Goal: Task Accomplishment & Management: Manage account settings

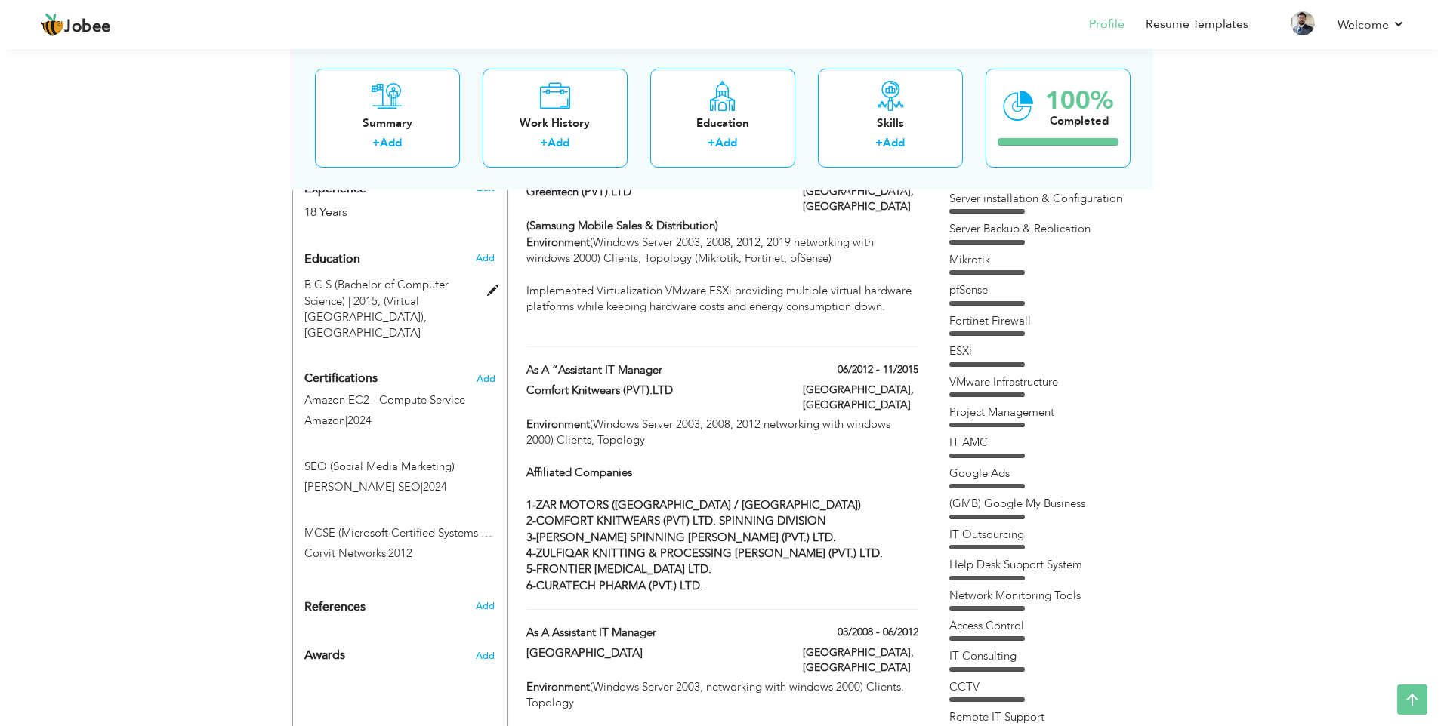
scroll to position [680, 0]
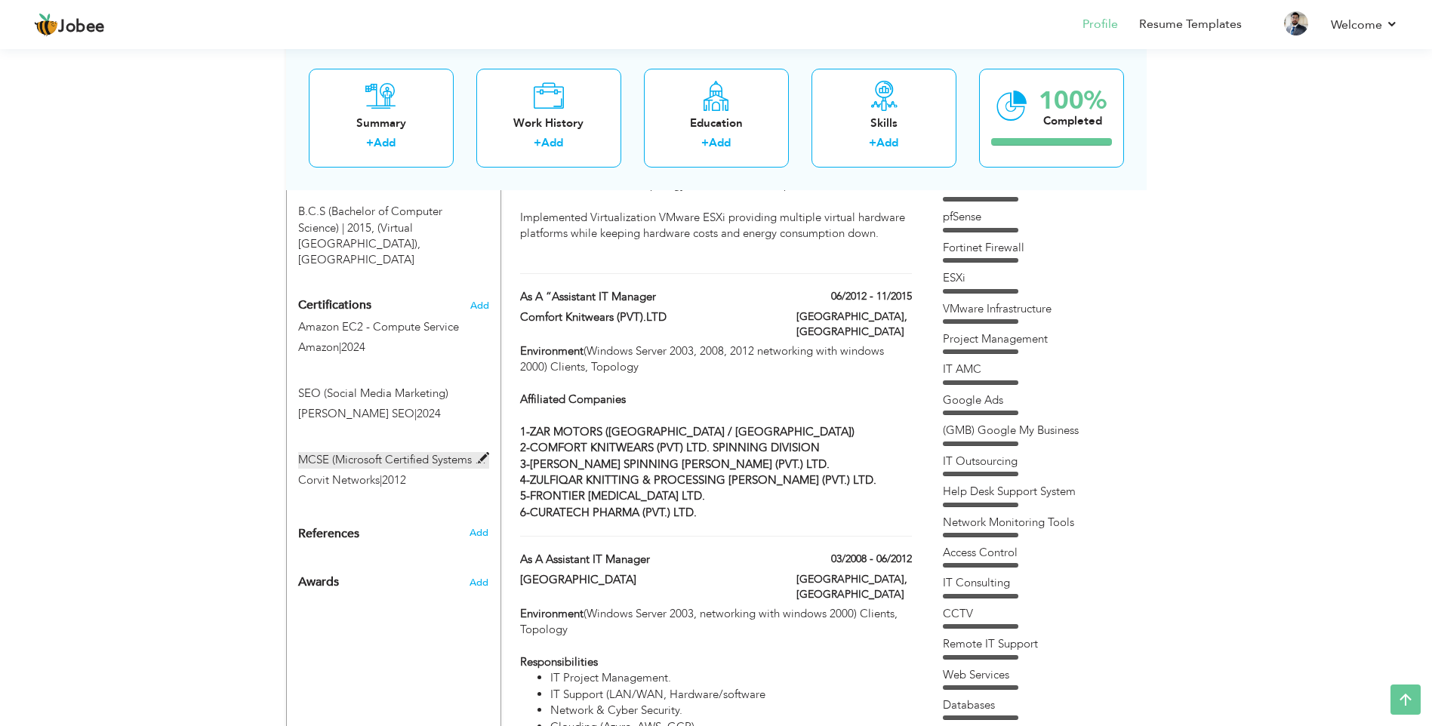
click at [481, 453] on span at bounding box center [483, 458] width 11 height 11
type input "MCSE (Microsoft Certified Systems Engineer)"
type input "Corvit Networks"
type input "2012"
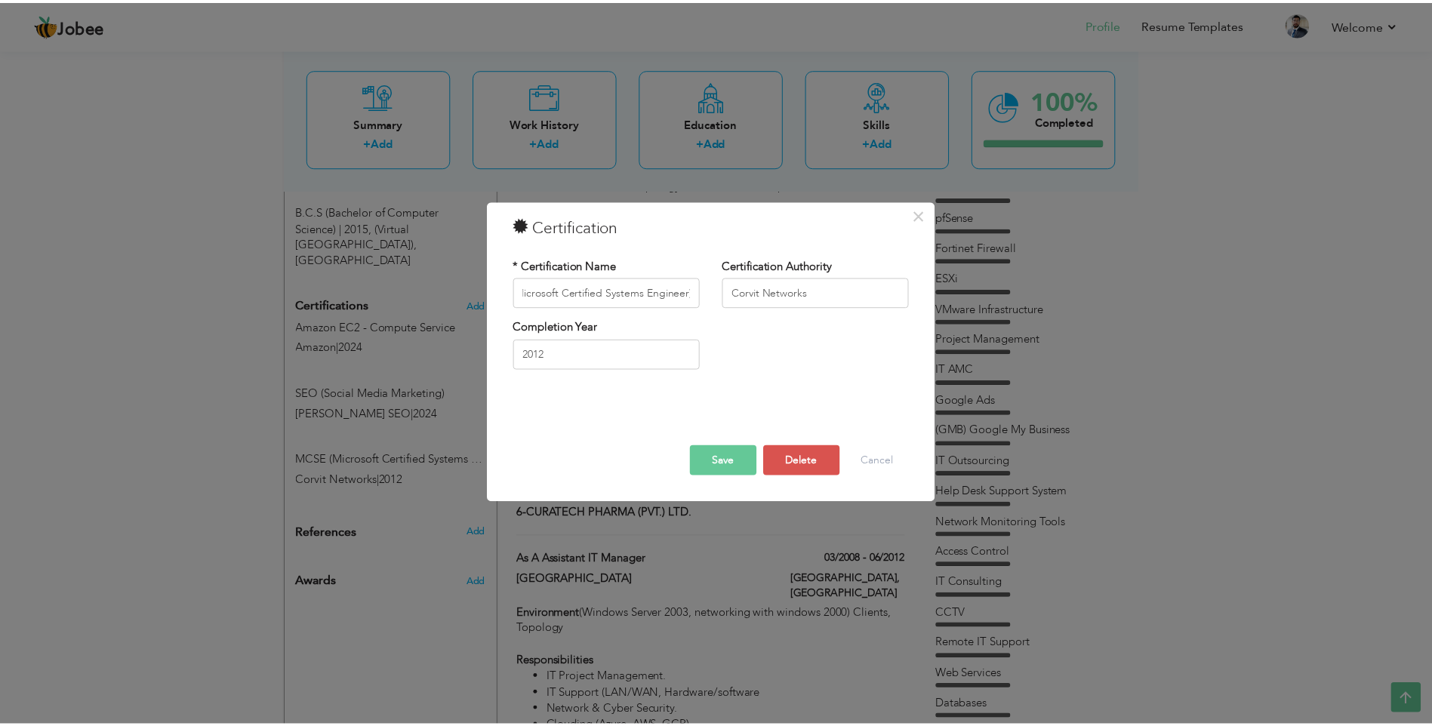
scroll to position [0, 0]
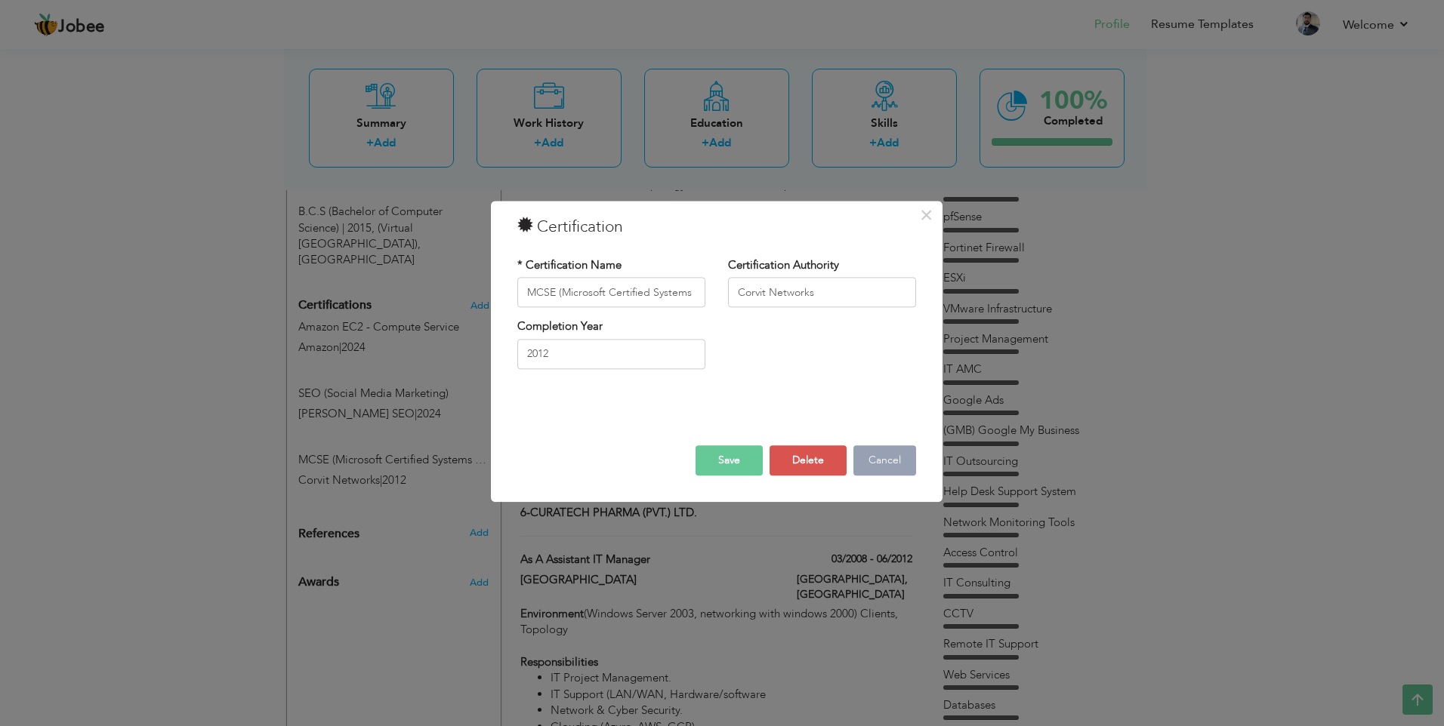
click at [887, 455] on button "Cancel" at bounding box center [884, 461] width 63 height 30
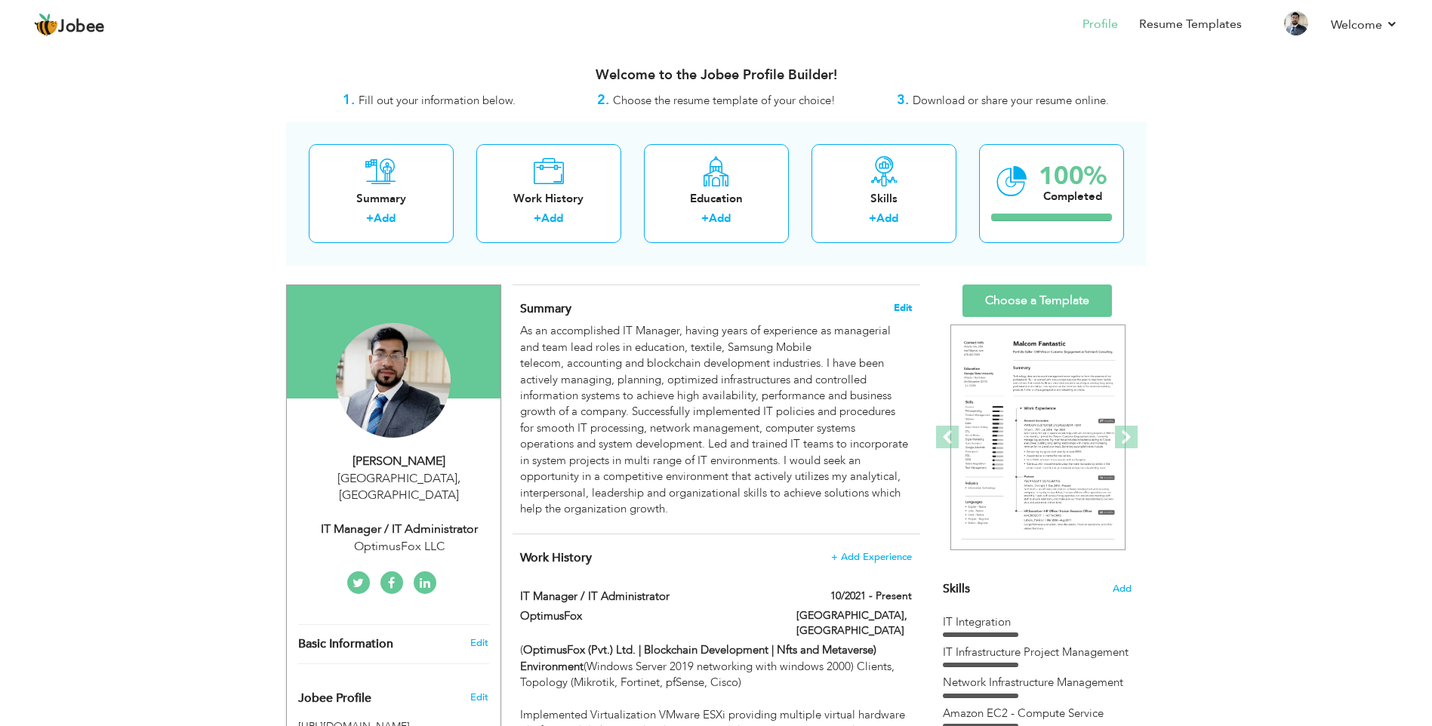
click at [898, 307] on span "Edit" at bounding box center [903, 308] width 18 height 11
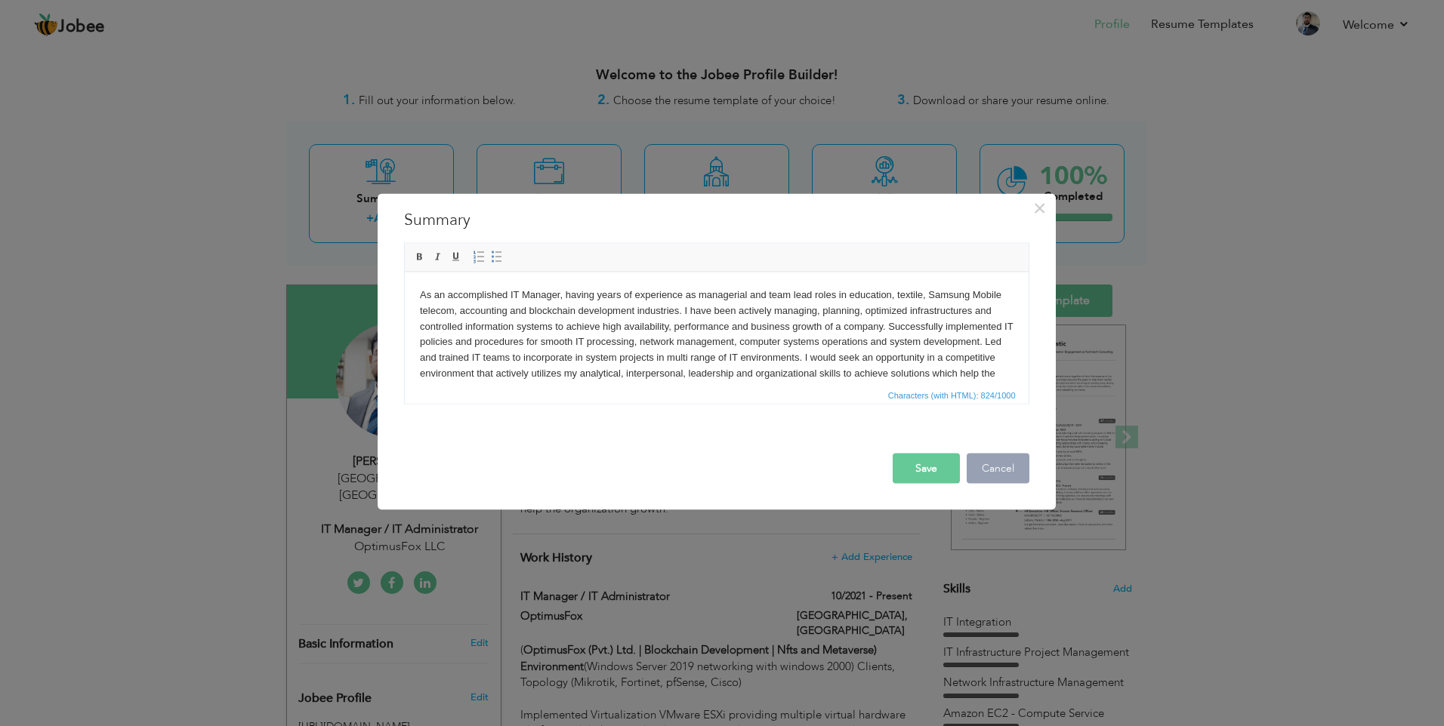
click at [1009, 467] on button "Cancel" at bounding box center [997, 469] width 63 height 30
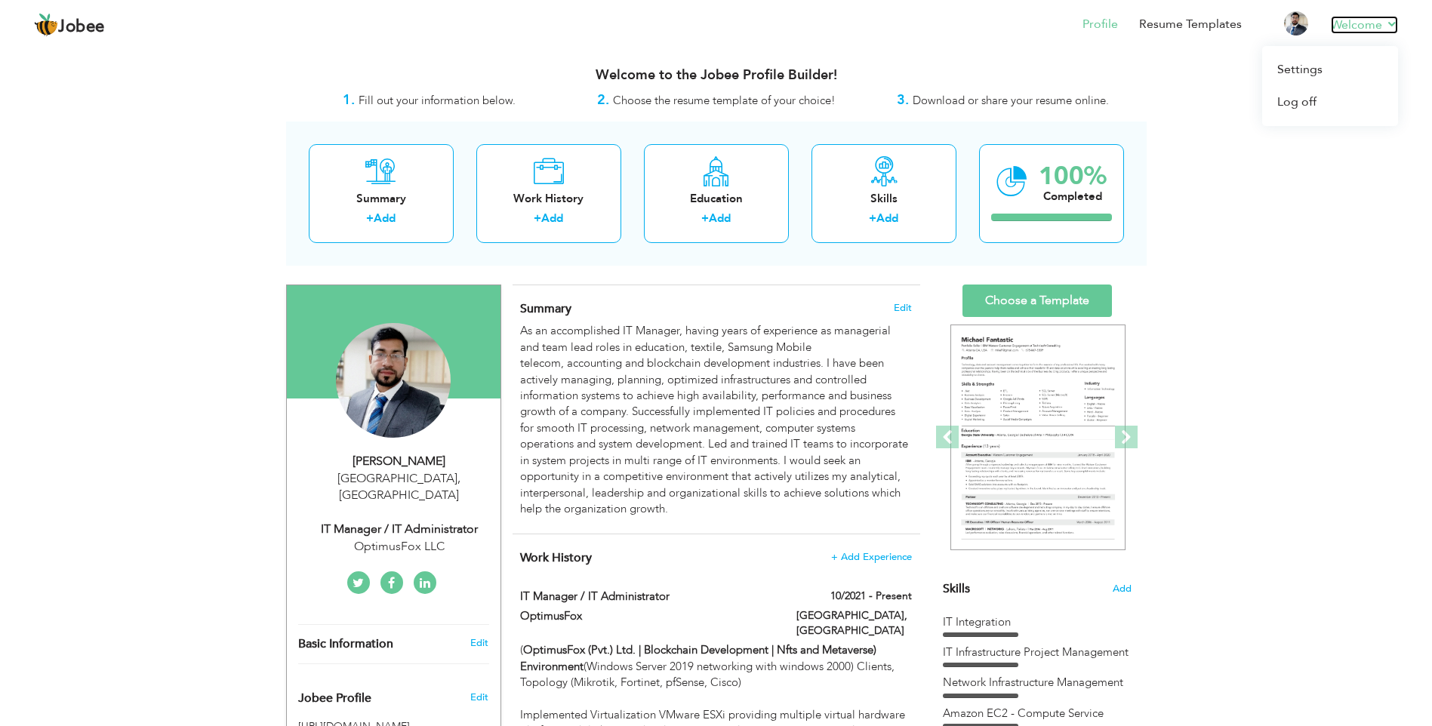
click at [1358, 23] on link "Welcome" at bounding box center [1364, 25] width 67 height 18
click at [1290, 67] on link "Settings" at bounding box center [1330, 70] width 136 height 32
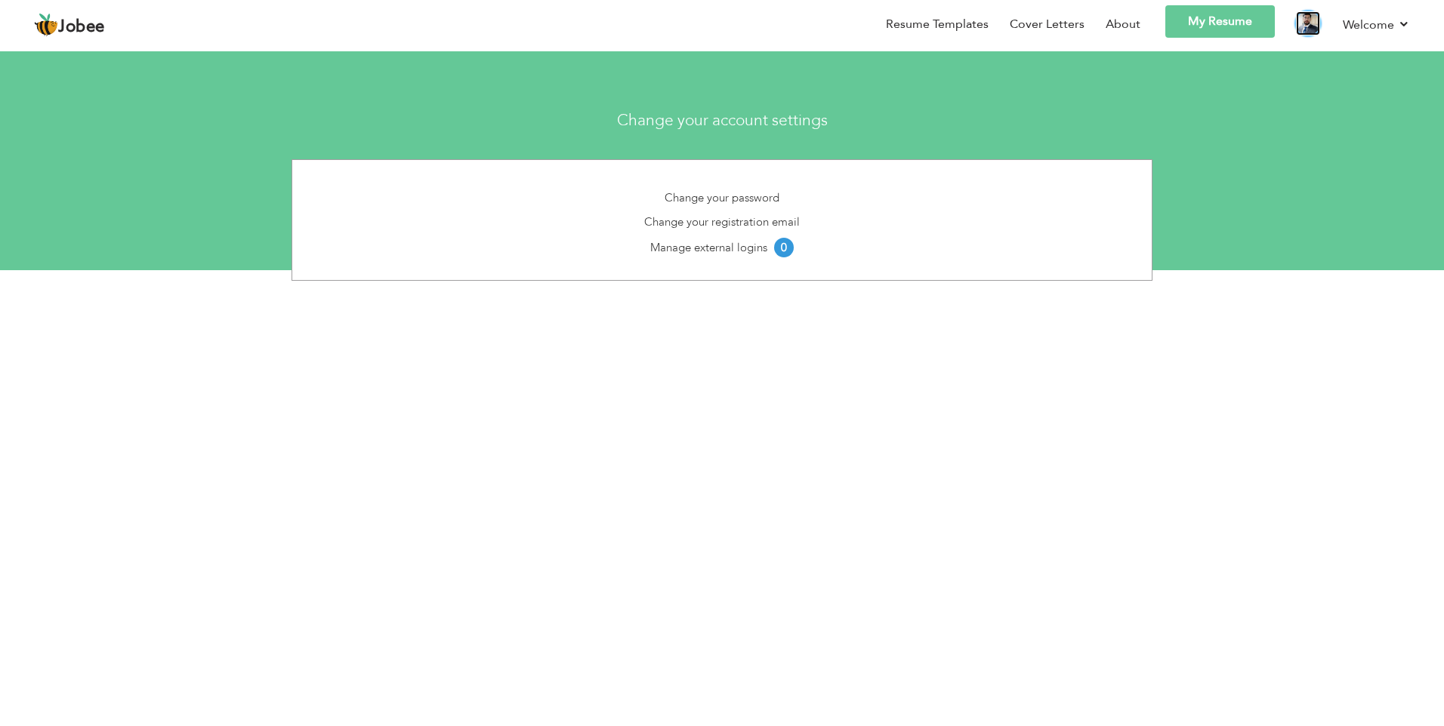
click at [1317, 27] on img at bounding box center [1308, 23] width 24 height 24
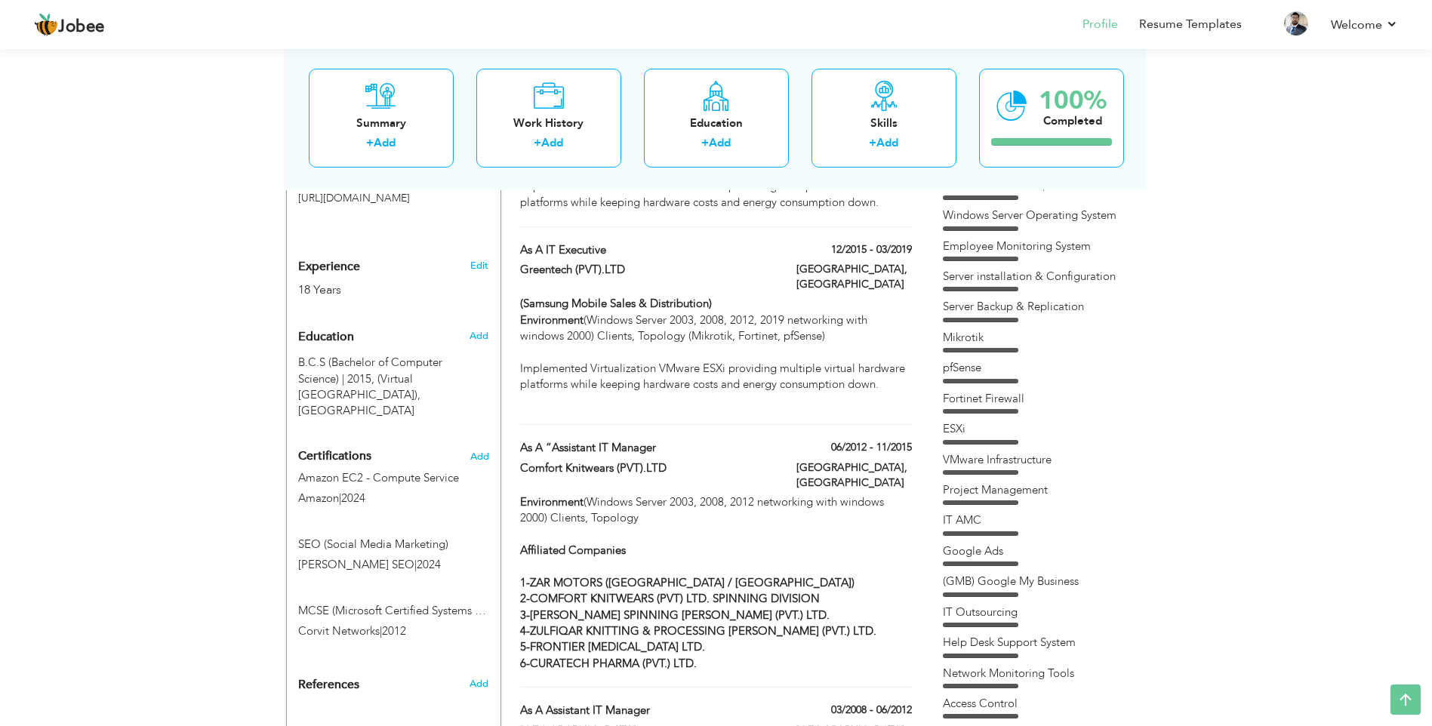
scroll to position [604, 0]
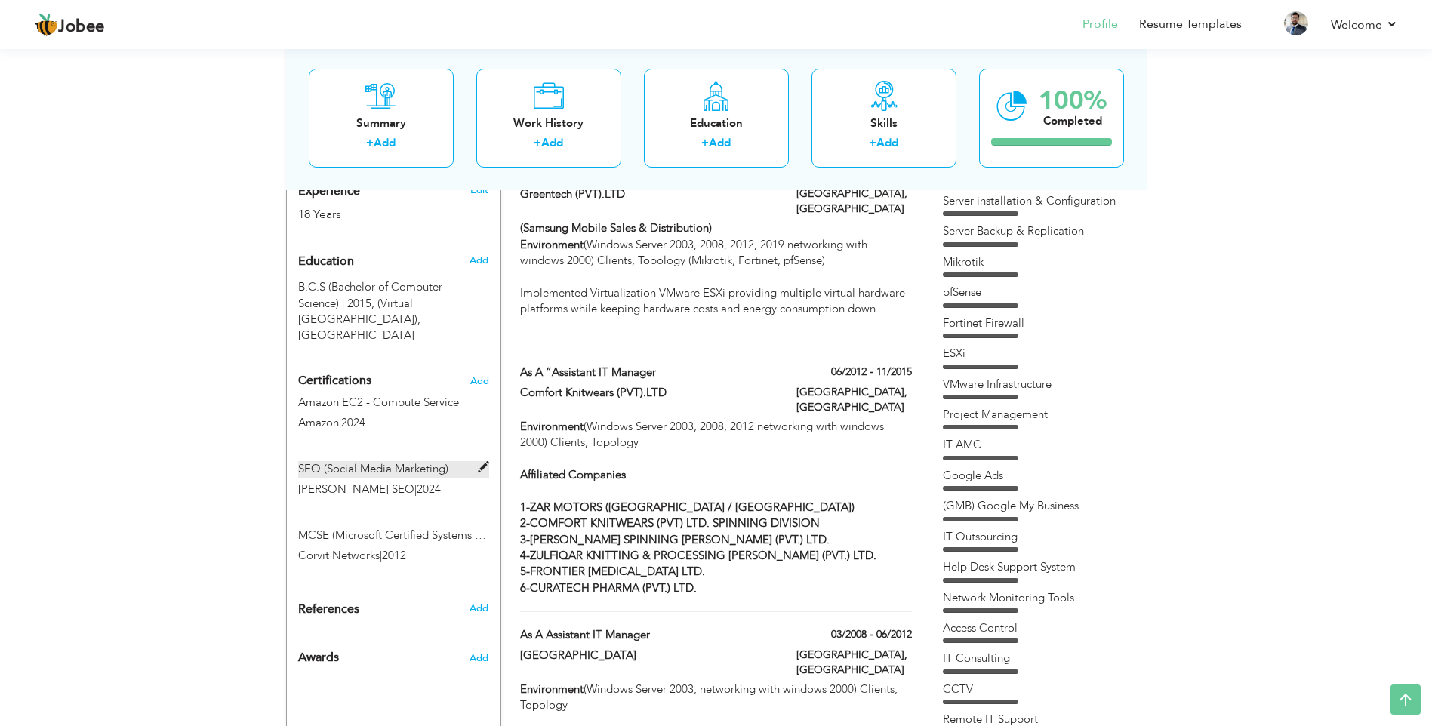
click at [482, 462] on span at bounding box center [483, 467] width 11 height 11
type input "SEO (Social Media Marketing)"
type input "[PERSON_NAME] SEO"
type input "2024"
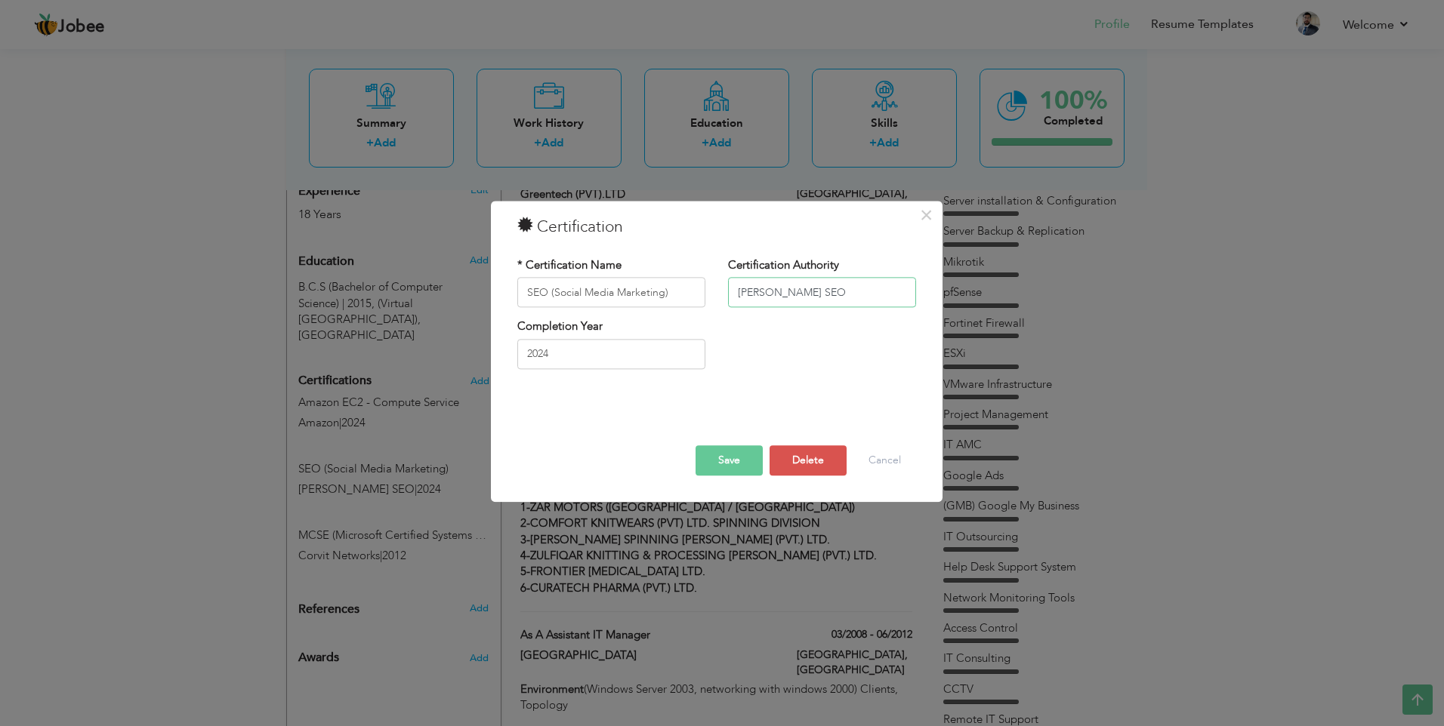
click at [815, 288] on input "[PERSON_NAME] SEO" at bounding box center [822, 293] width 188 height 30
click at [878, 458] on button "Cancel" at bounding box center [884, 461] width 63 height 30
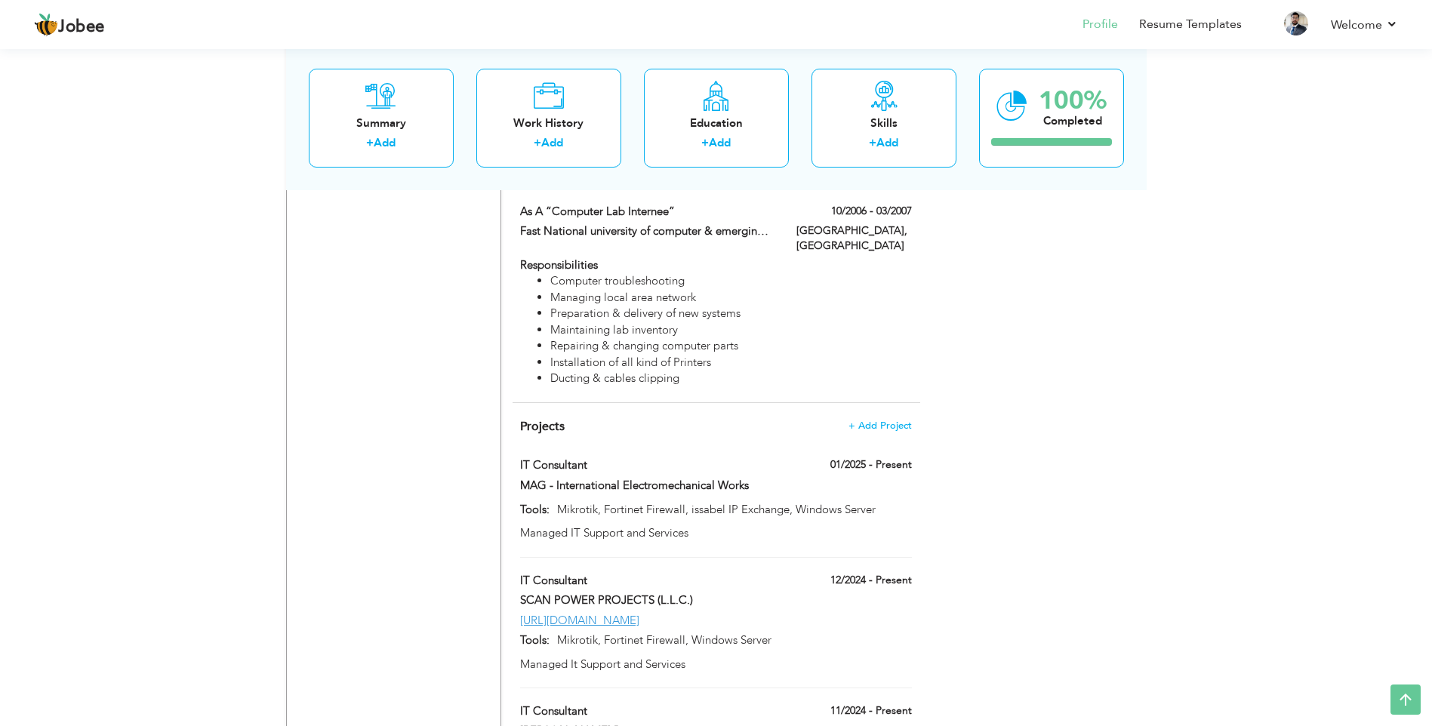
scroll to position [2039, 0]
click at [905, 458] on span at bounding box center [907, 463] width 11 height 11
type input "IT Consultant"
type input "MAG - International Electromechanical Works"
type input "01/2025"
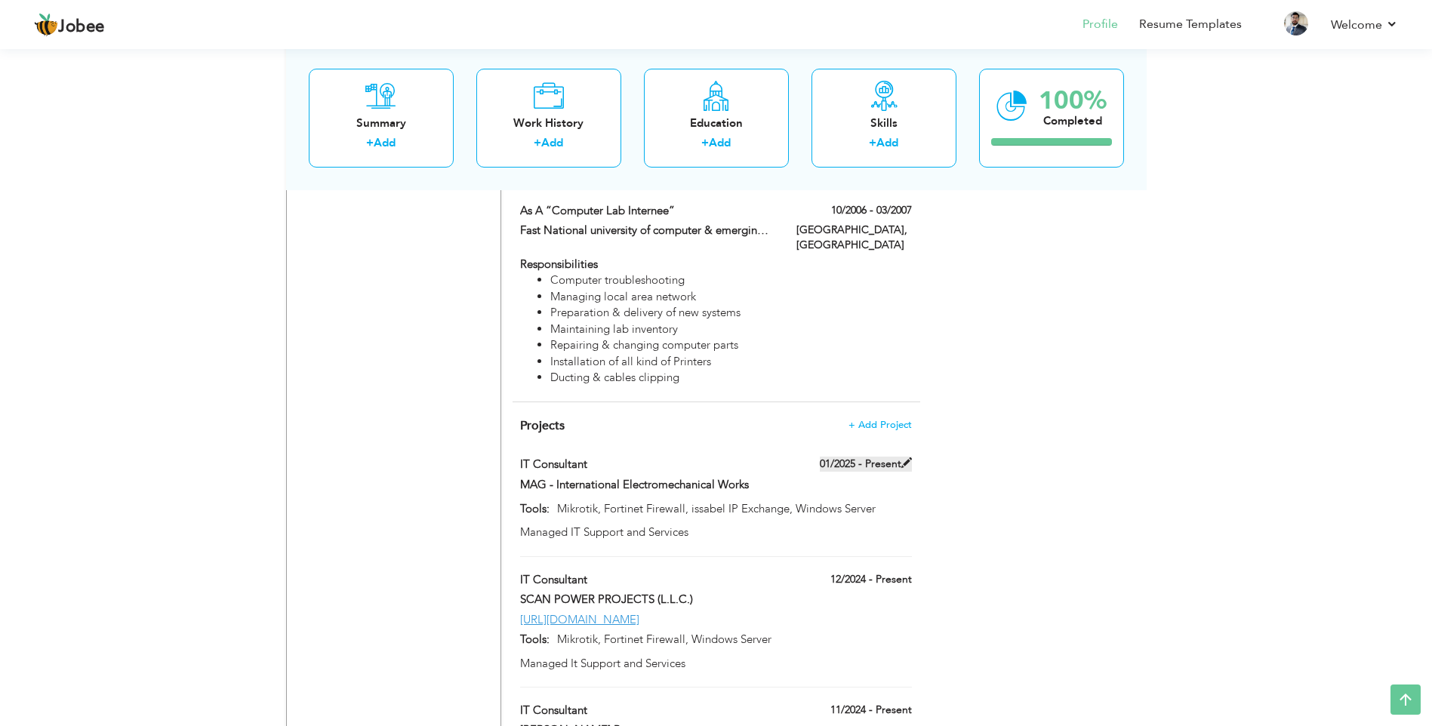
type input "Mikrotik, Fortinet Firewall, issabel IP Exchange, Windows Server"
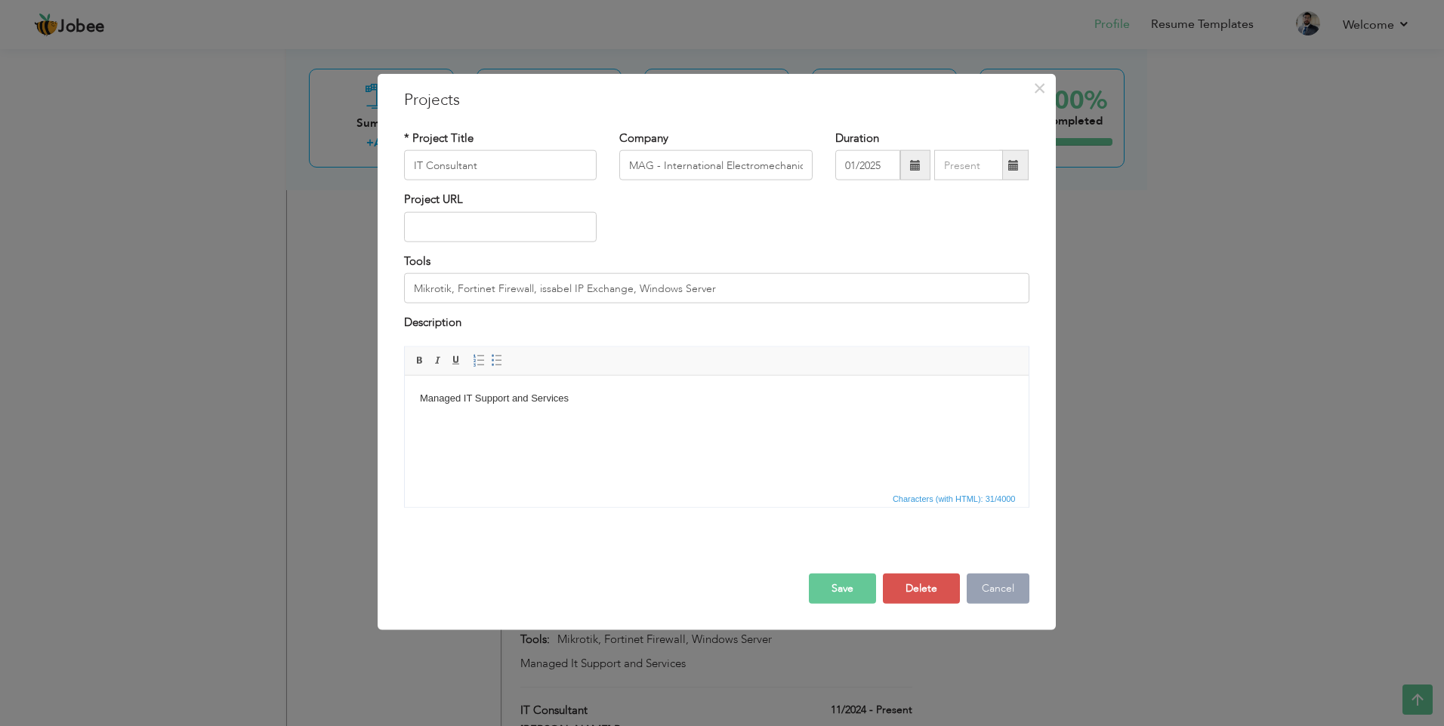
click at [989, 590] on button "Cancel" at bounding box center [997, 588] width 63 height 30
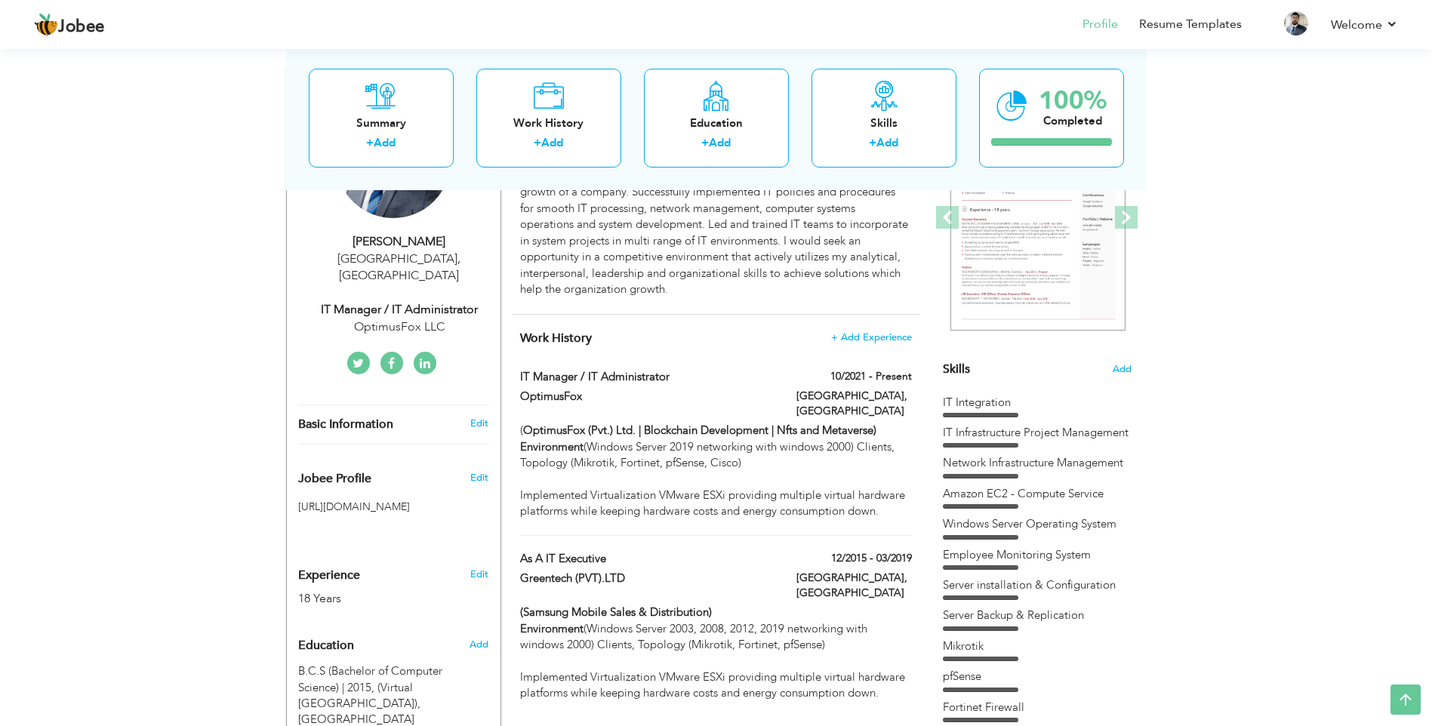
scroll to position [244, 0]
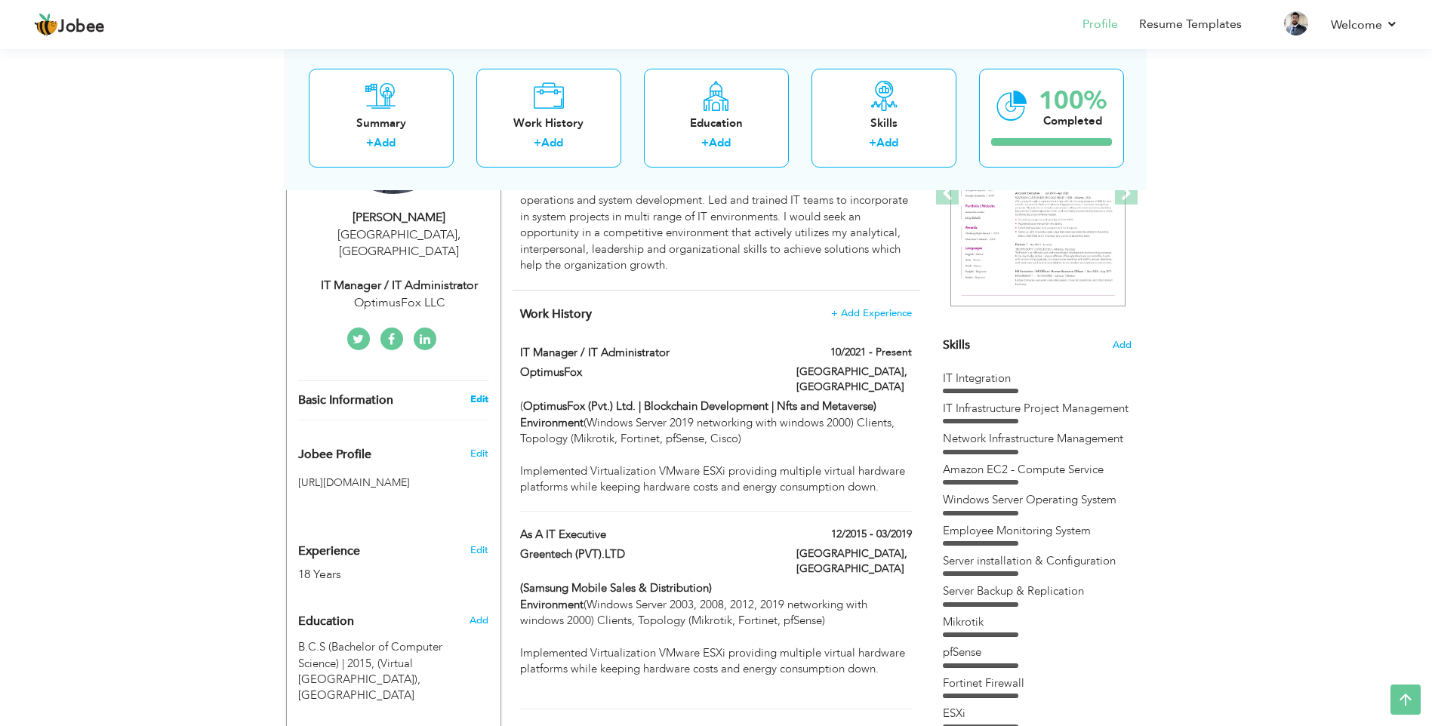
click at [476, 393] on link "Edit" at bounding box center [479, 400] width 18 height 14
type input "[PERSON_NAME]"
type input "[PHONE_NUMBER]"
select select "number:228"
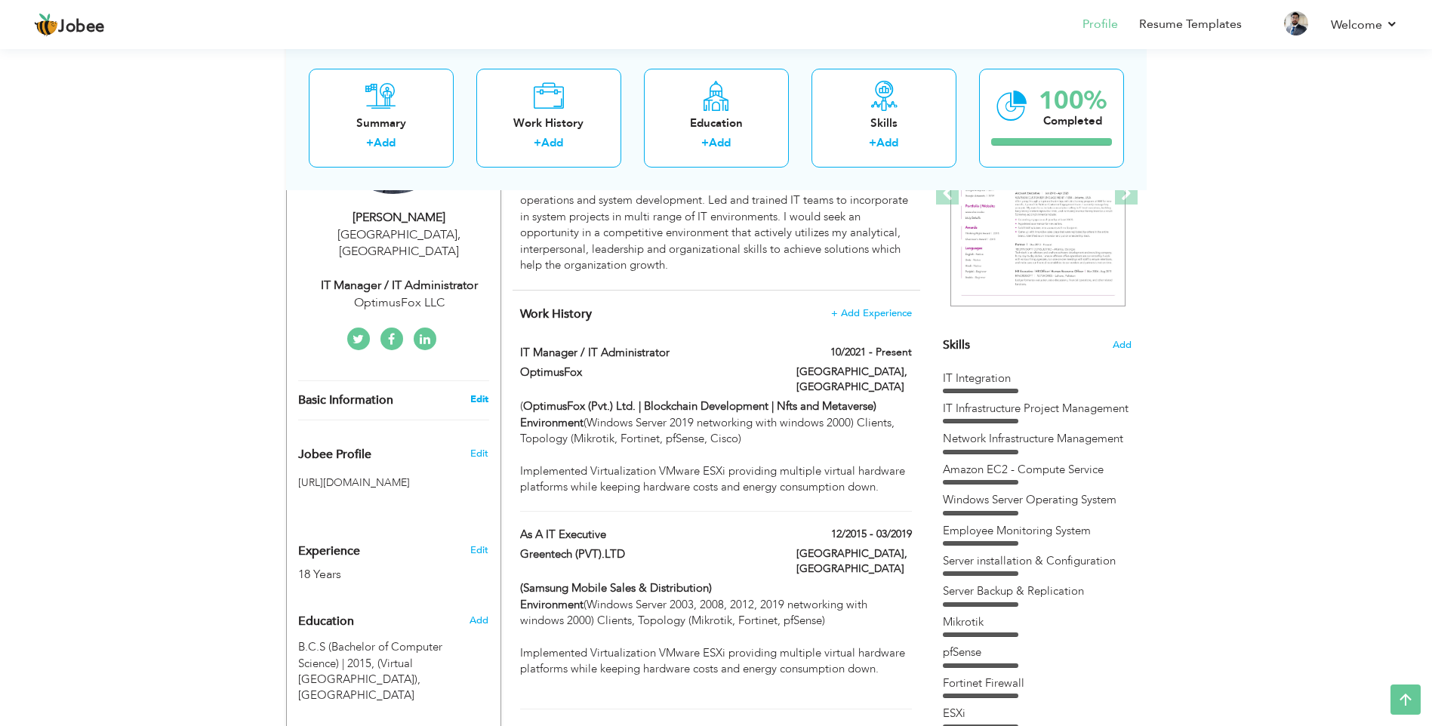
type input "[GEOGRAPHIC_DATA]"
select select "number:20"
type input "OptimusFox LLC"
type input "IT Manager / IT Administrator"
type input "[URL][DOMAIN_NAME]"
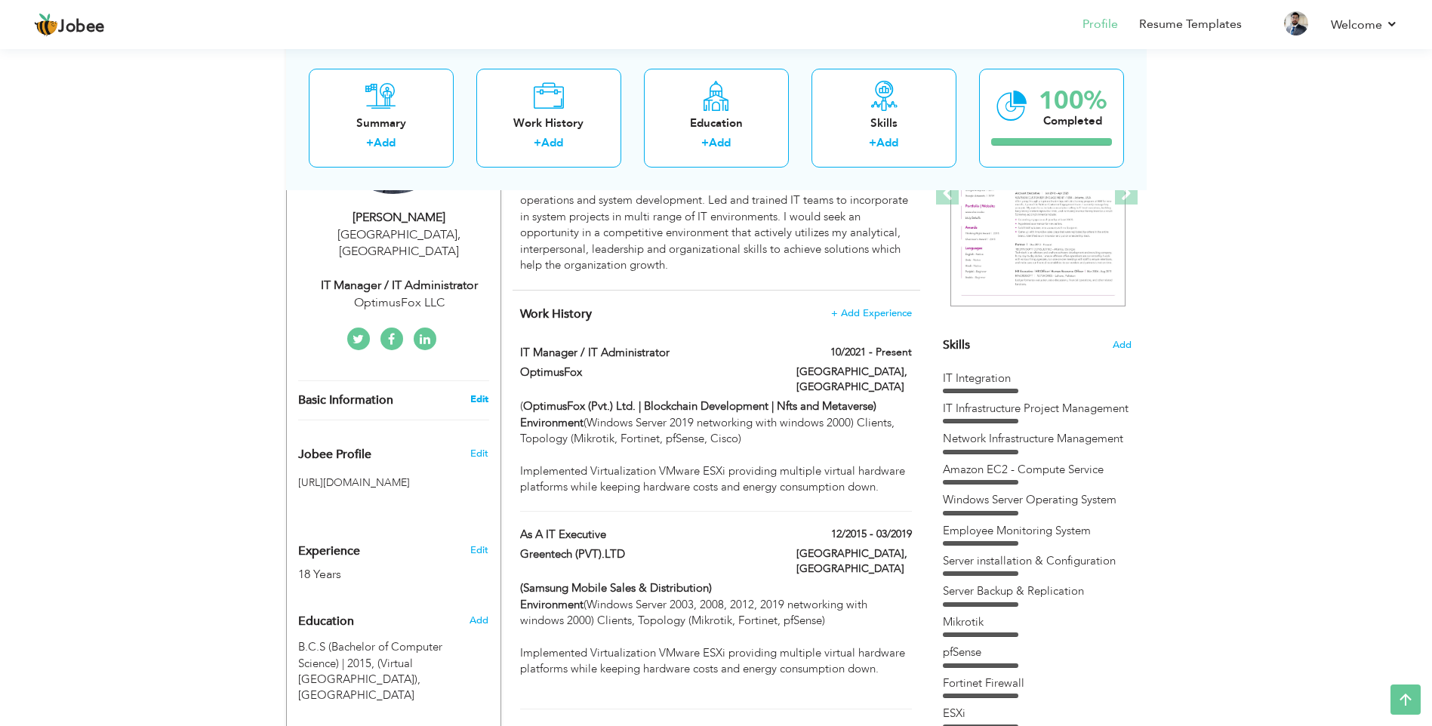
type input "[URL][DOMAIN_NAME]"
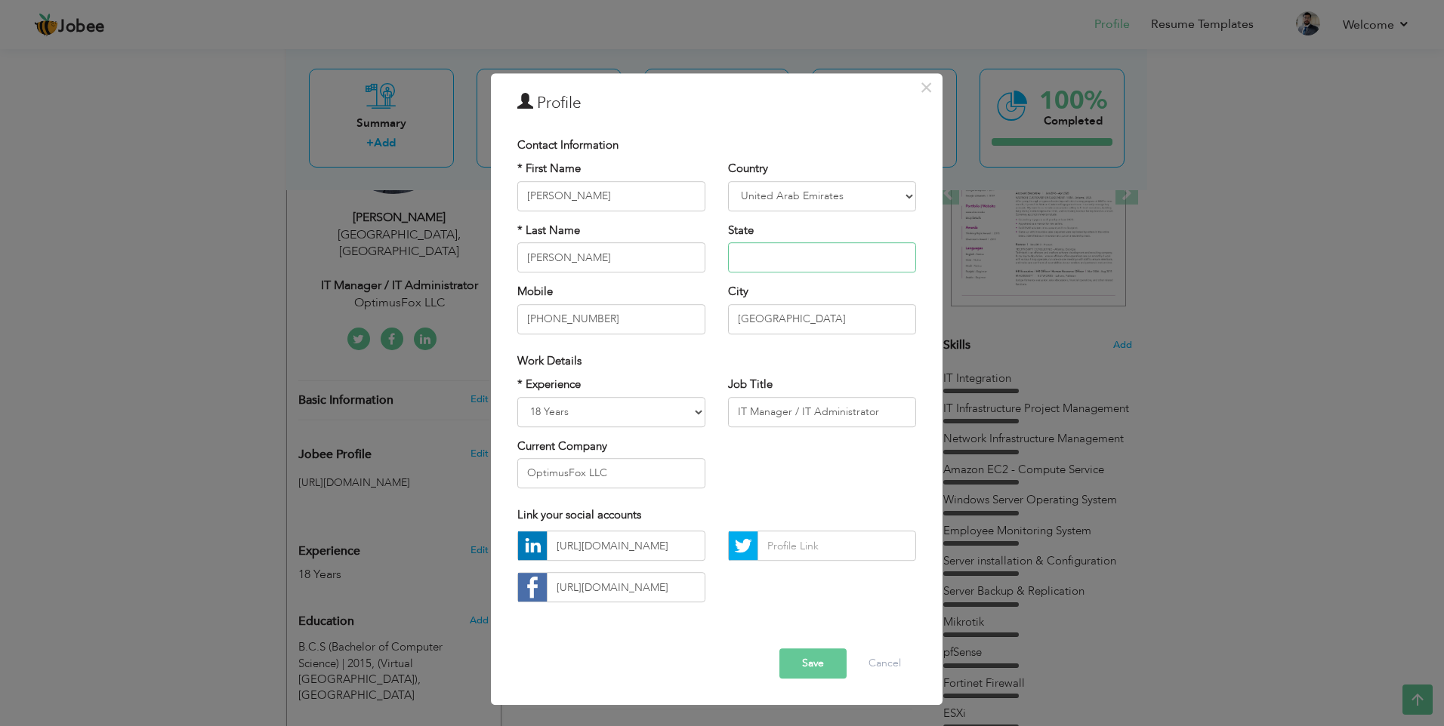
click at [763, 255] on input "text" at bounding box center [822, 257] width 188 height 30
type input "[GEOGRAPHIC_DATA]"
click at [661, 547] on input "[URL][DOMAIN_NAME]" at bounding box center [626, 547] width 159 height 30
click at [814, 664] on button "Save" at bounding box center [812, 664] width 67 height 30
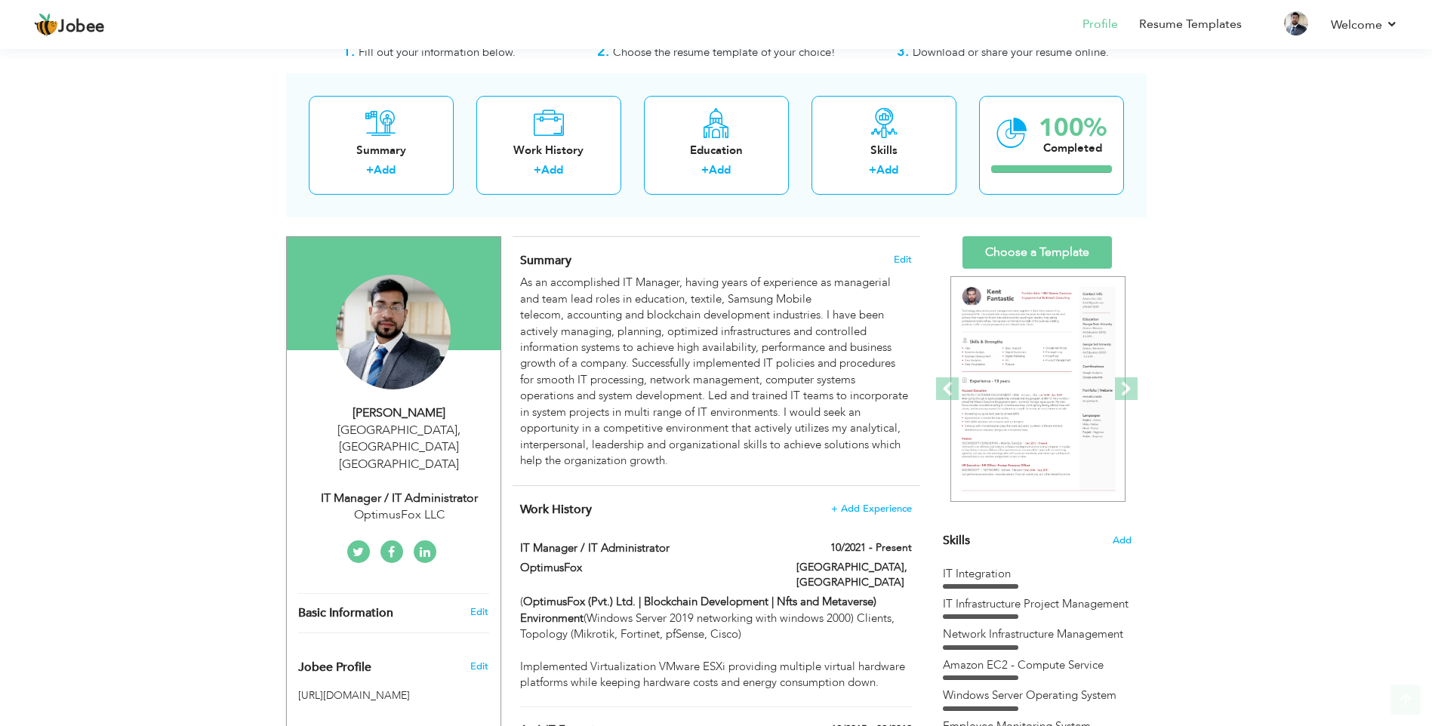
scroll to position [227, 0]
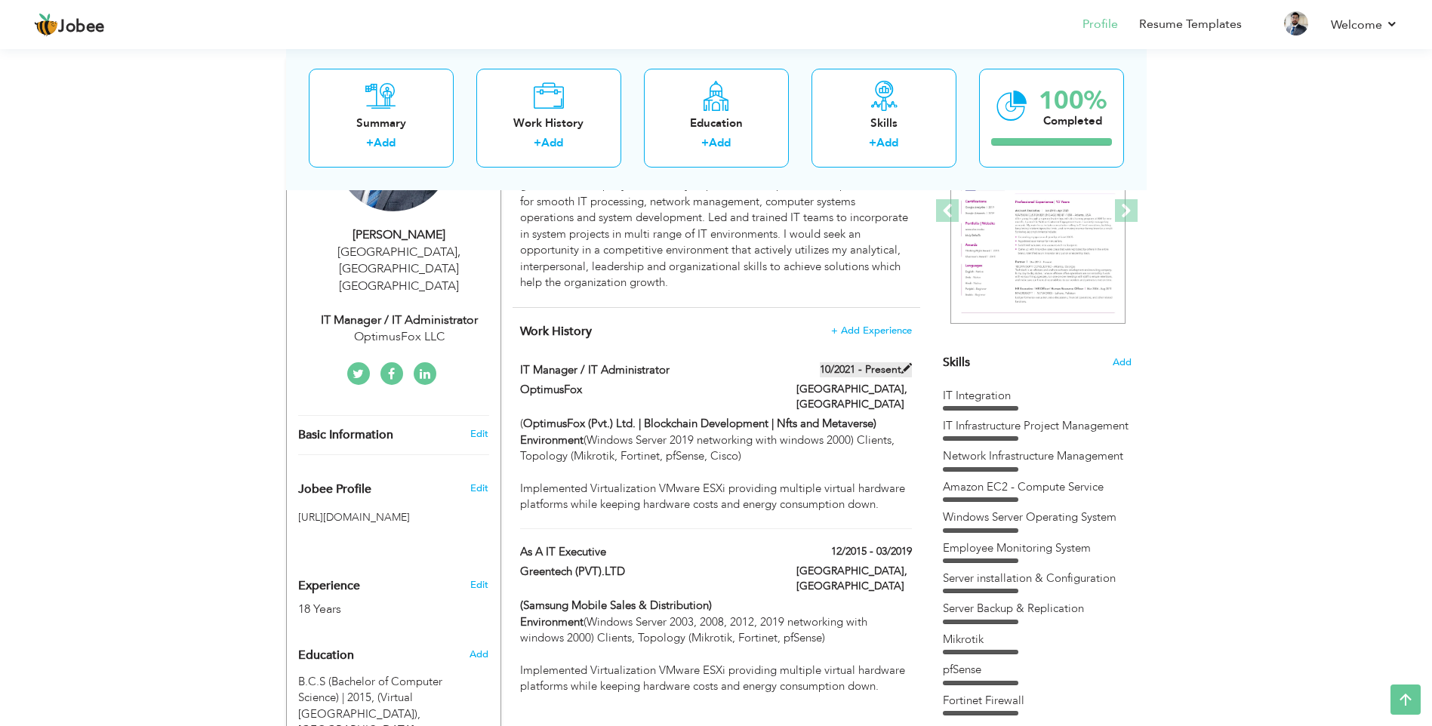
click at [905, 368] on span at bounding box center [907, 368] width 11 height 11
type input "IT Manager / IT Administrator"
type input "OptimusFox"
type input "10/2021"
type input "[GEOGRAPHIC_DATA]"
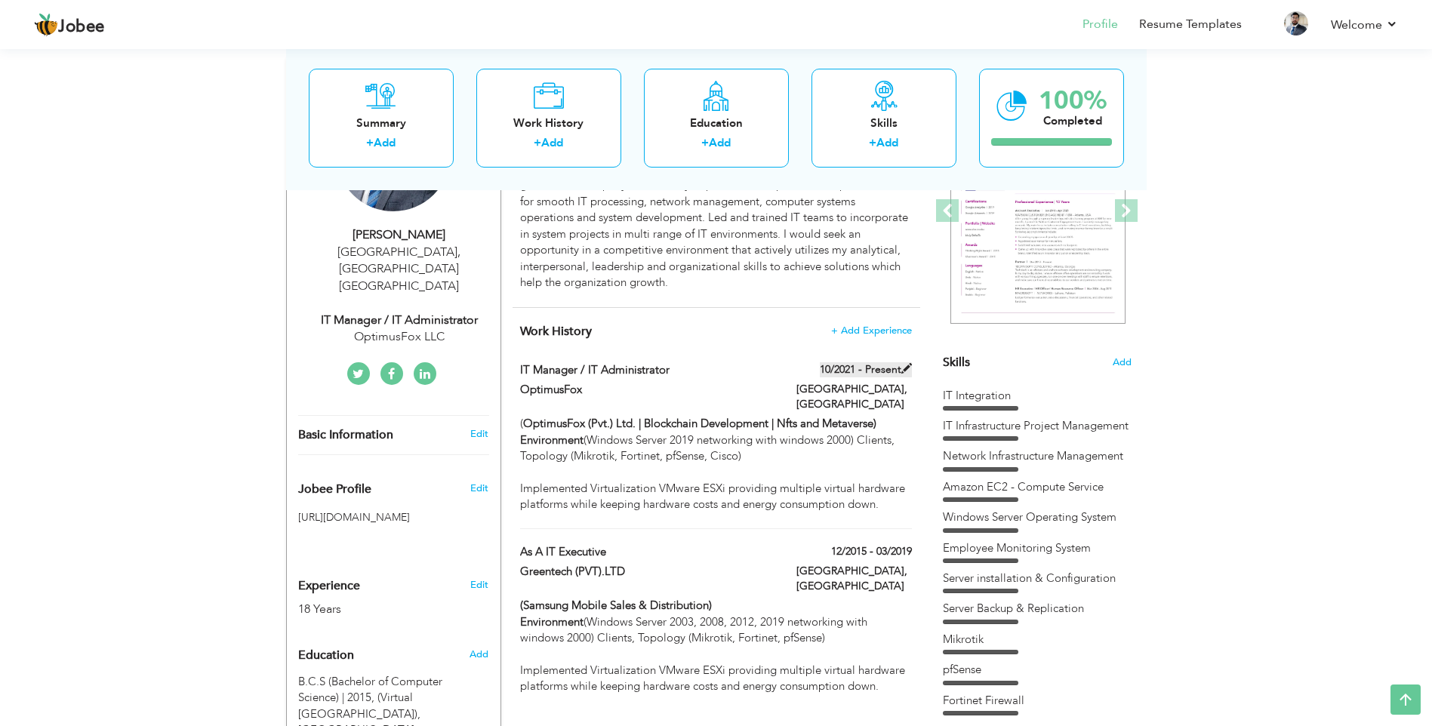
type input "[GEOGRAPHIC_DATA]"
checkbox input "true"
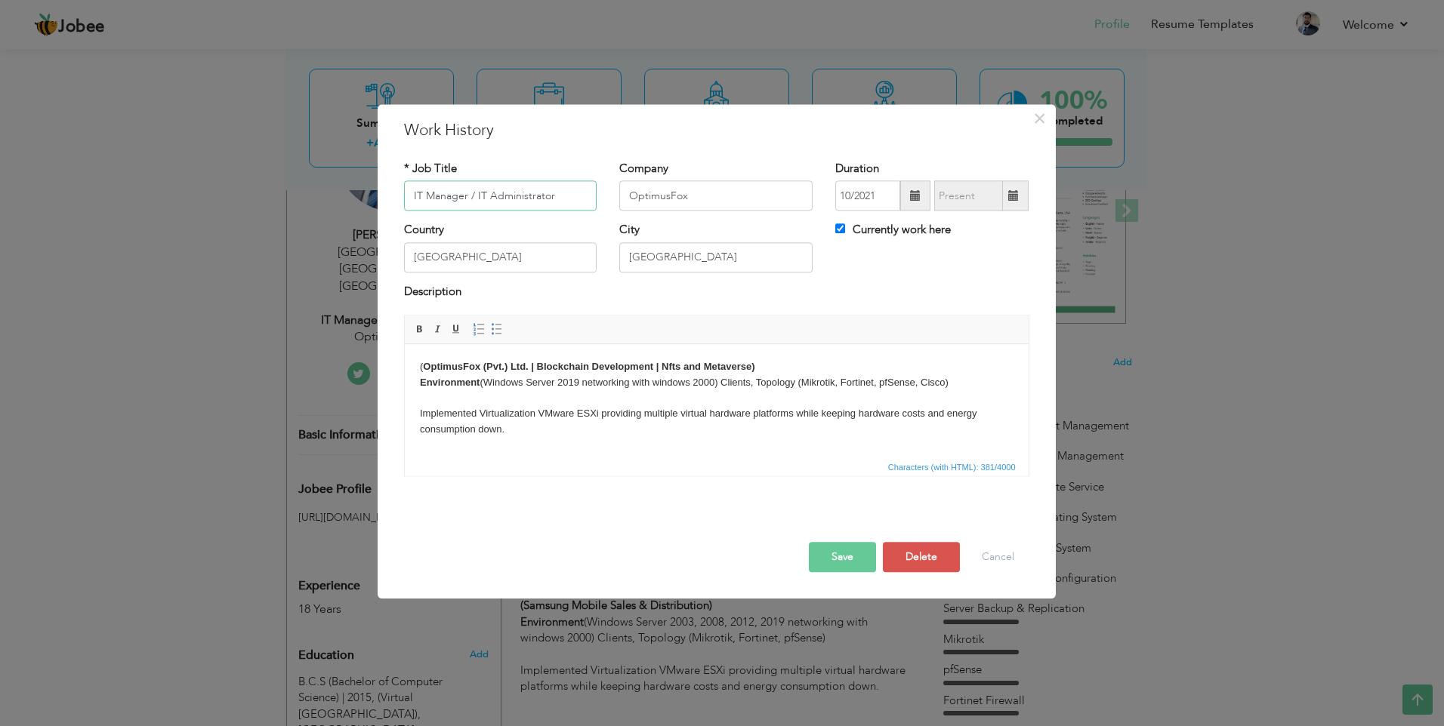
click at [516, 199] on input "IT Manager / IT Administrator" at bounding box center [500, 196] width 193 height 30
click at [479, 198] on input "IT Manager / IT Administrator" at bounding box center [500, 196] width 193 height 30
click at [460, 198] on input "IT Manager / IT Administrator" at bounding box center [500, 196] width 193 height 30
click at [563, 202] on input "IT Manager / IT Administrator" at bounding box center [500, 196] width 193 height 30
drag, startPoint x: 564, startPoint y: 197, endPoint x: 482, endPoint y: 197, distance: 82.3
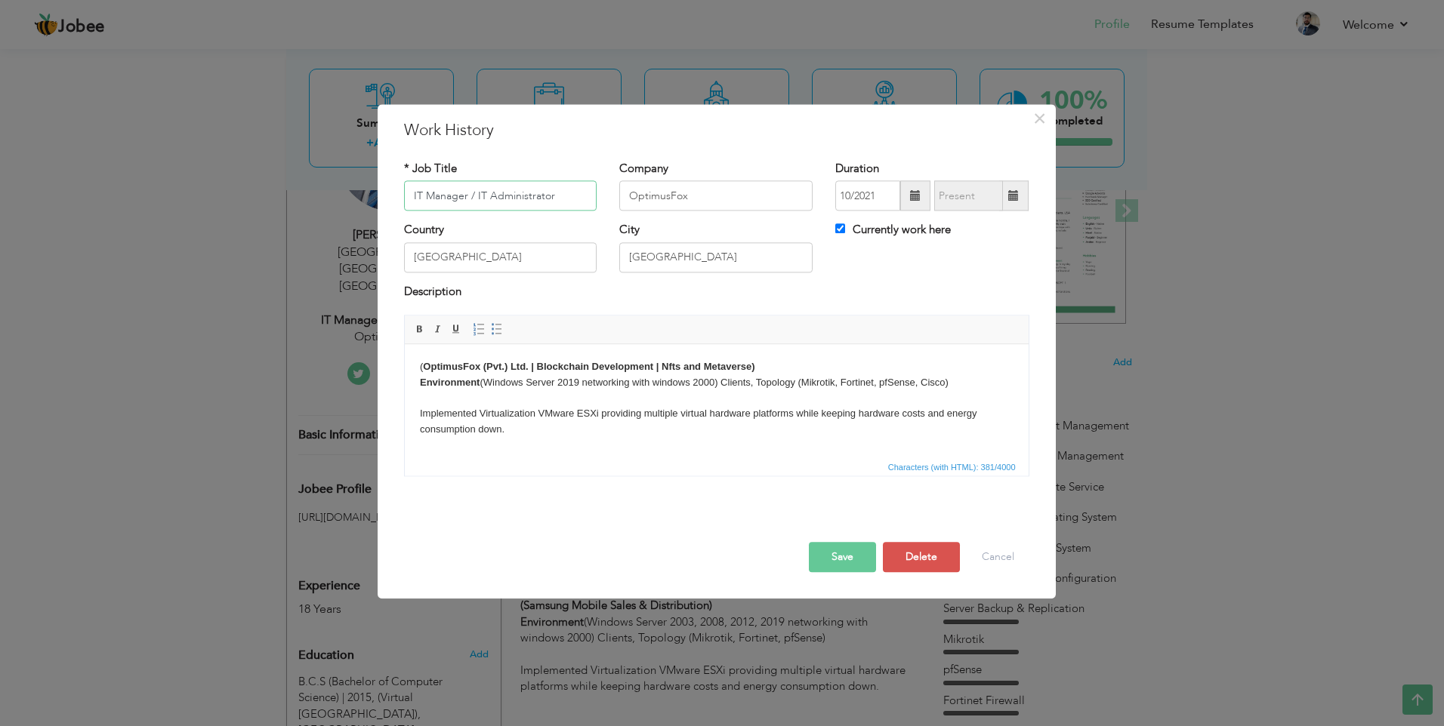
click at [482, 197] on input "IT Manager / IT Administrator" at bounding box center [500, 196] width 193 height 30
click at [538, 195] on input "IT Manager / IT Administrator" at bounding box center [500, 196] width 193 height 30
click at [563, 193] on input "IT Manager / IT Administrator" at bounding box center [500, 196] width 193 height 30
drag, startPoint x: 563, startPoint y: 195, endPoint x: 473, endPoint y: 192, distance: 89.1
click at [473, 192] on input "IT Manager / IT Administrator" at bounding box center [500, 196] width 193 height 30
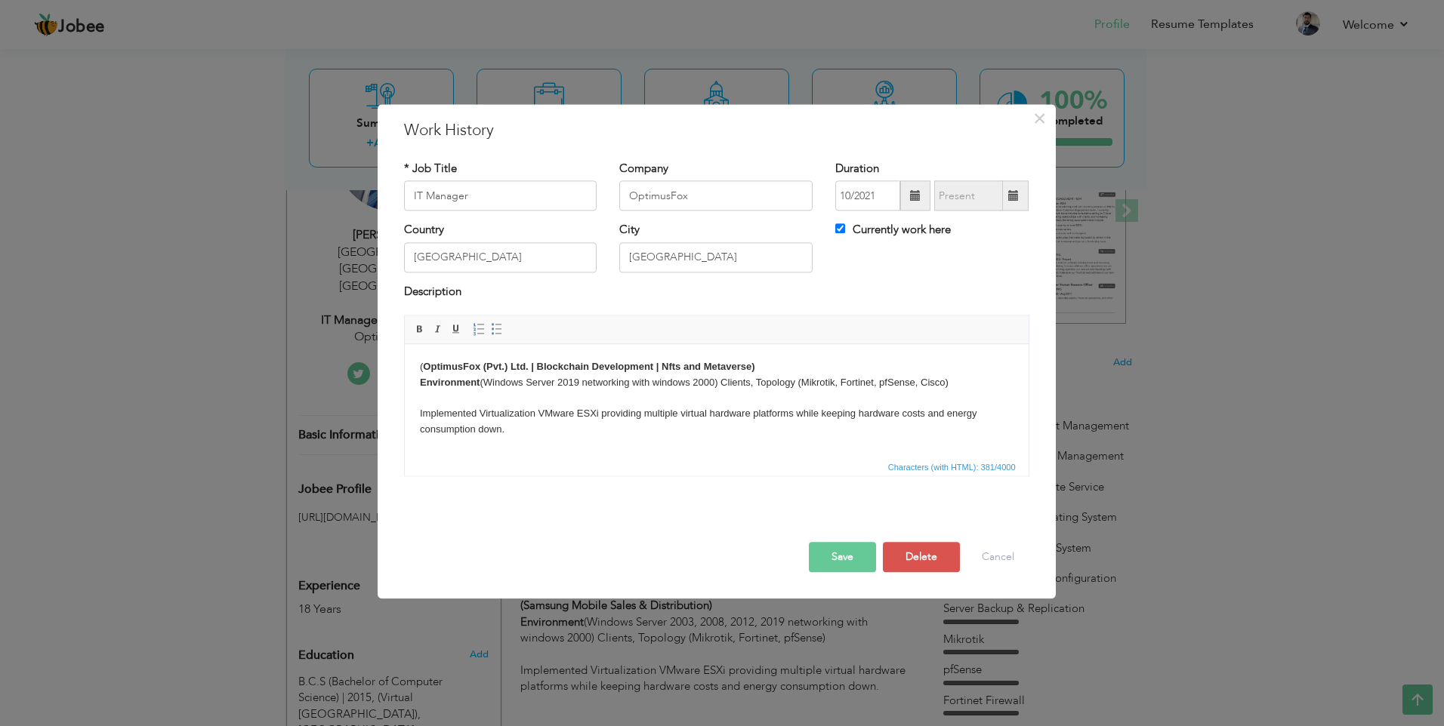
click at [846, 563] on button "Save" at bounding box center [842, 558] width 67 height 30
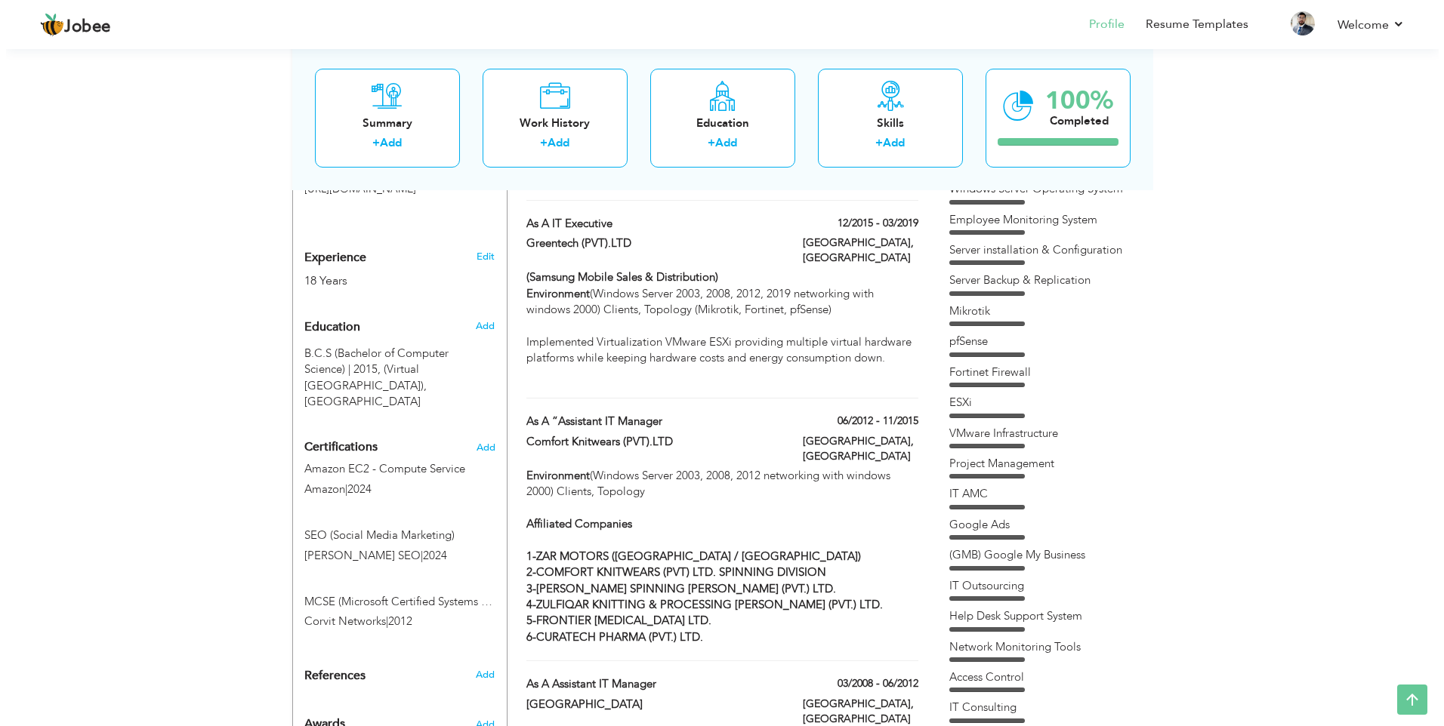
scroll to position [529, 0]
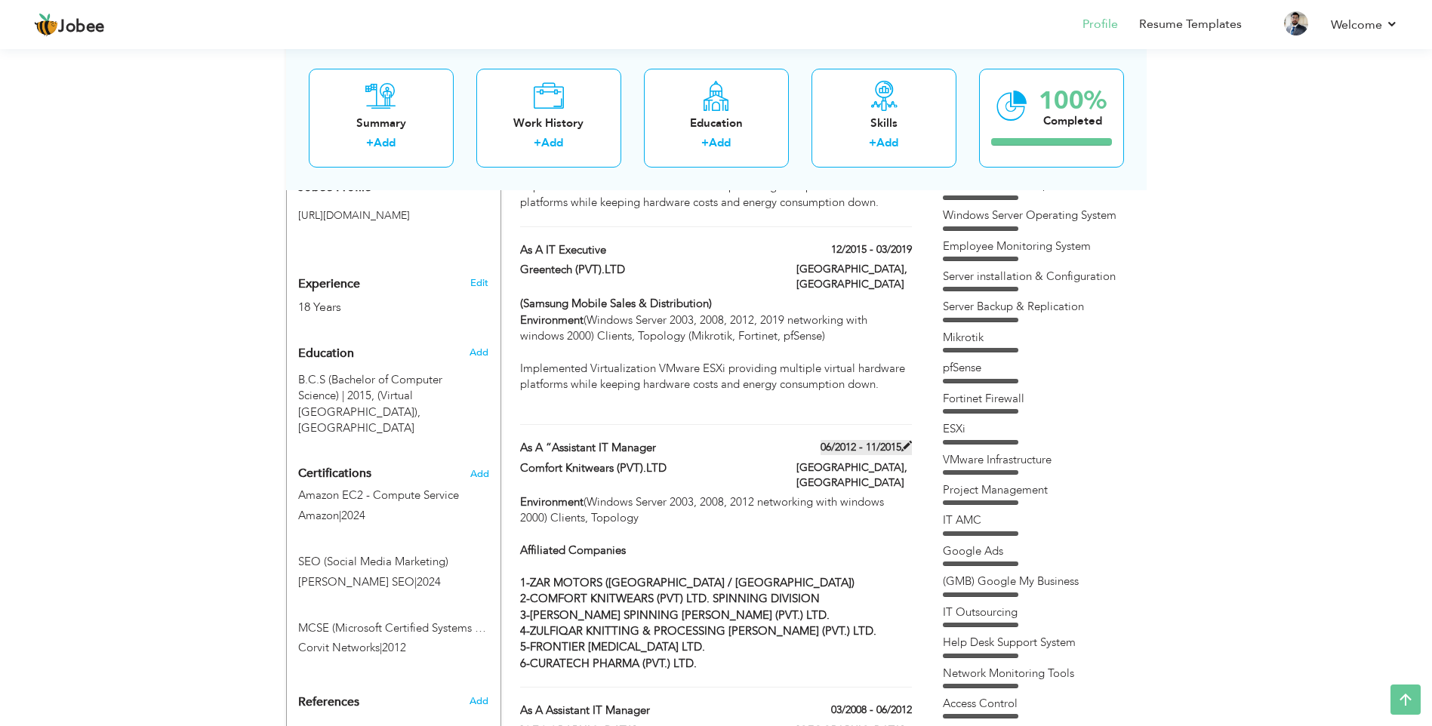
click at [905, 441] on span at bounding box center [907, 446] width 11 height 11
type input "As a “Assistant IT Manager"
type input "Comfort Knitwears (PVT).LTD"
type input "06/2012"
type input "11/2015"
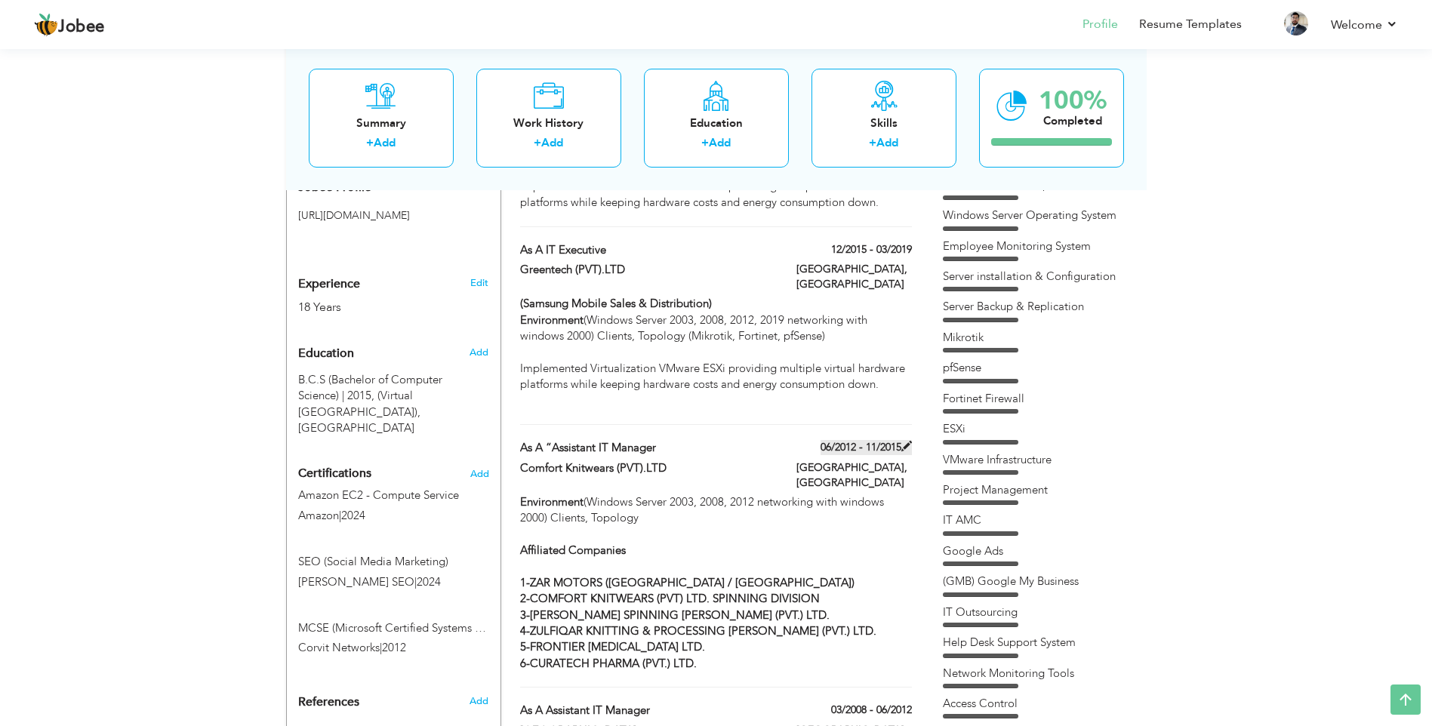
type input "[GEOGRAPHIC_DATA]"
checkbox input "false"
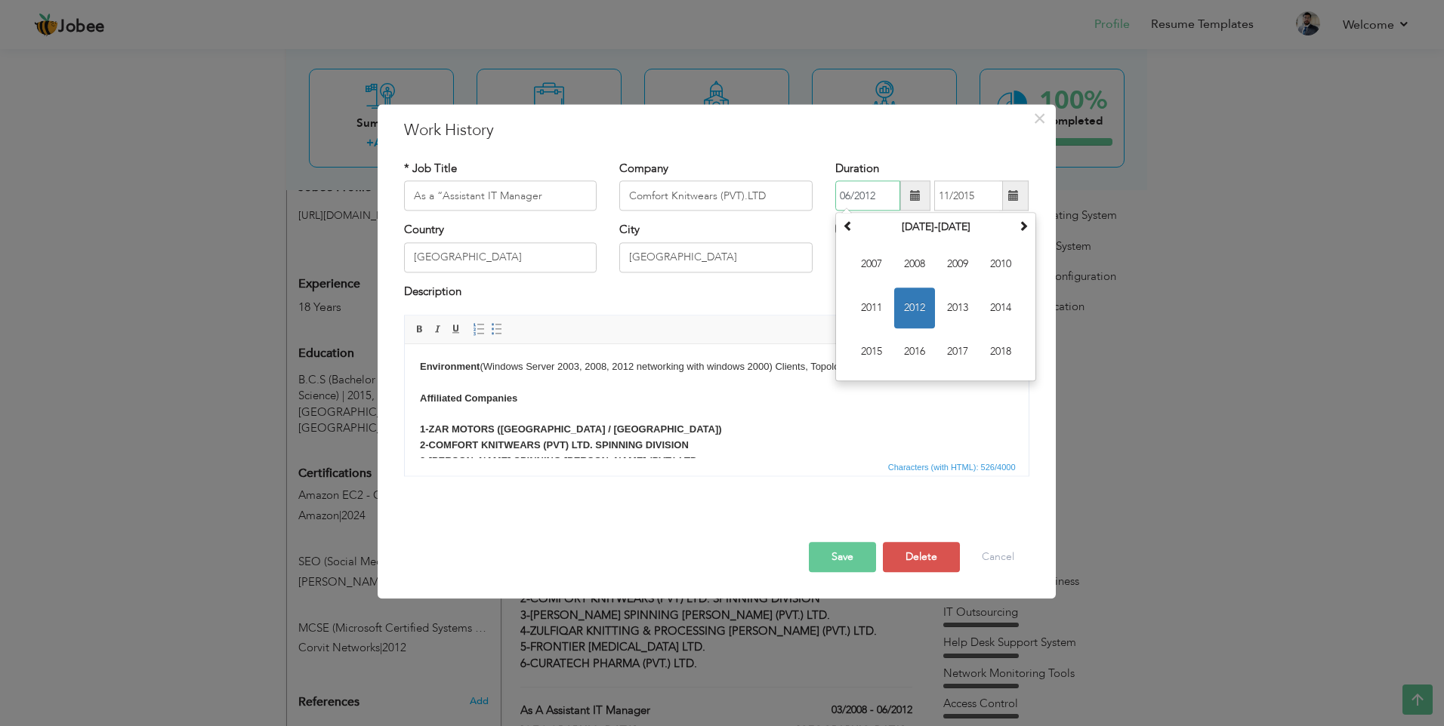
click at [887, 196] on input "06/2012" at bounding box center [867, 196] width 65 height 30
click at [919, 226] on th "[DATE]-[DATE]" at bounding box center [935, 228] width 157 height 23
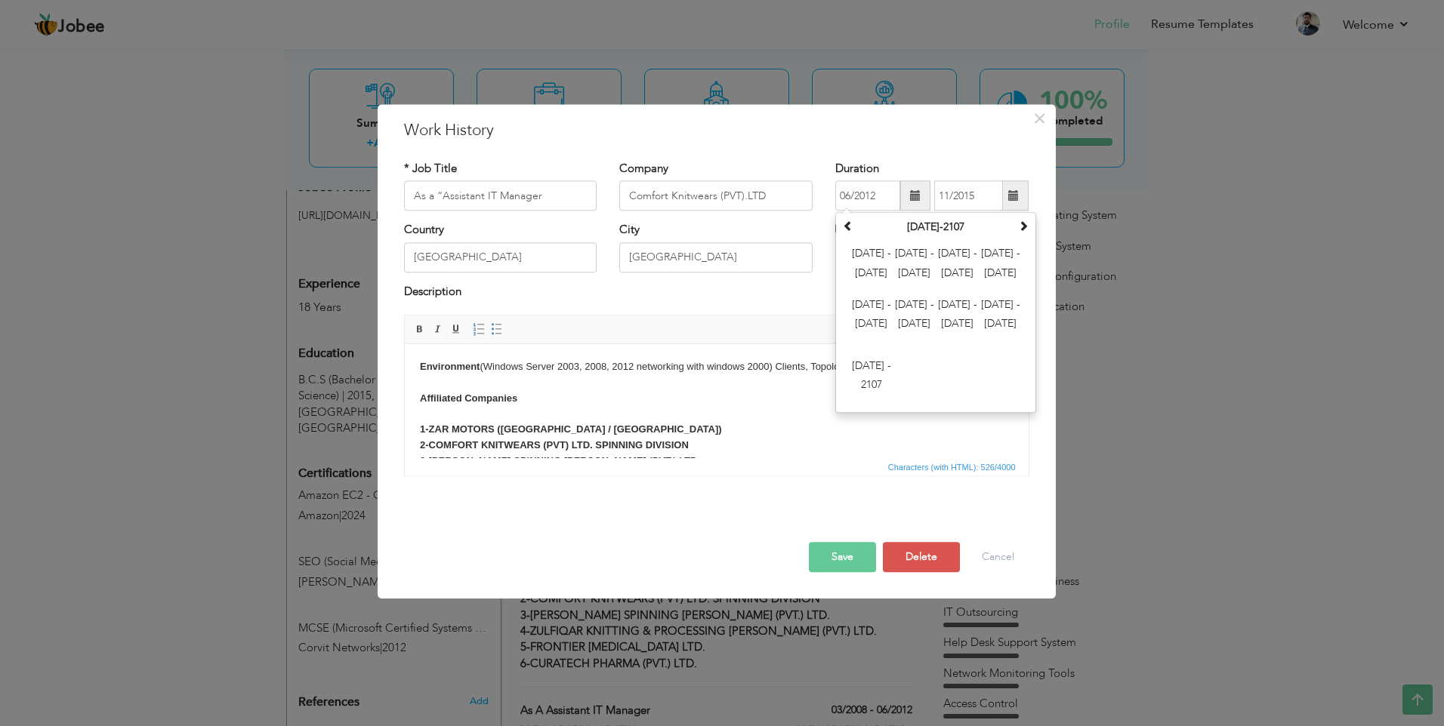
click at [812, 162] on div "Company Comfort Knitwears (PVT).LTD" at bounding box center [715, 186] width 193 height 50
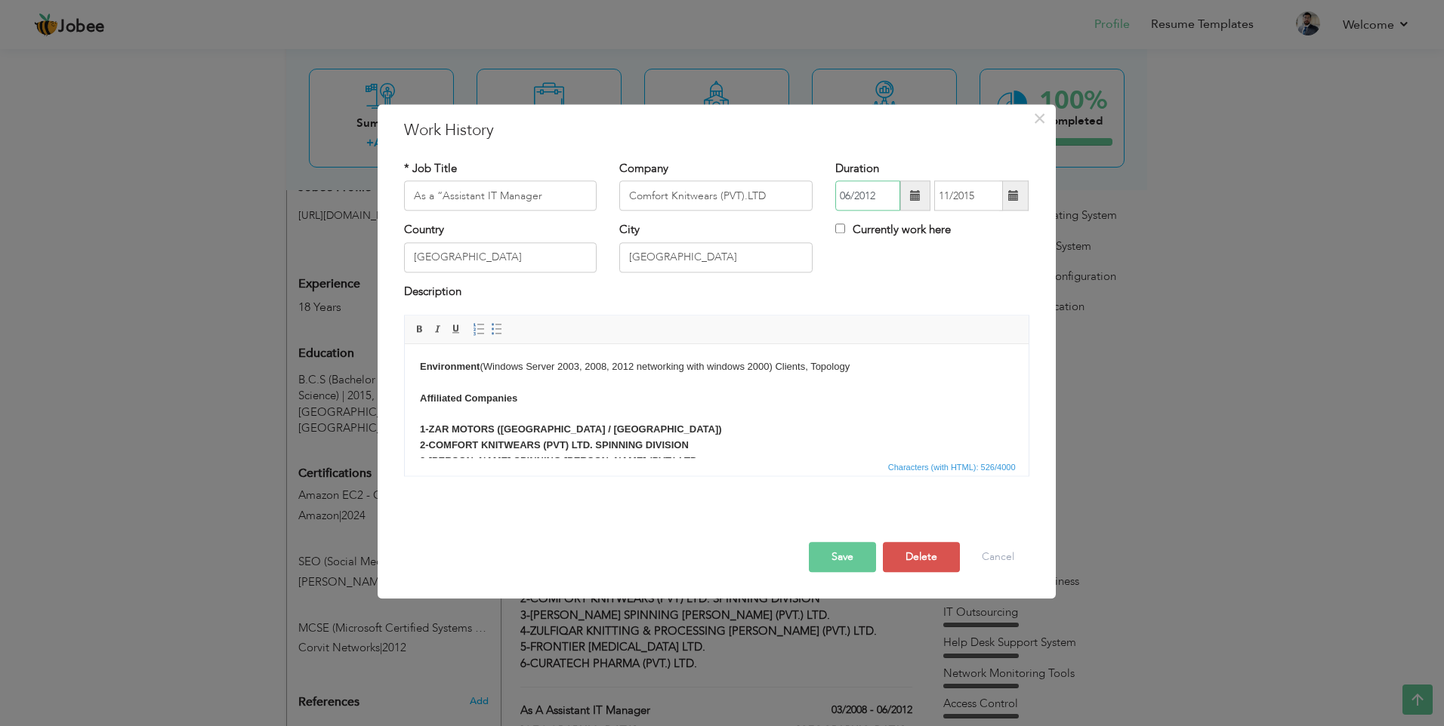
click at [868, 205] on input "06/2012" at bounding box center [867, 196] width 65 height 30
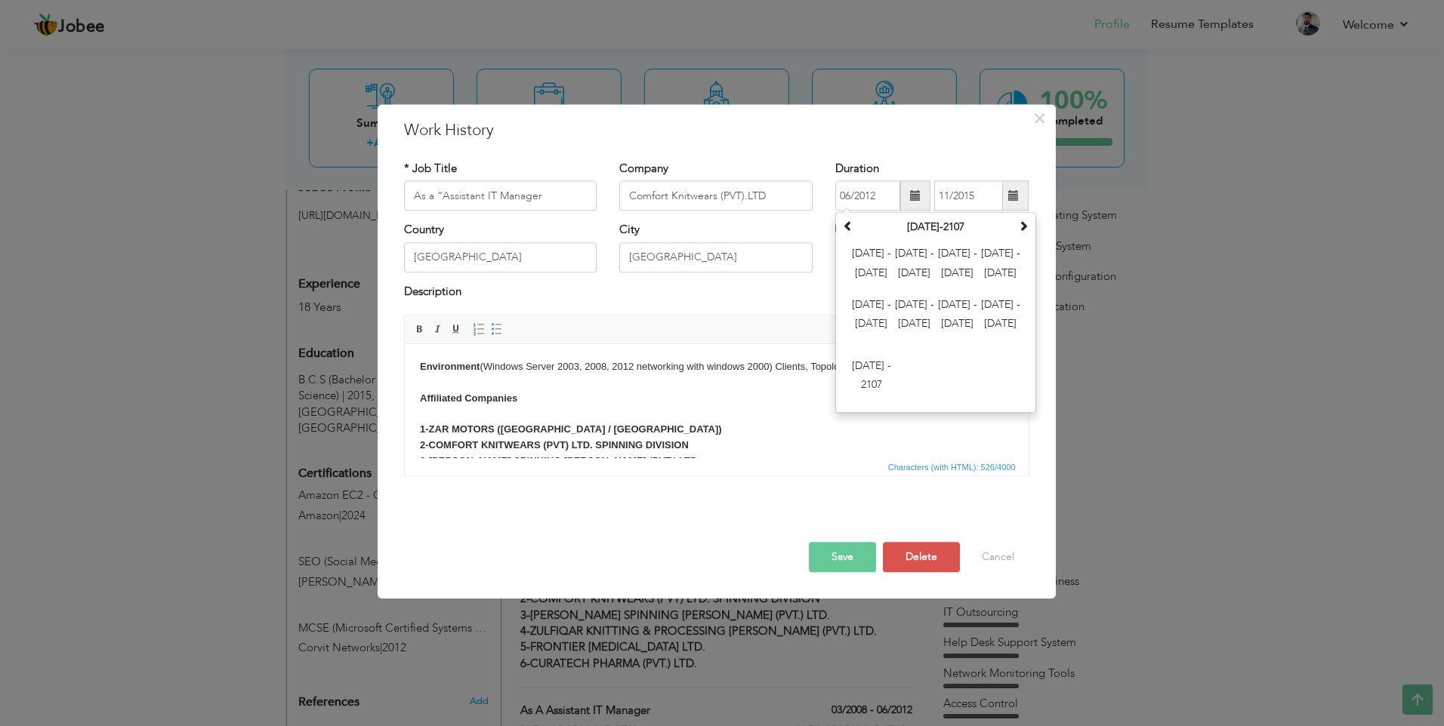
click at [800, 106] on div "× Work History * Job Title As a “Assistant IT Manager Company Comfort Knitwears…" at bounding box center [717, 351] width 678 height 495
click at [859, 193] on input "06/2012" at bounding box center [867, 196] width 65 height 30
click at [960, 197] on input "11/2015" at bounding box center [968, 196] width 69 height 30
click at [877, 194] on input "06/2012" at bounding box center [867, 196] width 65 height 30
click at [843, 226] on span at bounding box center [848, 226] width 11 height 11
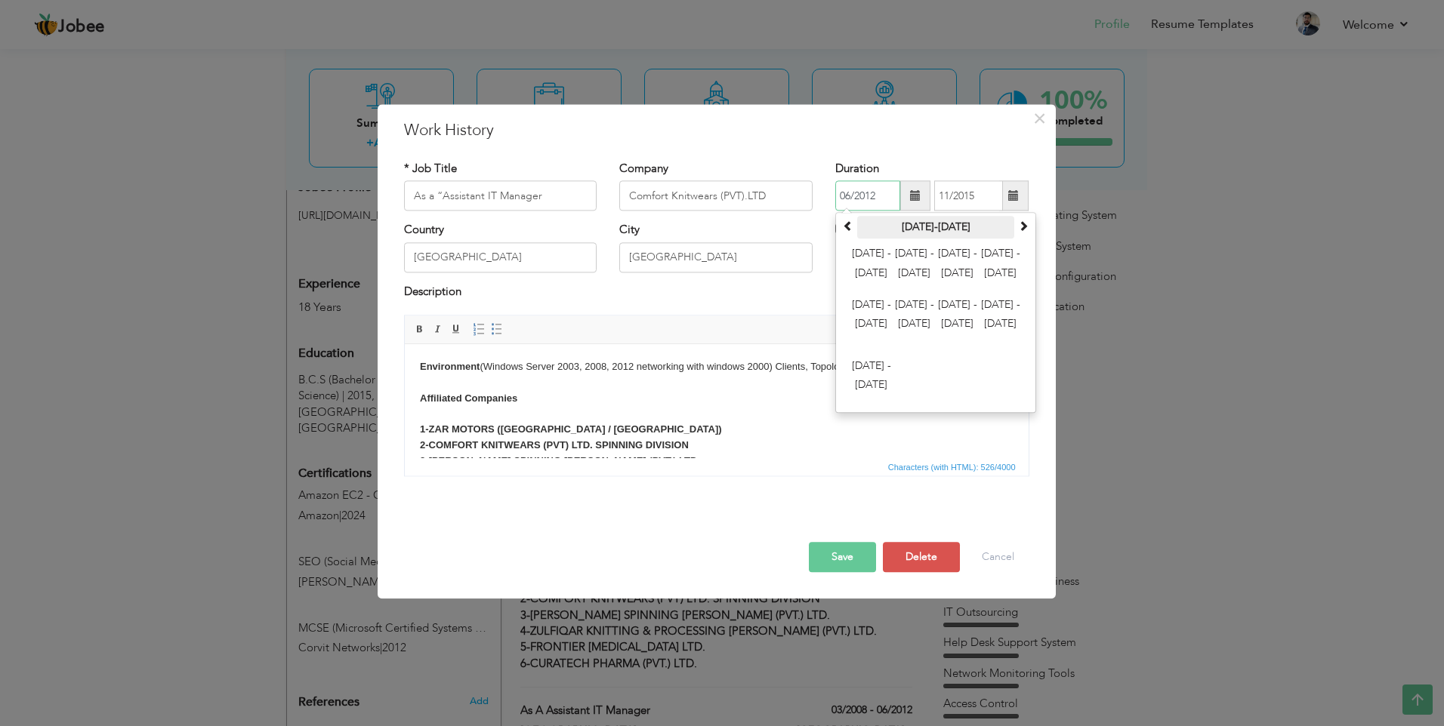
click at [921, 229] on th "[DATE]-[DATE]" at bounding box center [935, 228] width 157 height 23
click at [1028, 230] on span at bounding box center [1023, 226] width 11 height 11
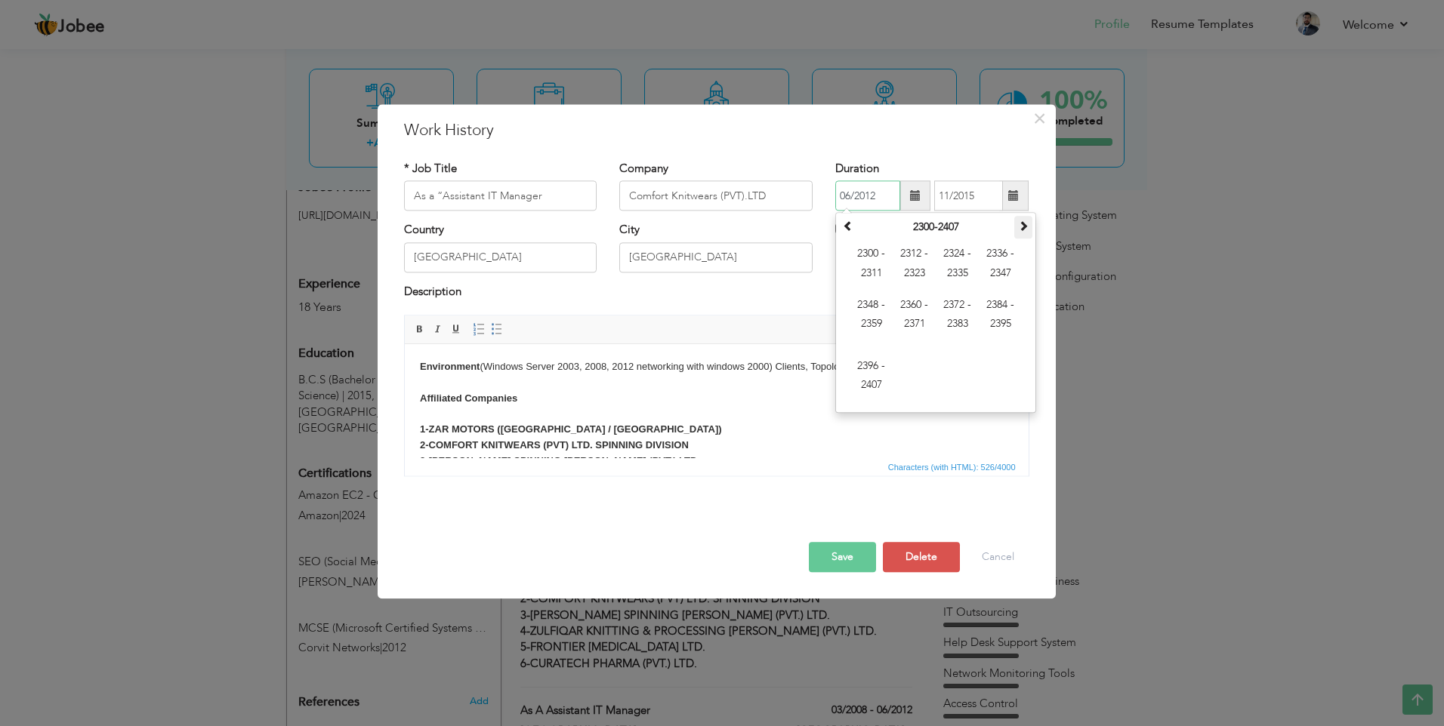
click at [1028, 230] on span at bounding box center [1023, 226] width 11 height 11
click at [794, 143] on div "× Work History * Job Title As a “Assistant IT Manager Company Comfort Knitwears…" at bounding box center [717, 351] width 678 height 495
click at [864, 202] on input "06/2012" at bounding box center [867, 196] width 65 height 30
click at [908, 260] on span "[DATE] - [DATE]" at bounding box center [914, 265] width 41 height 41
click at [998, 266] on span "2015" at bounding box center [1000, 265] width 41 height 41
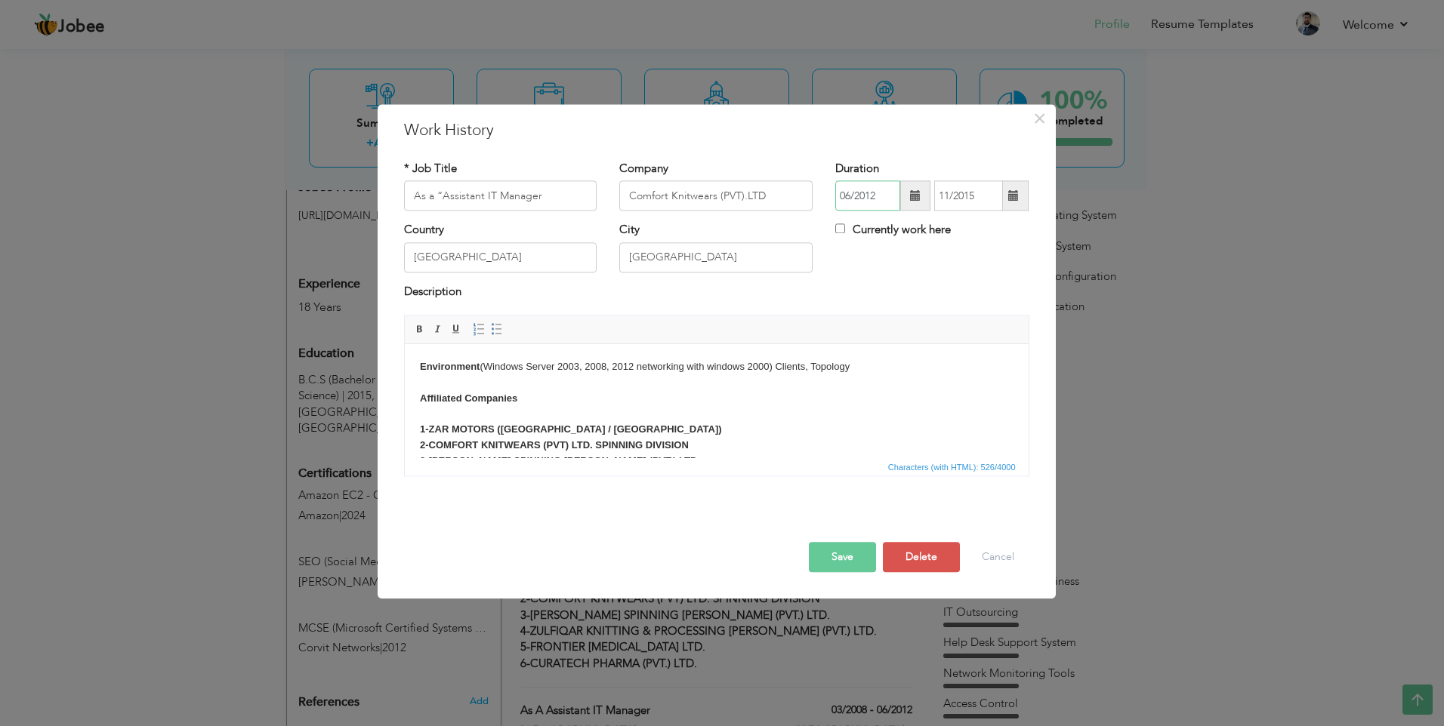
click at [865, 194] on input "06/2012" at bounding box center [867, 196] width 65 height 30
click at [960, 349] on span "Nov" at bounding box center [957, 352] width 41 height 41
type input "11/2012"
click at [979, 196] on input "11/2015" at bounding box center [968, 196] width 69 height 30
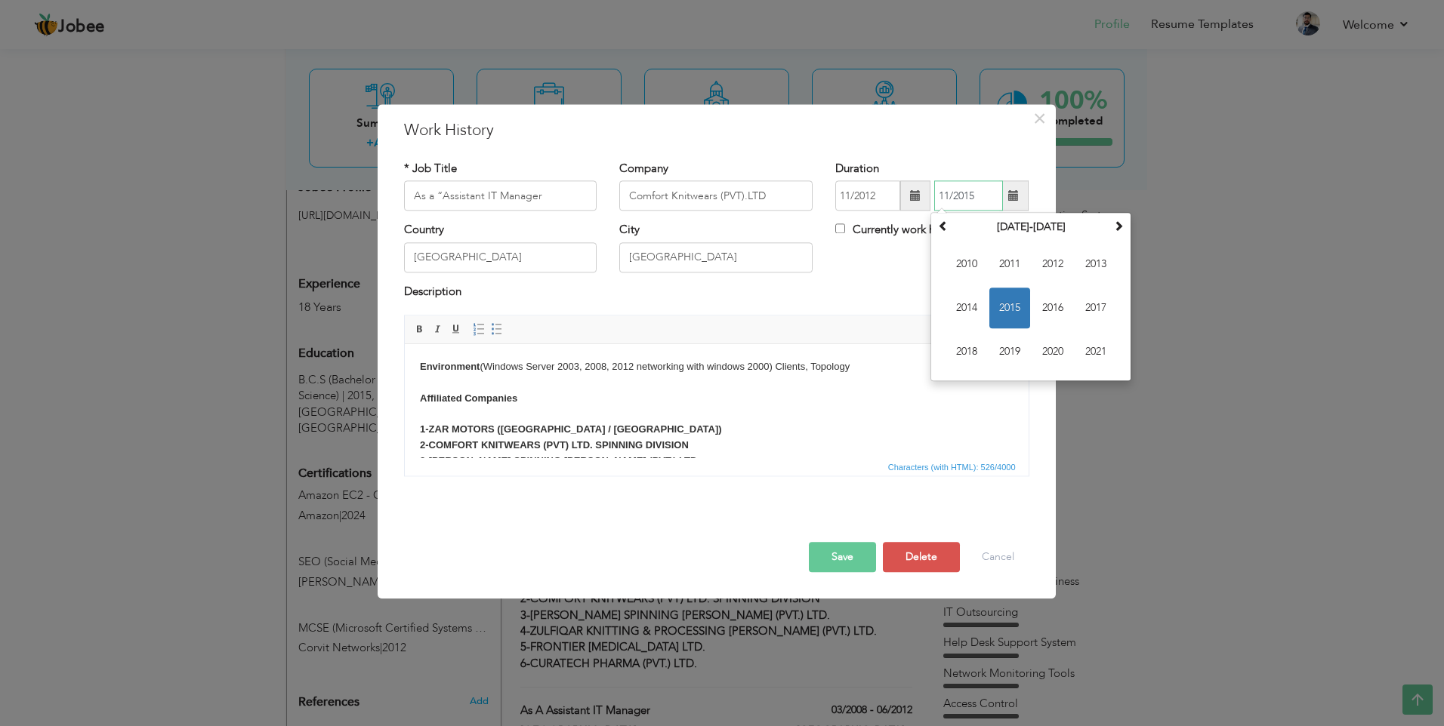
click at [1006, 307] on span "2015" at bounding box center [1009, 308] width 41 height 41
click at [1047, 260] on span "Mar" at bounding box center [1052, 265] width 41 height 41
type input "03/2015"
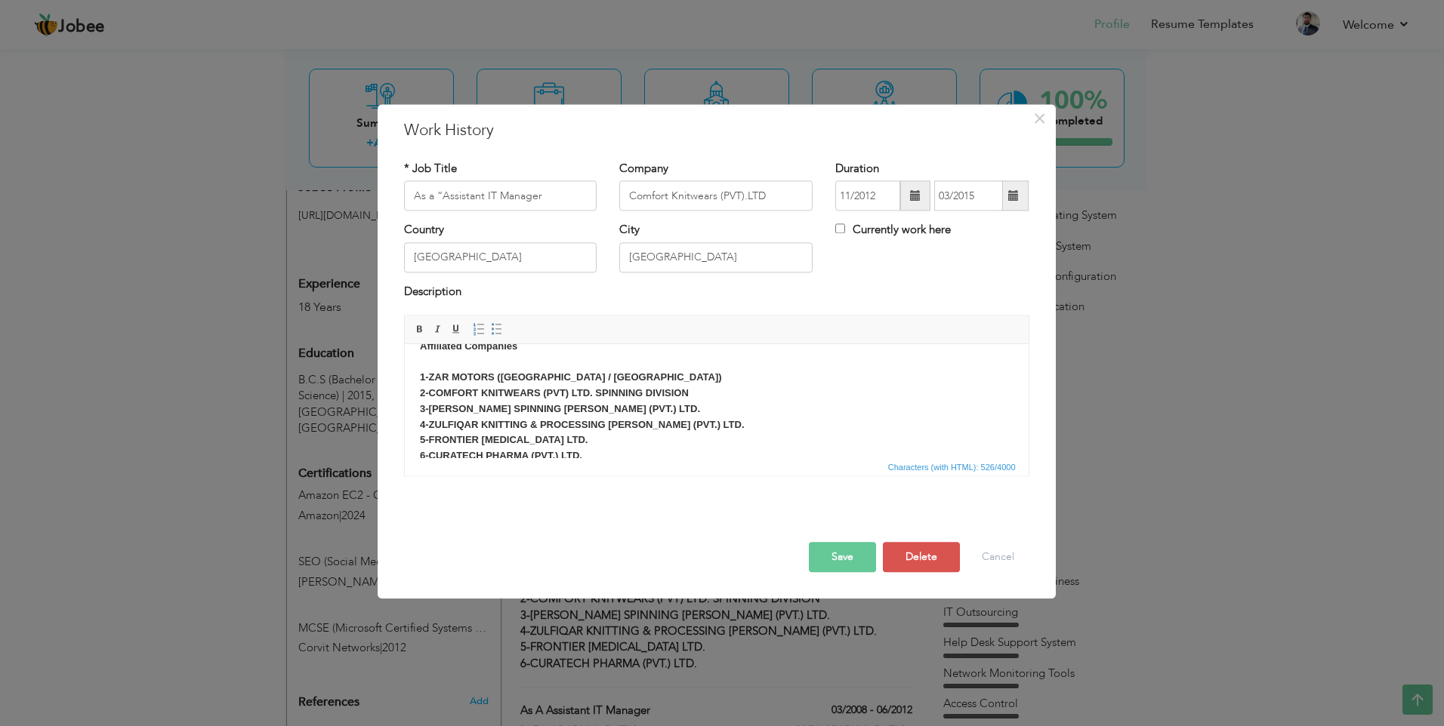
scroll to position [74, 0]
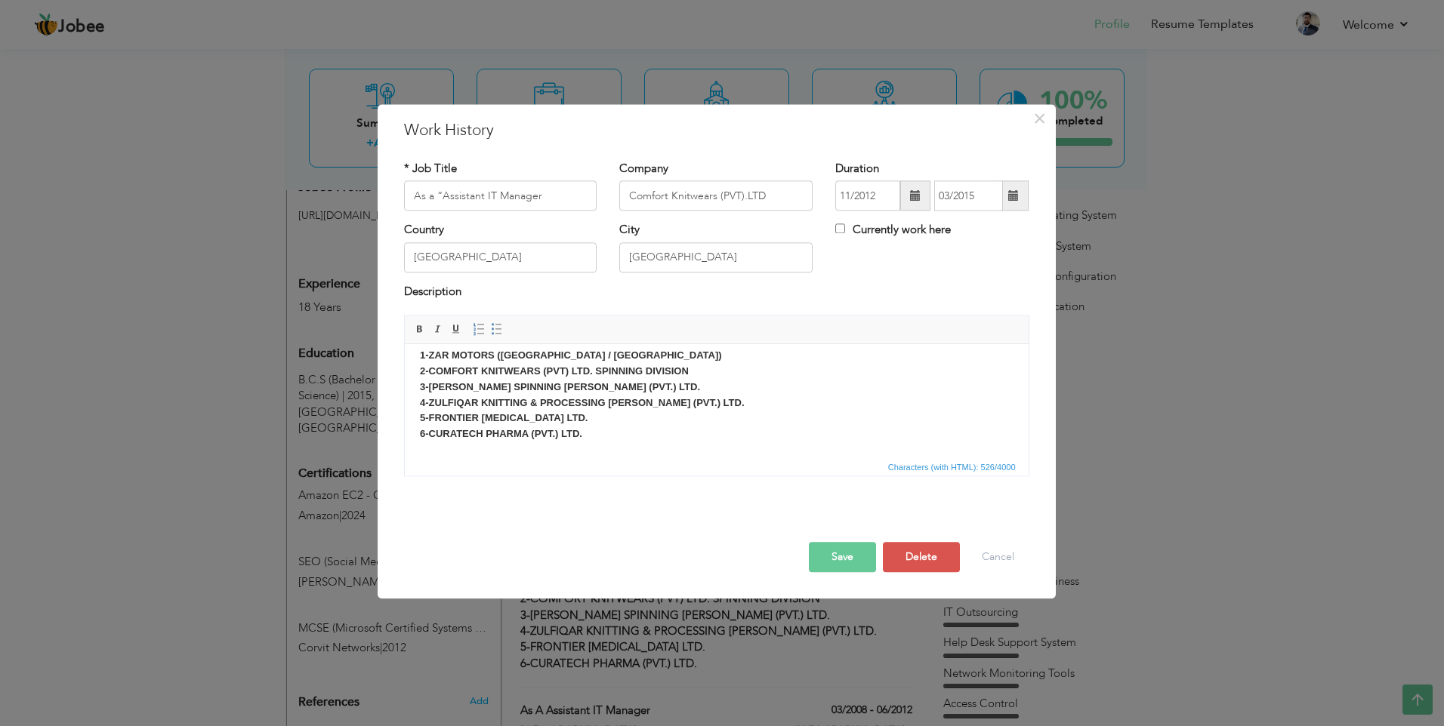
click at [847, 564] on button "Save" at bounding box center [842, 558] width 67 height 30
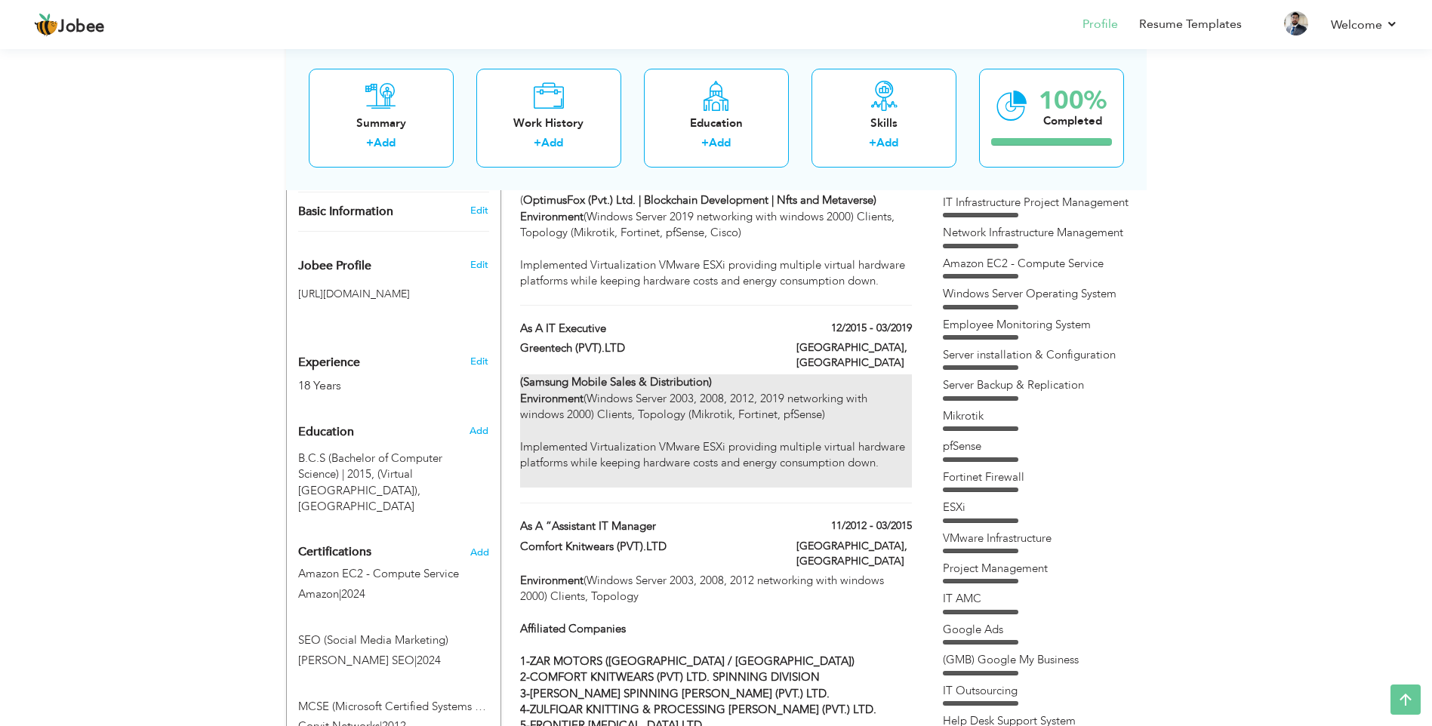
scroll to position [378, 0]
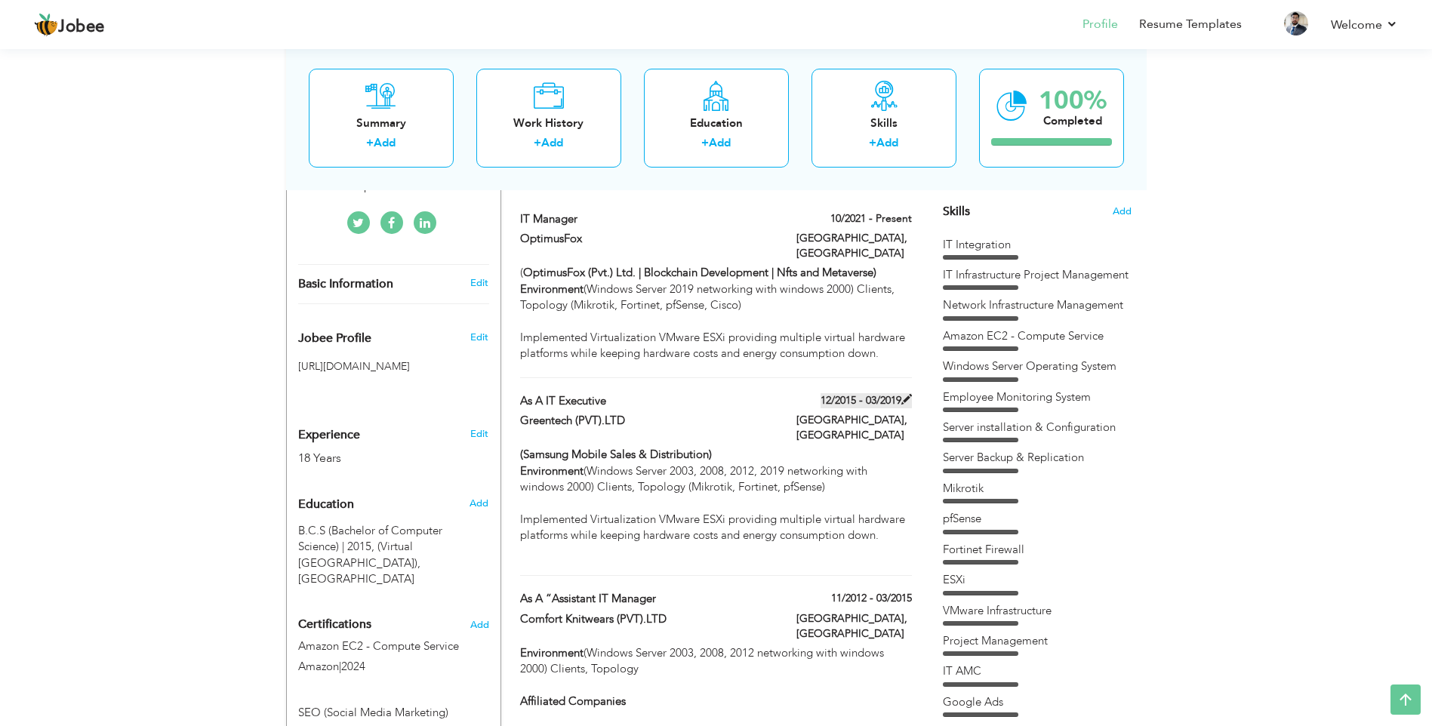
click at [909, 397] on span at bounding box center [907, 399] width 11 height 11
type input "As a IT Executive"
type input "Greentech (PVT).LTD"
type input "12/2015"
type input "03/2019"
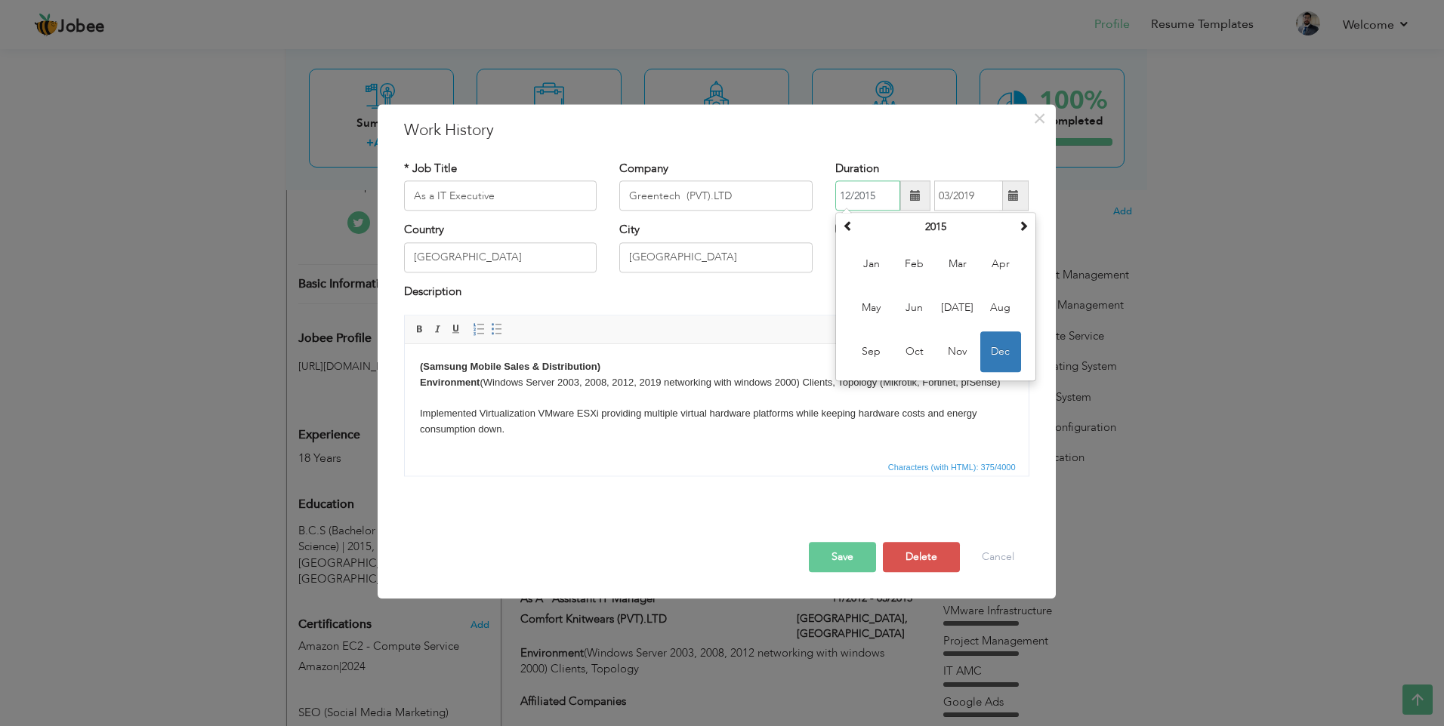
click at [862, 186] on input "12/2015" at bounding box center [867, 196] width 65 height 30
click at [957, 347] on span "Nov" at bounding box center [957, 352] width 41 height 41
type input "11/2015"
click at [845, 556] on button "Save" at bounding box center [842, 558] width 67 height 30
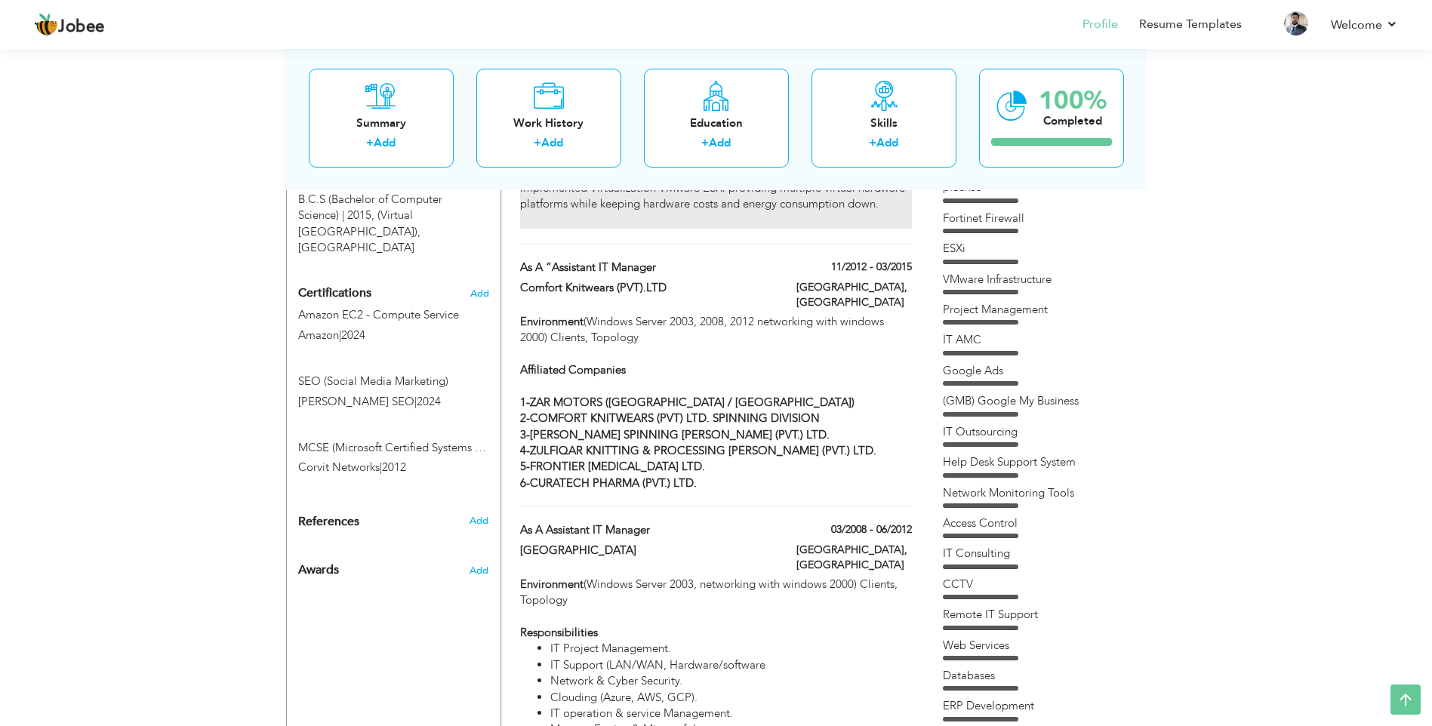
scroll to position [744, 0]
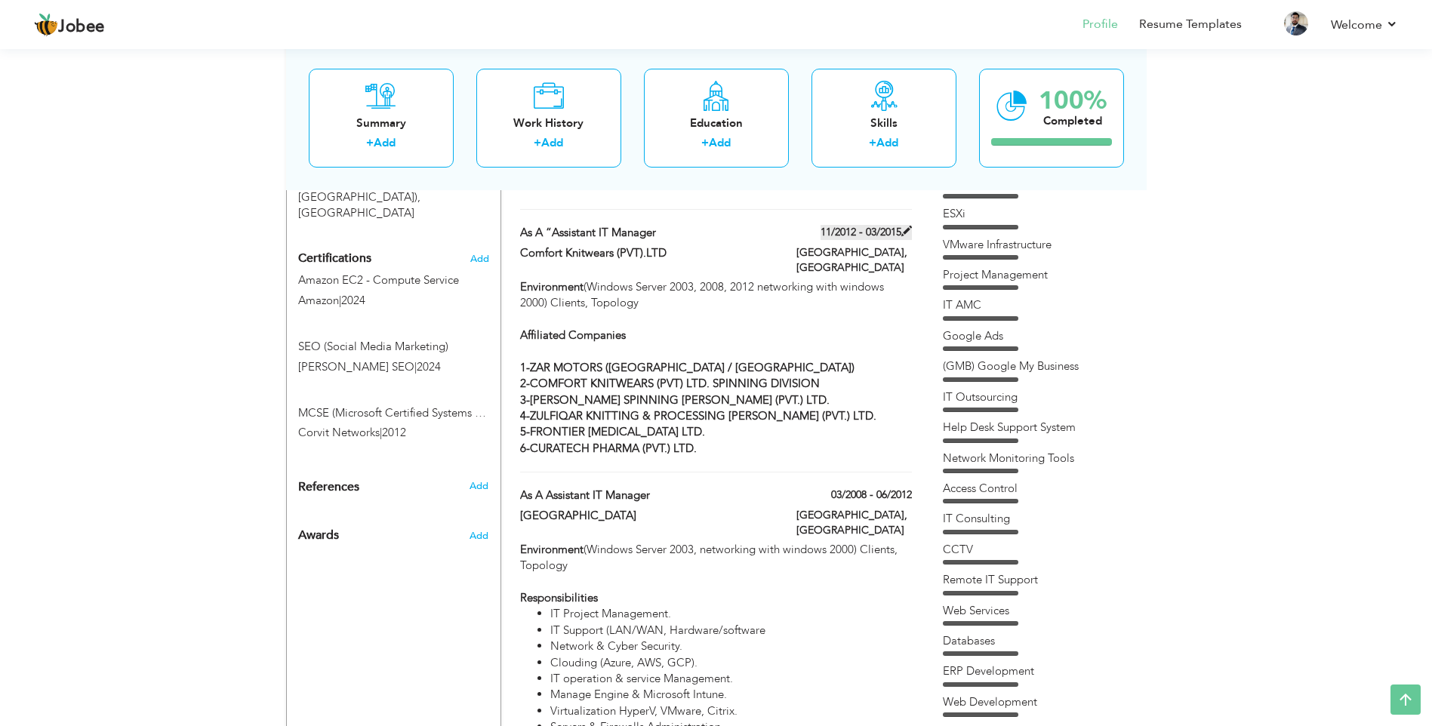
click at [904, 226] on span at bounding box center [907, 231] width 11 height 11
type input "As a “Assistant IT Manager"
type input "Comfort Knitwears (PVT).LTD"
type input "11/2012"
type input "03/2015"
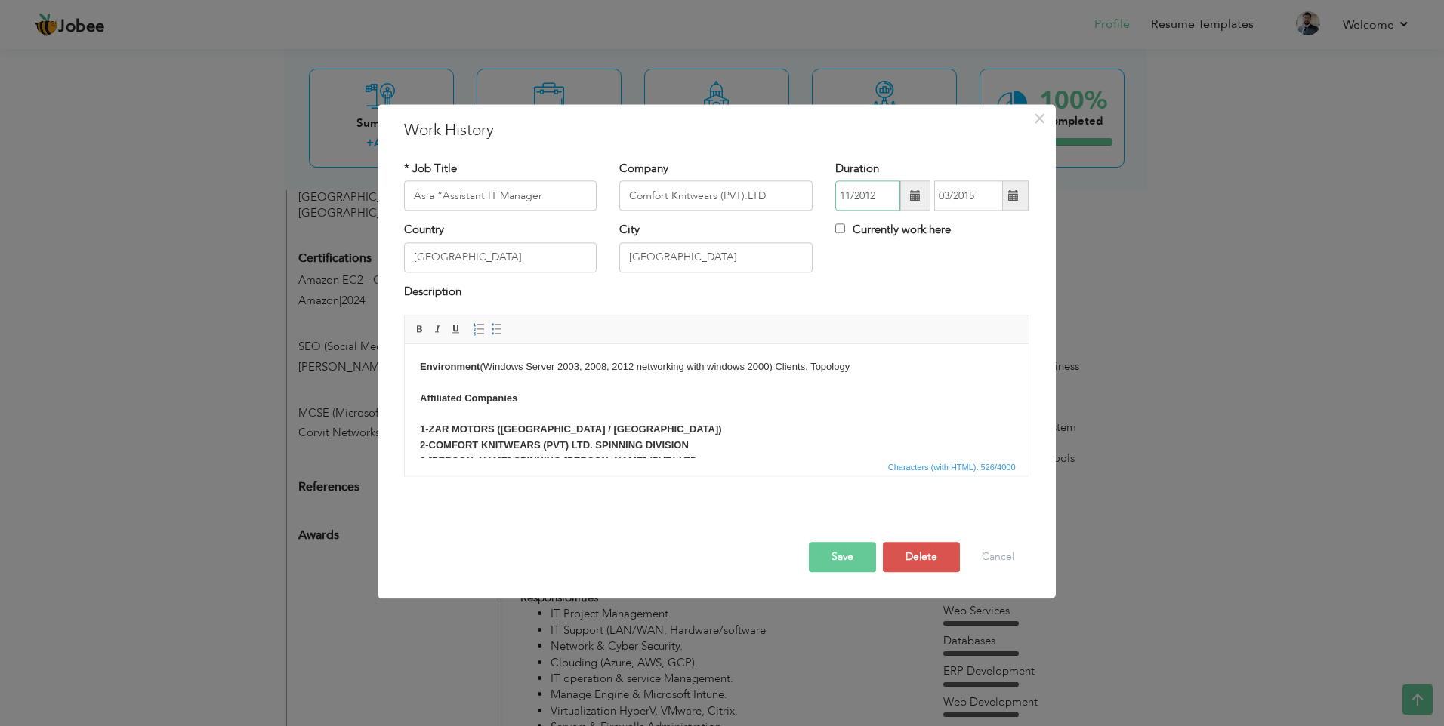
click at [860, 202] on input "11/2012" at bounding box center [867, 196] width 65 height 30
click at [958, 304] on span "[DATE]" at bounding box center [957, 308] width 41 height 41
type input "07/2012"
click at [965, 199] on input "03/2015" at bounding box center [968, 196] width 69 height 30
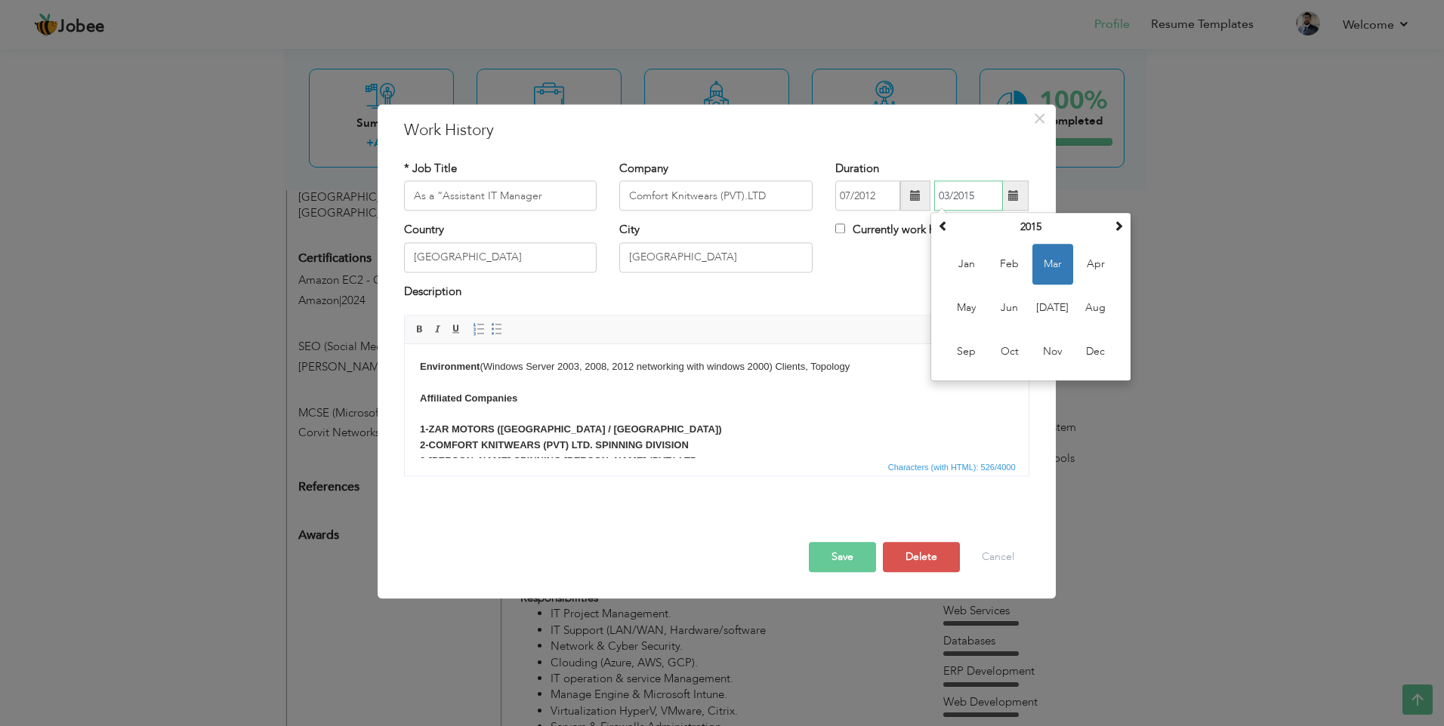
click at [965, 199] on input "03/2015" at bounding box center [968, 196] width 69 height 30
click at [1043, 347] on span "Nov" at bounding box center [1052, 352] width 41 height 41
type input "11/2015"
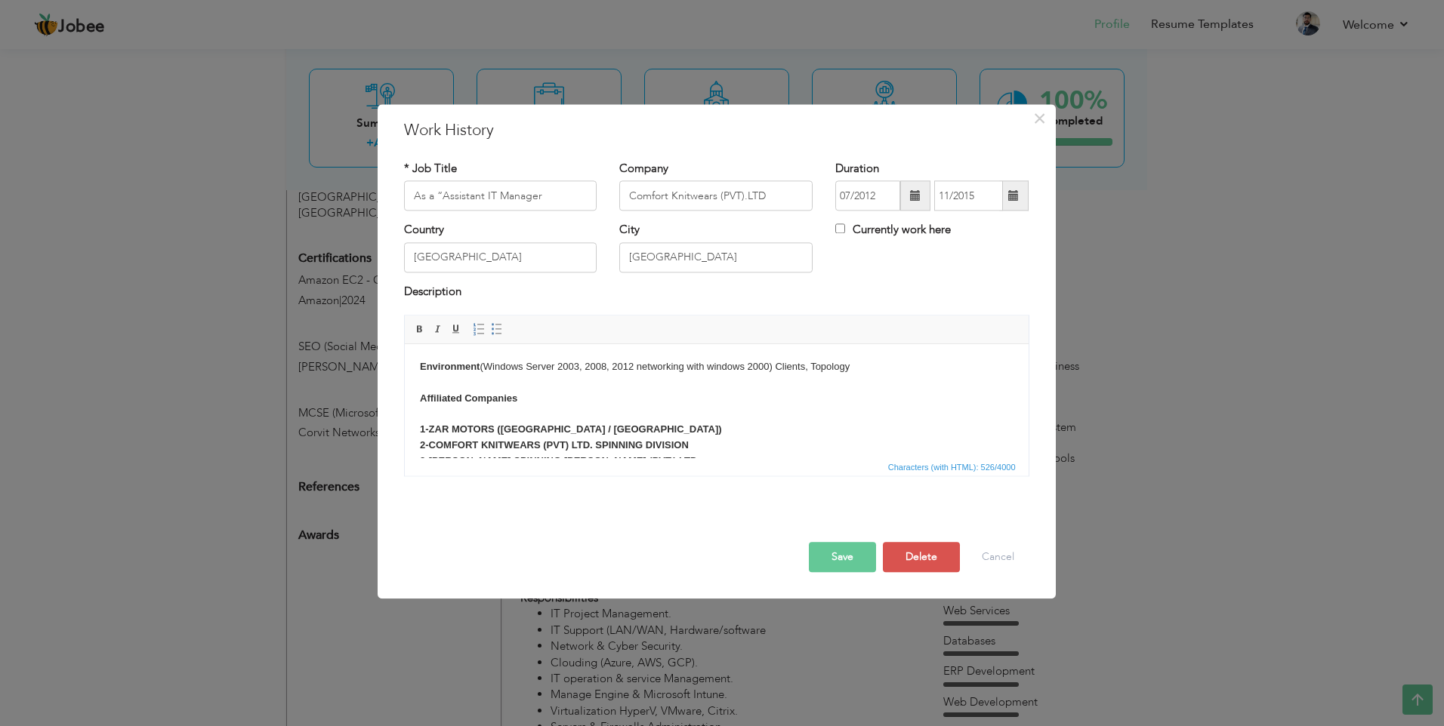
click at [852, 556] on button "Save" at bounding box center [842, 558] width 67 height 30
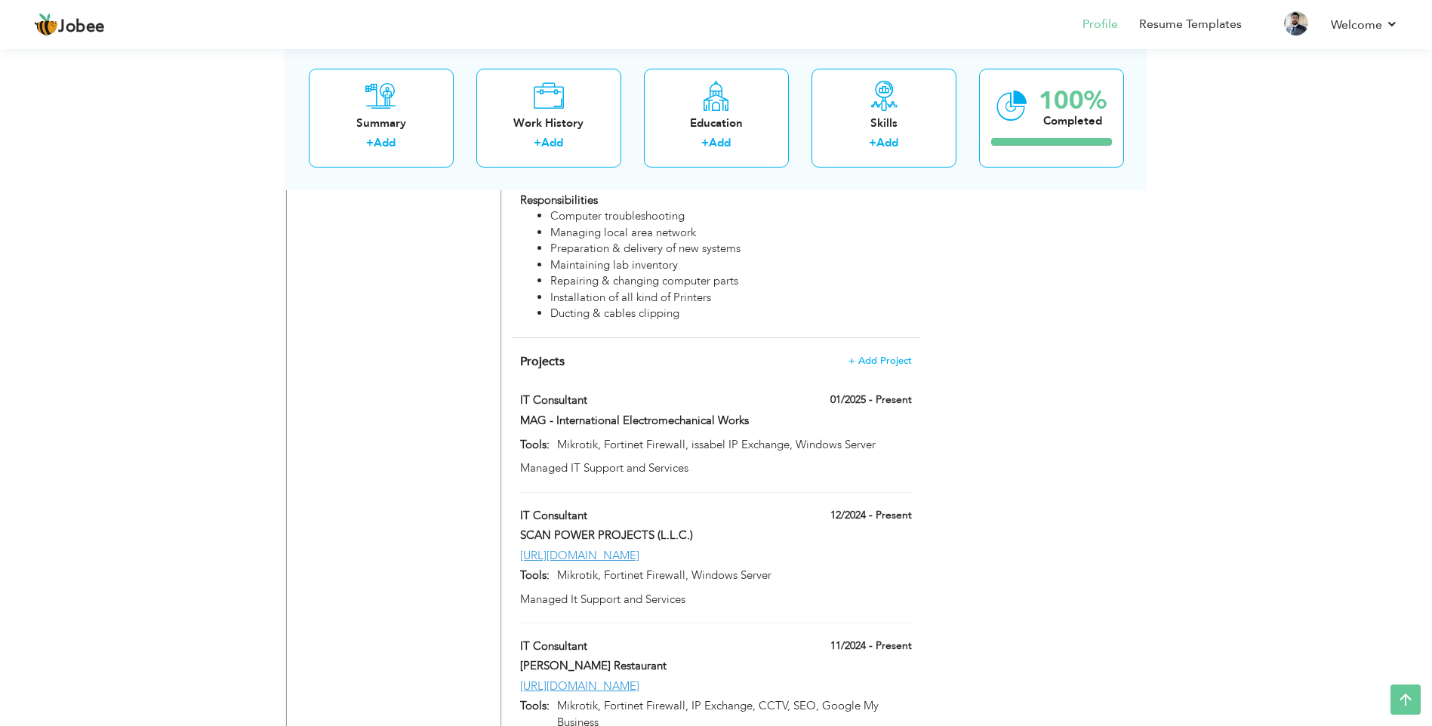
scroll to position [2178, 0]
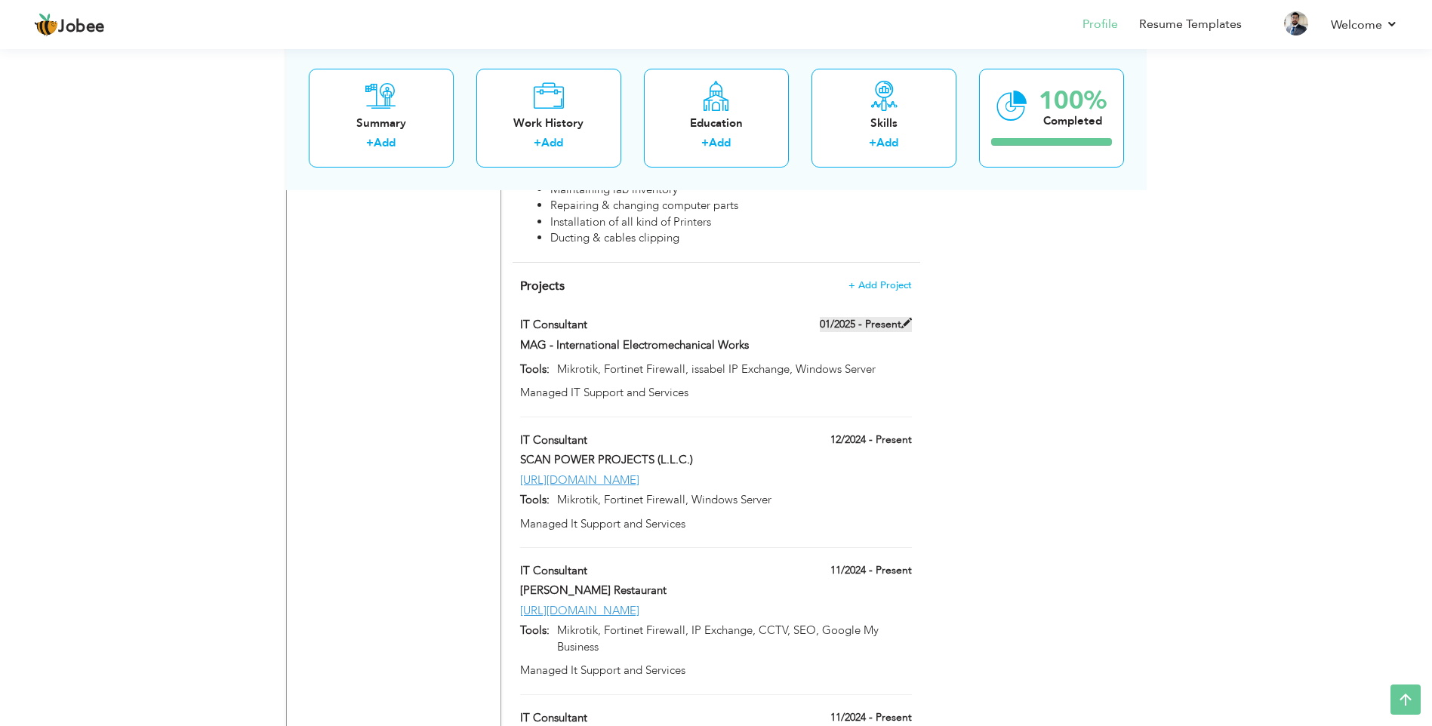
click at [907, 318] on span at bounding box center [907, 323] width 11 height 11
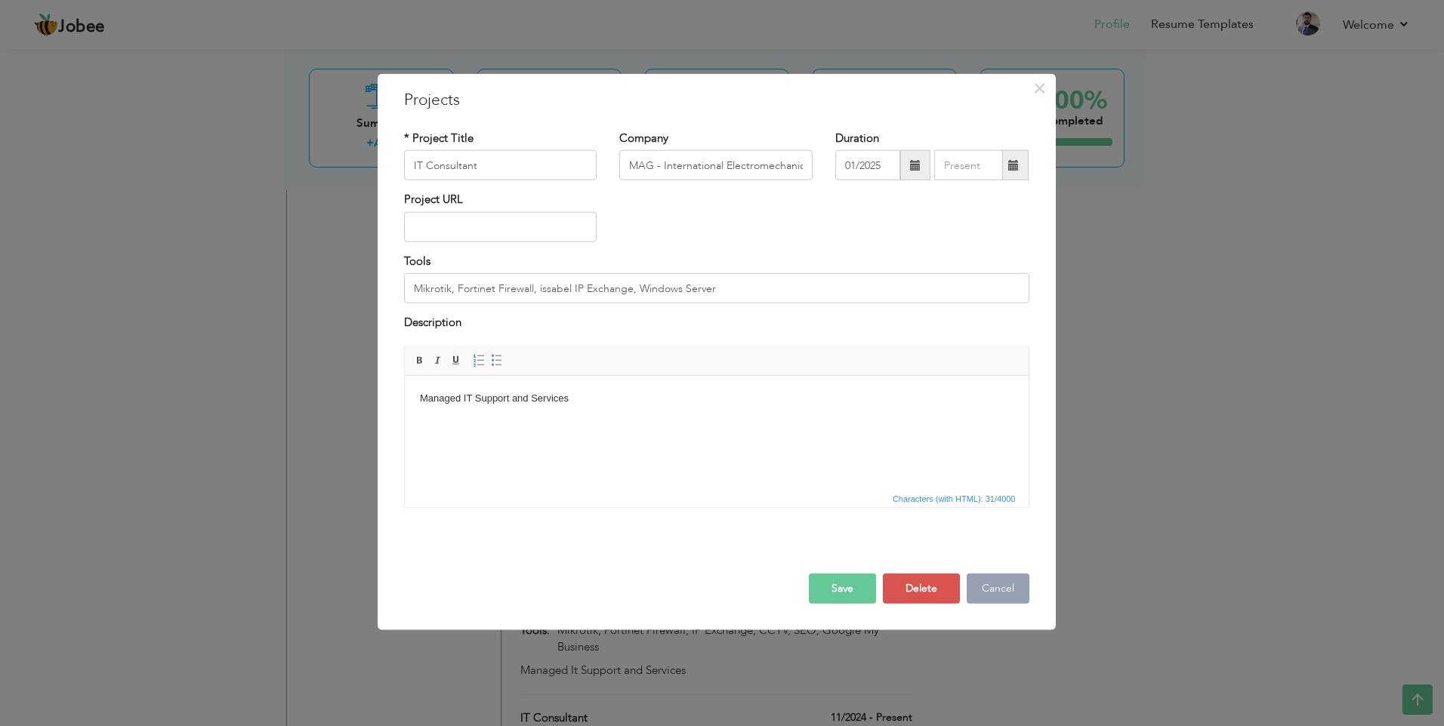
click at [1000, 581] on button "Cancel" at bounding box center [997, 588] width 63 height 30
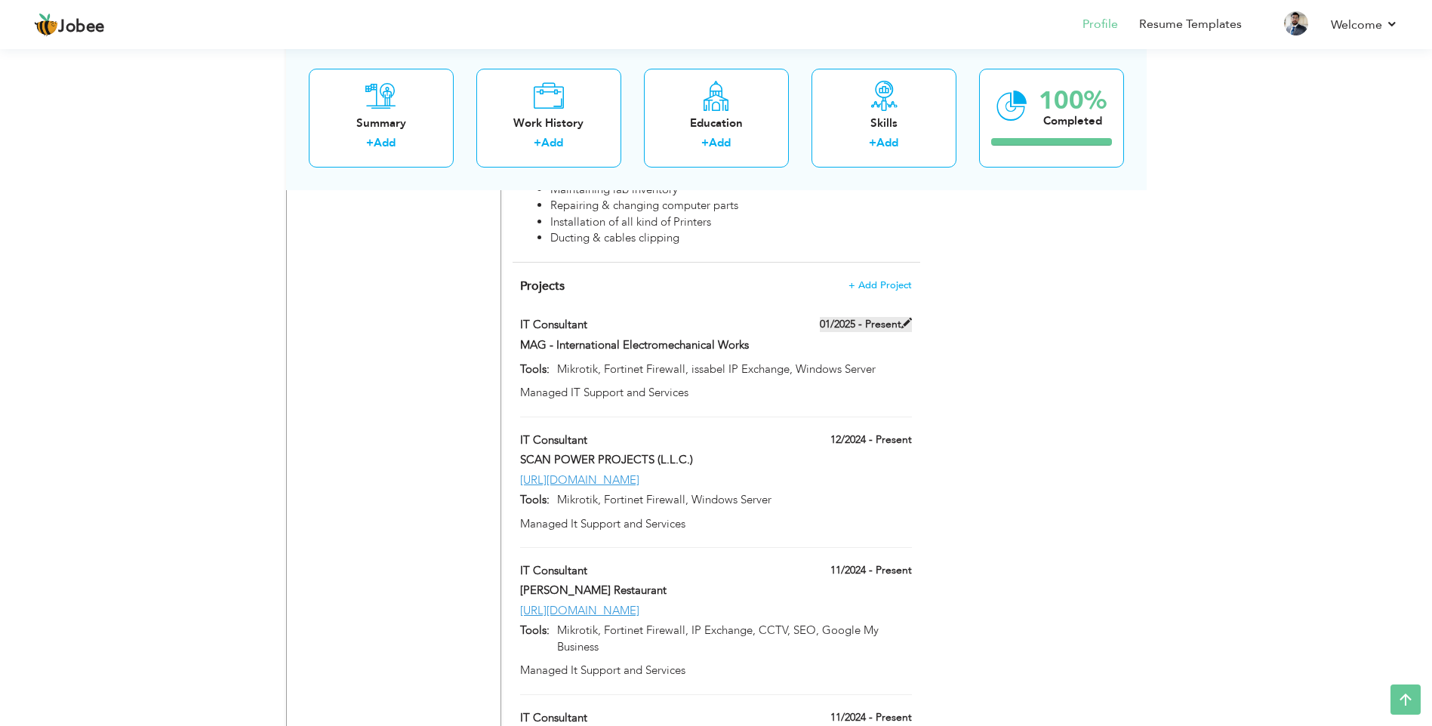
click at [908, 318] on span at bounding box center [907, 323] width 11 height 11
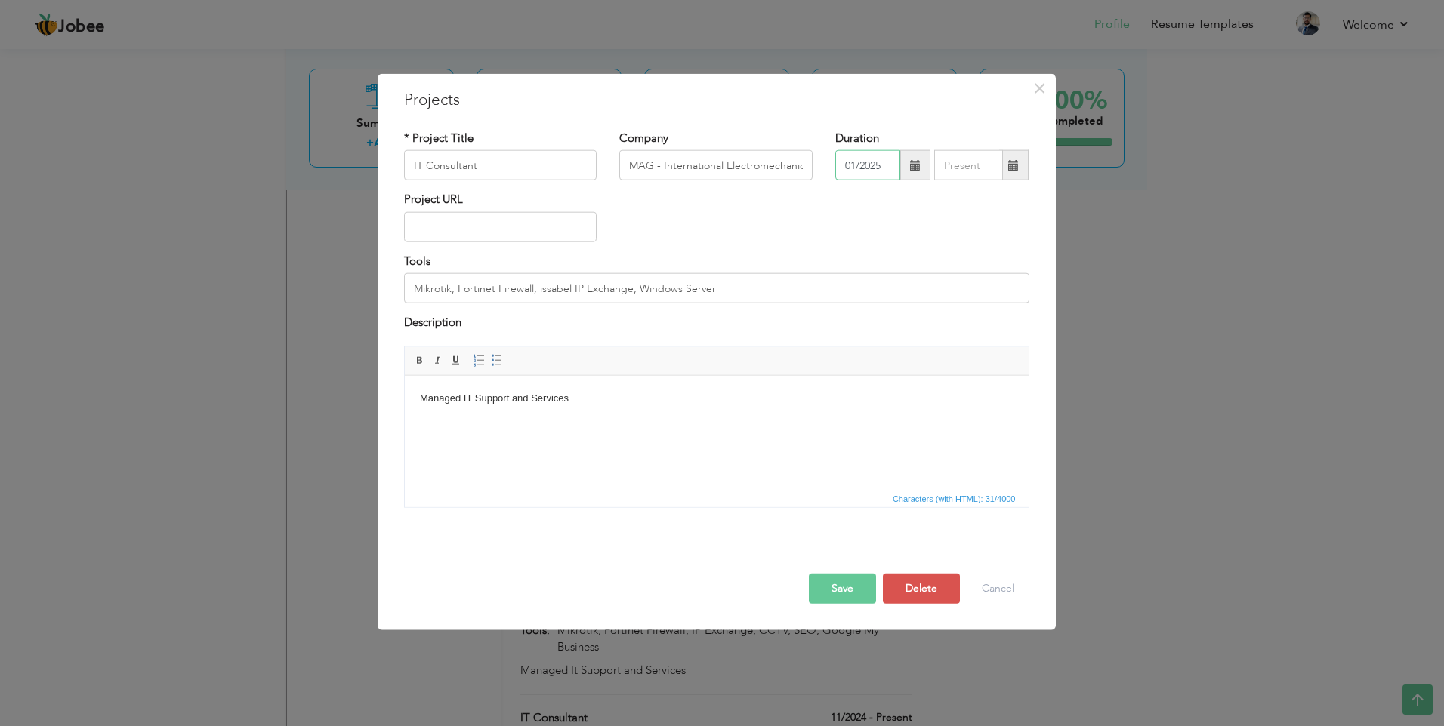
click at [886, 168] on input "01/2025" at bounding box center [867, 165] width 65 height 30
click at [908, 279] on span "2025" at bounding box center [914, 277] width 41 height 41
type input "08/2025"
click at [975, 168] on input "08/2025" at bounding box center [968, 165] width 69 height 30
click at [991, 595] on button "Cancel" at bounding box center [997, 588] width 63 height 30
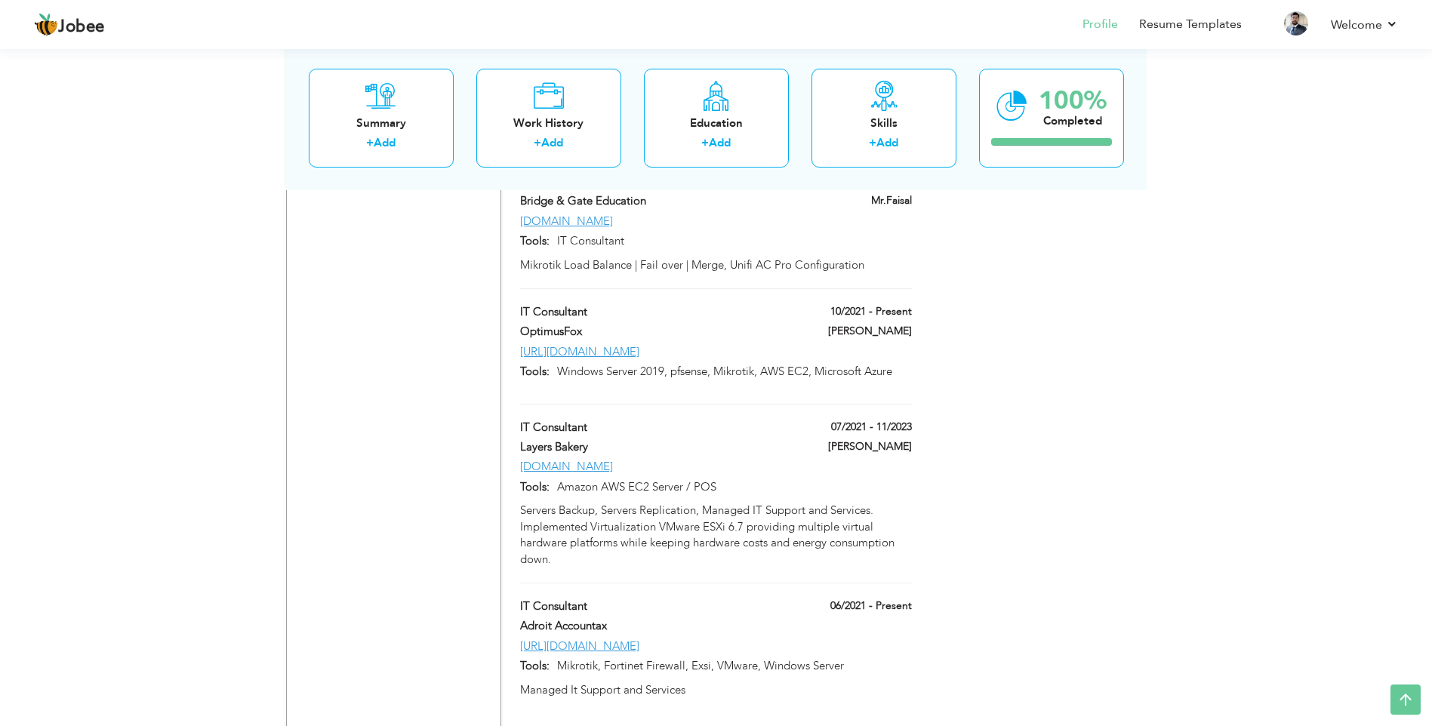
scroll to position [3235, 0]
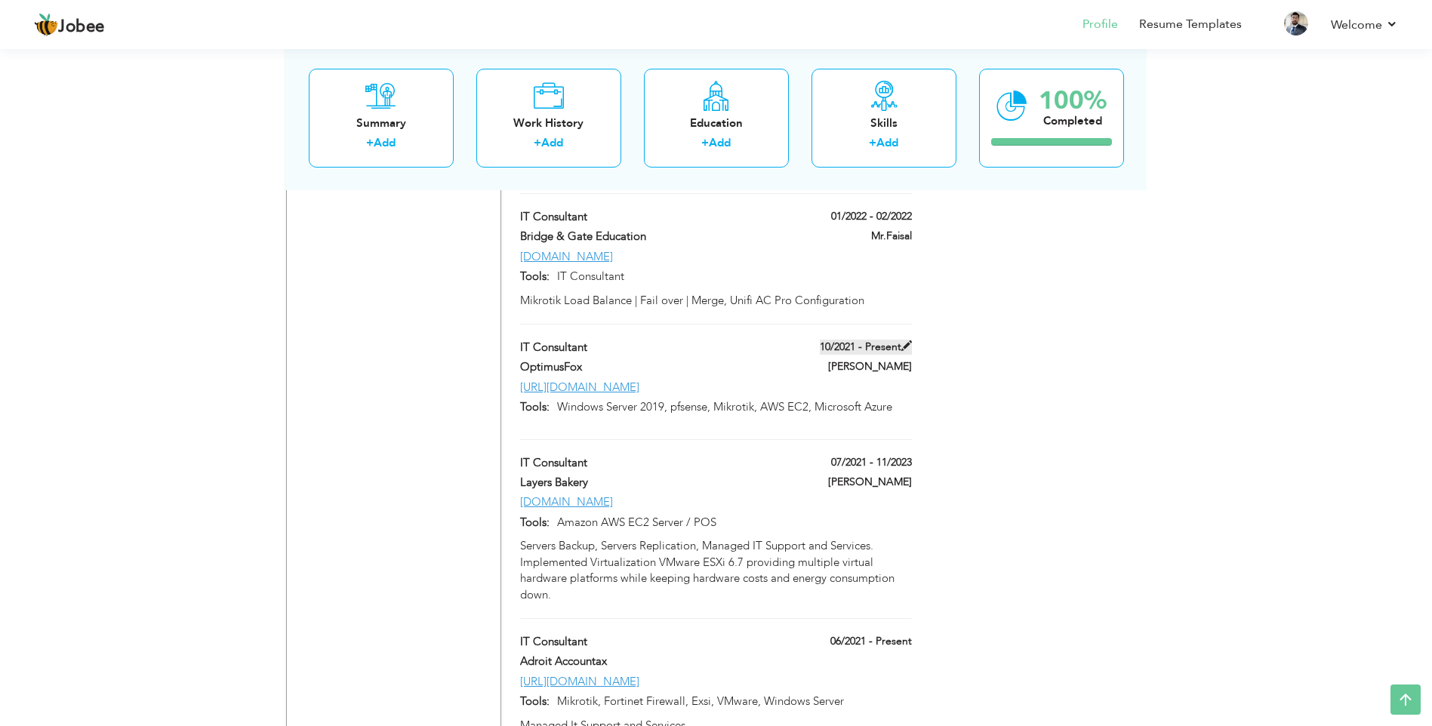
click at [906, 341] on span at bounding box center [907, 346] width 11 height 11
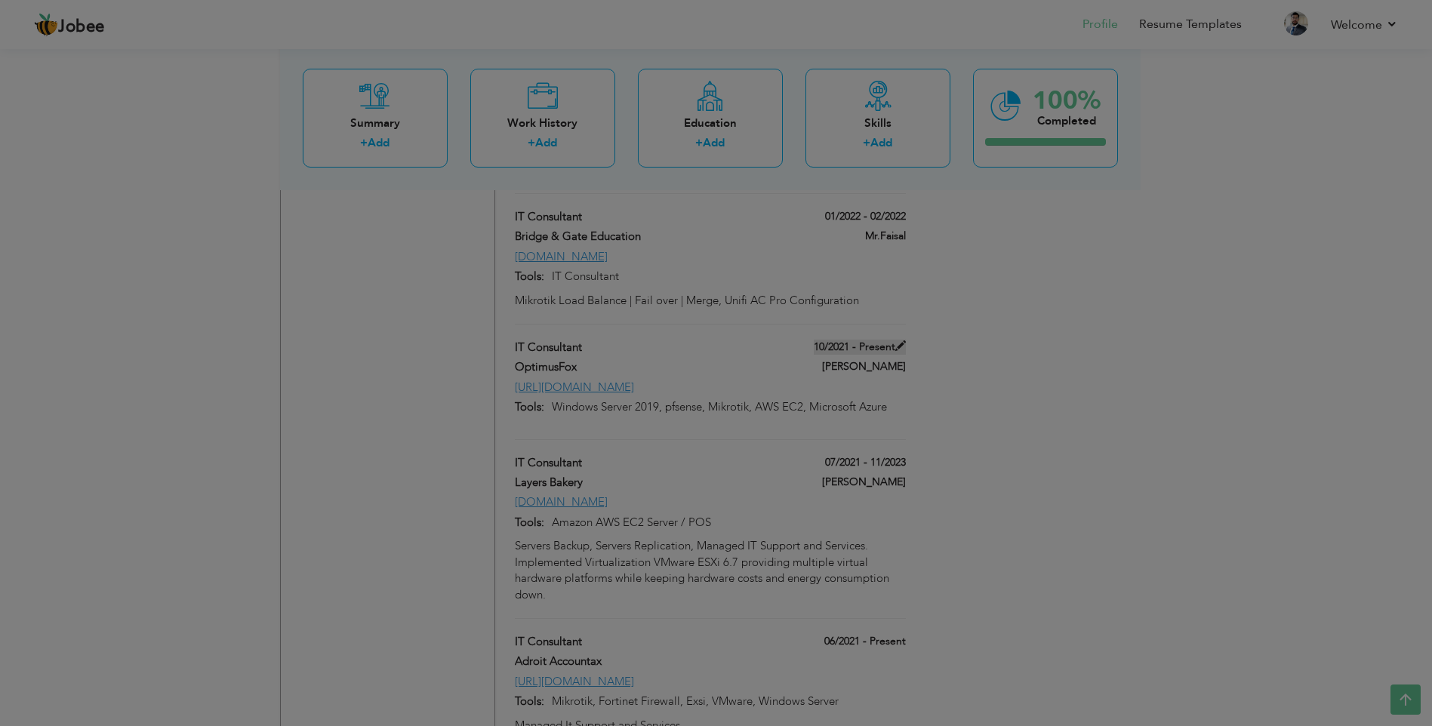
type input "OptimusFox"
type input "10/2021"
type input "[URL][DOMAIN_NAME]"
type input "Windows Server 2019, pfsense, Mikrotik, AWS EC2, Microsoft Azure"
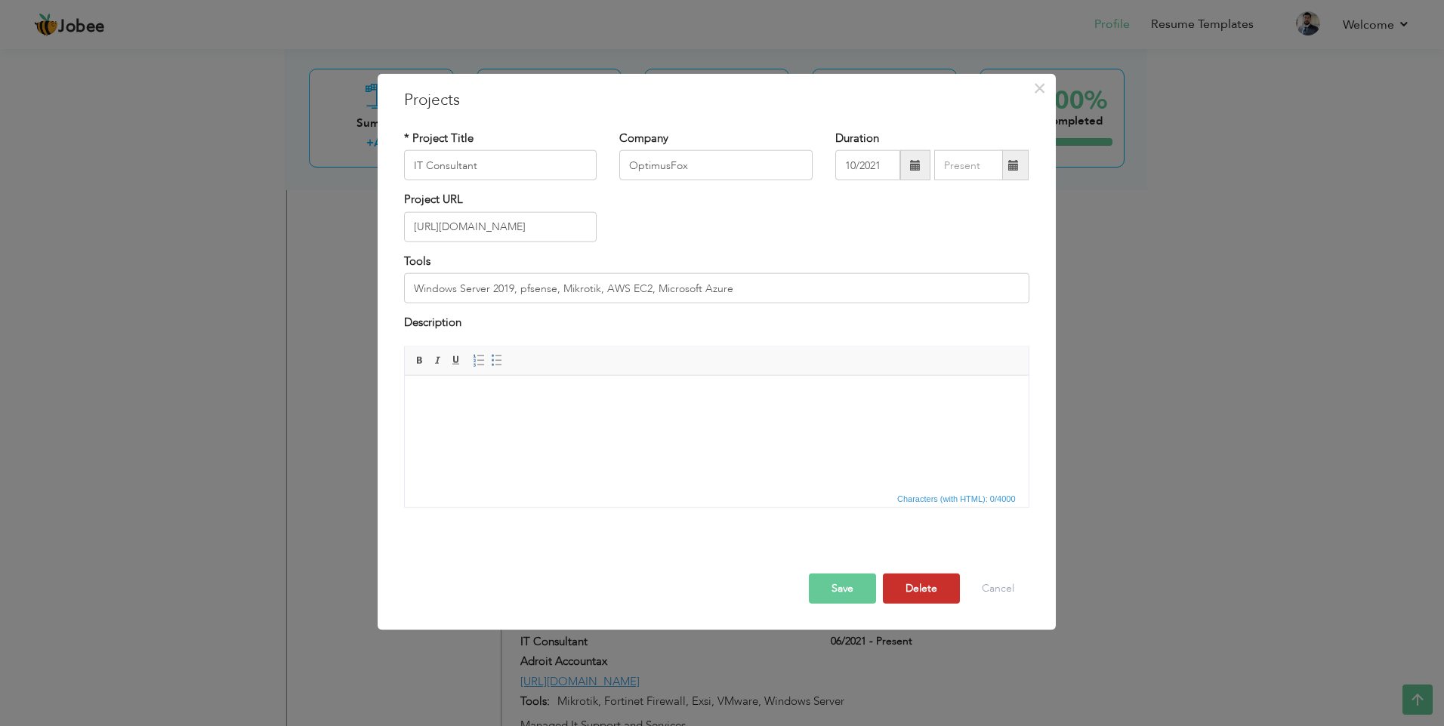
click at [920, 587] on button "Delete" at bounding box center [921, 588] width 77 height 30
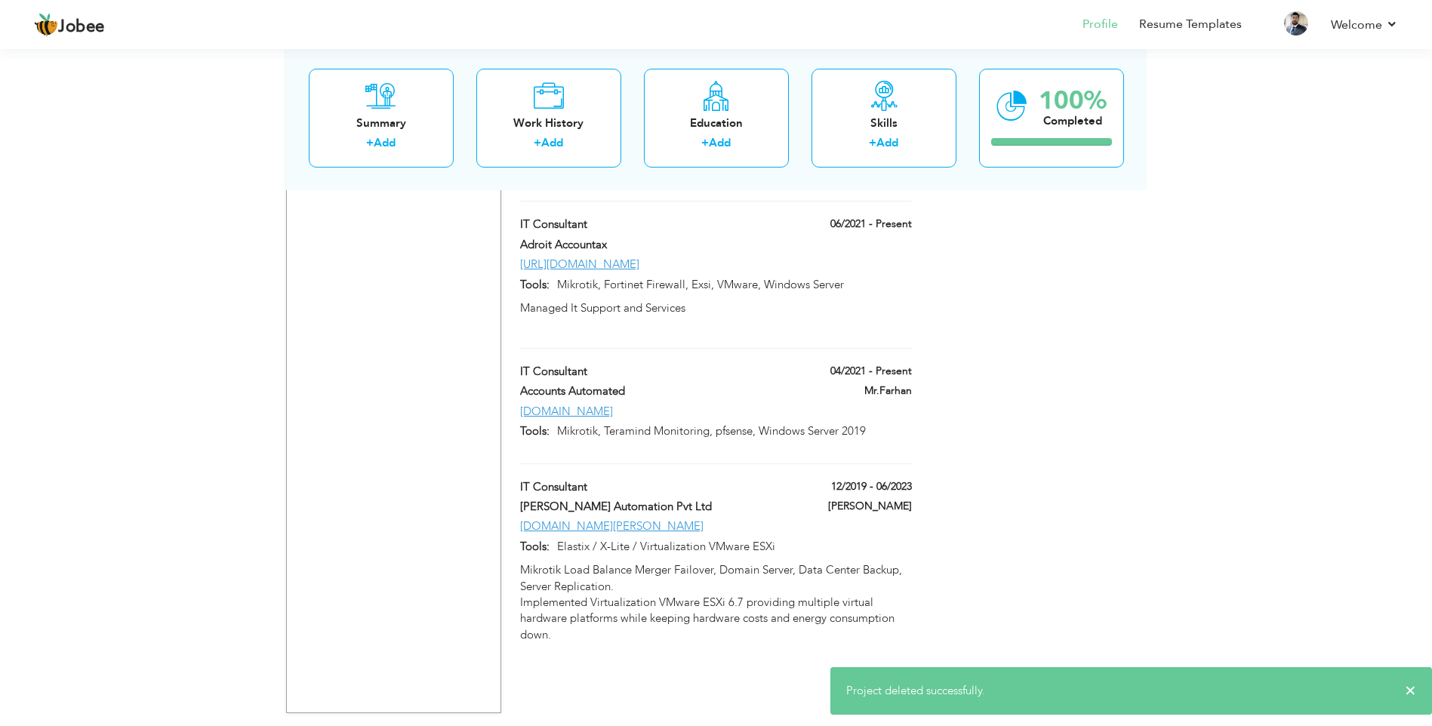
scroll to position [3462, 0]
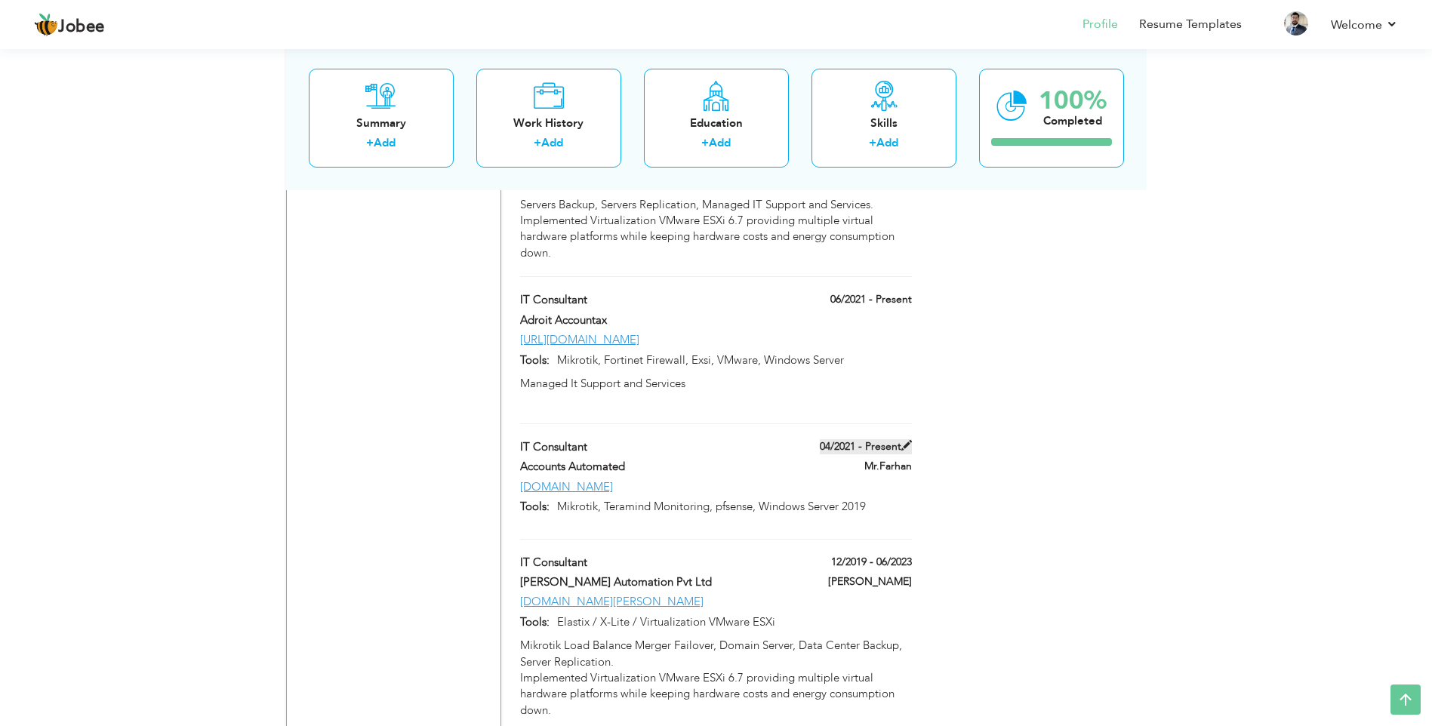
click at [902, 440] on span at bounding box center [907, 445] width 11 height 11
type input "Accounts Automated"
type input "04/2021"
type input "[DOMAIN_NAME]"
type input "Mikrotik, Teramind Monitoring, pfsense, Windows Server 2019"
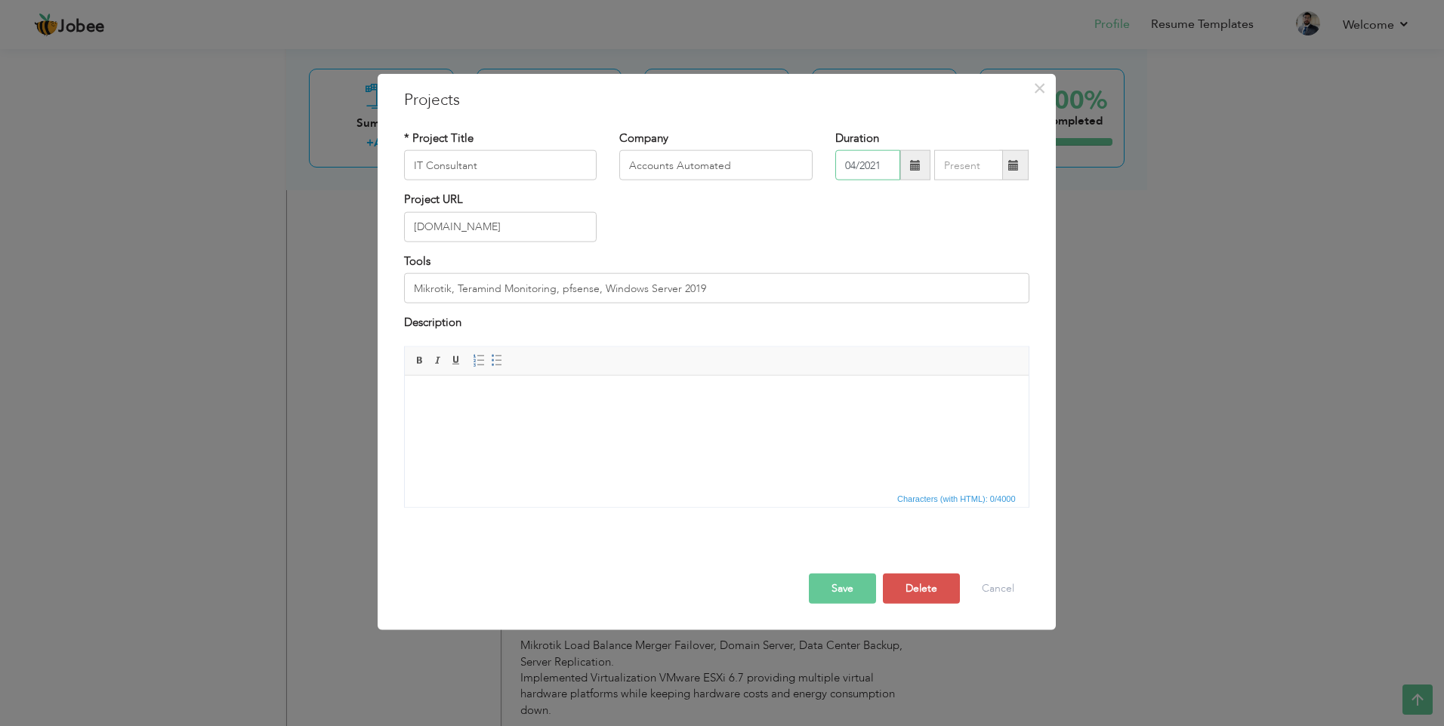
click at [863, 168] on input "04/2021" at bounding box center [867, 165] width 65 height 30
click at [1016, 196] on th at bounding box center [1023, 197] width 18 height 23
click at [1020, 195] on span at bounding box center [1023, 195] width 11 height 11
click at [869, 319] on span "Sep" at bounding box center [871, 321] width 41 height 41
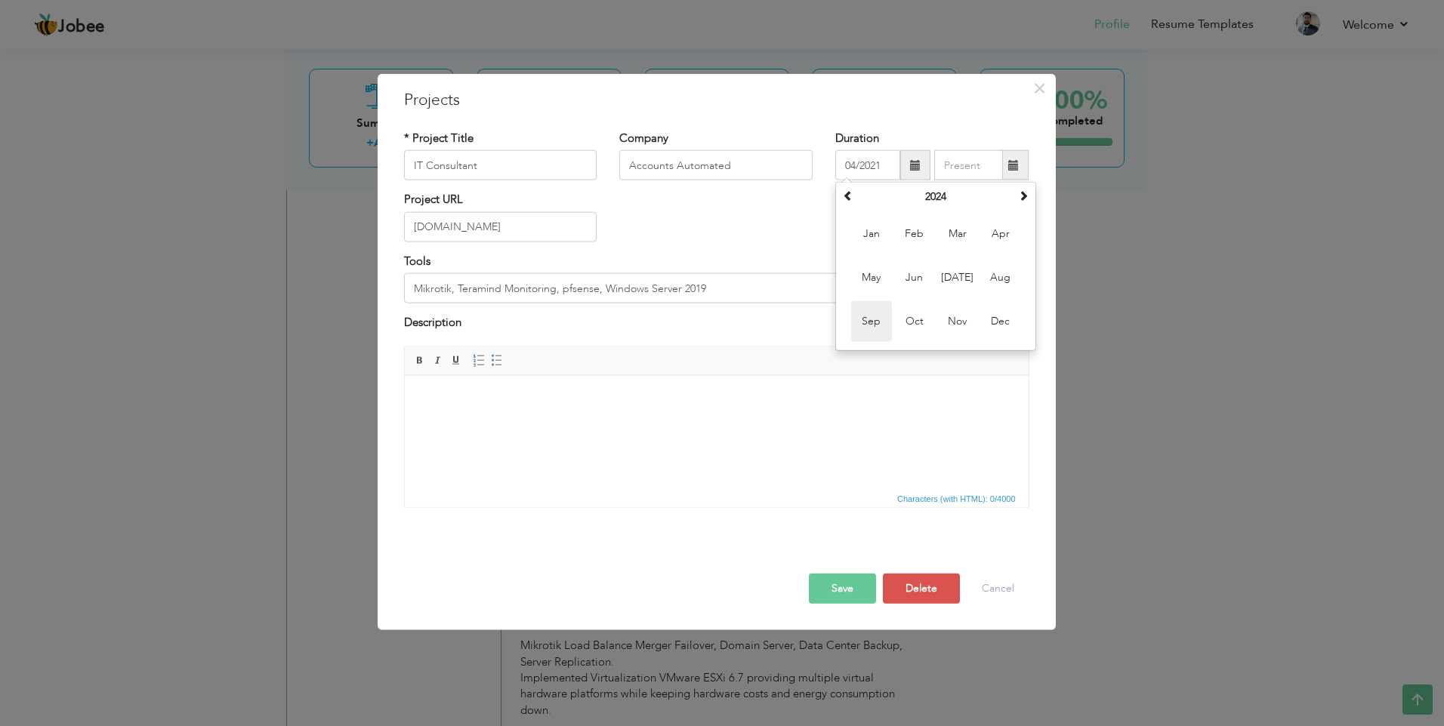
type input "09/2024"
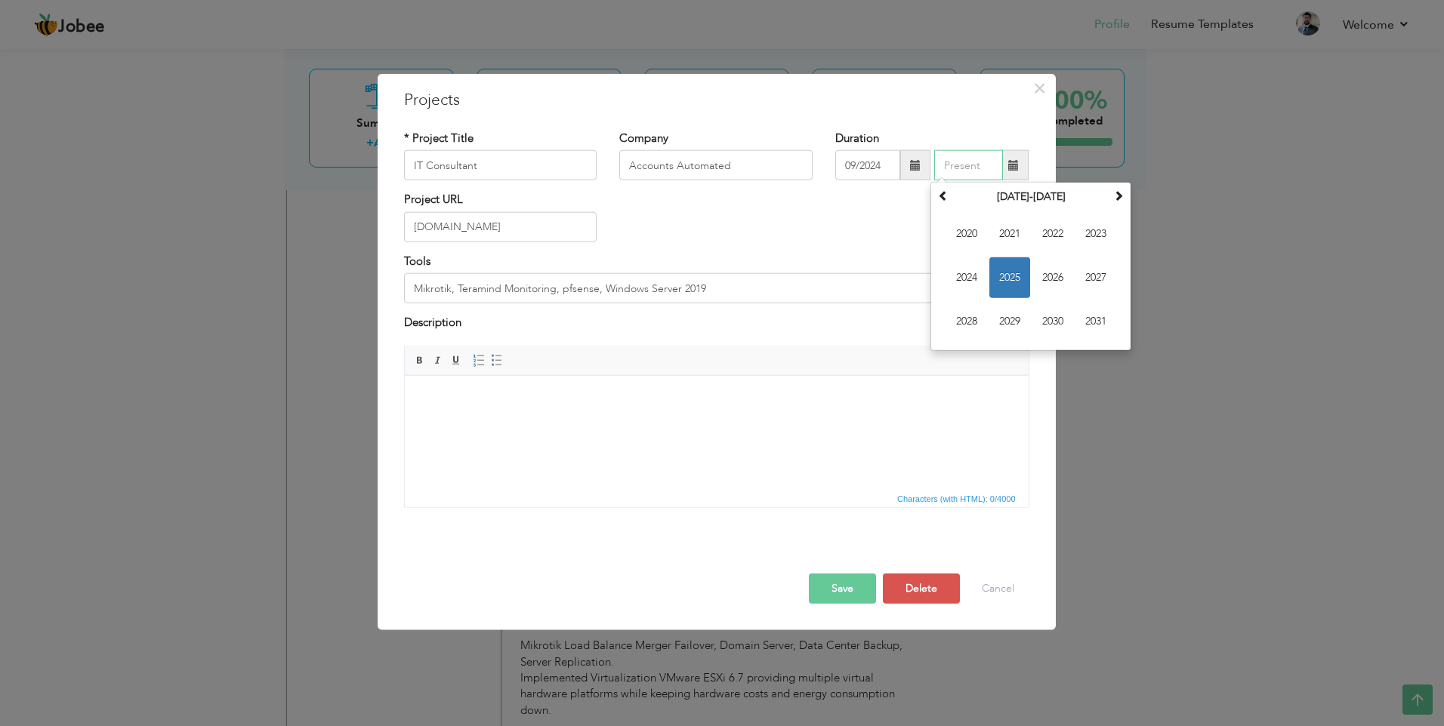
click at [972, 168] on input "text" at bounding box center [968, 165] width 69 height 30
click at [1007, 276] on span "2025" at bounding box center [1009, 277] width 41 height 41
click at [962, 274] on span "May" at bounding box center [966, 277] width 41 height 41
type input "05/2025"
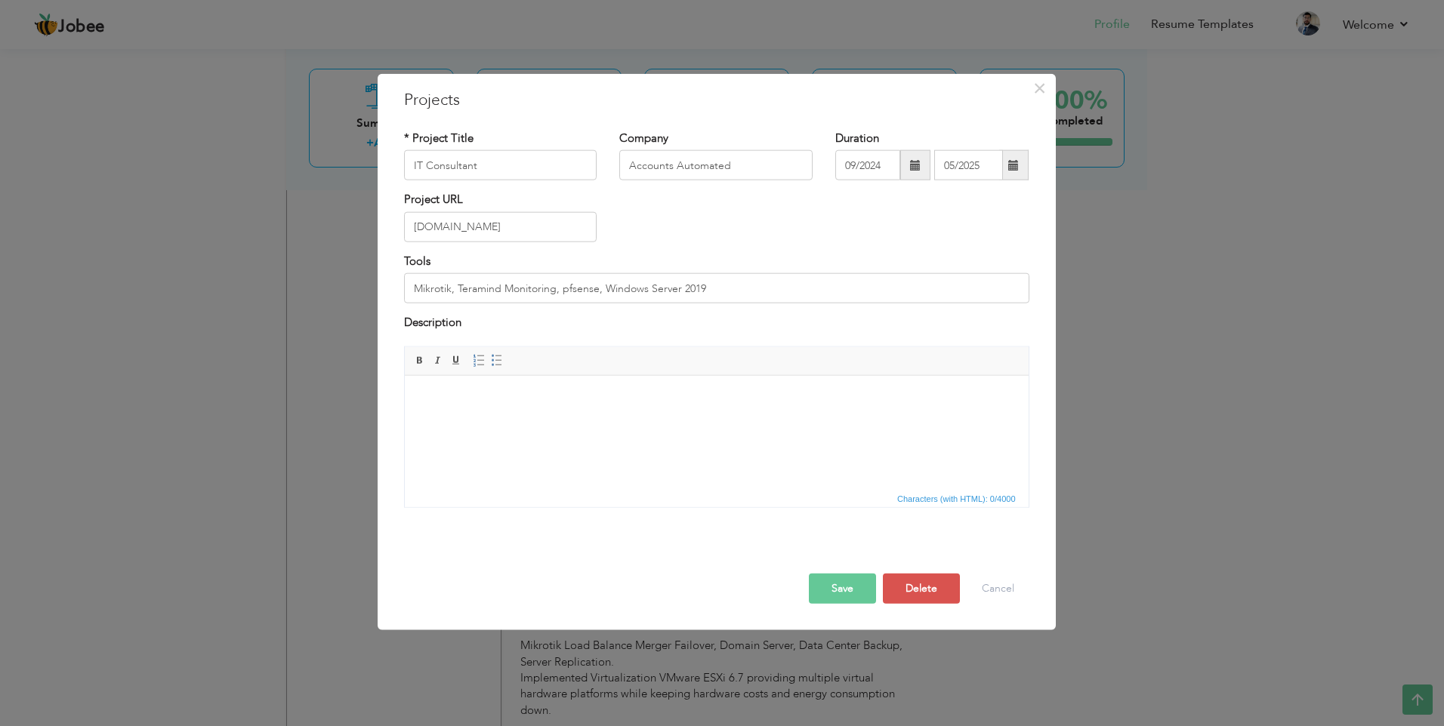
click at [623, 421] on html at bounding box center [716, 398] width 624 height 46
click at [843, 592] on button "Save" at bounding box center [842, 588] width 67 height 30
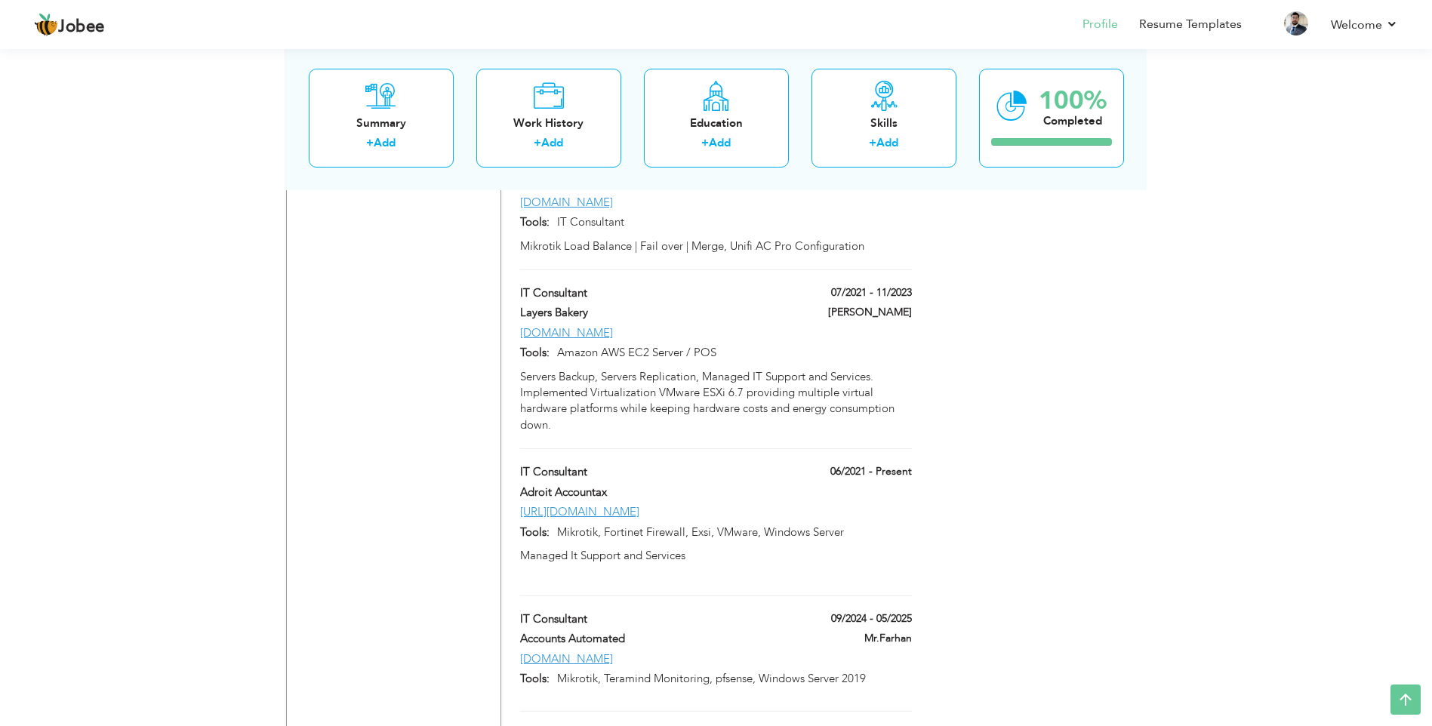
scroll to position [3311, 0]
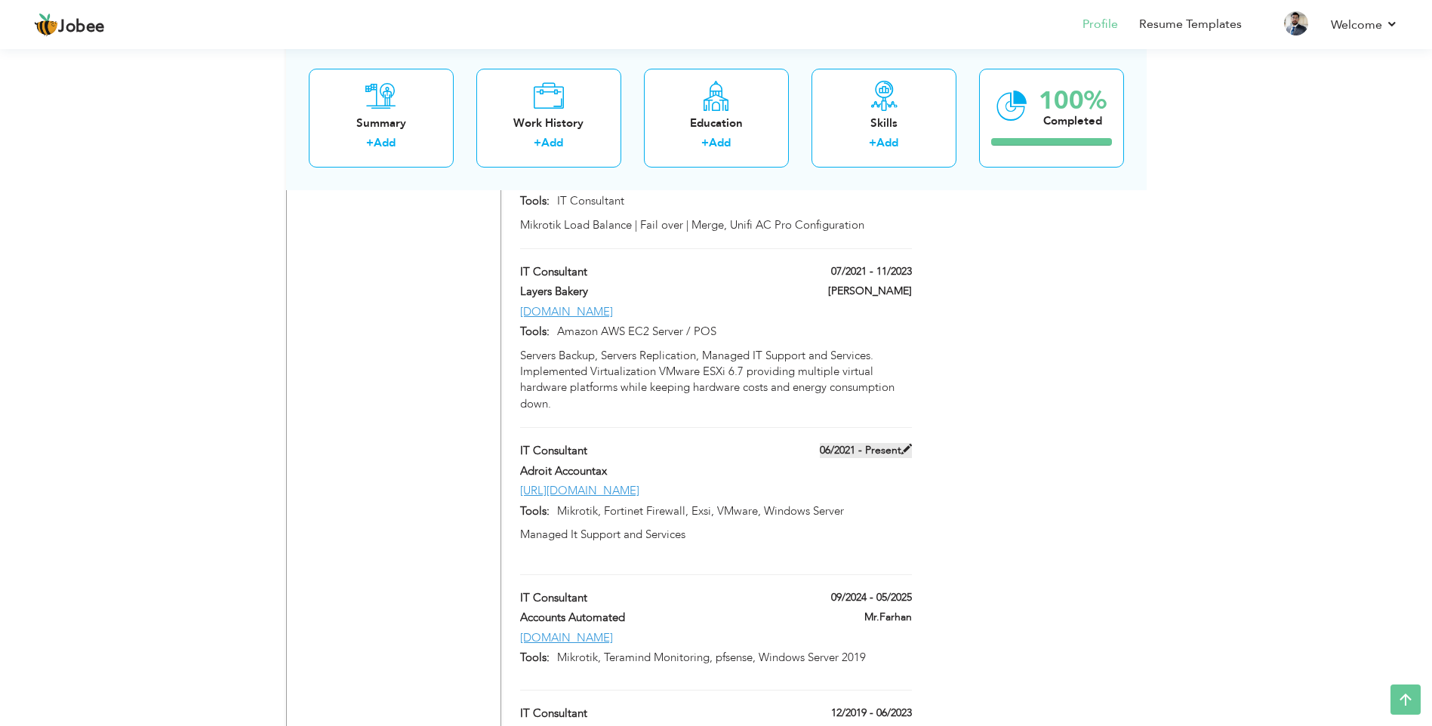
click at [902, 444] on span at bounding box center [907, 449] width 11 height 11
type input "Adroit Accountax"
type input "06/2021"
type input "[URL][DOMAIN_NAME]"
type input "Mikrotik, Fortinet Firewall, Exsi, VMware, Windows Server"
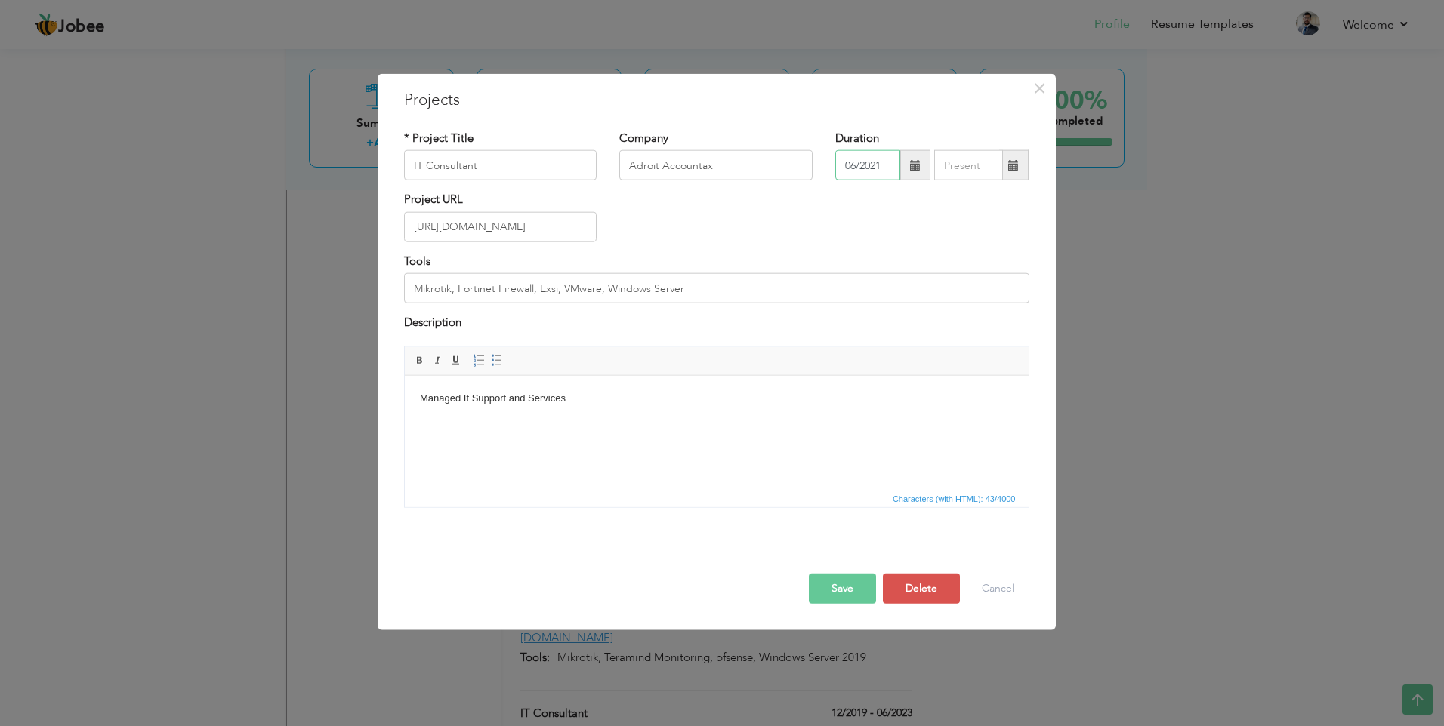
click at [878, 174] on input "06/2021" at bounding box center [867, 165] width 65 height 30
click at [953, 281] on span "[DATE]" at bounding box center [957, 277] width 41 height 41
type input "07/2021"
click at [833, 587] on button "Save" at bounding box center [842, 588] width 67 height 30
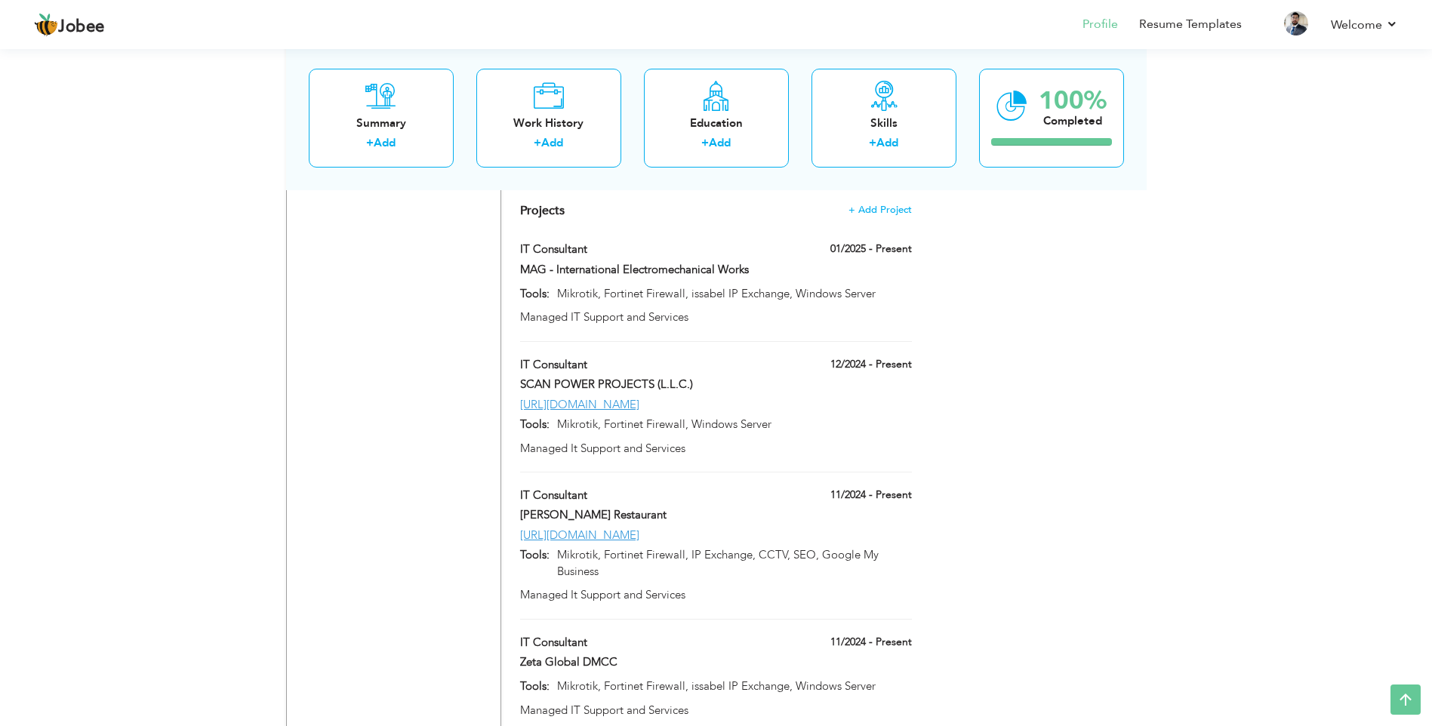
scroll to position [2178, 0]
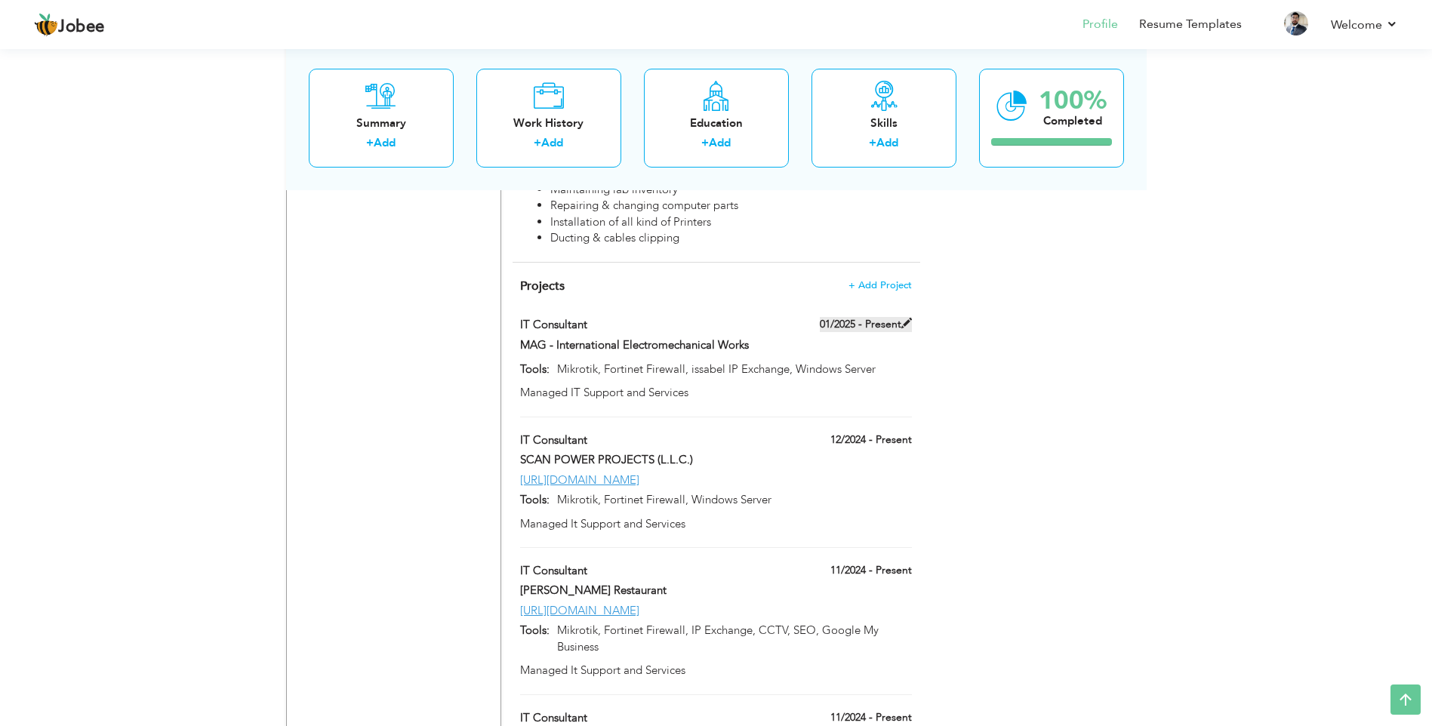
click at [897, 317] on label "01/2025 - Present" at bounding box center [866, 324] width 92 height 15
type input "MAG - International Electromechanical Works"
type input "01/2025"
type input "Mikrotik, Fortinet Firewall, issabel IP Exchange, Windows Server"
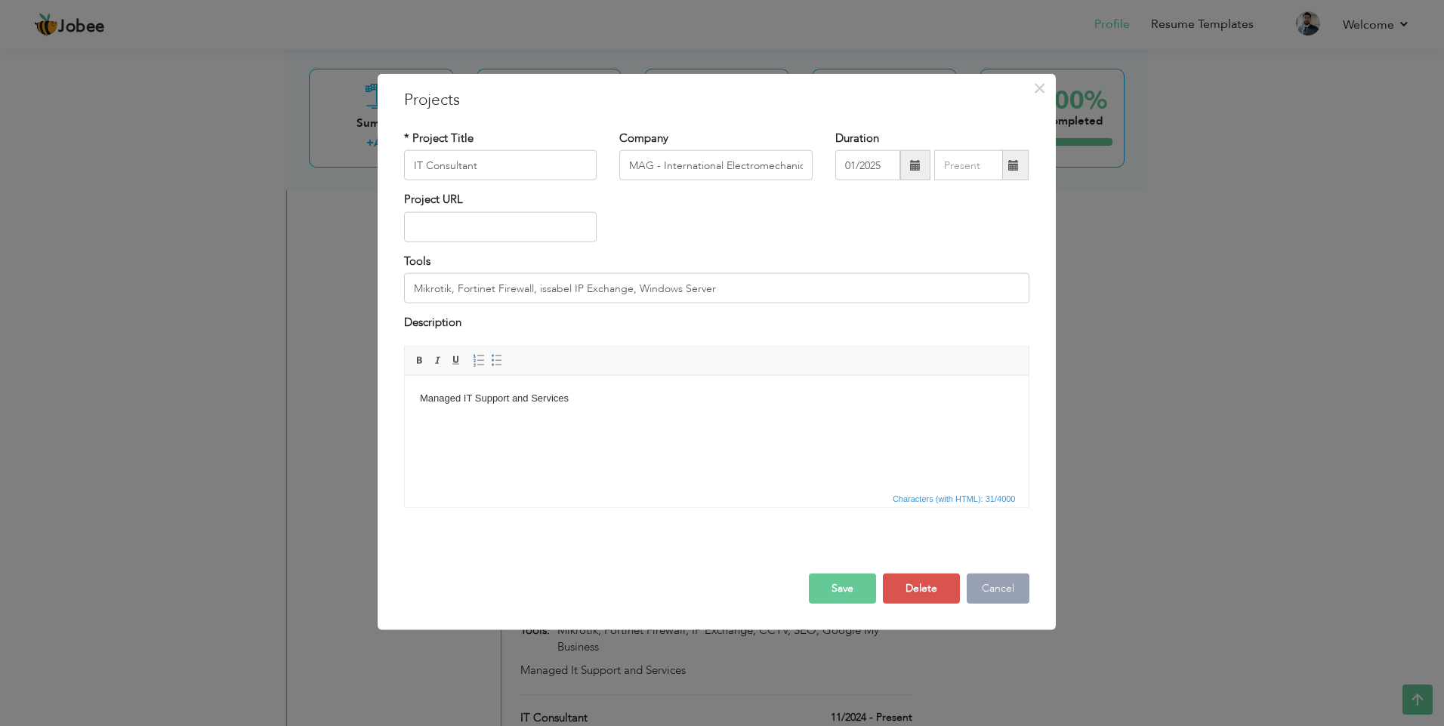
click at [991, 590] on button "Cancel" at bounding box center [997, 588] width 63 height 30
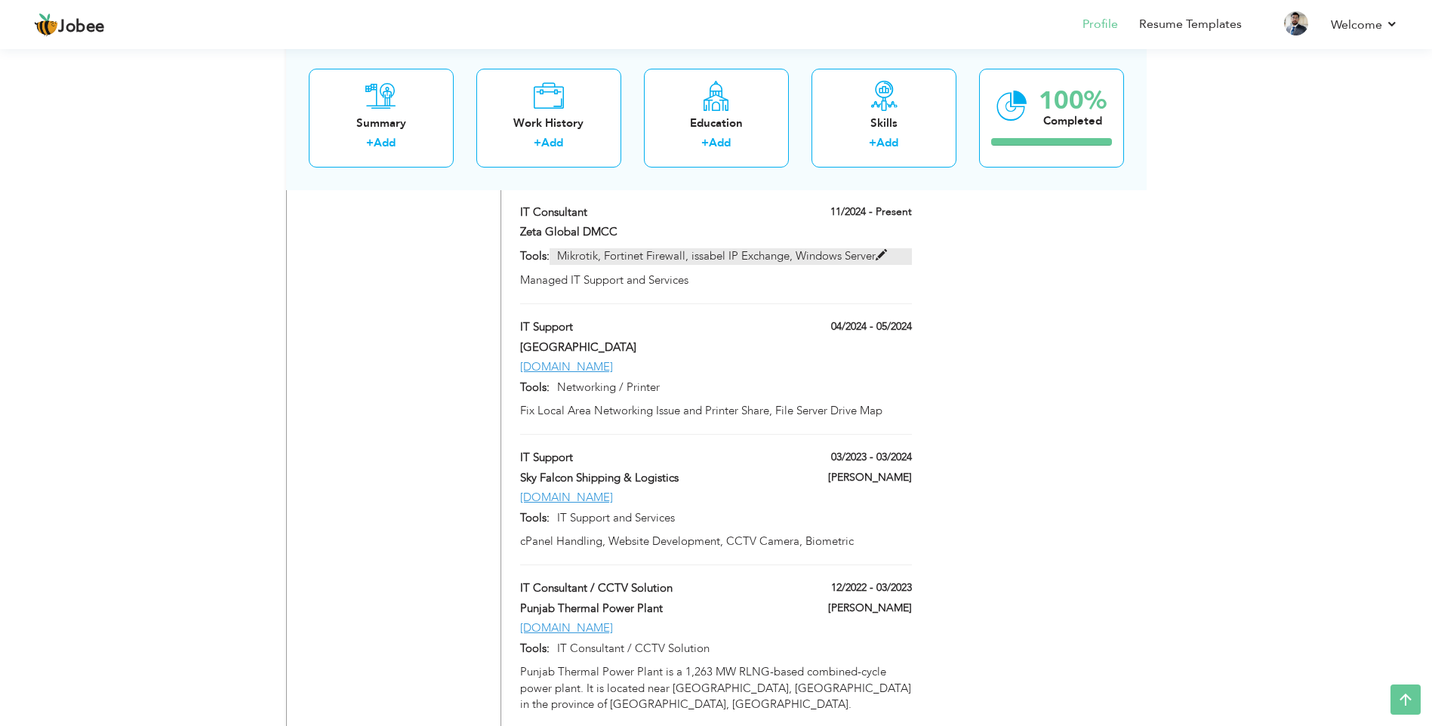
scroll to position [2707, 0]
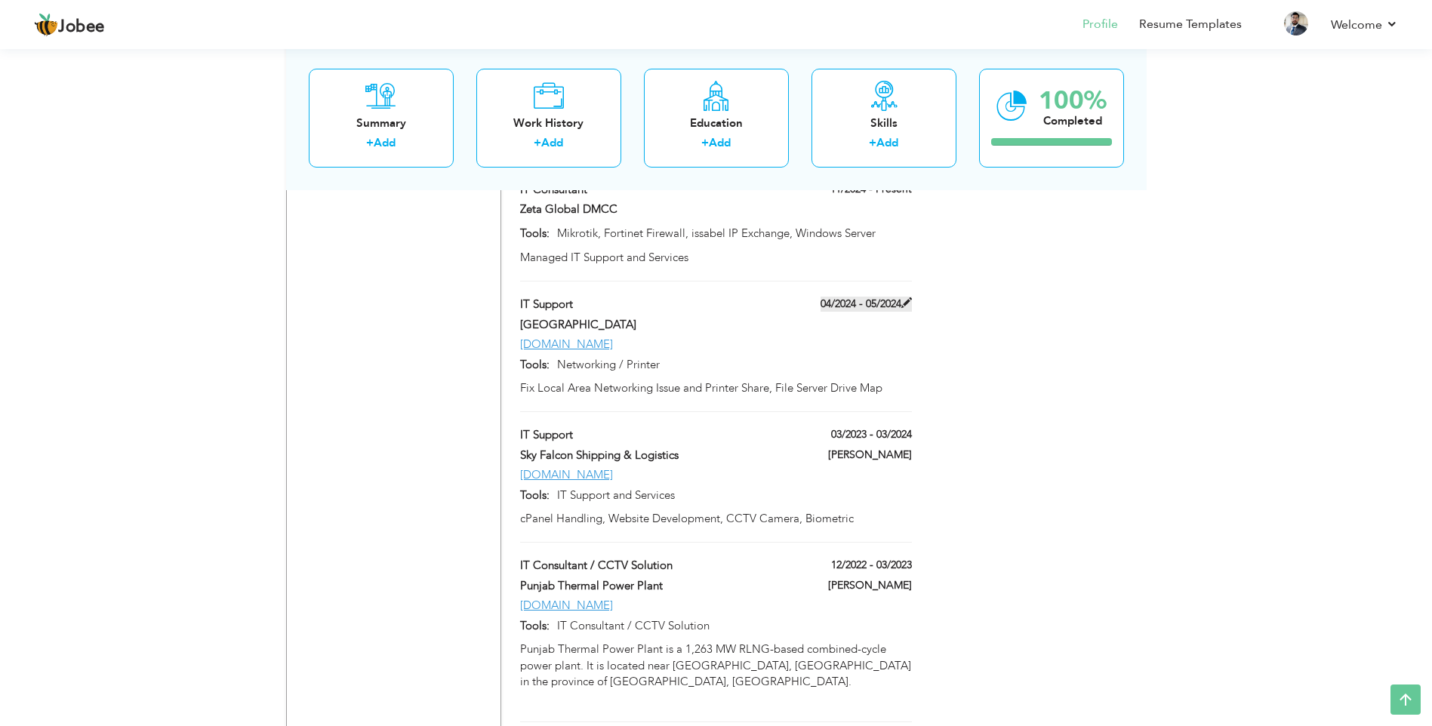
click at [845, 297] on label "04/2024 - 05/2024" at bounding box center [866, 304] width 91 height 15
type input "IT Support"
type input "[GEOGRAPHIC_DATA]"
type input "04/2024"
type input "05/2024"
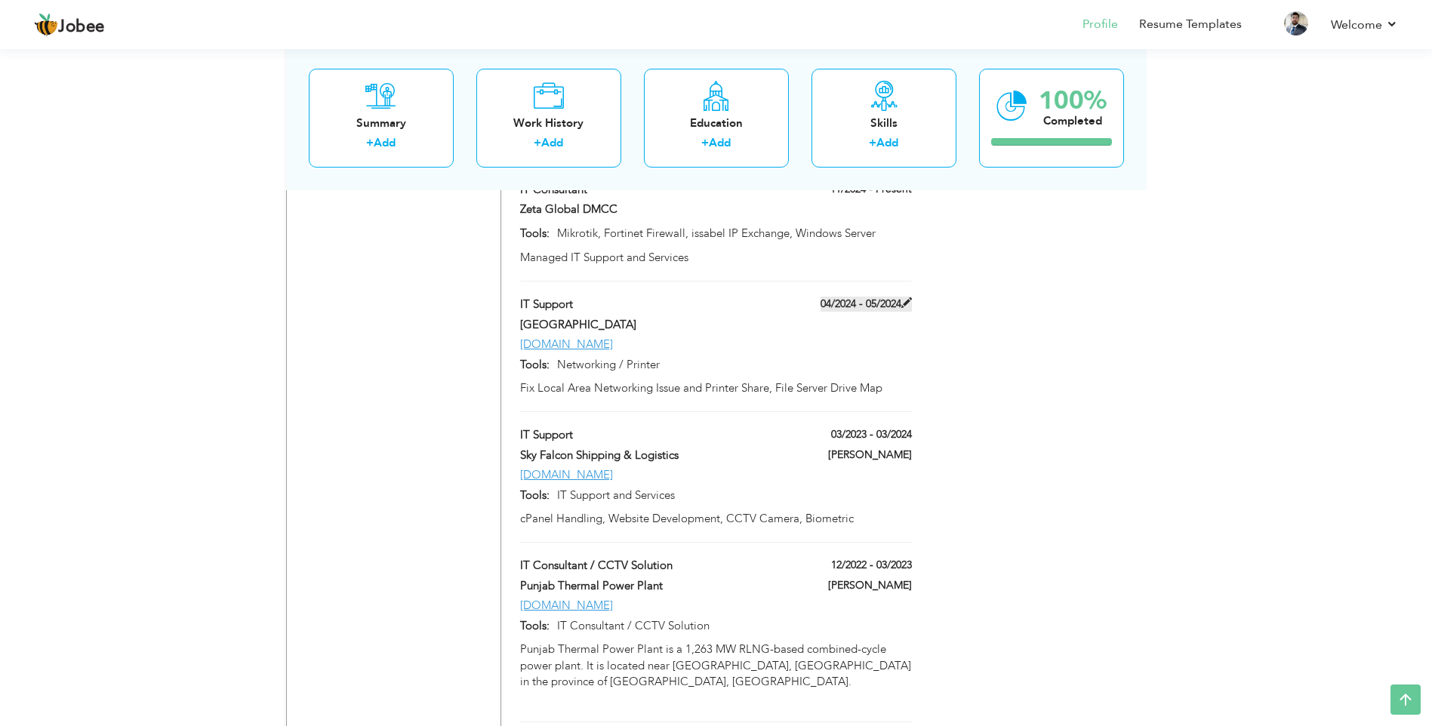
type input "[DOMAIN_NAME]"
type input "Networking / Printer"
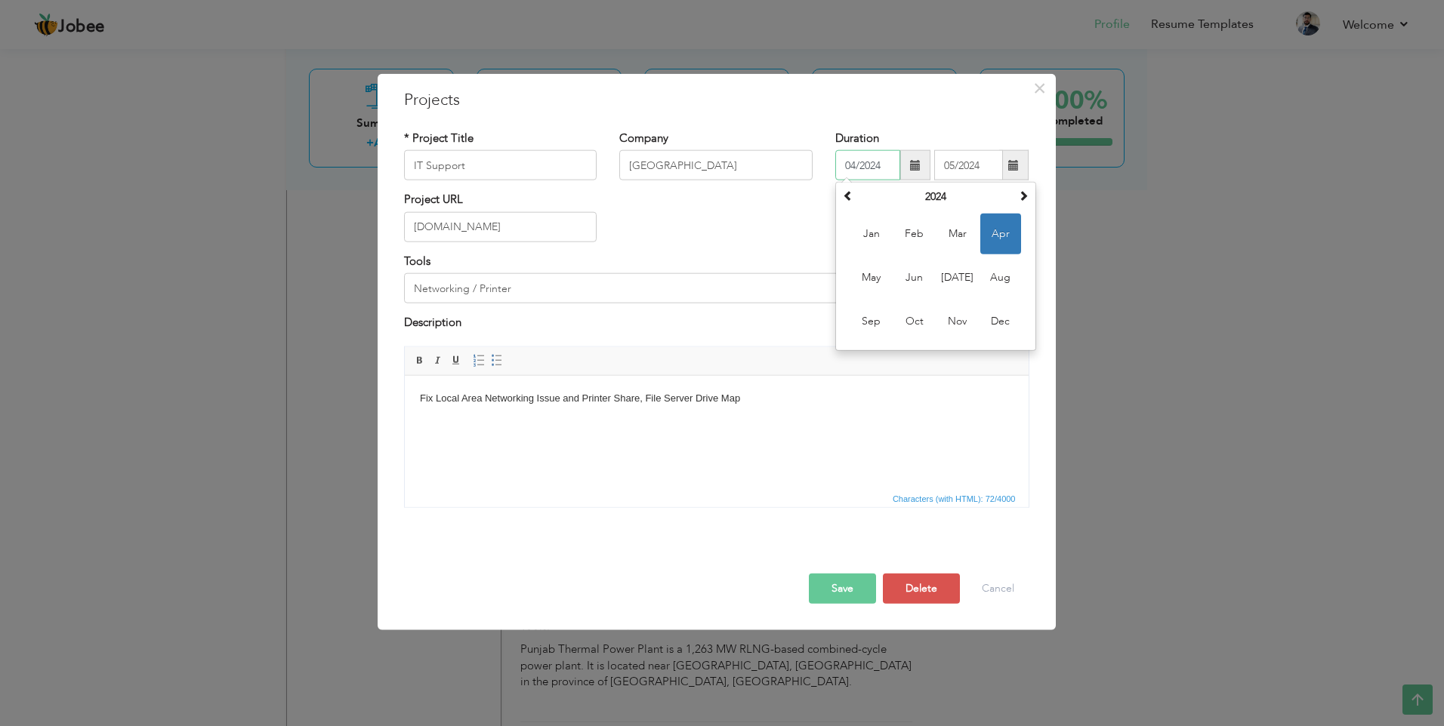
click at [867, 161] on input "04/2024" at bounding box center [867, 165] width 65 height 30
click at [849, 196] on span at bounding box center [848, 195] width 11 height 11
click at [886, 169] on input "04/2024" at bounding box center [867, 165] width 65 height 30
click at [855, 196] on th at bounding box center [848, 197] width 18 height 23
click at [996, 320] on span "Dec" at bounding box center [1000, 321] width 41 height 41
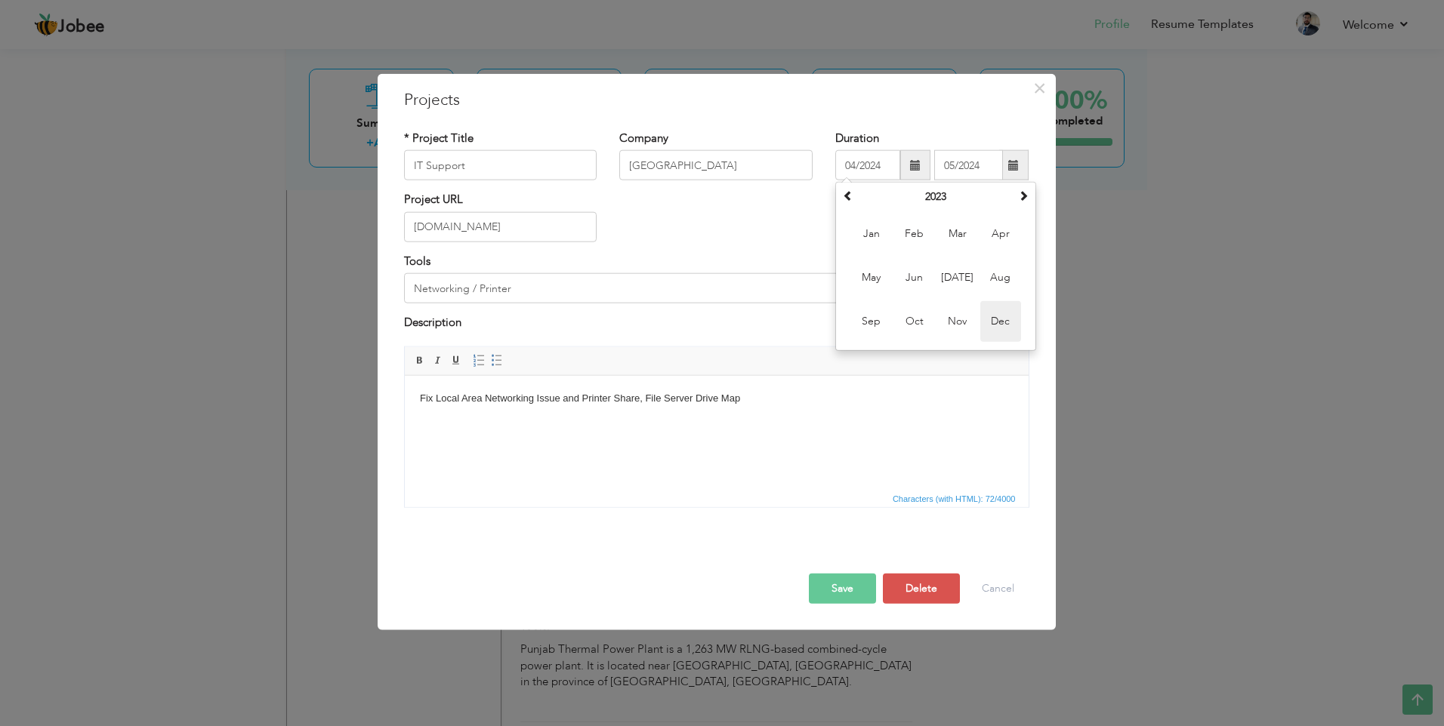
type input "12/2023"
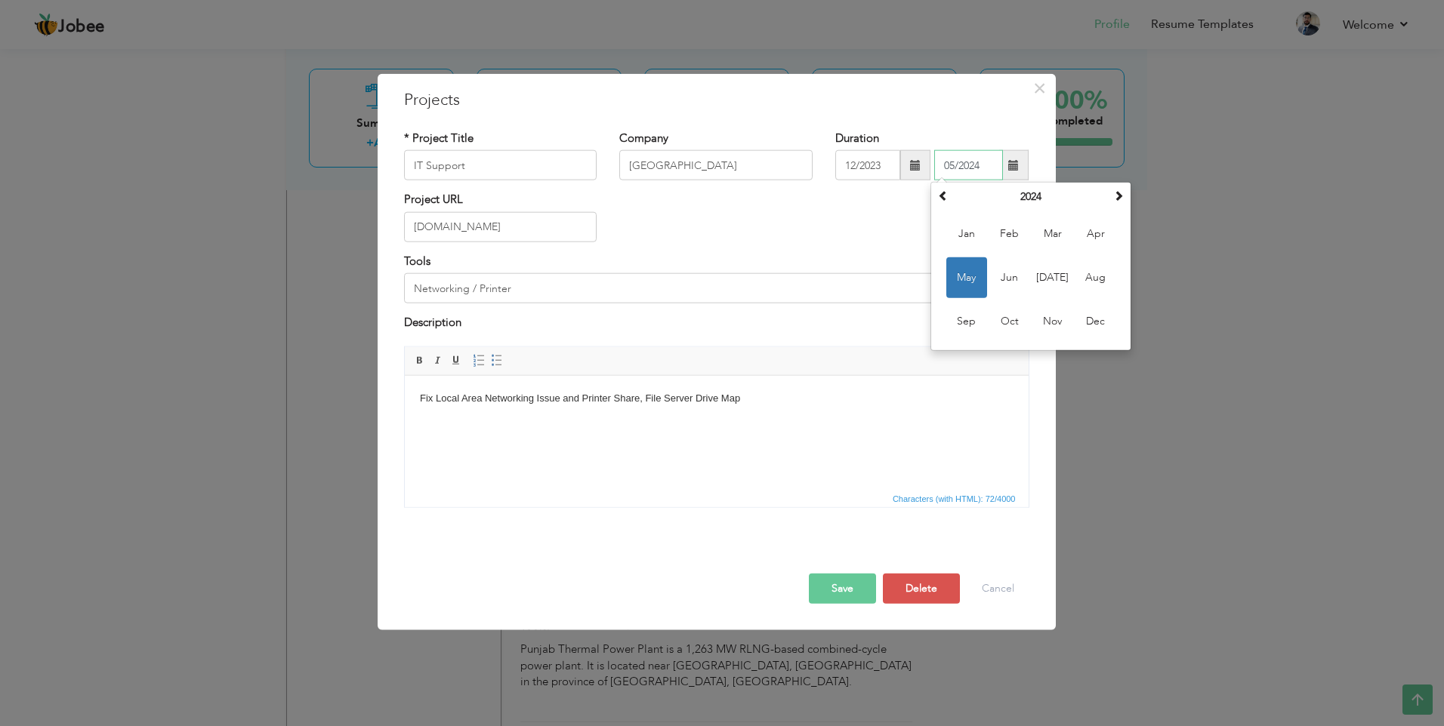
click at [978, 168] on input "05/2024" at bounding box center [968, 165] width 69 height 30
click at [1054, 279] on span "[DATE]" at bounding box center [1052, 277] width 41 height 41
type input "07/2024"
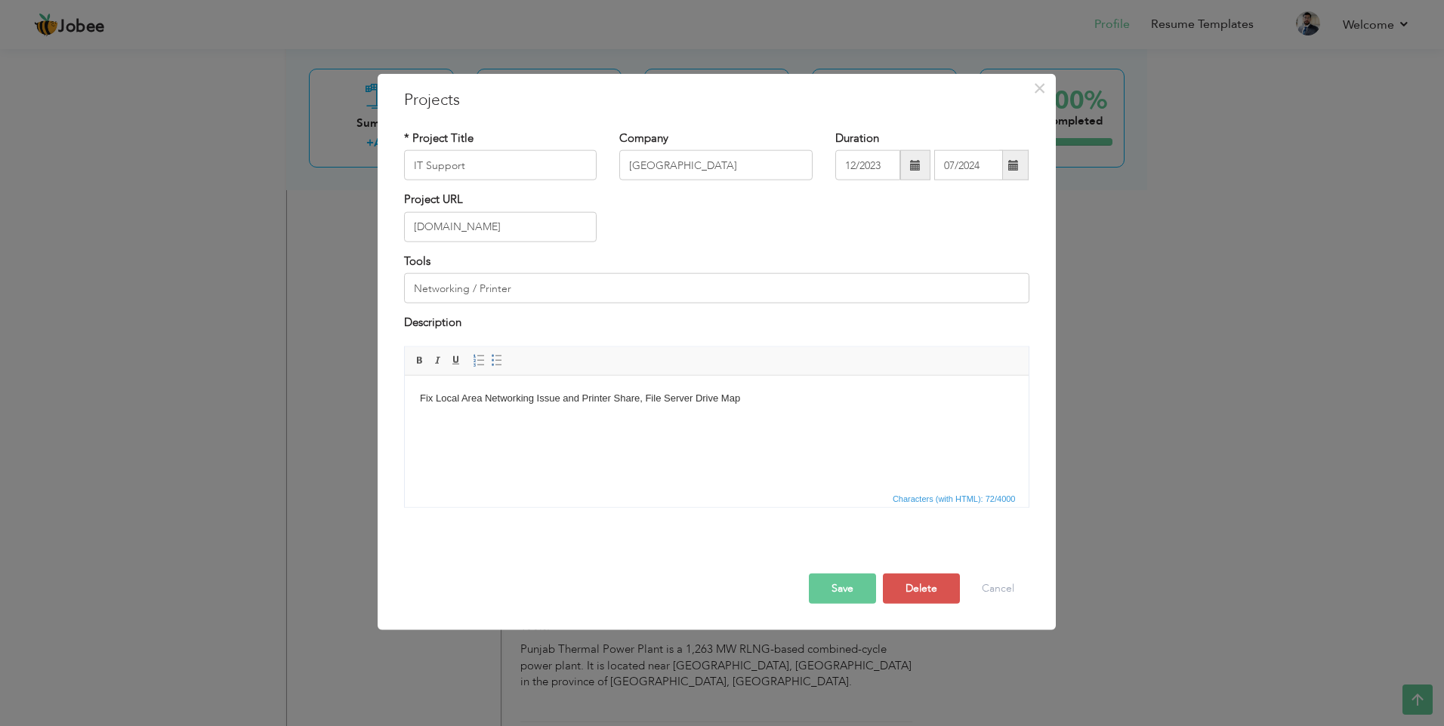
click at [849, 589] on button "Save" at bounding box center [842, 588] width 67 height 30
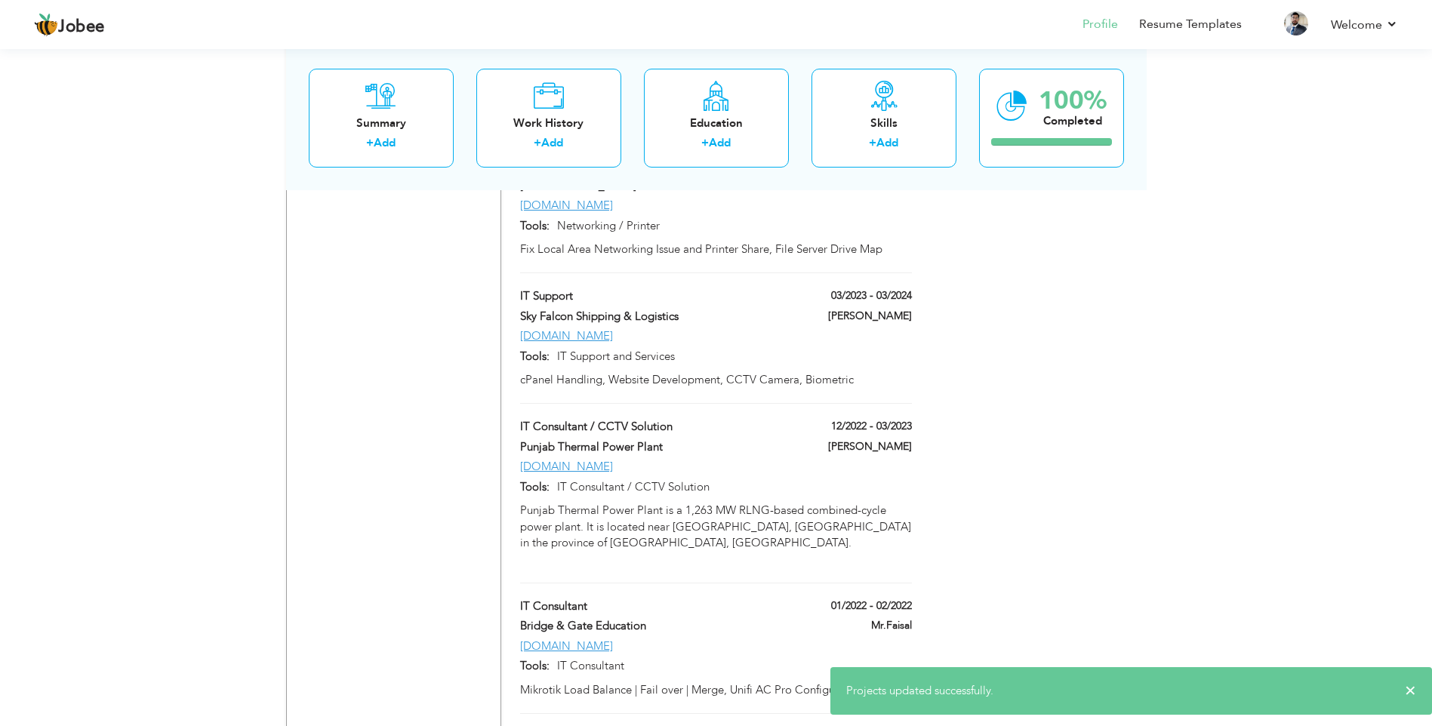
scroll to position [2858, 0]
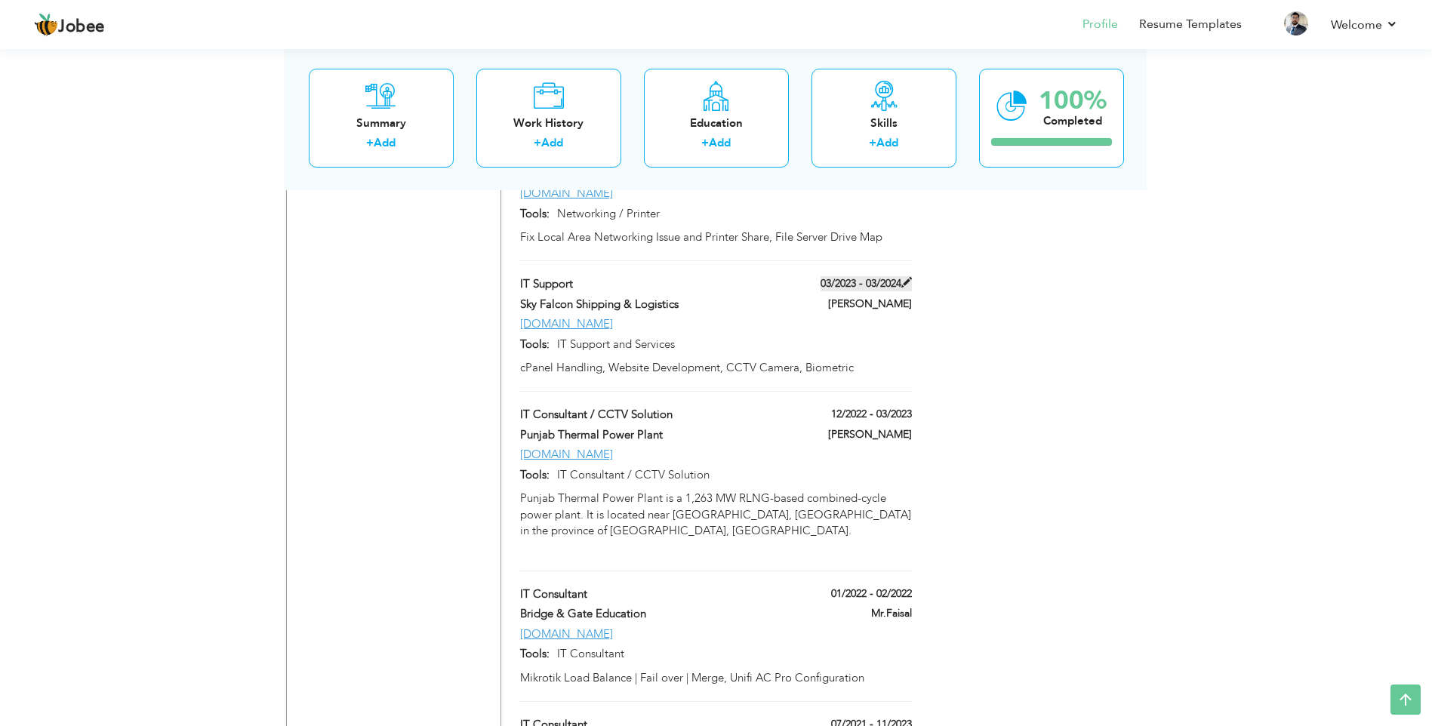
click at [905, 277] on span at bounding box center [907, 282] width 11 height 11
type input "Sky Falcon Shipping & Logistics"
type input "03/2023"
type input "03/2024"
type input "[DOMAIN_NAME]"
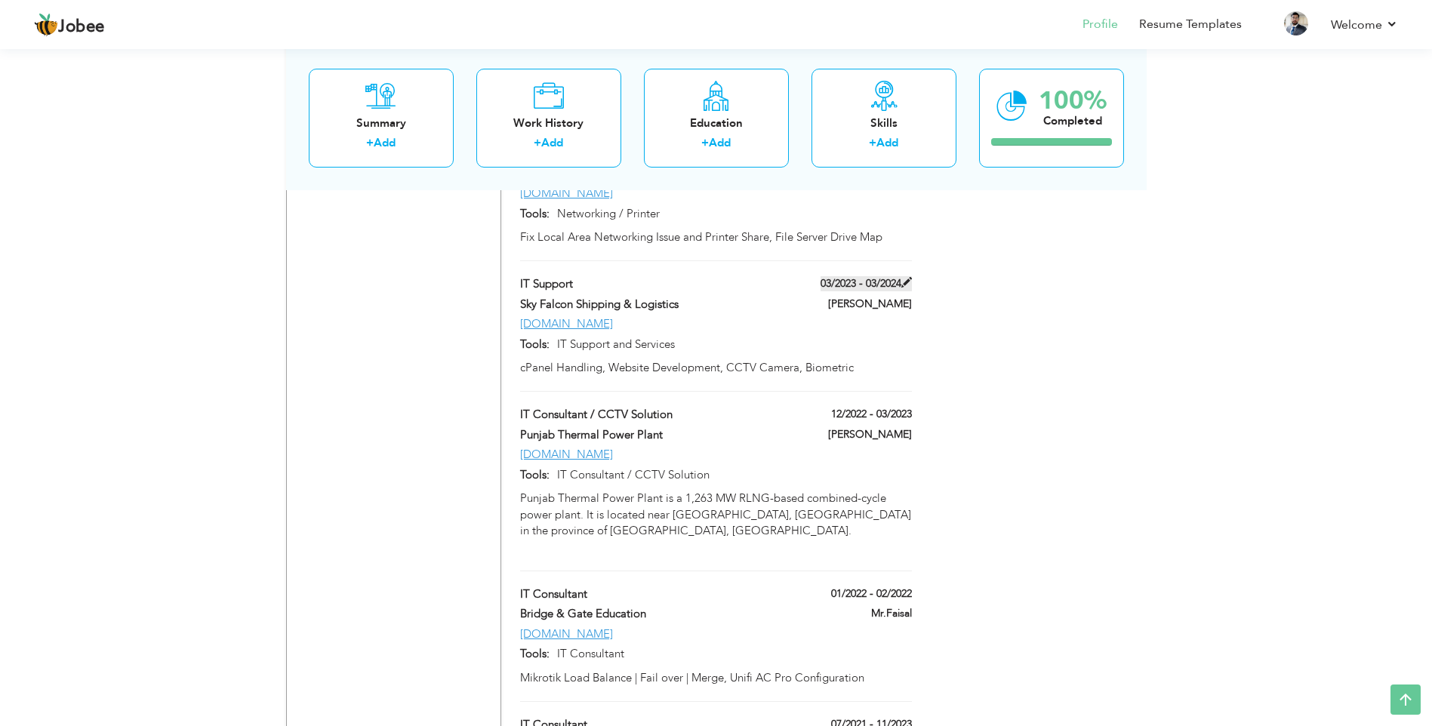
type input "IT Support and Services"
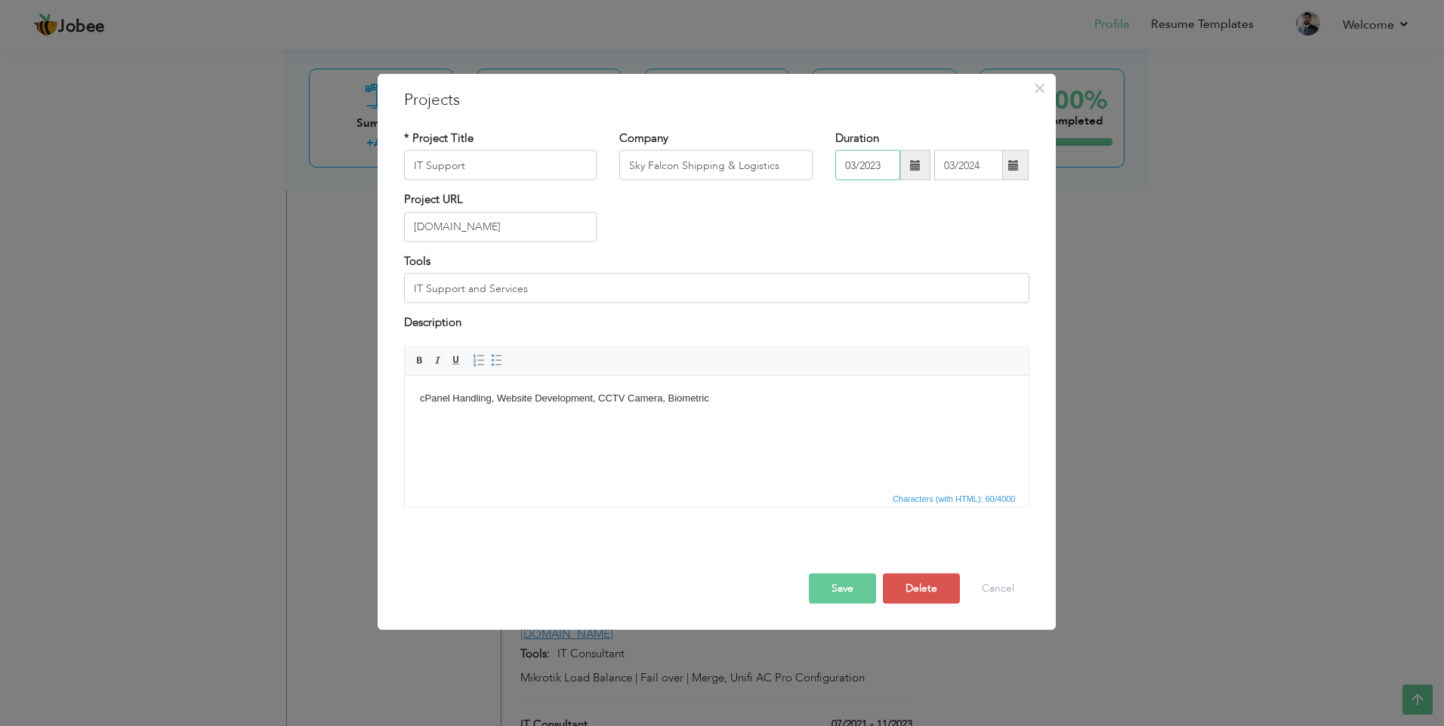
click at [859, 165] on input "03/2023" at bounding box center [867, 165] width 65 height 30
click at [997, 230] on span "Apr" at bounding box center [1000, 234] width 41 height 41
type input "04/2023"
click at [974, 162] on input "03/2024" at bounding box center [968, 165] width 69 height 30
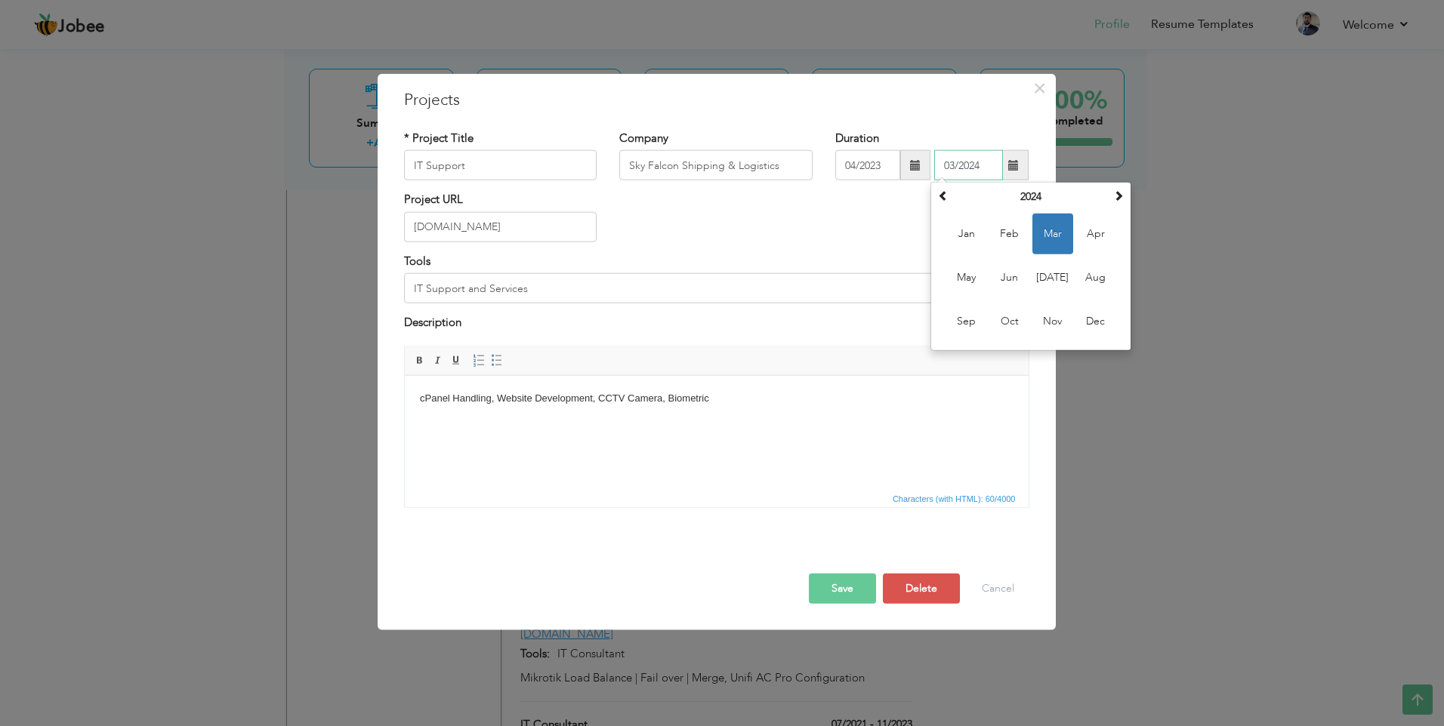
click at [974, 162] on input "03/2024" at bounding box center [968, 165] width 69 height 30
click at [1004, 280] on span "Jun" at bounding box center [1009, 277] width 41 height 41
type input "06/2024"
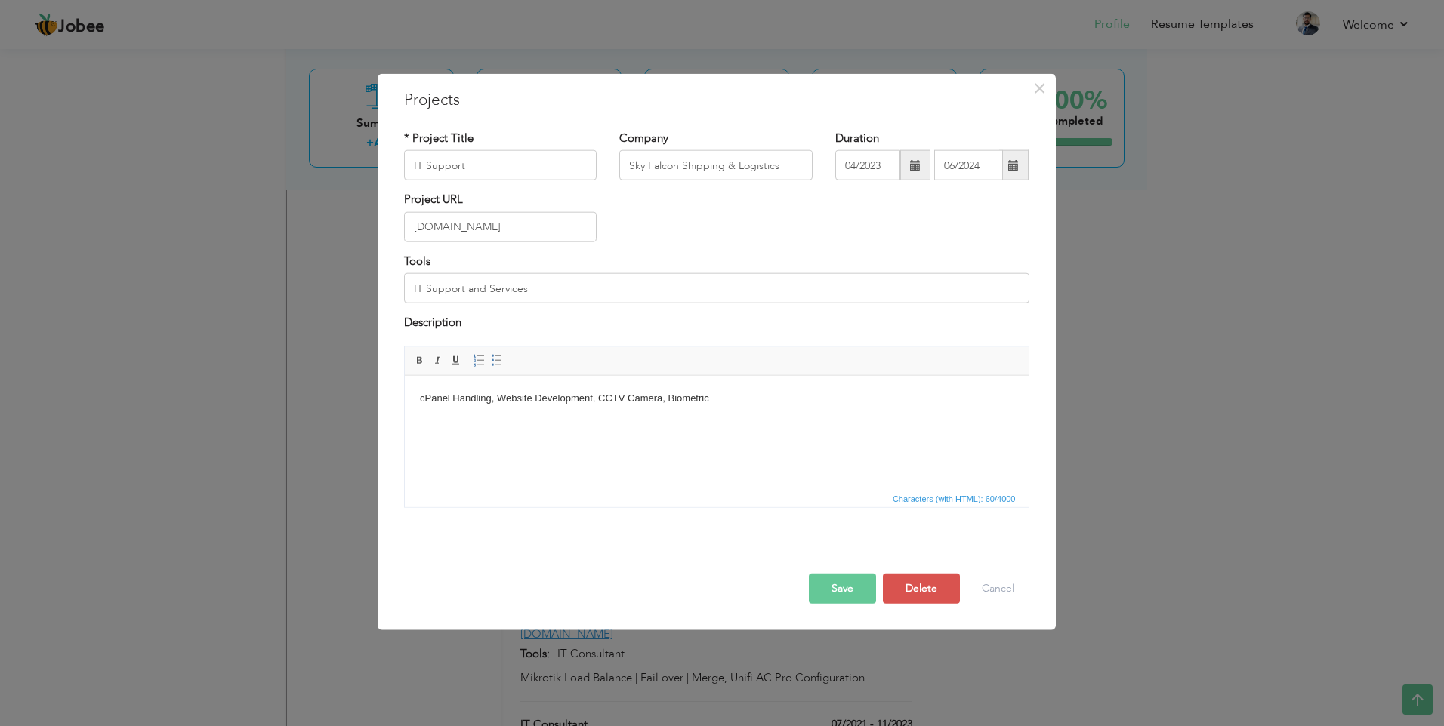
click at [835, 588] on button "Save" at bounding box center [842, 588] width 67 height 30
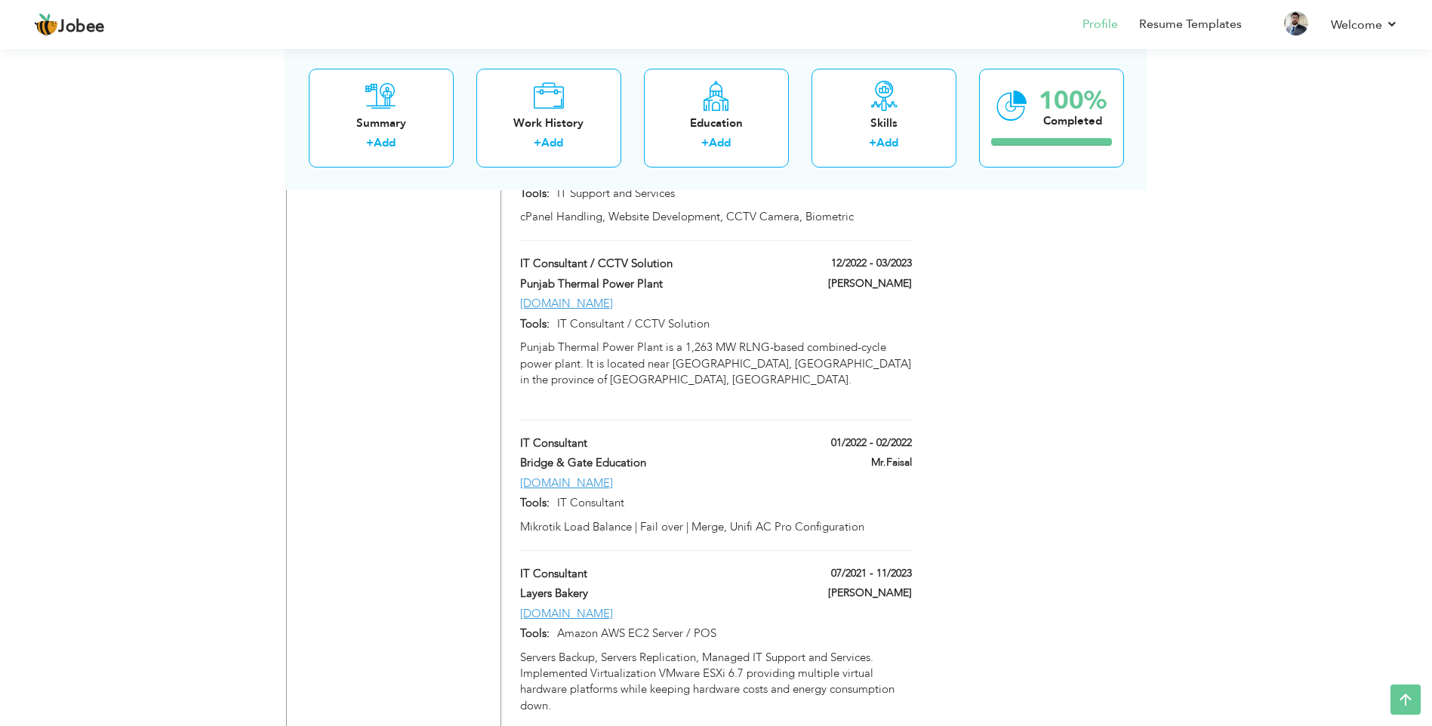
scroll to position [2933, 0]
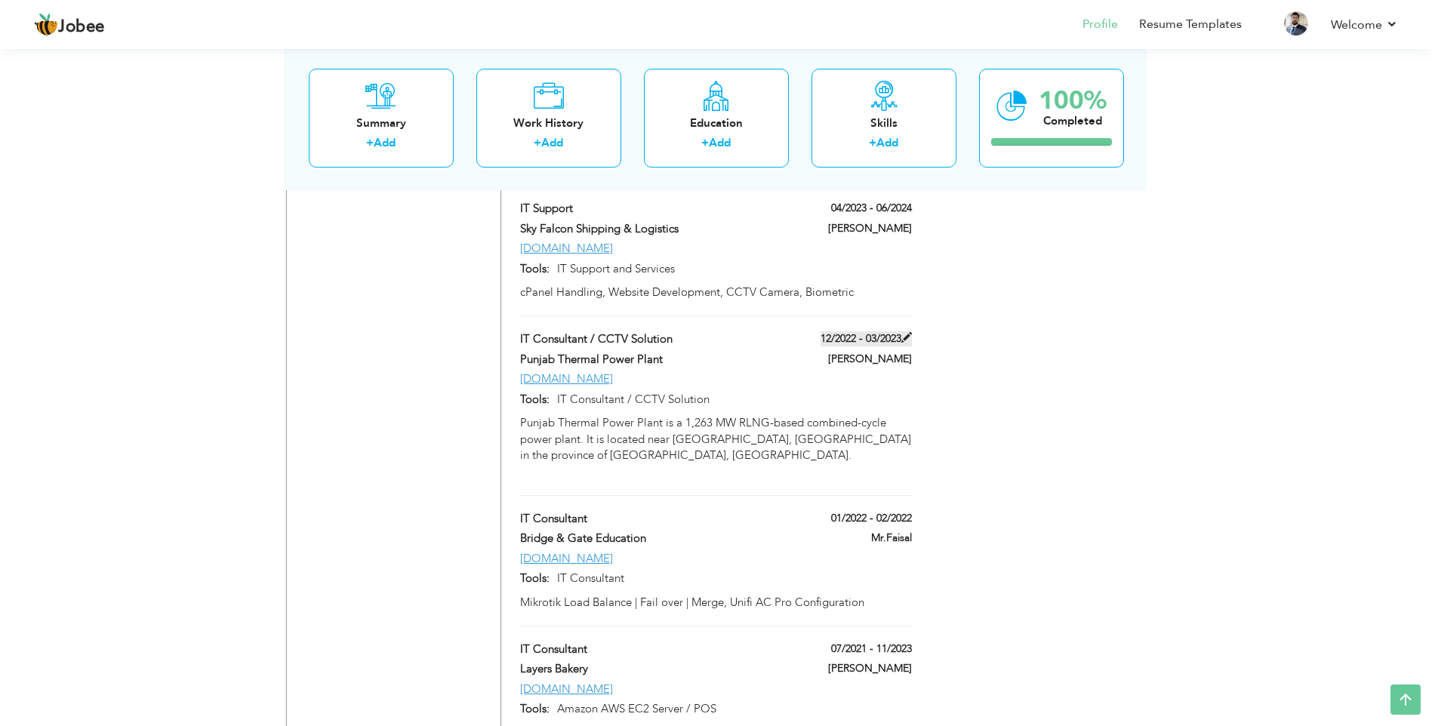
click at [908, 332] on span at bounding box center [907, 337] width 11 height 11
type input "IT Consultant / CCTV Solution"
type input "Punjab Thermal Power Plant"
type input "12/2022"
type input "03/2023"
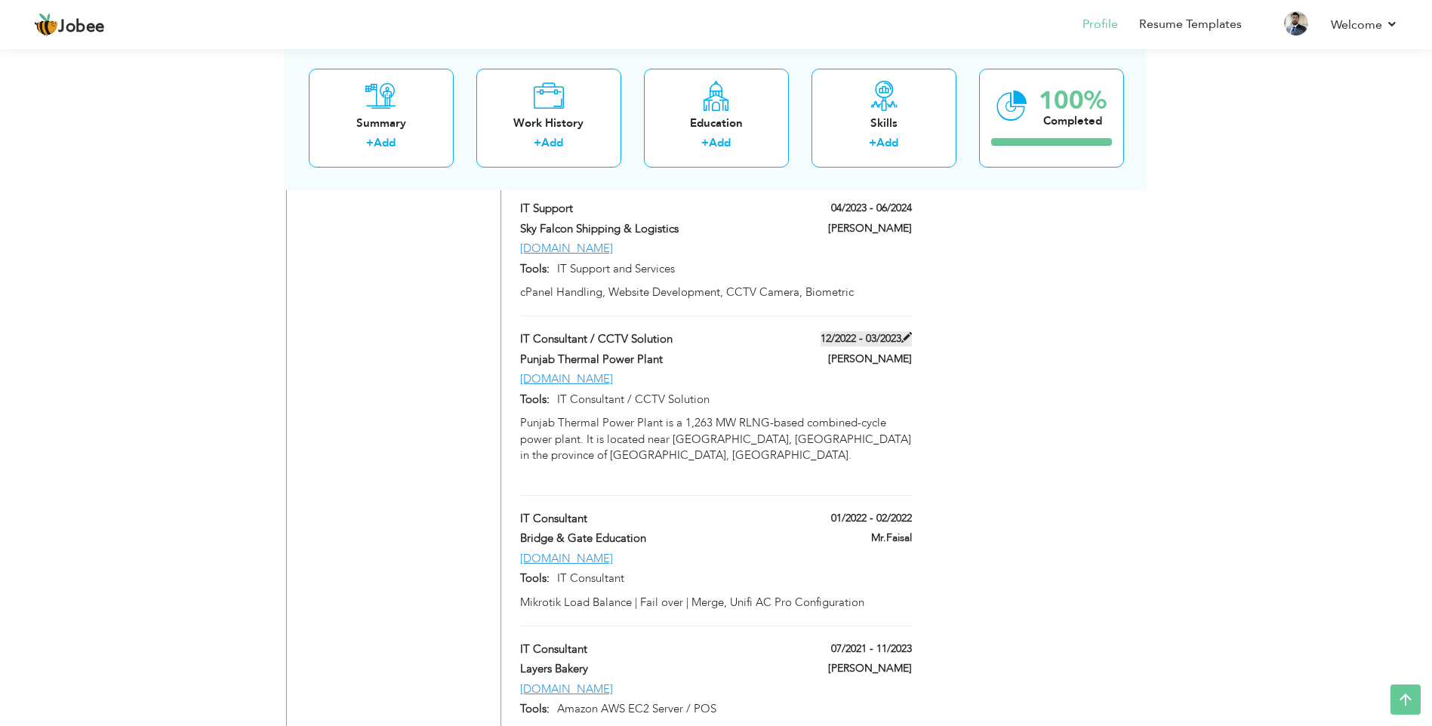
type input "[DOMAIN_NAME]"
type input "IT Consultant / CCTV Solution"
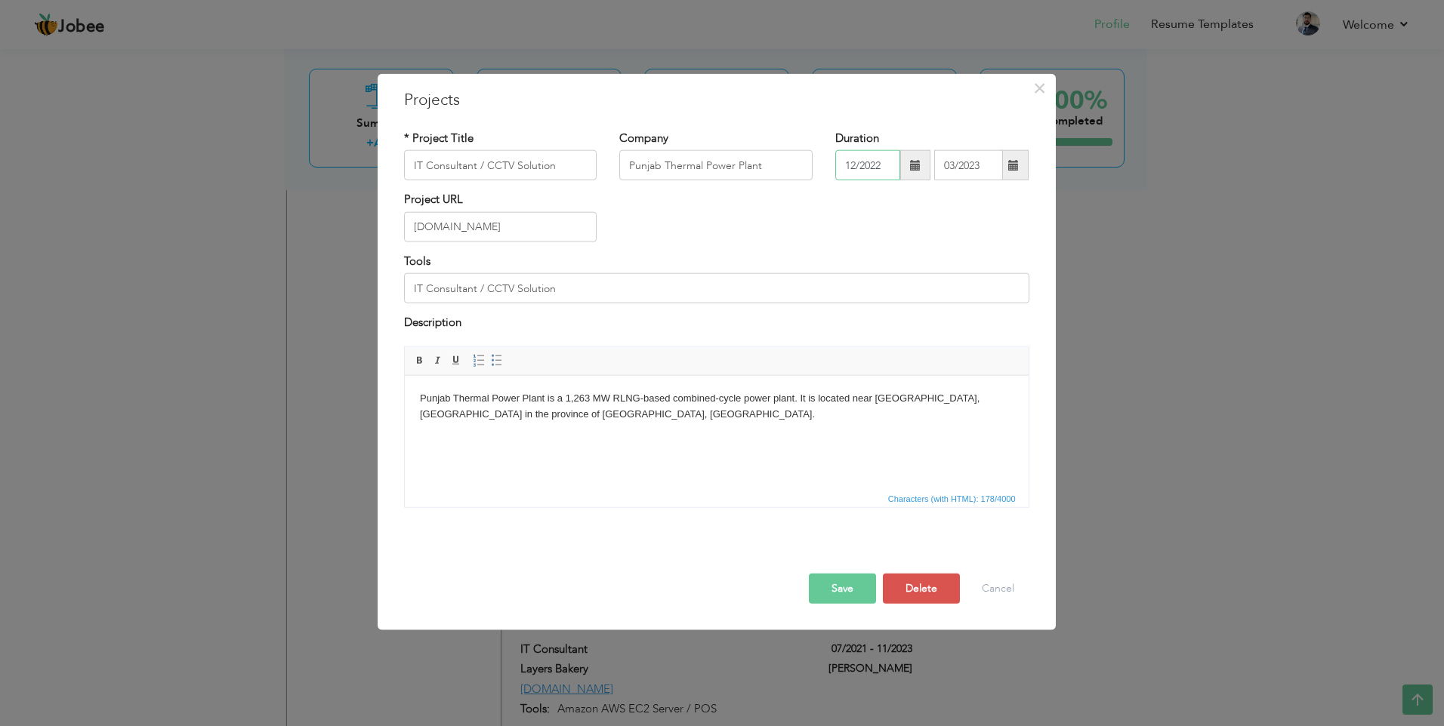
click at [868, 169] on input "12/2022" at bounding box center [867, 165] width 65 height 30
click at [908, 235] on span "Feb" at bounding box center [914, 234] width 41 height 41
type input "02/2022"
click at [954, 171] on input "03/2023" at bounding box center [968, 165] width 69 height 30
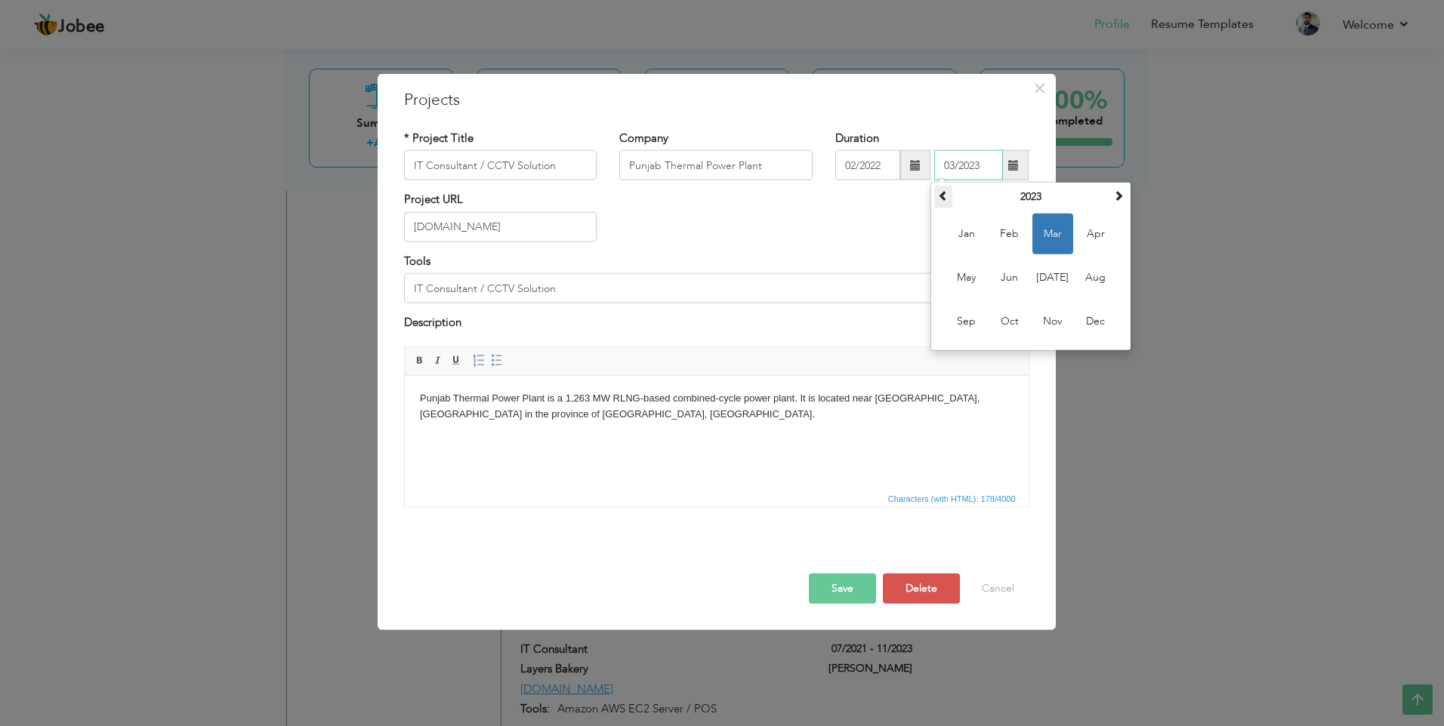
click at [947, 189] on th at bounding box center [943, 197] width 18 height 23
click at [1047, 234] on span "Mar" at bounding box center [1052, 234] width 41 height 41
type input "03/2022"
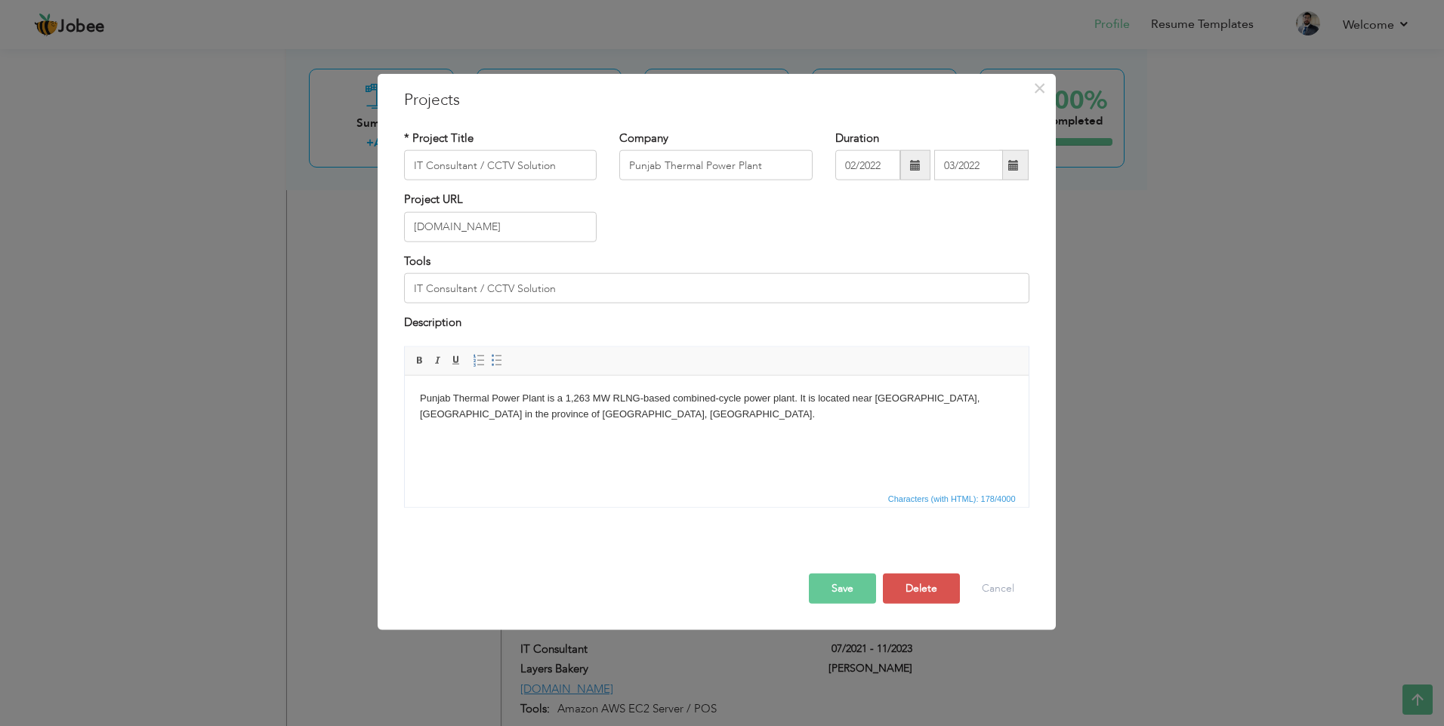
click at [842, 587] on button "Save" at bounding box center [842, 588] width 67 height 30
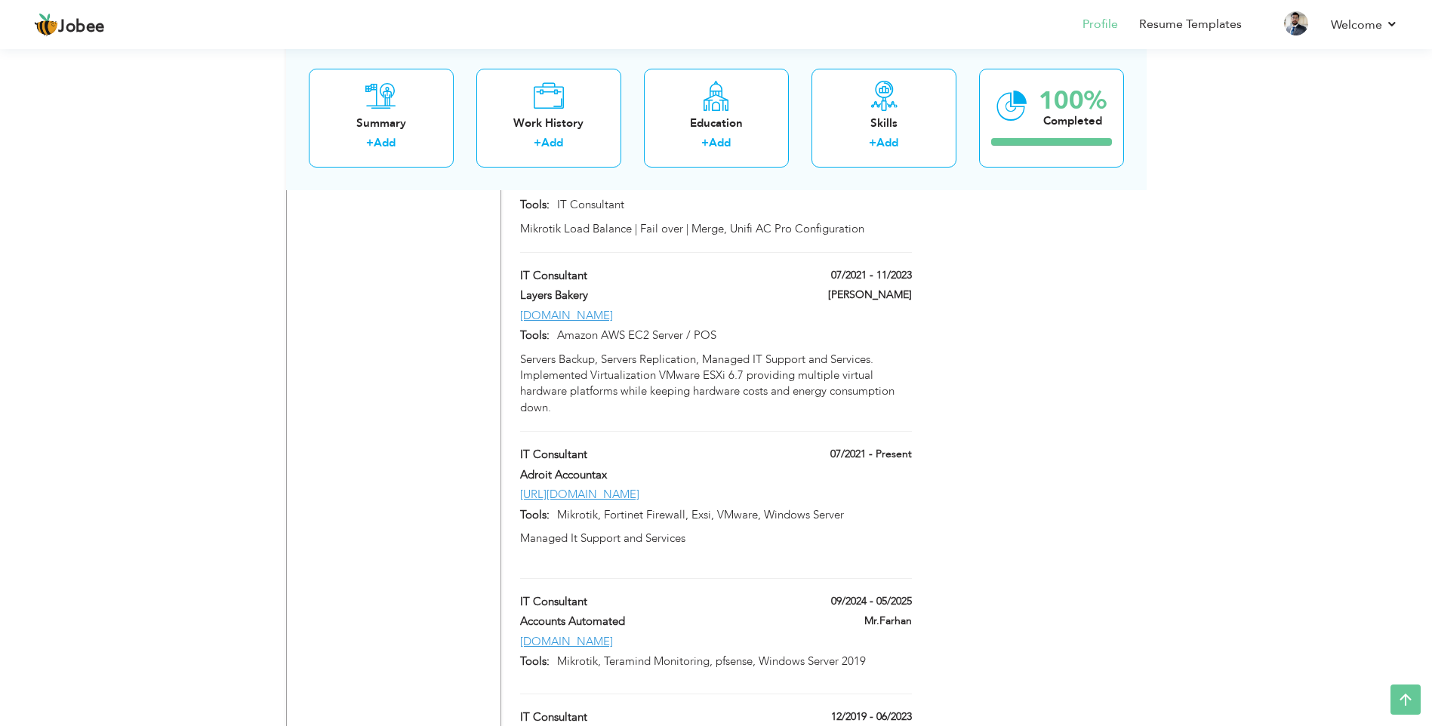
scroll to position [3311, 0]
click at [877, 264] on label "07/2021 - 11/2023" at bounding box center [866, 271] width 91 height 15
type input "IT Consultant"
type input "Layers Bakery"
type input "07/2021"
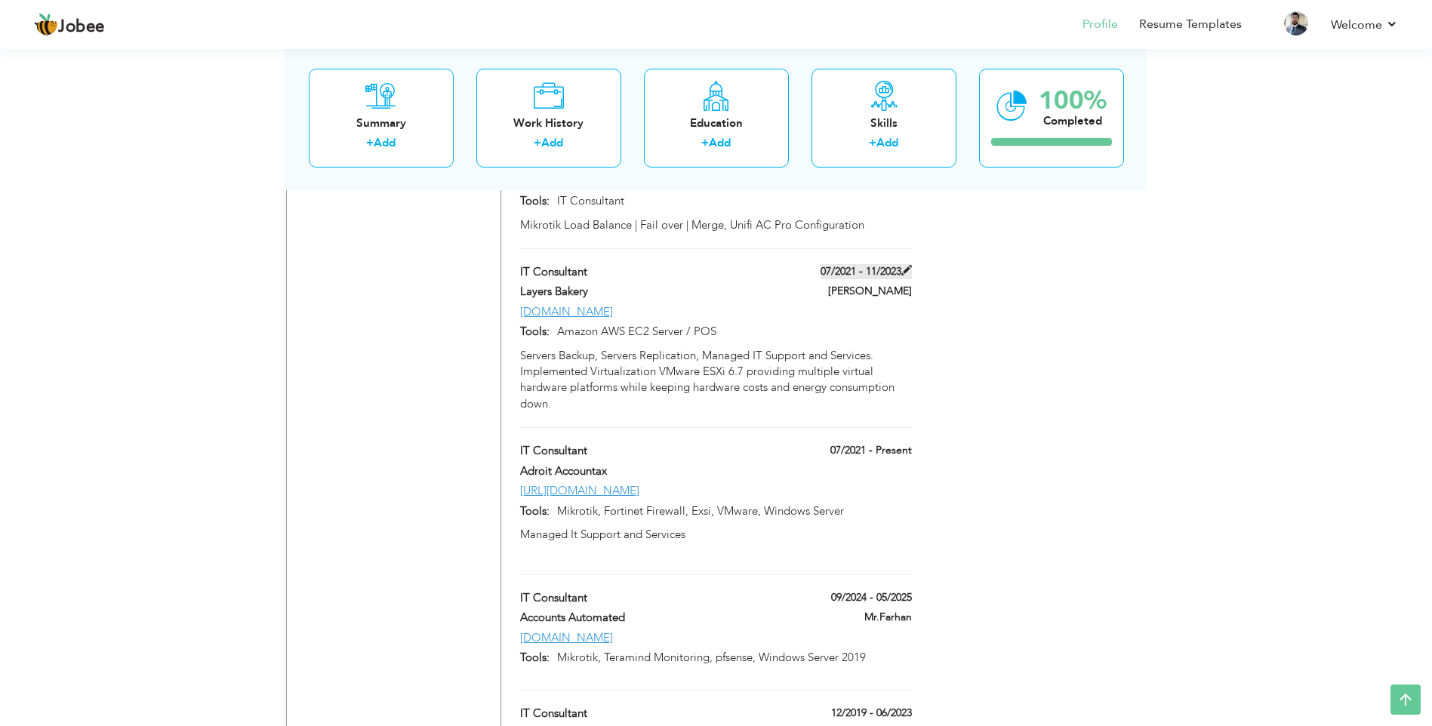
type input "11/2023"
type input "[DOMAIN_NAME]"
type input "Amazon AWS EC2 Server / POS"
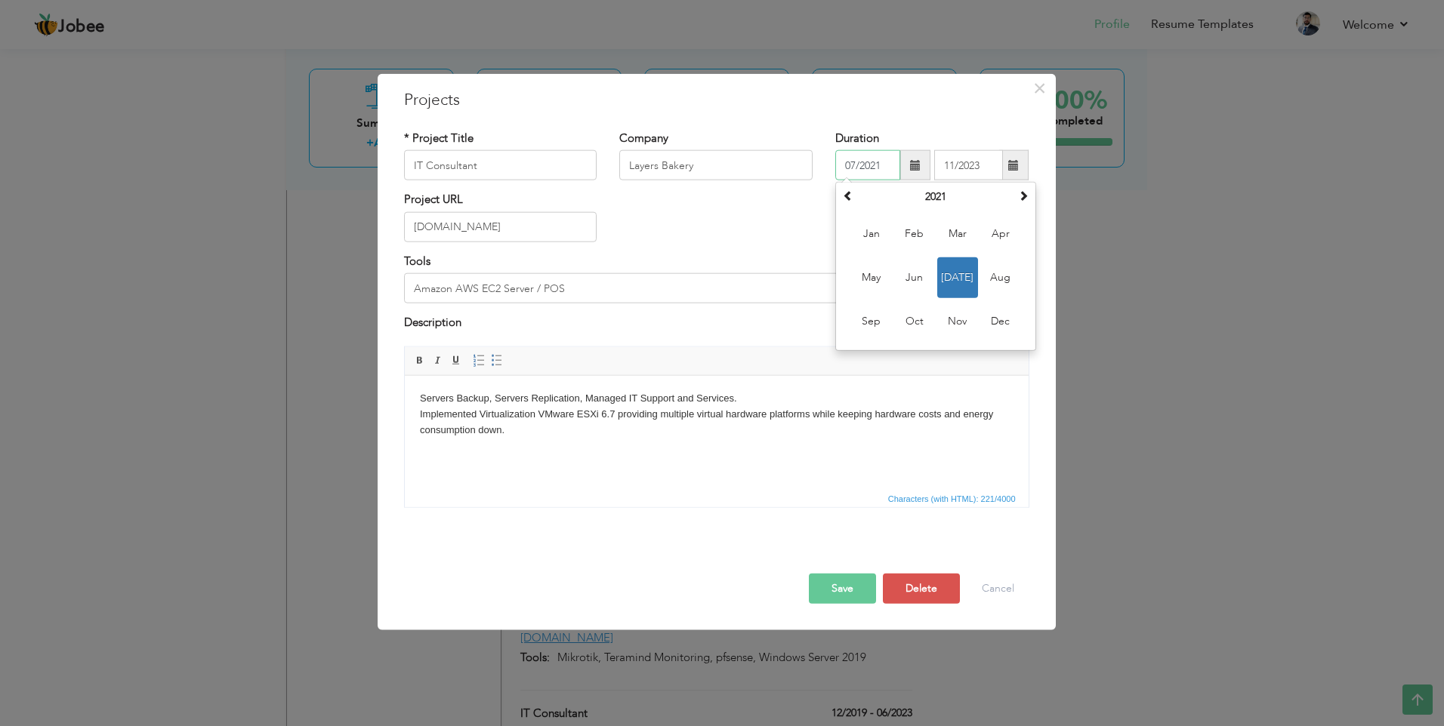
click at [878, 165] on input "07/2021" at bounding box center [867, 165] width 65 height 30
click at [956, 322] on span "Nov" at bounding box center [957, 321] width 41 height 41
type input "11/2021"
click at [975, 170] on input "11/2023" at bounding box center [968, 165] width 69 height 30
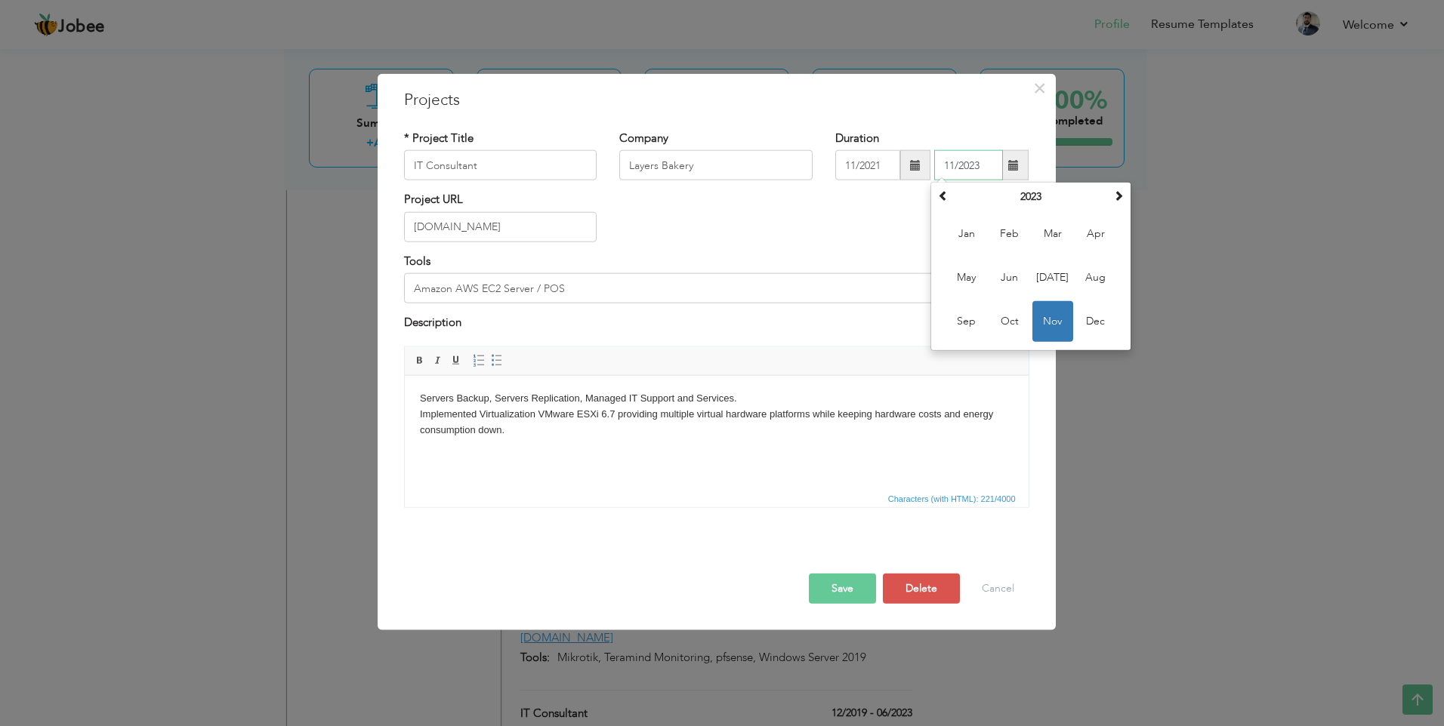
click at [1053, 324] on span "Nov" at bounding box center [1052, 321] width 41 height 41
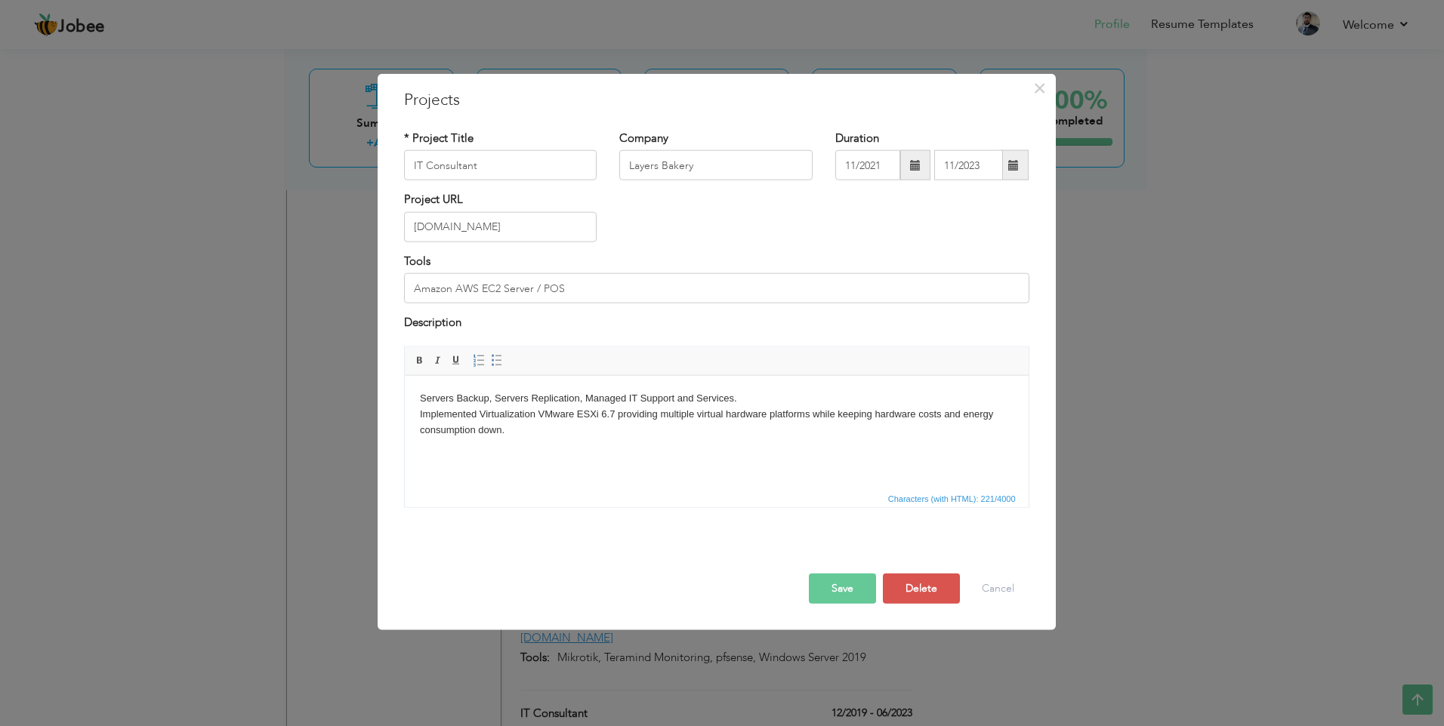
click at [855, 590] on button "Save" at bounding box center [842, 588] width 67 height 30
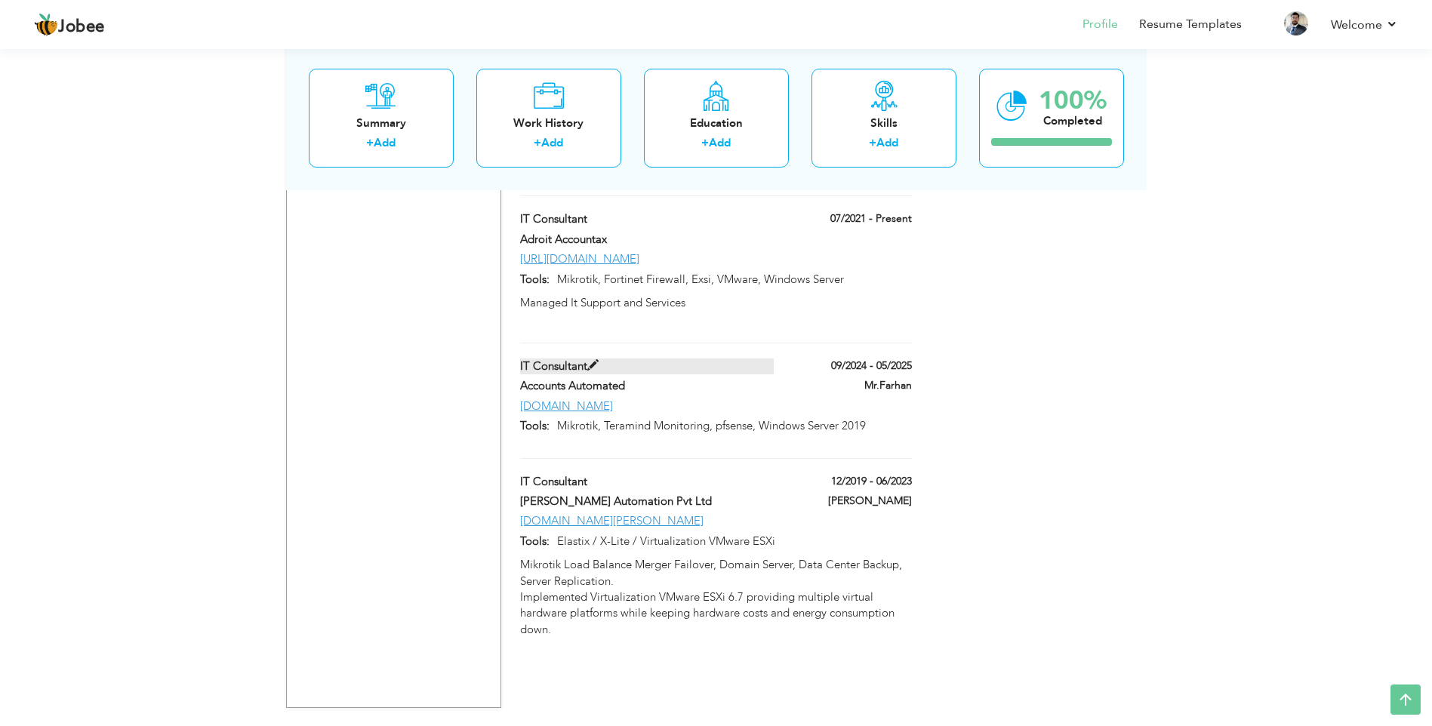
scroll to position [3566, 0]
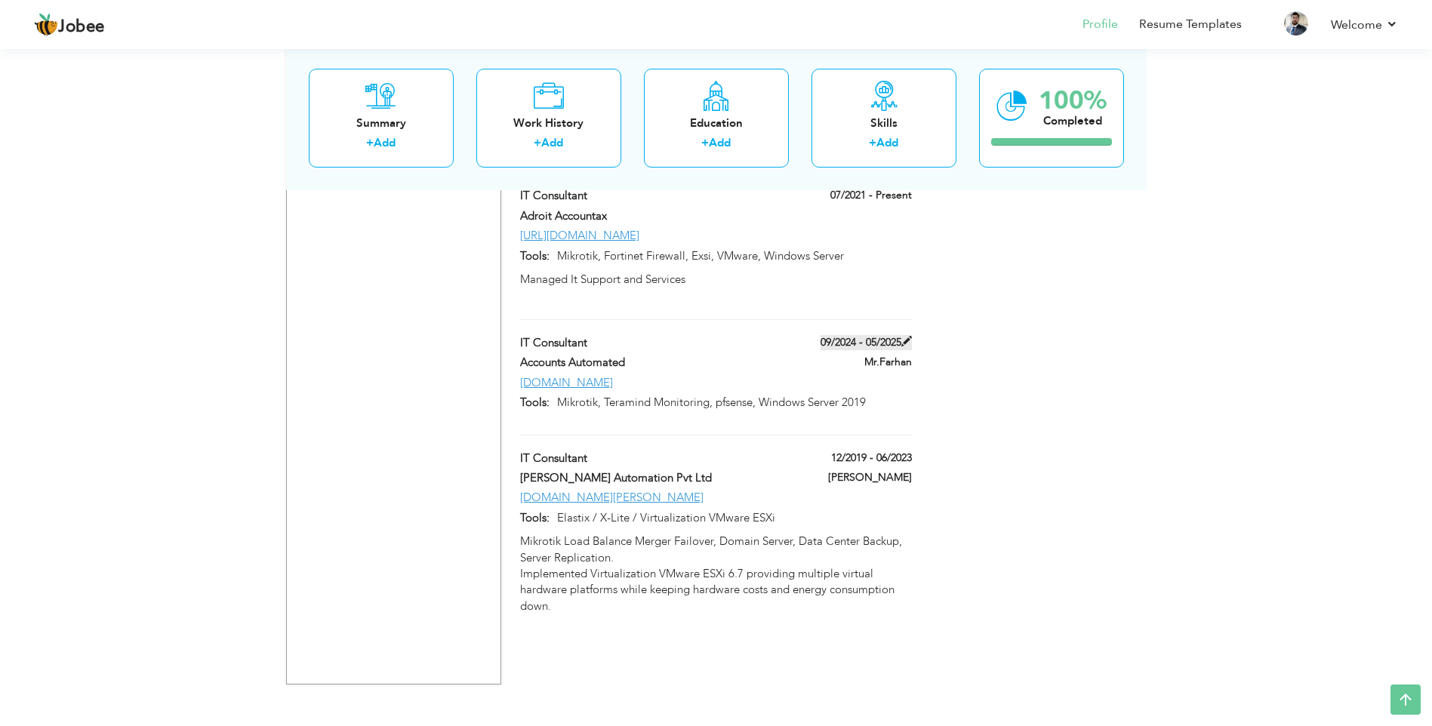
click at [850, 335] on label "09/2024 - 05/2025" at bounding box center [866, 342] width 91 height 15
type input "Accounts Automated"
type input "09/2024"
type input "05/2025"
type input "[DOMAIN_NAME]"
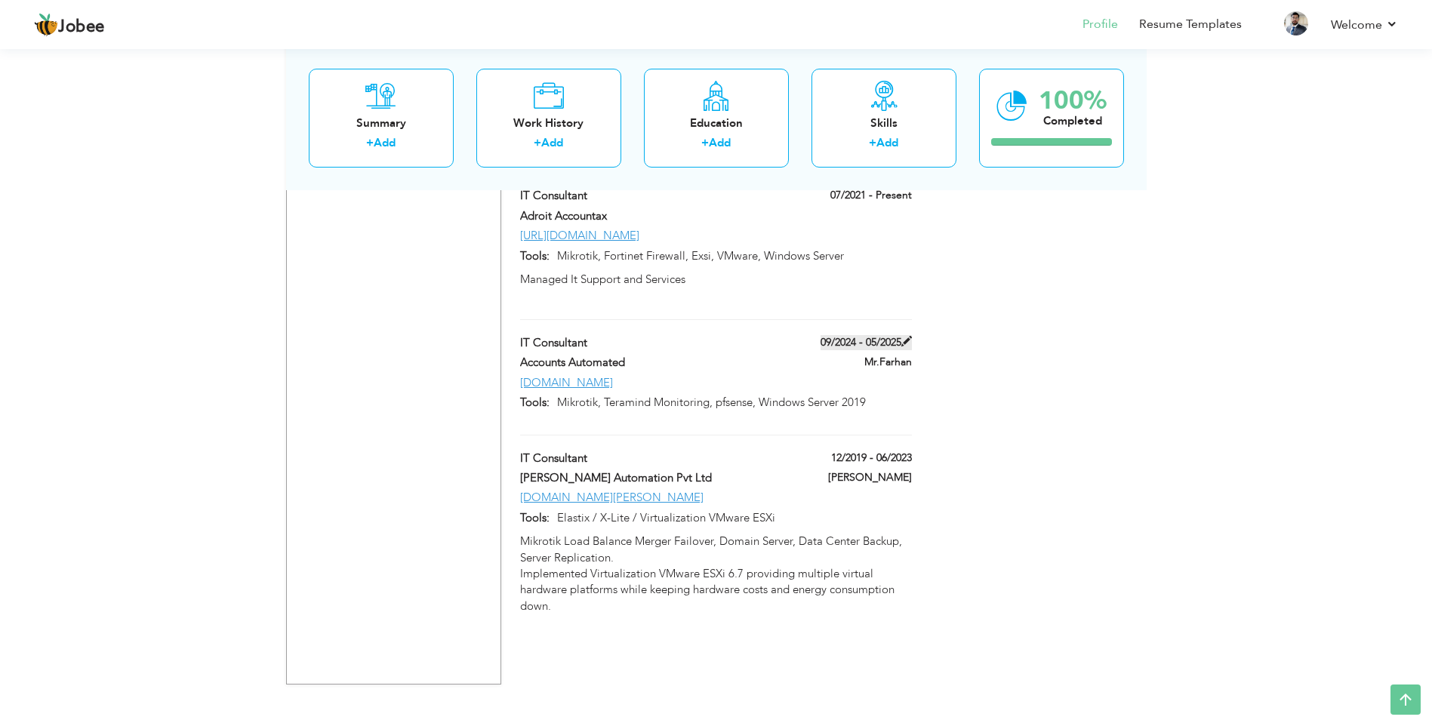
type input "Mikrotik, Teramind Monitoring, pfsense, Windows Server 2019"
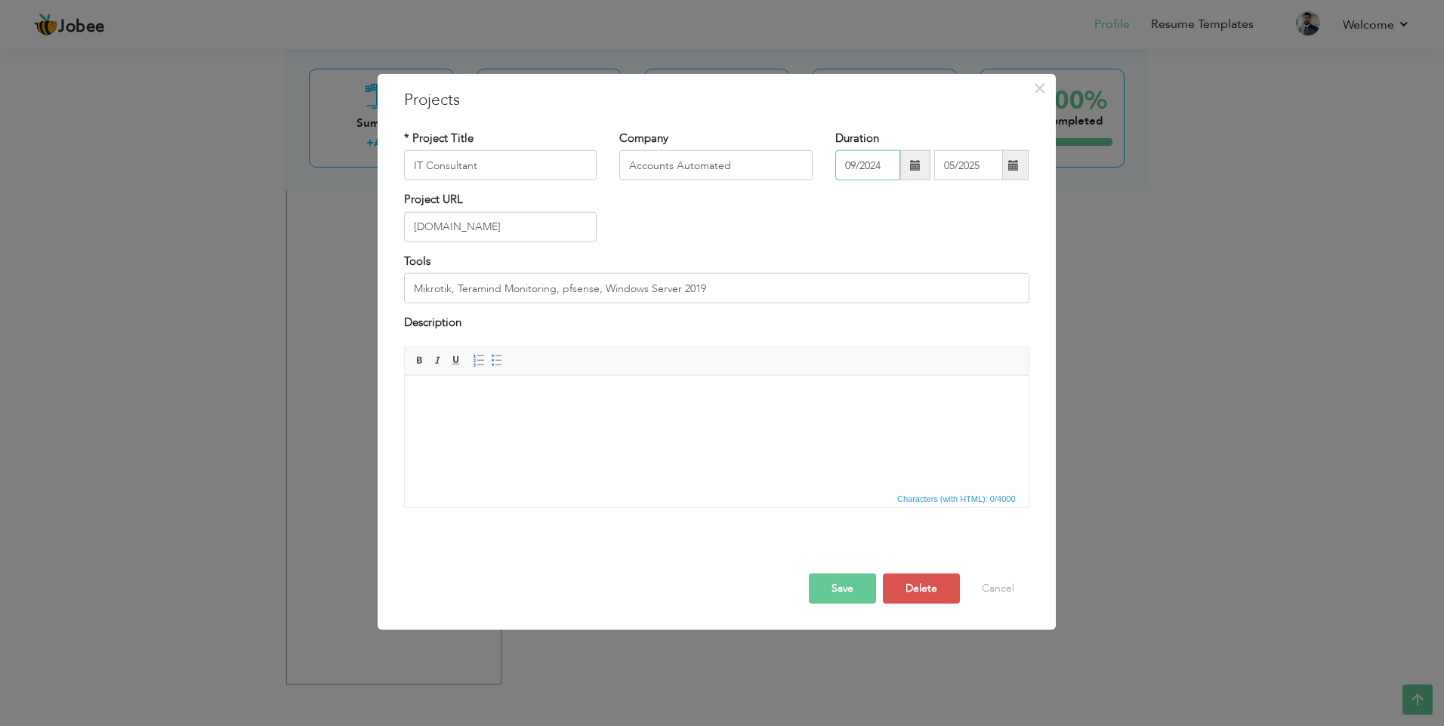
click at [875, 166] on input "09/2024" at bounding box center [867, 165] width 65 height 30
click at [1005, 230] on span "Apr" at bounding box center [1000, 234] width 41 height 41
type input "04/2024"
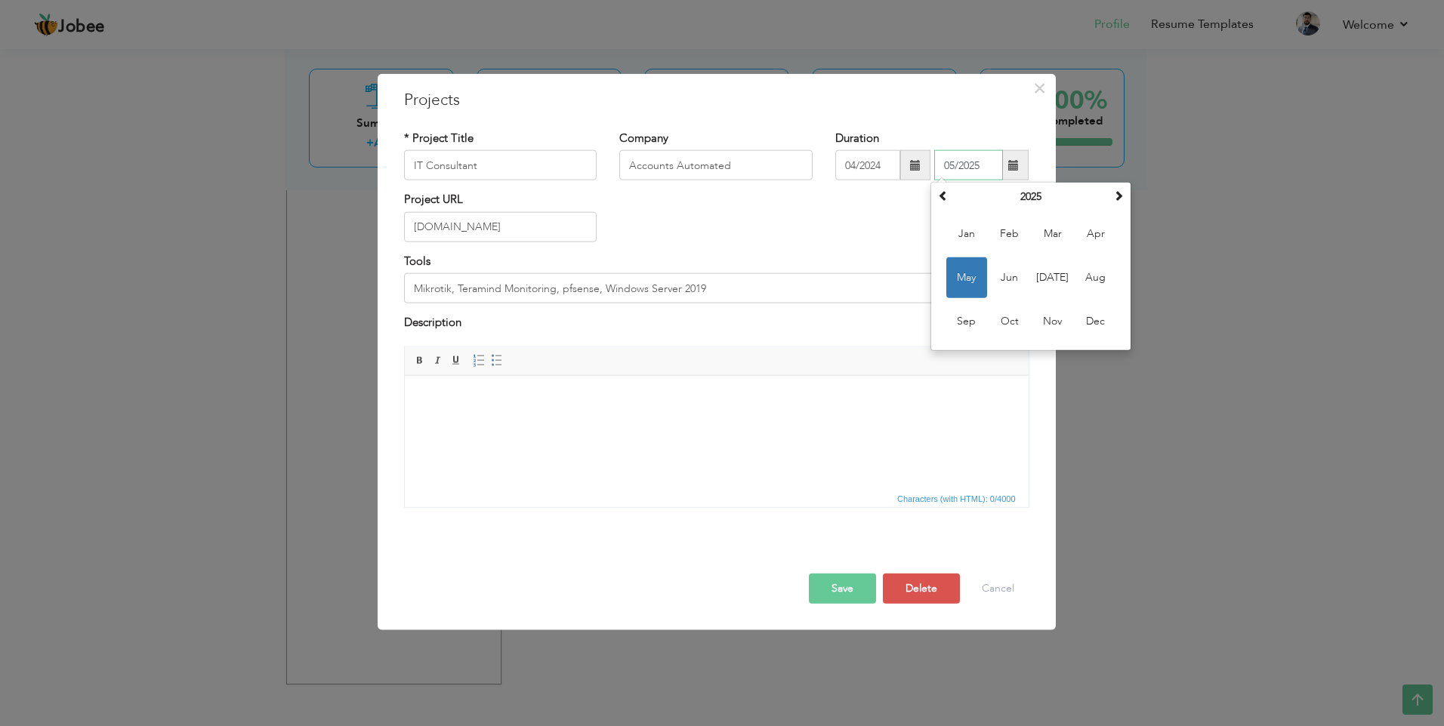
click at [973, 167] on input "05/2025" at bounding box center [968, 165] width 69 height 30
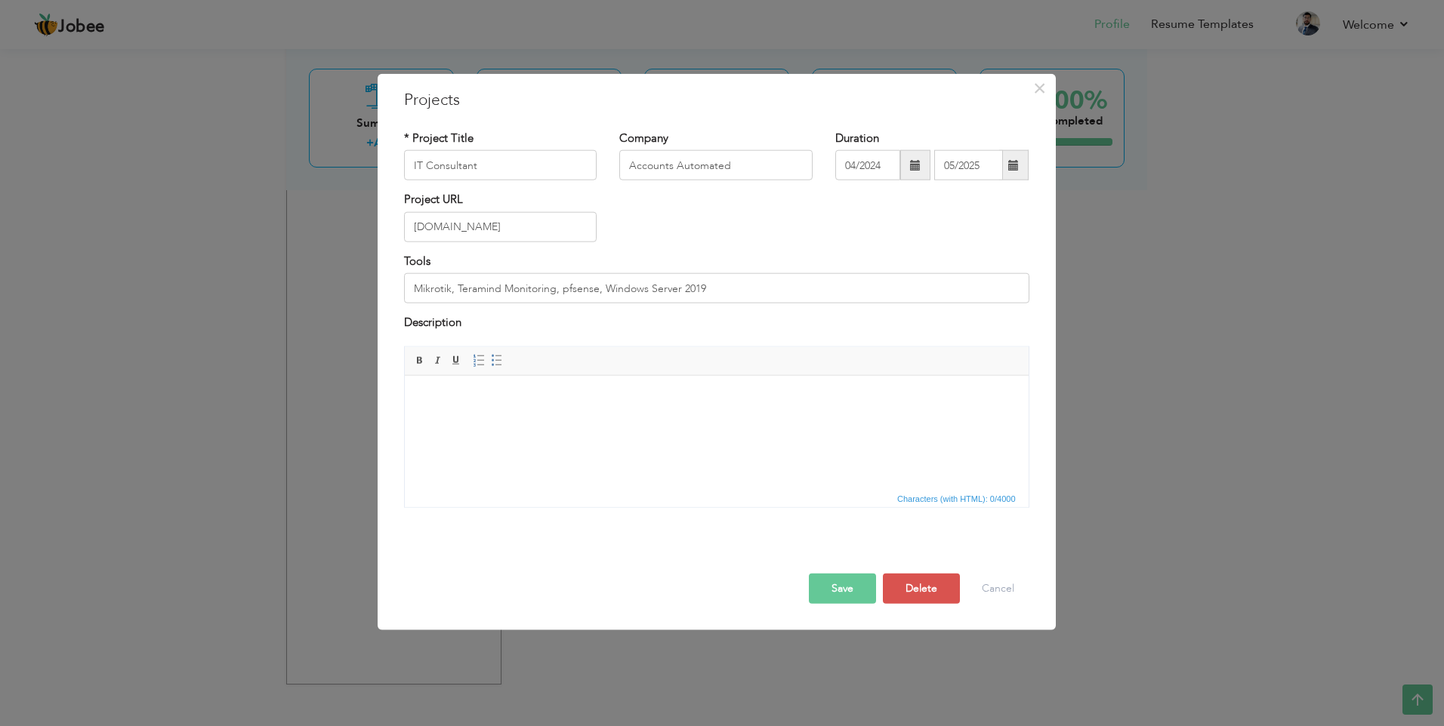
click at [831, 578] on button "Save" at bounding box center [842, 588] width 67 height 30
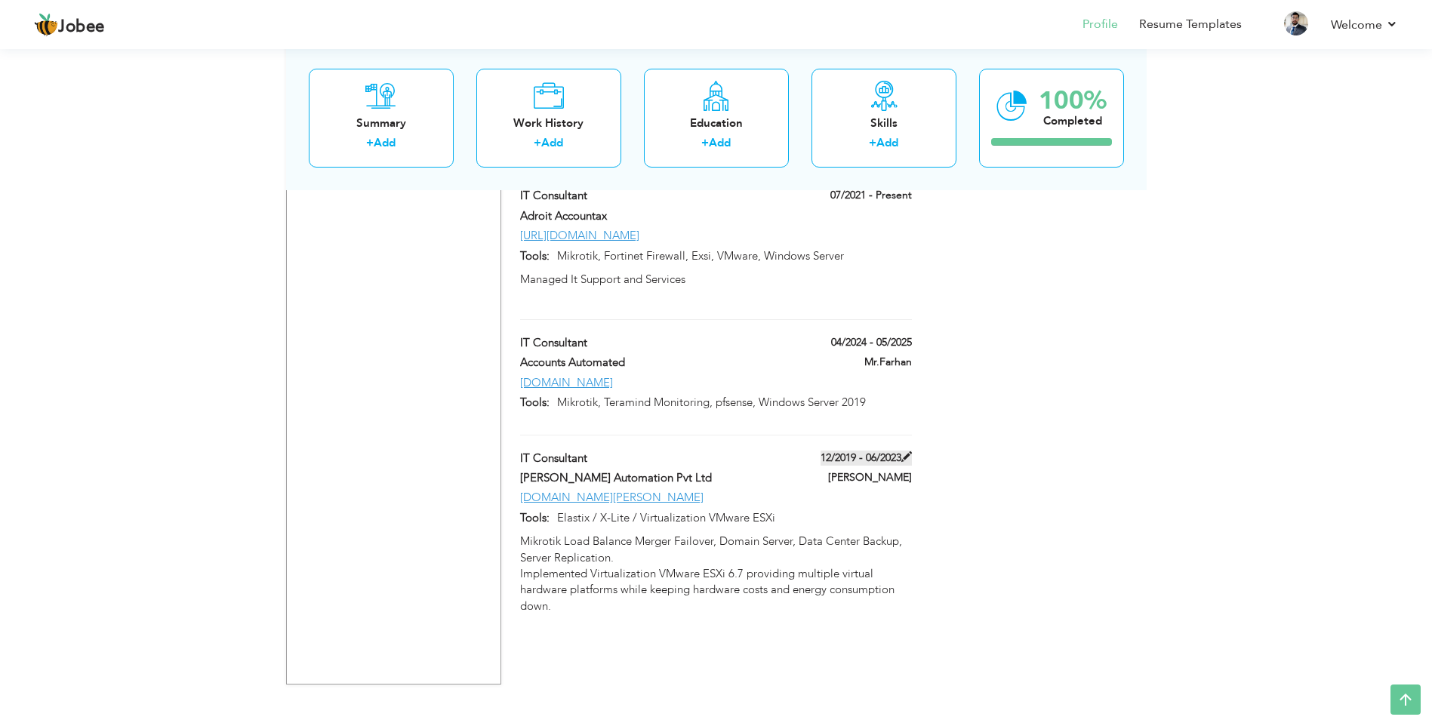
click at [887, 451] on label "12/2019 - 06/2023" at bounding box center [866, 458] width 91 height 15
type input "[PERSON_NAME] Automation Pvt Ltd"
type input "12/2019"
type input "06/2023"
type input "[DOMAIN_NAME][PERSON_NAME]"
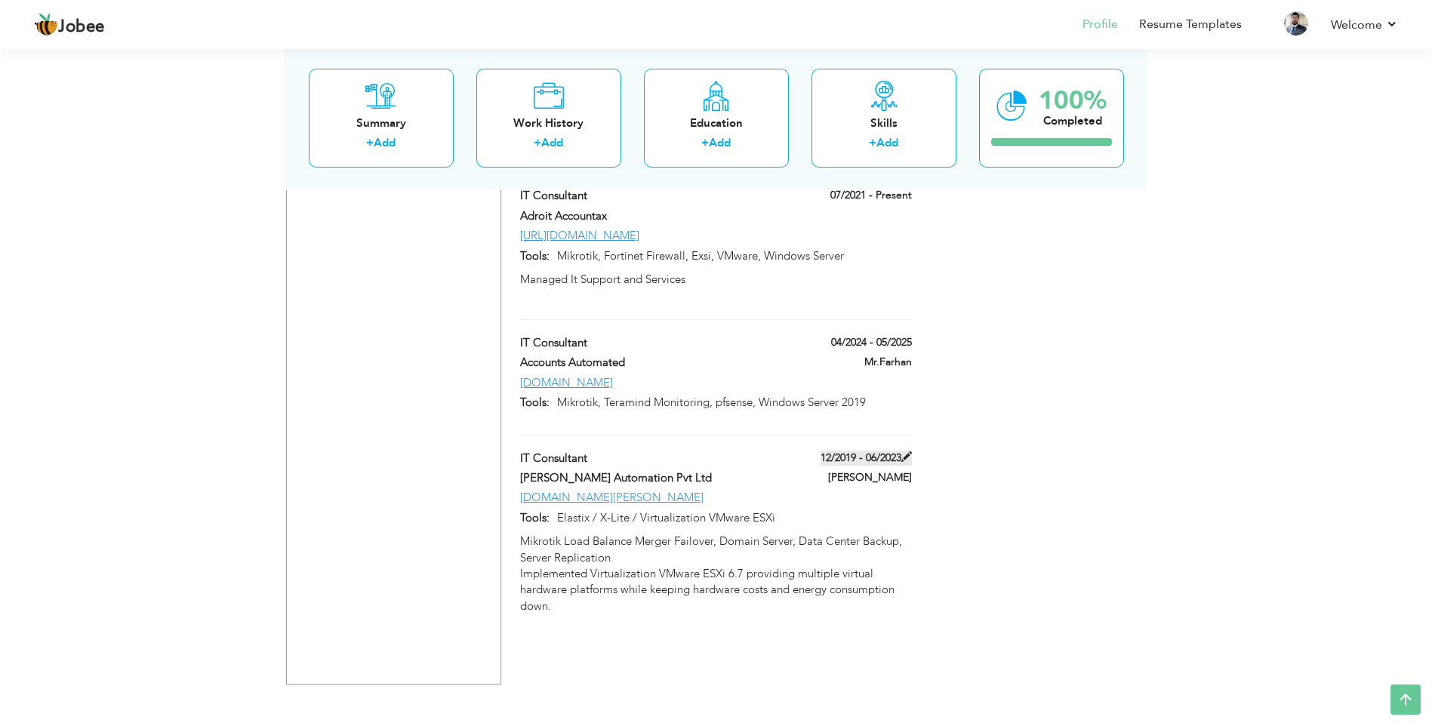
type input "Elastix / X-Lite / Virtualization VMware ESXi"
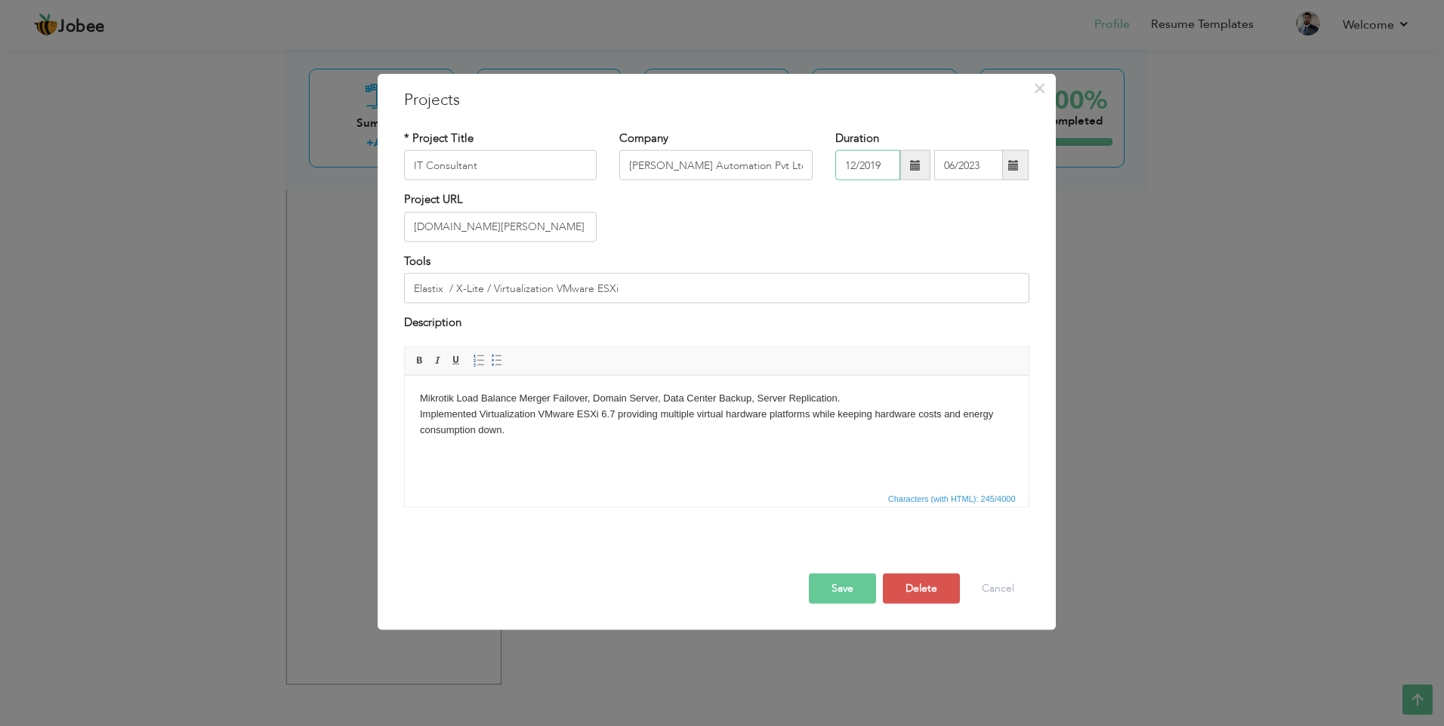
click at [886, 168] on input "12/2019" at bounding box center [867, 165] width 65 height 30
click at [996, 320] on span "Dec" at bounding box center [1000, 321] width 41 height 41
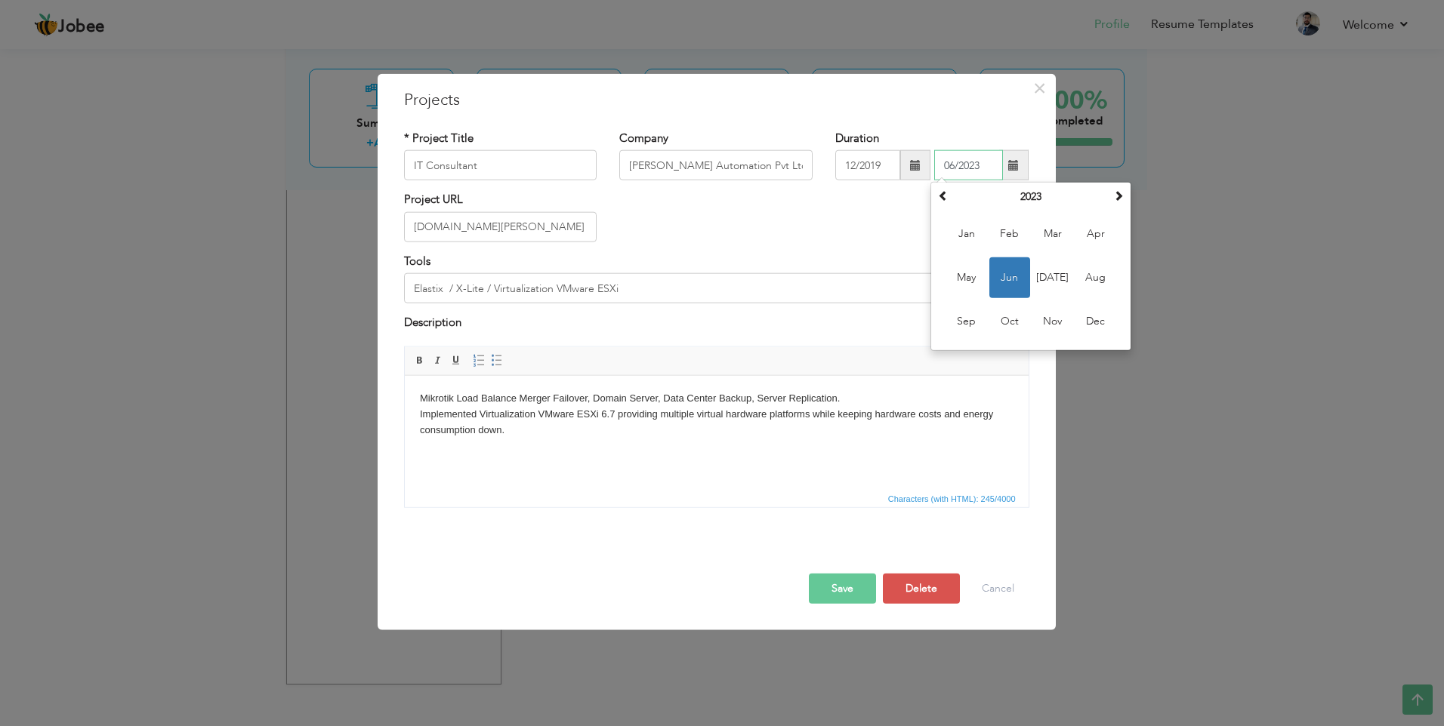
click at [963, 170] on input "06/2023" at bounding box center [968, 165] width 69 height 30
click at [1005, 233] on span "Feb" at bounding box center [1009, 234] width 41 height 41
type input "02/2023"
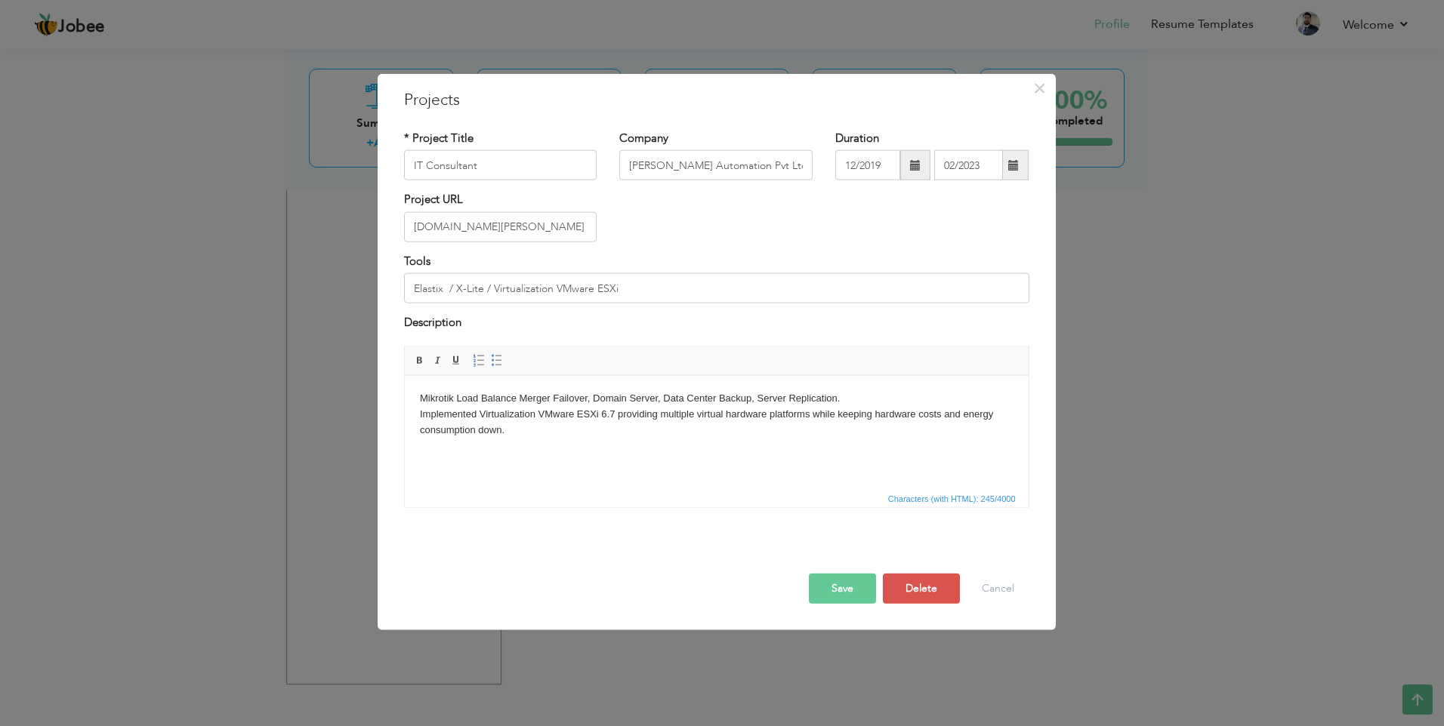
click at [839, 581] on button "Save" at bounding box center [842, 588] width 67 height 30
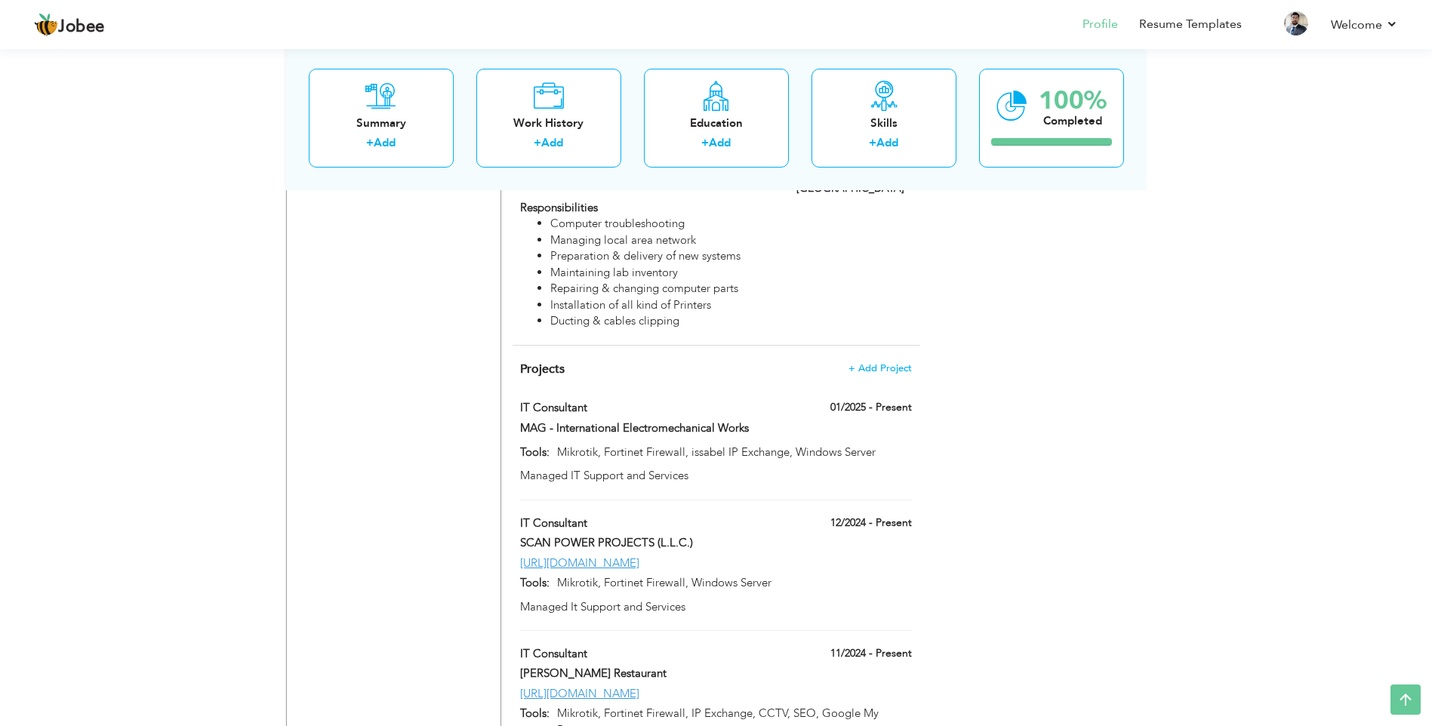
scroll to position [2132, 0]
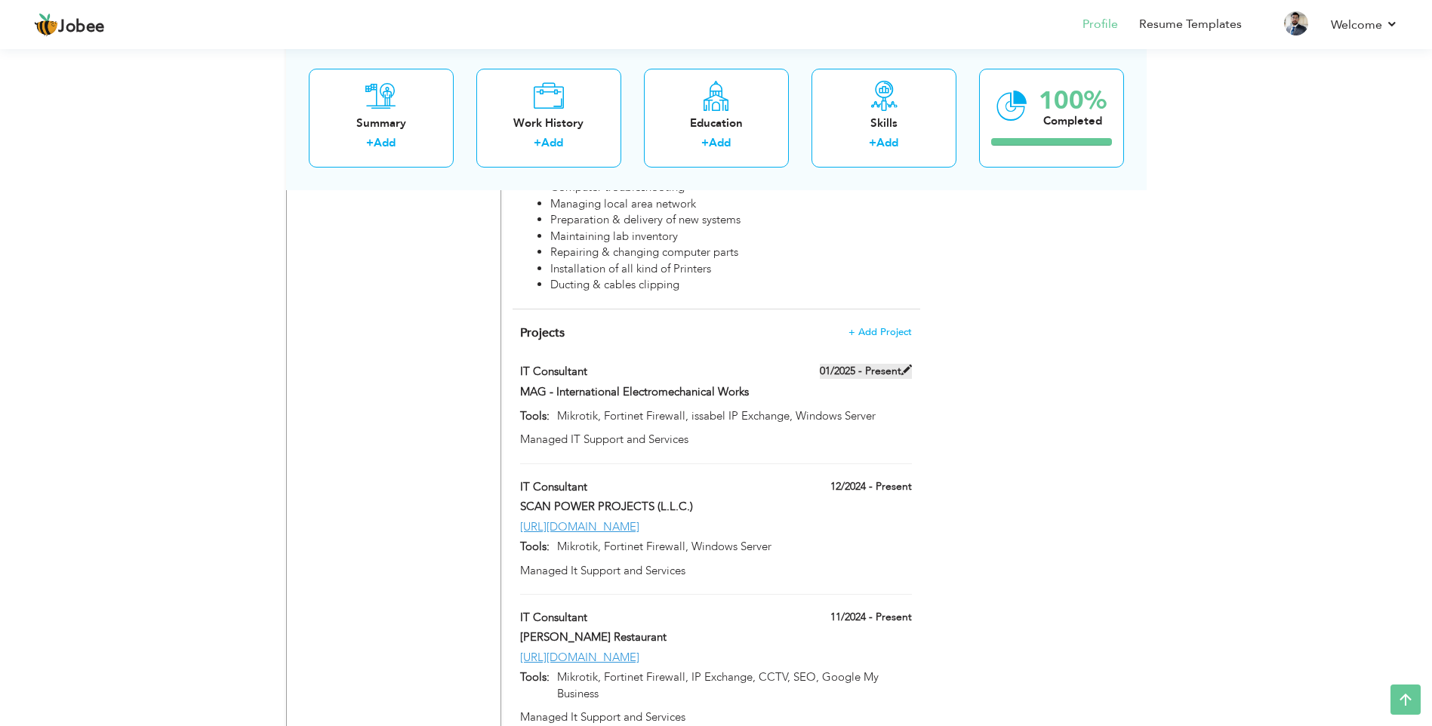
click at [905, 365] on span at bounding box center [907, 370] width 11 height 11
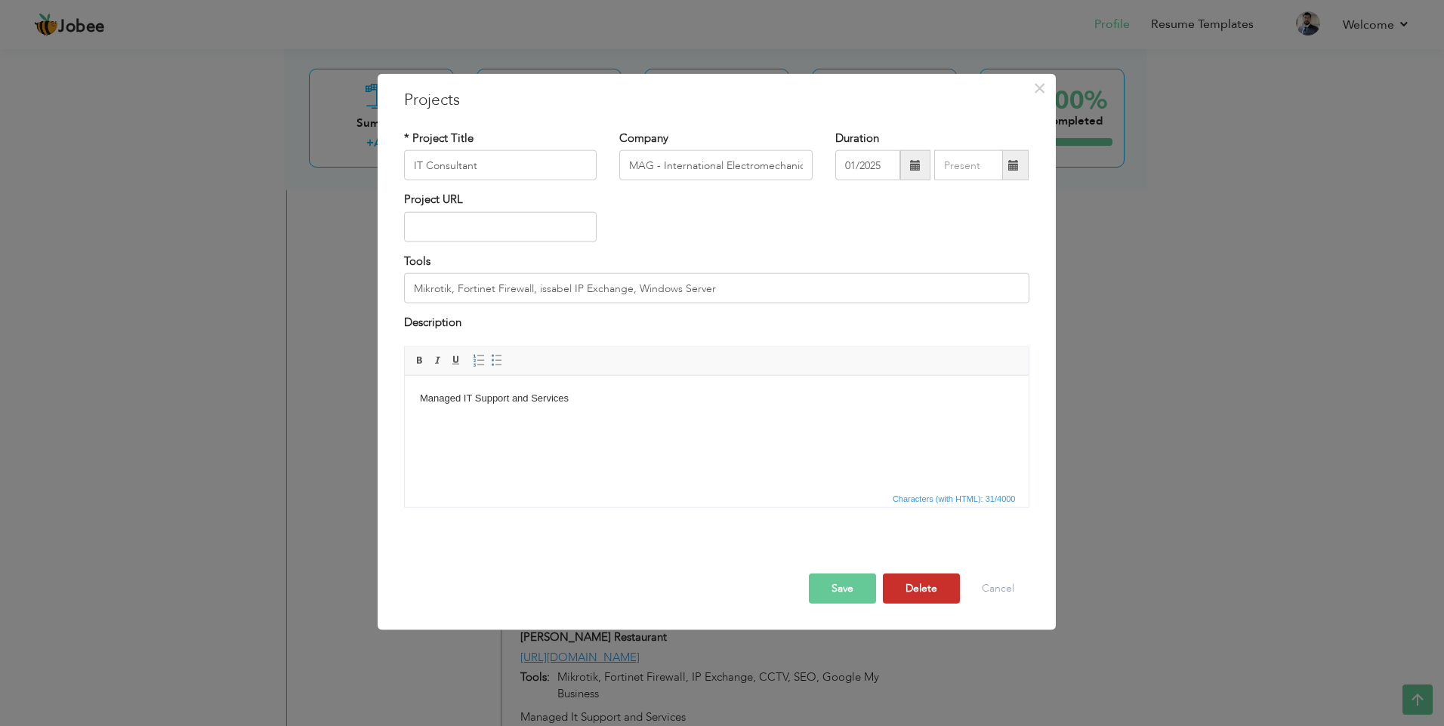
click at [922, 585] on button "Delete" at bounding box center [921, 588] width 77 height 30
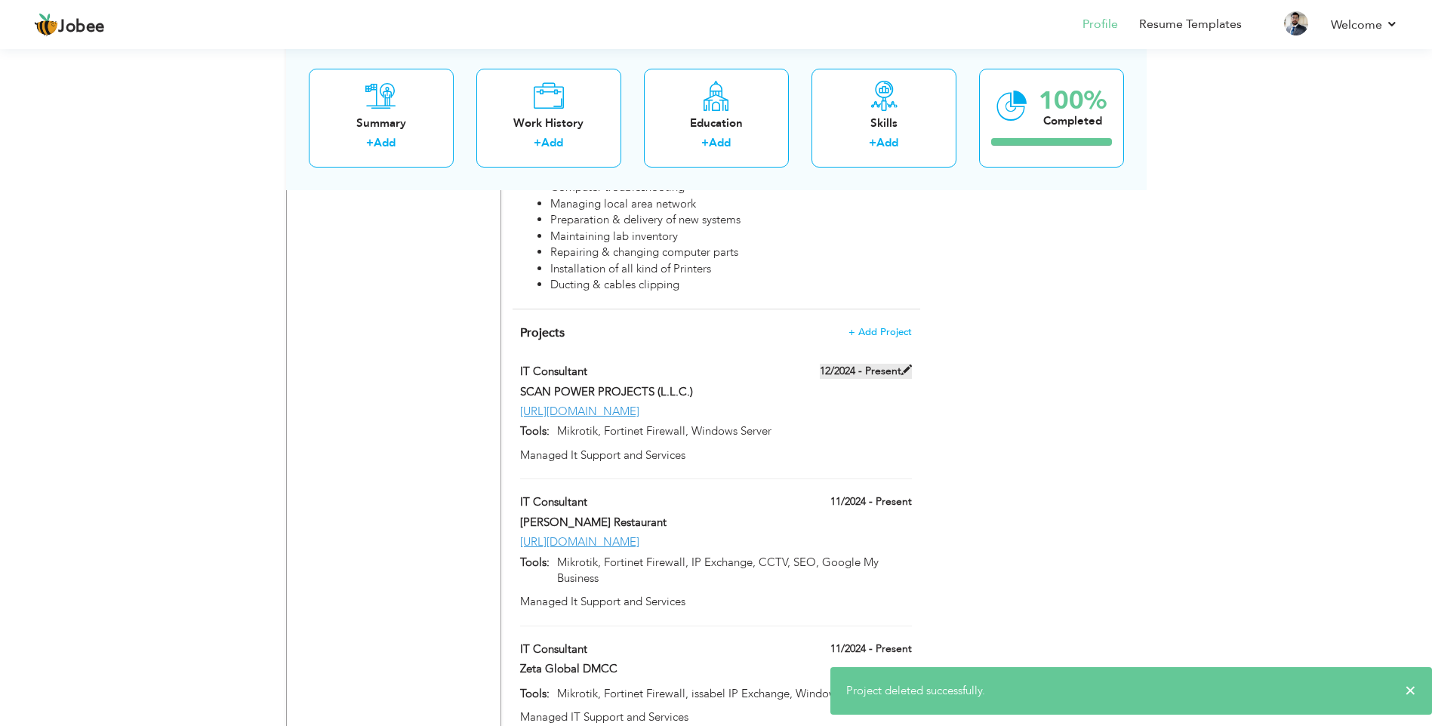
click at [903, 365] on span at bounding box center [907, 370] width 11 height 11
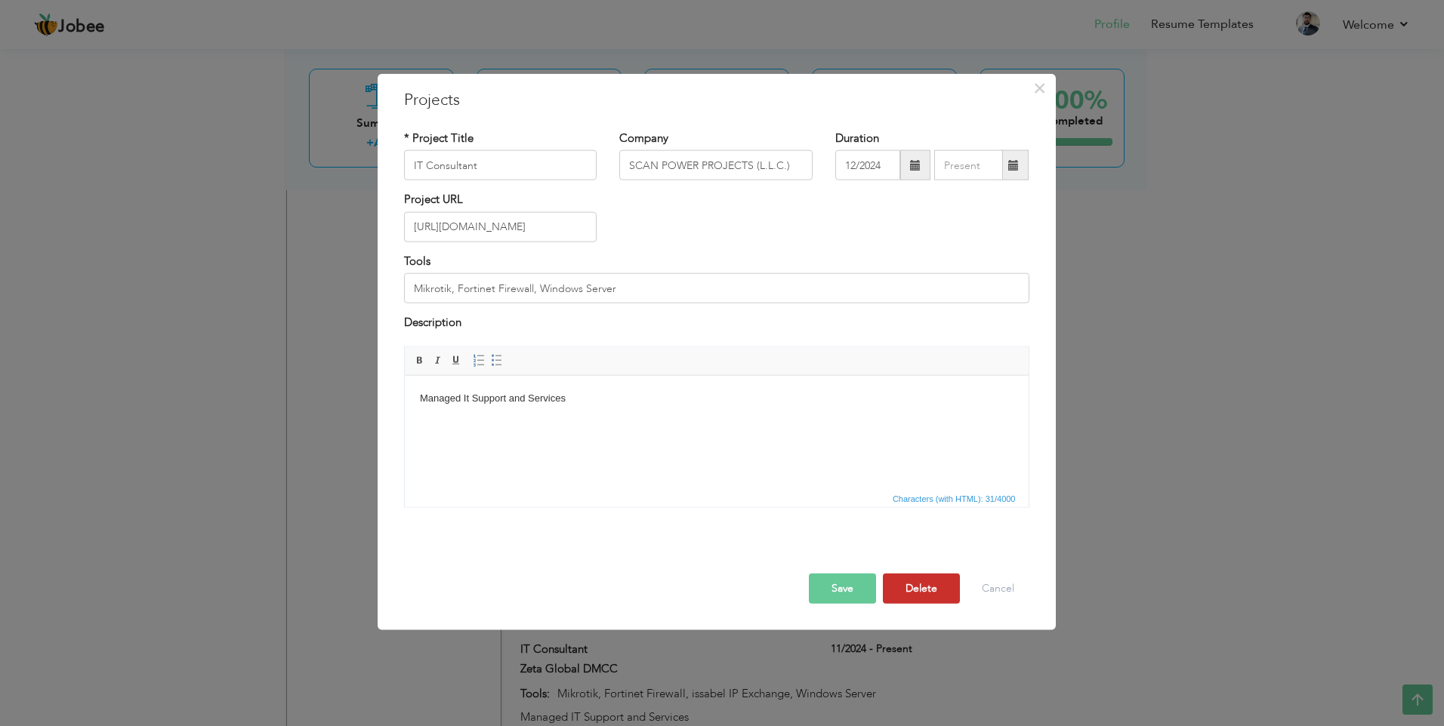
click at [912, 590] on button "Delete" at bounding box center [921, 588] width 77 height 30
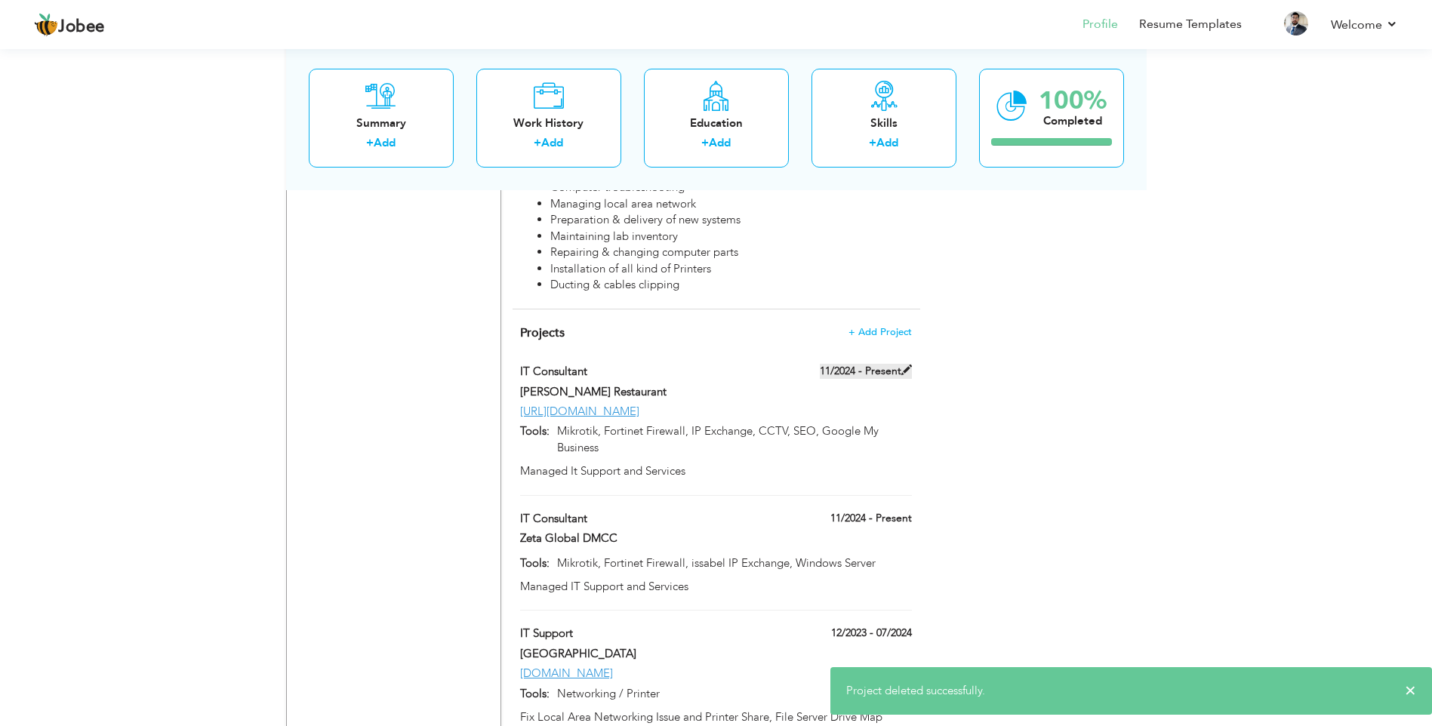
click at [905, 365] on span at bounding box center [907, 370] width 11 height 11
type input "[PERSON_NAME] Restaurant"
type input "11/2024"
type input "[URL][DOMAIN_NAME]"
type input "Mikrotik, Fortinet Firewall, IP Exchange, CCTV, SEO, Google My Business"
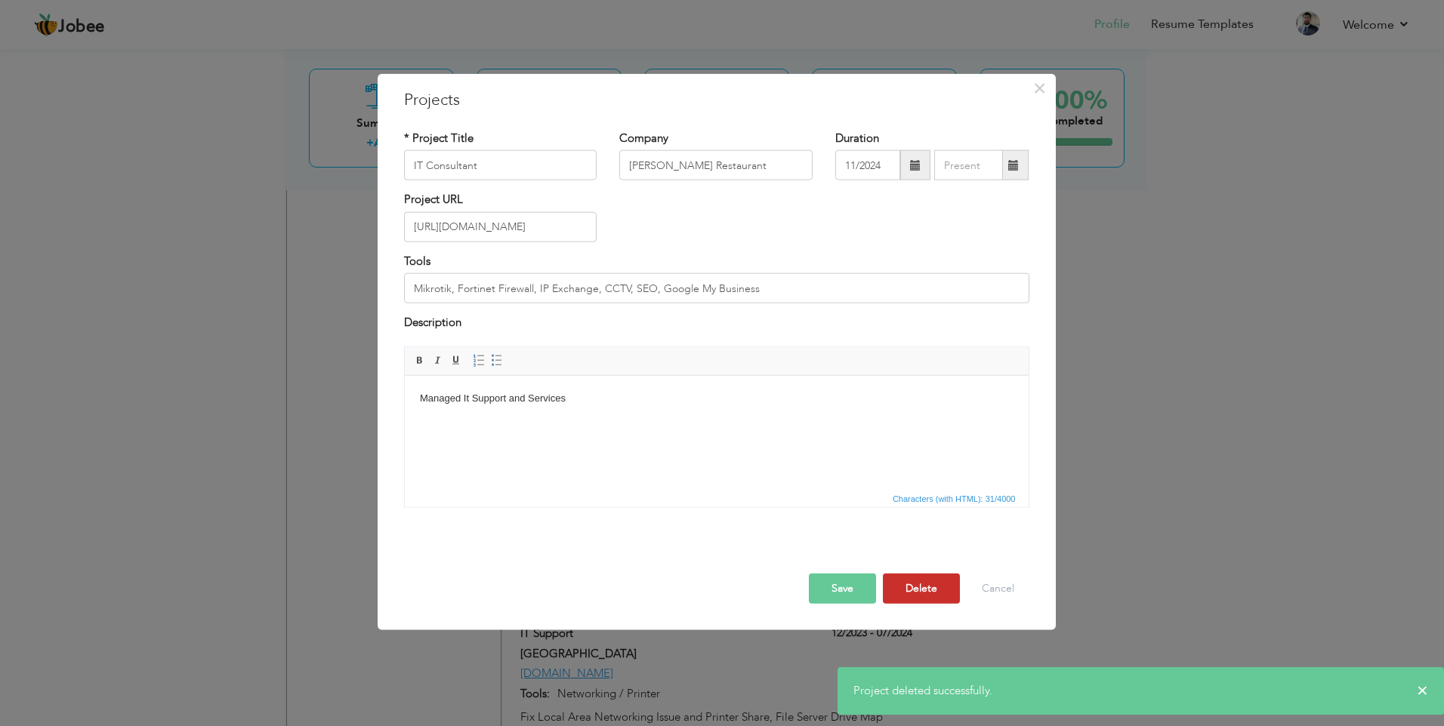
click at [920, 595] on button "Delete" at bounding box center [921, 588] width 77 height 30
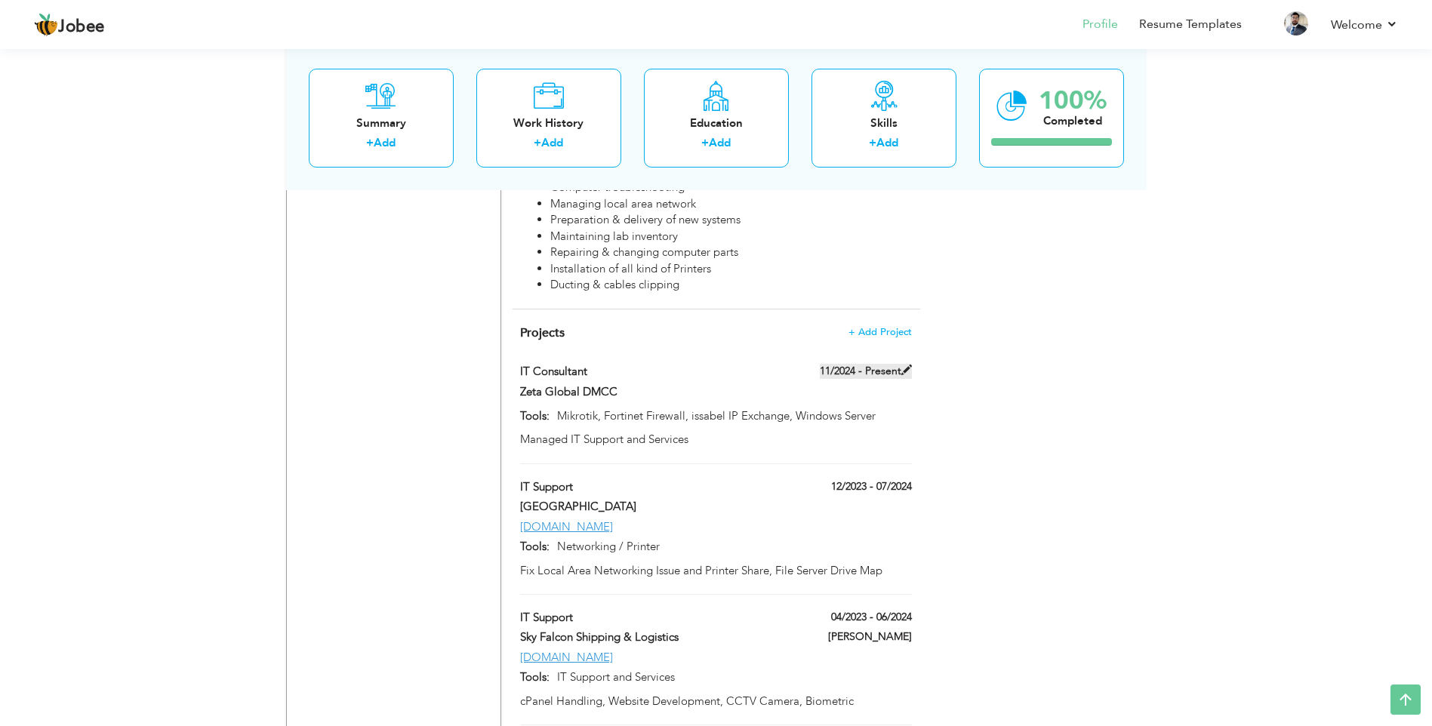
click at [905, 365] on span at bounding box center [907, 370] width 11 height 11
type input "Zeta Global DMCC"
type input "Mikrotik, Fortinet Firewall, issabel IP Exchange, Windows Server"
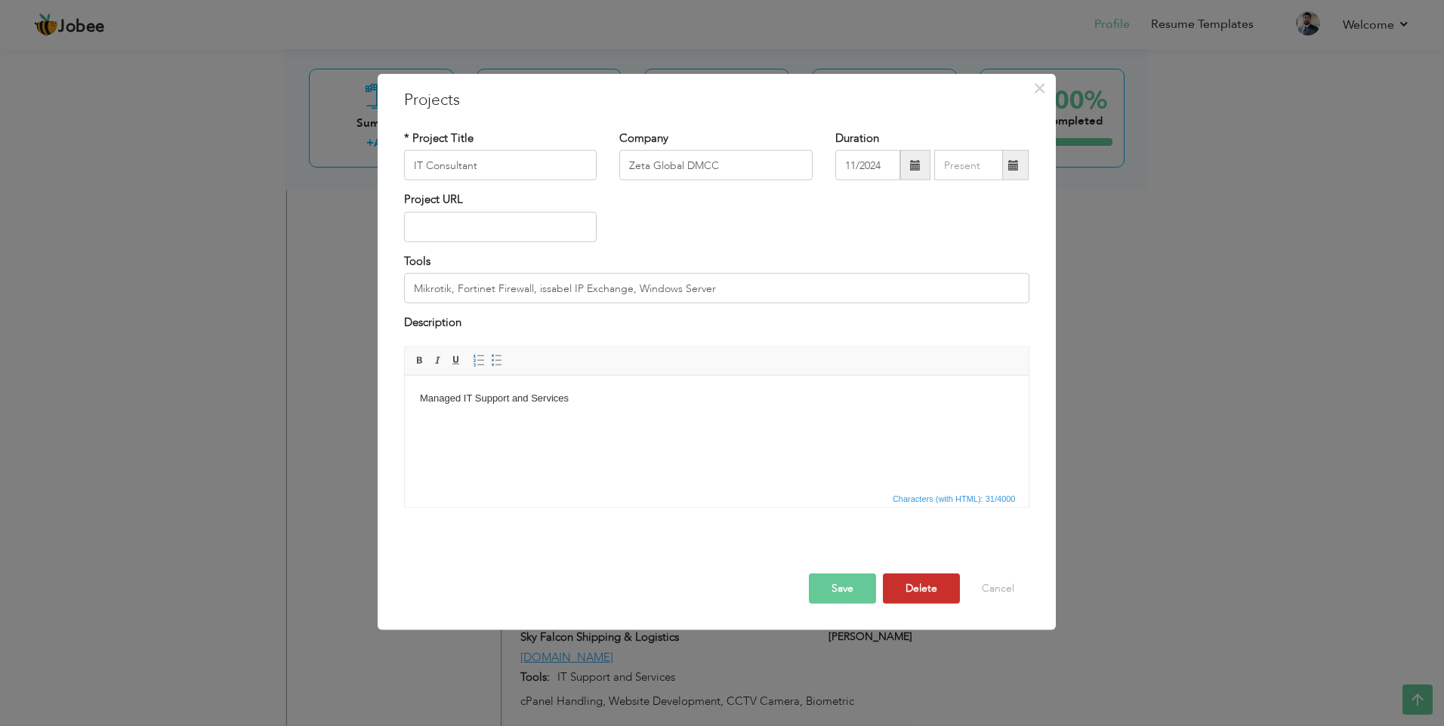
click at [910, 587] on button "Delete" at bounding box center [921, 588] width 77 height 30
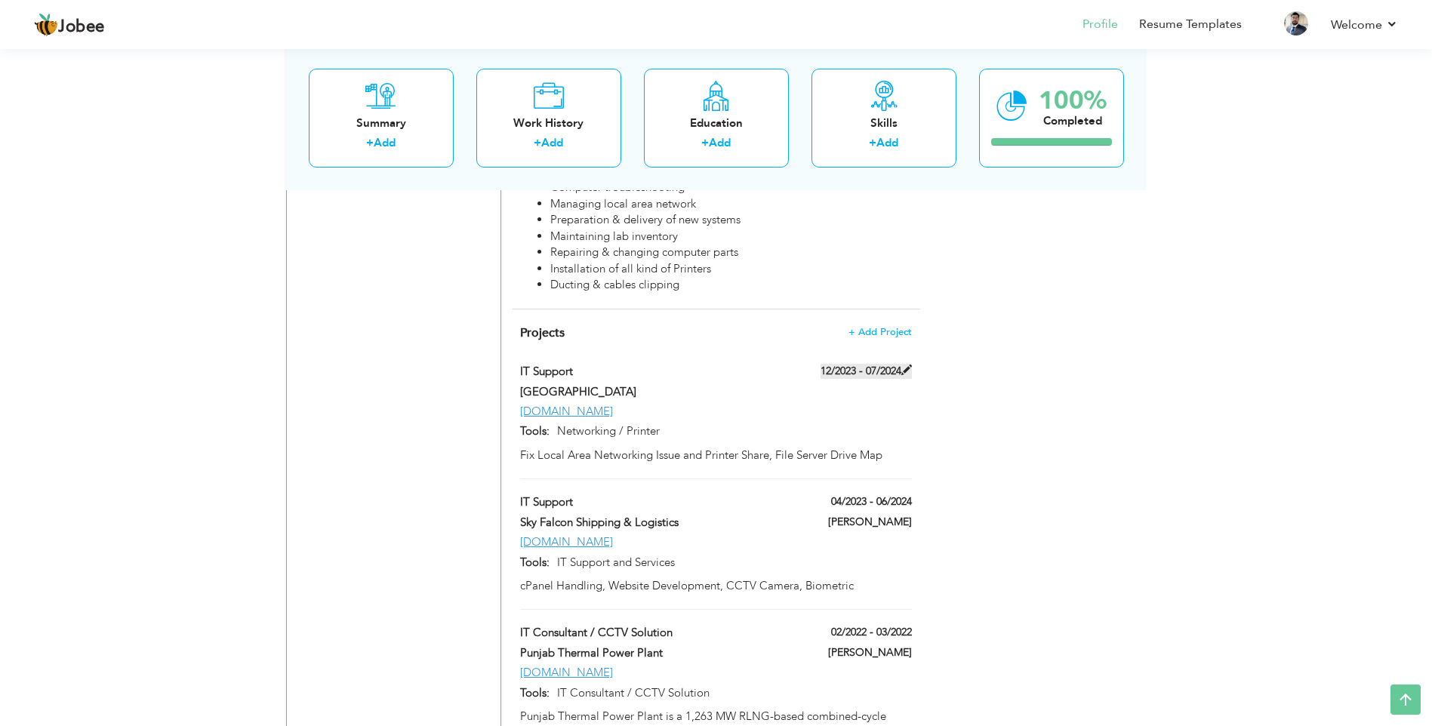
click at [899, 364] on label "12/2023 - 07/2024" at bounding box center [866, 371] width 91 height 15
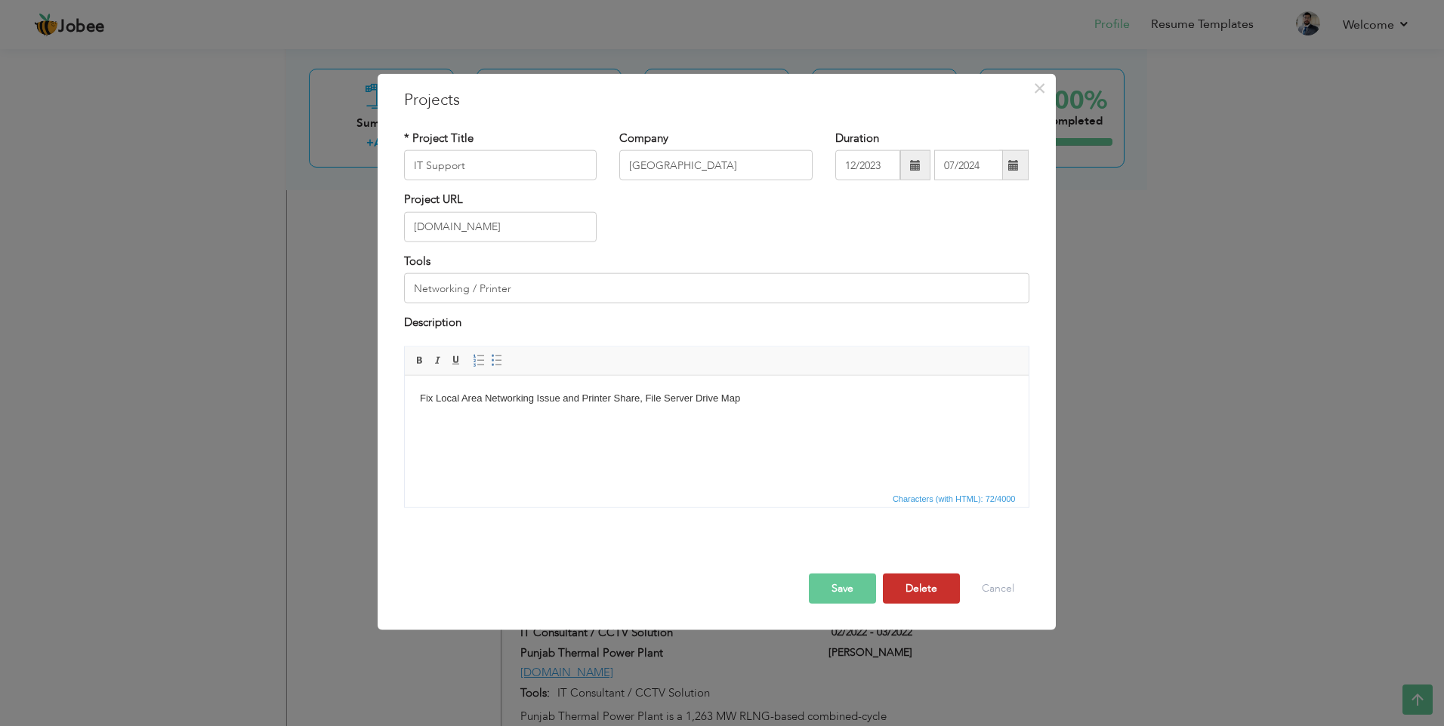
click at [917, 585] on button "Delete" at bounding box center [921, 588] width 77 height 30
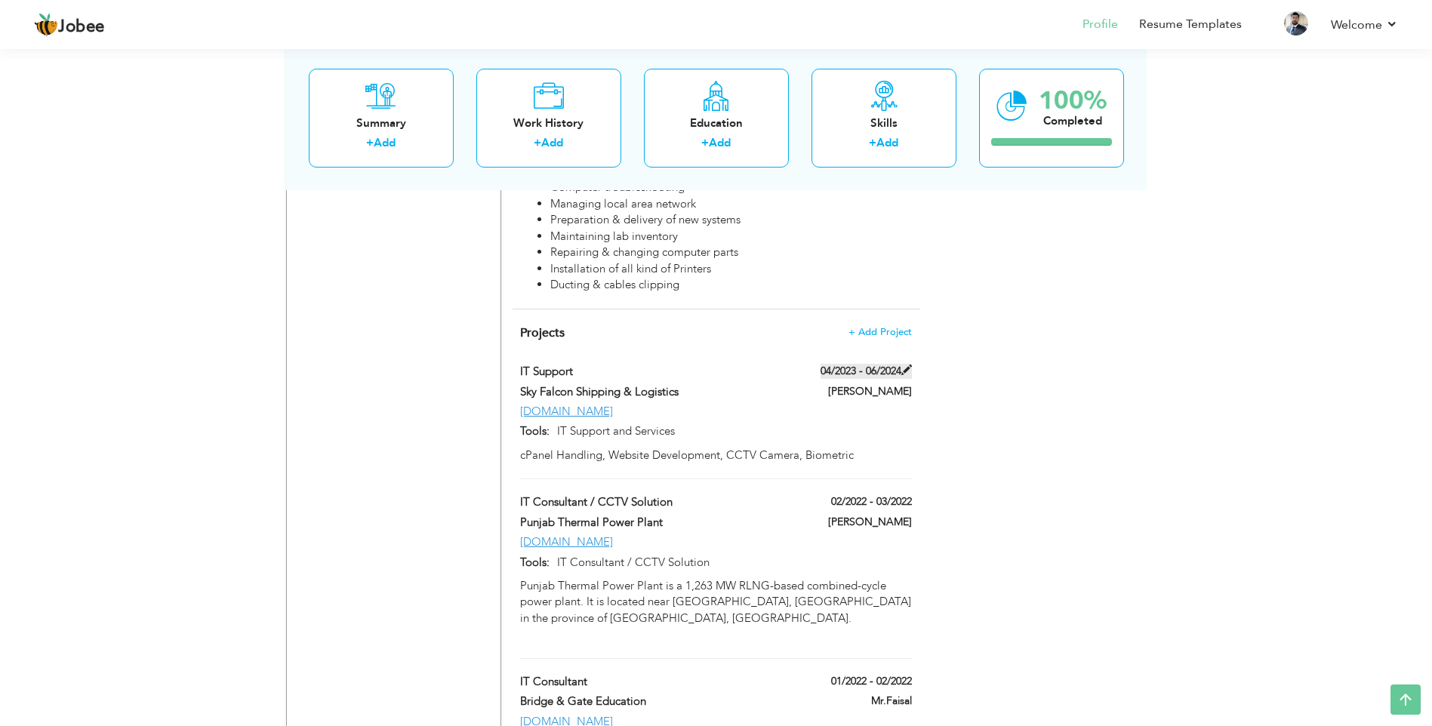
click at [909, 365] on span at bounding box center [907, 370] width 11 height 11
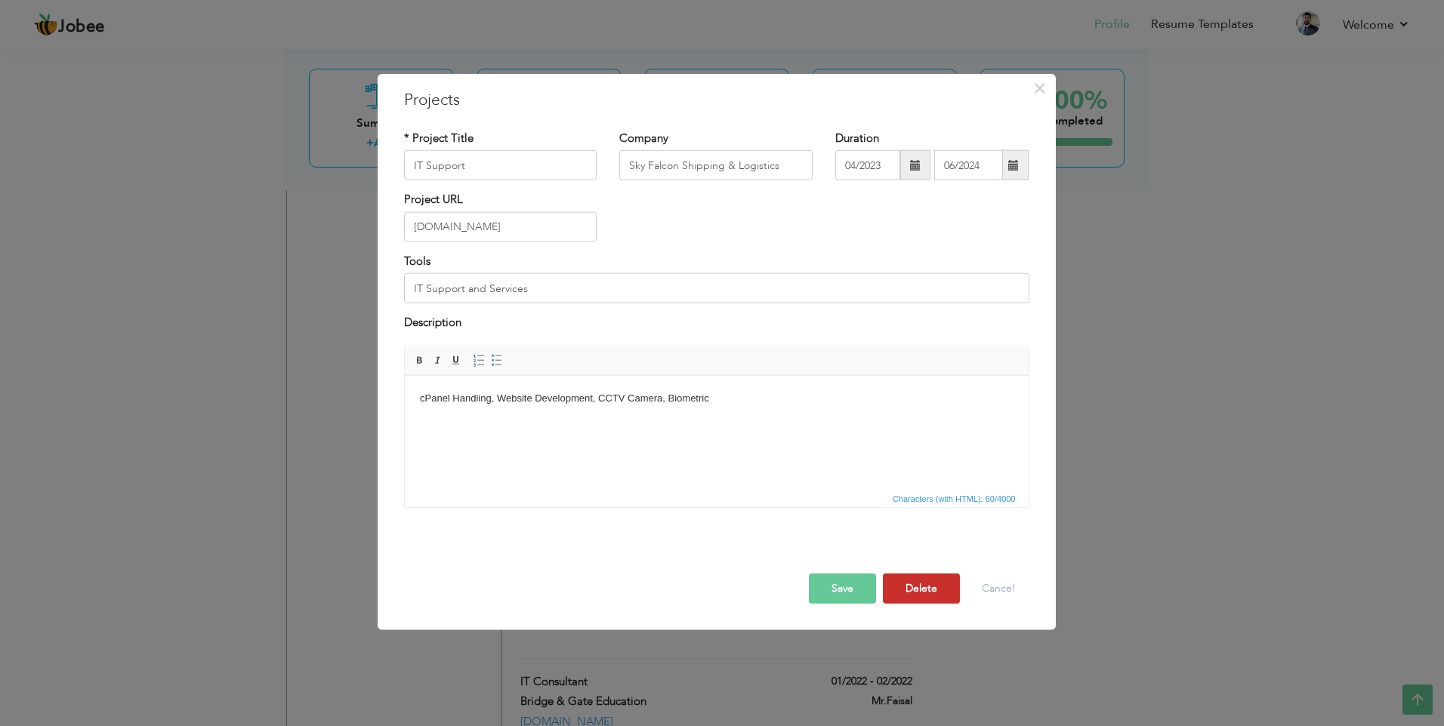
click at [906, 590] on button "Delete" at bounding box center [921, 588] width 77 height 30
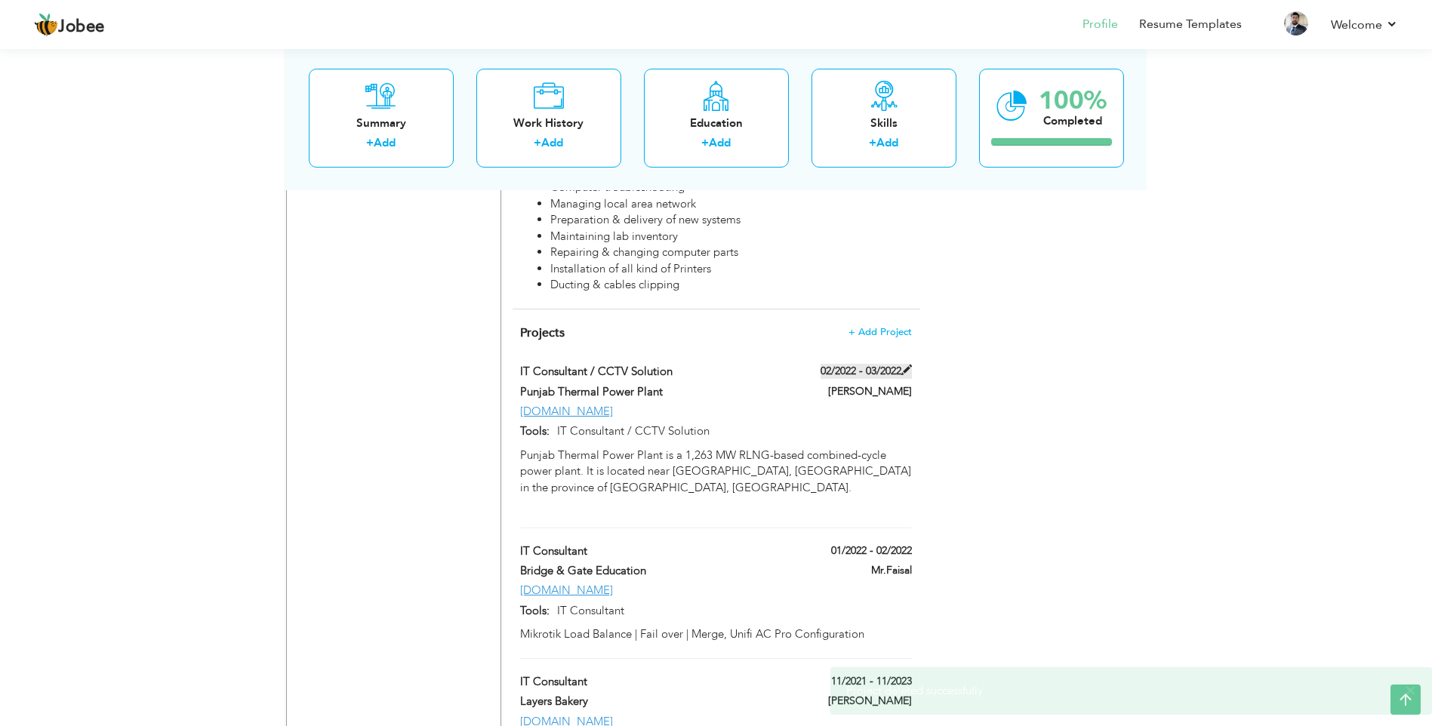
click at [906, 365] on span at bounding box center [907, 370] width 11 height 11
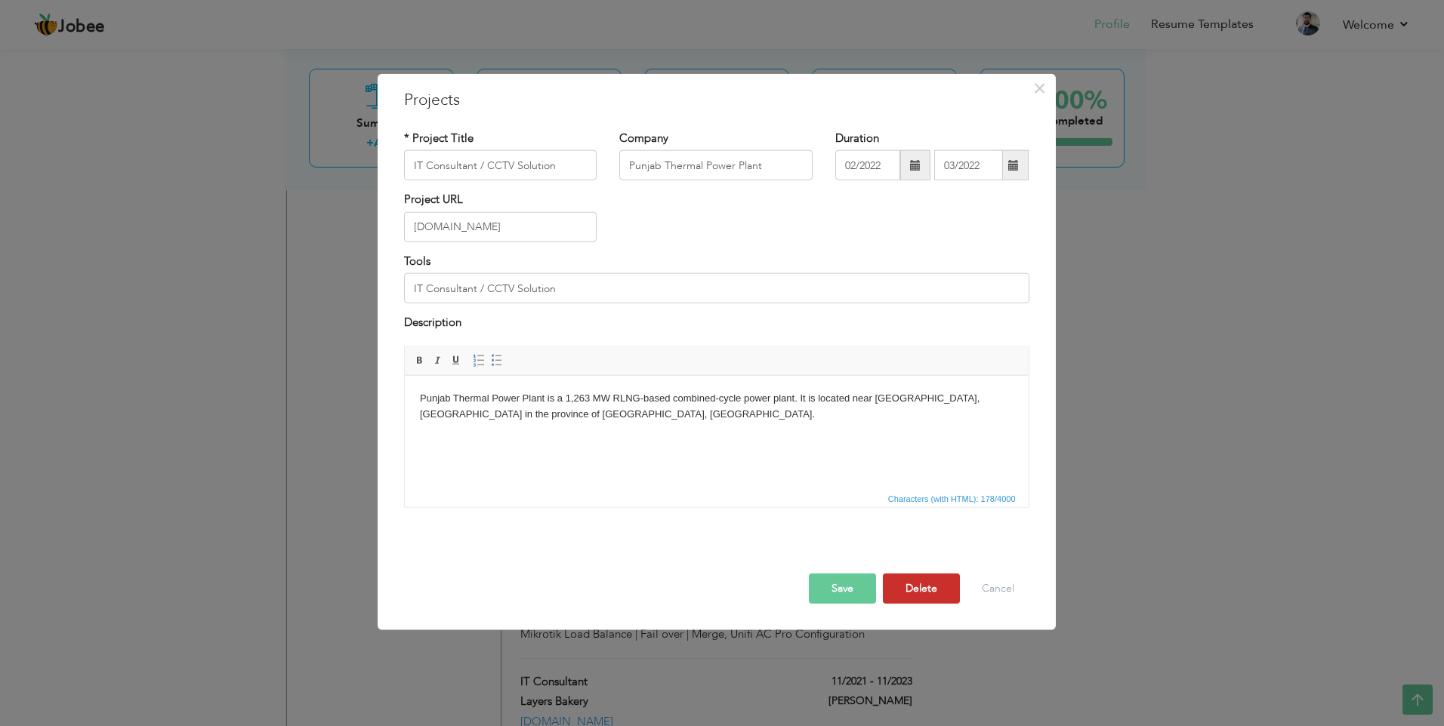
click at [912, 587] on button "Delete" at bounding box center [921, 588] width 77 height 30
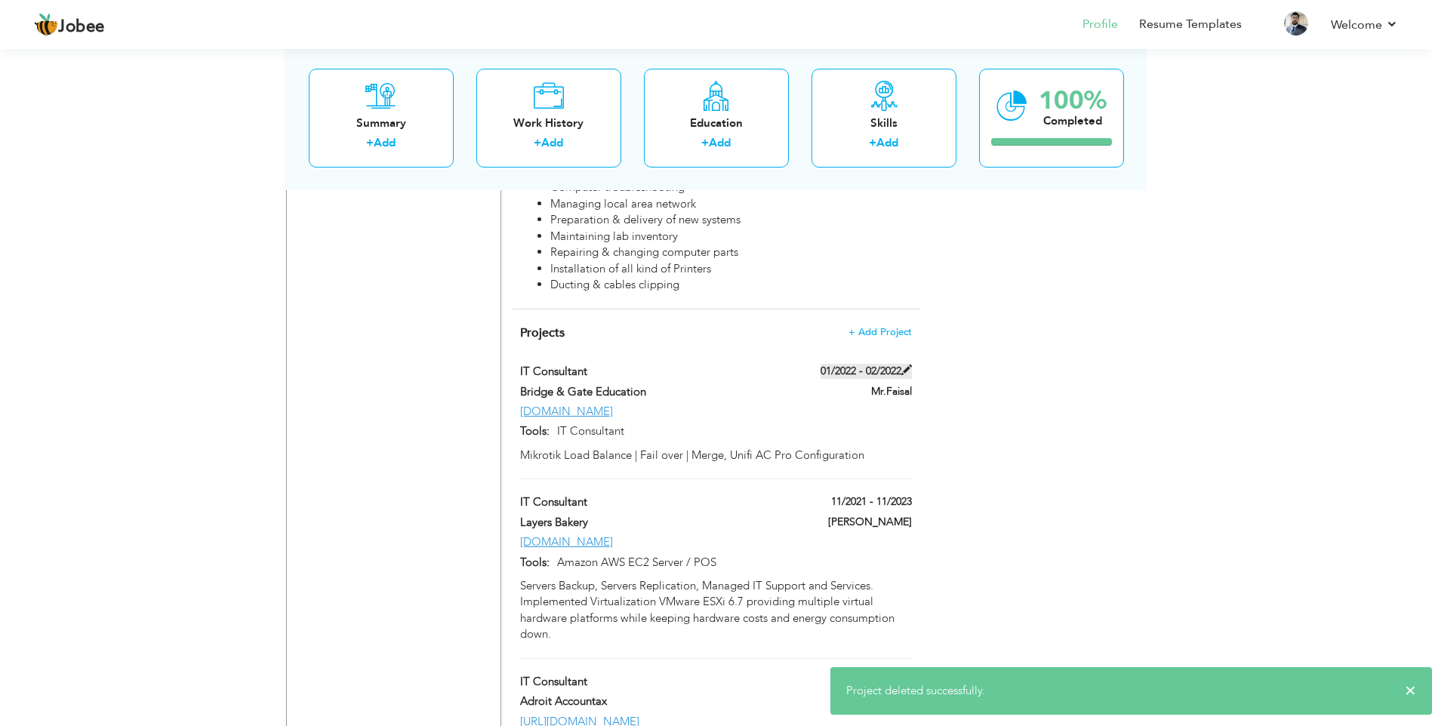
click at [907, 365] on span at bounding box center [907, 370] width 11 height 11
type input "IT Consultant"
type input "Bridge & Gate Education"
type input "01/2022"
type input "02/2022"
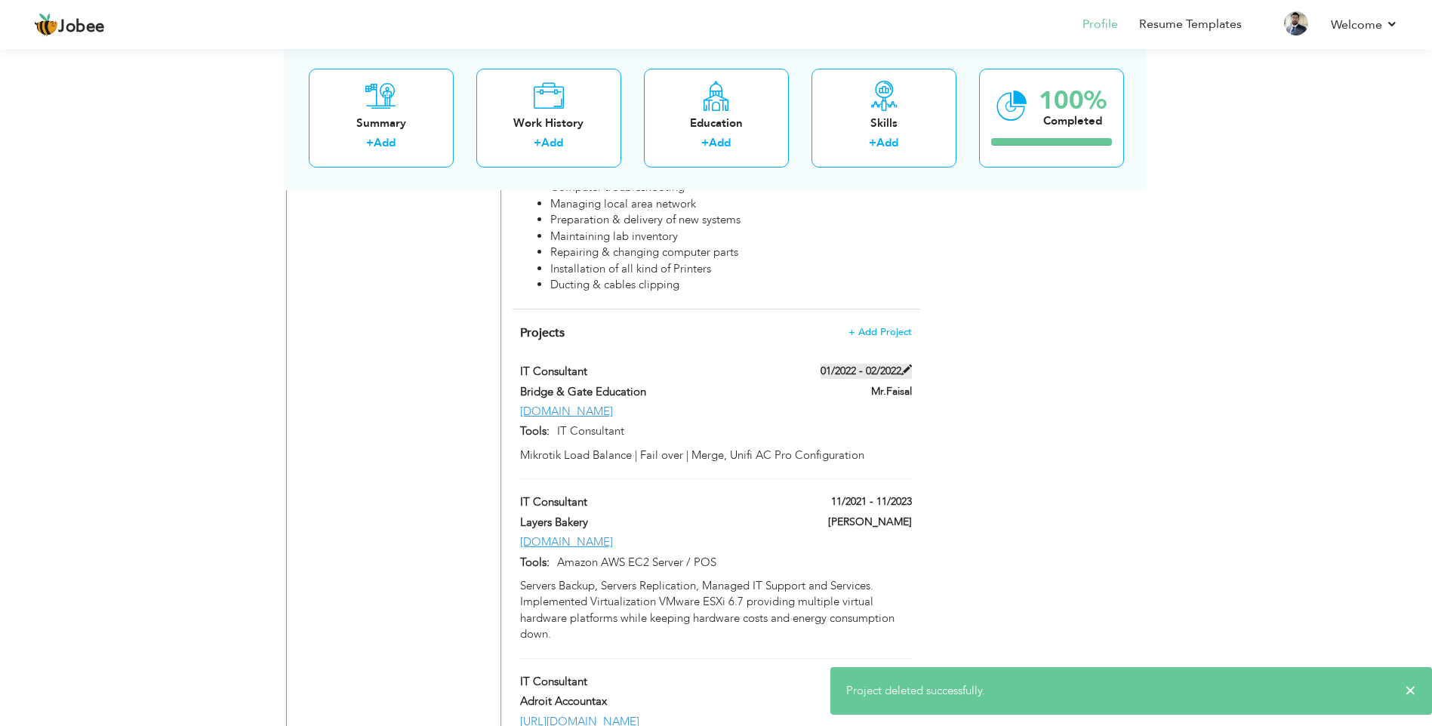
type input "[DOMAIN_NAME]"
type input "IT Consultant"
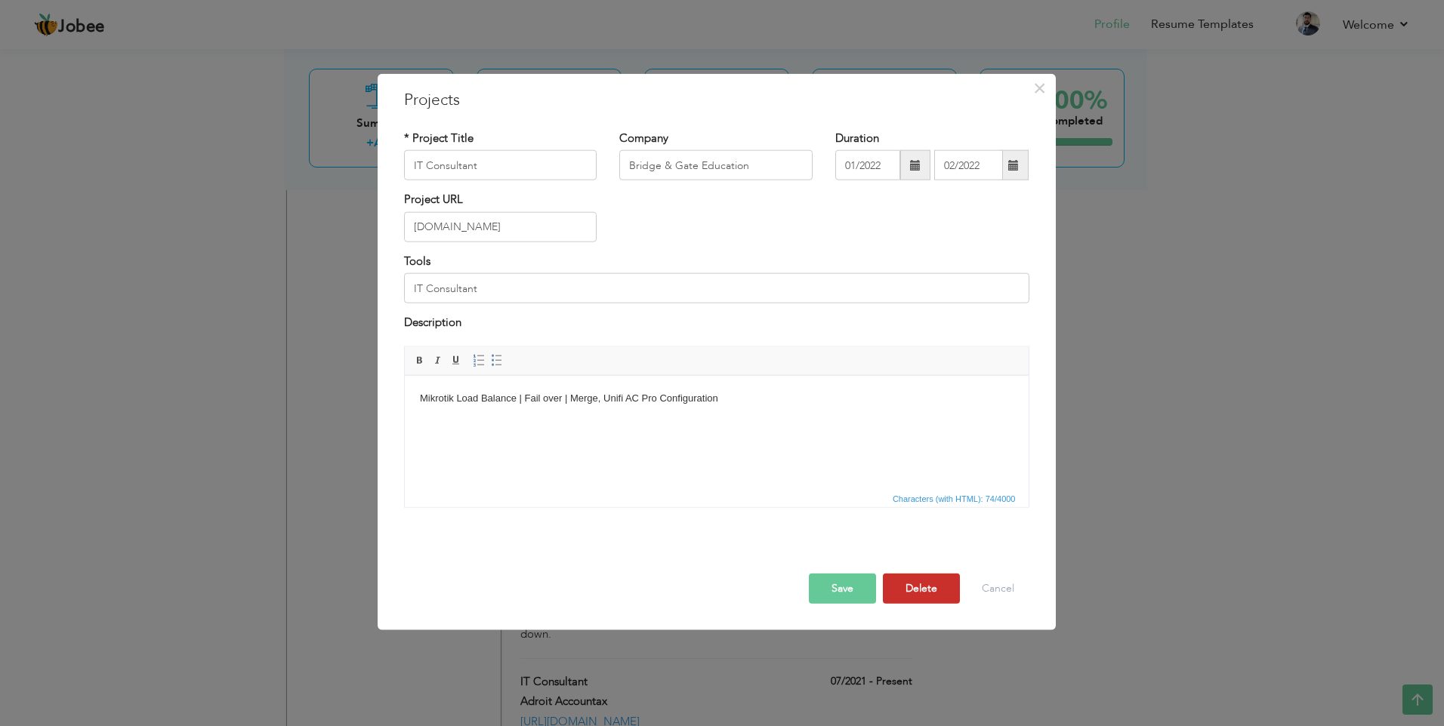
click at [909, 576] on button "Delete" at bounding box center [921, 588] width 77 height 30
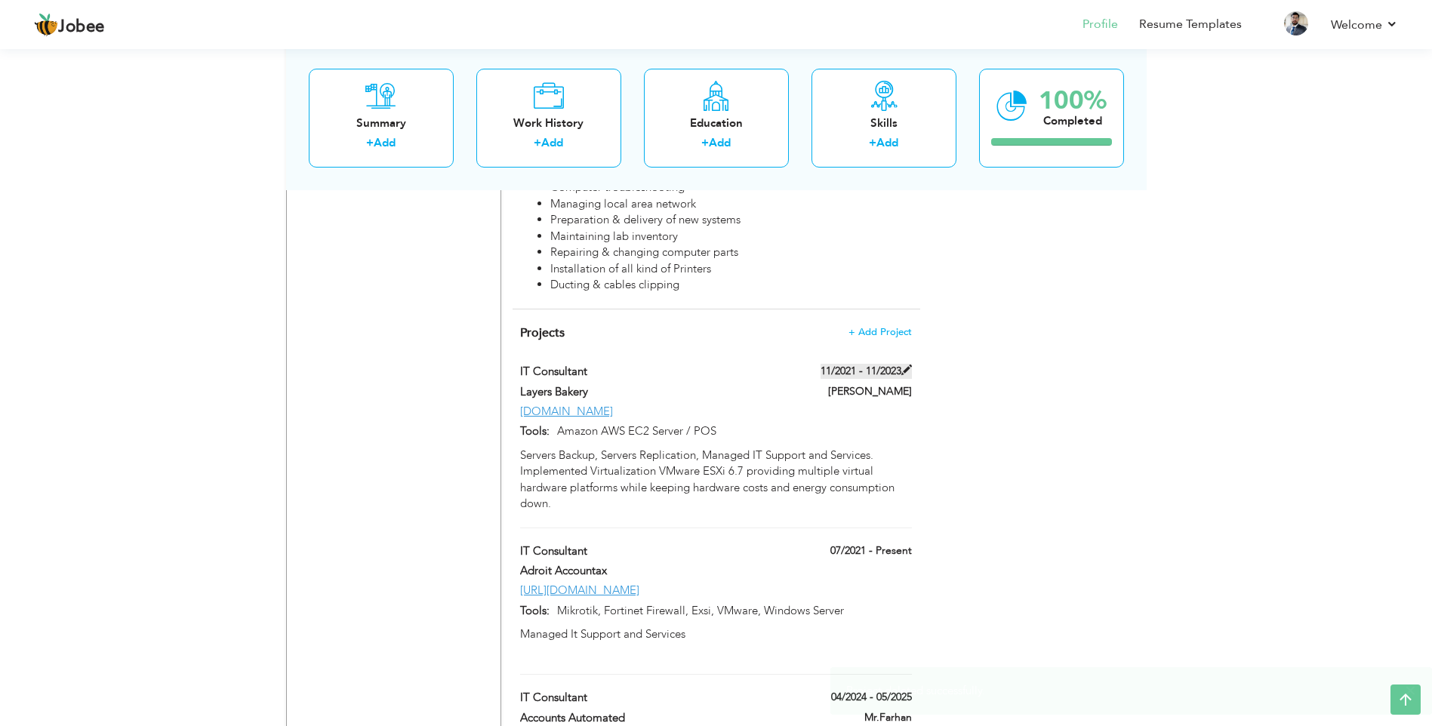
click at [904, 365] on span at bounding box center [907, 370] width 11 height 11
type input "Layers Bakery"
type input "11/2021"
type input "11/2023"
type input "[DOMAIN_NAME]"
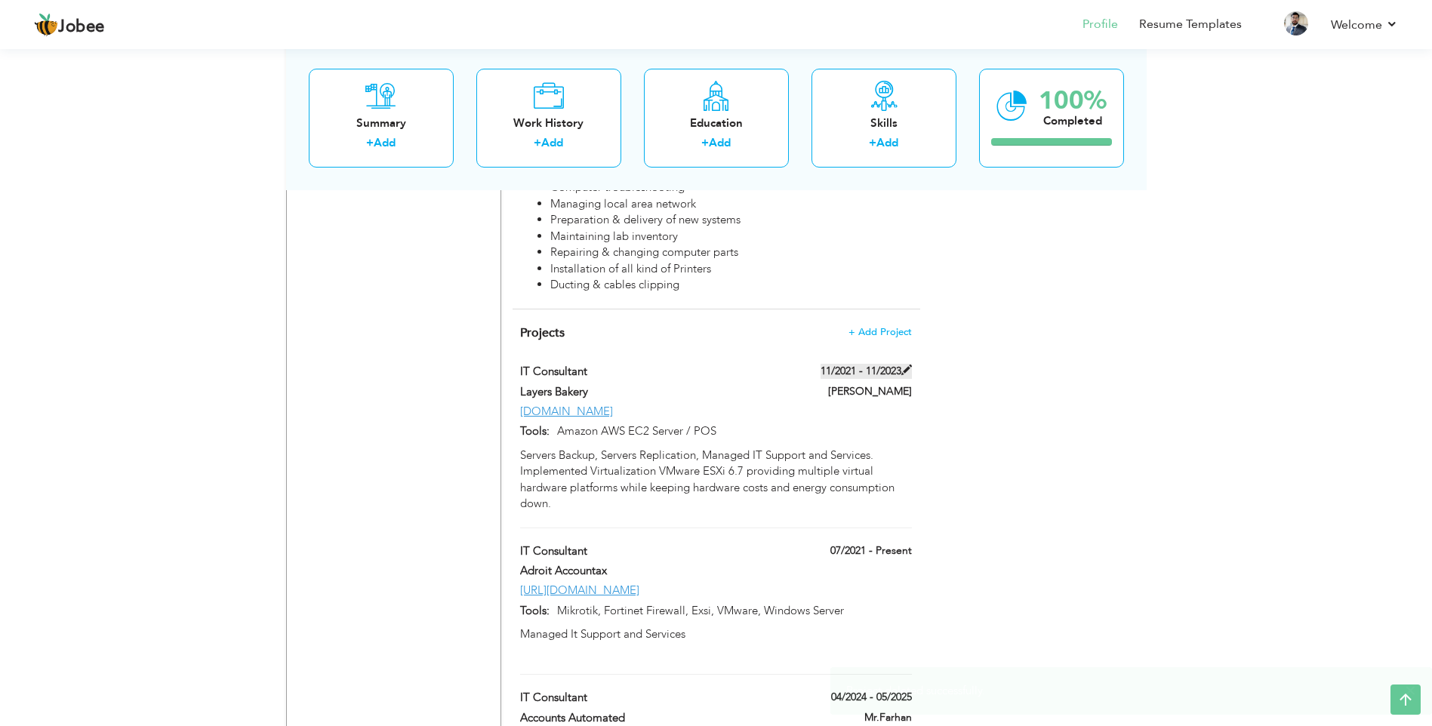
type input "Amazon AWS EC2 Server / POS"
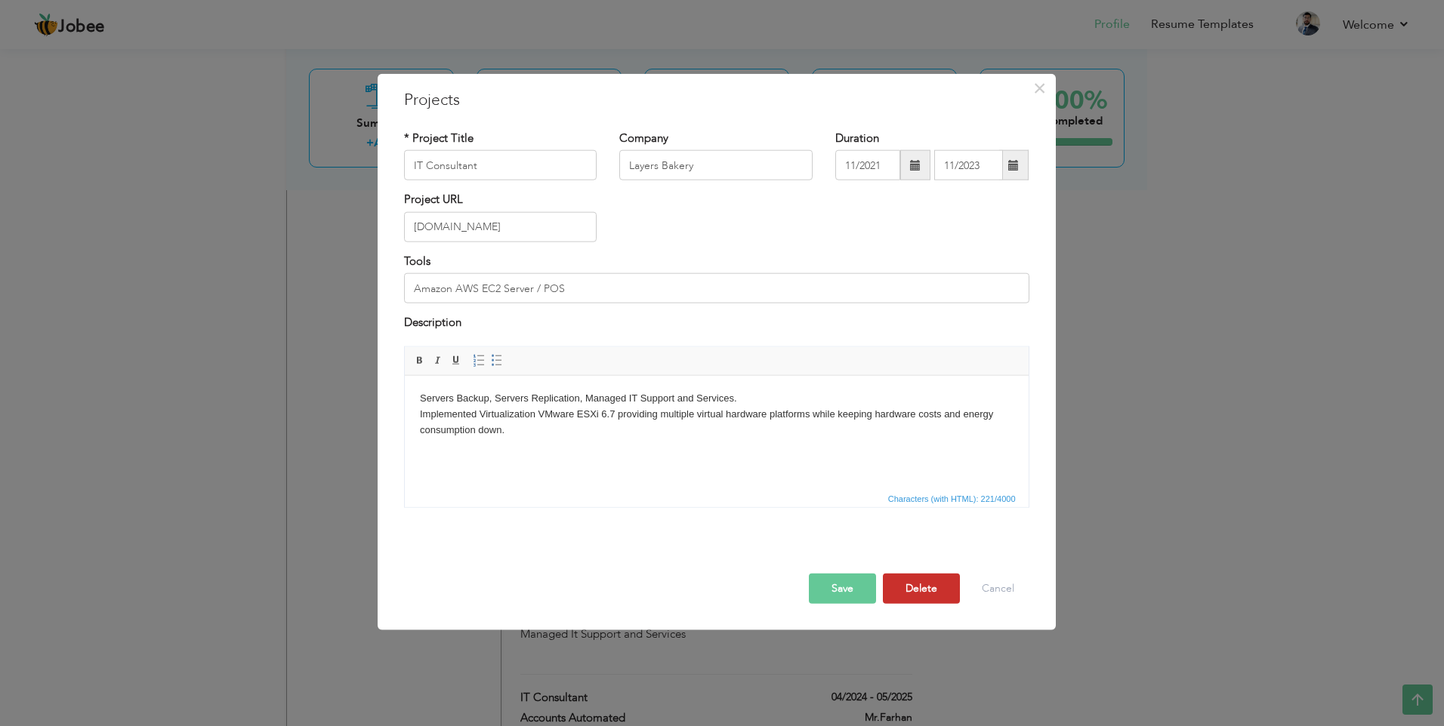
click at [904, 581] on button "Delete" at bounding box center [921, 588] width 77 height 30
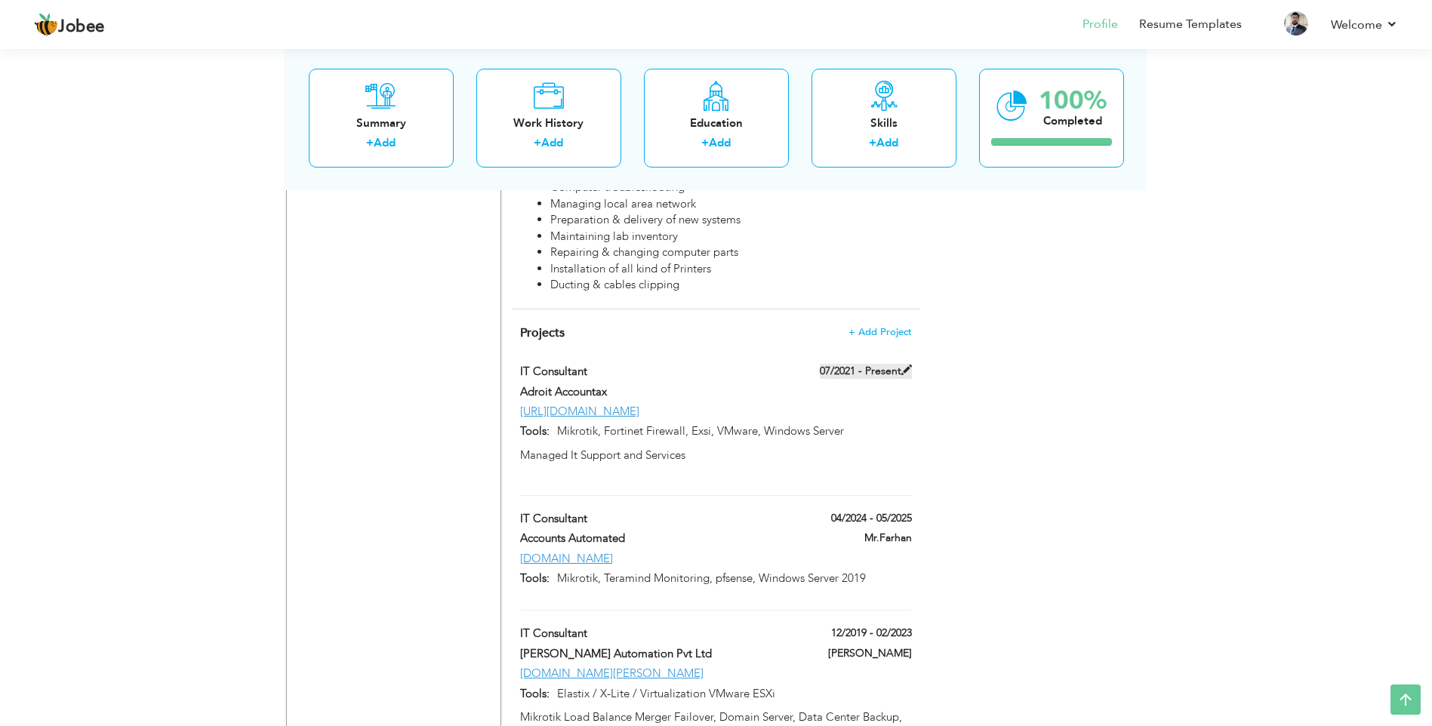
click at [909, 365] on span at bounding box center [907, 370] width 11 height 11
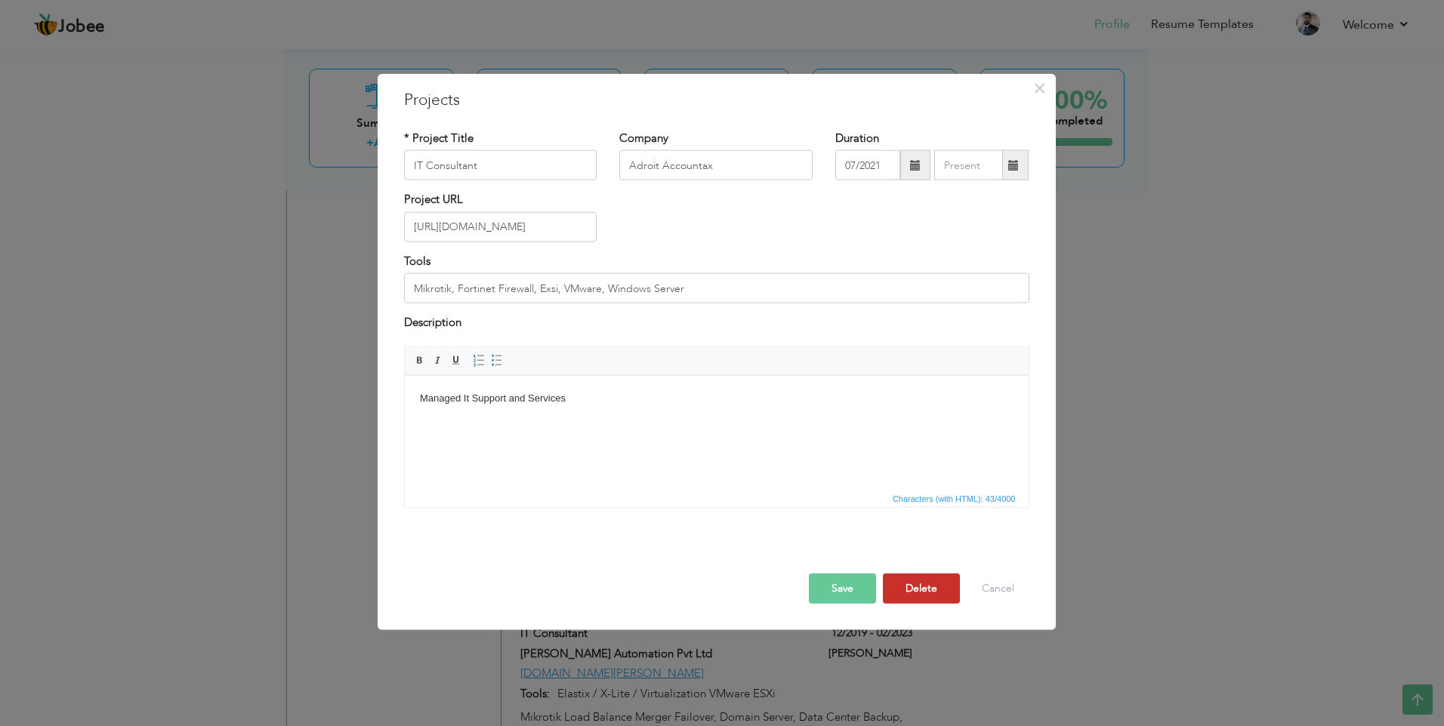
click at [920, 584] on button "Delete" at bounding box center [921, 588] width 77 height 30
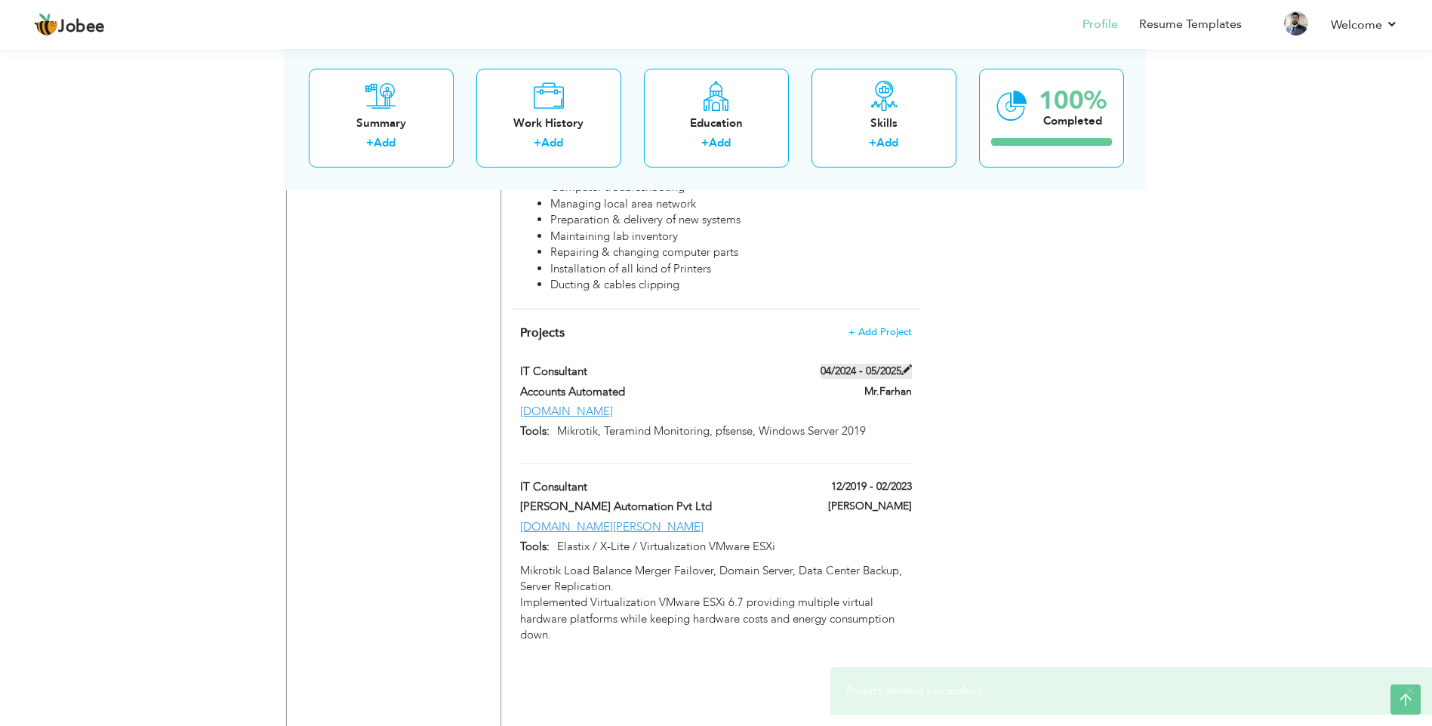
click at [906, 365] on span at bounding box center [907, 370] width 11 height 11
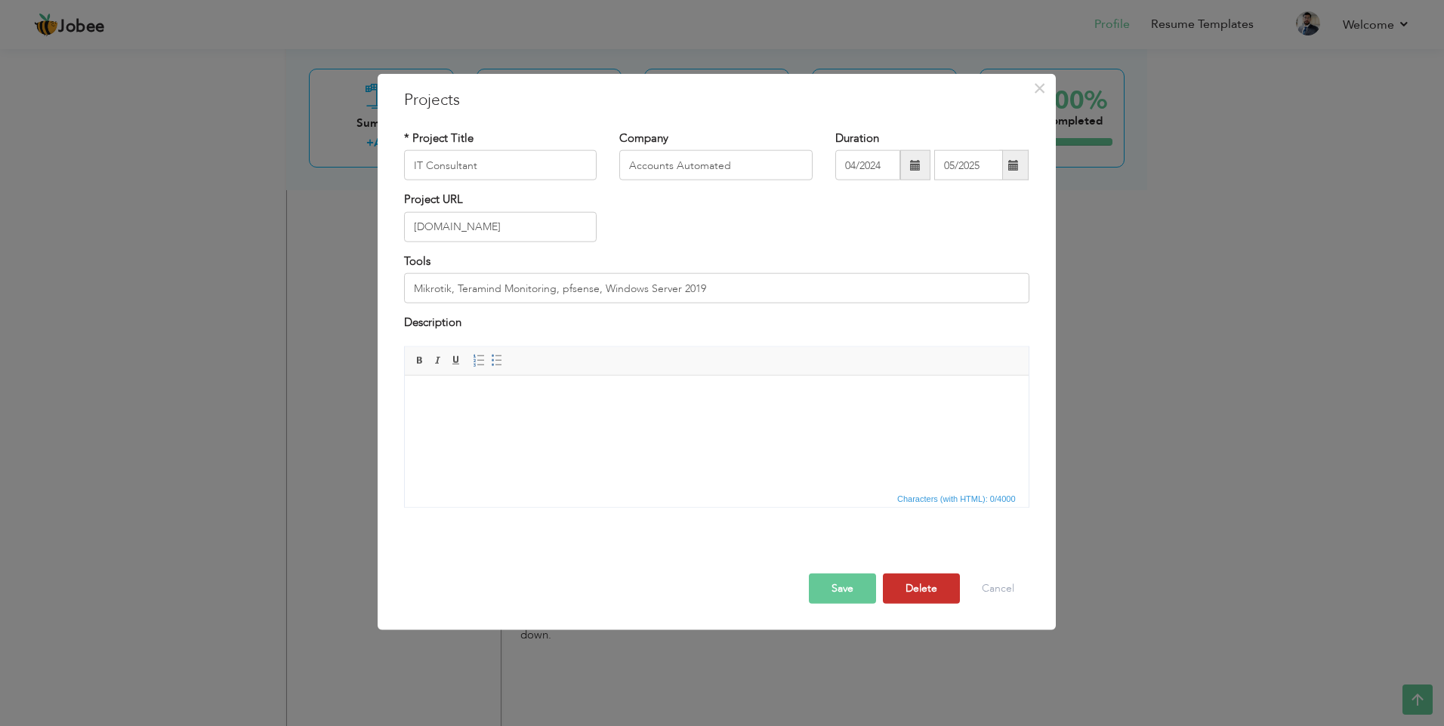
click at [914, 594] on button "Delete" at bounding box center [921, 588] width 77 height 30
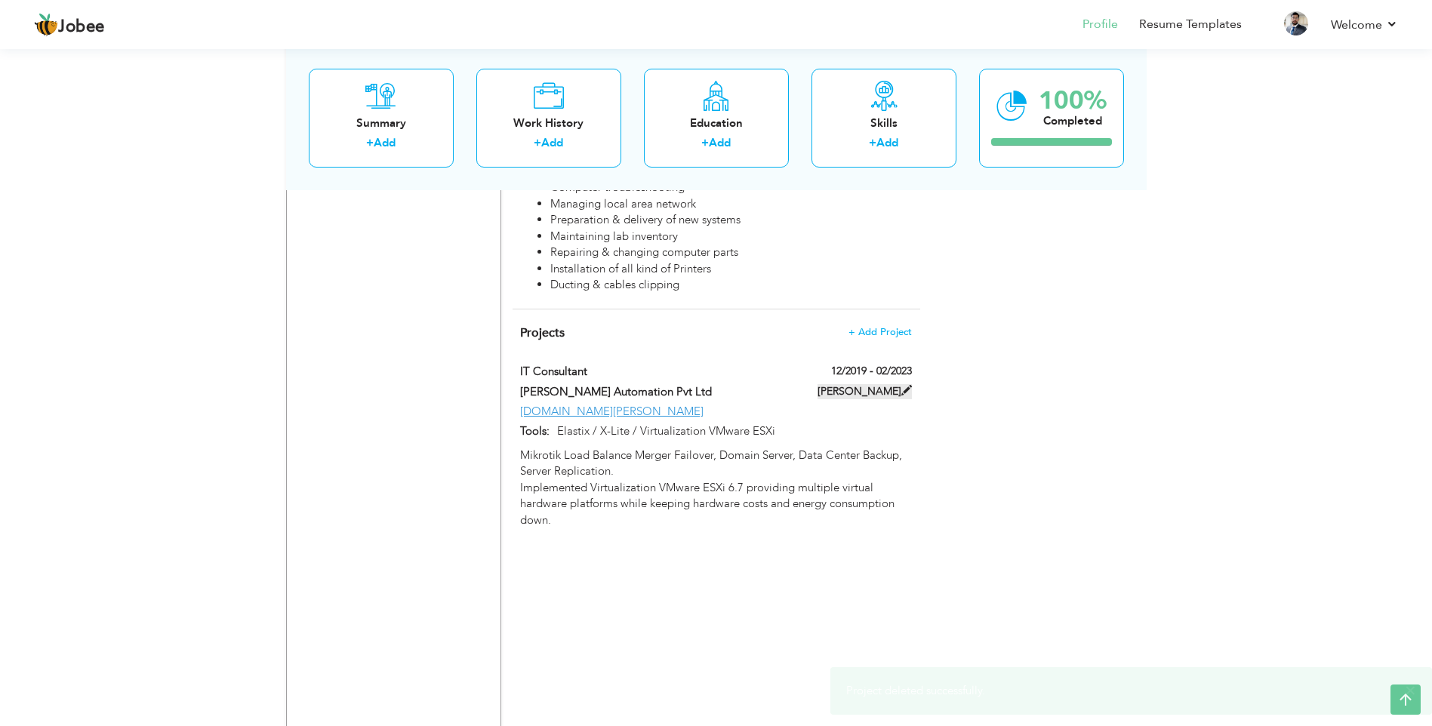
click at [905, 385] on span at bounding box center [907, 390] width 11 height 11
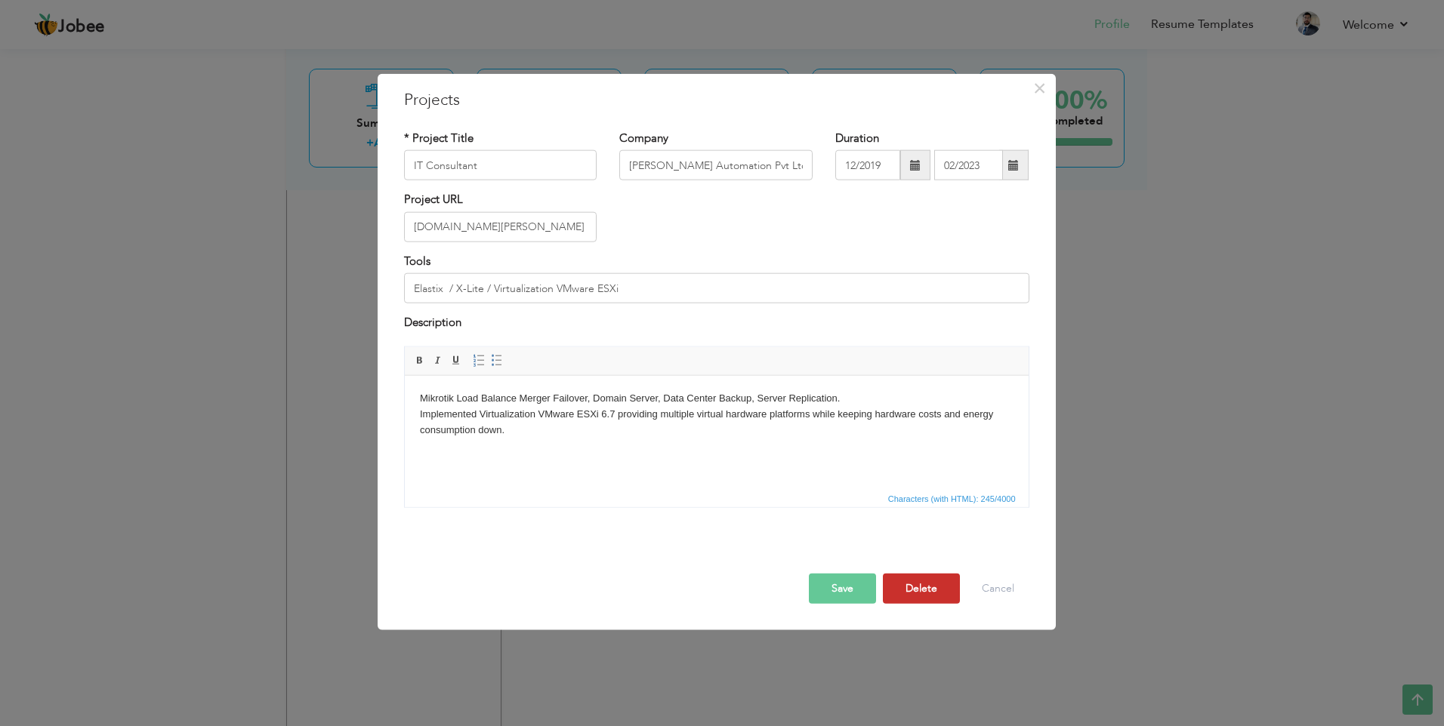
click at [921, 593] on button "Delete" at bounding box center [921, 588] width 77 height 30
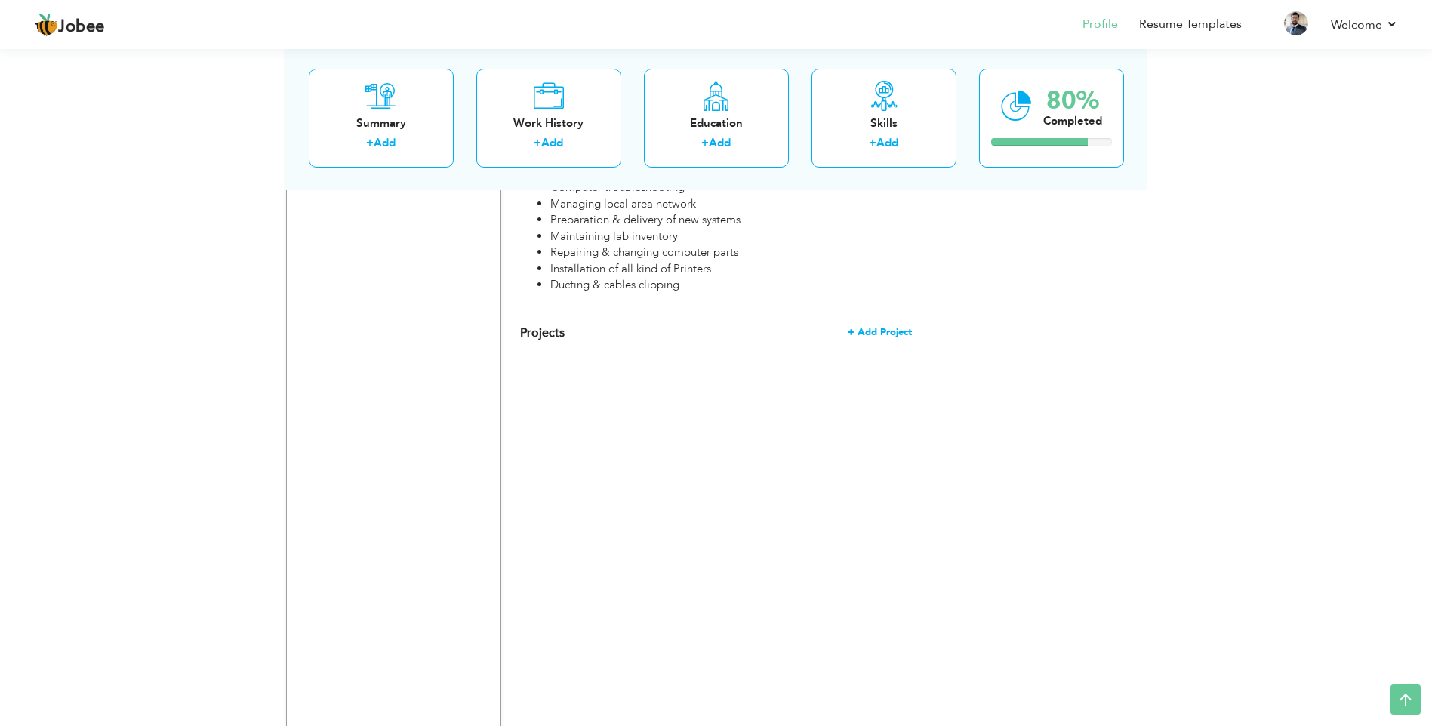
click at [886, 327] on span "+ Add Project" at bounding box center [880, 332] width 64 height 11
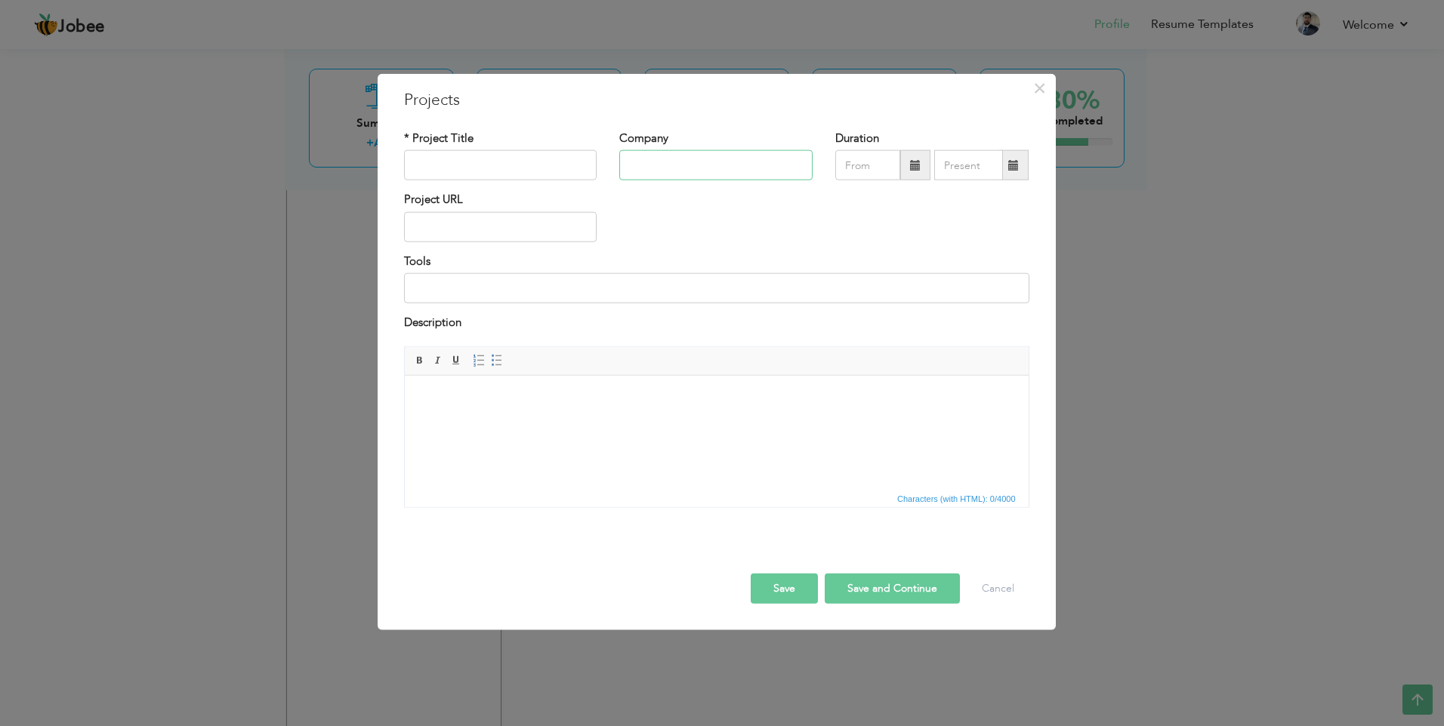
click at [656, 163] on input "text" at bounding box center [715, 165] width 193 height 30
click at [504, 168] on input "text" at bounding box center [500, 165] width 193 height 30
paste input "Adroit Accountax ([GEOGRAPHIC_DATA], [GEOGRAPHIC_DATA])"
type input "Adroit Accountax ([GEOGRAPHIC_DATA], [GEOGRAPHIC_DATA])"
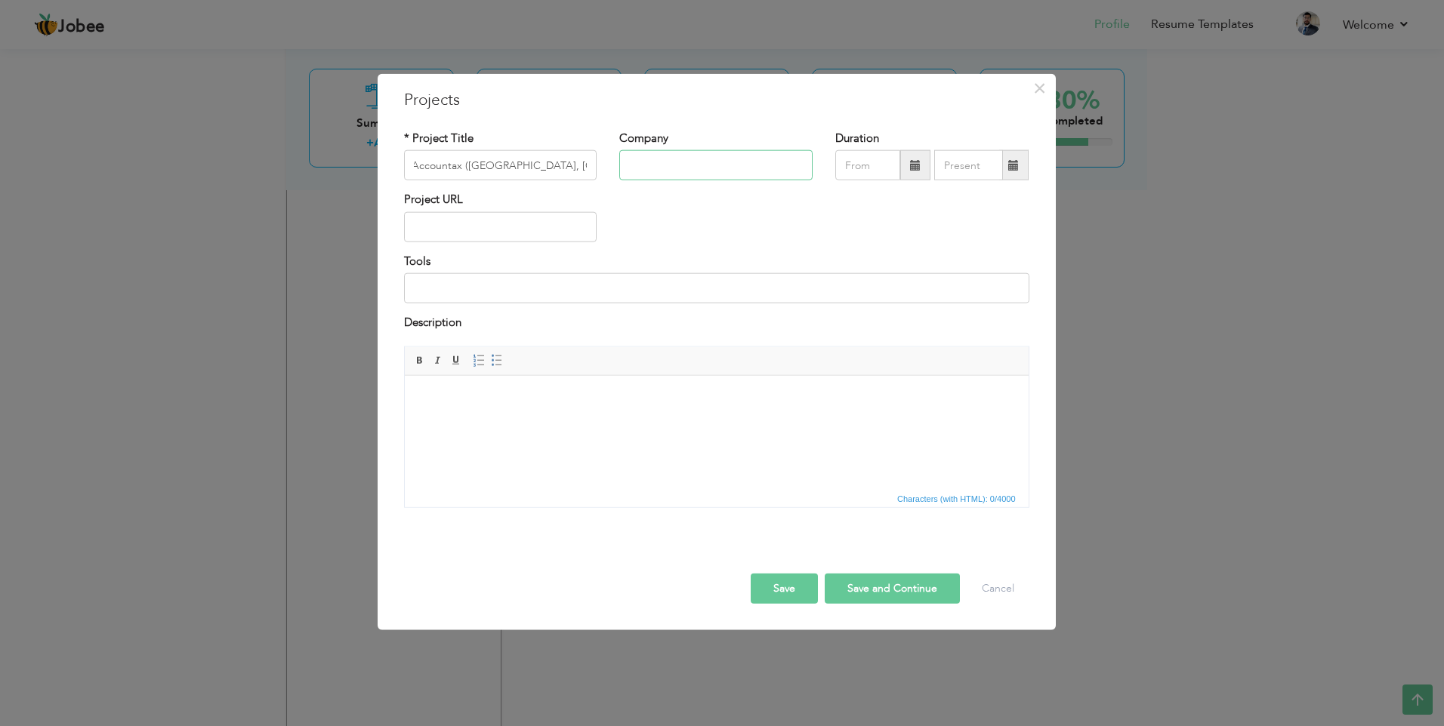
click at [624, 162] on input "text" at bounding box center [715, 165] width 193 height 30
paste input "Adroit Accountax ([GEOGRAPHIC_DATA], [GEOGRAPHIC_DATA])"
type input "Adroit Accountax ([GEOGRAPHIC_DATA], [GEOGRAPHIC_DATA])"
click at [569, 165] on input "Adroit Accountax ([GEOGRAPHIC_DATA], [GEOGRAPHIC_DATA])" at bounding box center [500, 165] width 193 height 30
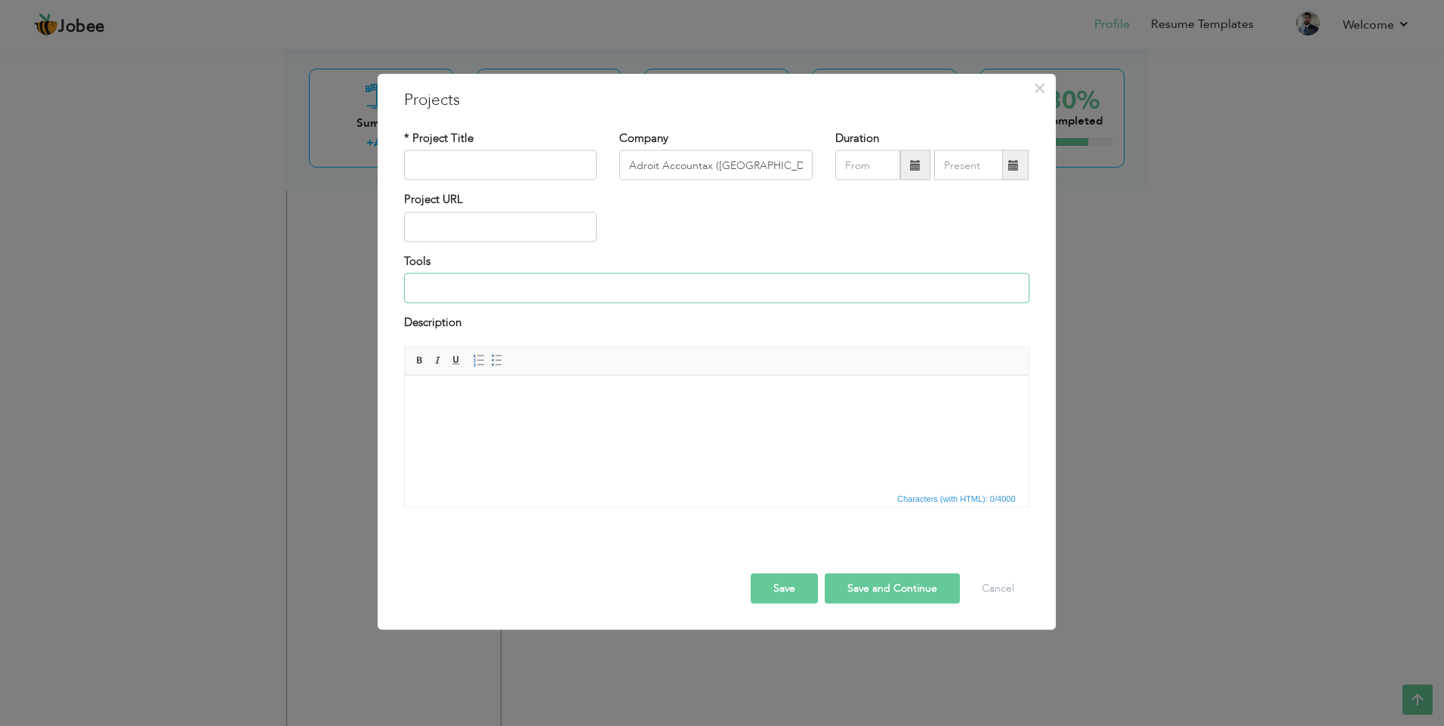
click at [569, 291] on input at bounding box center [716, 288] width 625 height 30
paste input "Tools: Mikrotik, Fortinet Firewall, Exsi, VMware, OS Ticker Helpdesk, Windows S…"
type input "Tools: Mikrotik, Fortinet Firewall, Exsi, VMware, OS Ticker Helpdesk, Windows S…"
click at [713, 167] on input "Adroit Accountax ([GEOGRAPHIC_DATA], [GEOGRAPHIC_DATA])" at bounding box center [715, 165] width 193 height 30
click at [532, 171] on input "text" at bounding box center [500, 165] width 193 height 30
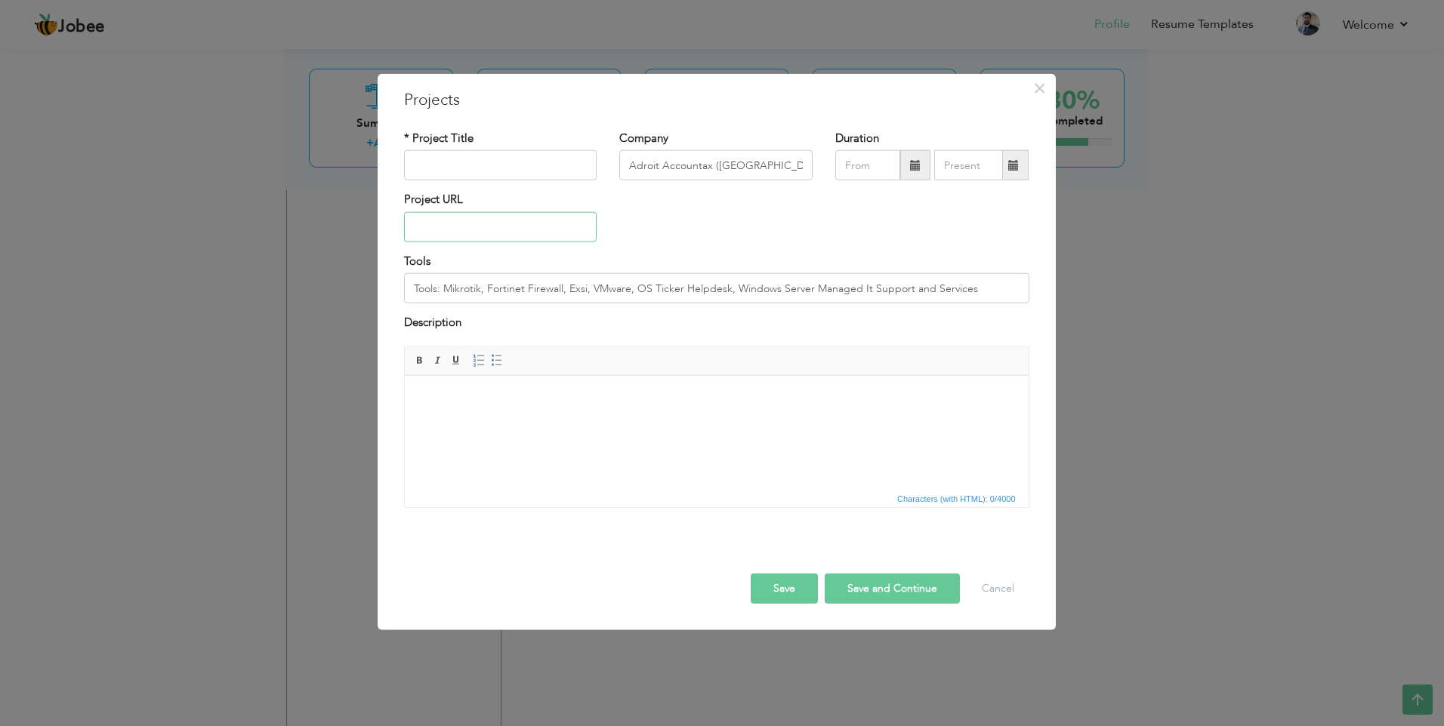
click at [481, 223] on input "text" at bounding box center [500, 227] width 193 height 30
paste input "[URL][DOMAIN_NAME]"
type input "[URL][DOMAIN_NAME]"
click at [474, 164] on input "text" at bounding box center [500, 165] width 193 height 30
click at [867, 174] on input "text" at bounding box center [867, 165] width 65 height 30
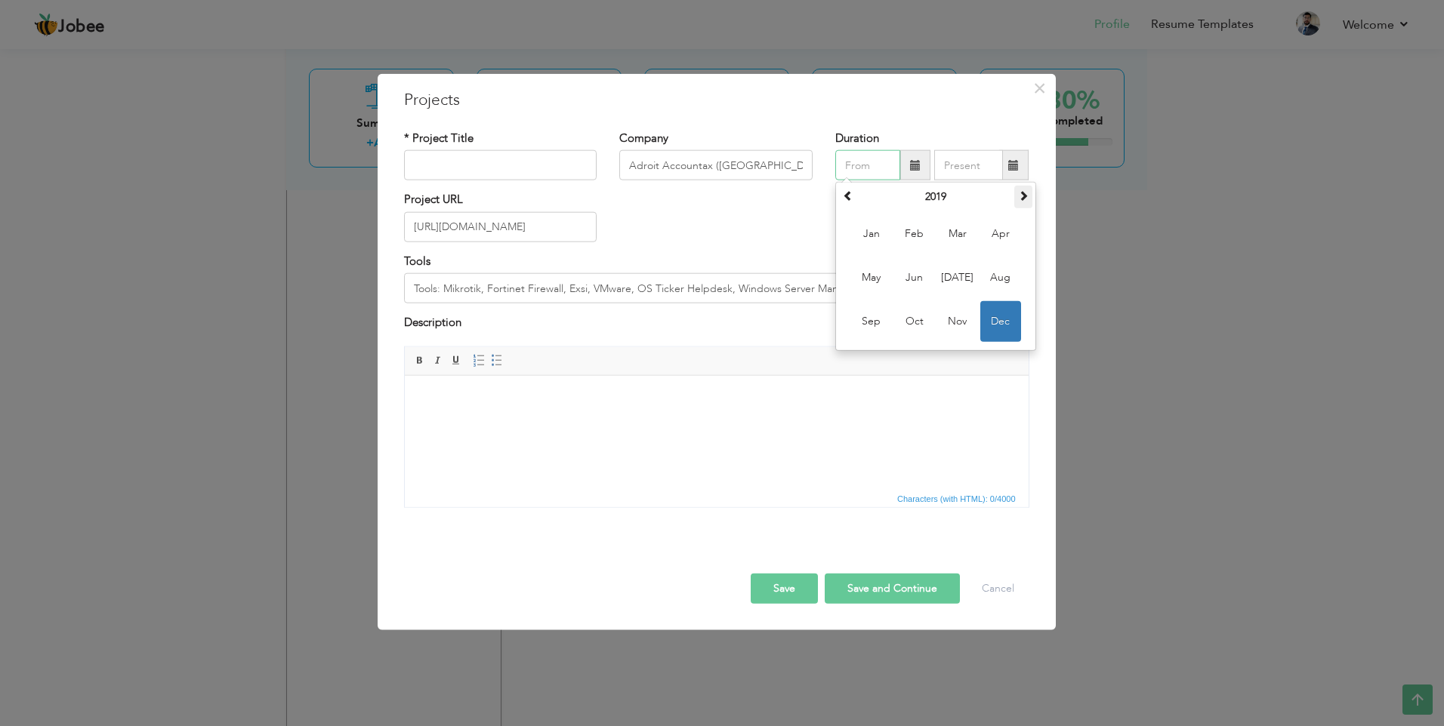
click at [1019, 192] on span at bounding box center [1023, 195] width 11 height 11
click at [954, 276] on span "[DATE]" at bounding box center [957, 277] width 41 height 41
type input "07/2021"
click at [788, 588] on button "Save" at bounding box center [784, 588] width 67 height 30
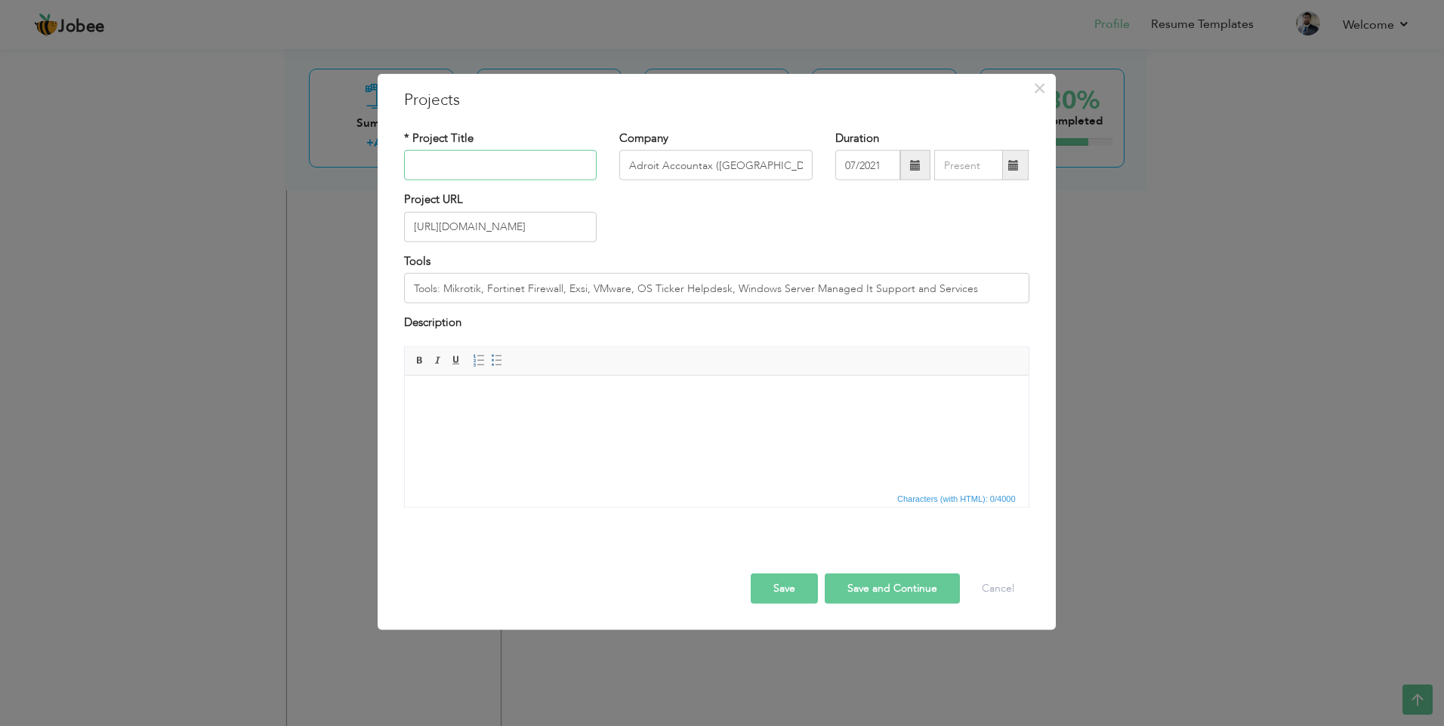
paste input "it consultant"
type input "IT Consultant"
click at [800, 593] on button "Save" at bounding box center [784, 588] width 67 height 30
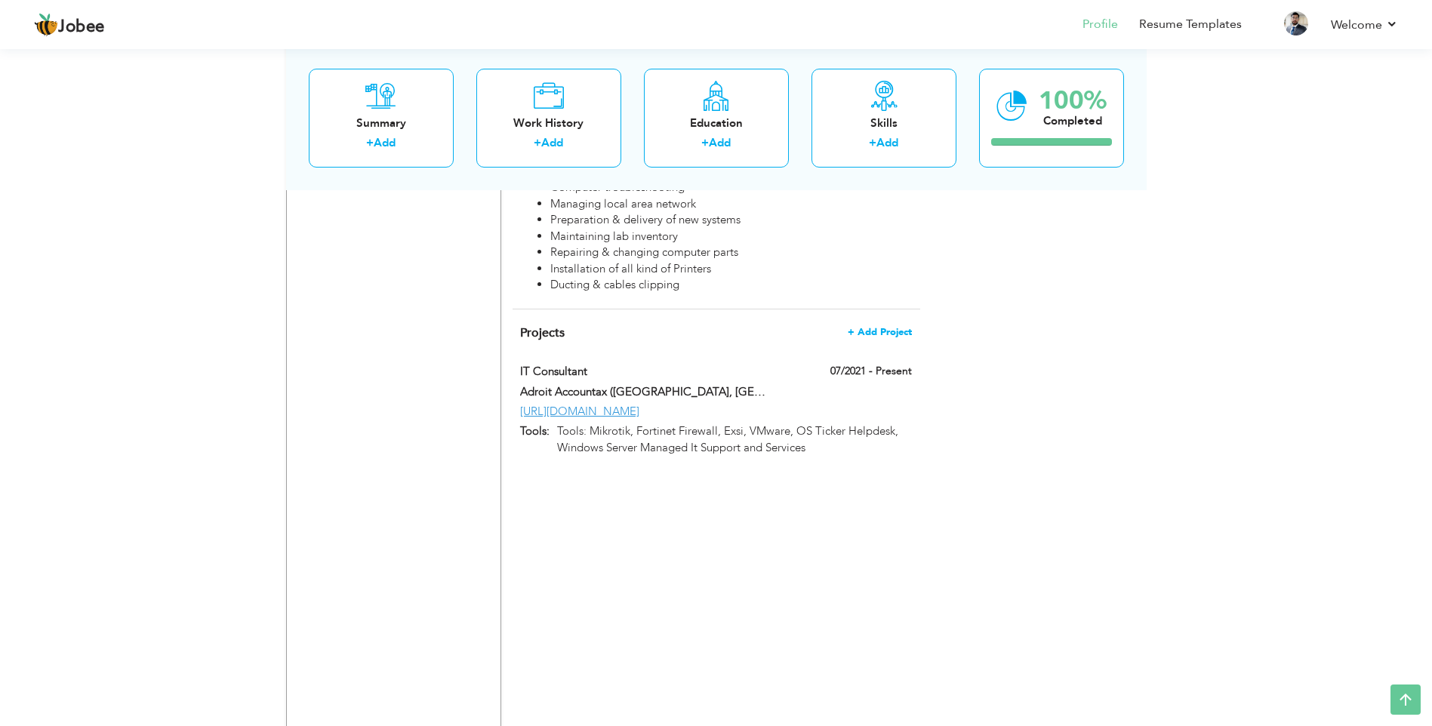
click at [885, 327] on span "+ Add Project" at bounding box center [880, 332] width 64 height 11
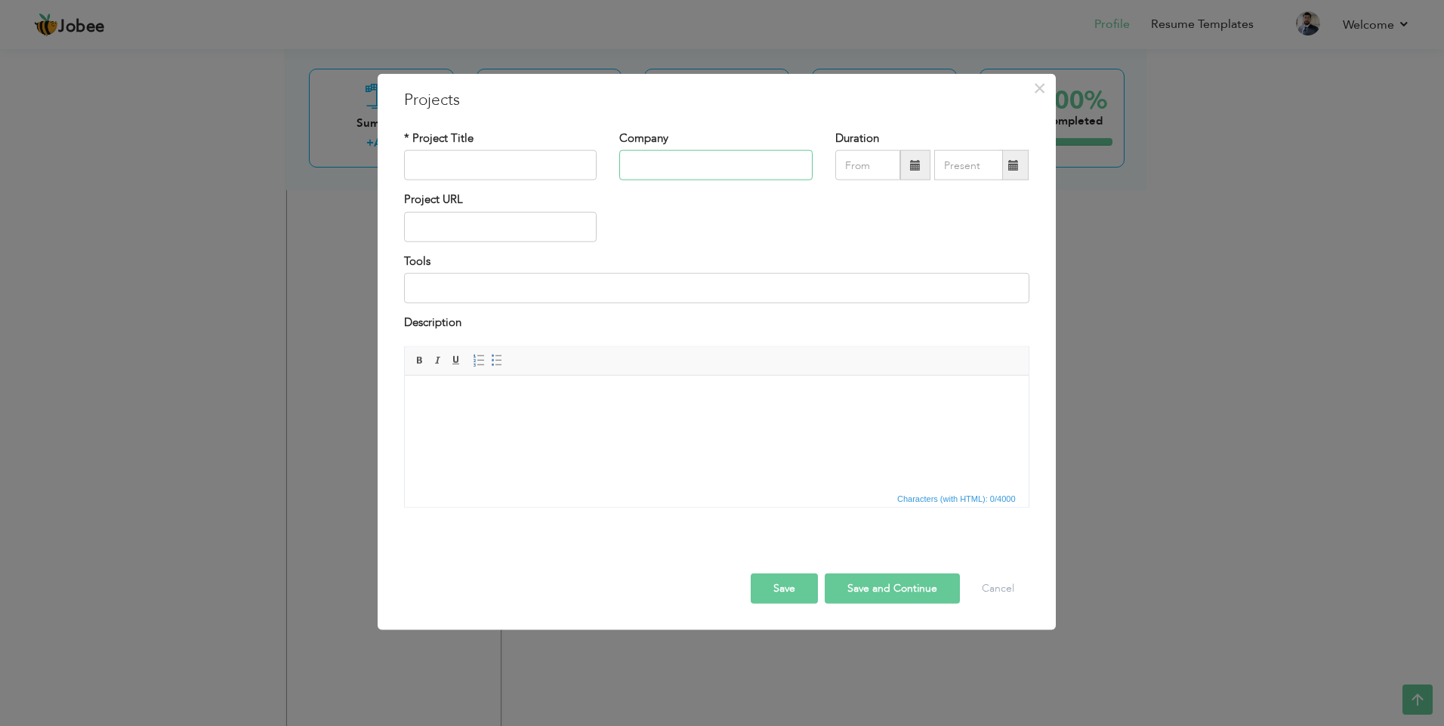
click at [652, 162] on input "text" at bounding box center [715, 165] width 193 height 30
paste input "Zeta Global DMCC ([GEOGRAPHIC_DATA])"
type input "Zeta Global DMCC ([GEOGRAPHIC_DATA])"
click at [468, 166] on input "text" at bounding box center [500, 165] width 193 height 30
click at [517, 167] on input "IT" at bounding box center [500, 165] width 193 height 30
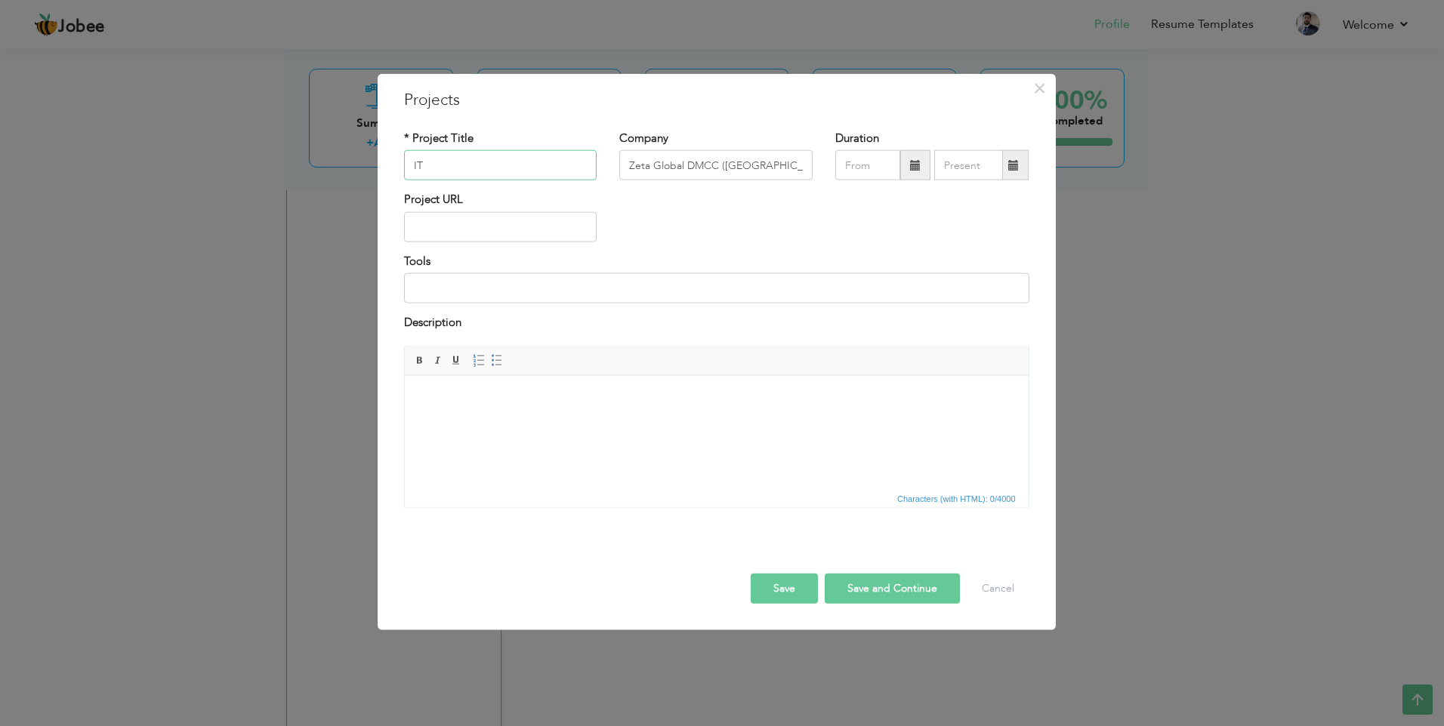
click at [517, 167] on input "IT" at bounding box center [500, 165] width 193 height 30
click at [448, 167] on input "IT" at bounding box center [500, 165] width 193 height 30
click at [420, 216] on input "text" at bounding box center [500, 227] width 193 height 30
click at [458, 168] on input "IT" at bounding box center [500, 165] width 193 height 30
type input "IT Consultant"
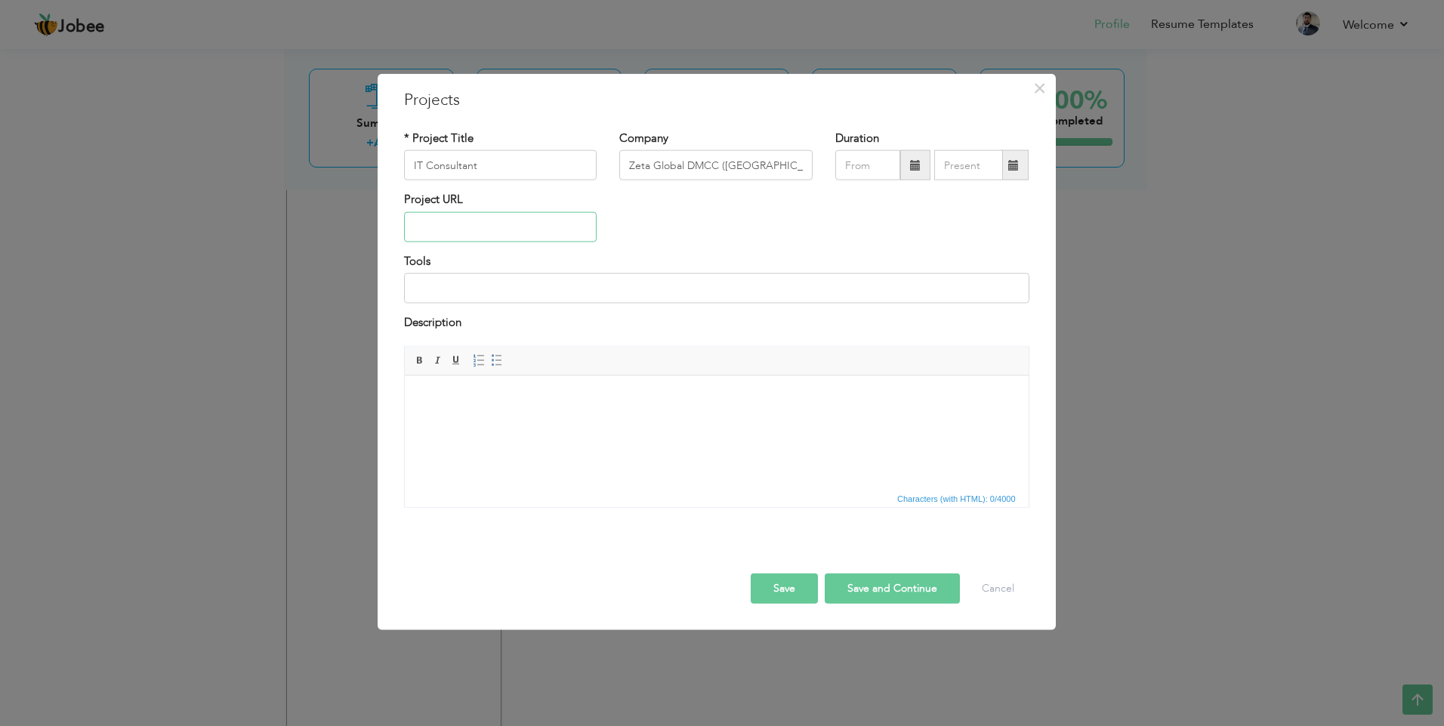
click at [518, 236] on input "text" at bounding box center [500, 227] width 193 height 30
click at [475, 283] on input at bounding box center [716, 288] width 625 height 30
paste input "Tools: Mikrotik, Fortinet Firewall, issabel IP Exchange, Windows Server Managed…"
type input "Tools: Mikrotik, Fortinet Firewall, issabel IP Exchange, Windows Server Managed…"
click at [486, 236] on input "text" at bounding box center [500, 227] width 193 height 30
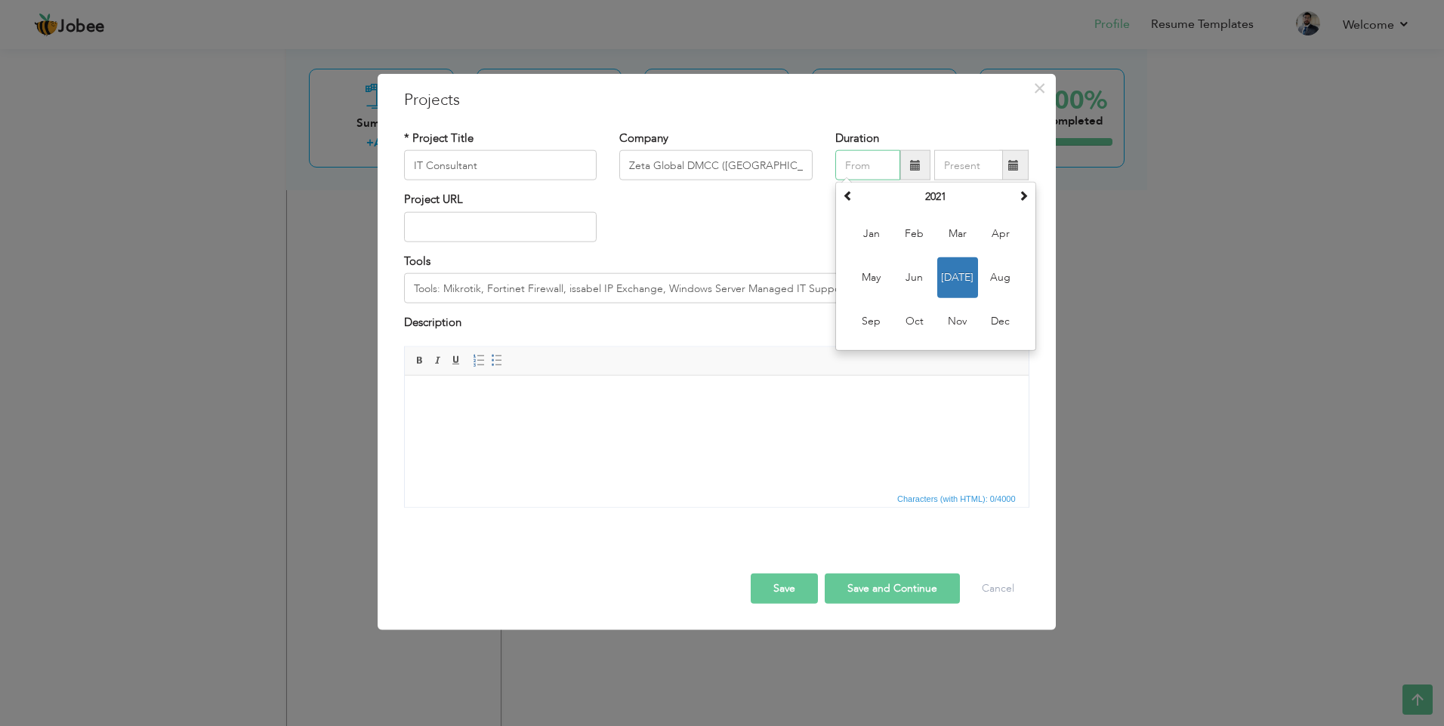
click at [867, 171] on input "text" at bounding box center [867, 165] width 65 height 30
click at [1025, 193] on span at bounding box center [1023, 195] width 11 height 11
click at [954, 319] on span "Nov" at bounding box center [957, 321] width 41 height 41
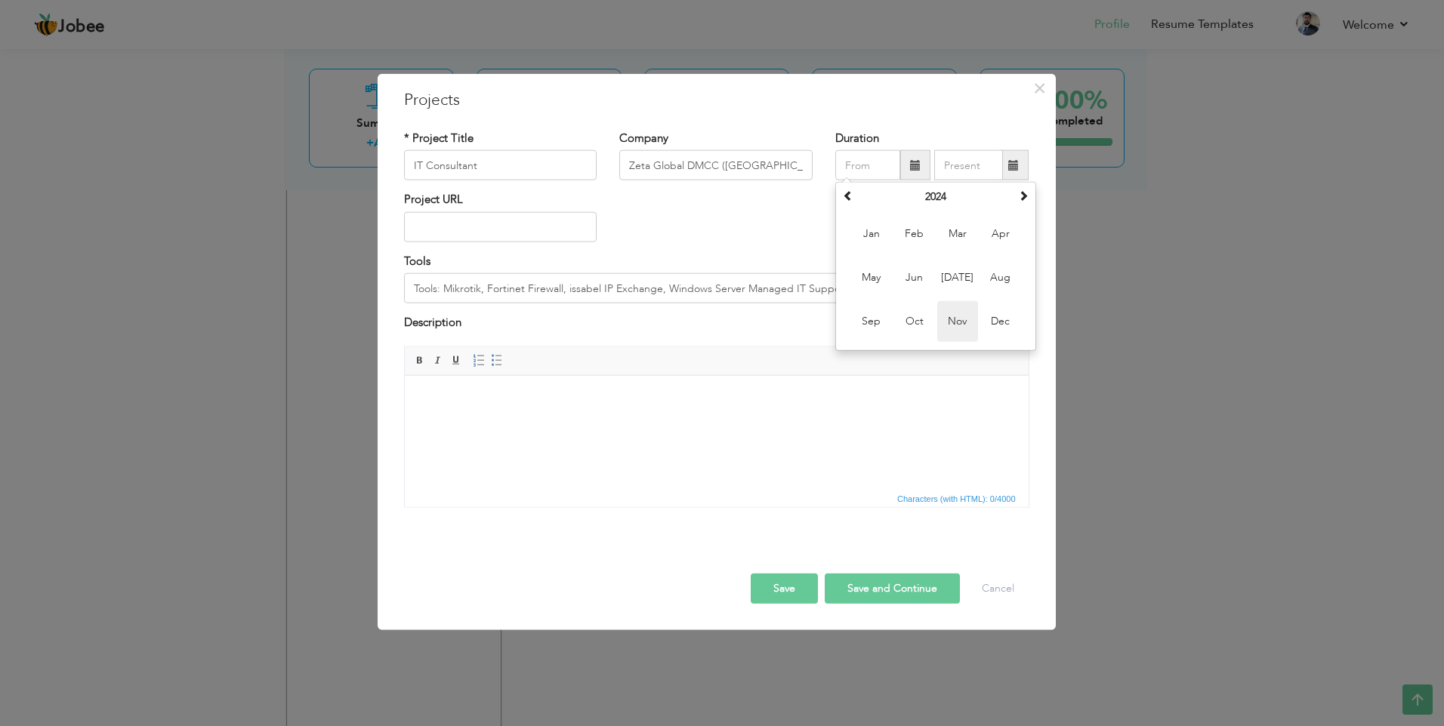
type input "11/2024"
click at [792, 590] on button "Save" at bounding box center [784, 588] width 67 height 30
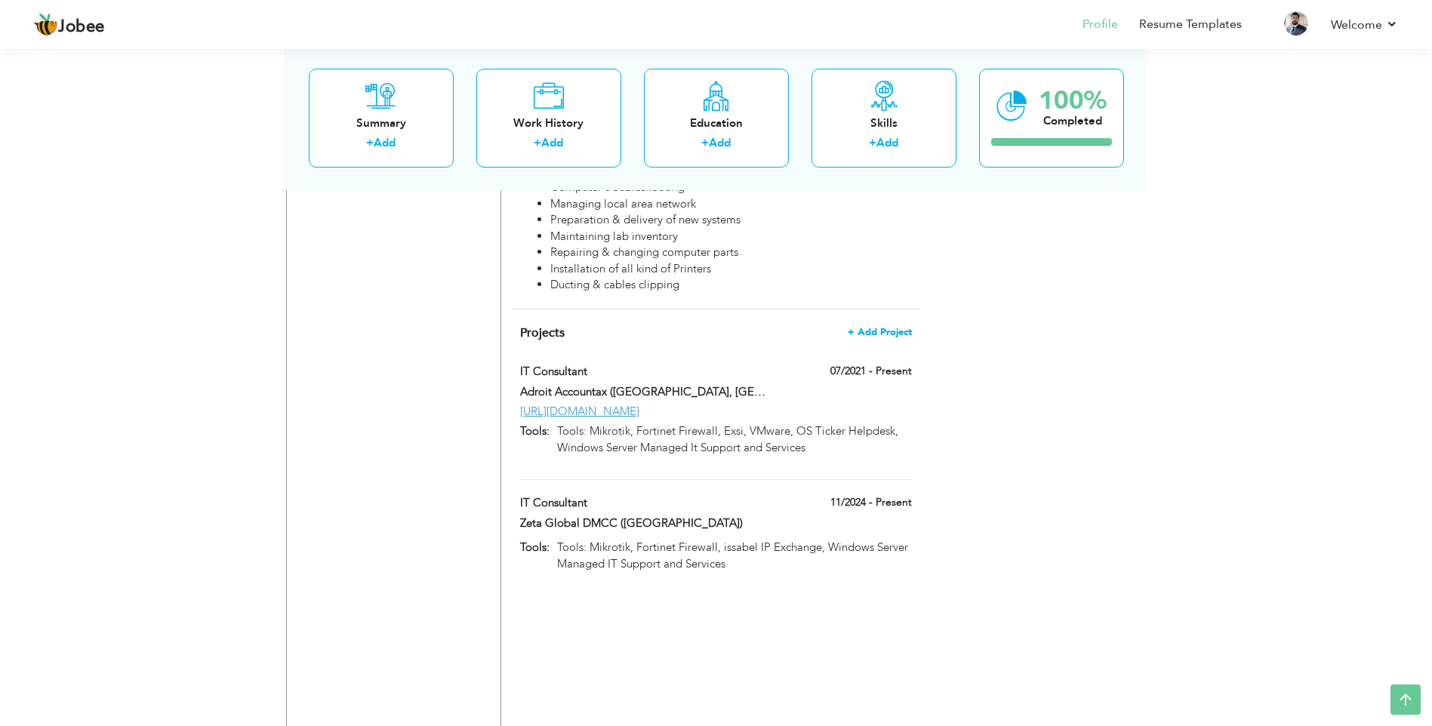
click at [880, 327] on span "+ Add Project" at bounding box center [880, 332] width 64 height 11
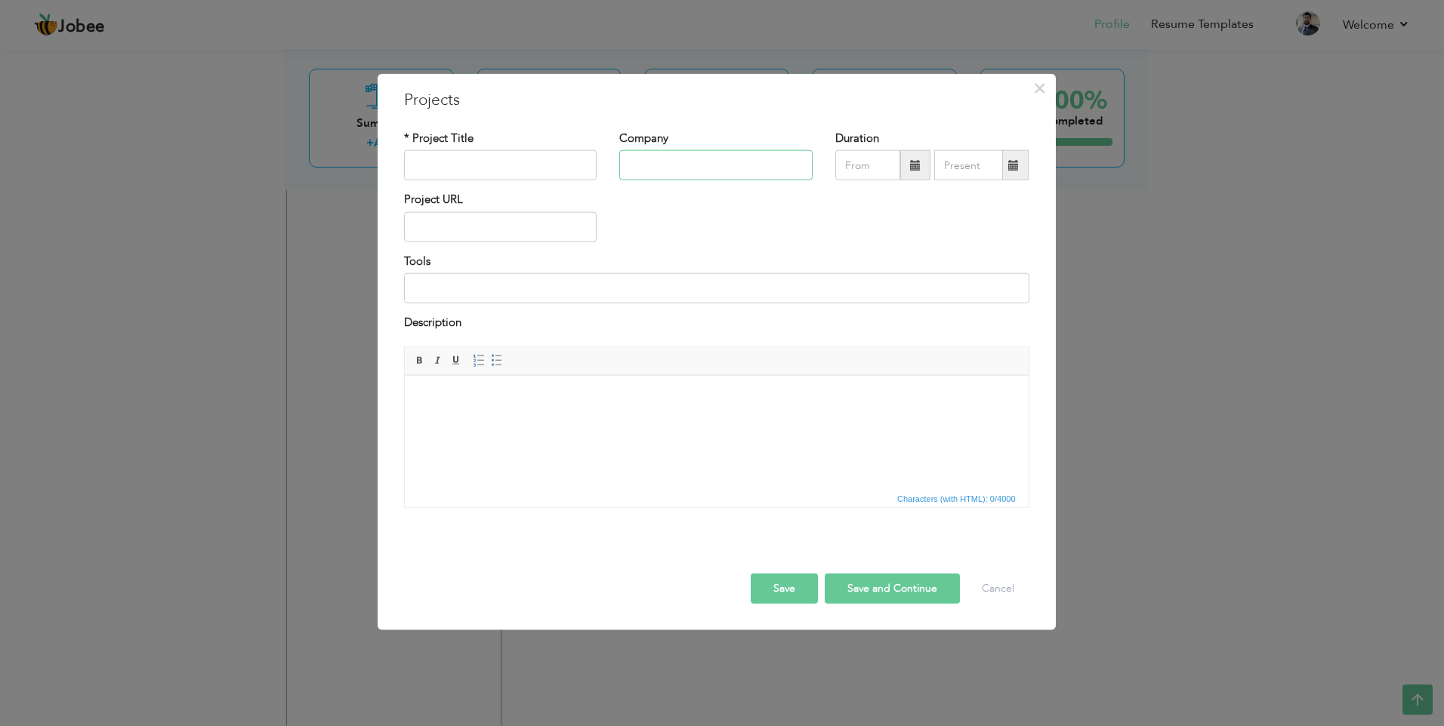
click at [671, 157] on input "text" at bounding box center [715, 165] width 193 height 30
paste input "Accounts Automated ([GEOGRAPHIC_DATA], [GEOGRAPHIC_DATA])"
type input "Accounts Automated ([GEOGRAPHIC_DATA], [GEOGRAPHIC_DATA])"
click at [544, 165] on input "text" at bounding box center [500, 165] width 193 height 30
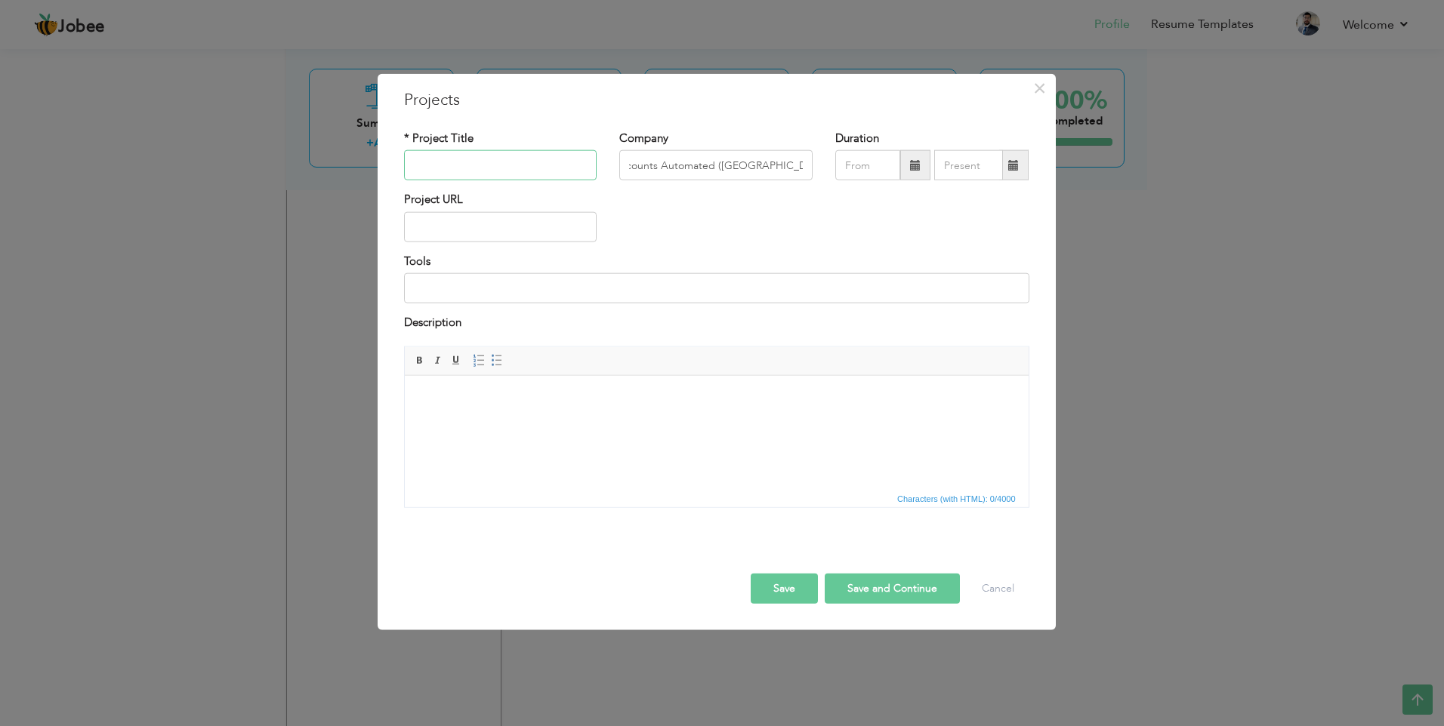
scroll to position [0, 0]
type input "IT Consultant"
click at [510, 291] on input at bounding box center [716, 288] width 625 height 30
click at [492, 225] on input "text" at bounding box center [500, 227] width 193 height 30
paste input "[URL][DOMAIN_NAME]"
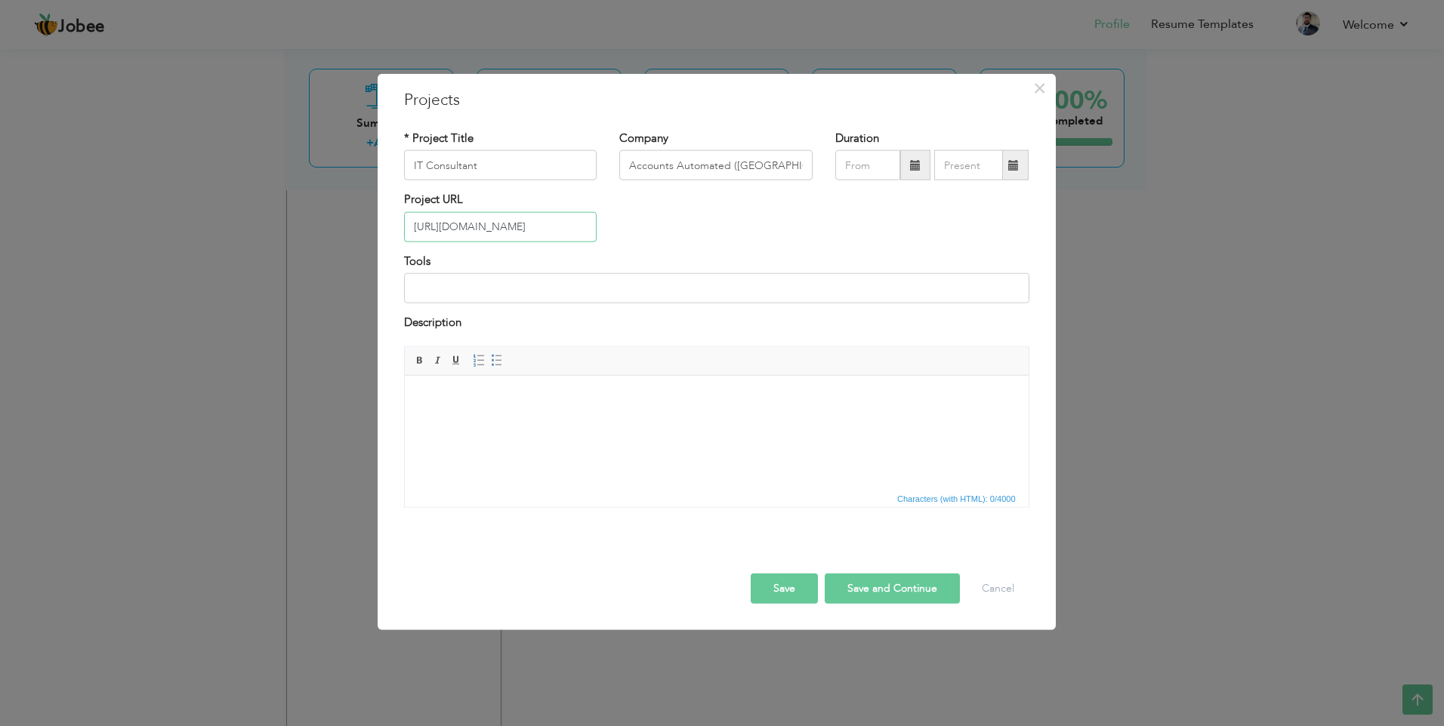
scroll to position [0, 20]
type input "[URL][DOMAIN_NAME]"
click at [501, 283] on input at bounding box center [716, 288] width 625 height 30
paste input "Tools: Mikrotik, Employee Monitoring, pfsense, Xero, Zoom, Skype, Google Meet W…"
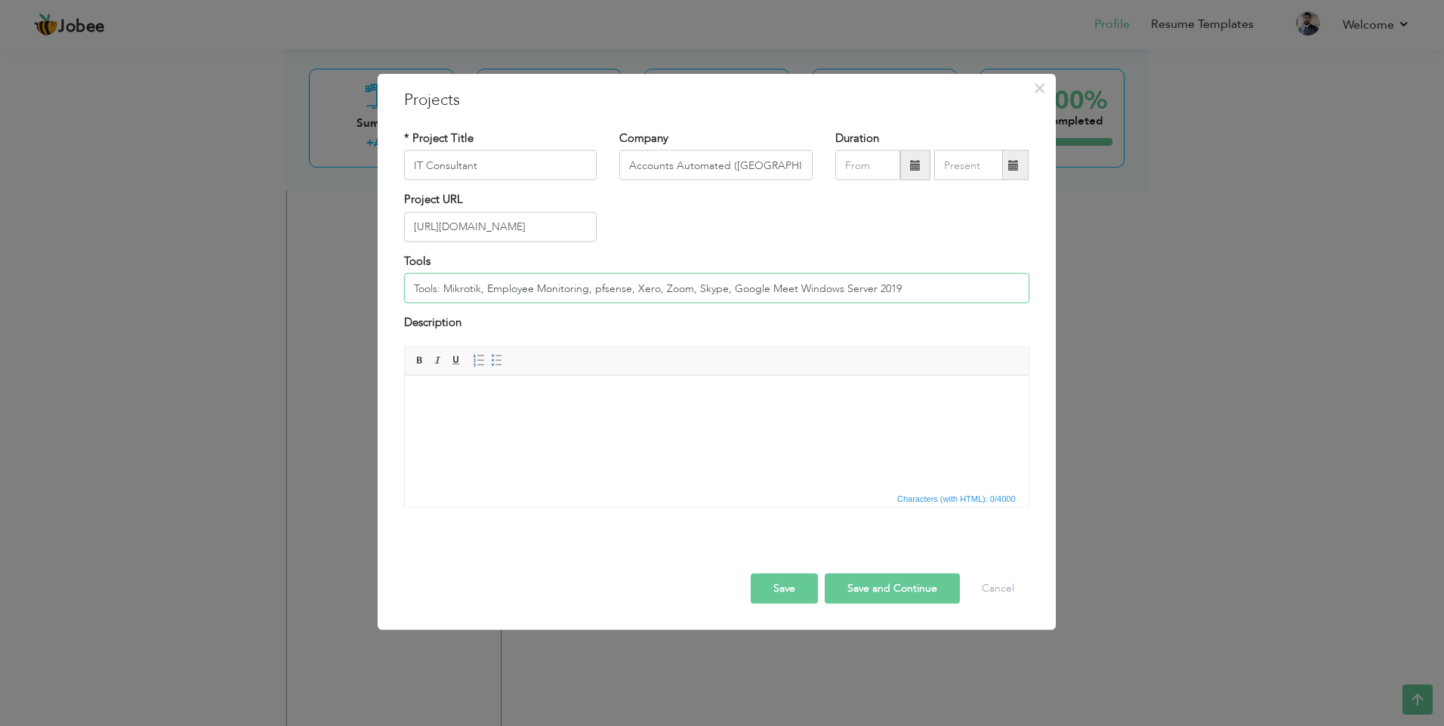
type input "Tools: Mikrotik, Employee Monitoring, pfsense, Xero, Zoom, Skype, Google Meet W…"
click at [867, 172] on input "text" at bounding box center [867, 165] width 65 height 30
click at [873, 165] on input "text" at bounding box center [867, 165] width 65 height 30
click at [866, 277] on span "May" at bounding box center [871, 277] width 41 height 41
type input "05/2024"
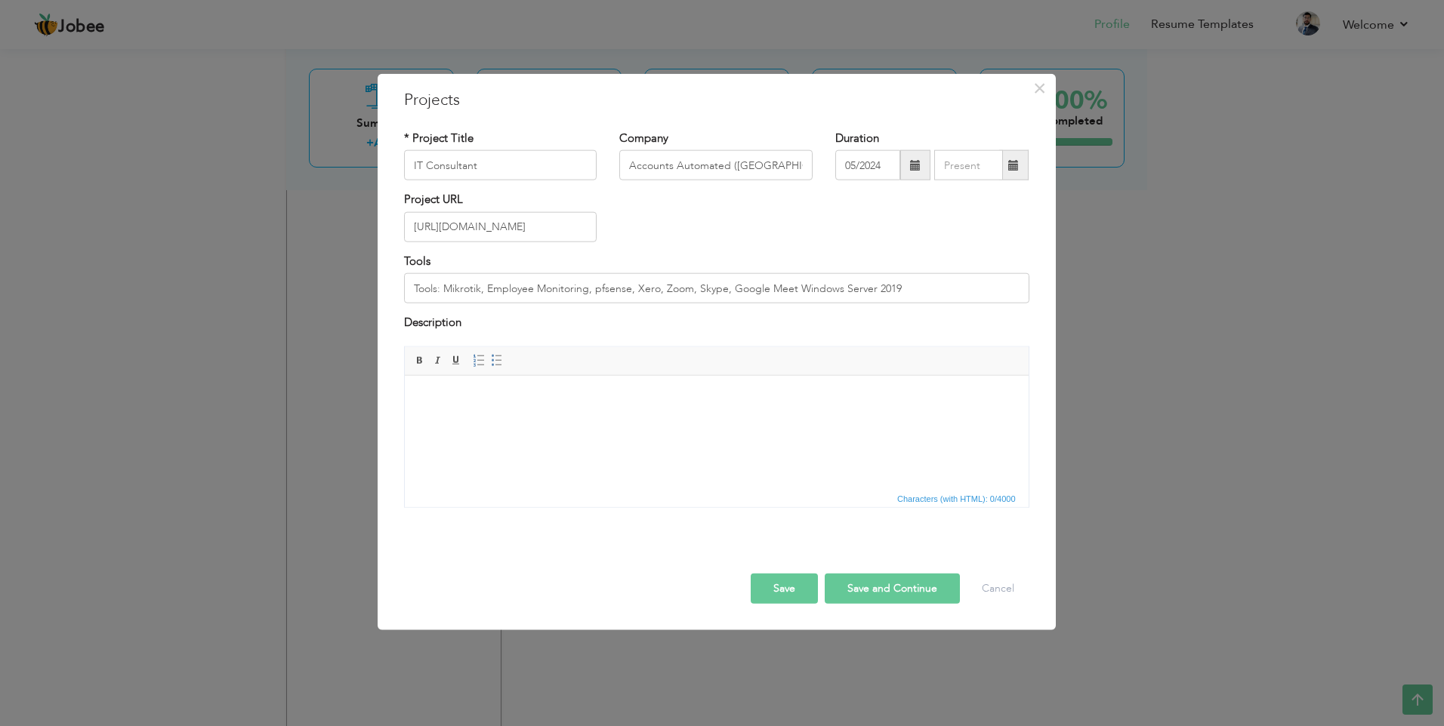
click at [790, 593] on button "Save" at bounding box center [784, 588] width 67 height 30
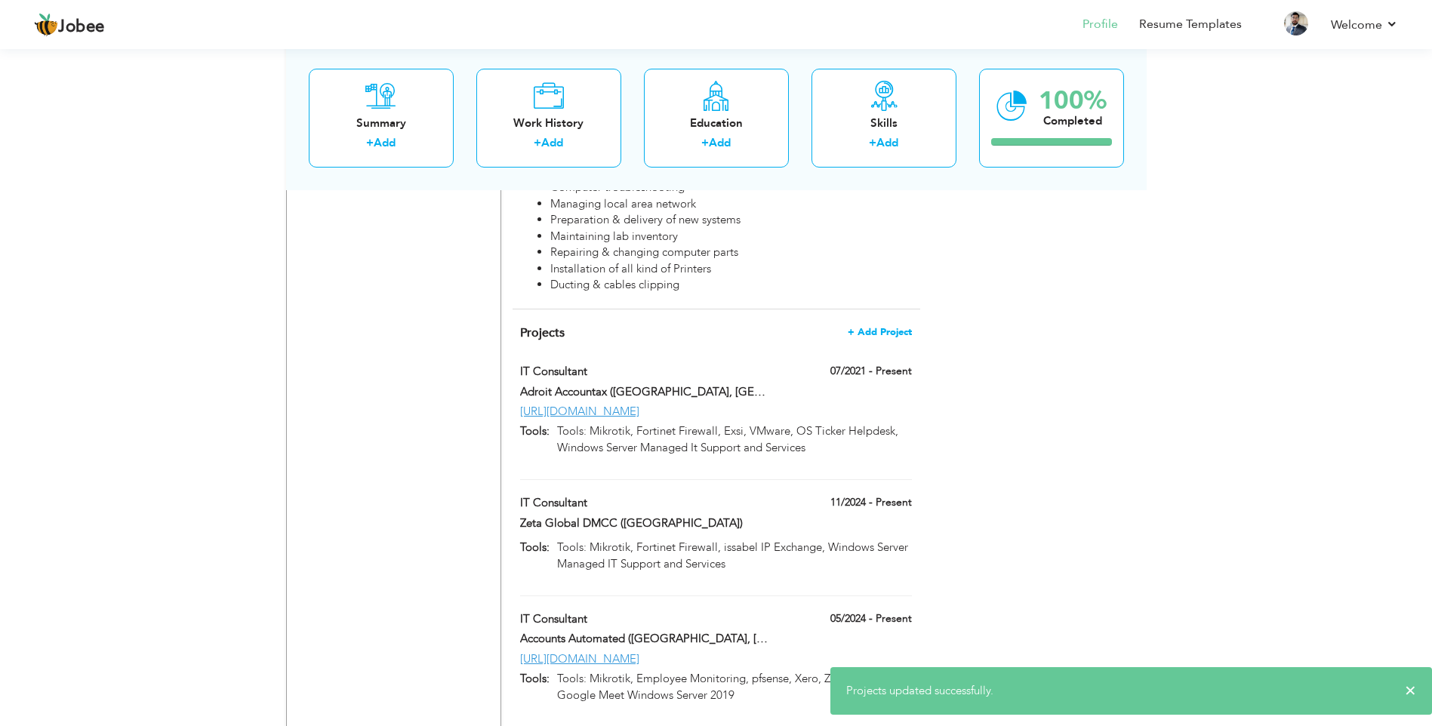
click at [886, 327] on span "+ Add Project" at bounding box center [880, 332] width 64 height 11
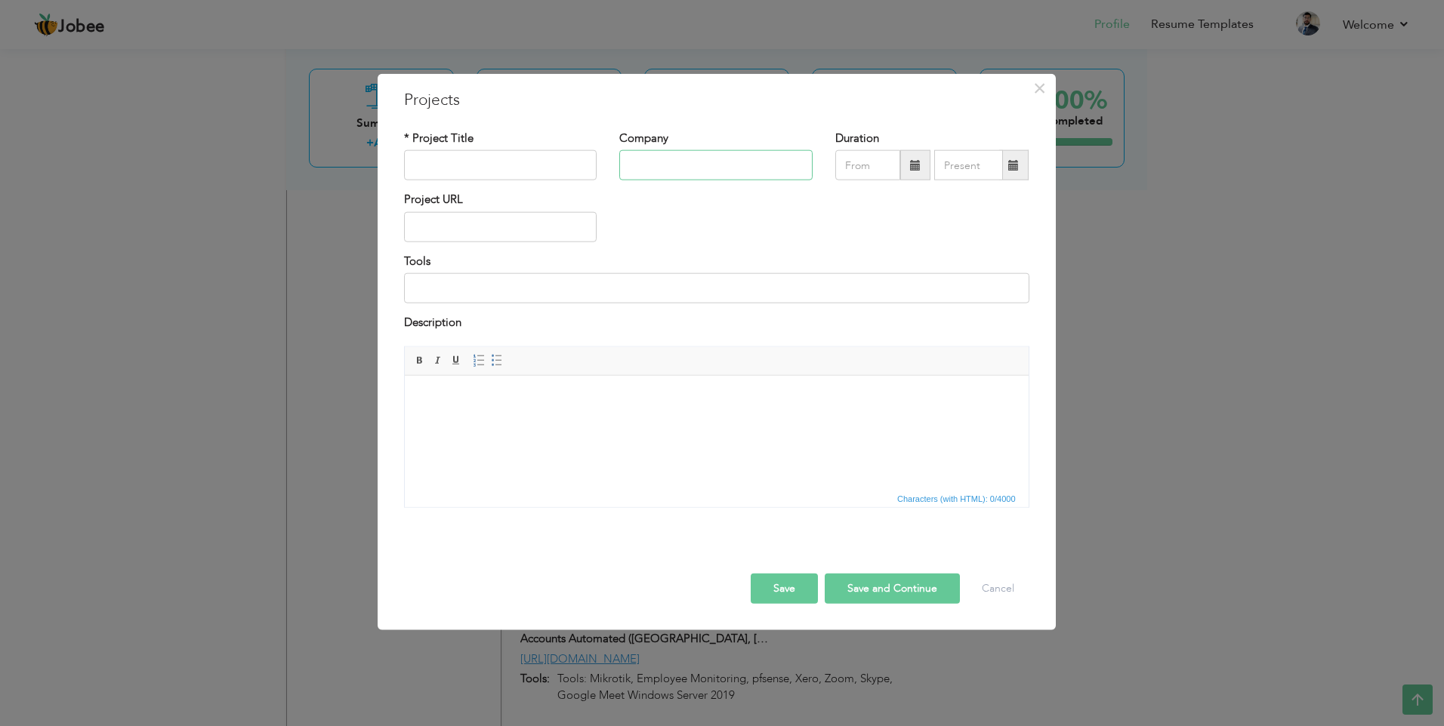
click at [649, 166] on input "text" at bounding box center [715, 165] width 193 height 30
paste input "SCAN POWER PROJECTS LLC ([GEOGRAPHIC_DATA])"
type input "SCAN POWER PROJECTS LLC ([GEOGRAPHIC_DATA])"
click at [473, 158] on input "text" at bounding box center [500, 165] width 193 height 30
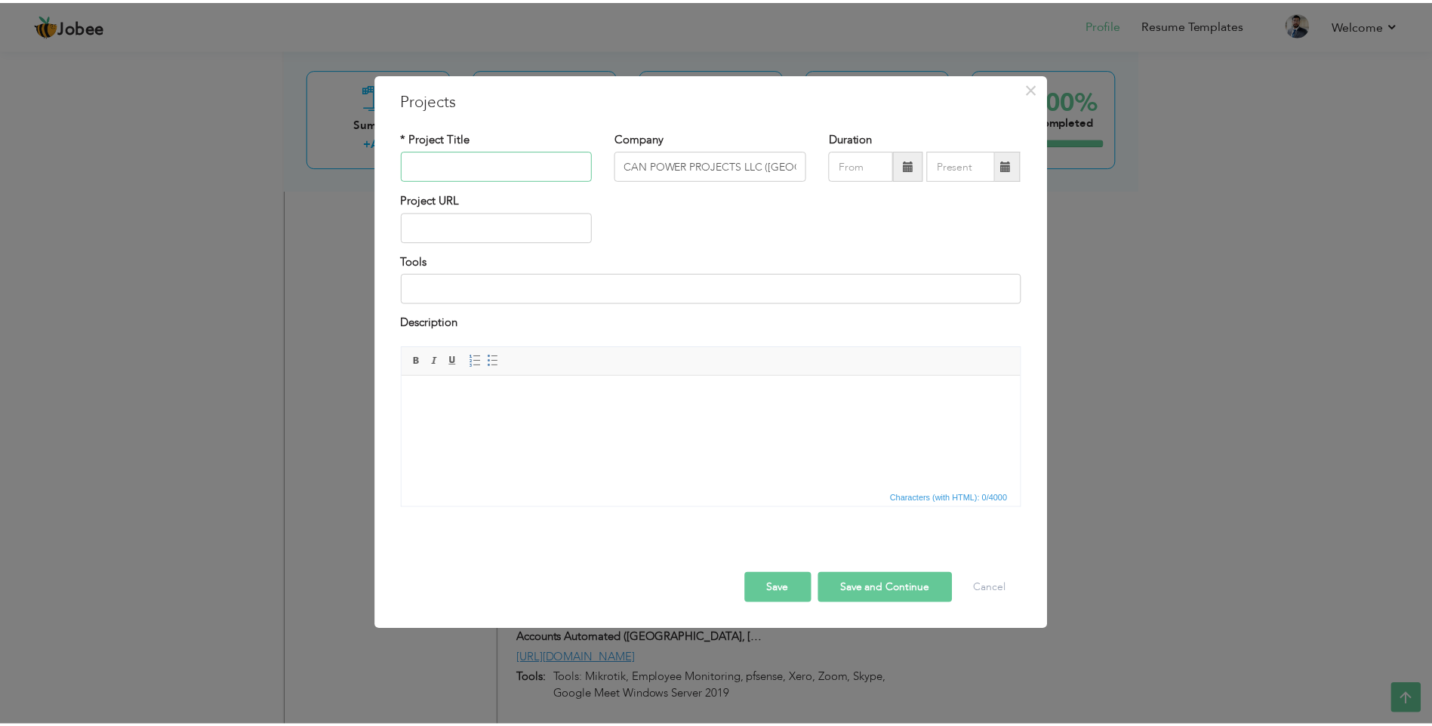
scroll to position [0, 0]
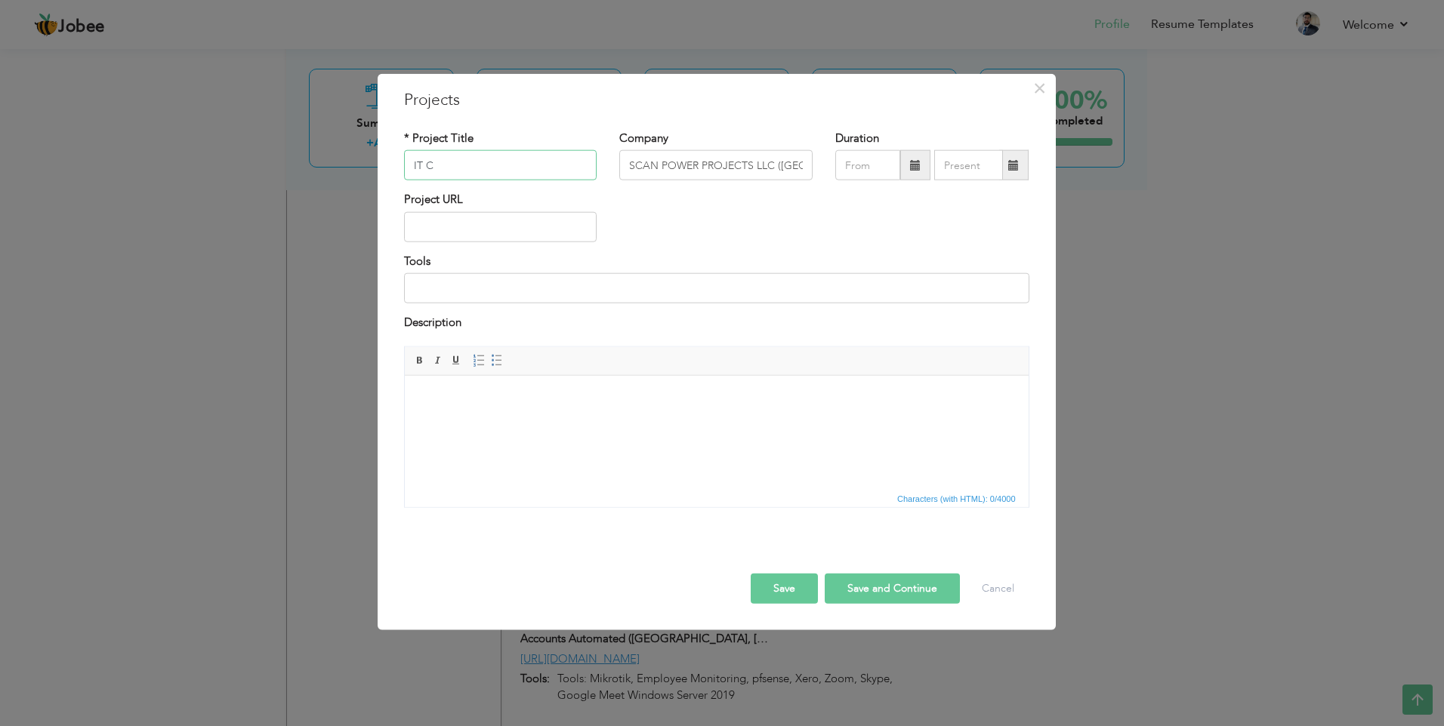
type input "IT Consultant"
click at [506, 227] on input "text" at bounding box center [500, 227] width 193 height 30
paste input "[URL][DOMAIN_NAME]"
type input "[URL][DOMAIN_NAME]"
click at [544, 285] on input at bounding box center [716, 288] width 625 height 30
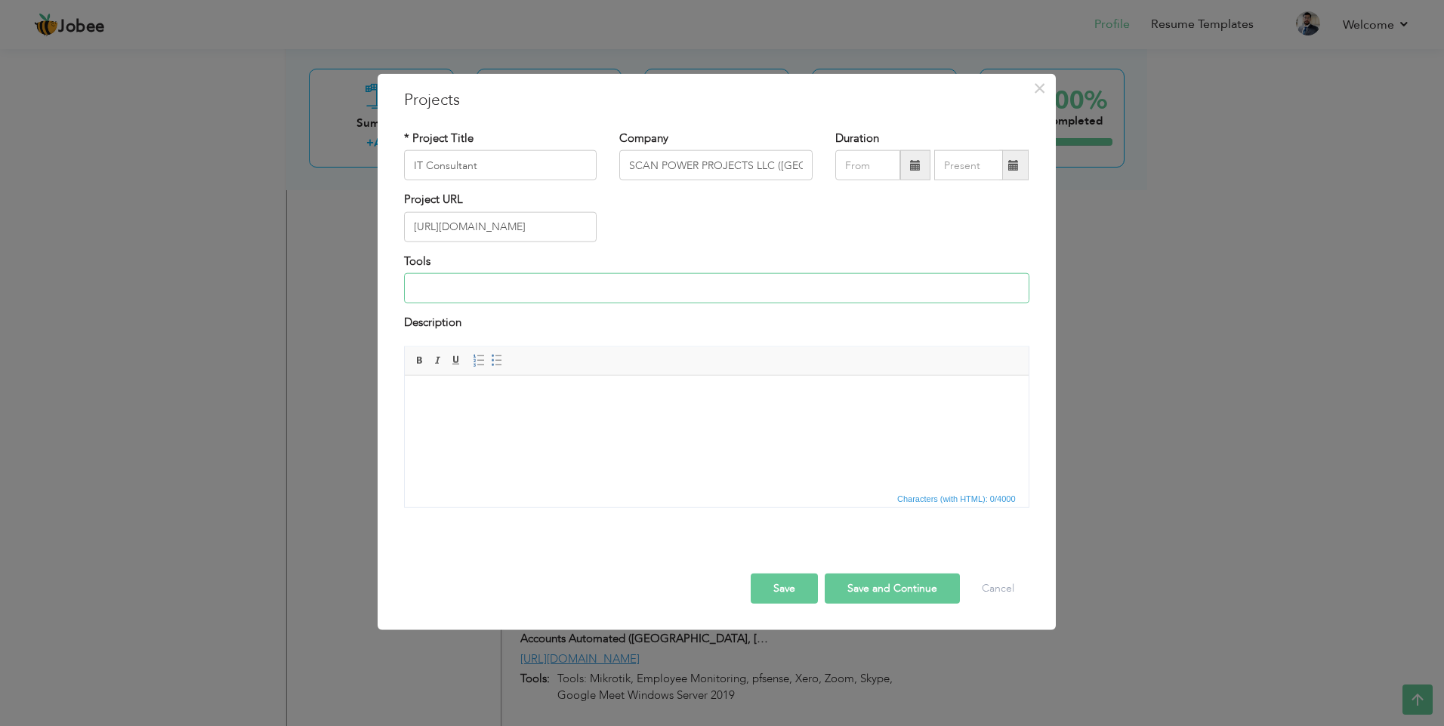
paste input "Tools: Mikrotik, Fortinet Firewall, Windows Server Managed It Support and Servi…"
type input "Tools: Mikrotik, Fortinet Firewall, Windows Server Managed It Support and Servi…"
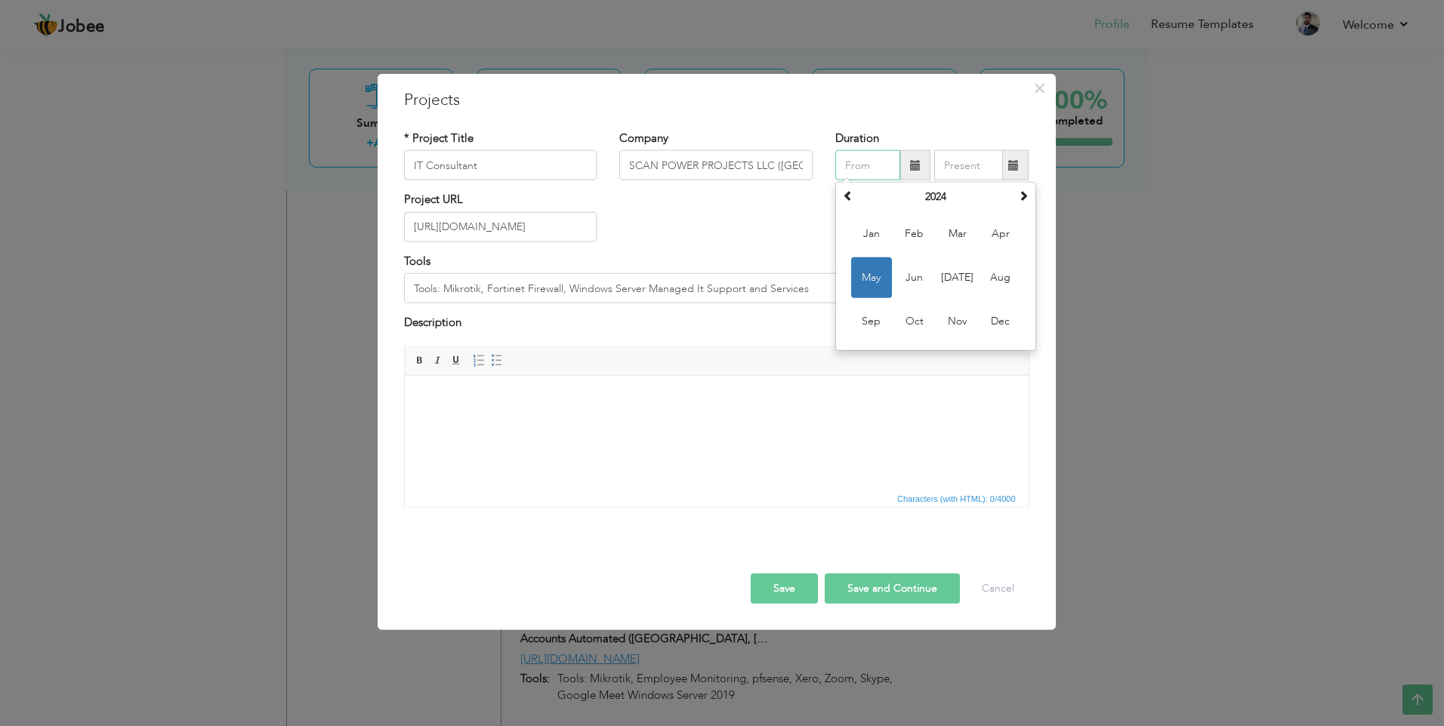
click at [874, 162] on input "text" at bounding box center [867, 165] width 65 height 30
click at [997, 318] on span "Dec" at bounding box center [1000, 321] width 41 height 41
type input "12/2024"
click at [784, 589] on button "Save" at bounding box center [784, 588] width 67 height 30
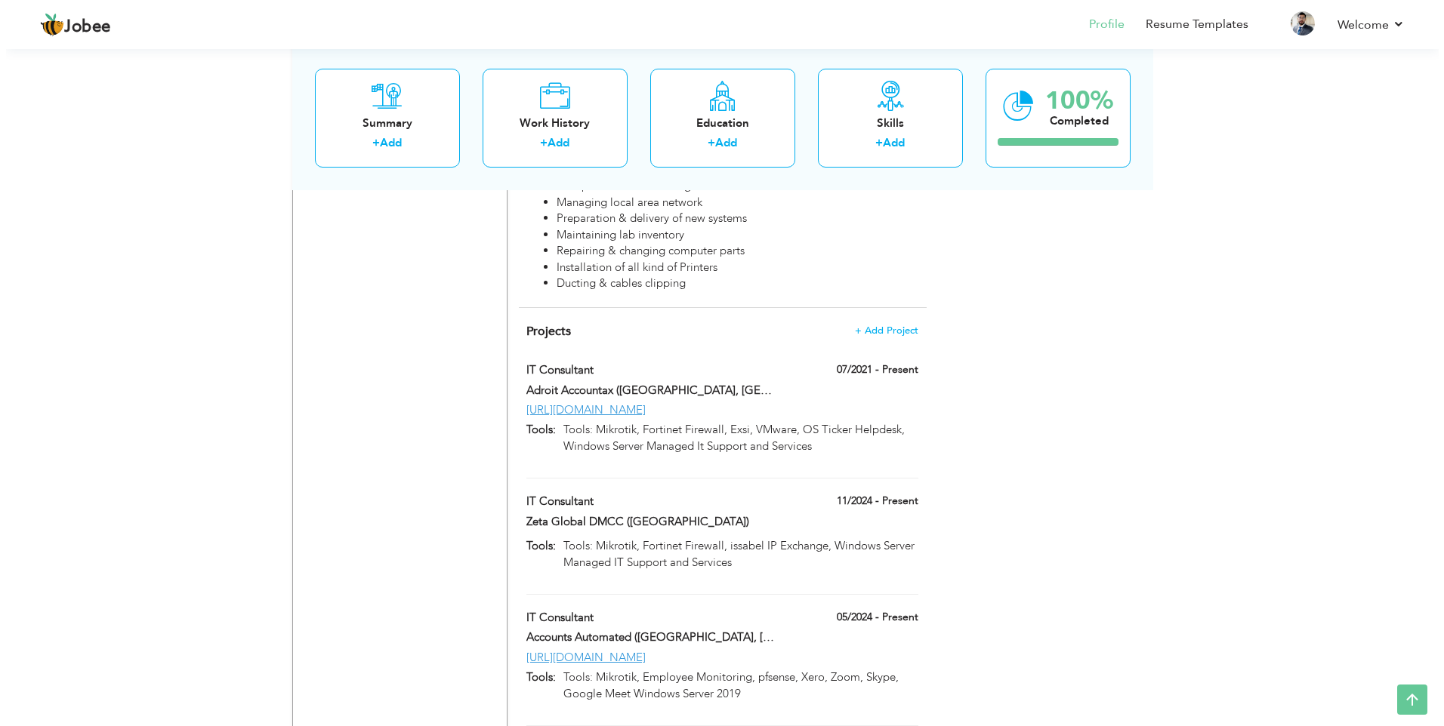
scroll to position [2132, 0]
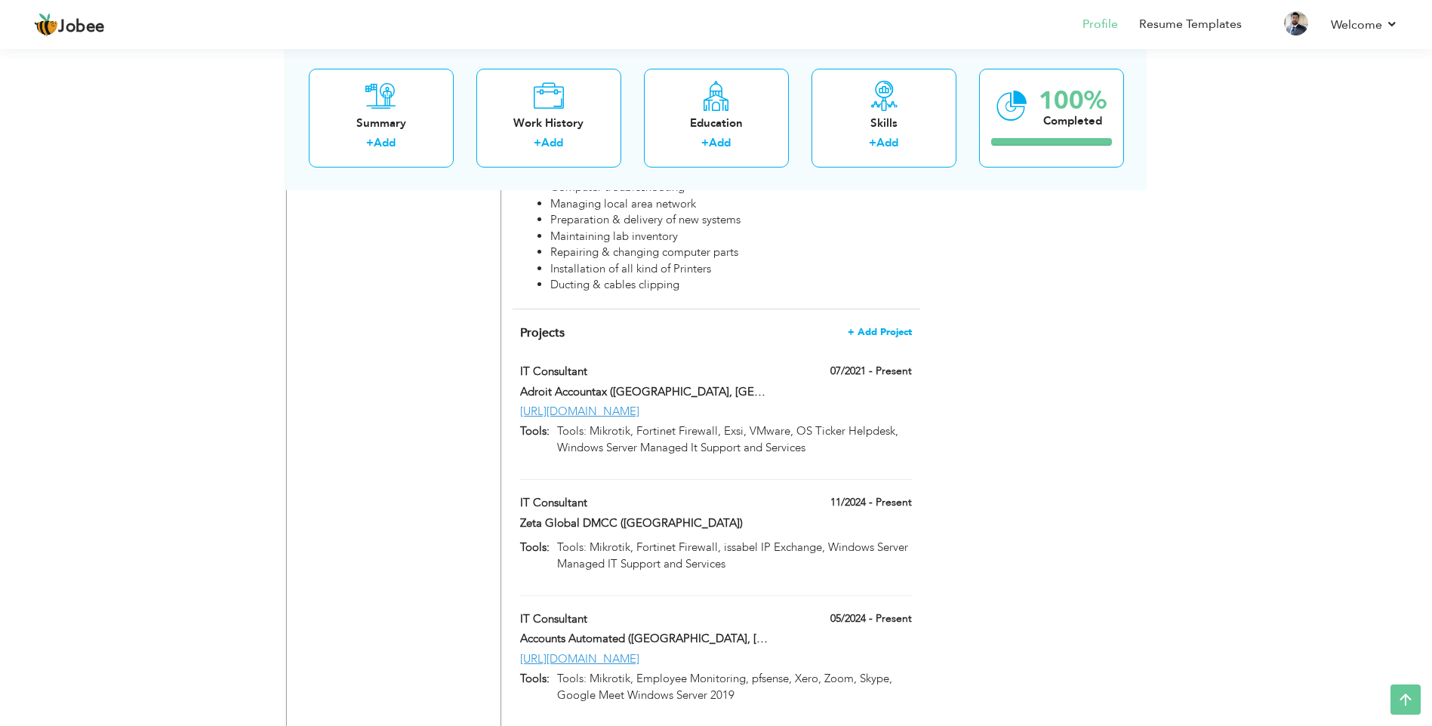
click at [887, 327] on span "+ Add Project" at bounding box center [880, 332] width 64 height 11
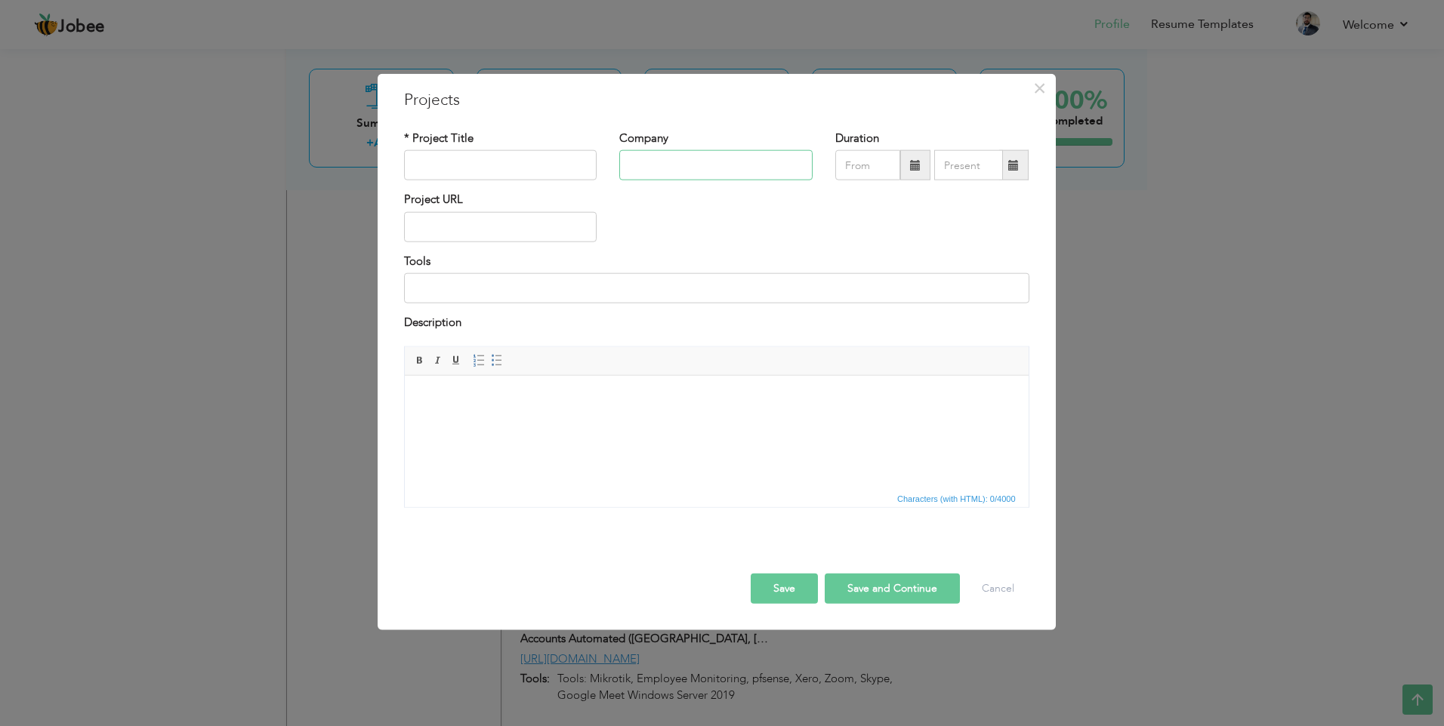
click at [664, 162] on input "text" at bounding box center [715, 165] width 193 height 30
paste input "MAG International Electromechanical Works - ([GEOGRAPHIC_DATA])"
type input "MAG International Electromechanical Works - ([GEOGRAPHIC_DATA])"
click at [532, 164] on input "text" at bounding box center [500, 165] width 193 height 30
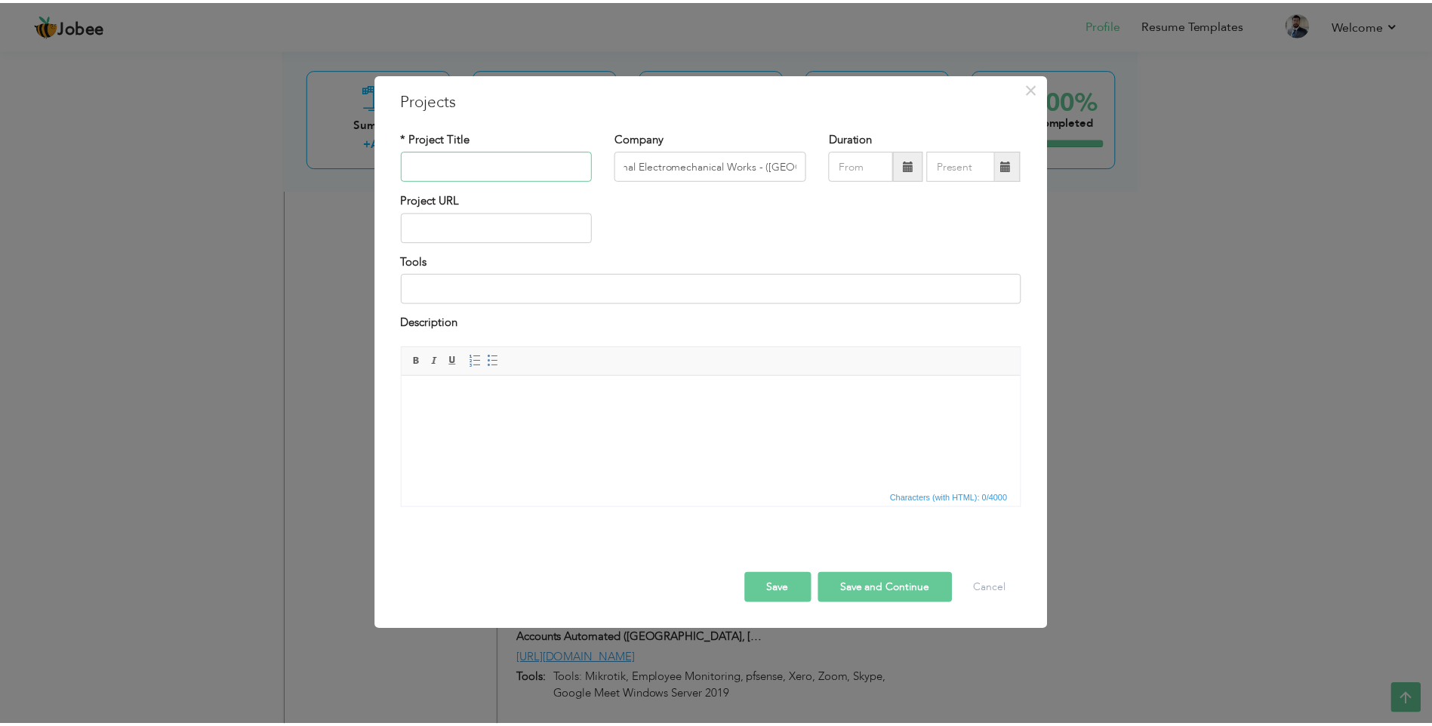
scroll to position [0, 0]
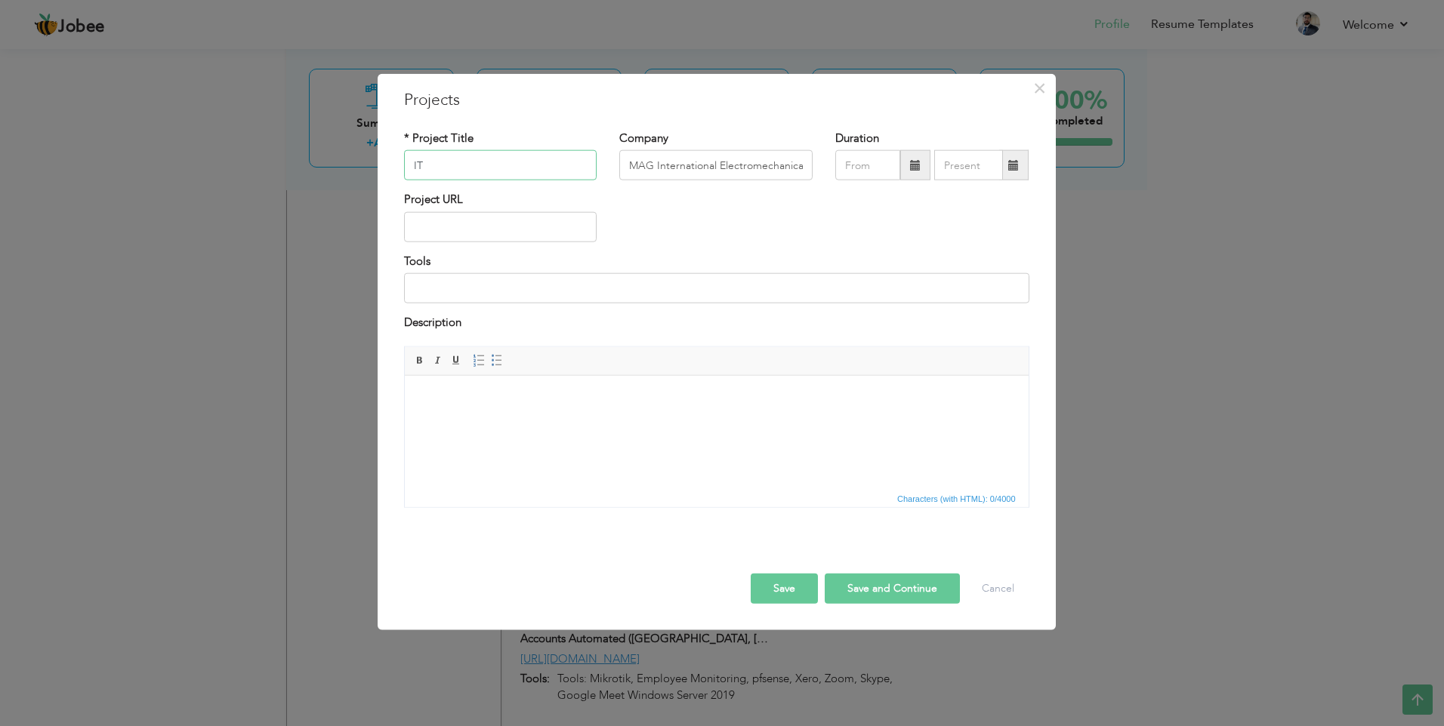
type input "IT Consultant"
click at [648, 286] on input at bounding box center [716, 288] width 625 height 30
paste input "Tools: Mikrotik, Fortinet Firewall, issabel IP Exchange, Windows Server Managed…"
type input "Tools: Mikrotik, Fortinet Firewall, issabel IP Exchange, Windows Server Managed…"
click at [524, 218] on input "text" at bounding box center [500, 227] width 193 height 30
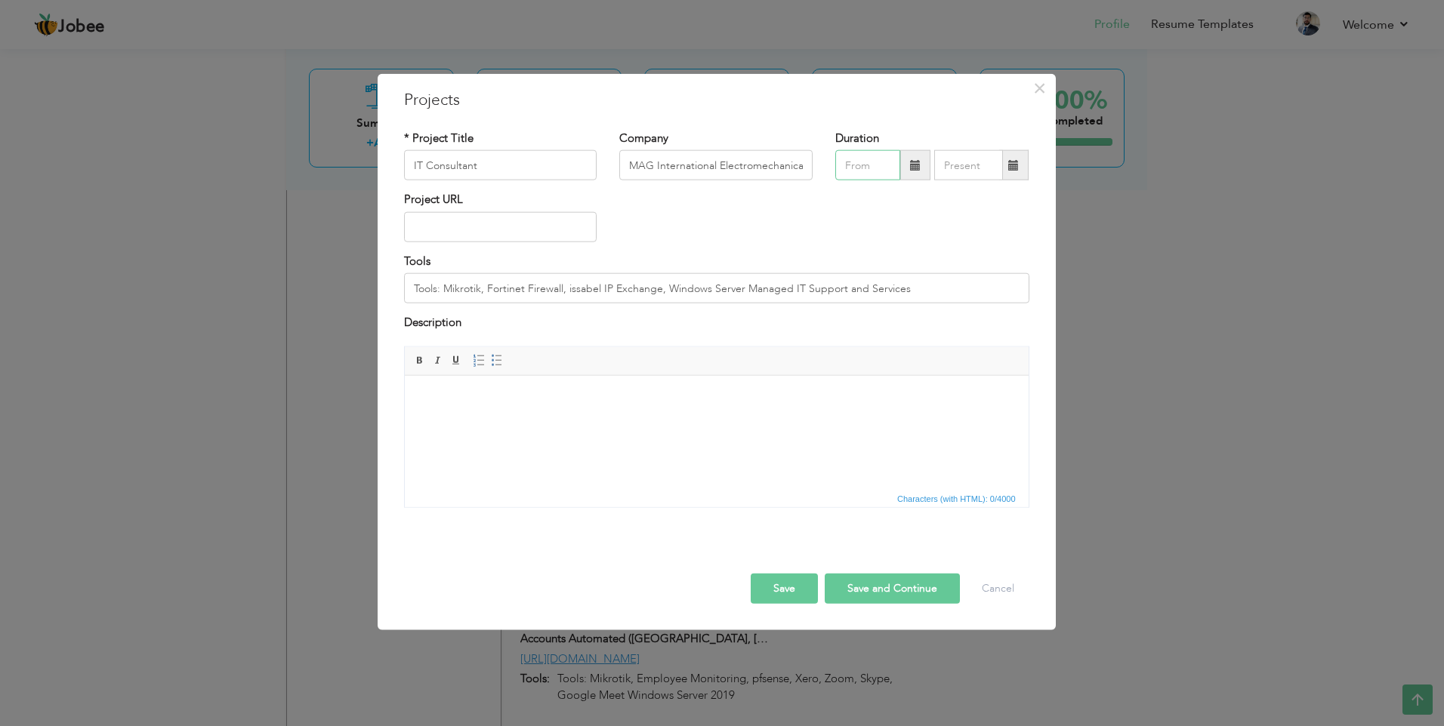
click at [866, 165] on input "text" at bounding box center [867, 165] width 65 height 30
click at [852, 198] on span at bounding box center [848, 195] width 11 height 11
click at [864, 169] on input "text" at bounding box center [867, 165] width 65 height 30
click at [878, 176] on input "text" at bounding box center [867, 165] width 65 height 30
click at [875, 236] on span "Jan" at bounding box center [871, 234] width 41 height 41
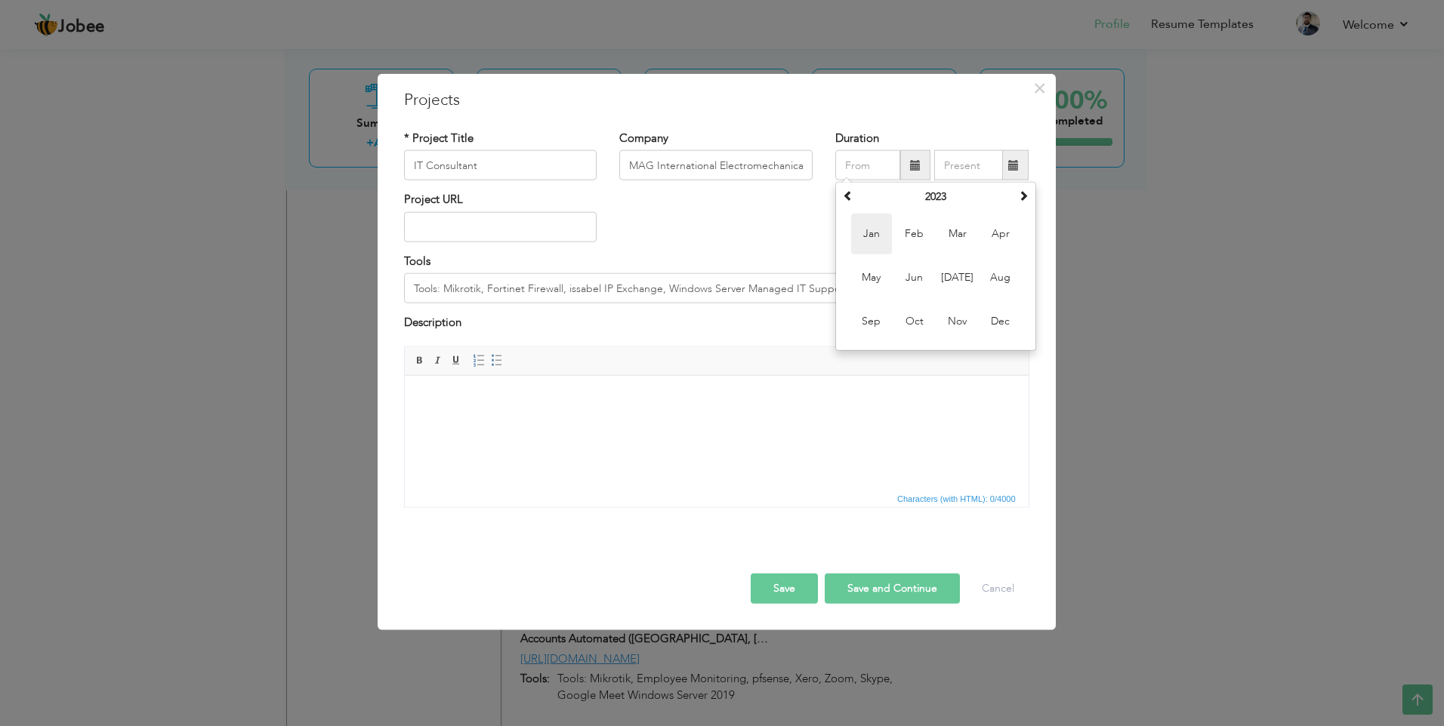
type input "01/2023"
click at [505, 223] on input "text" at bounding box center [500, 227] width 193 height 30
paste input "[URL][DOMAIN_NAME]"
type input "[URL][DOMAIN_NAME]"
click at [783, 587] on button "Save" at bounding box center [784, 588] width 67 height 30
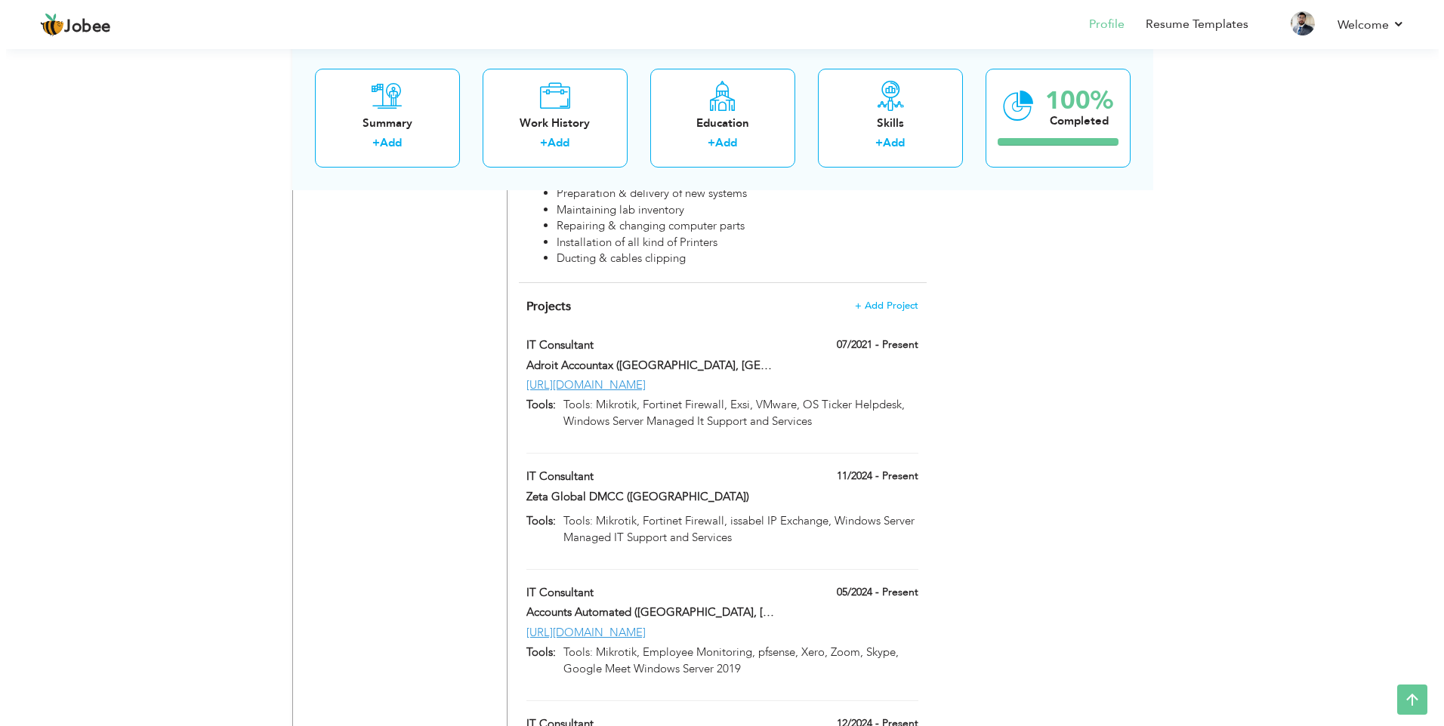
scroll to position [2132, 0]
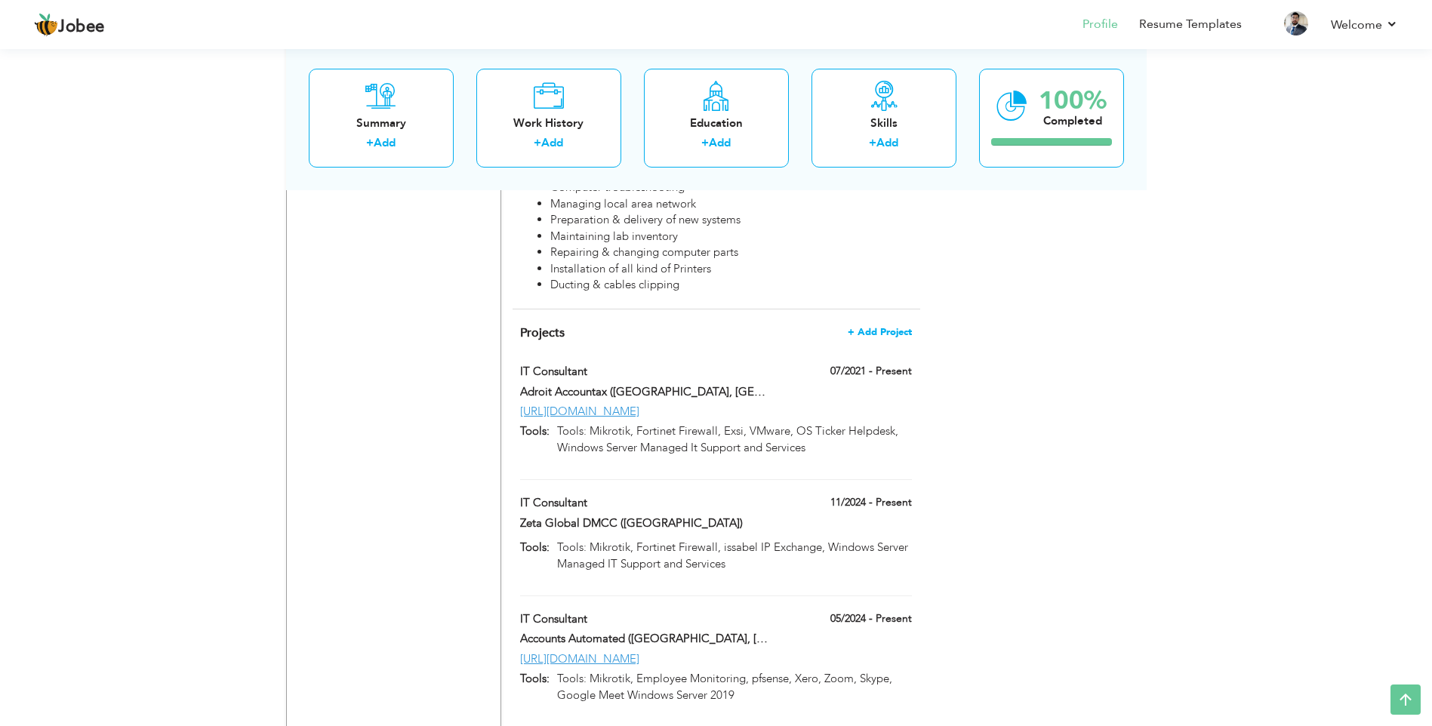
click at [882, 327] on span "+ Add Project" at bounding box center [880, 332] width 64 height 11
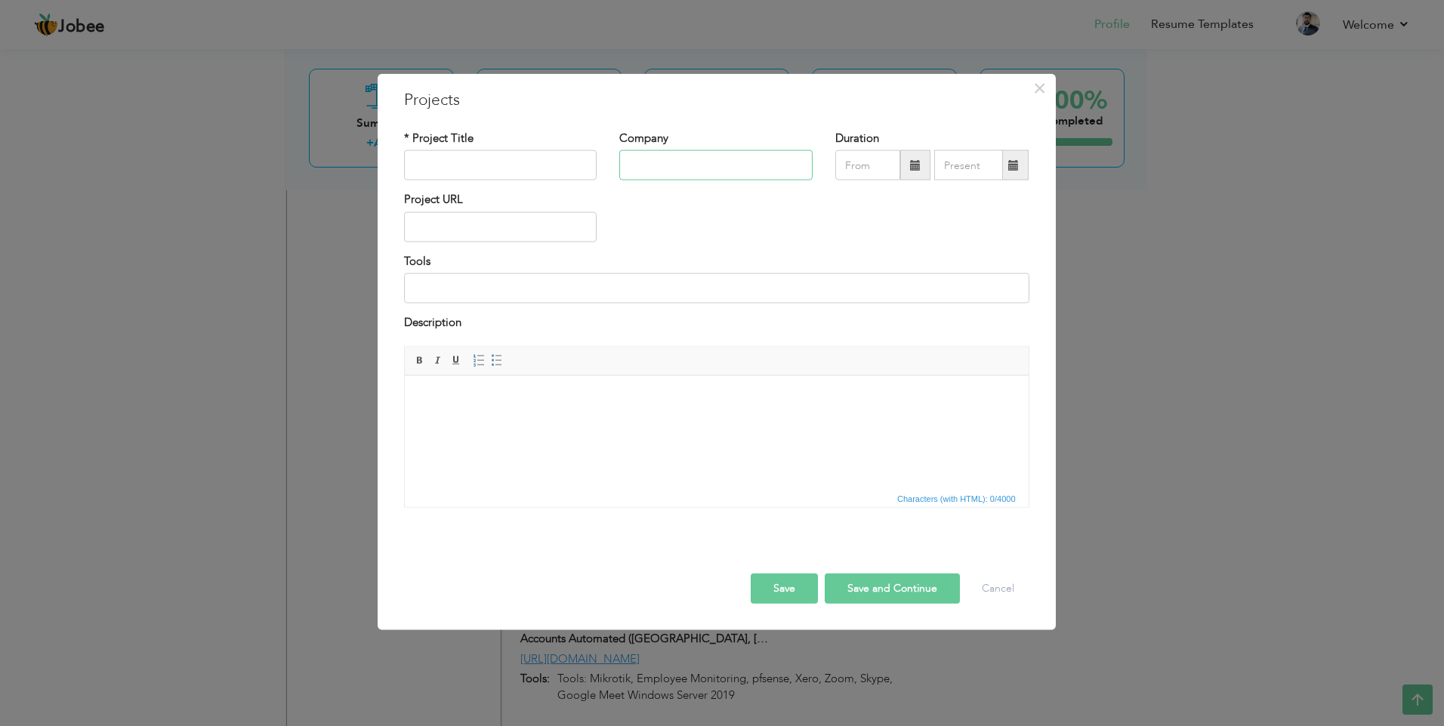
click at [671, 159] on input "text" at bounding box center [715, 165] width 193 height 30
paste input "[PERSON_NAME] Restaurant ([GEOGRAPHIC_DATA])"
type input "[PERSON_NAME] Restaurant ([GEOGRAPHIC_DATA])"
click at [541, 166] on input "text" at bounding box center [500, 165] width 193 height 30
type input "IT Consultant"
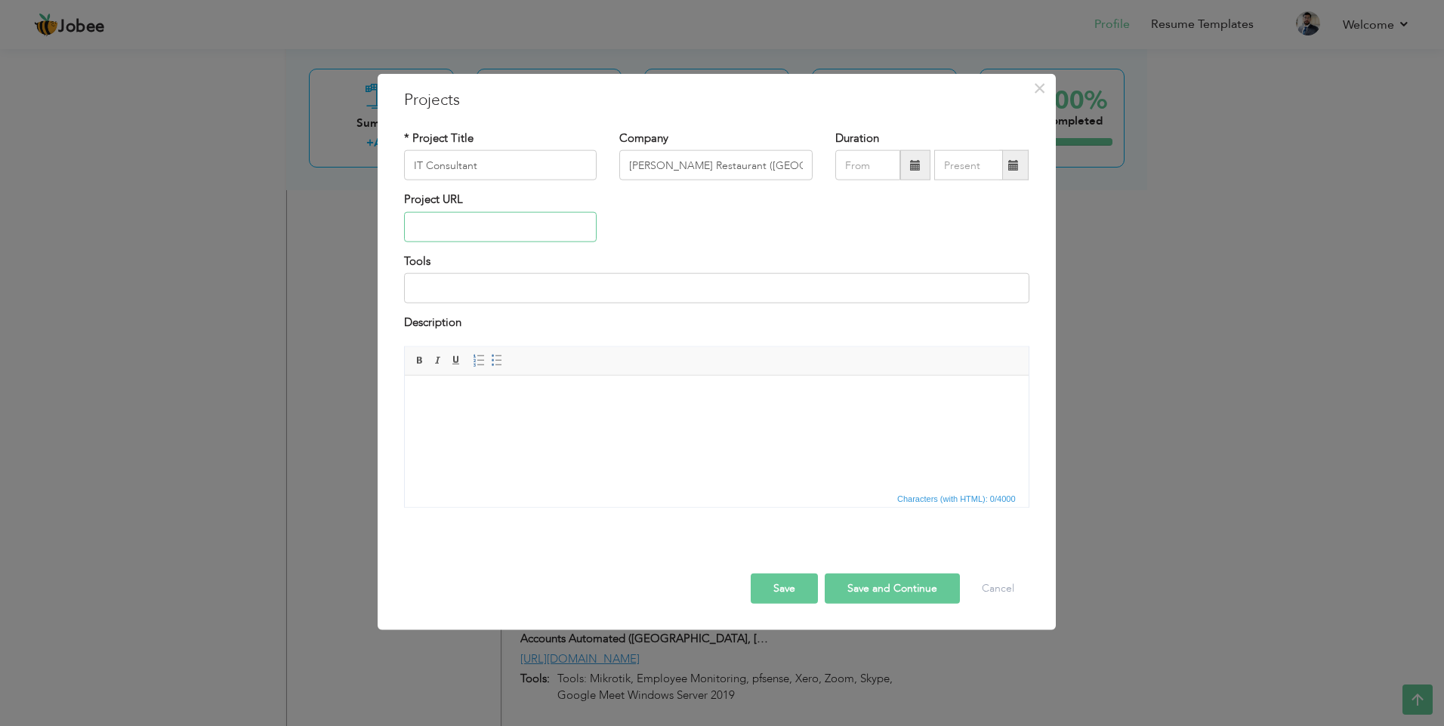
click at [479, 228] on input "text" at bounding box center [500, 227] width 193 height 30
paste input "[URL][DOMAIN_NAME]"
type input "[URL][DOMAIN_NAME]"
click at [476, 284] on input at bounding box center [716, 288] width 625 height 30
click at [566, 285] on input at bounding box center [716, 288] width 625 height 30
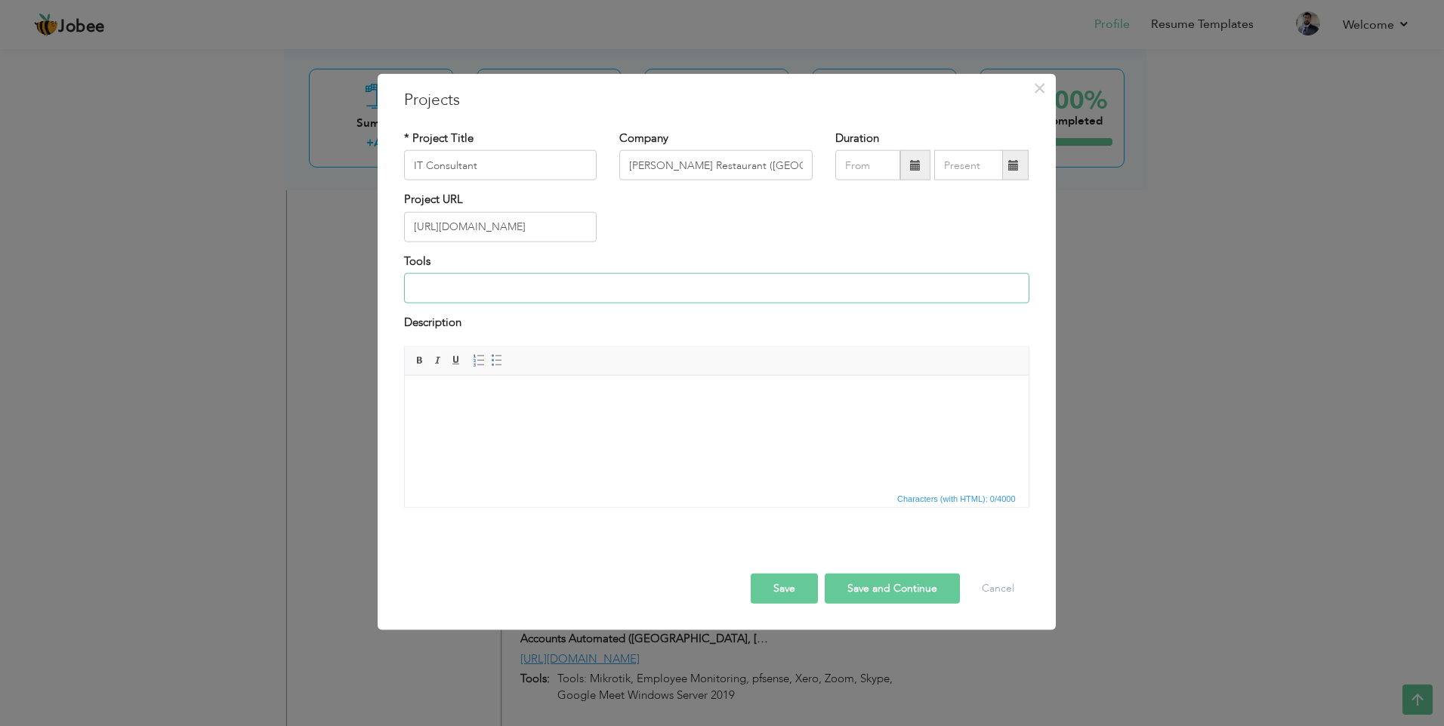
paste input "Tools: Mikrotik, Fortinet Firewall, IP Exchange, CCTV, SEO, Google My Business …"
type input "Tools: Mikrotik, Fortinet Firewall, IP Exchange, CCTV, SEO, Google My Business …"
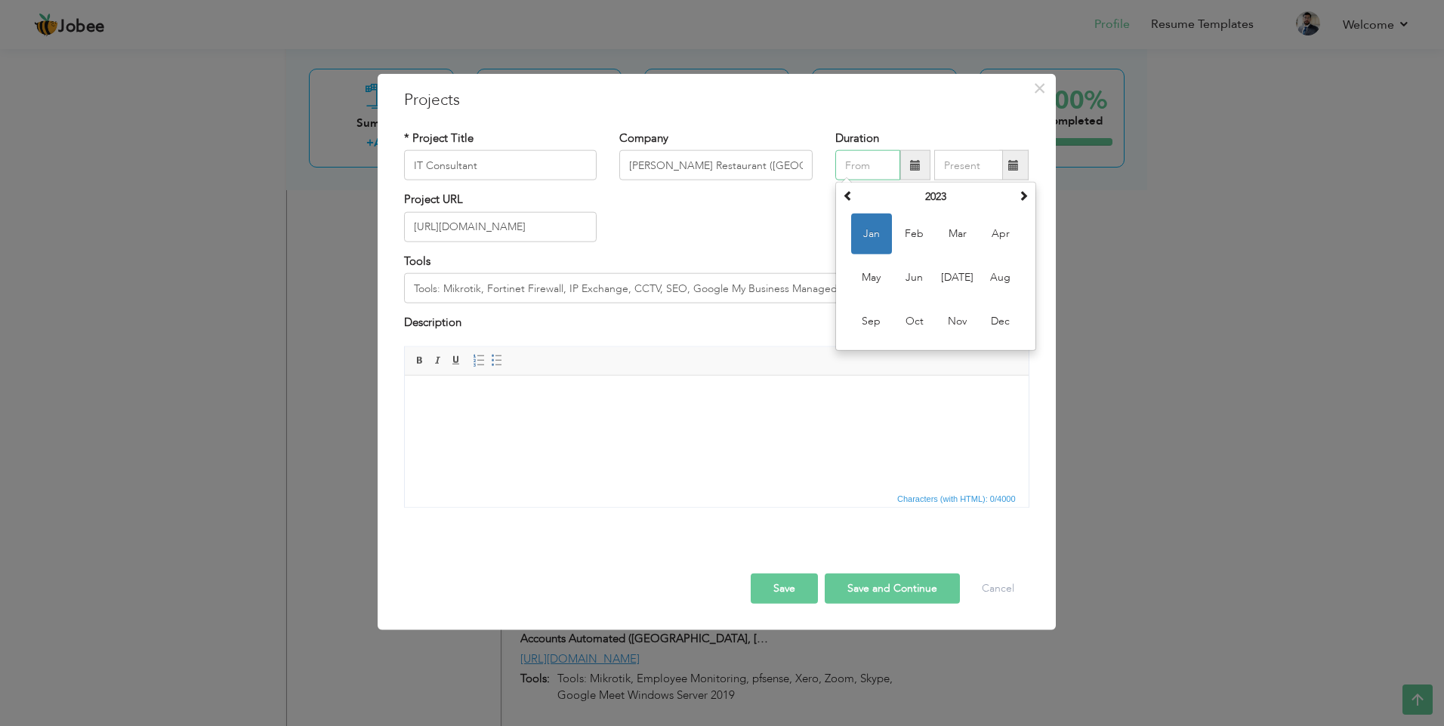
click at [855, 169] on input "text" at bounding box center [867, 165] width 65 height 30
click at [1017, 196] on th at bounding box center [1023, 197] width 18 height 23
click at [958, 323] on span "Nov" at bounding box center [957, 321] width 41 height 41
type input "11/2024"
click at [788, 584] on button "Save" at bounding box center [784, 588] width 67 height 30
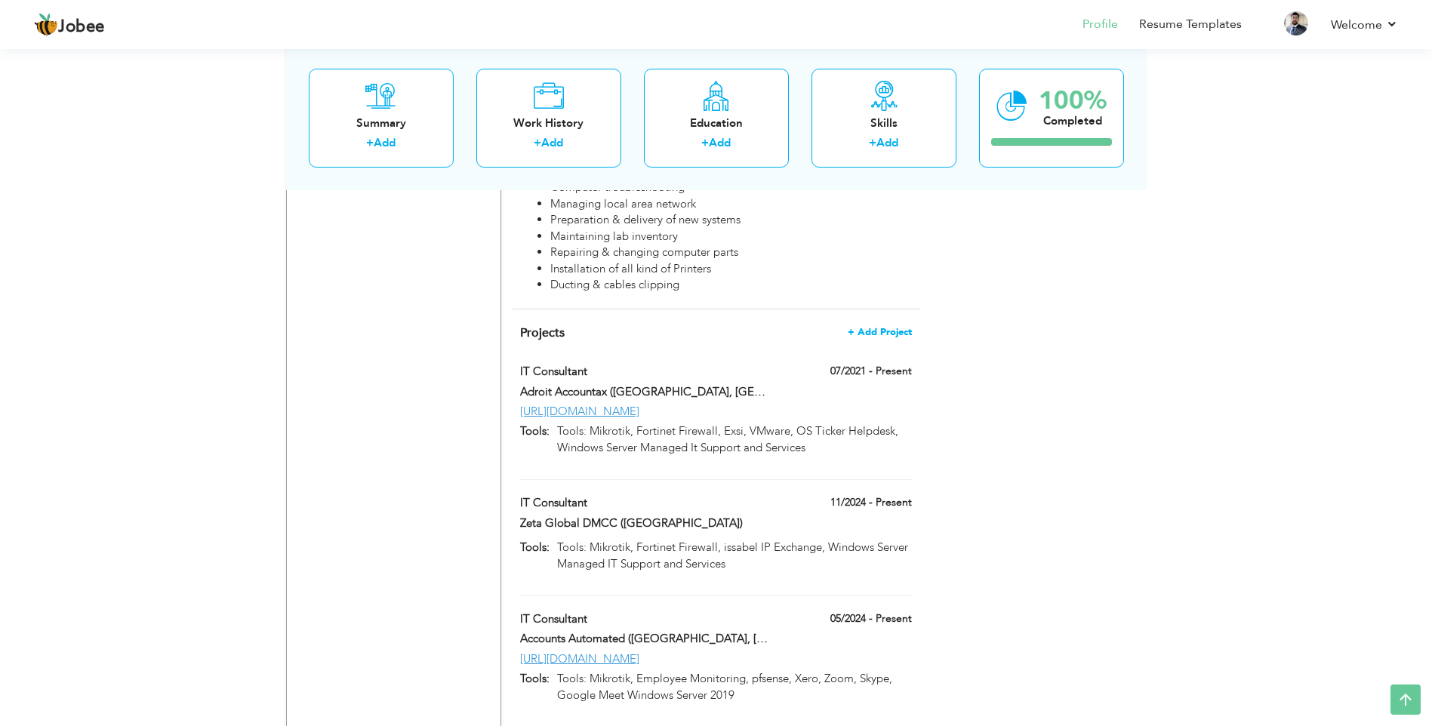
click at [900, 327] on span "+ Add Project" at bounding box center [880, 332] width 64 height 11
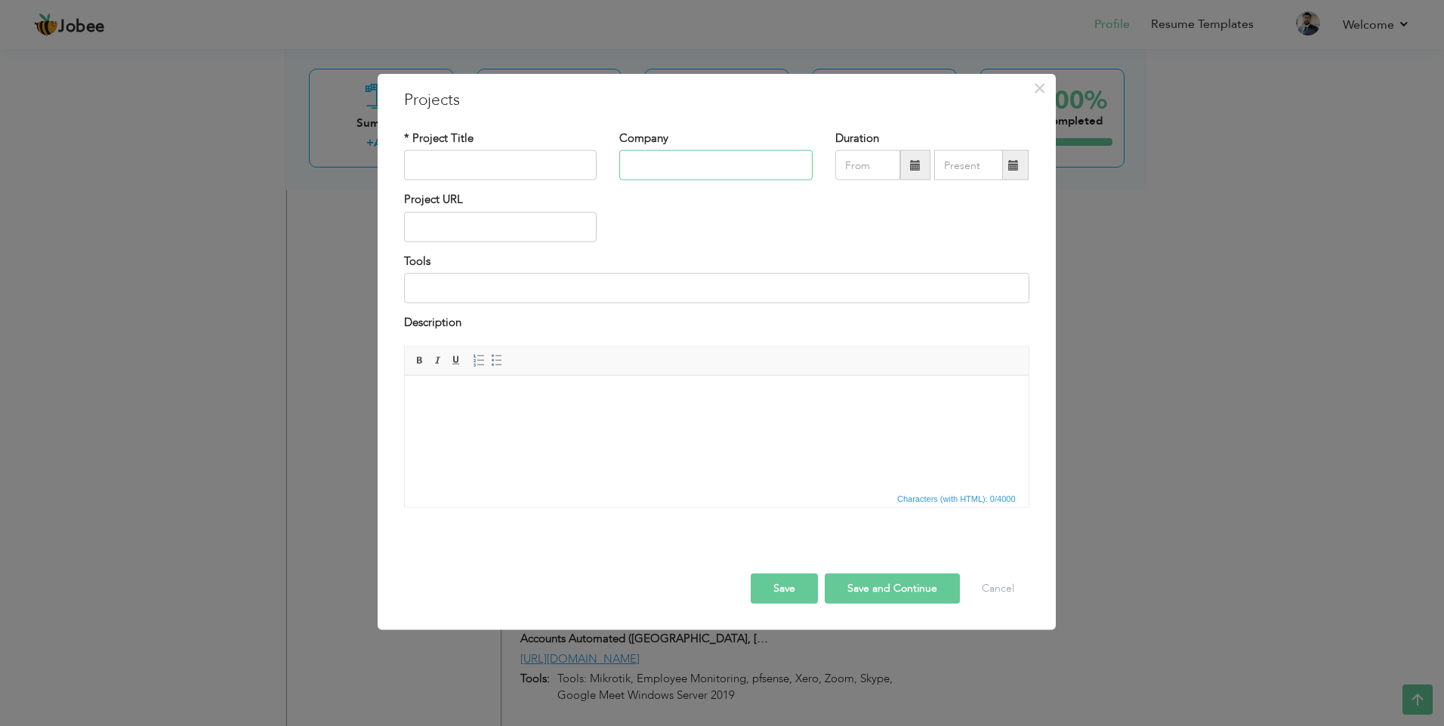
click at [653, 163] on input "text" at bounding box center [715, 165] width 193 height 30
paste input "The Malakand Hydropower"
type input "The Malakand Hydropower"
click at [514, 166] on input "text" at bounding box center [500, 165] width 193 height 30
paste input "CCTV Solutions"
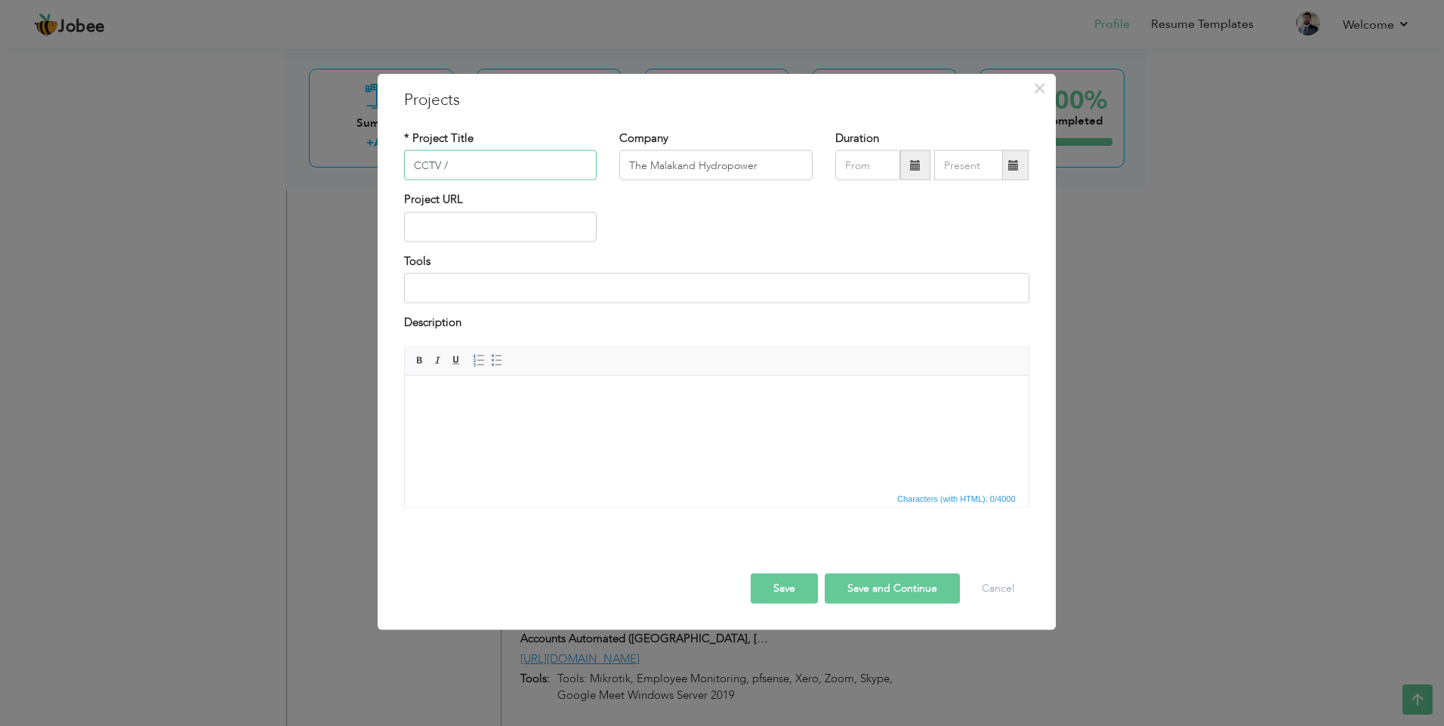
paste input "Networking Projects"
drag, startPoint x: 548, startPoint y: 166, endPoint x: 307, endPoint y: 152, distance: 242.0
click at [307, 152] on div "× Projects * Project Title CCTV / Networking Projects Company The Malakand Hydr…" at bounding box center [722, 363] width 1444 height 726
type input "IT Consultant"
click at [497, 421] on html at bounding box center [716, 398] width 624 height 46
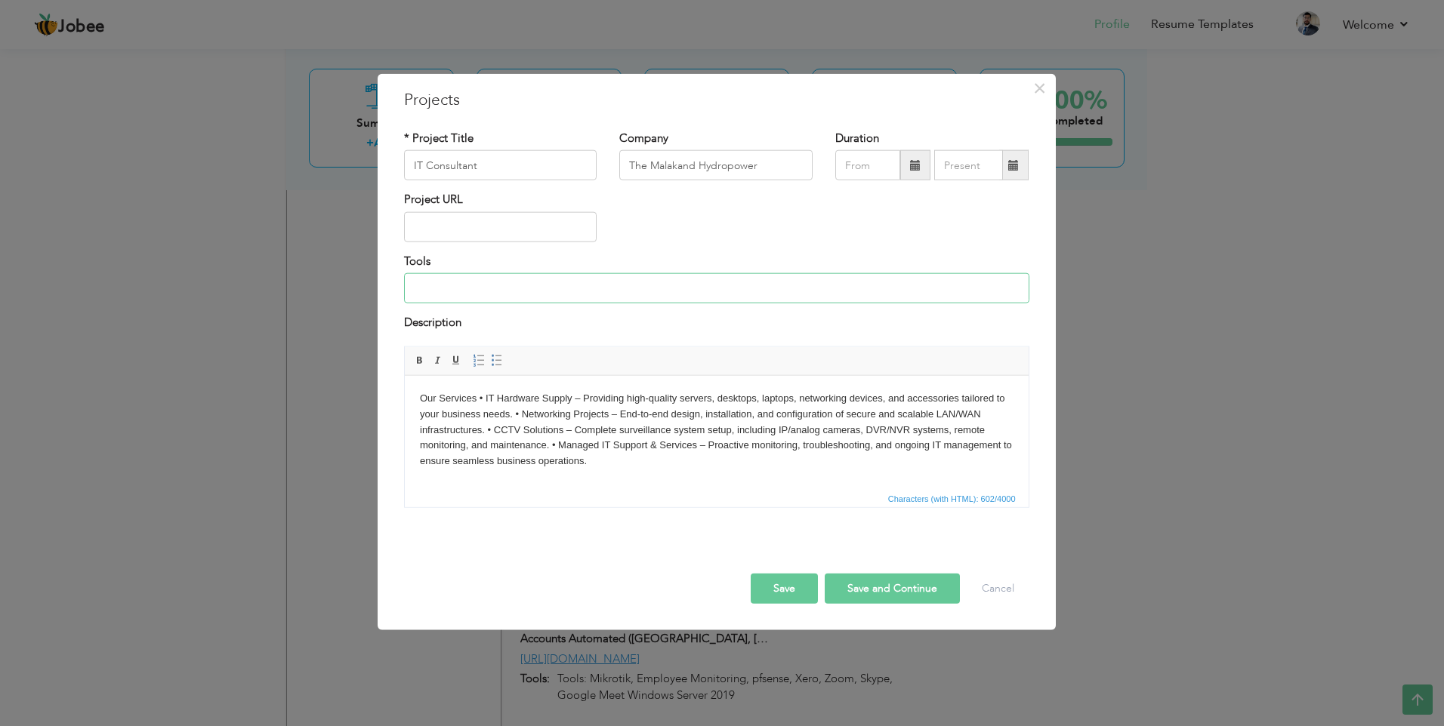
click at [553, 288] on input at bounding box center [716, 288] width 625 height 30
type input "The Malakand Hydropower Project is an 81 MW hydroelectric power plant in [GEOGR…"
click at [478, 399] on body "Our Services • IT Hardware Supply – Providing high-quality servers, desktops, l…" at bounding box center [715, 429] width 593 height 79
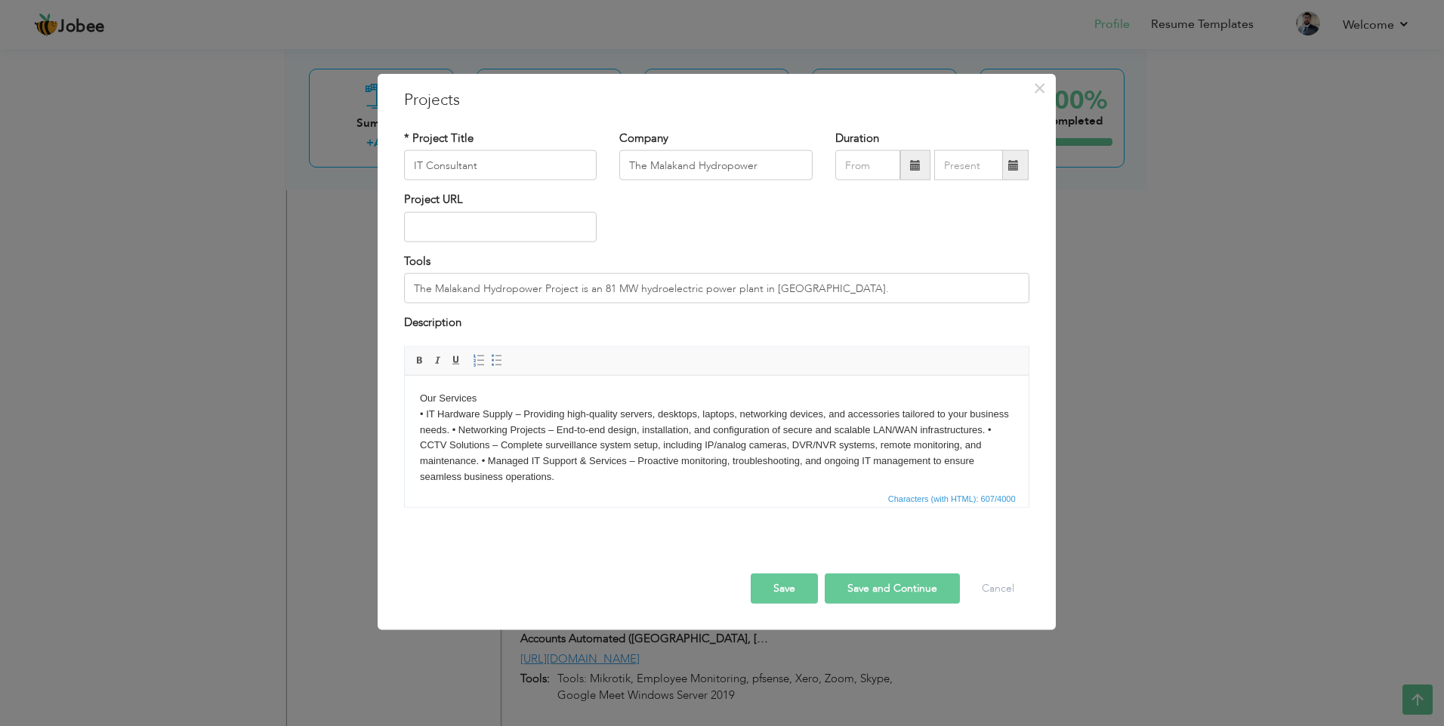
click at [492, 428] on body "Our Services ​​​​​​​ • IT Hardware Supply – Providing high-quality servers, des…" at bounding box center [715, 437] width 593 height 94
click at [954, 444] on body "Our Services • IT Hardware Supply – Providing high-quality servers, desktops, l…" at bounding box center [715, 445] width 593 height 110
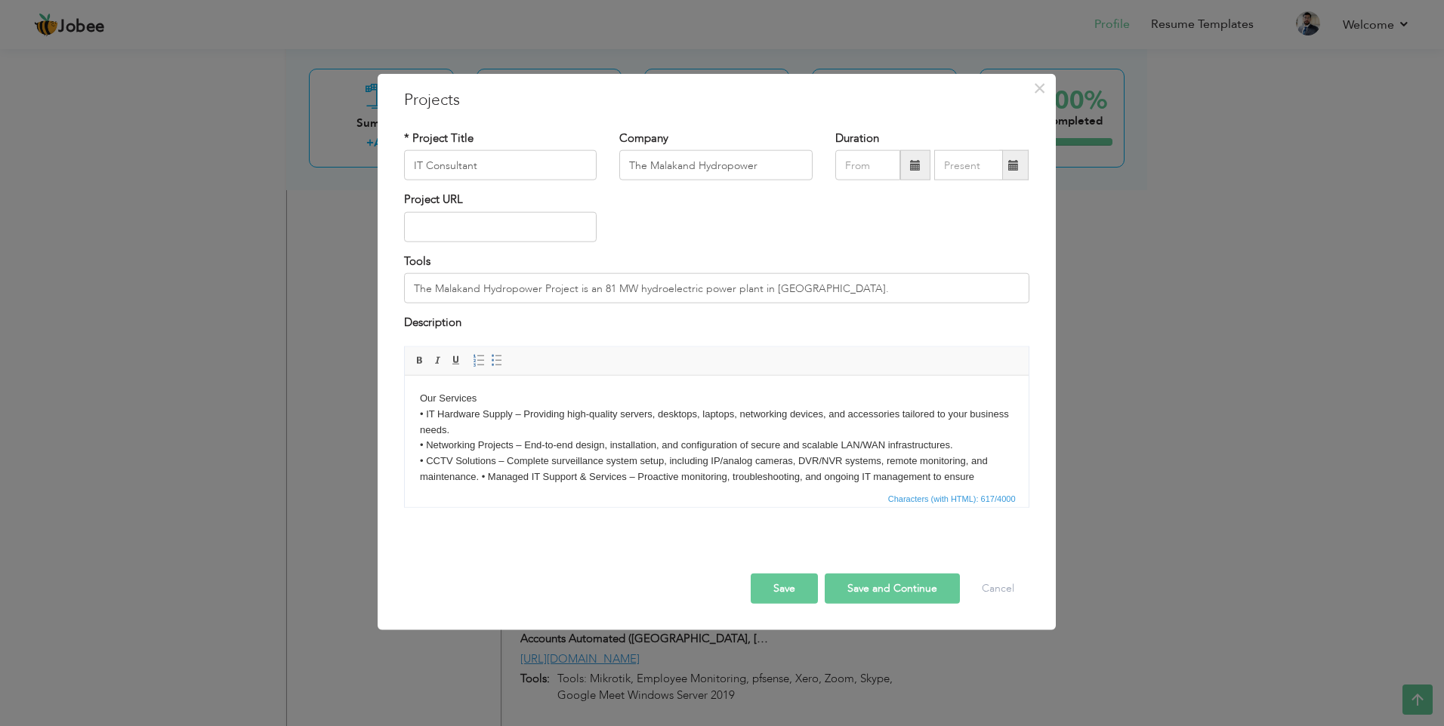
scroll to position [27, 0]
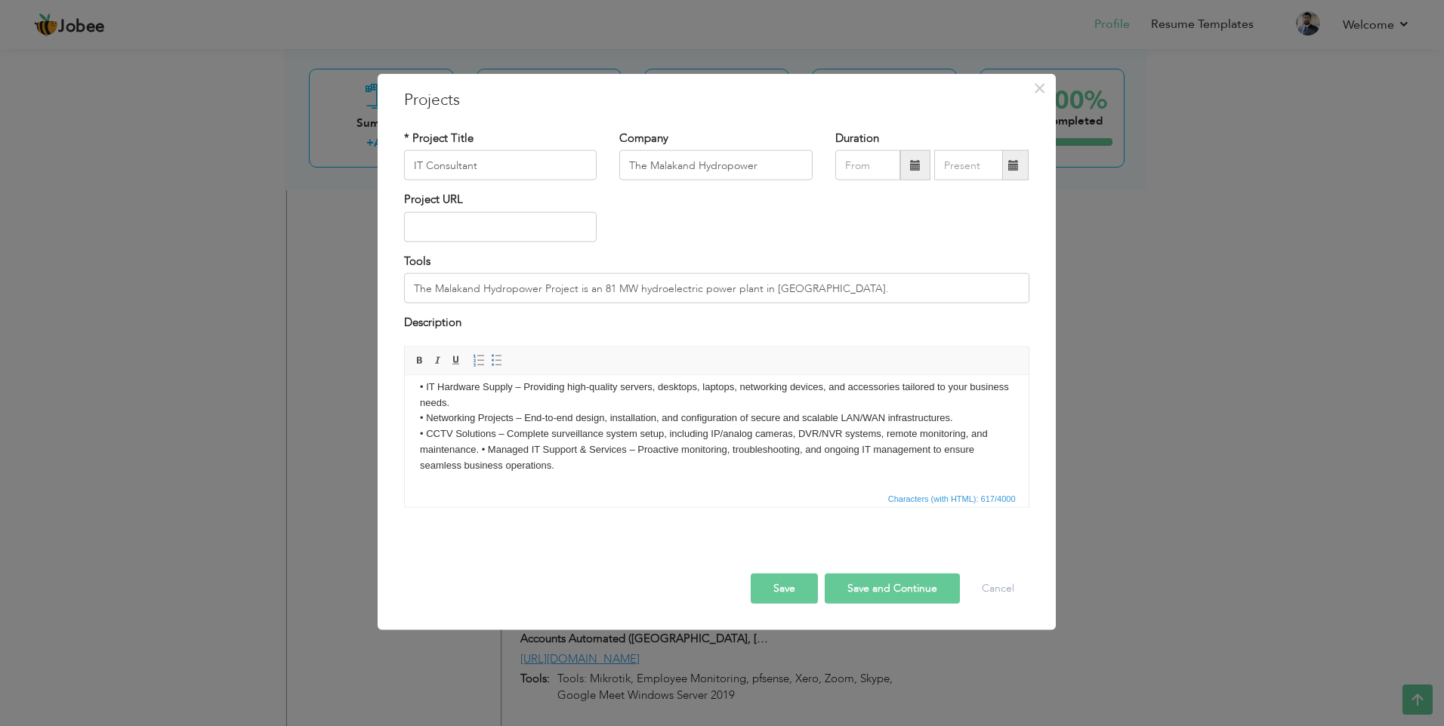
click at [480, 450] on body "Our Services • IT Hardware Supply – Providing high-quality servers, desktops, l…" at bounding box center [715, 418] width 593 height 110
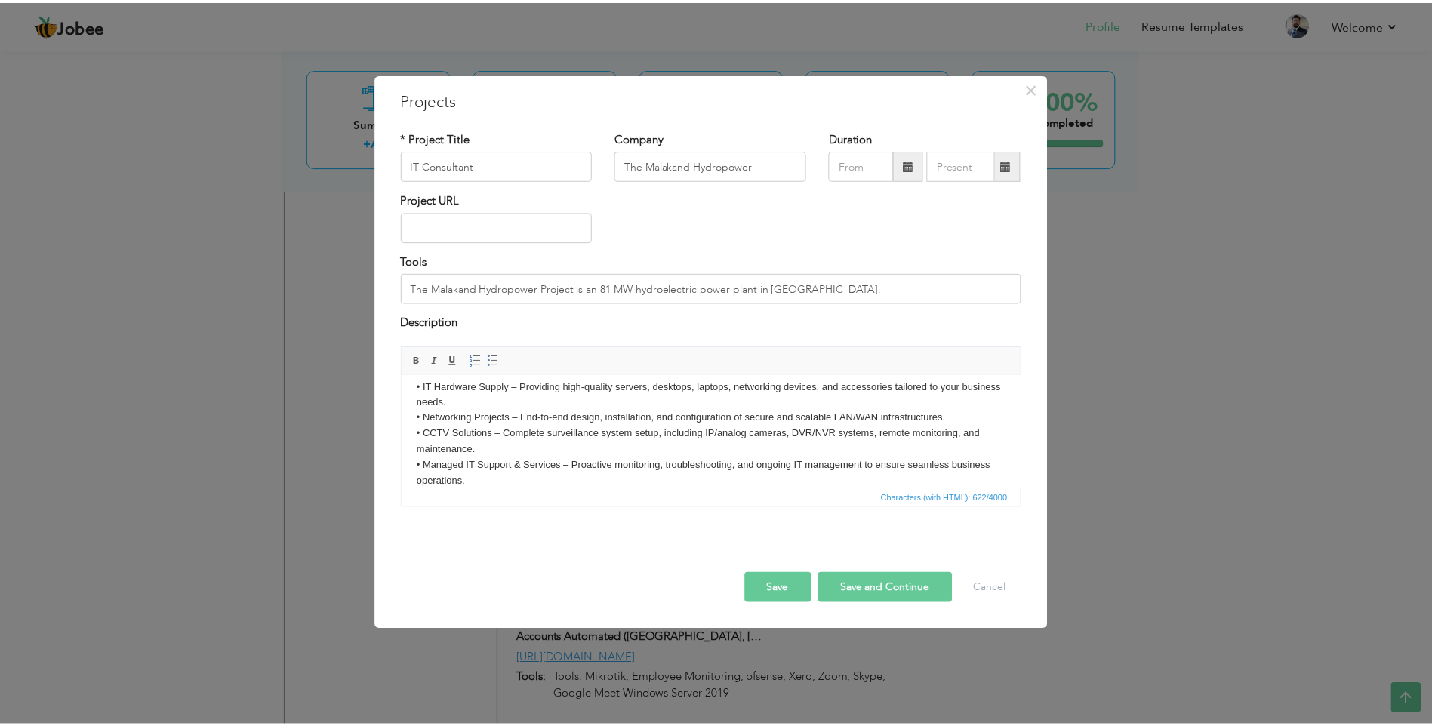
scroll to position [0, 0]
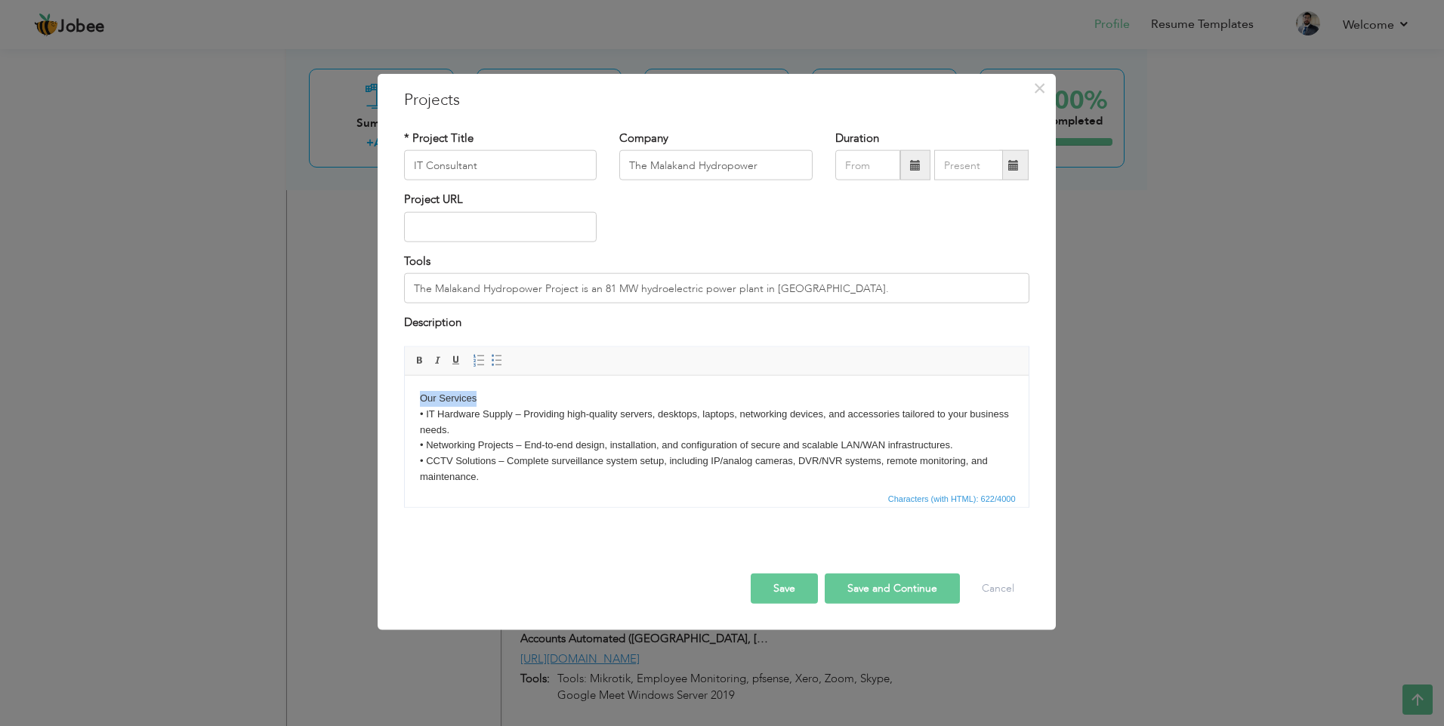
drag, startPoint x: 436, startPoint y: 396, endPoint x: 806, endPoint y: 755, distance: 515.3
click at [404, 396] on html "Our Services • IT Hardware Supply – Providing high-quality servers, desktops, l…" at bounding box center [716, 453] width 624 height 156
click at [418, 362] on span at bounding box center [420, 360] width 12 height 12
click at [491, 406] on body "Our Services • IT Hardware Supply – Providing high-quality servers, desktops, l…" at bounding box center [715, 452] width 593 height 125
click at [495, 399] on body "Our Services • IT Hardware Supply – Providing high-quality servers, desktops, l…" at bounding box center [715, 452] width 593 height 125
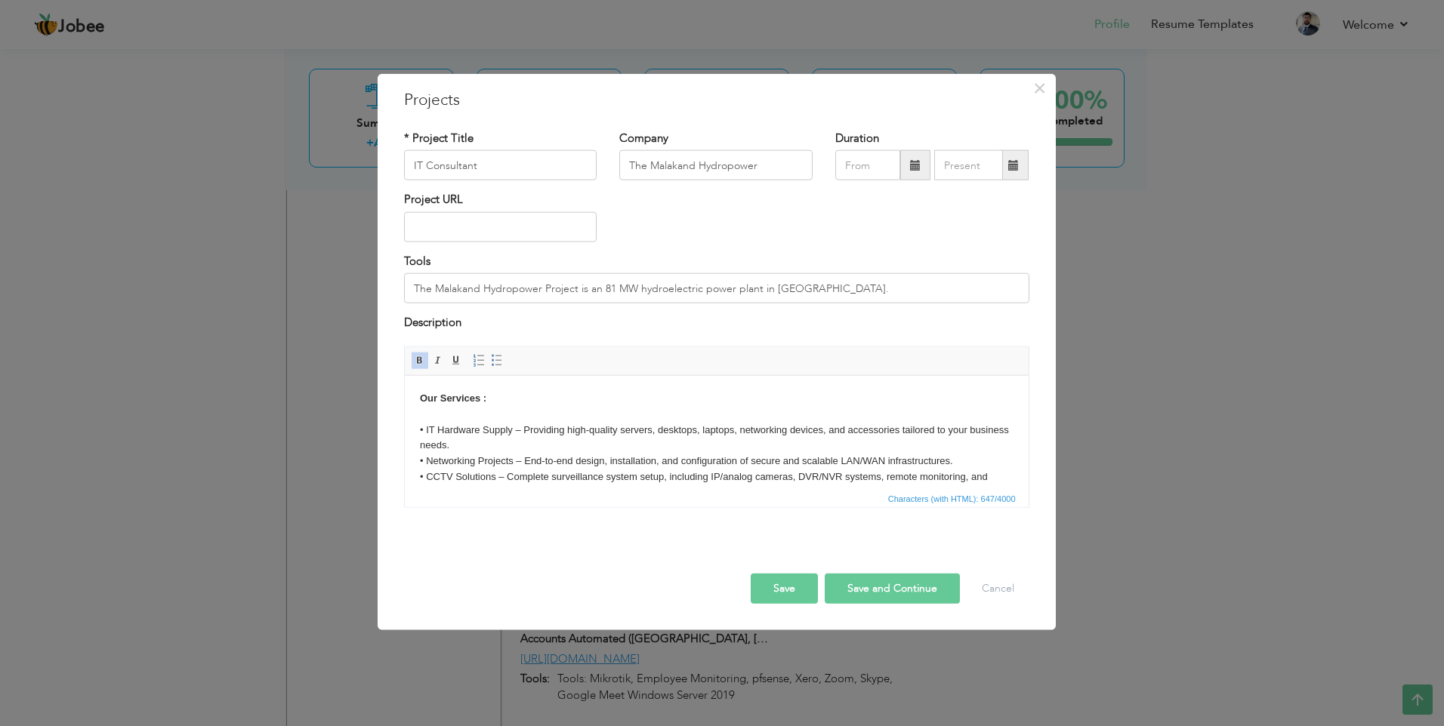
click at [556, 286] on input "The Malakand Hydropower Project is an 81 MW hydroelectric power plant in [GEOGR…" at bounding box center [716, 288] width 625 height 30
paste input "Mikrotik, Fortinet Firewall, IP Exchange, CCTV, SEO, Google My Business Managed…"
type input "Mikrotik, Fortinet Firewall, IP Exchange, CCTV, SEO, Google My Business Managed…"
click at [879, 162] on input "text" at bounding box center [867, 165] width 65 height 30
click at [916, 269] on span "Jun" at bounding box center [914, 277] width 41 height 41
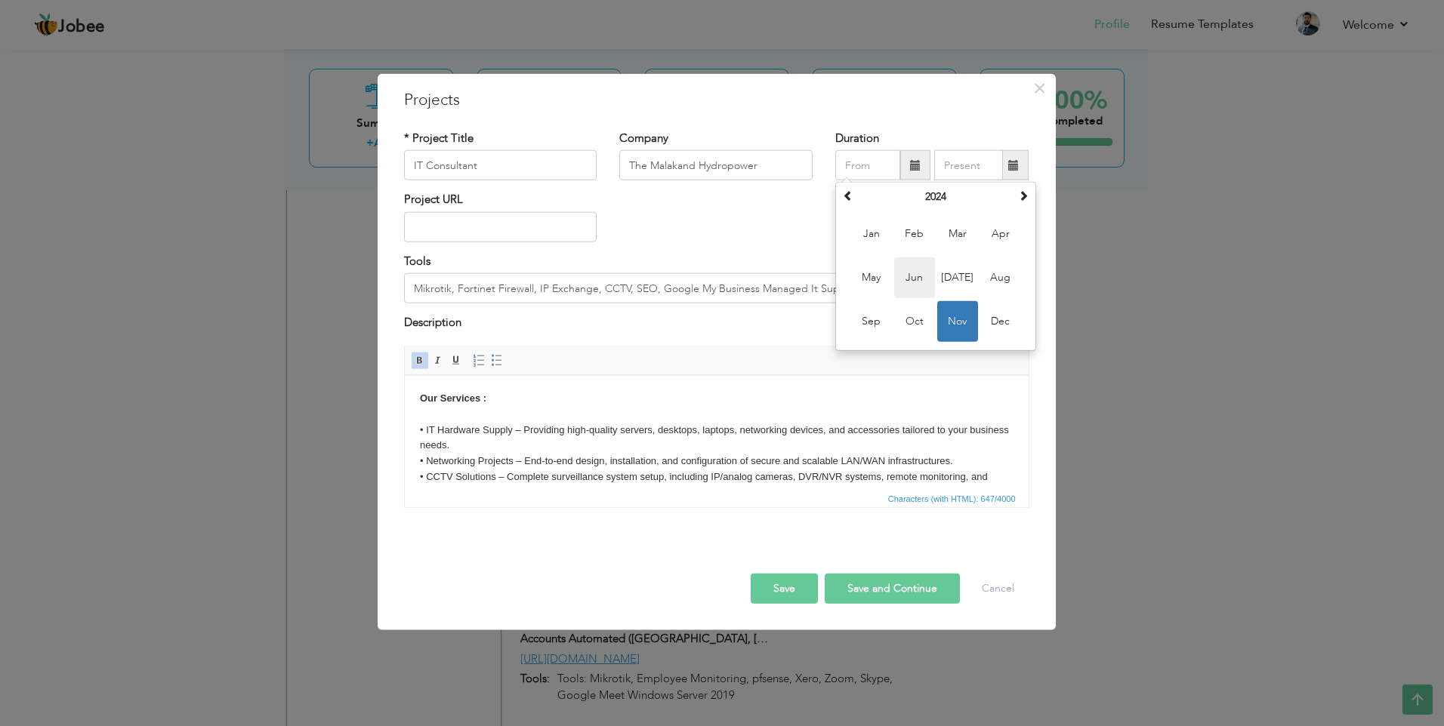
type input "06/2024"
click at [971, 173] on input "text" at bounding box center [968, 165] width 69 height 30
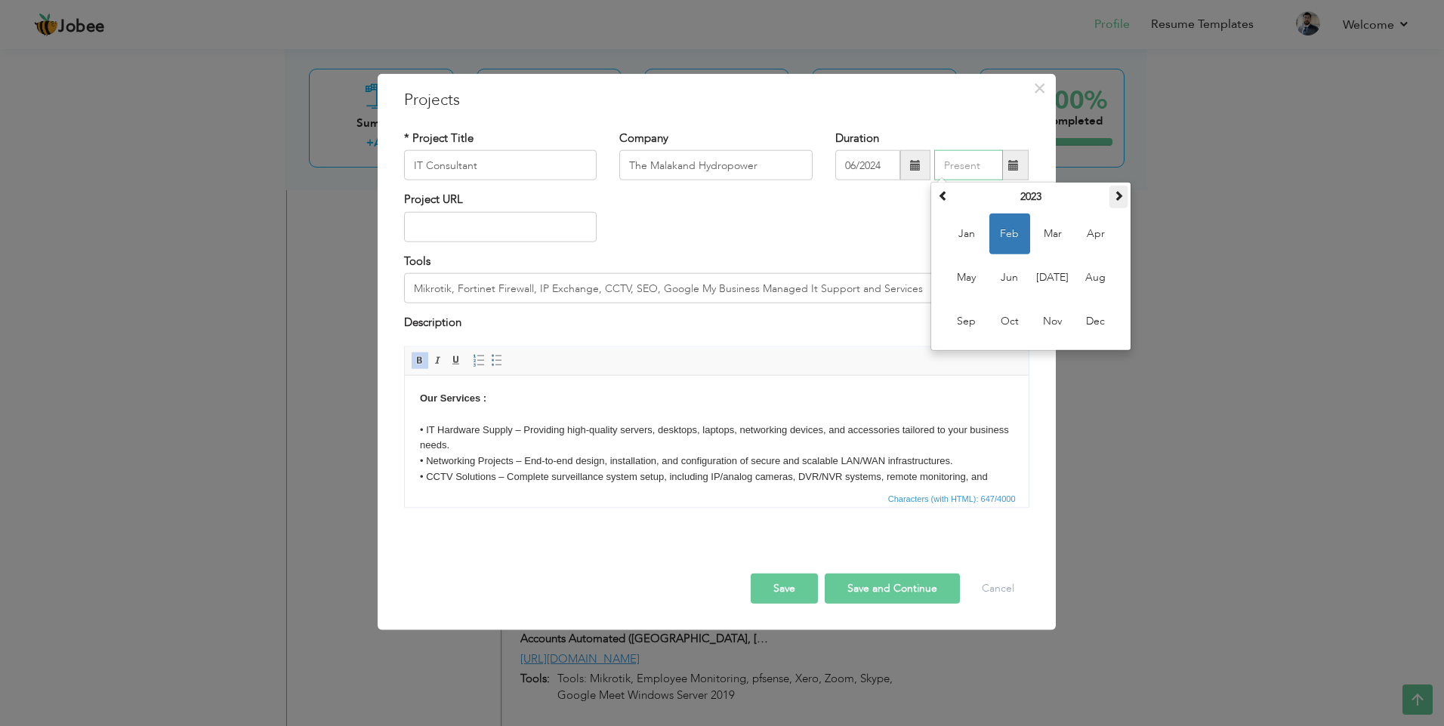
click at [1119, 193] on span at bounding box center [1118, 195] width 11 height 11
click at [1094, 277] on span "Aug" at bounding box center [1095, 277] width 41 height 41
type input "08/2024"
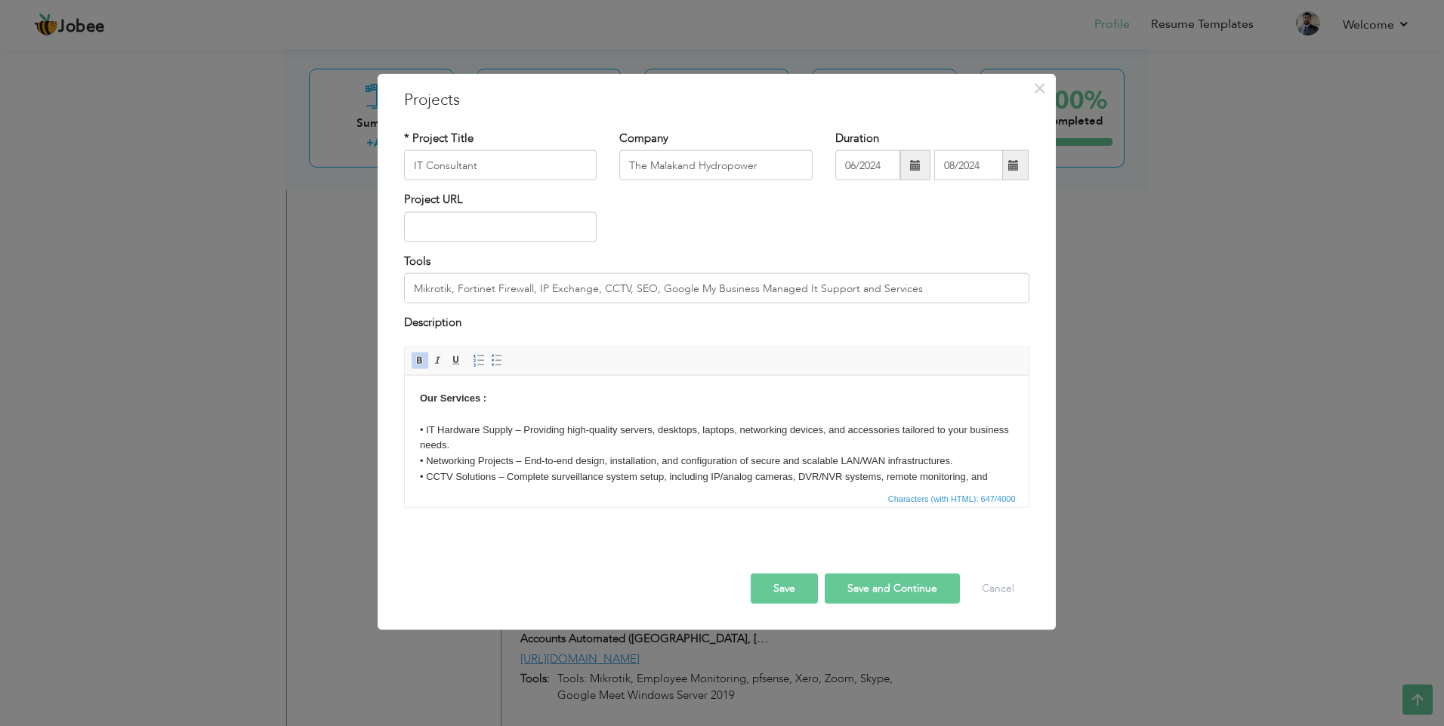
click at [772, 590] on button "Save" at bounding box center [784, 588] width 67 height 30
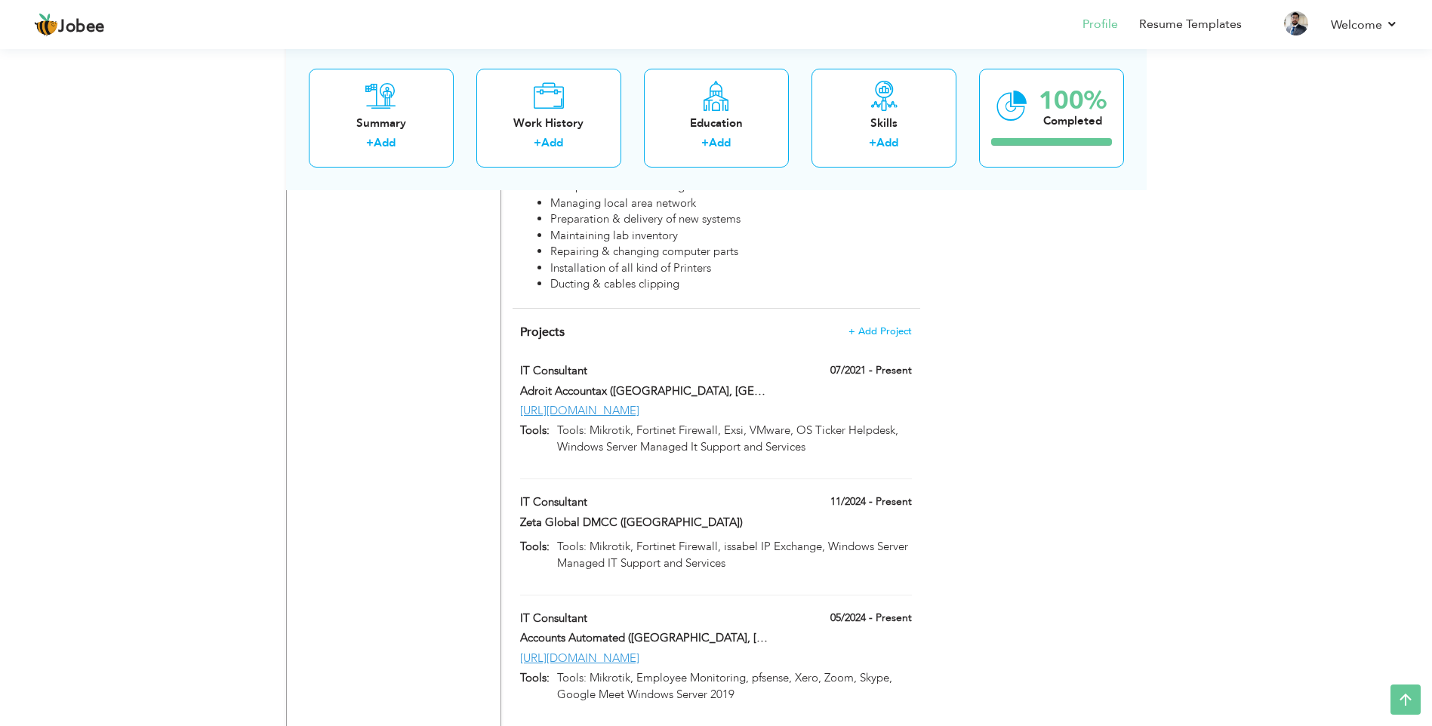
scroll to position [2132, 0]
click at [868, 327] on span "+ Add Project" at bounding box center [880, 332] width 64 height 11
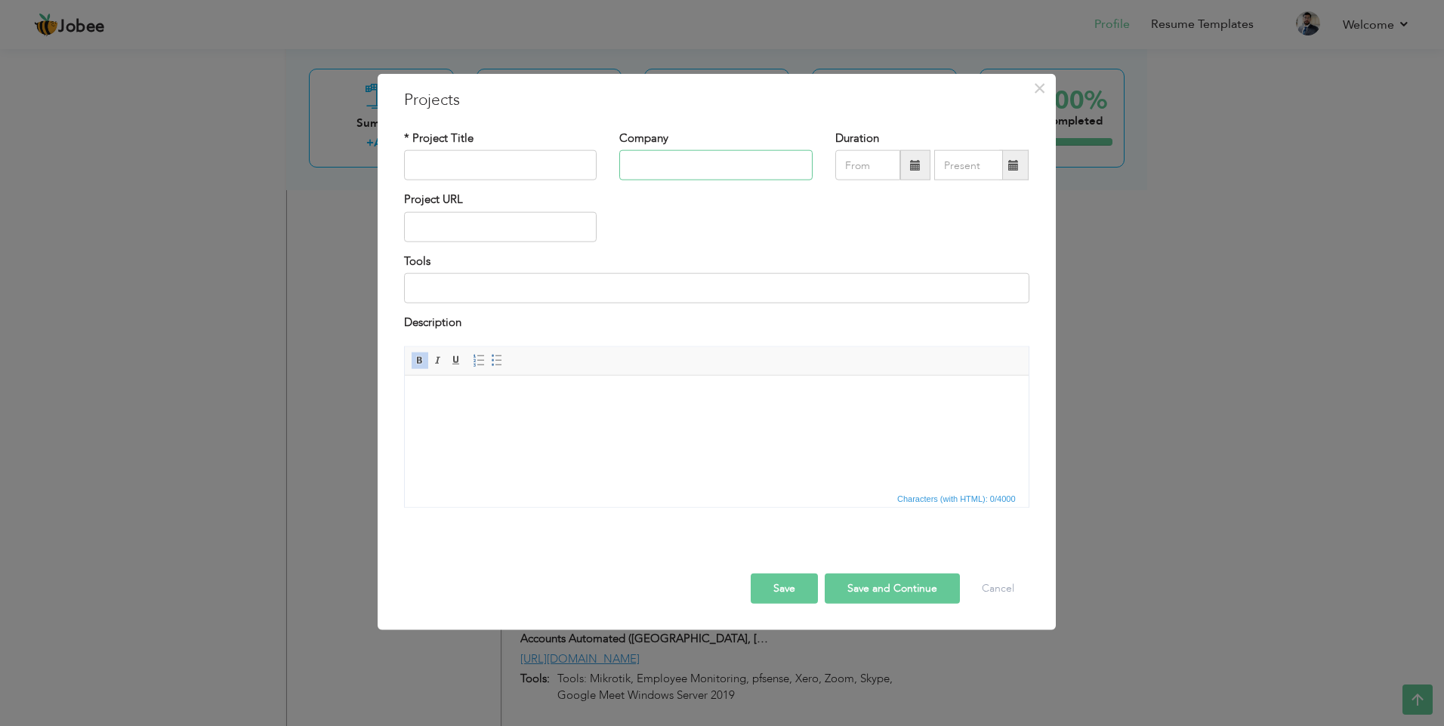
click at [683, 162] on input "text" at bounding box center [715, 165] width 193 height 30
paste input "[GEOGRAPHIC_DATA] ([GEOGRAPHIC_DATA])"
click at [508, 165] on input "text" at bounding box center [500, 165] width 193 height 30
click at [497, 227] on input "text" at bounding box center [500, 227] width 193 height 30
paste input "[URL][DOMAIN_NAME]"
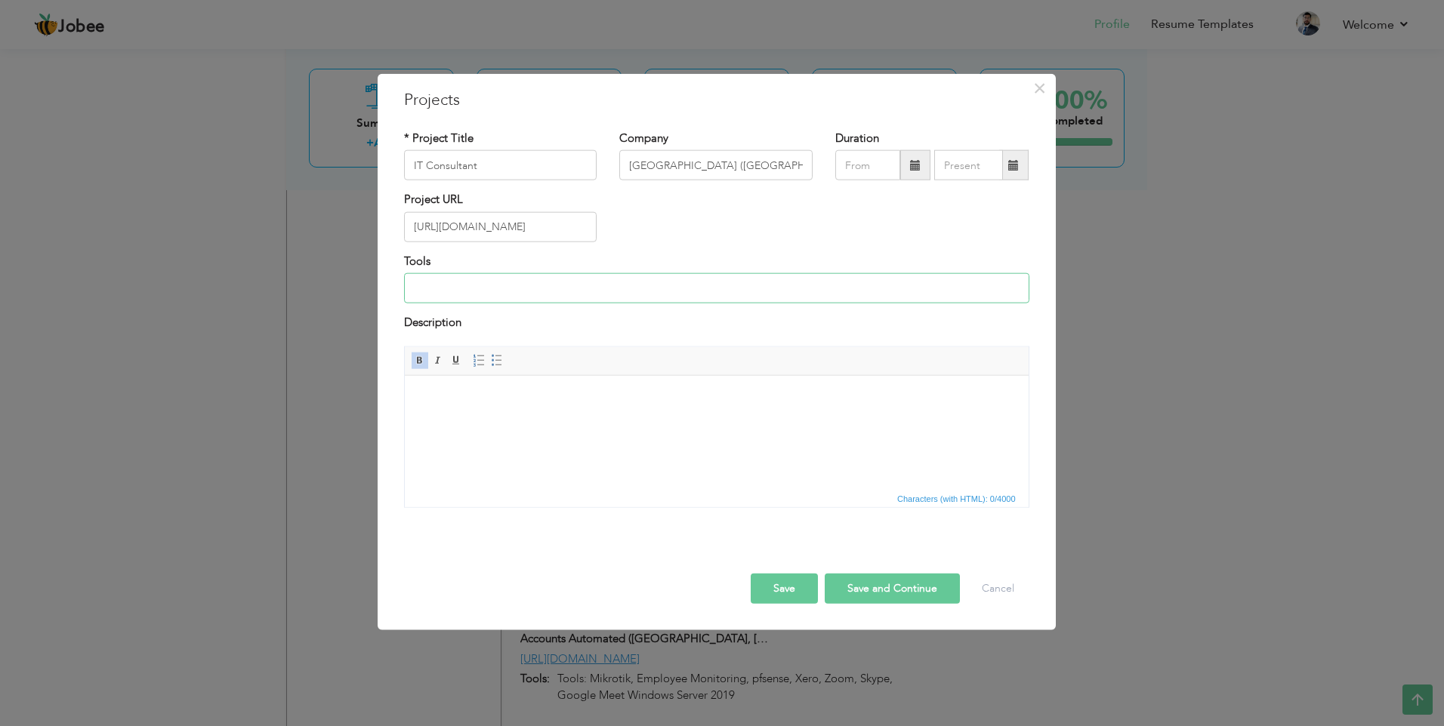
click at [497, 290] on input at bounding box center [716, 288] width 625 height 30
paste input "Networking / Printer Fix Local Area Networking Issue and Printer Share, File Se…"
click at [550, 404] on body at bounding box center [715, 398] width 593 height 16
click at [880, 168] on input "text" at bounding box center [867, 165] width 65 height 30
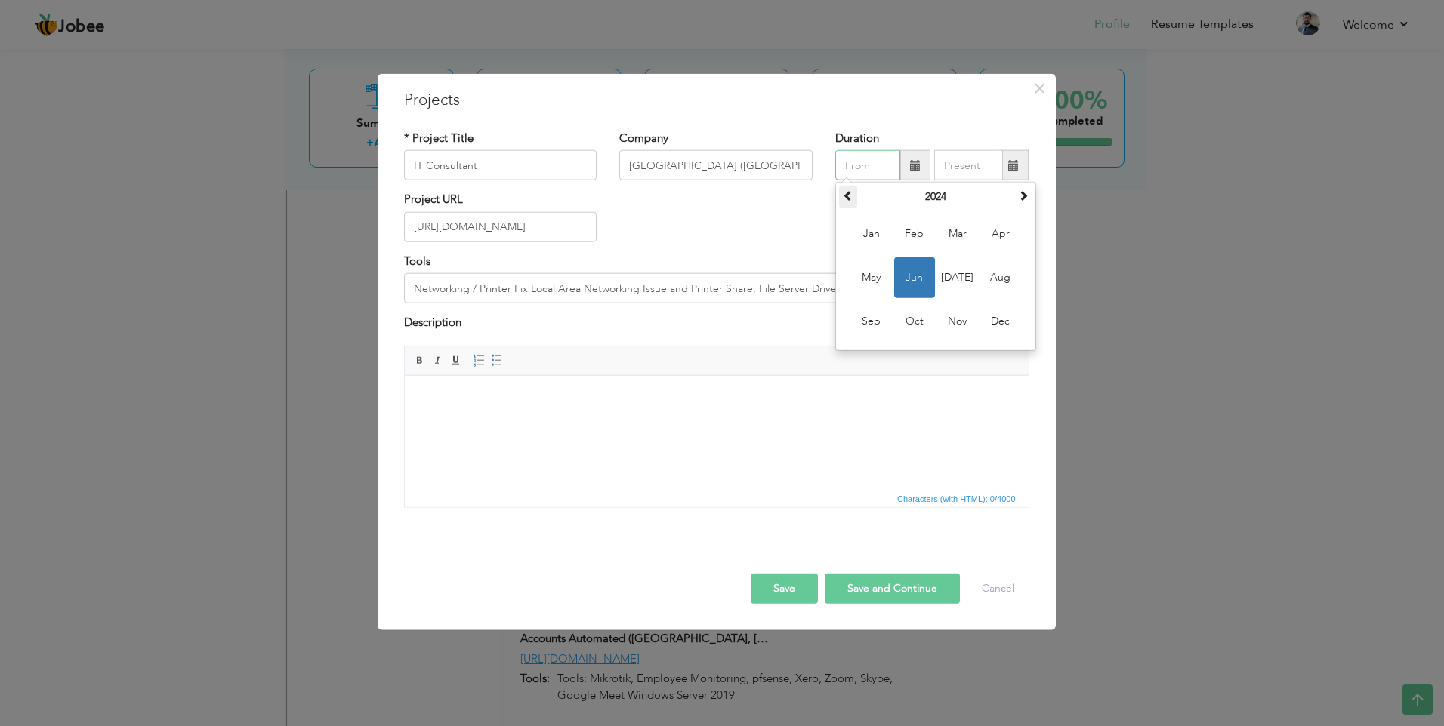
click at [847, 199] on span at bounding box center [848, 195] width 11 height 11
click at [1000, 325] on span "Dec" at bounding box center [1000, 321] width 41 height 41
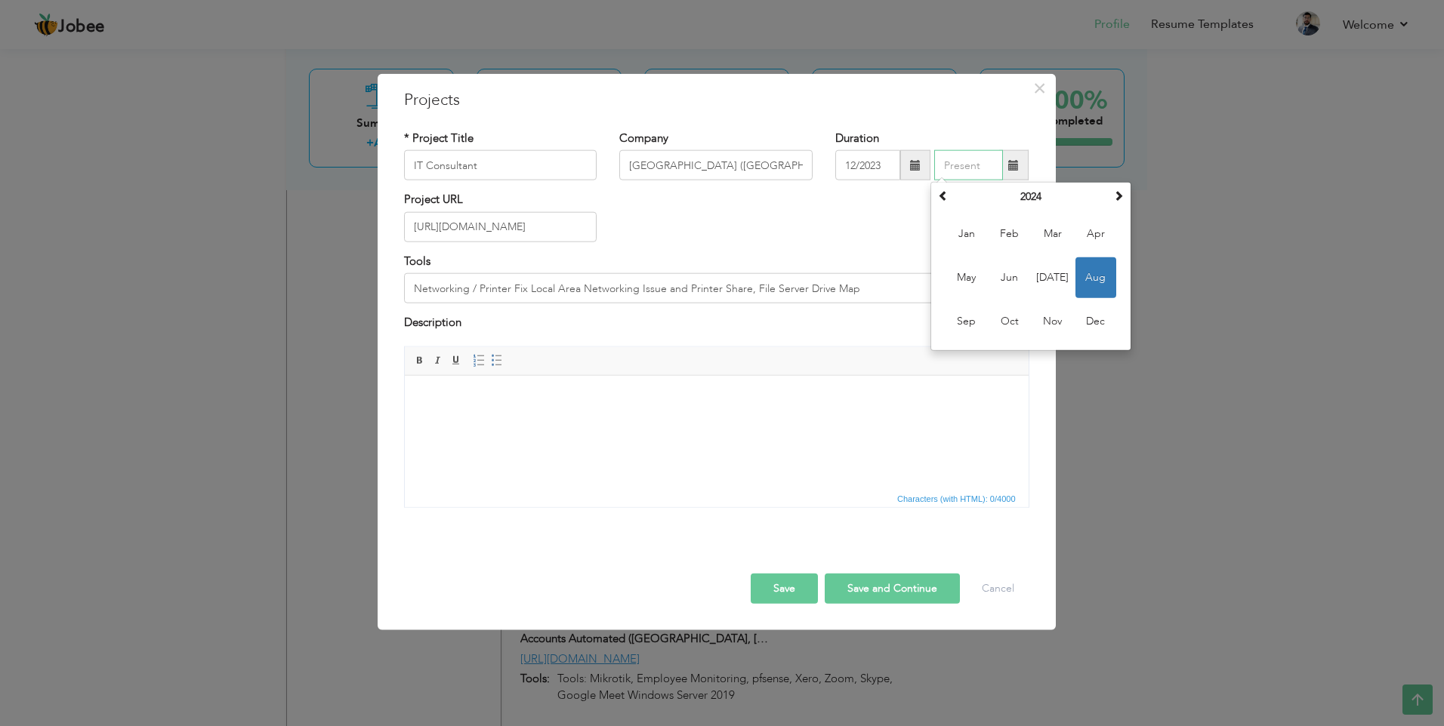
click at [973, 166] on input "text" at bounding box center [968, 165] width 69 height 30
click at [1054, 275] on span "[DATE]" at bounding box center [1052, 277] width 41 height 41
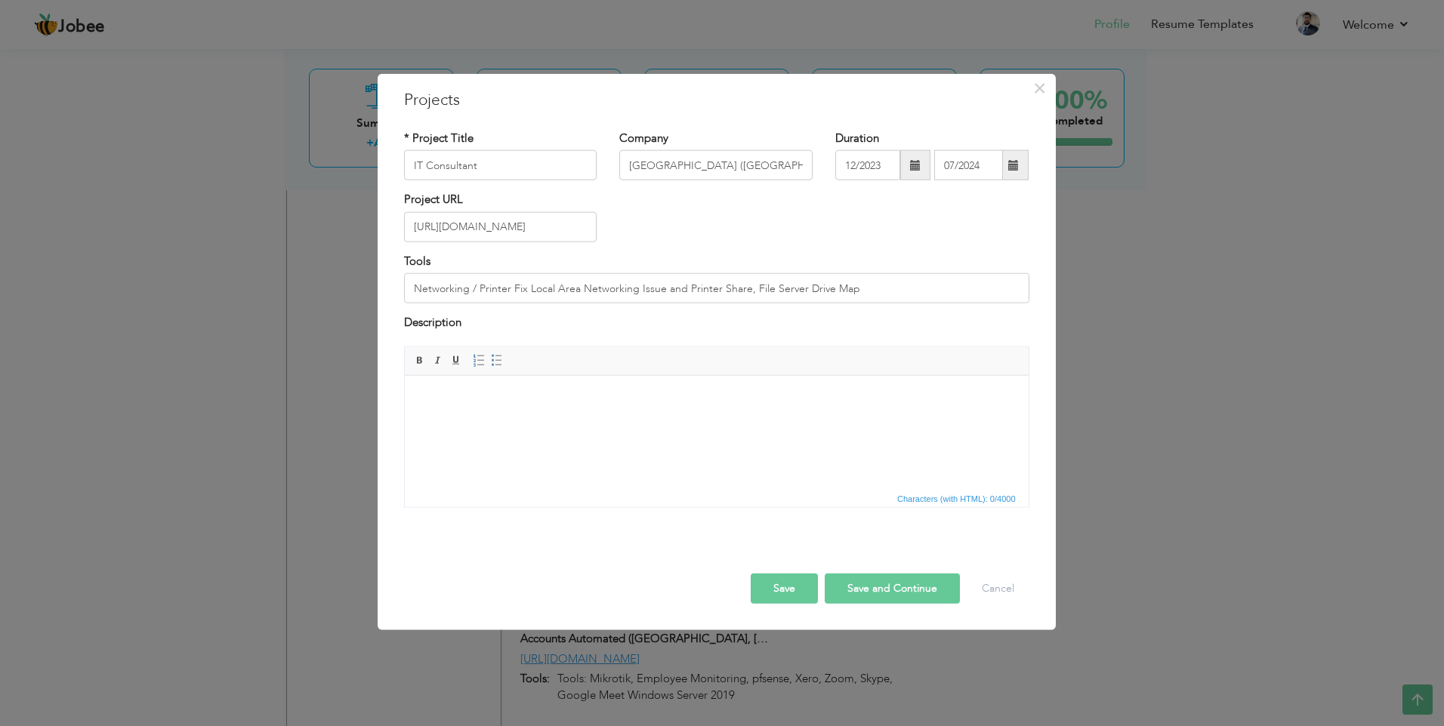
click at [784, 581] on button "Save" at bounding box center [784, 588] width 67 height 30
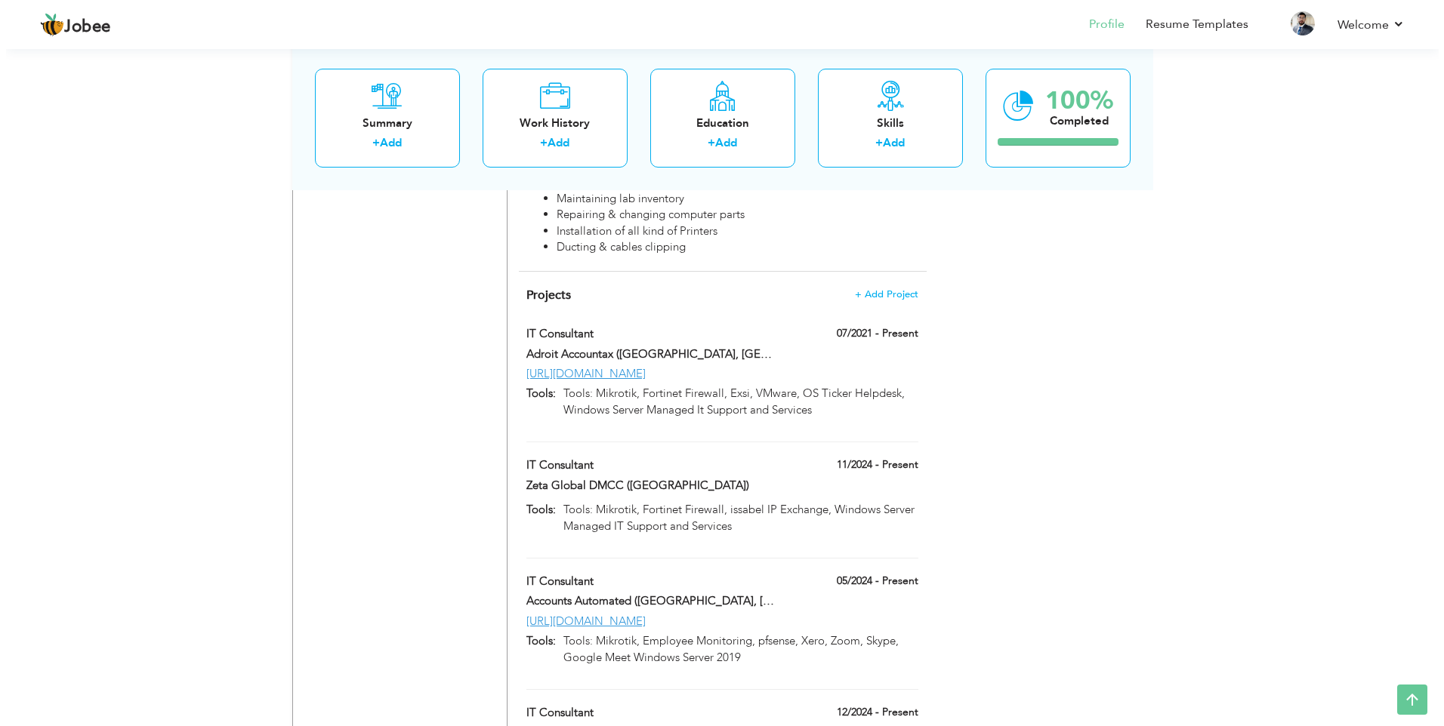
scroll to position [2174, 0]
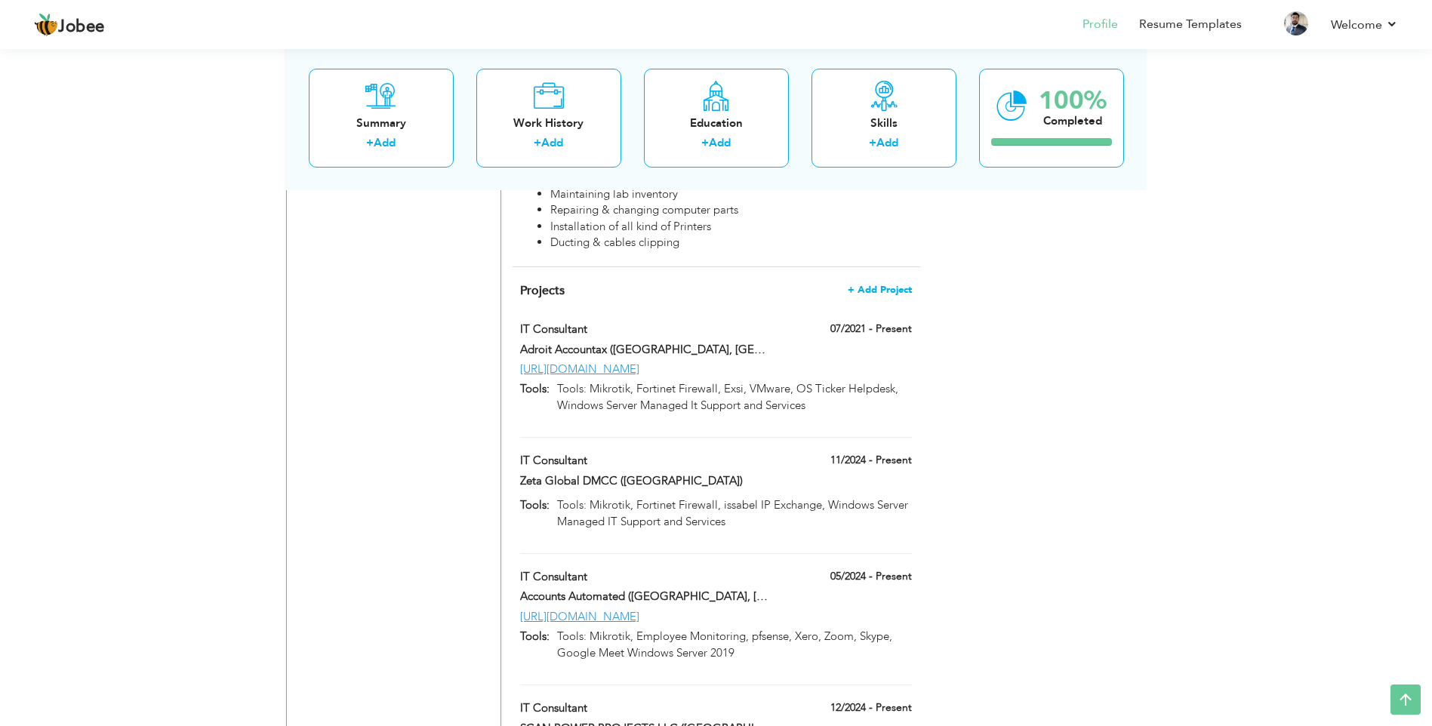
click at [873, 285] on span "+ Add Project" at bounding box center [880, 290] width 64 height 11
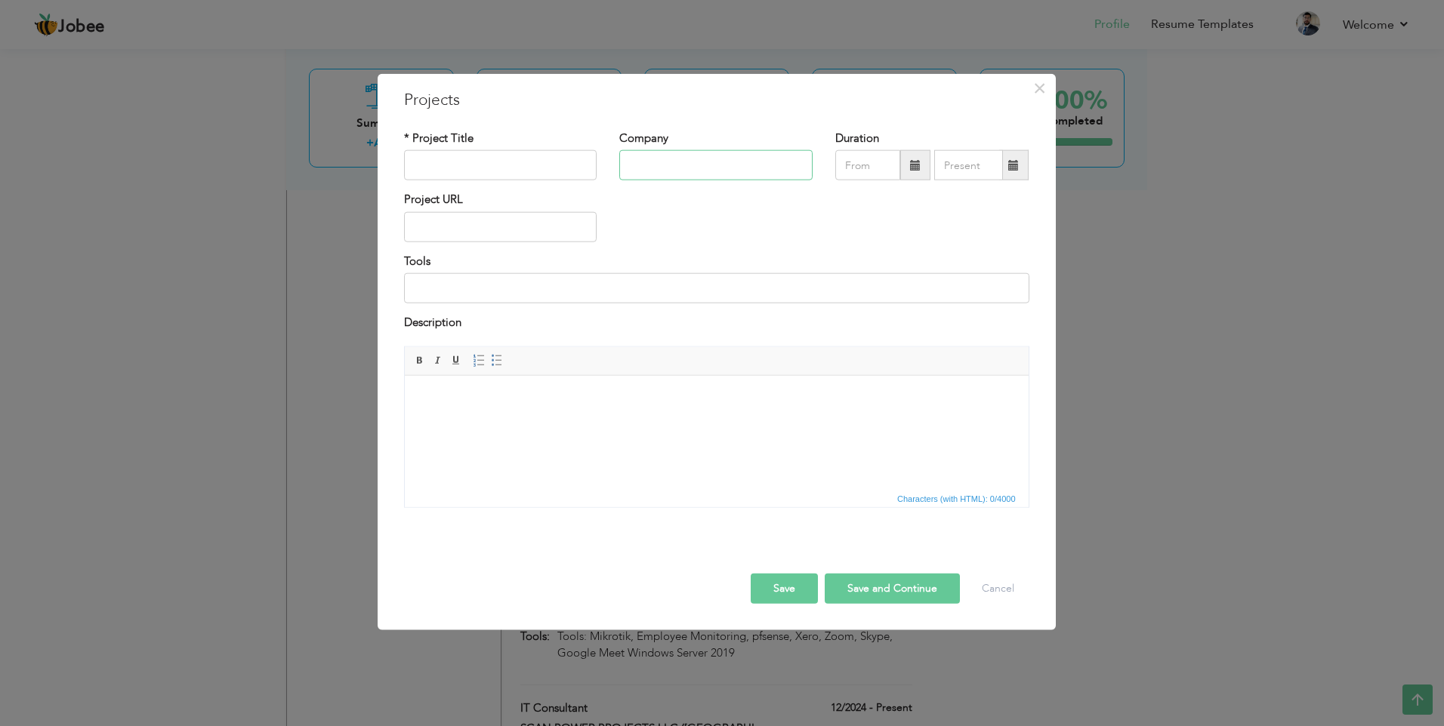
click at [628, 161] on input "text" at bounding box center [715, 165] width 193 height 30
paste input "Sky Falcon Shipping & Logistics ([GEOGRAPHIC_DATA])"
click at [513, 167] on input "text" at bounding box center [500, 165] width 193 height 30
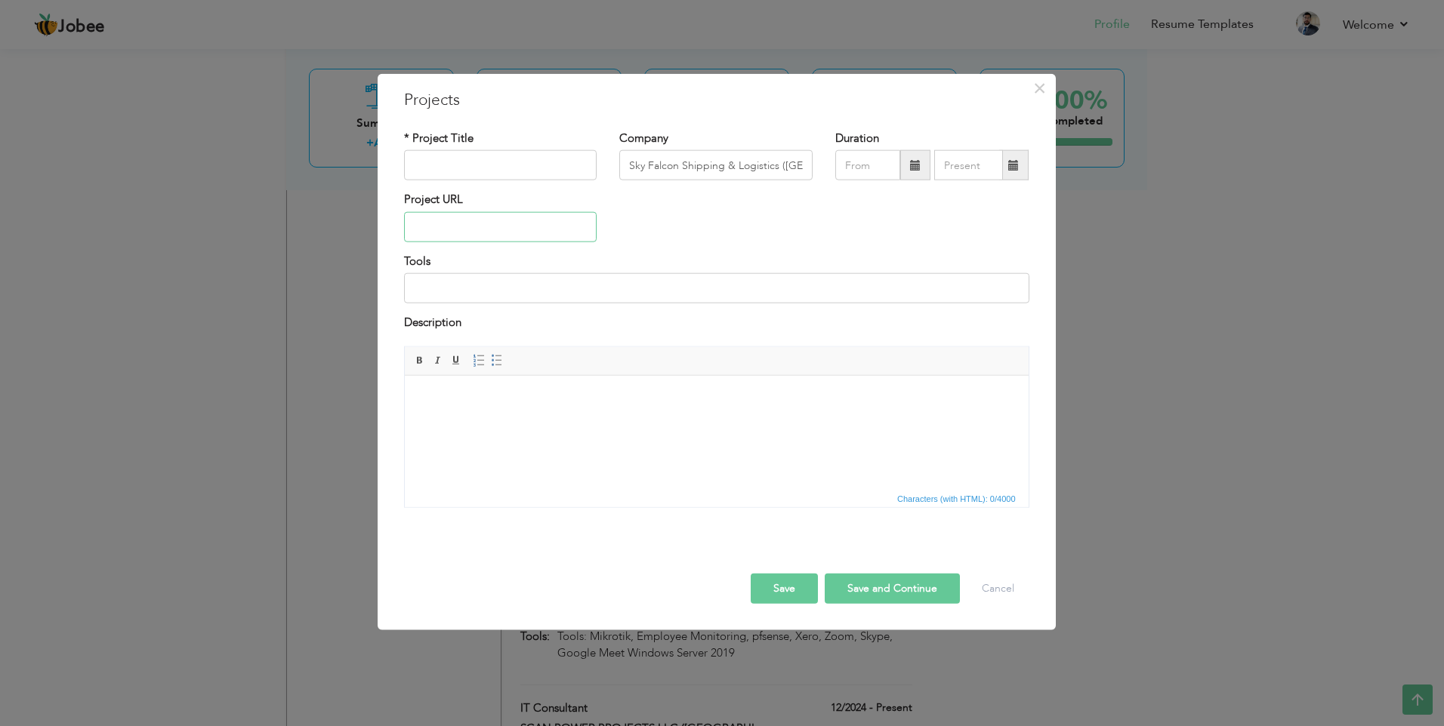
click at [452, 233] on input "text" at bounding box center [500, 227] width 193 height 30
click at [482, 170] on input "text" at bounding box center [500, 165] width 193 height 30
click at [473, 230] on input "text" at bounding box center [500, 227] width 193 height 30
paste input "[URL][DOMAIN_NAME]"
click at [518, 287] on input at bounding box center [716, 288] width 625 height 30
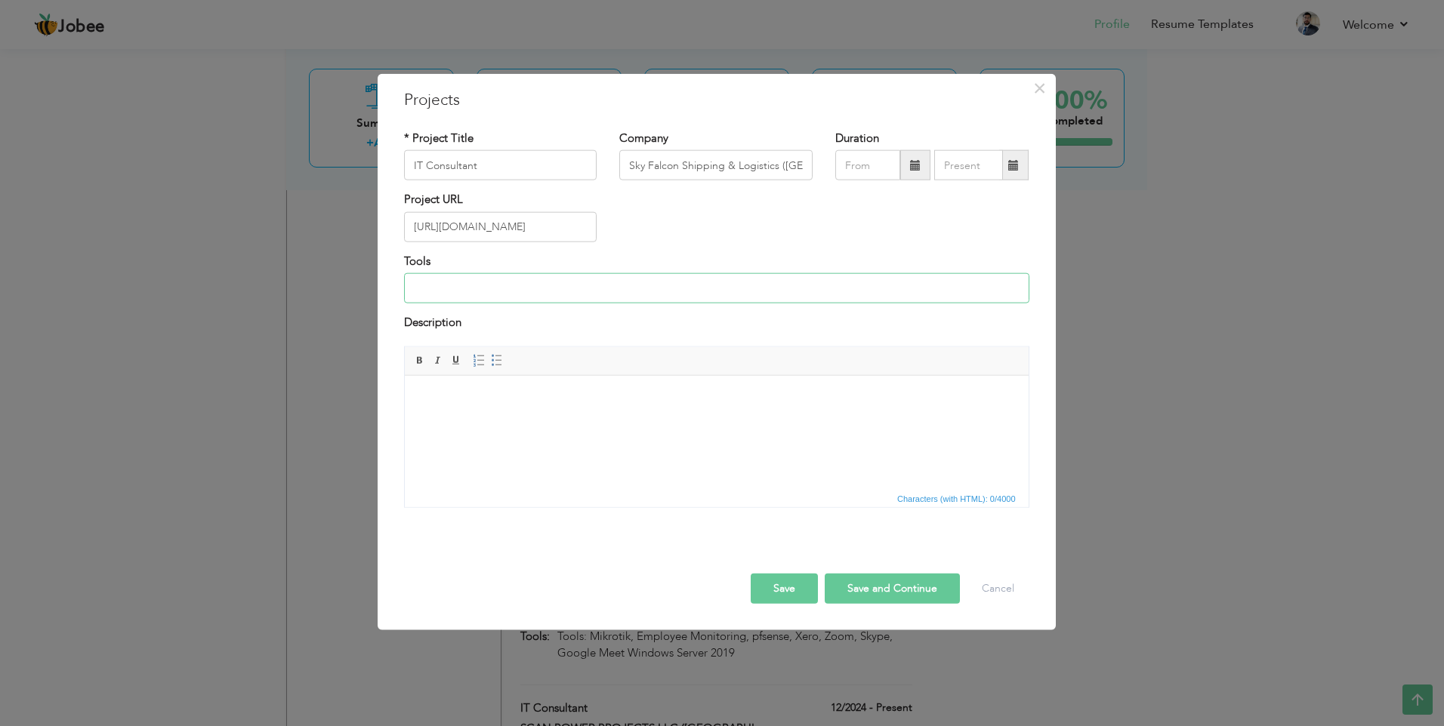
paste input "IT Support and Services cPanel Handling, Website Development, CCTV Camera, Biom…"
click at [421, 291] on input "IT Support and Services cPanel Handling, Website Development, CCTV Camera, Biom…" at bounding box center [716, 288] width 625 height 30
click at [873, 160] on input "text" at bounding box center [867, 165] width 65 height 30
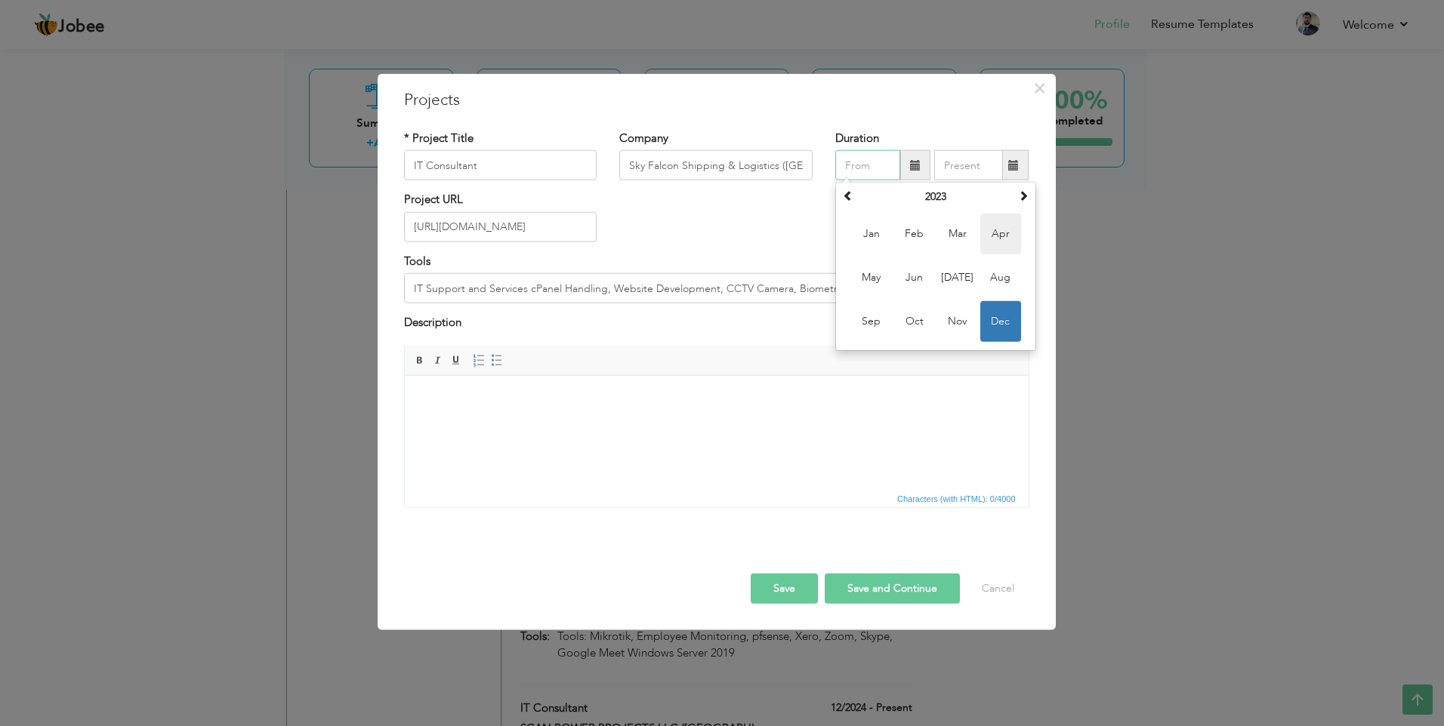
click at [996, 234] on span "Apr" at bounding box center [1000, 234] width 41 height 41
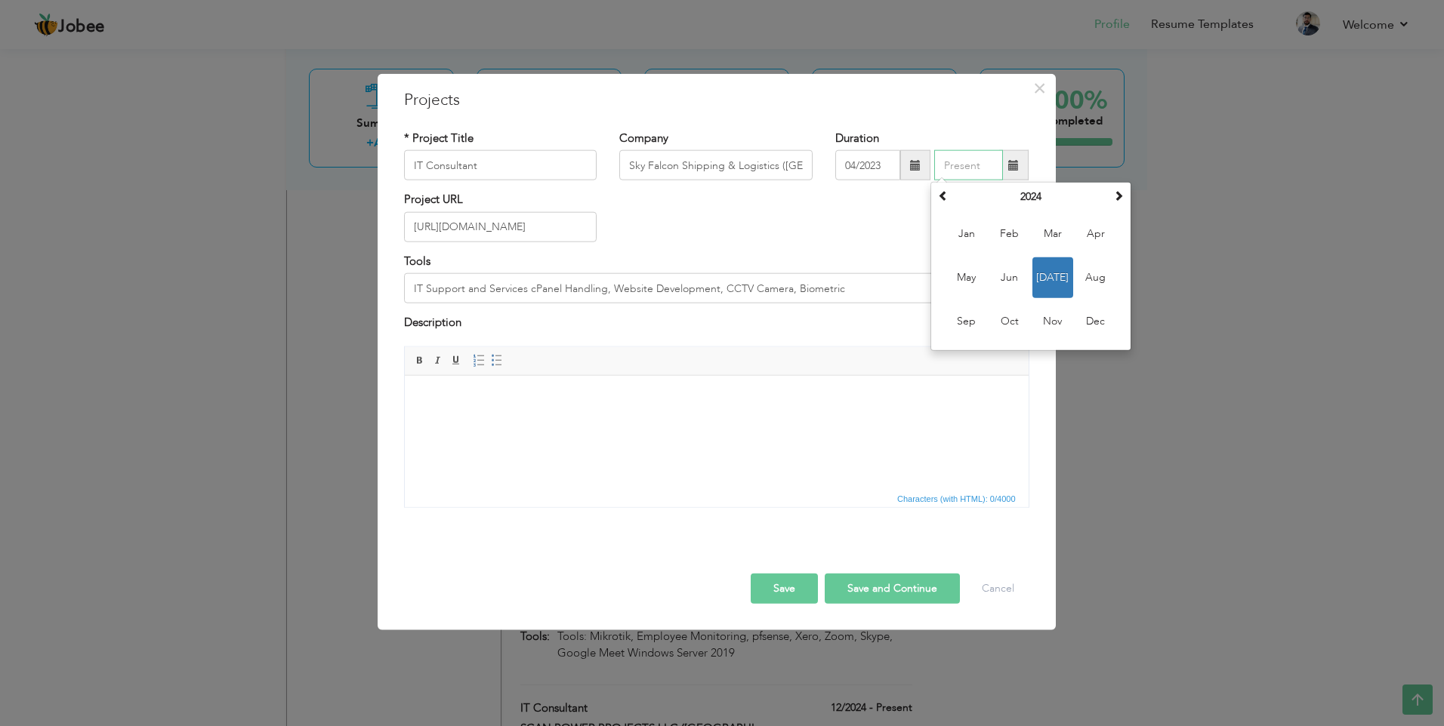
click at [974, 170] on input "text" at bounding box center [968, 165] width 69 height 30
click at [1052, 273] on span "[DATE]" at bounding box center [1052, 277] width 41 height 41
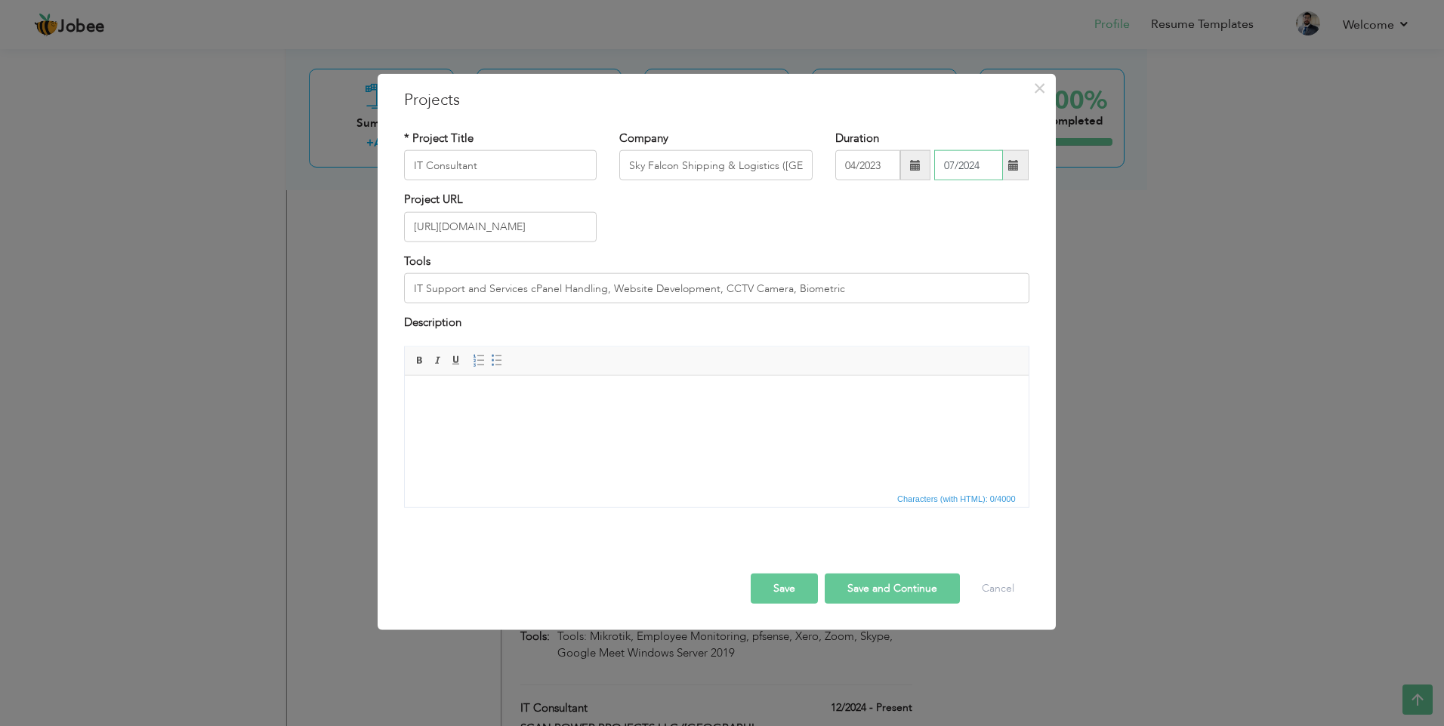
click at [976, 162] on input "07/2024" at bounding box center [968, 165] width 69 height 30
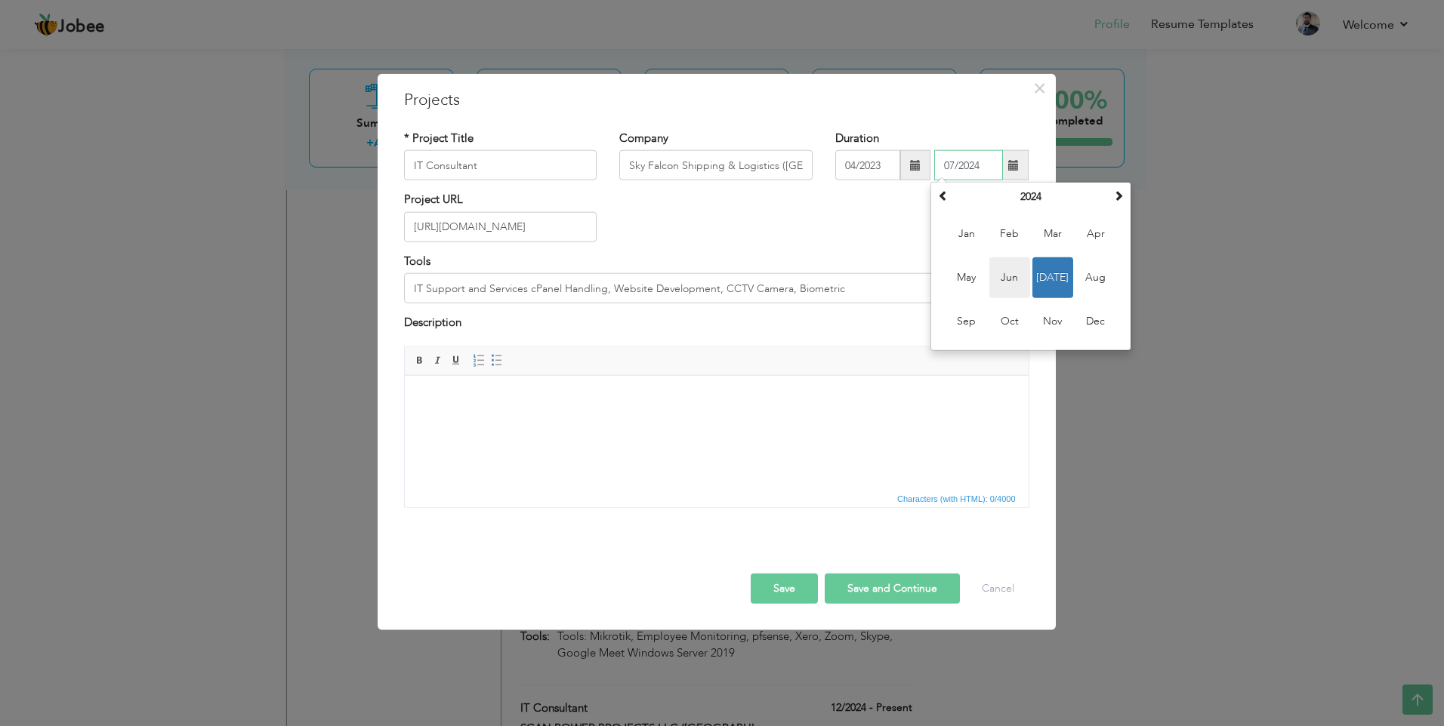
click at [1007, 285] on span "Jun" at bounding box center [1009, 277] width 41 height 41
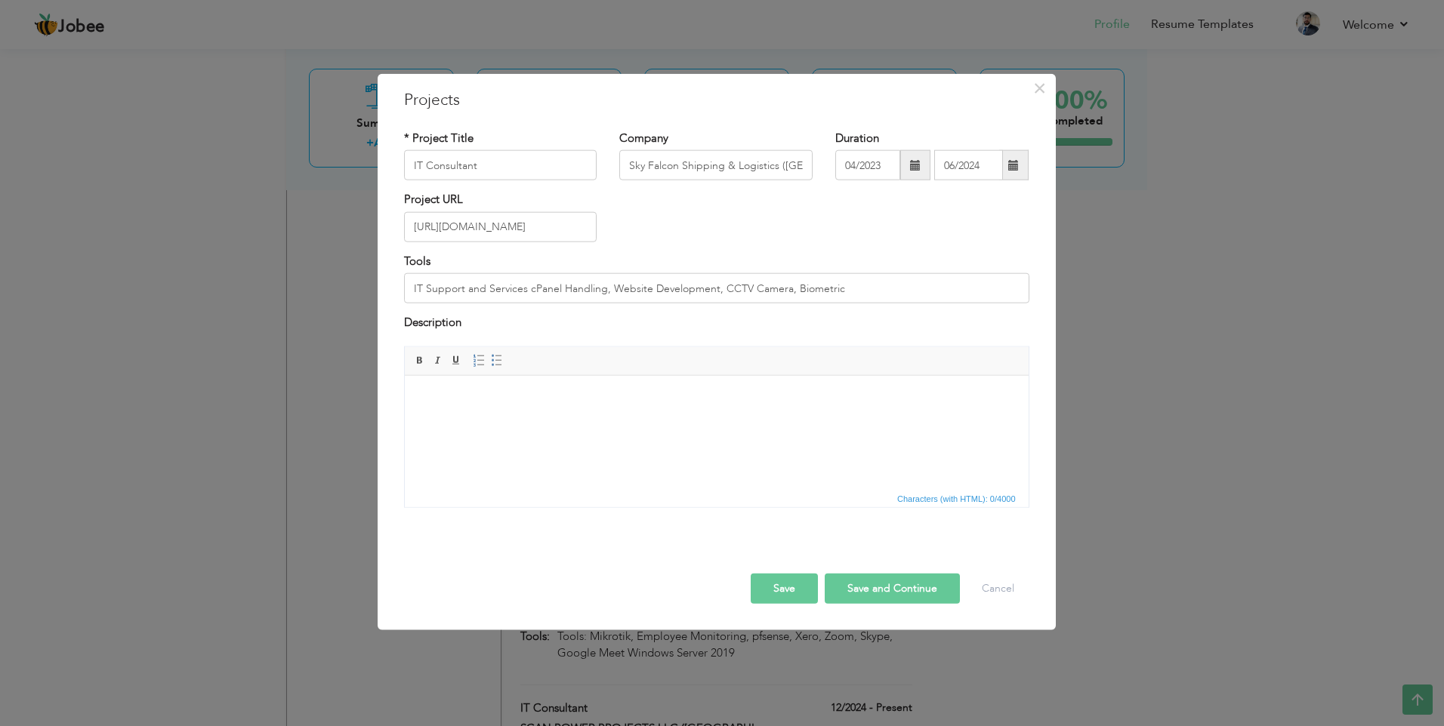
click at [791, 589] on button "Save" at bounding box center [784, 588] width 67 height 30
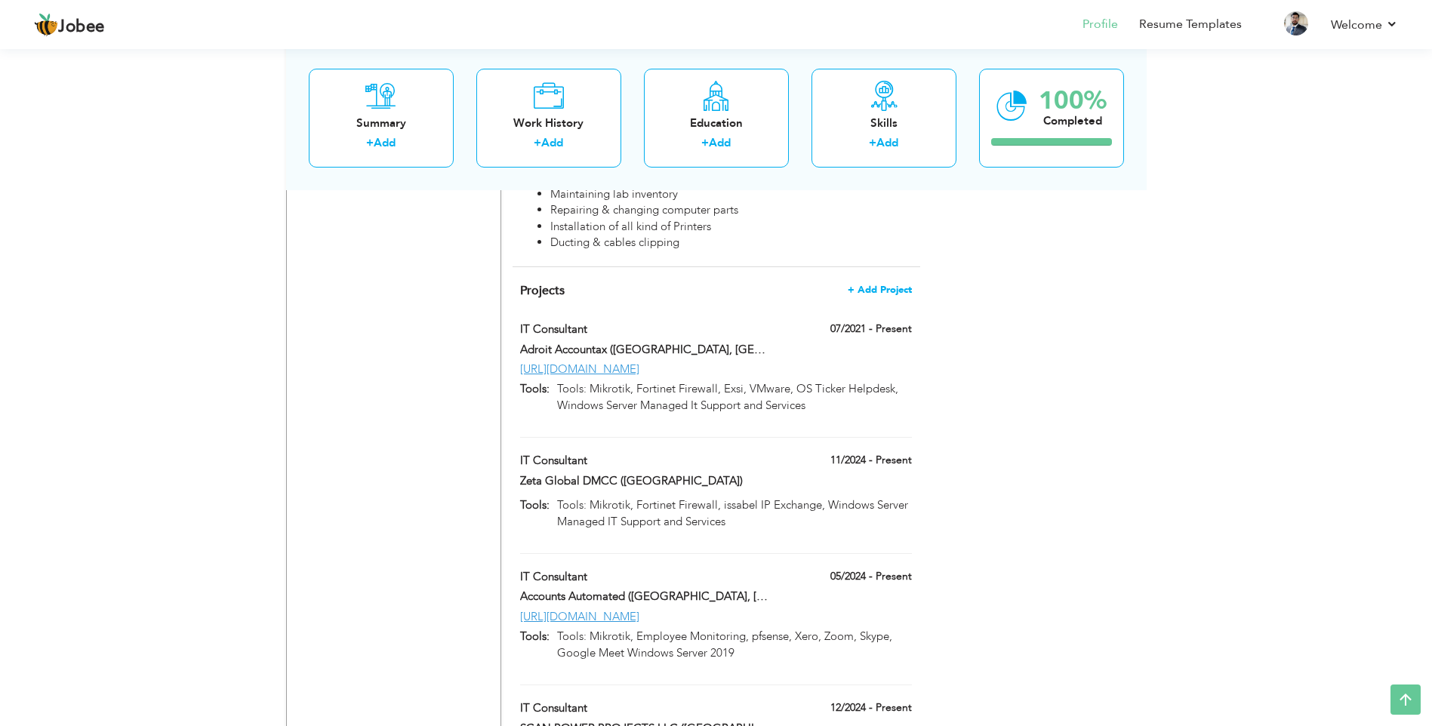
click at [881, 285] on span "+ Add Project" at bounding box center [880, 290] width 64 height 11
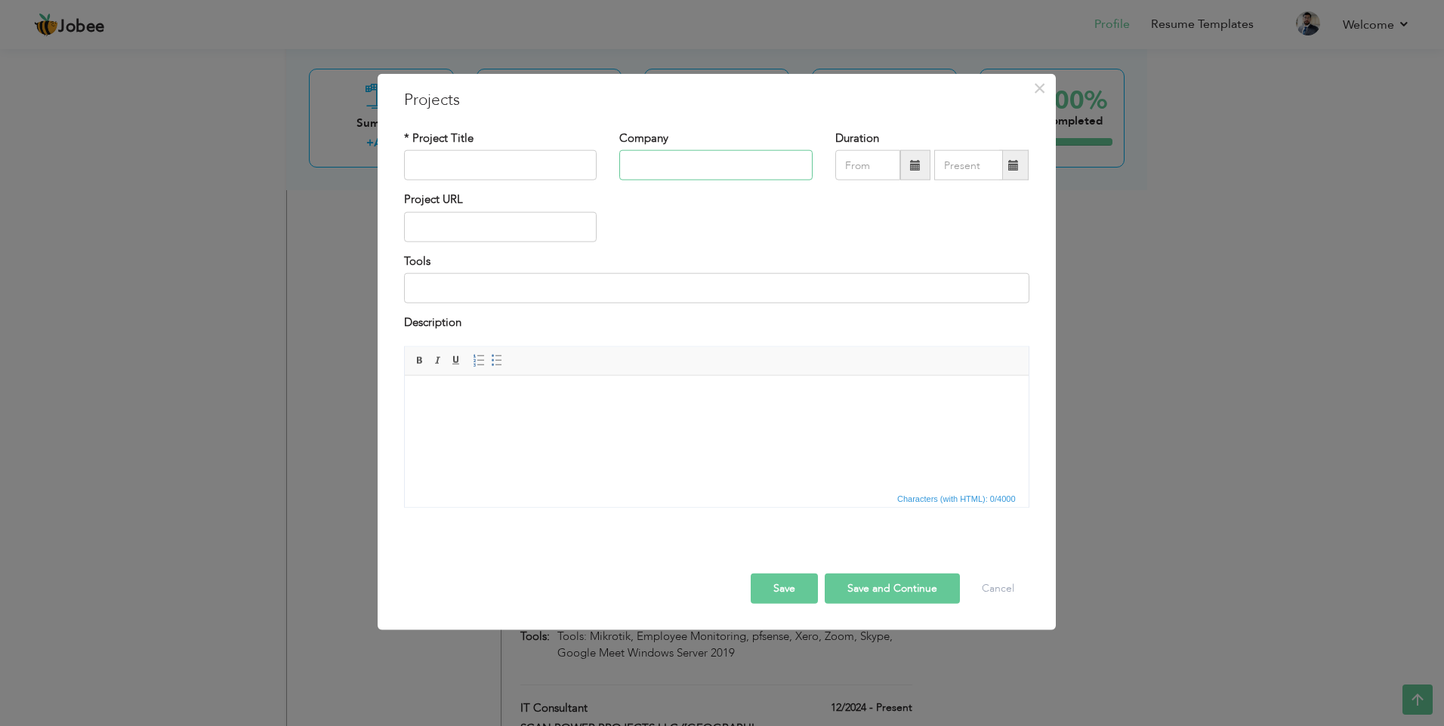
click at [654, 162] on input "text" at bounding box center [715, 165] width 193 height 30
paste input "Punjab Thermal Power Plant (LHR, [GEOGRAPHIC_DATA])"
click at [529, 165] on input "text" at bounding box center [500, 165] width 193 height 30
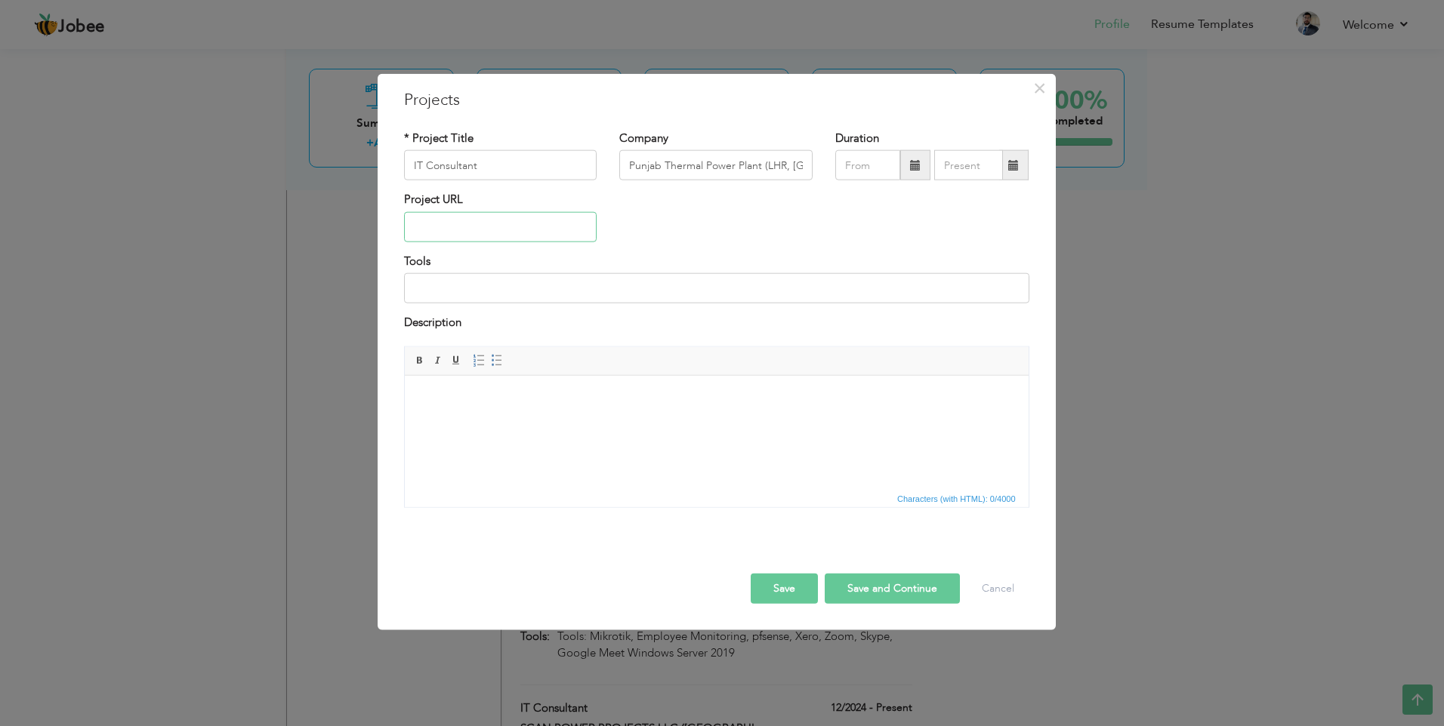
click at [472, 222] on input "text" at bounding box center [500, 227] width 193 height 30
paste input "[URL][DOMAIN_NAME]"
click at [470, 285] on input at bounding box center [716, 288] width 625 height 30
paste input "IT Consultant / CCTV Solution Punjab Thermal Power Plant is a 1,263 MW RLNG-bas…"
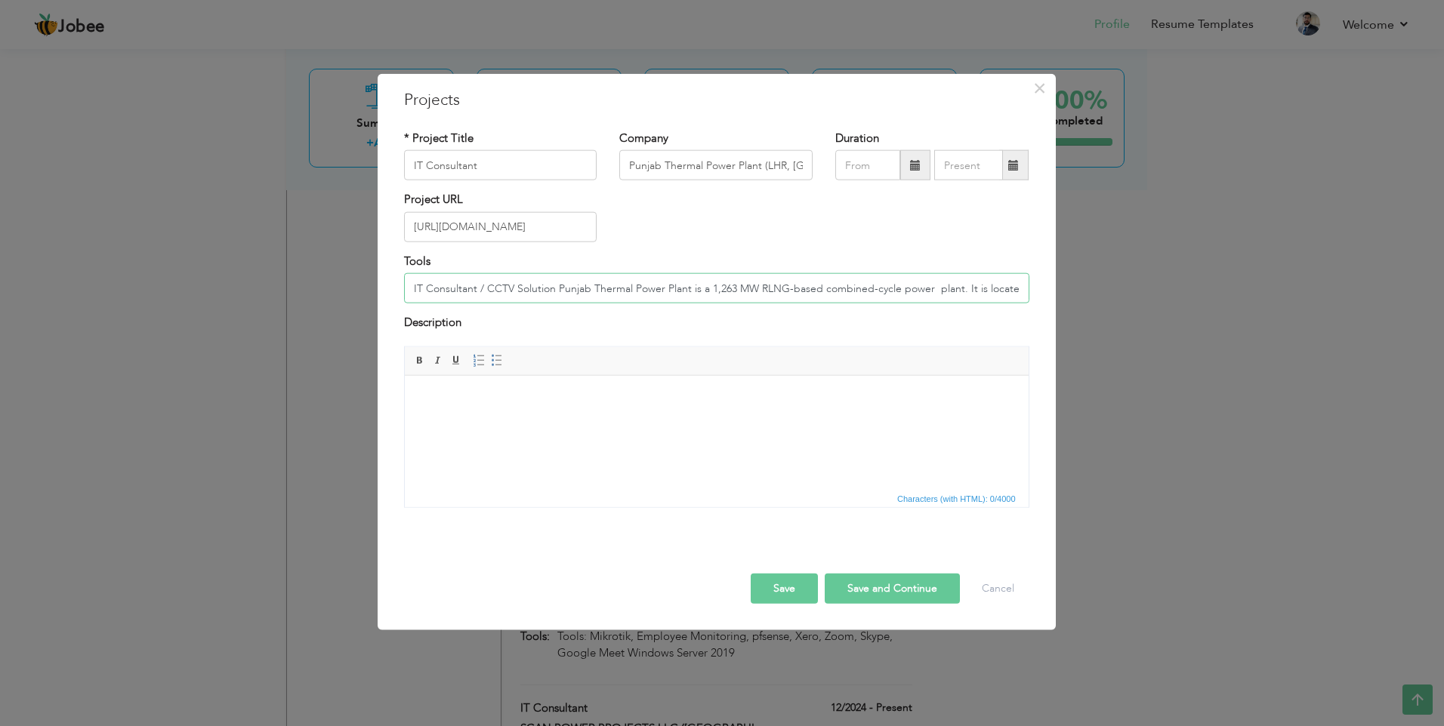
scroll to position [0, 123]
drag, startPoint x: 803, startPoint y: 288, endPoint x: 748, endPoint y: 282, distance: 56.3
click at [748, 282] on input "IT Consultant / CCTV Solution Punjab Thermal Power Plant is a 1,263 MW RLNG-bas…" at bounding box center [716, 288] width 625 height 30
click at [509, 286] on input "IT Consultant / CCTV Solution Punjab Thermal Power Plant is a 1,263 MW RLNG-bas…" at bounding box center [716, 288] width 625 height 30
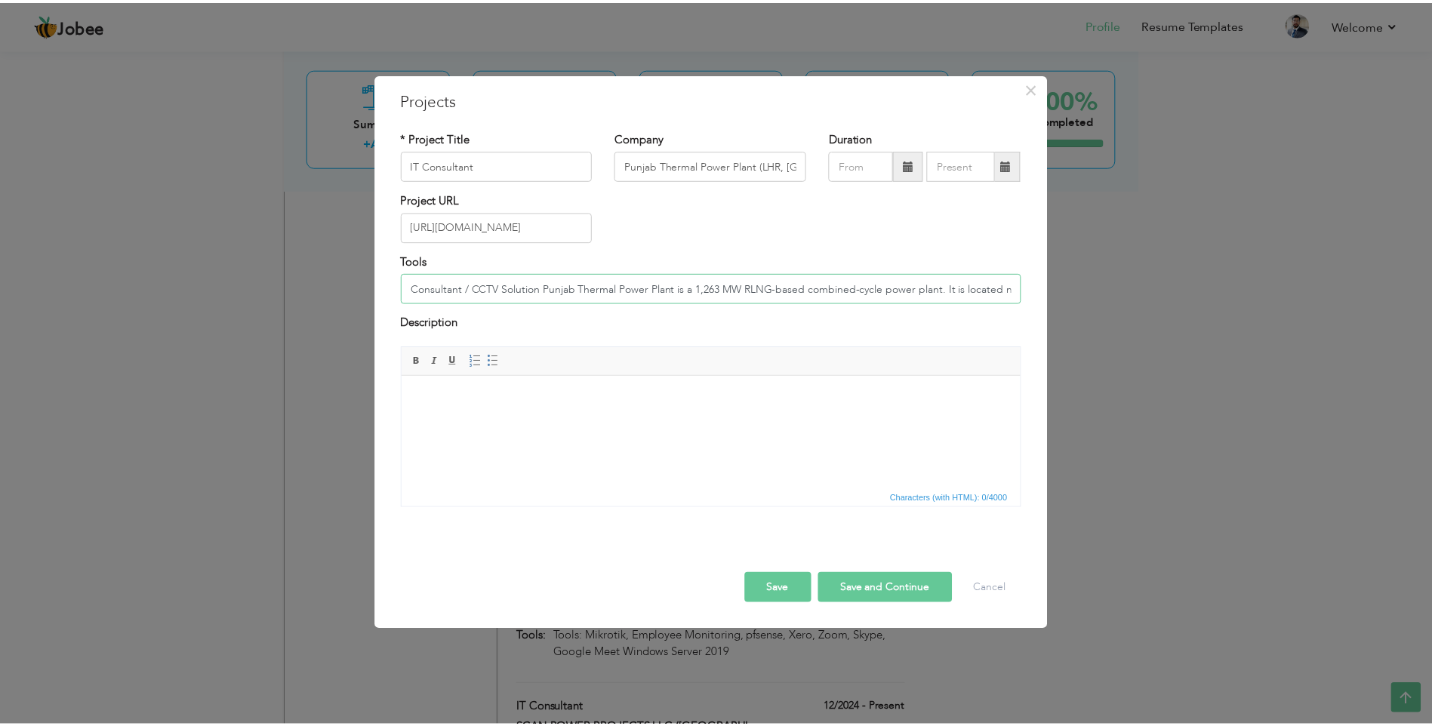
scroll to position [0, 0]
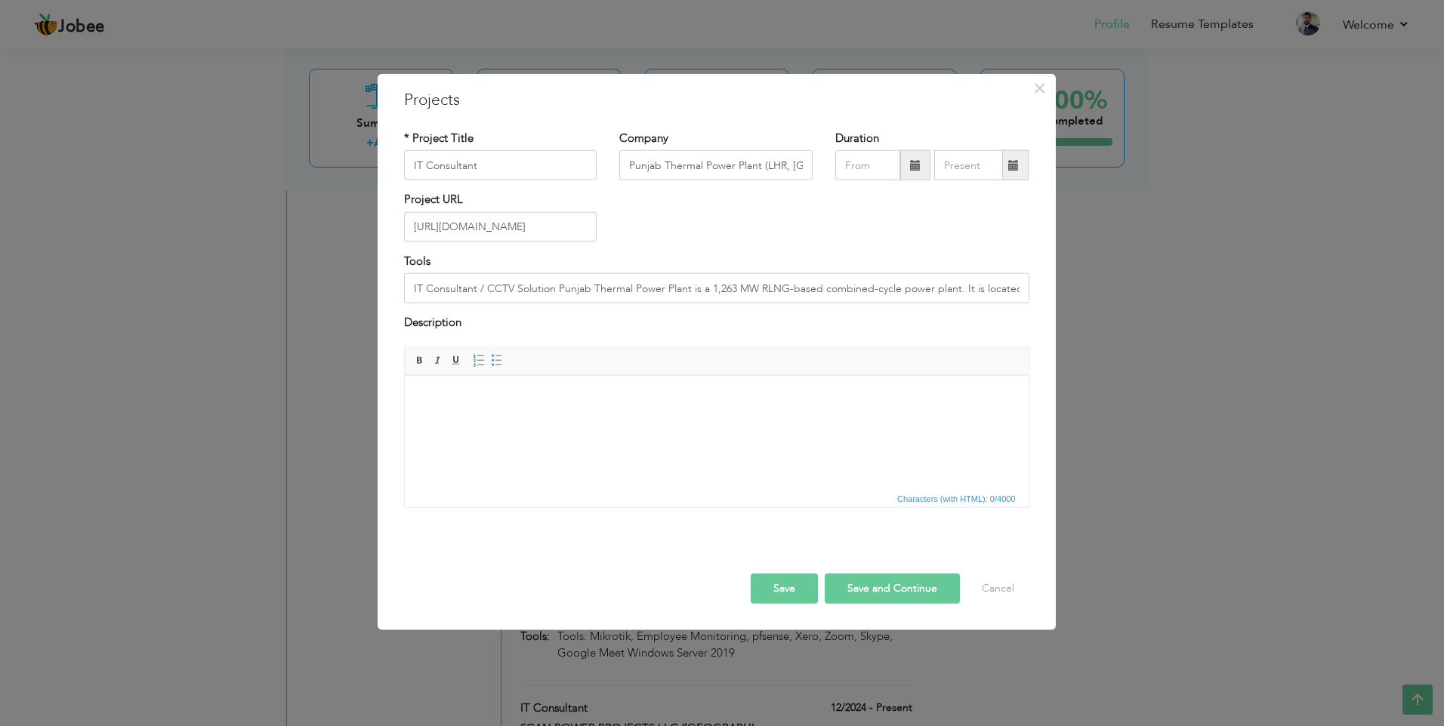
click at [593, 421] on html at bounding box center [716, 398] width 624 height 46
click at [869, 168] on input "text" at bounding box center [867, 165] width 65 height 30
click at [847, 199] on span at bounding box center [848, 195] width 11 height 11
click at [920, 236] on span "Feb" at bounding box center [914, 234] width 41 height 41
click at [985, 169] on input "text" at bounding box center [968, 165] width 69 height 30
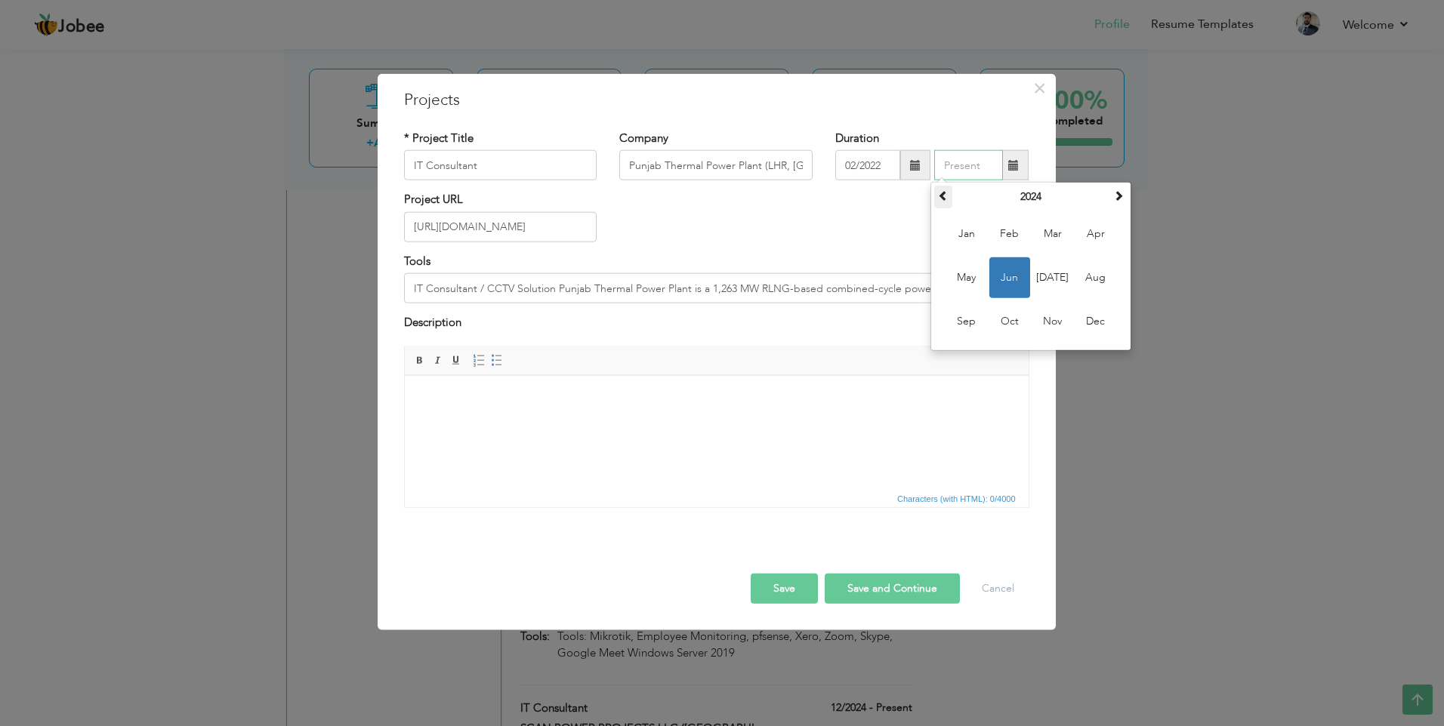
click at [945, 196] on span at bounding box center [943, 195] width 11 height 11
click at [1011, 235] on span "Feb" at bounding box center [1009, 234] width 41 height 41
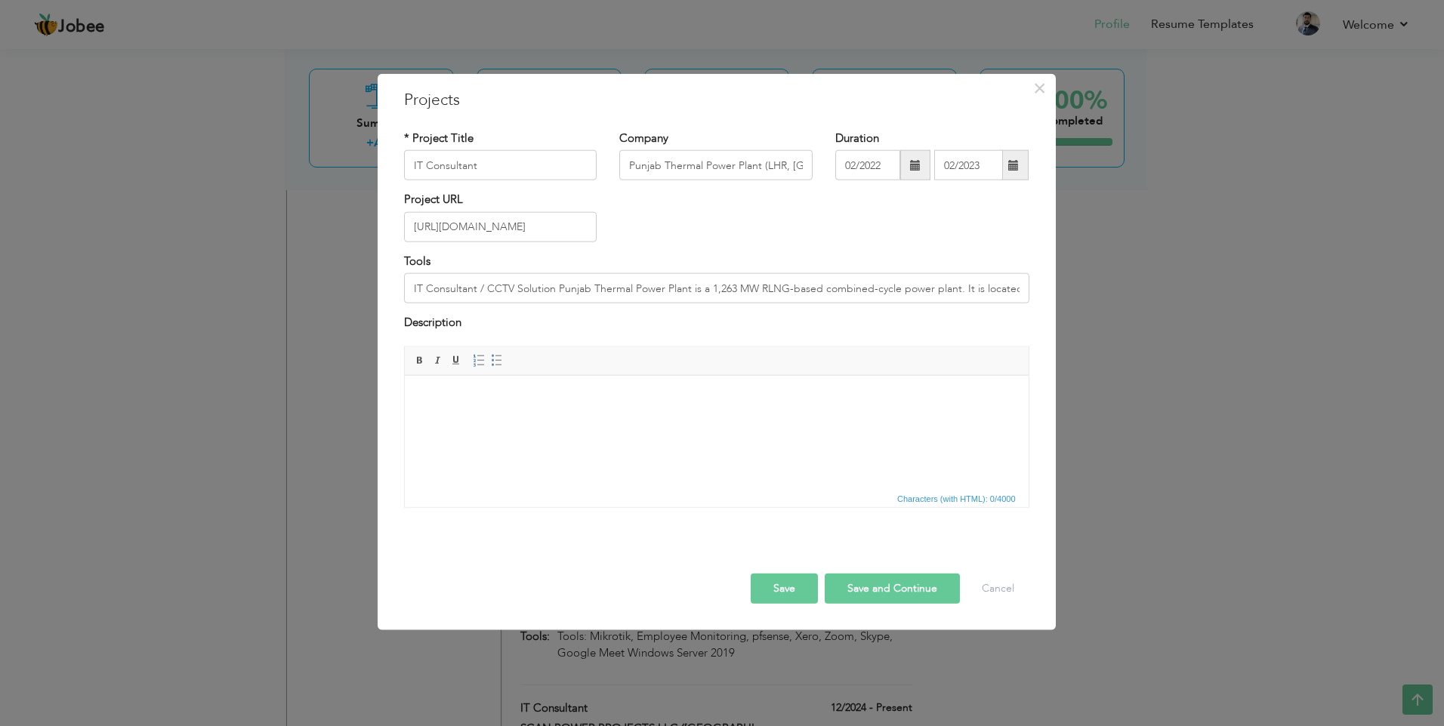
click at [785, 587] on button "Save" at bounding box center [784, 588] width 67 height 30
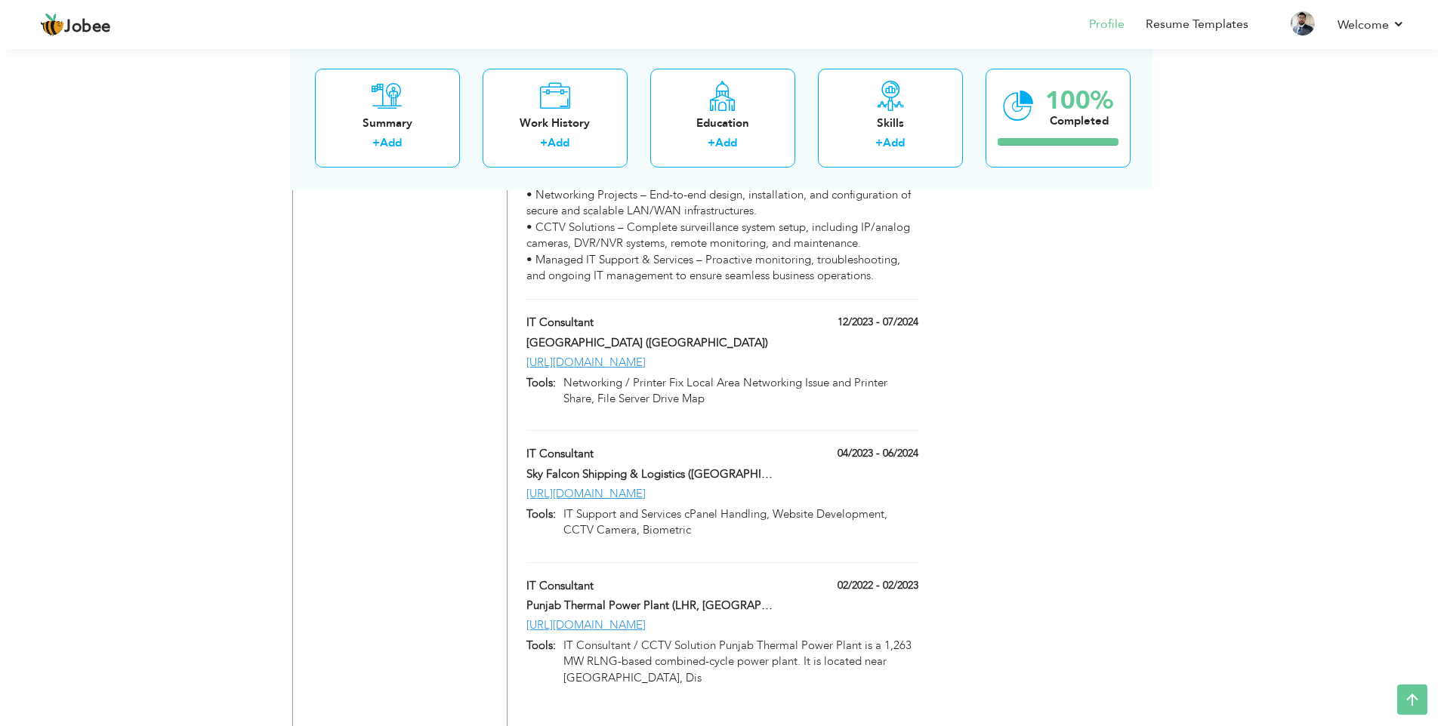
scroll to position [3306, 0]
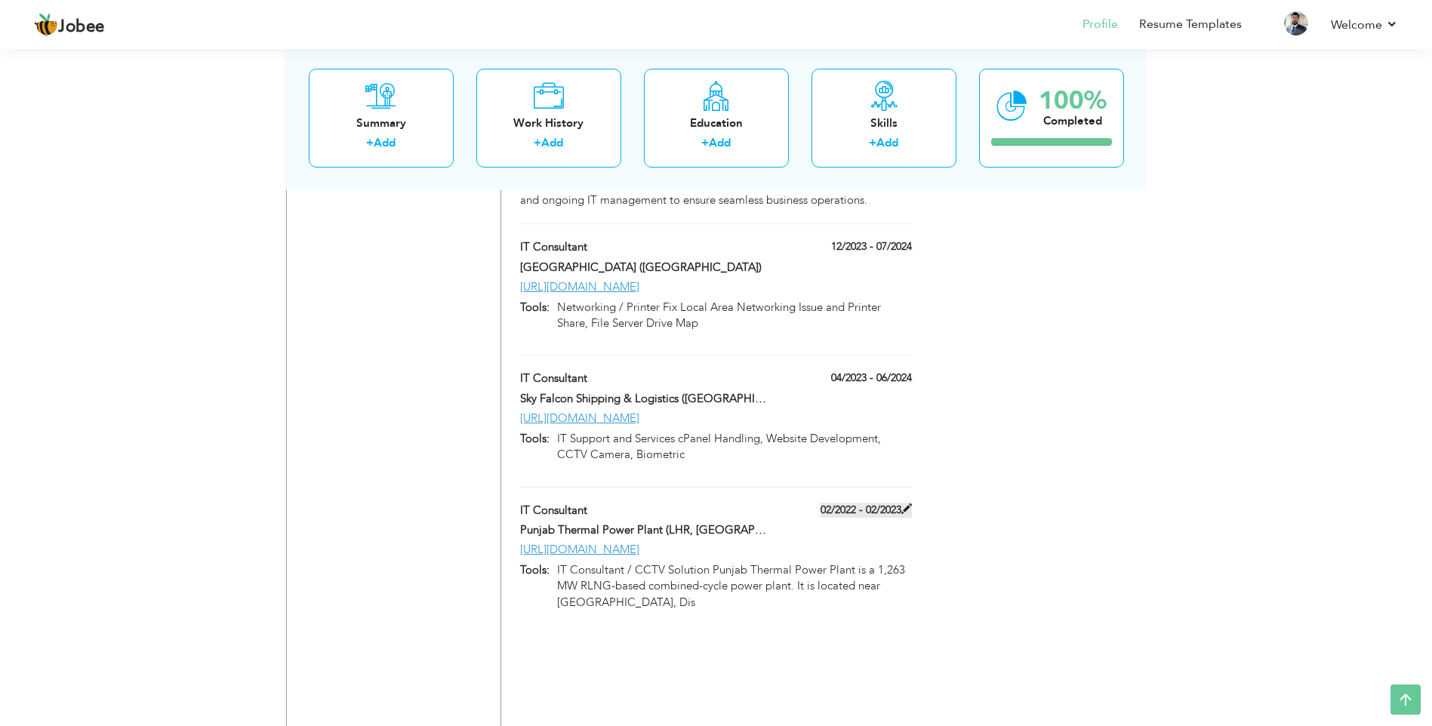
click at [907, 504] on span at bounding box center [907, 509] width 11 height 11
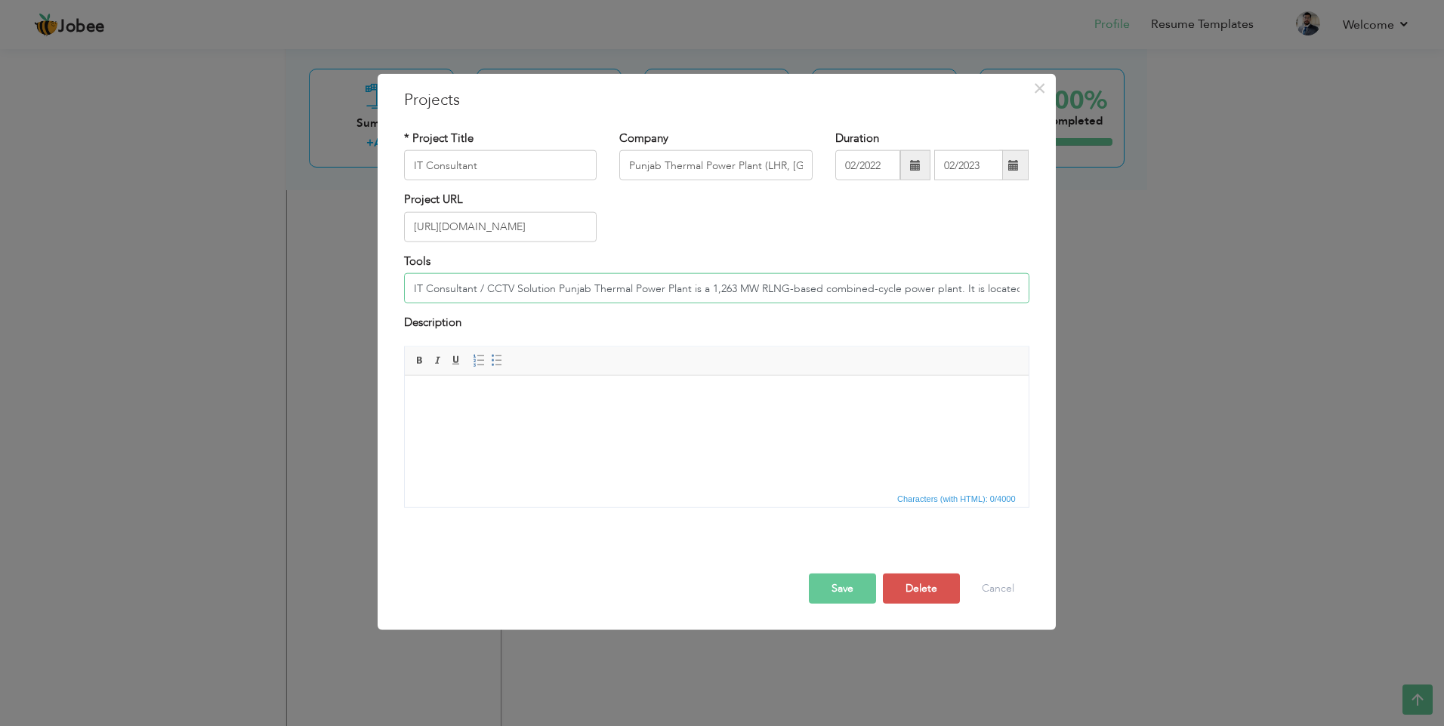
click at [593, 290] on input "IT Consultant / CCTV Solution Punjab Thermal Power Plant is a 1,263 MW RLNG-bas…" at bounding box center [716, 288] width 625 height 30
click at [586, 287] on input "IT Consultant / CCTV Solution Punjab Thermal Power Plant is a 1,263 MW RLNG-bas…" at bounding box center [716, 288] width 625 height 30
click at [550, 413] on html at bounding box center [716, 398] width 624 height 46
drag, startPoint x: 486, startPoint y: 398, endPoint x: 304, endPoint y: 394, distance: 182.0
click at [404, 394] on html "IT Consultant / CCTV Solution Punjab Thermal Power Plant is a 1,263 MW RLNG-bas…" at bounding box center [716, 406] width 624 height 62
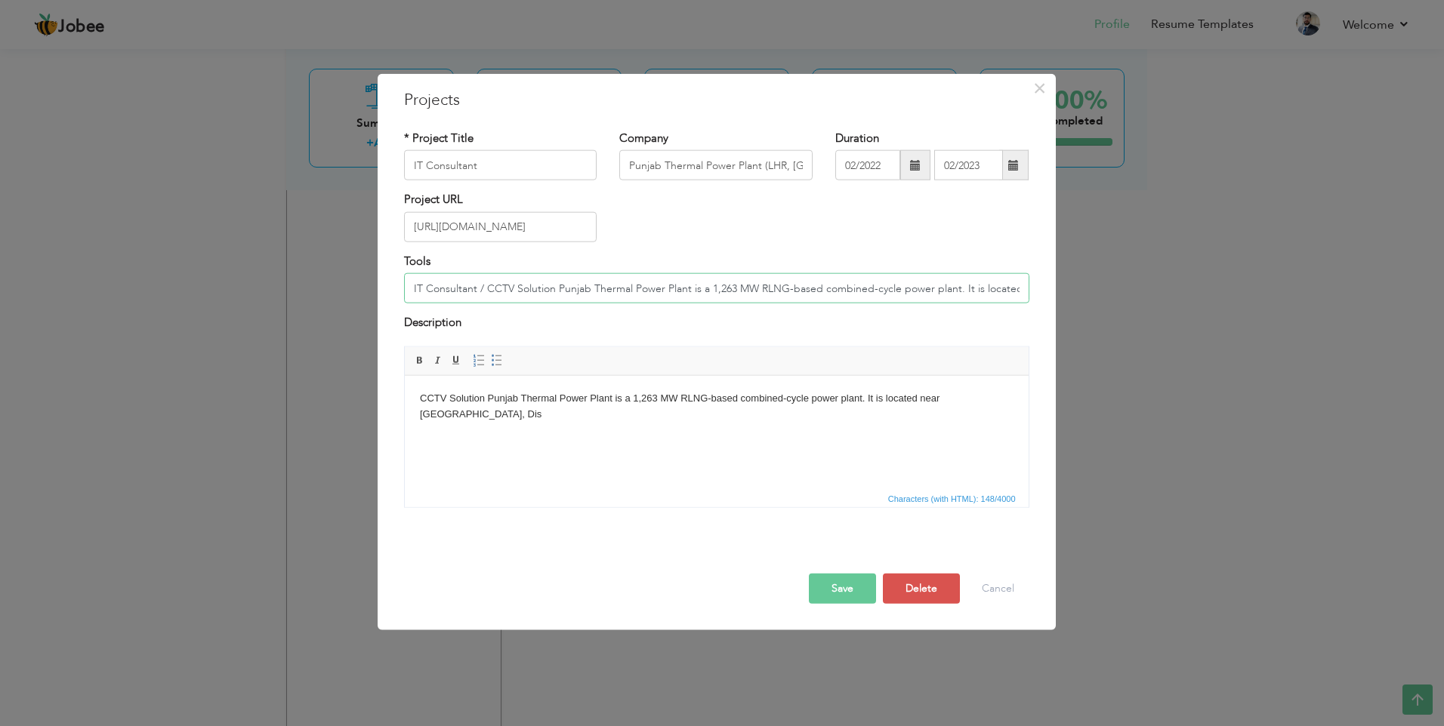
click at [634, 285] on input "IT Consultant / CCTV Solution Punjab Thermal Power Plant is a 1,263 MW RLNG-bas…" at bounding box center [716, 288] width 625 height 30
paste input "Mikrotik, Fortinet Firewall, IP Exchange"
click at [522, 437] on html "CCTV Solution Punjab Thermal Power Plant is a 1,263 MW RLNG-based combined-cycl…" at bounding box center [716, 406] width 624 height 62
click at [504, 424] on html "CCTV Solution Punjab Thermal Power Plant is a 1,263 MW RLNG-based combined-cycl…" at bounding box center [716, 406] width 624 height 62
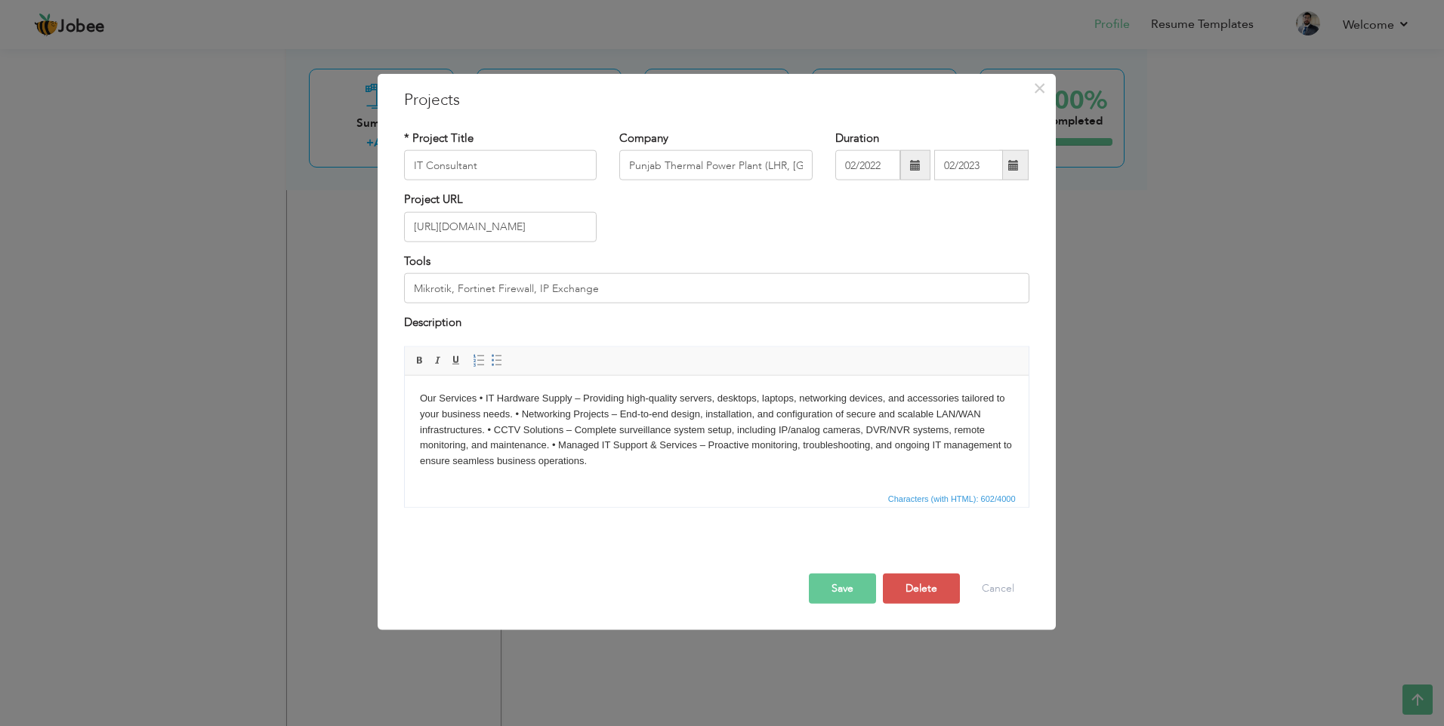
click at [478, 398] on body "Our Services • IT Hardware Supply – Providing high-quality servers, desktops, l…" at bounding box center [715, 429] width 593 height 79
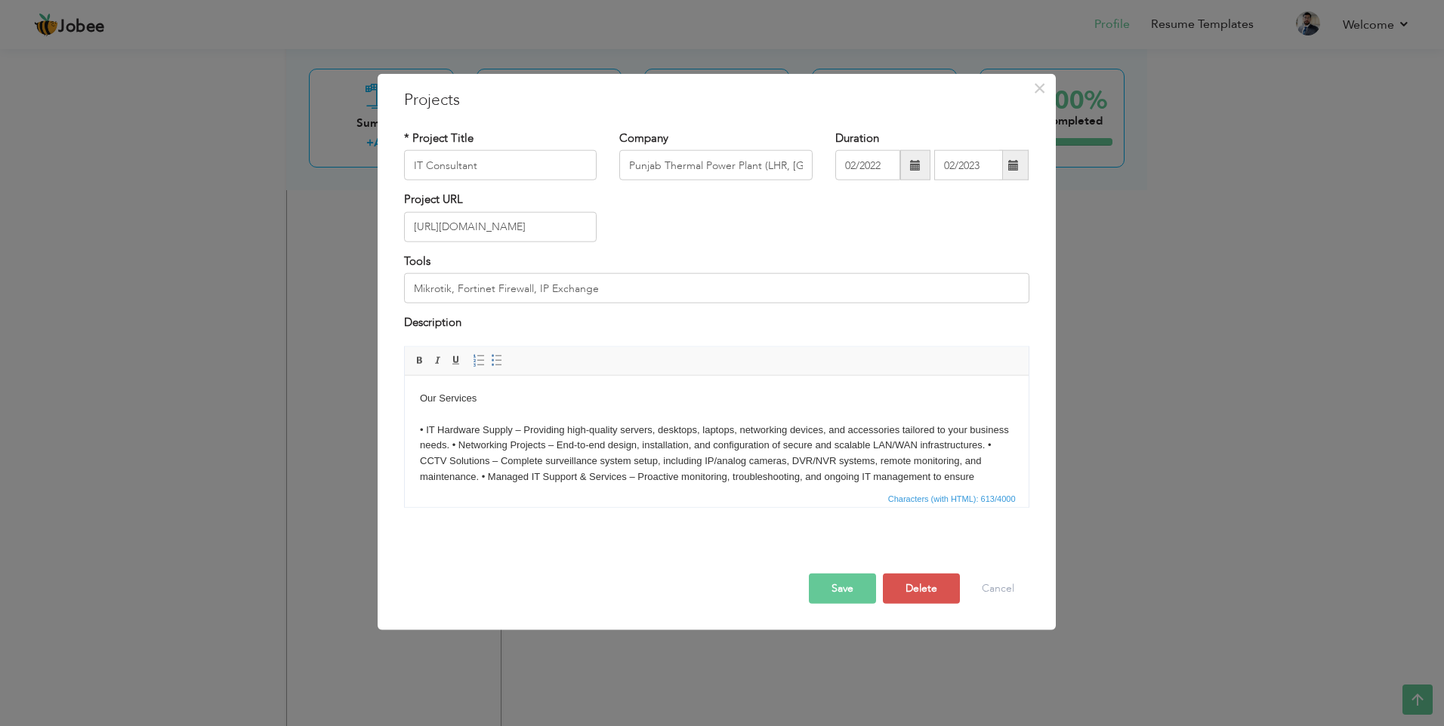
scroll to position [27, 0]
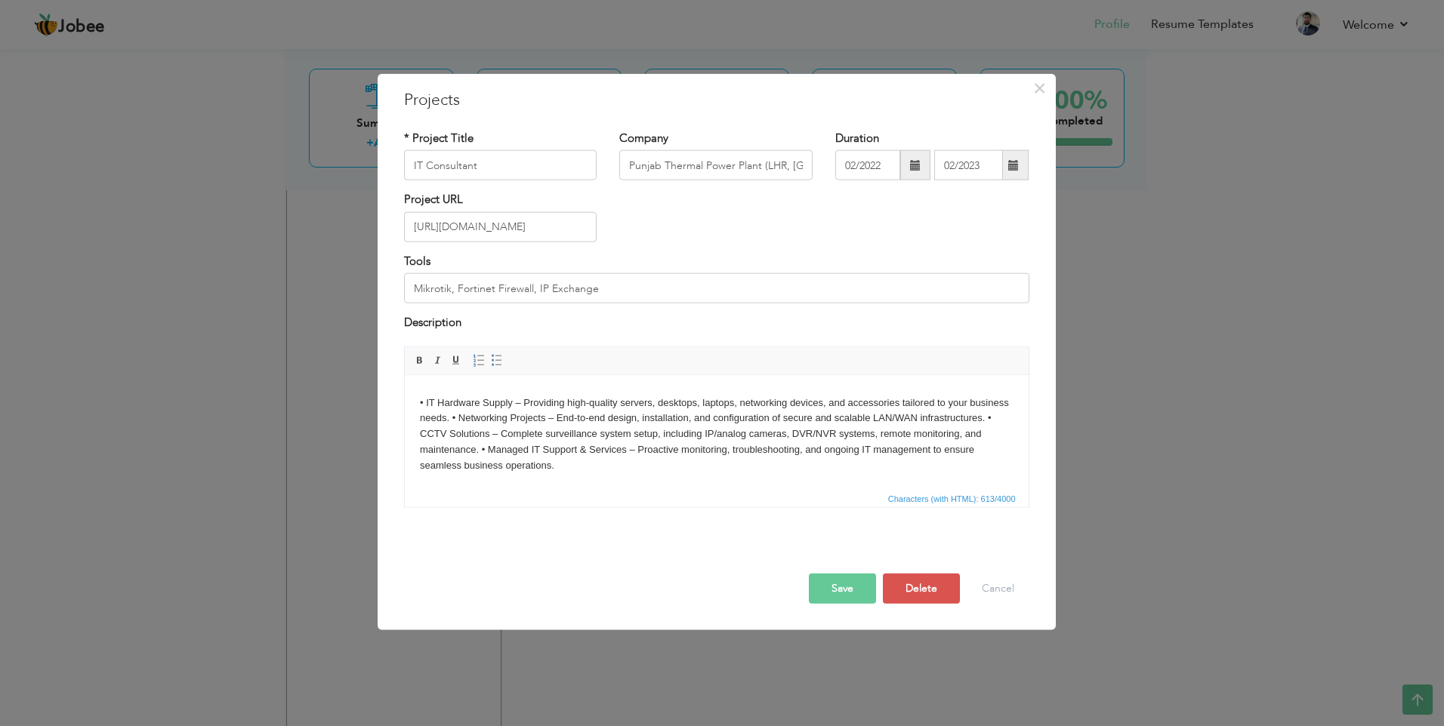
click at [493, 419] on body "Our Services ​​​​​​​ • IT Hardware Supply – Providing high-quality servers, des…" at bounding box center [715, 418] width 593 height 110
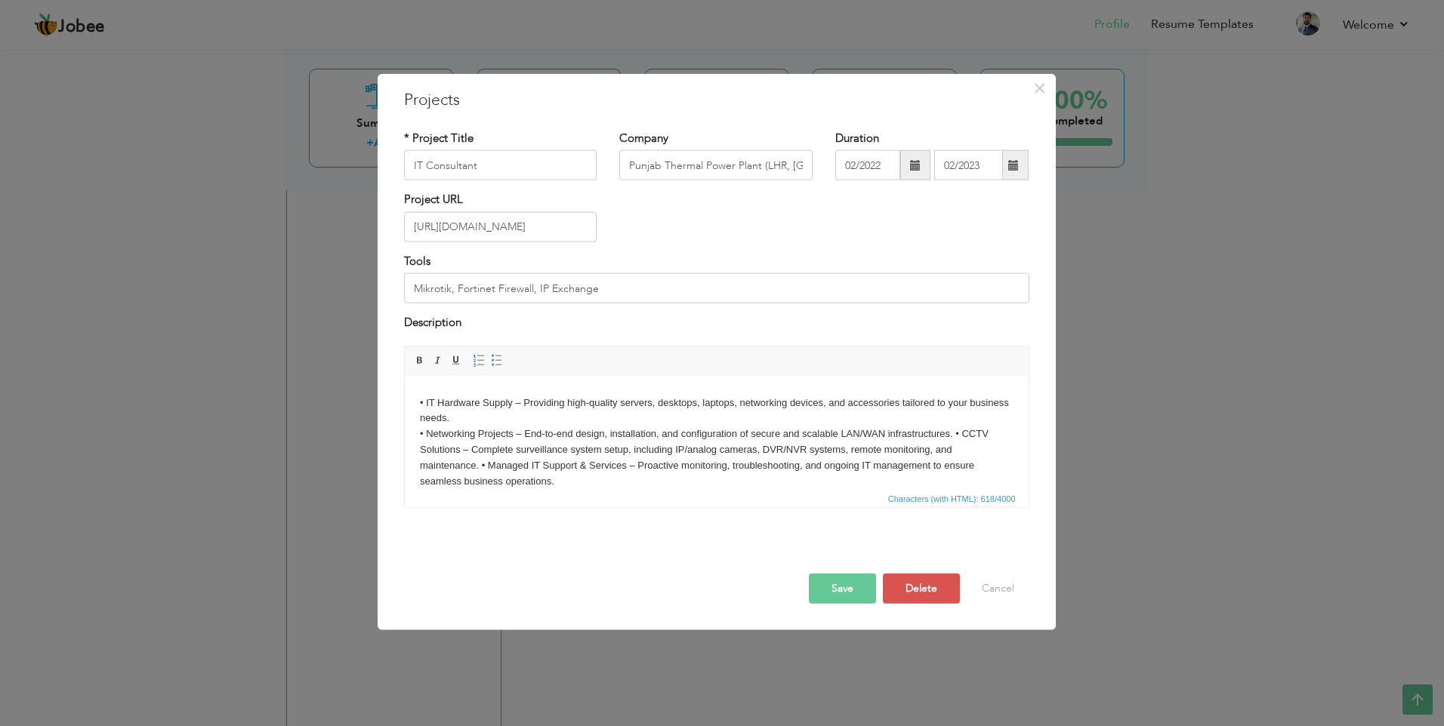
click at [481, 465] on body "Our Services • IT Hardware Supply – Providing high-quality servers, desktops, l…" at bounding box center [715, 425] width 593 height 125
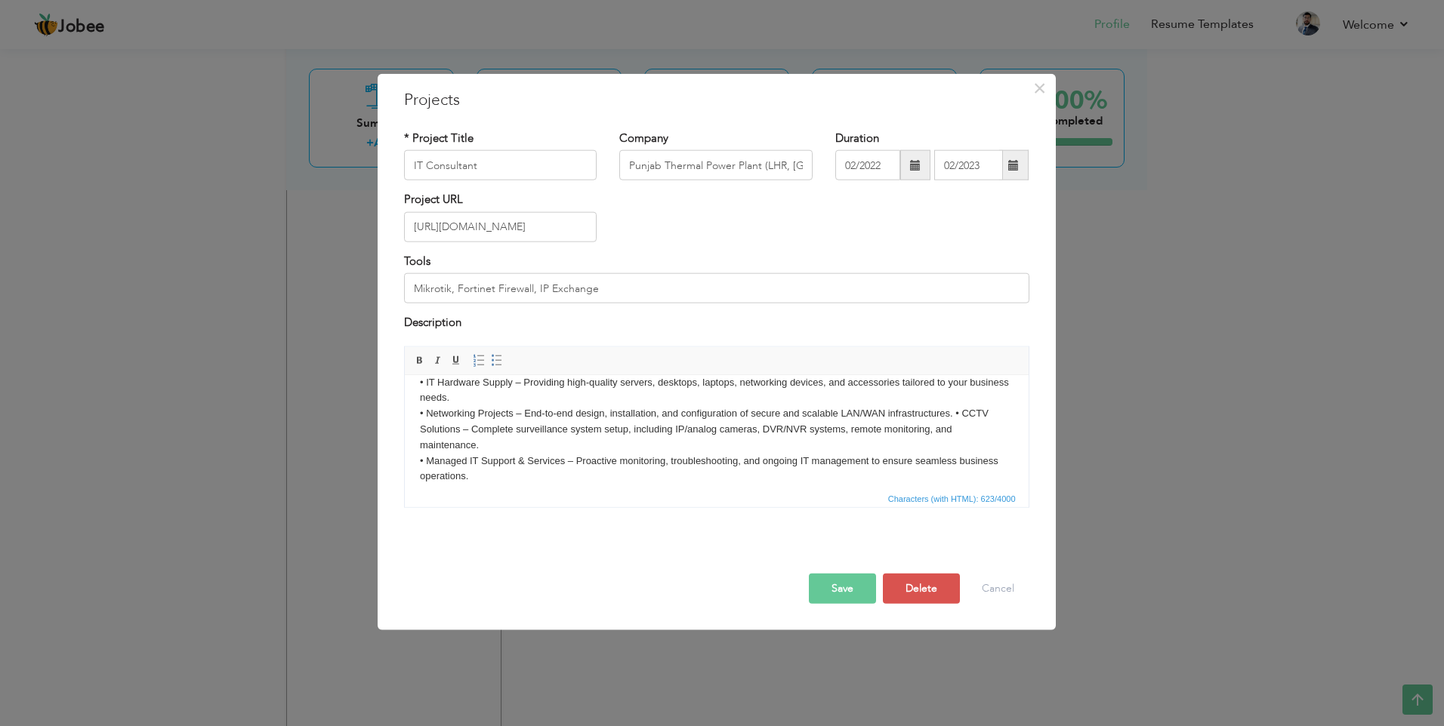
scroll to position [58, 0]
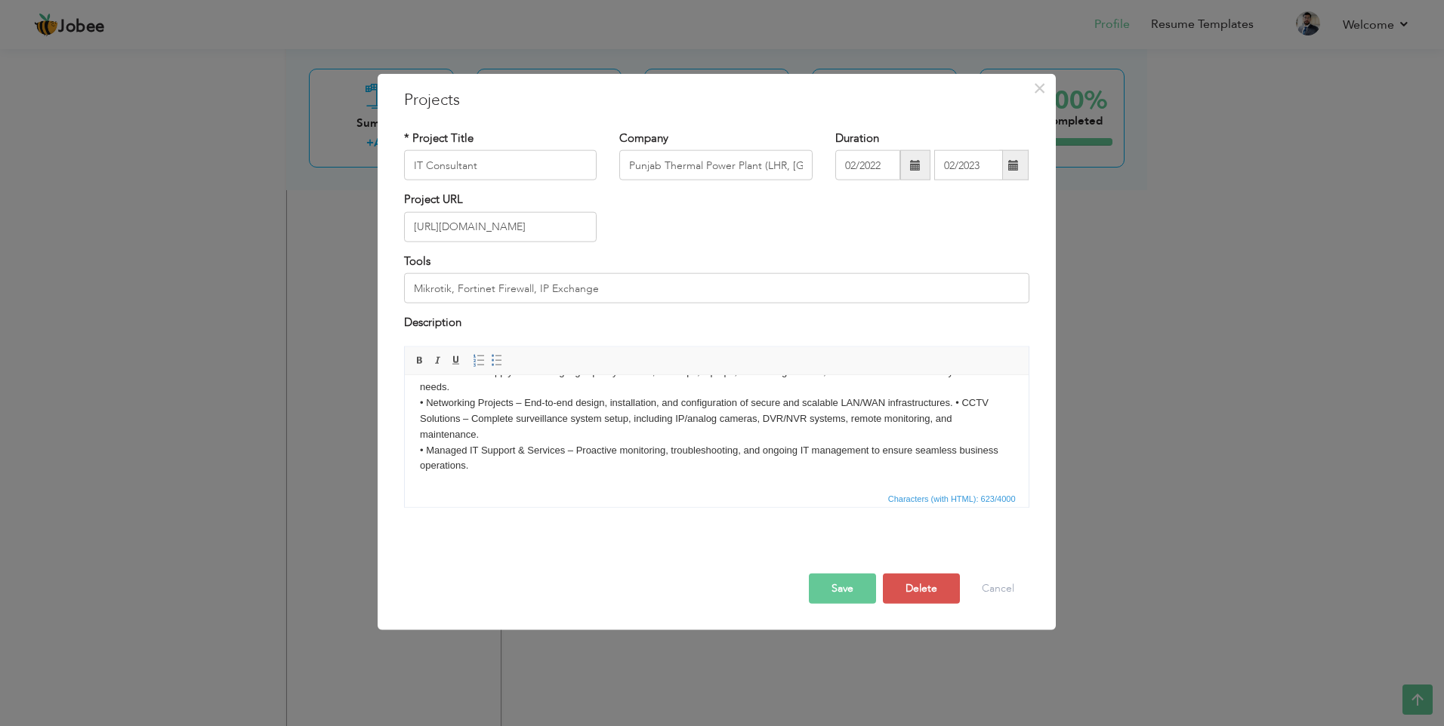
click at [954, 404] on body "Our Services • IT Hardware Supply – Providing high-quality servers, desktops, l…" at bounding box center [715, 402] width 593 height 141
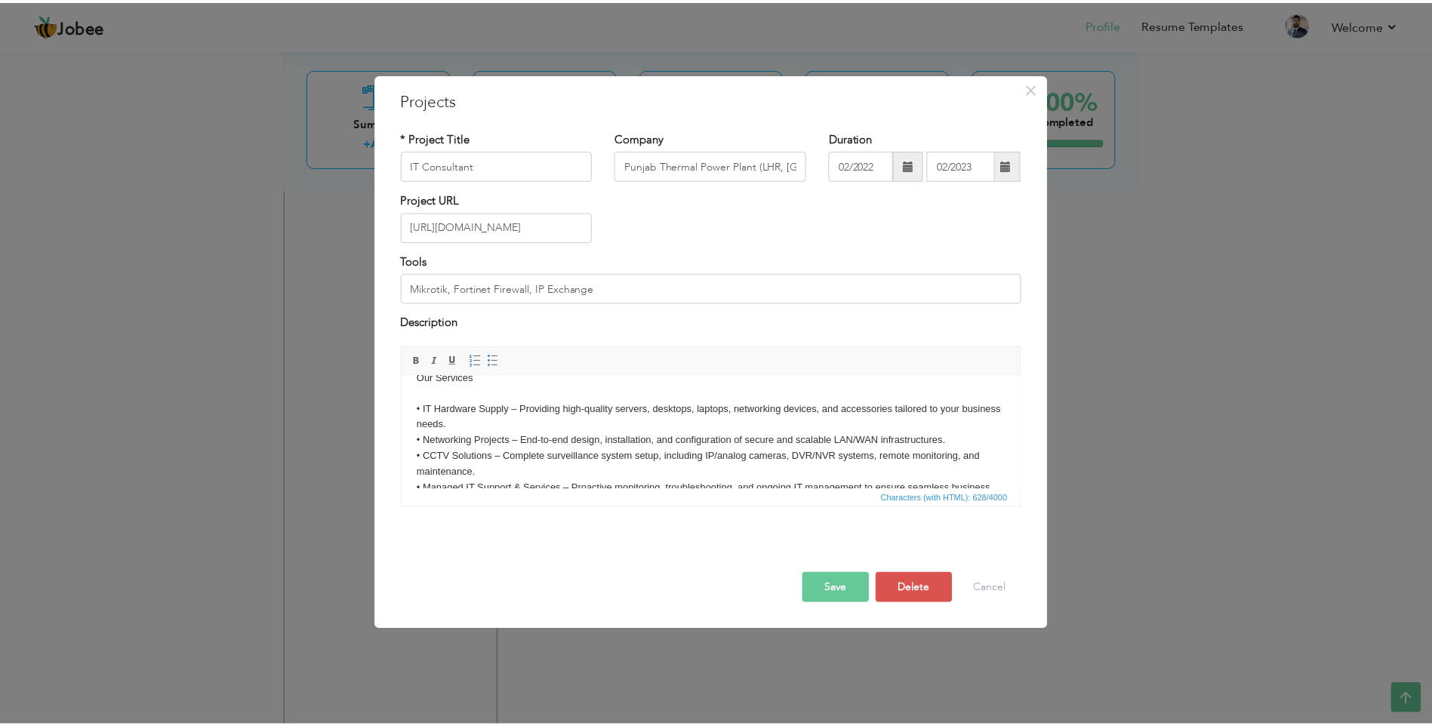
scroll to position [0, 0]
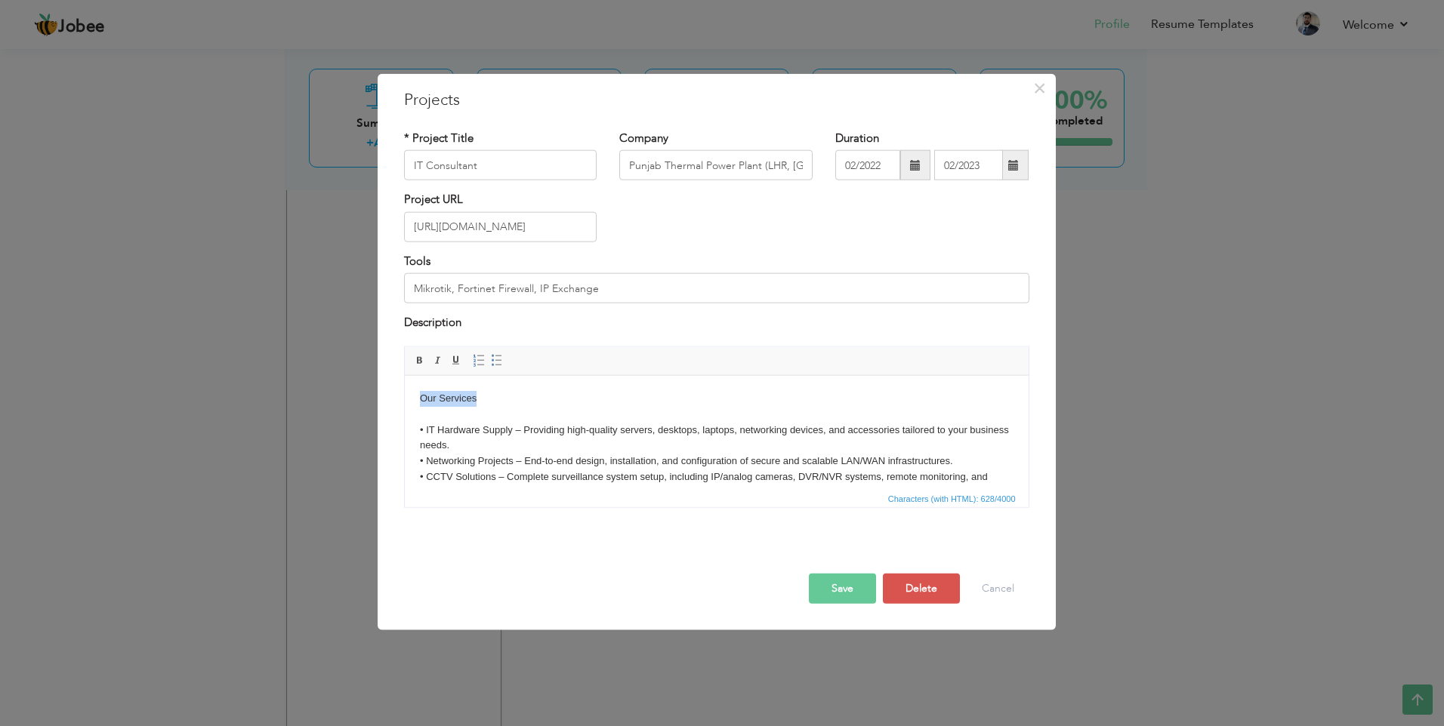
drag, startPoint x: 443, startPoint y: 397, endPoint x: 803, endPoint y: 766, distance: 514.7
click at [404, 397] on html "Our Services • IT Hardware Supply – Providing high-quality servers, desktops, l…" at bounding box center [716, 460] width 624 height 171
click at [419, 357] on span at bounding box center [420, 360] width 12 height 12
click at [851, 584] on button "Save" at bounding box center [842, 588] width 67 height 30
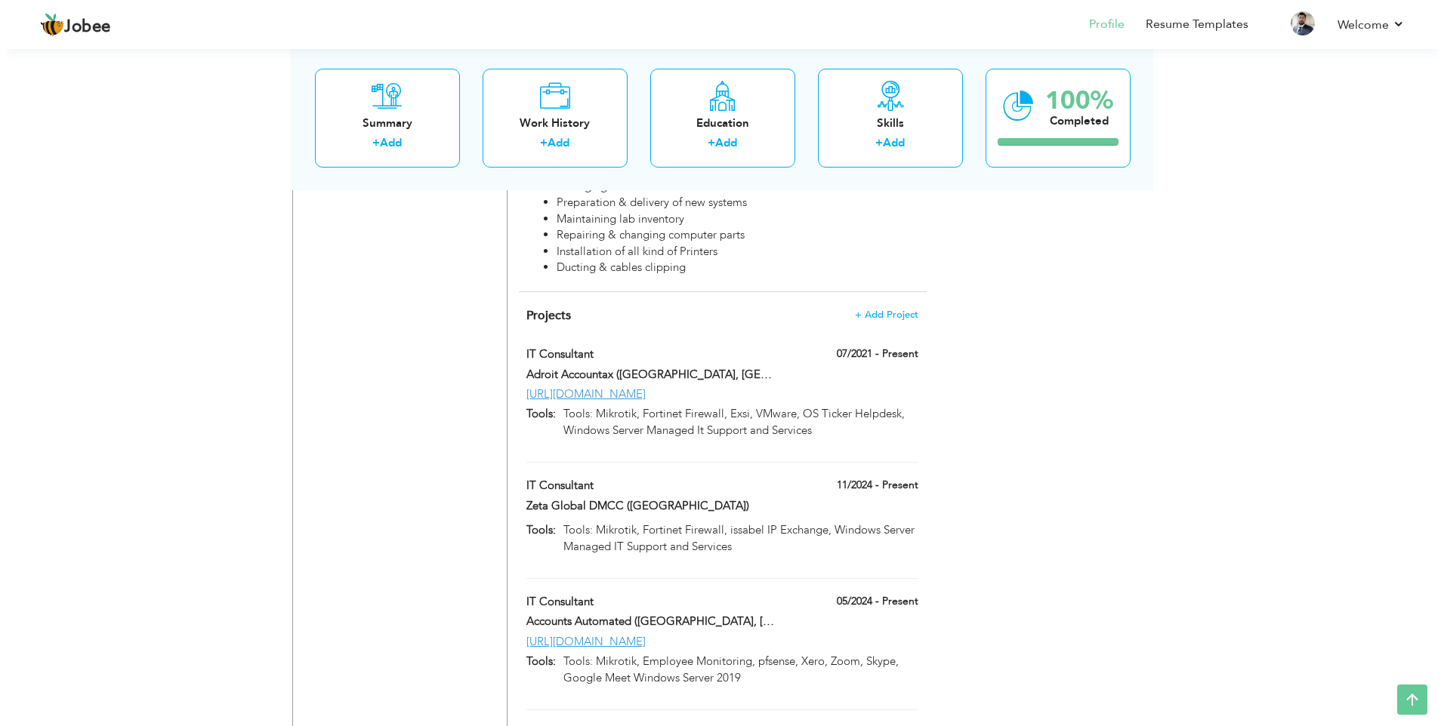
scroll to position [2174, 0]
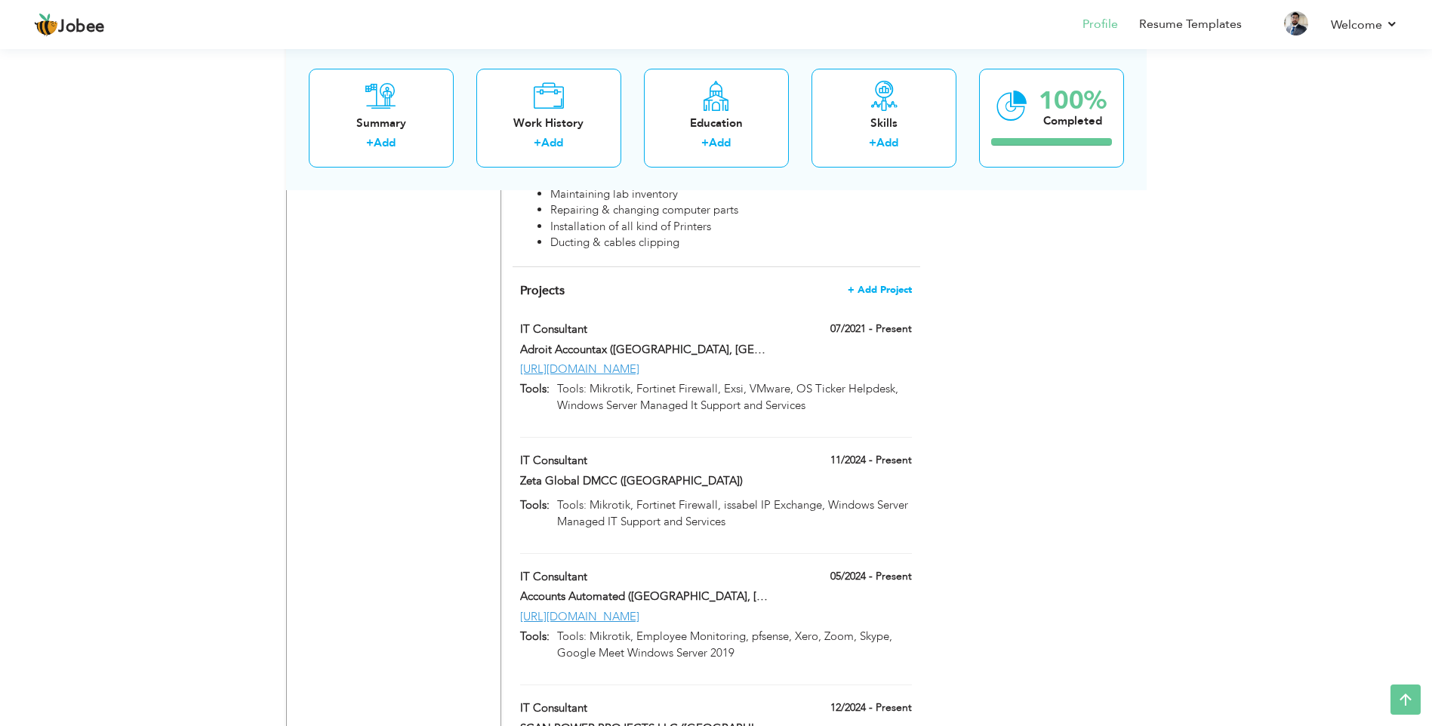
click at [877, 285] on span "+ Add Project" at bounding box center [880, 290] width 64 height 11
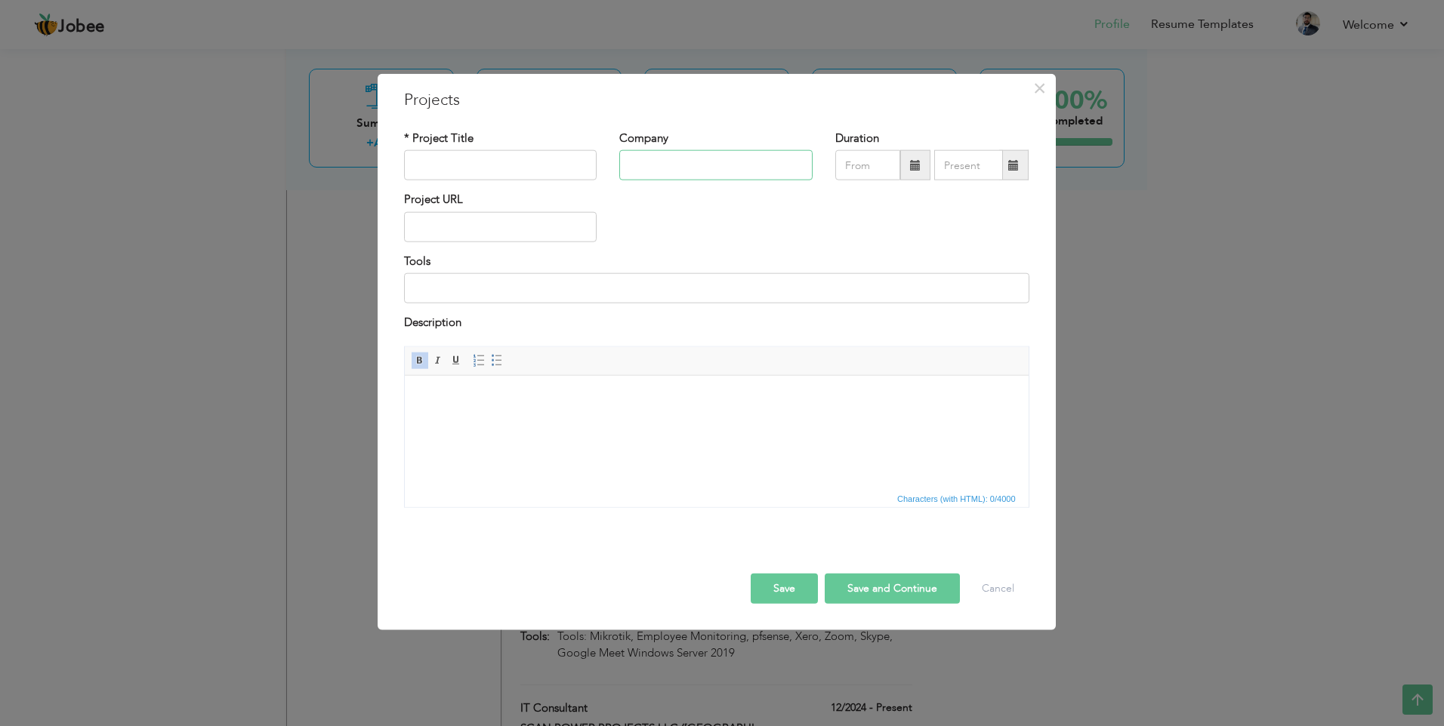
click at [668, 160] on input "text" at bounding box center [715, 165] width 193 height 30
paste input "Bridge & Gate Education (LHR, [GEOGRAPHIC_DATA])"
click at [513, 168] on input "text" at bounding box center [500, 165] width 193 height 30
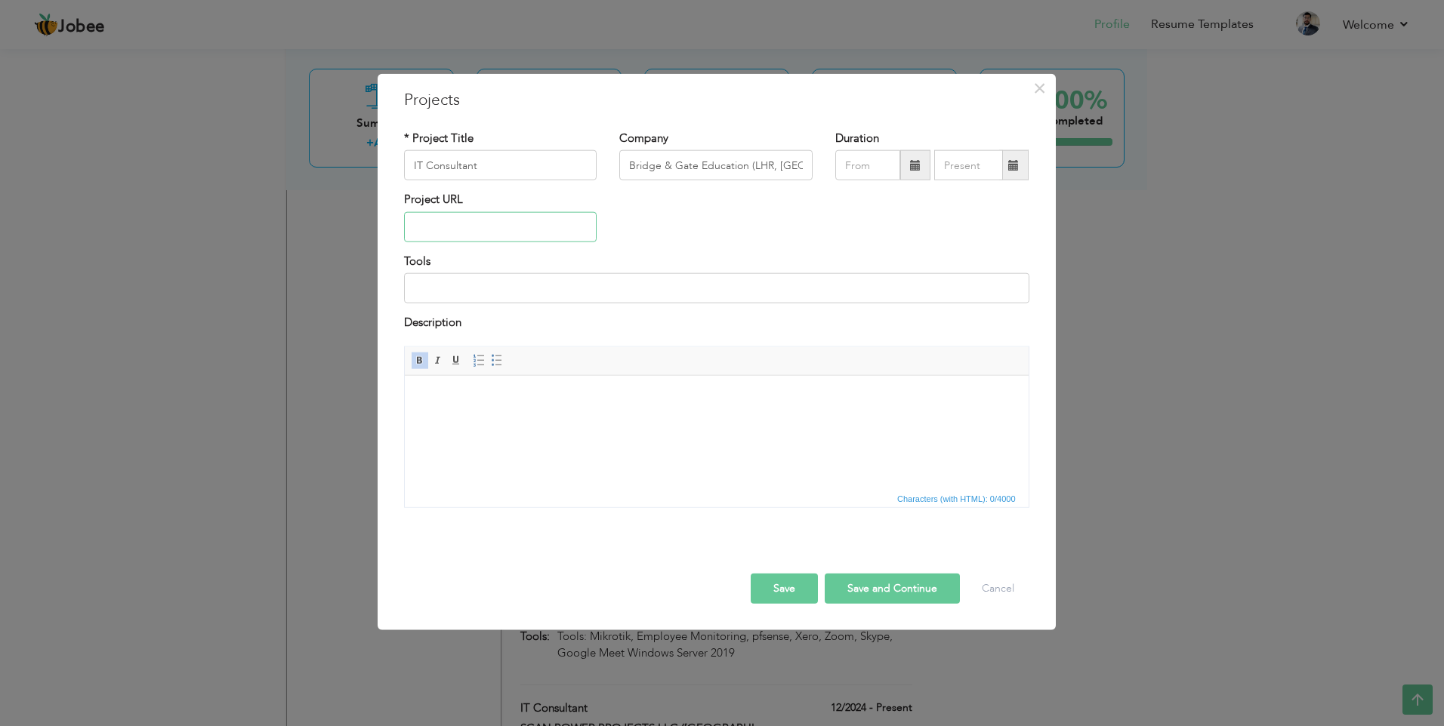
click at [480, 230] on input "text" at bounding box center [500, 227] width 193 height 30
paste input "[URL][DOMAIN_NAME]"
click at [476, 296] on input at bounding box center [716, 288] width 625 height 30
paste input "IT Consultant Mikrotik Load Balance | Fail over | Merge, Unifi AC Pro Configura…"
click at [420, 288] on input "IT Consultant Mikrotik Load Balance | Fail over | Merge, Unifi AC Pro Configura…" at bounding box center [716, 288] width 625 height 30
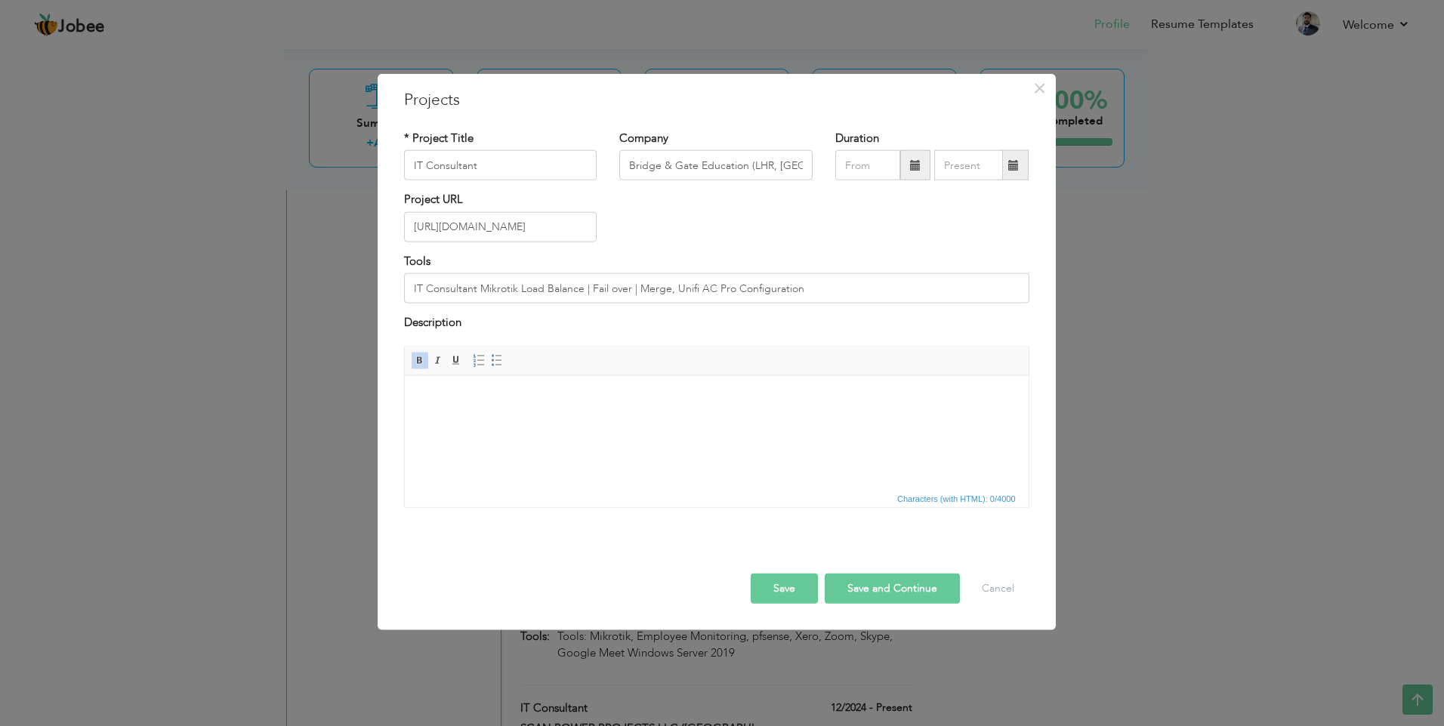
click at [593, 402] on body at bounding box center [715, 398] width 593 height 16
click at [865, 159] on input "text" at bounding box center [867, 165] width 65 height 30
click at [779, 579] on button "Save" at bounding box center [784, 588] width 67 height 30
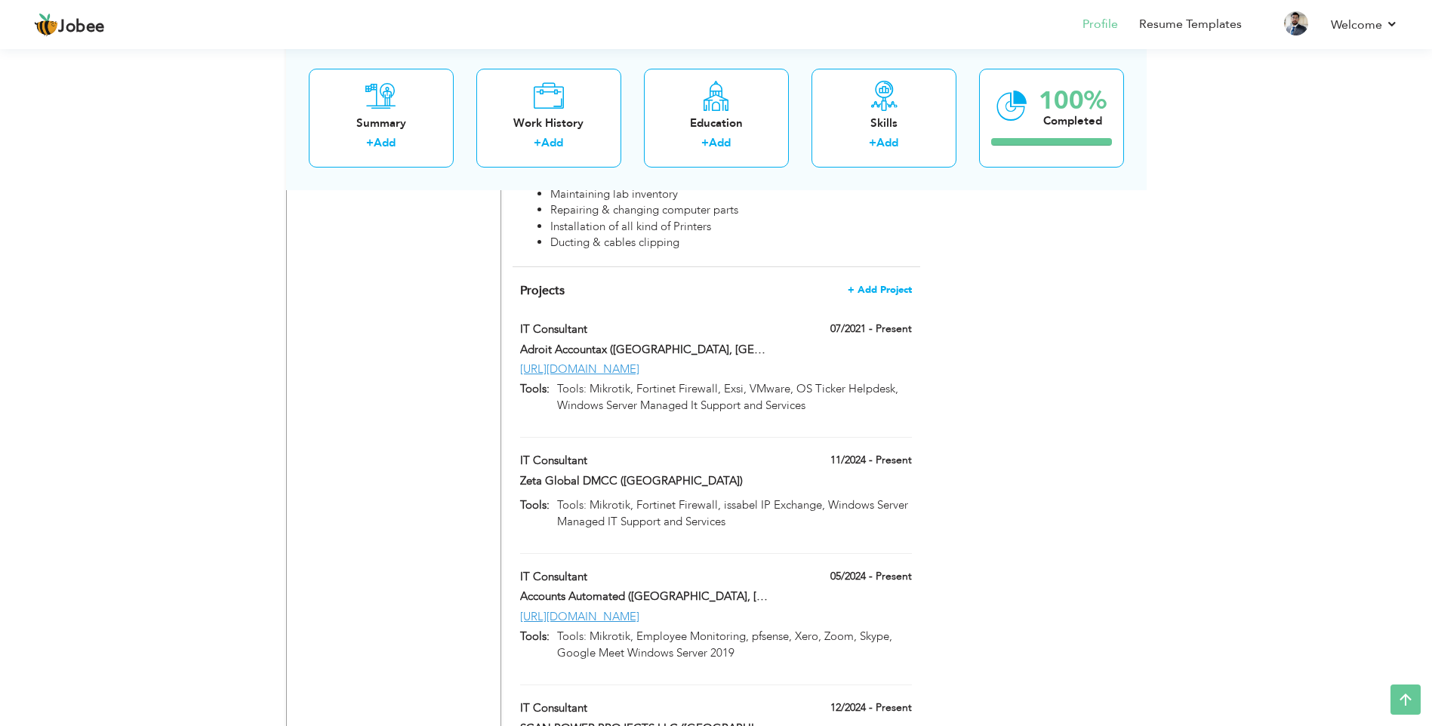
click at [899, 285] on span "+ Add Project" at bounding box center [880, 290] width 64 height 11
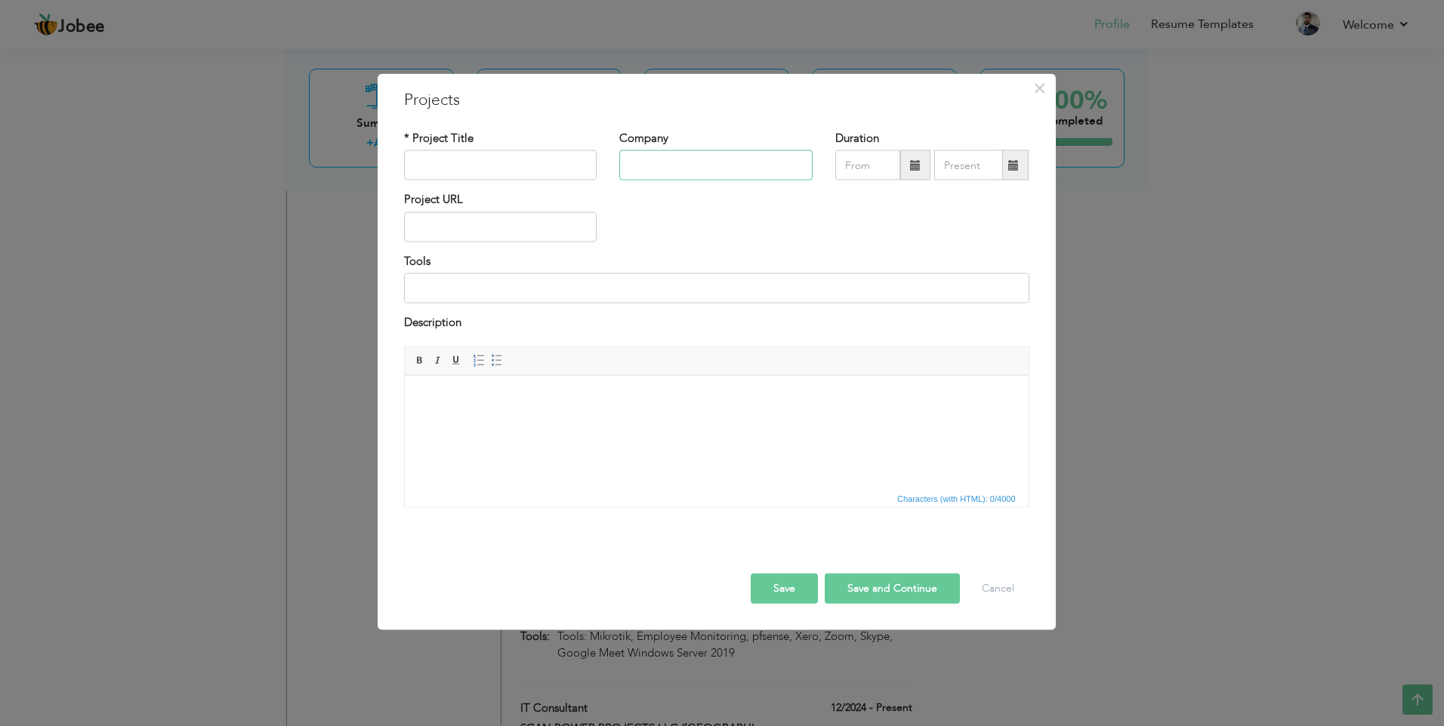
click at [669, 167] on input "text" at bounding box center [715, 165] width 193 height 30
paste input "Layers Bakery (LHR, [GEOGRAPHIC_DATA])"
click at [488, 169] on input "text" at bounding box center [500, 165] width 193 height 30
click at [491, 168] on input "text" at bounding box center [500, 165] width 193 height 30
click at [542, 288] on input at bounding box center [716, 288] width 625 height 30
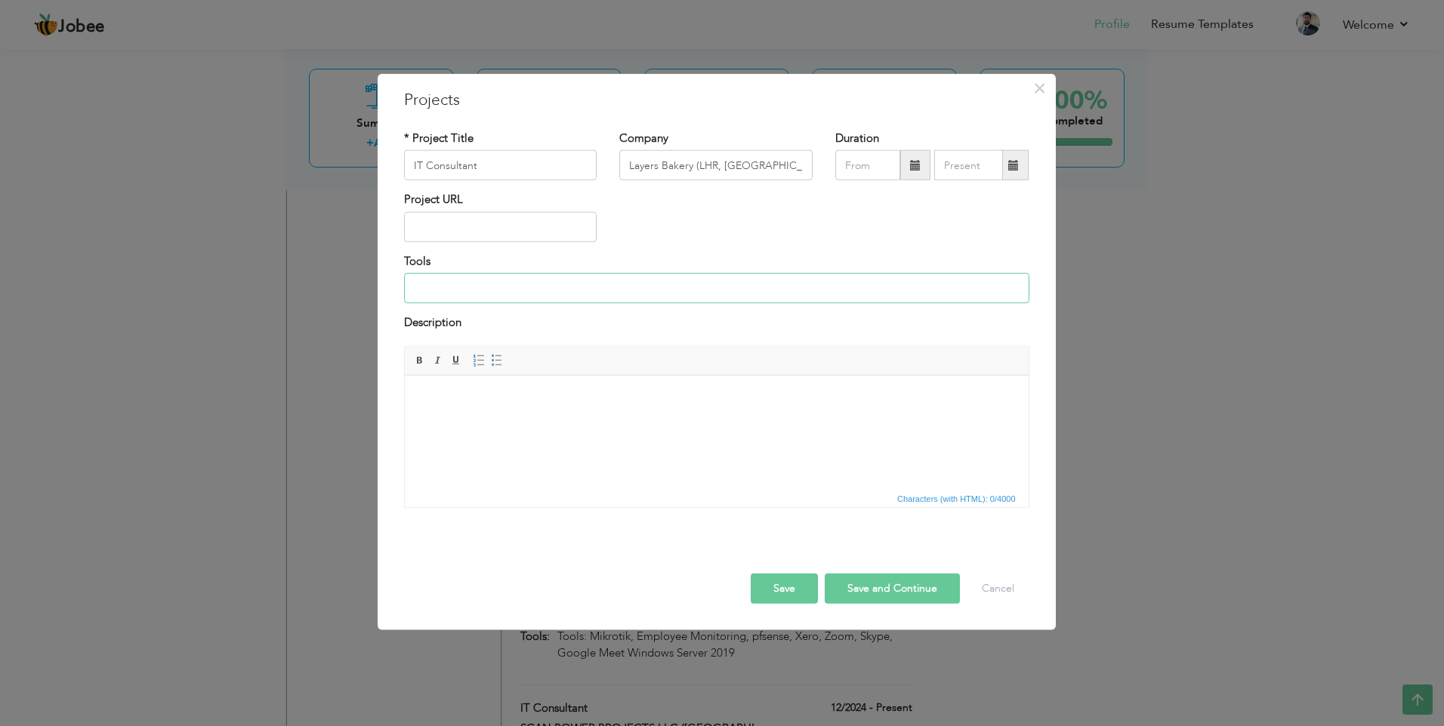
paste input "Amazon AWS EC2 Server / POS Servers Backup, Servers Replication, Managed IT Sup…"
click at [532, 229] on input "text" at bounding box center [500, 227] width 193 height 30
paste input "[URL][DOMAIN_NAME]"
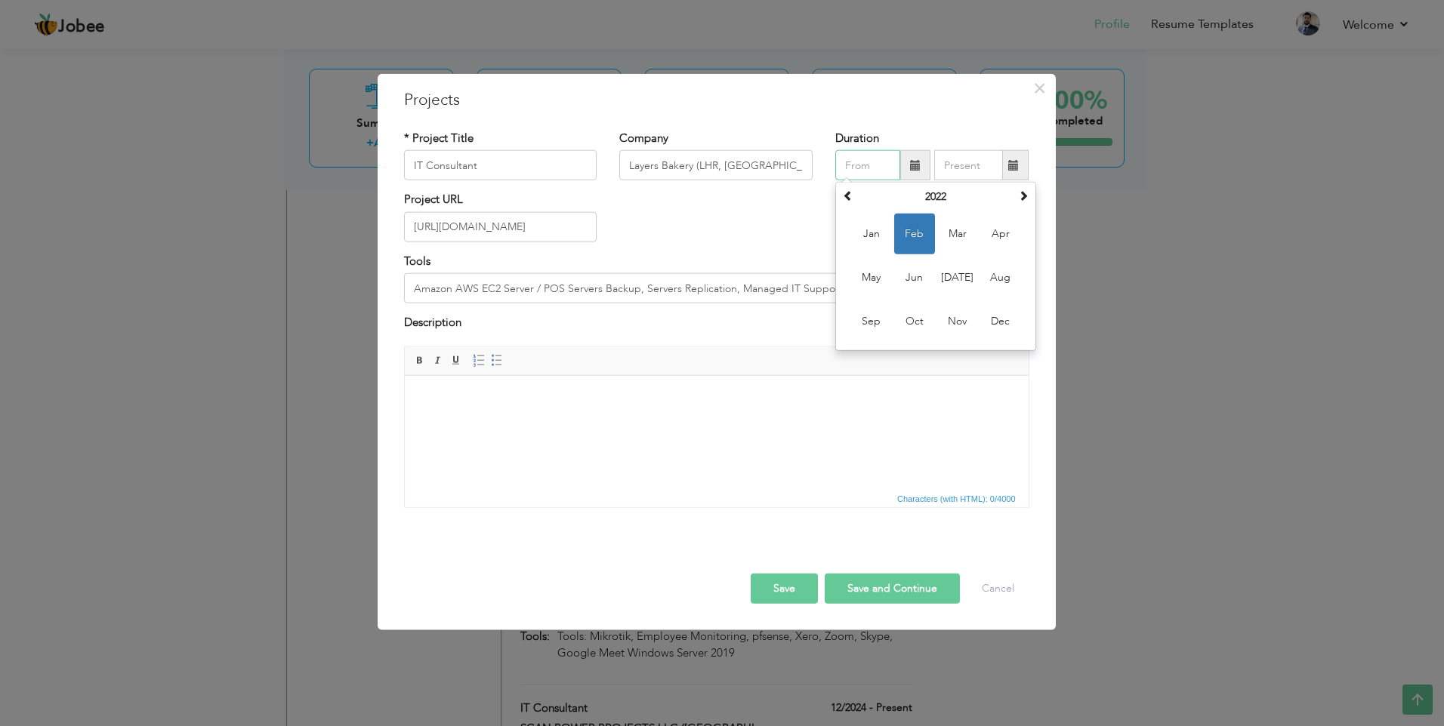
click at [862, 163] on input "text" at bounding box center [867, 165] width 65 height 30
click at [847, 198] on span at bounding box center [848, 195] width 11 height 11
click at [960, 326] on span "Nov" at bounding box center [957, 321] width 41 height 41
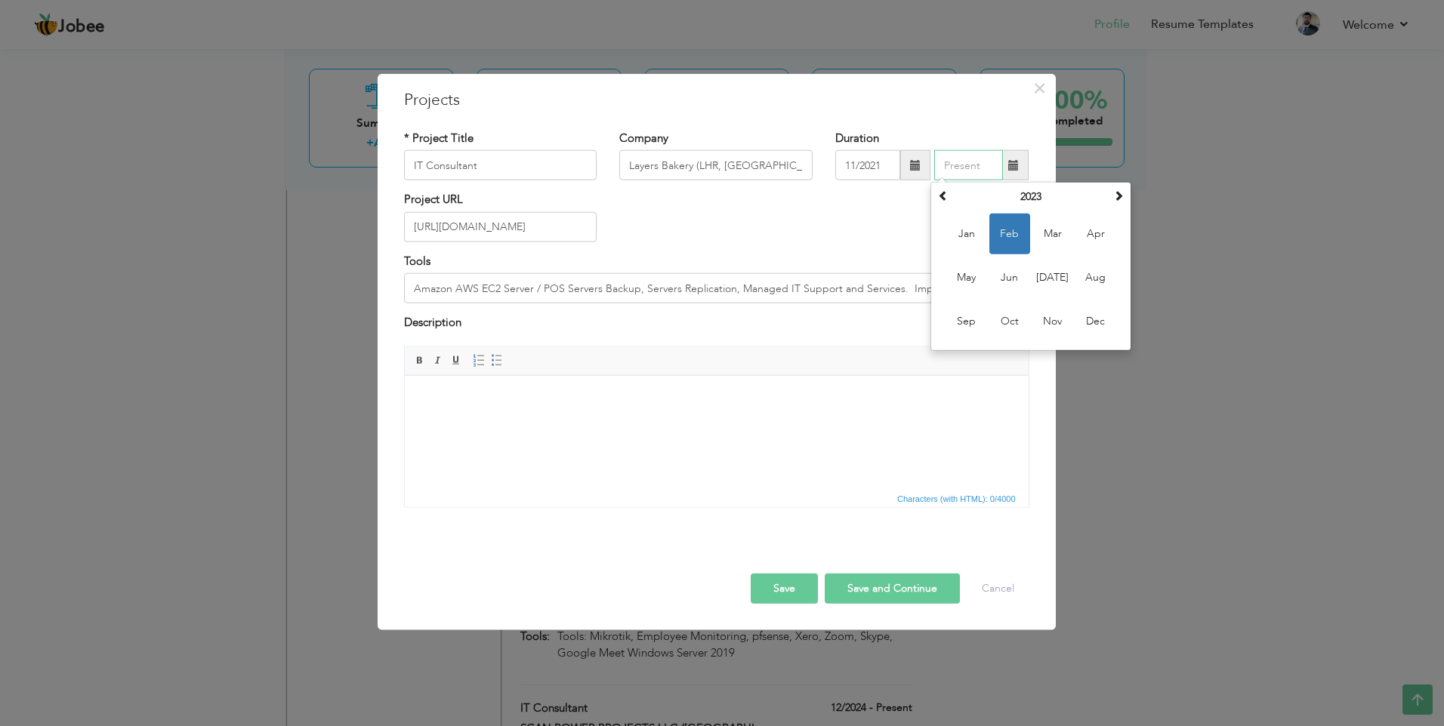
click at [975, 175] on input "text" at bounding box center [968, 165] width 69 height 30
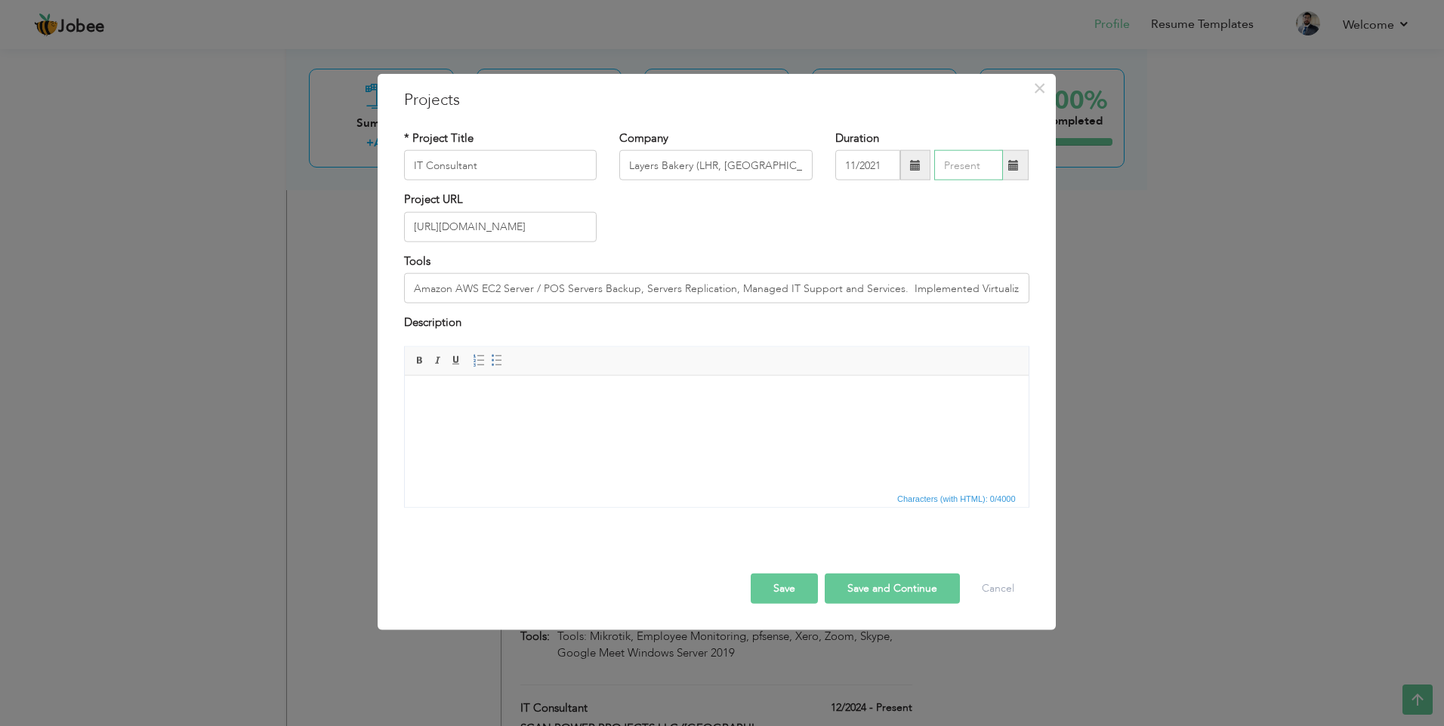
click at [957, 166] on input "text" at bounding box center [968, 165] width 69 height 30
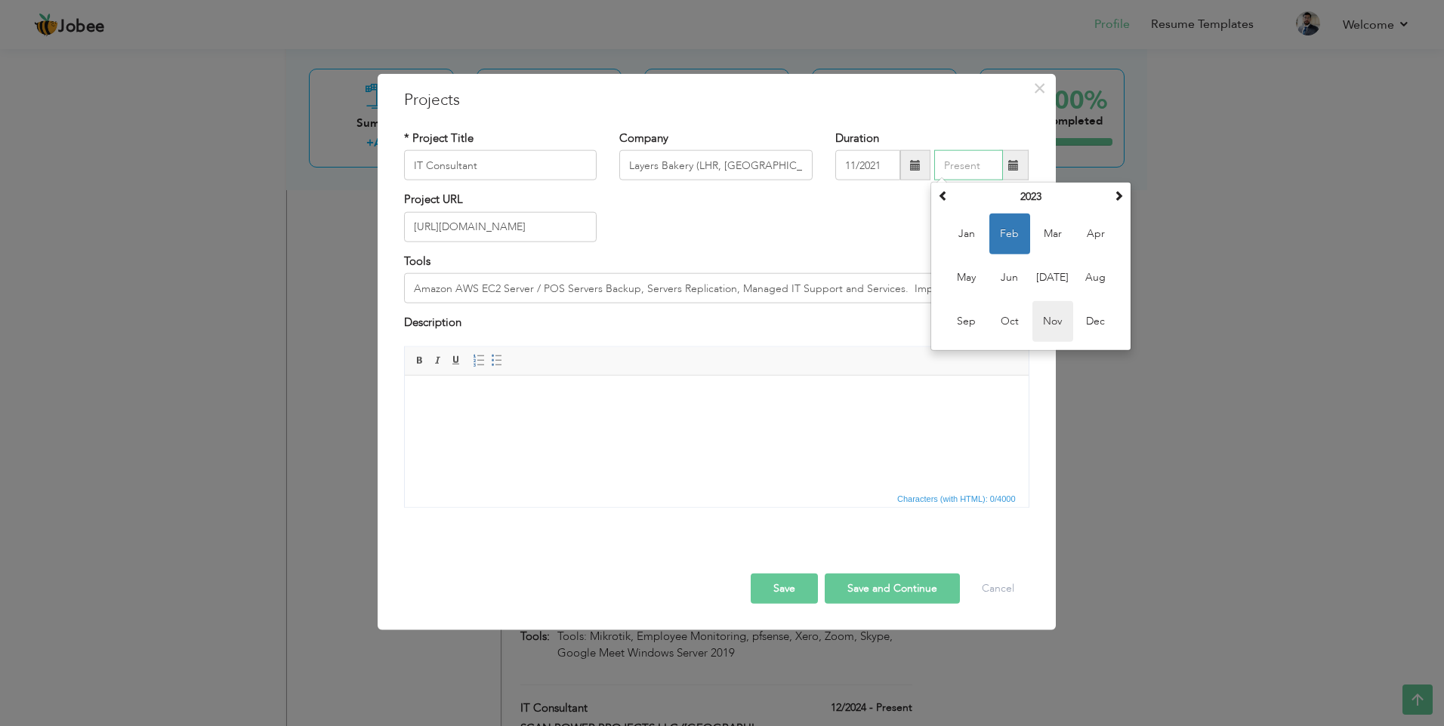
click at [1056, 327] on span "Nov" at bounding box center [1052, 321] width 41 height 41
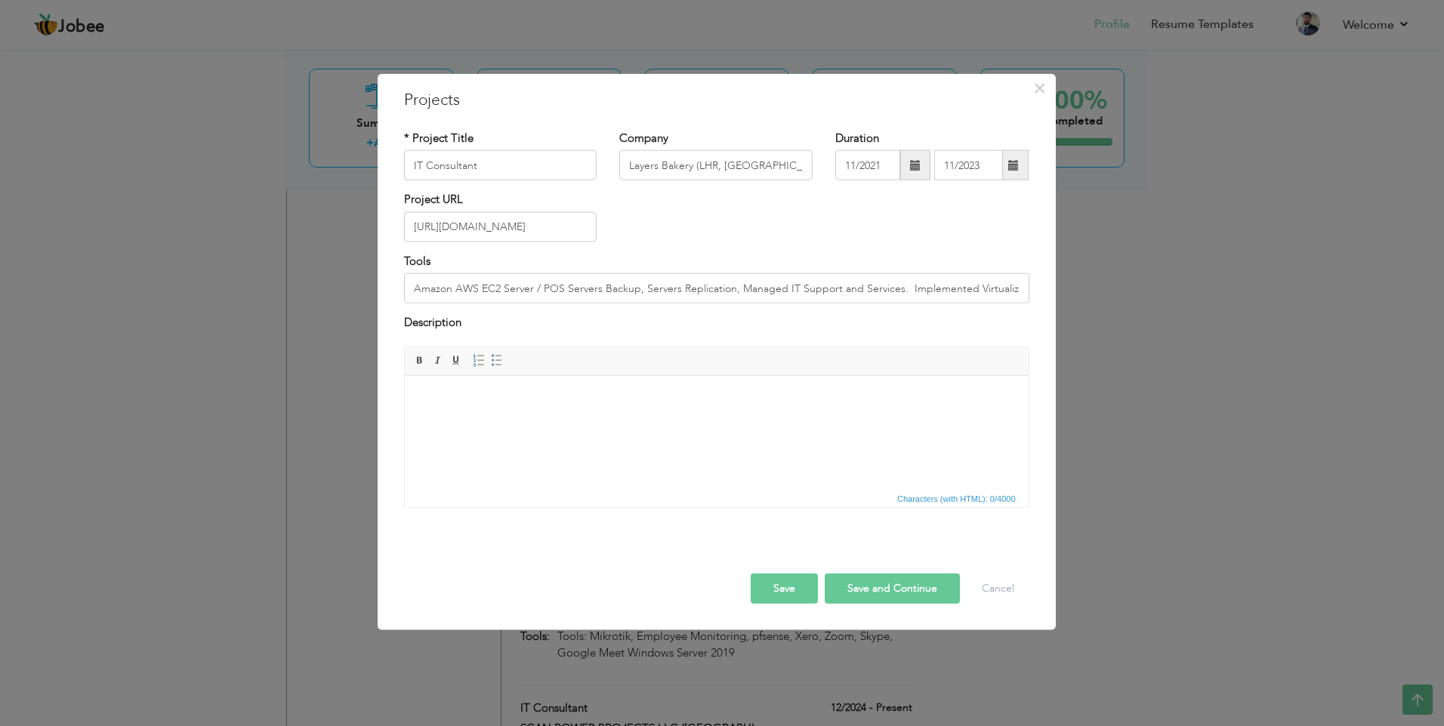
click at [781, 591] on button "Save" at bounding box center [784, 588] width 67 height 30
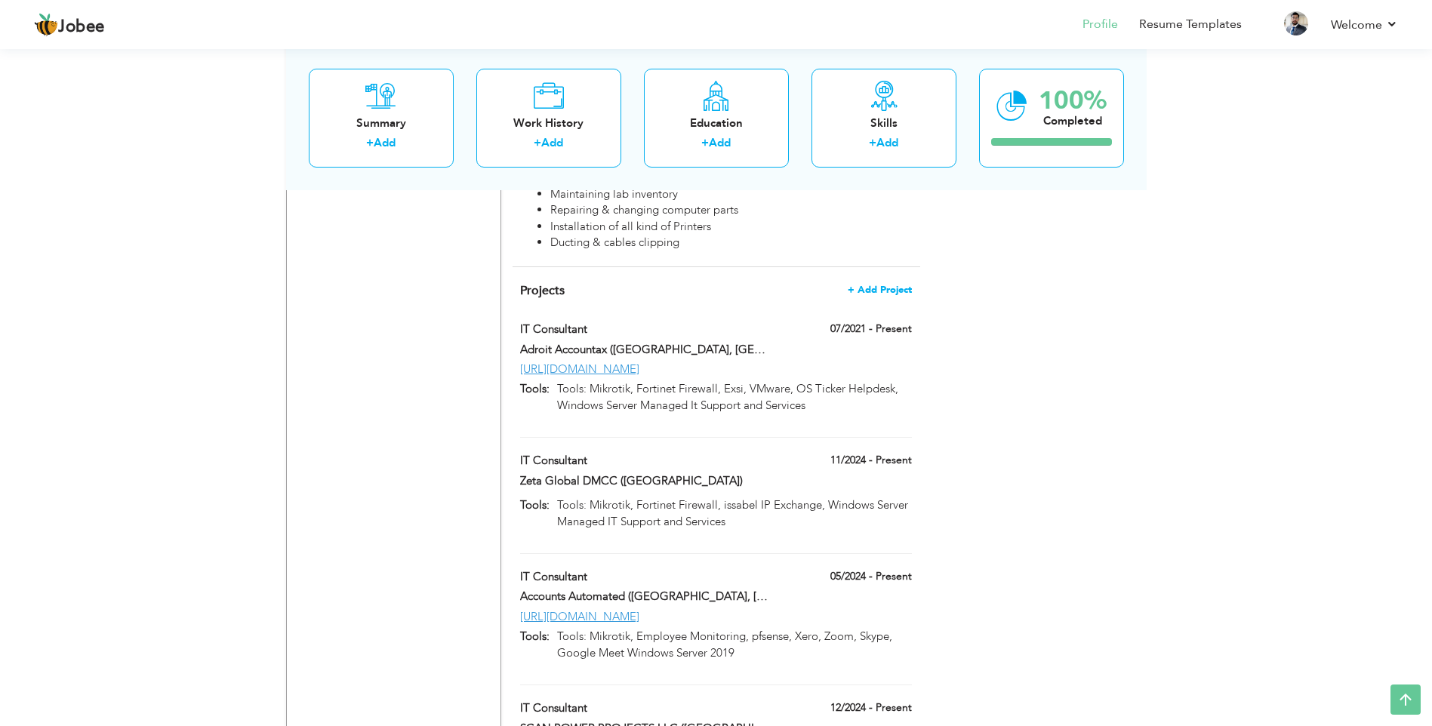
click at [886, 285] on span "+ Add Project" at bounding box center [880, 290] width 64 height 11
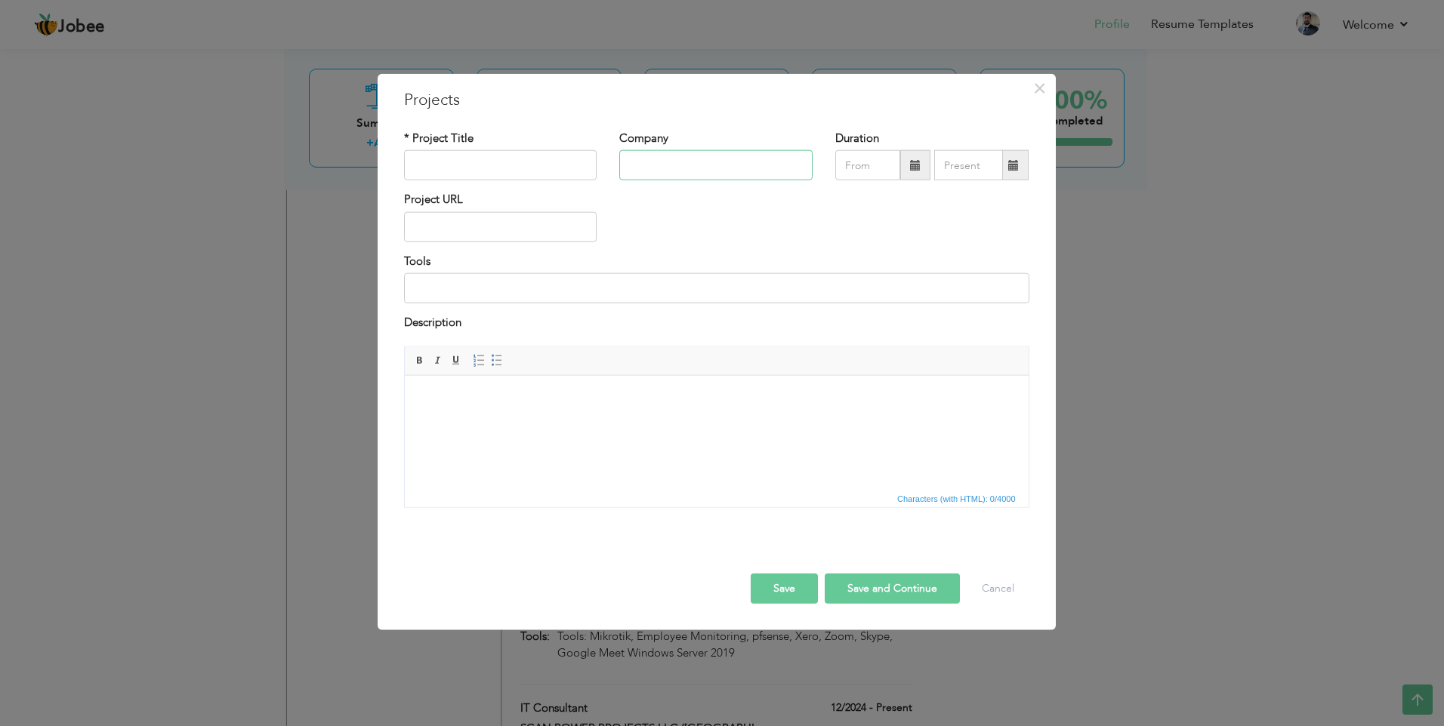
click at [667, 156] on input "text" at bounding box center [715, 165] width 193 height 30
paste input "[PERSON_NAME] Automation Pvt Ltd (LHR, [GEOGRAPHIC_DATA])"
click at [467, 171] on input "text" at bounding box center [500, 165] width 193 height 30
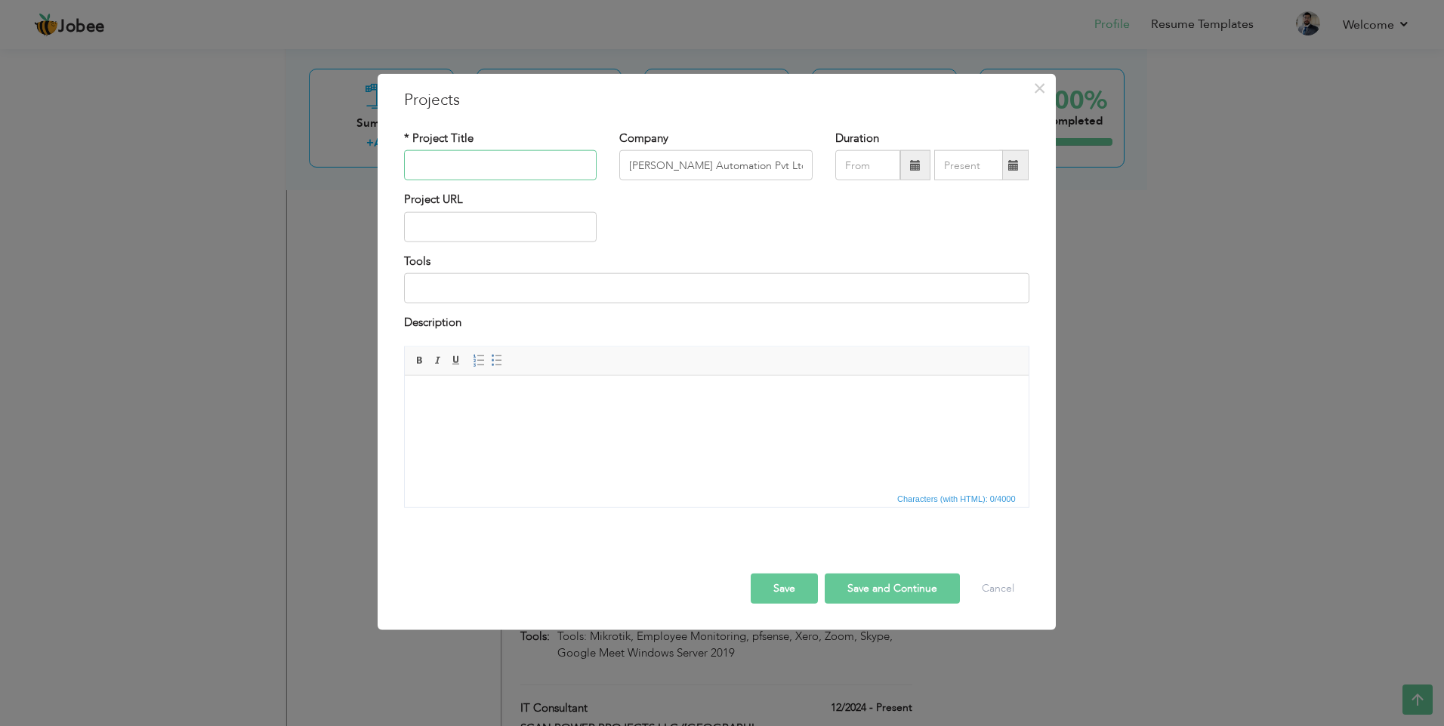
click at [487, 167] on input "text" at bounding box center [500, 165] width 193 height 30
click at [486, 224] on input "text" at bounding box center [500, 227] width 193 height 30
paste input "[URL][DOMAIN_NAME][PERSON_NAME]"
click at [495, 285] on input at bounding box center [716, 288] width 625 height 30
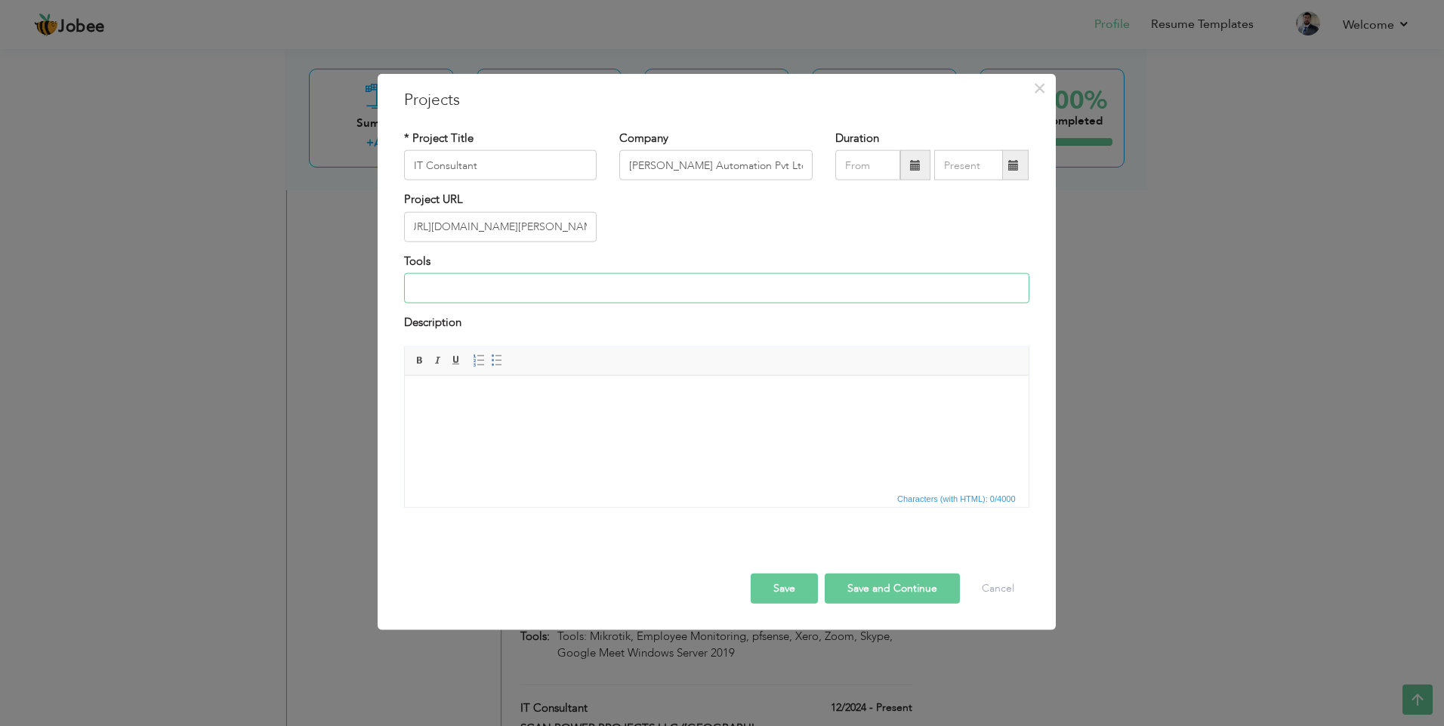
scroll to position [0, 0]
paste input "Elastix / X-Lite / Virtualization VMware ESXi Mikrotik Load Balance Merger Fail…"
click at [862, 165] on input "text" at bounding box center [867, 165] width 65 height 30
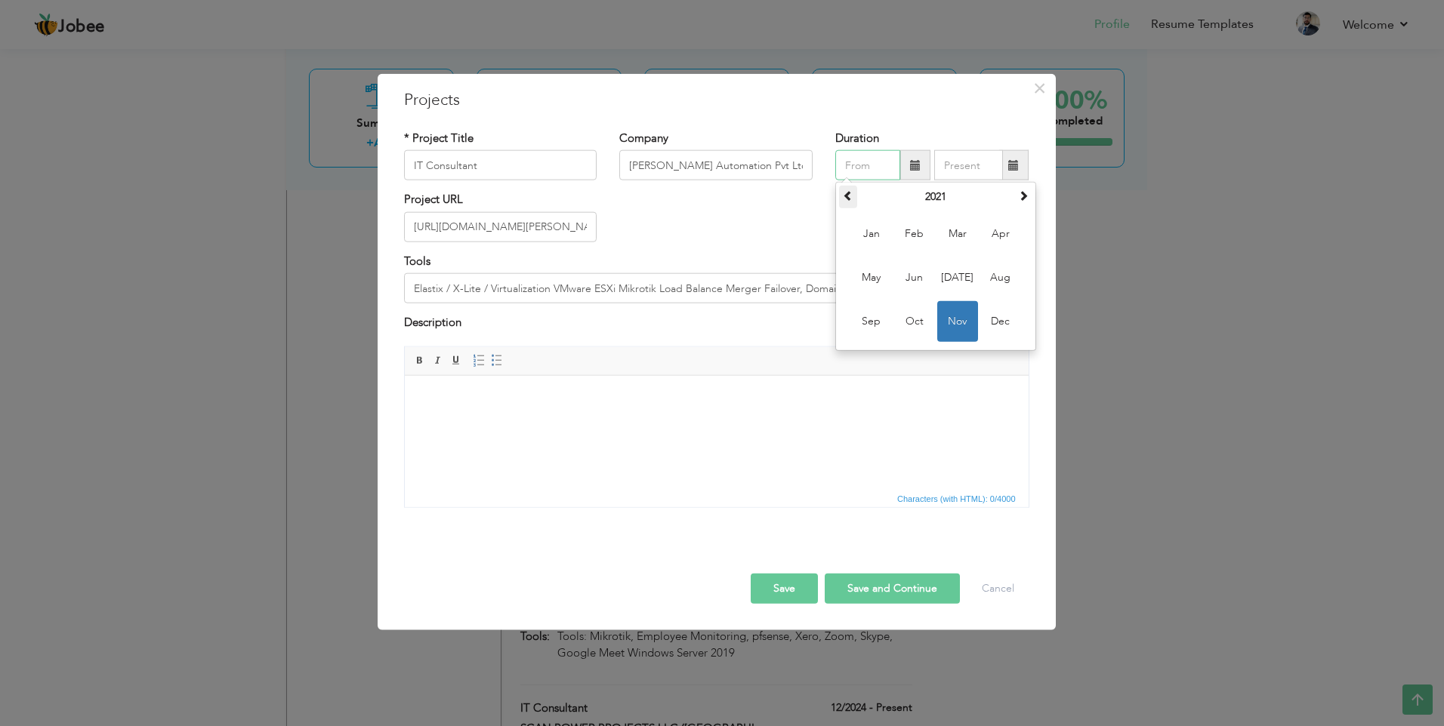
click at [848, 196] on span at bounding box center [848, 195] width 11 height 11
click at [963, 323] on span "Nov" at bounding box center [957, 321] width 41 height 41
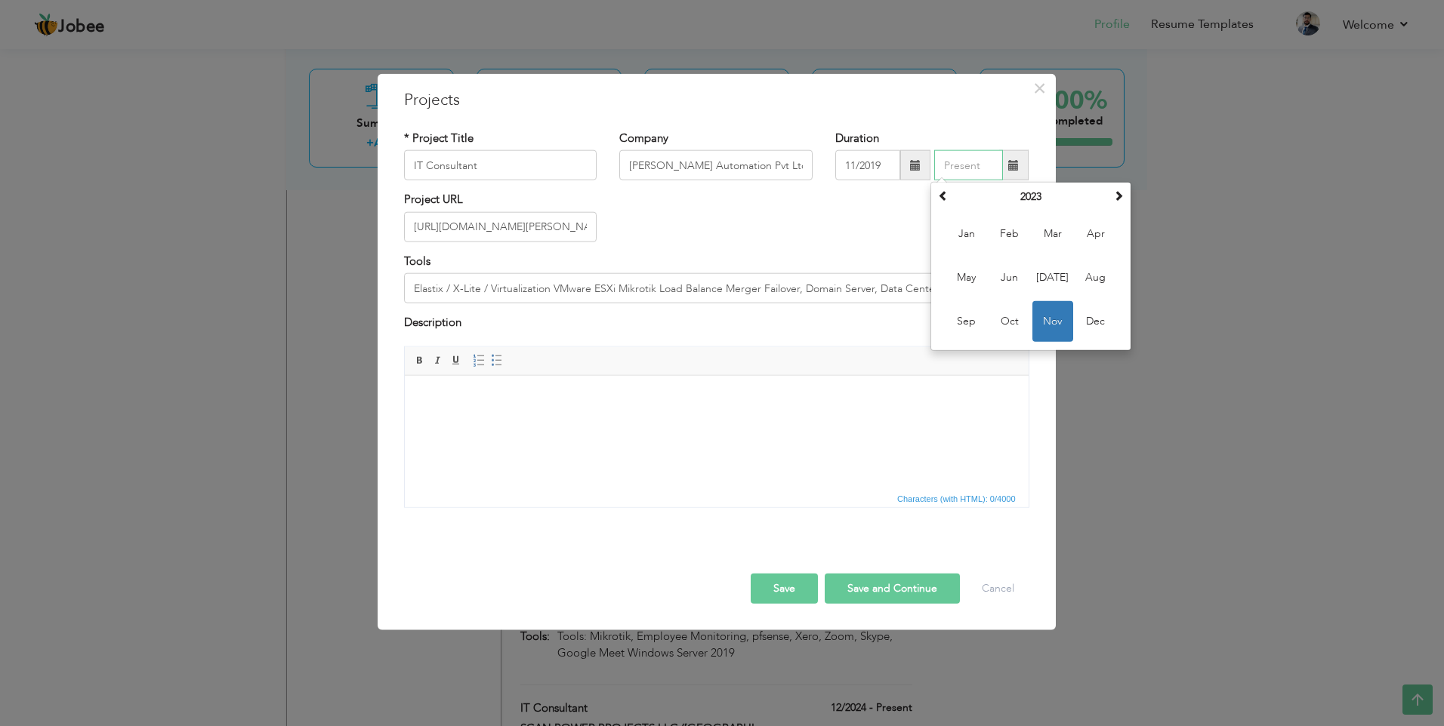
click at [992, 166] on input "text" at bounding box center [968, 165] width 69 height 30
click at [1005, 230] on span "Feb" at bounding box center [1009, 234] width 41 height 41
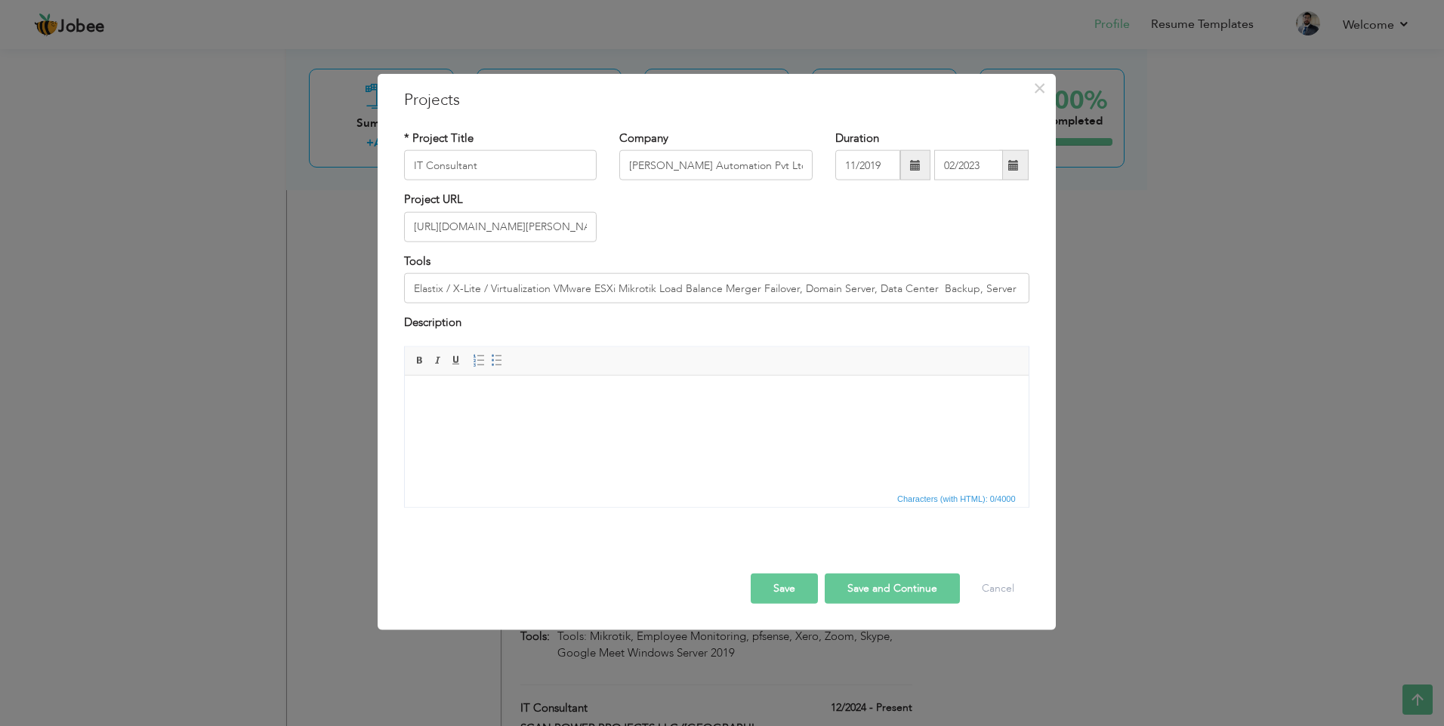
click at [789, 590] on button "Save" at bounding box center [784, 588] width 67 height 30
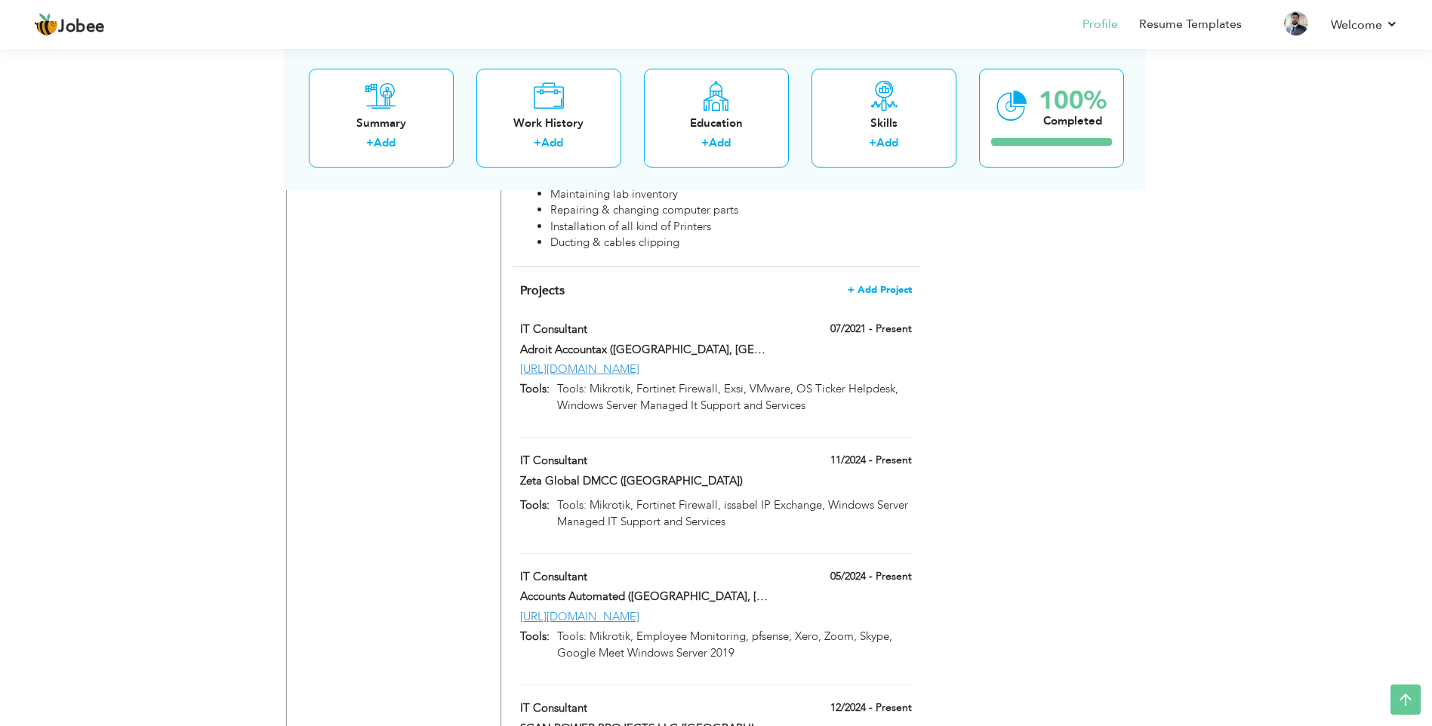
click at [878, 285] on span "+ Add Project" at bounding box center [880, 290] width 64 height 11
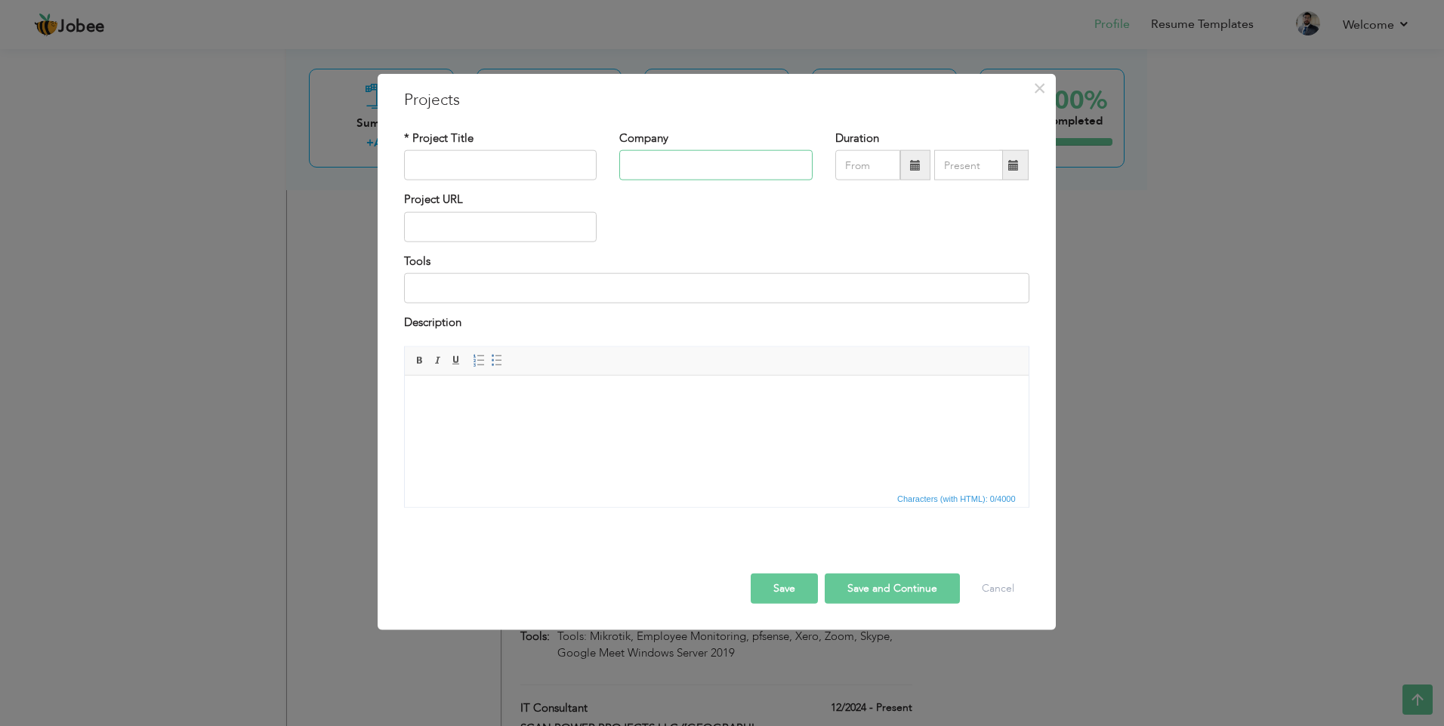
click at [659, 159] on input "text" at bounding box center [715, 165] width 193 height 30
paste input "Hometek World - [GEOGRAPHIC_DATA], [GEOGRAPHIC_DATA]"
click at [509, 227] on input "text" at bounding box center [500, 227] width 193 height 30
click at [521, 162] on input "text" at bounding box center [500, 165] width 193 height 30
click at [538, 399] on body at bounding box center [715, 398] width 593 height 16
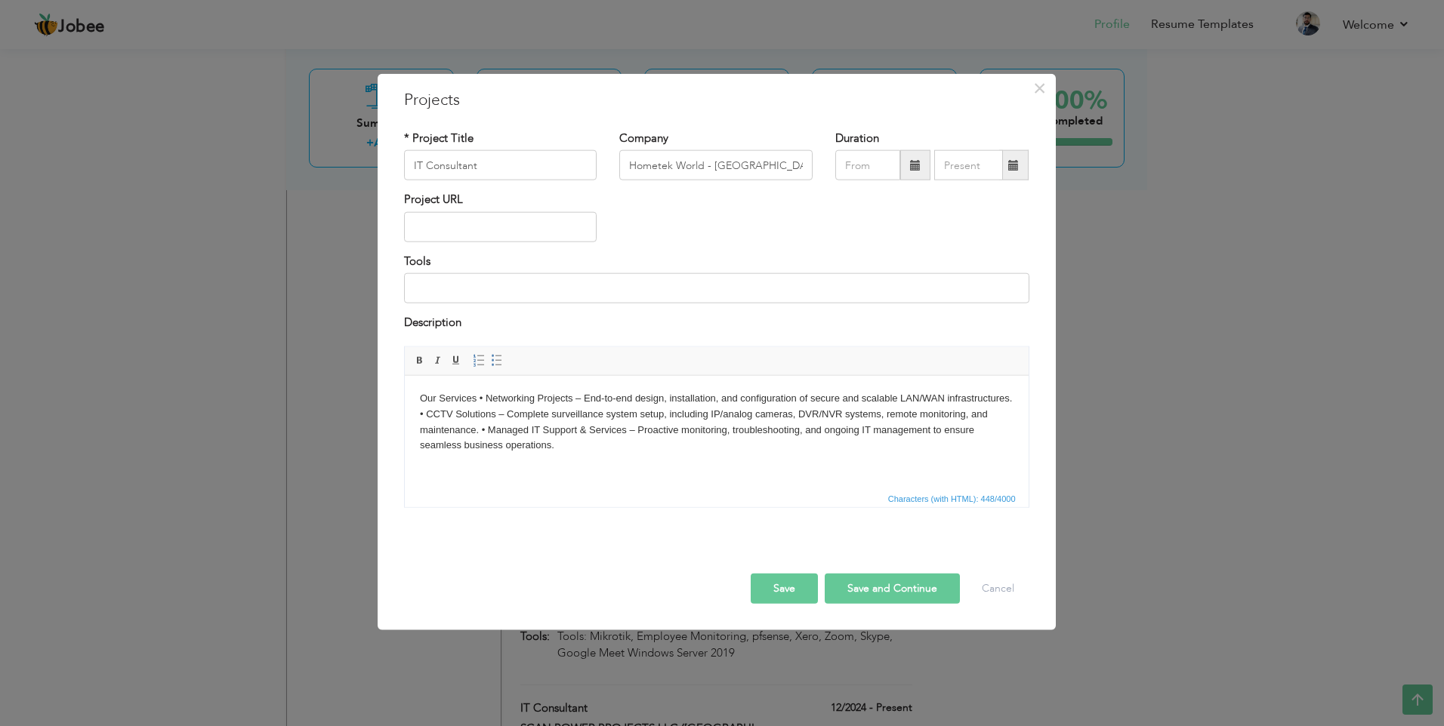
click at [479, 396] on body "Our Services • Networking Projects – End-to-end design, installation, and confi…" at bounding box center [715, 421] width 593 height 63
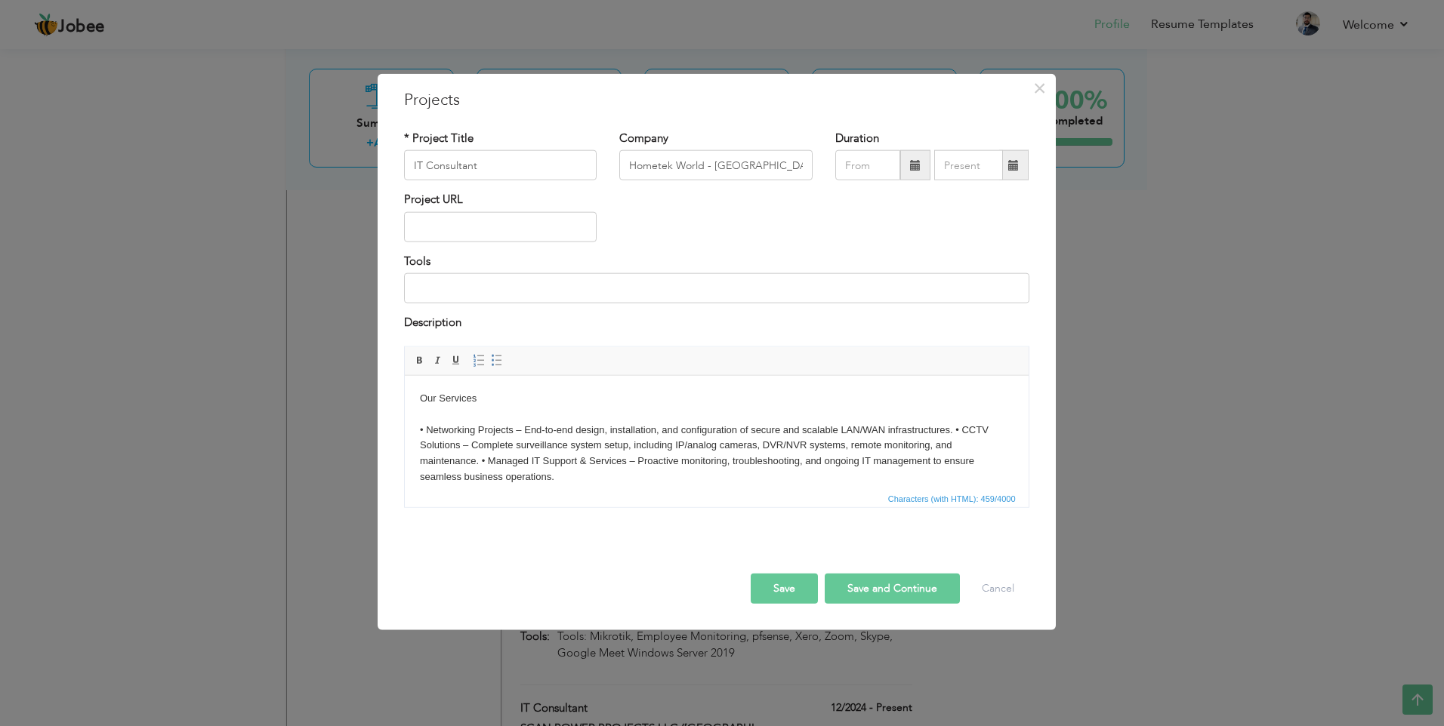
click at [953, 428] on body "Our Services ​​​​​​​ • Networking Projects – End-to-end design, installation, a…" at bounding box center [715, 437] width 593 height 94
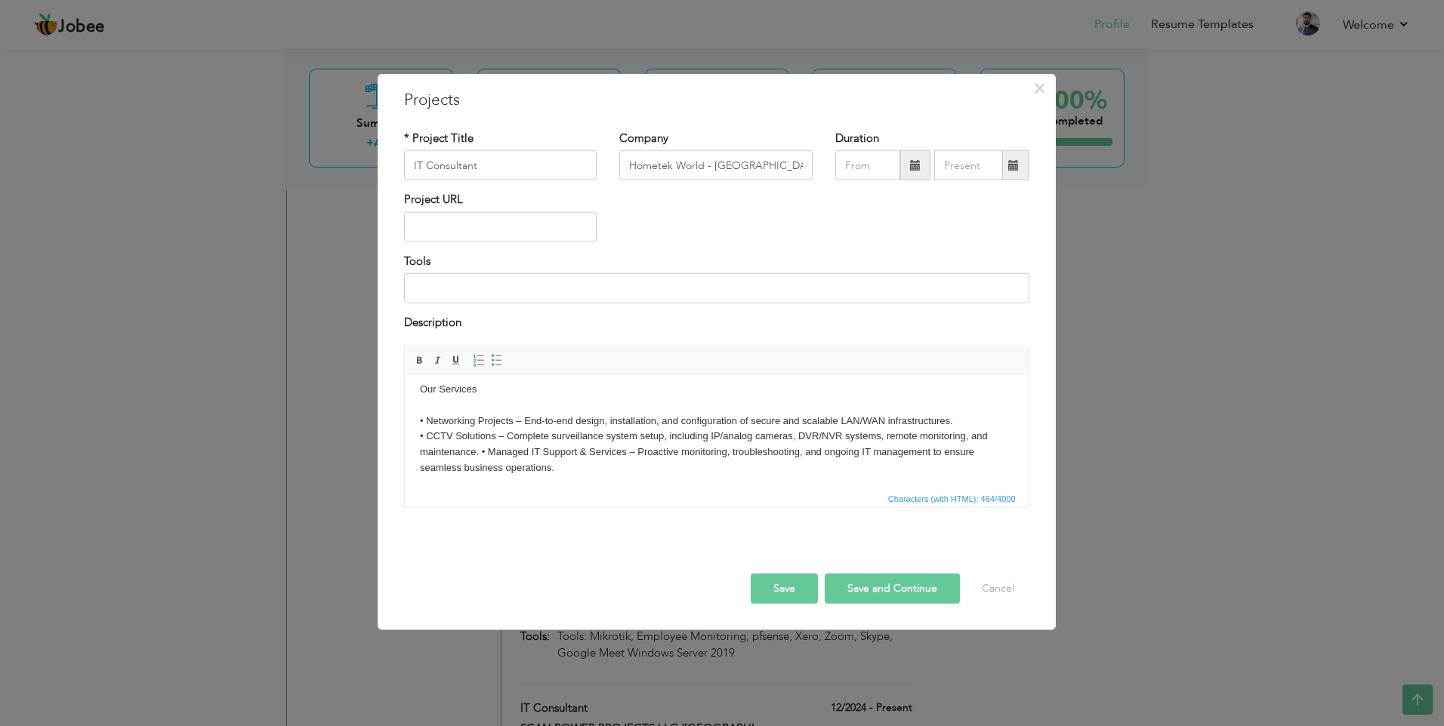
scroll to position [11, 0]
click at [482, 447] on body "Our Services • Networking Projects – End-to-end design, installation, and confi…" at bounding box center [715, 426] width 593 height 94
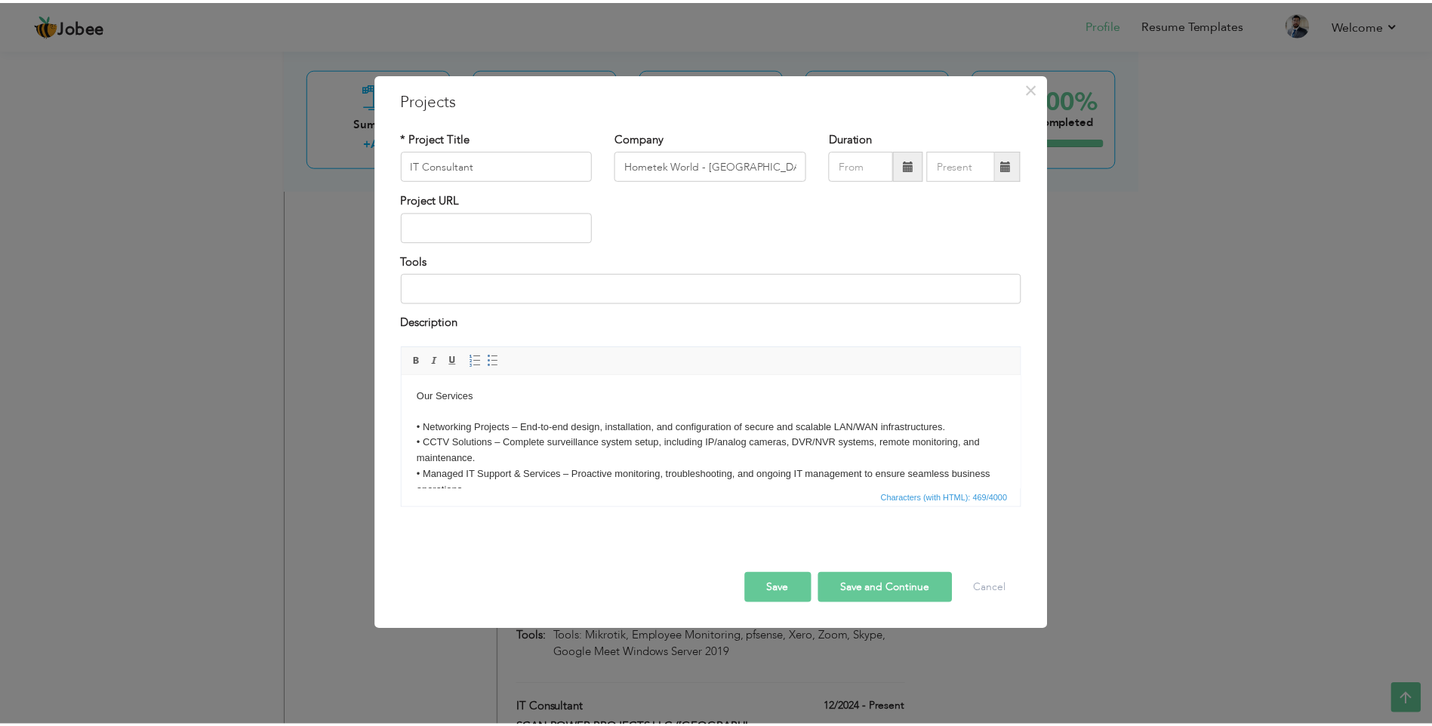
scroll to position [0, 0]
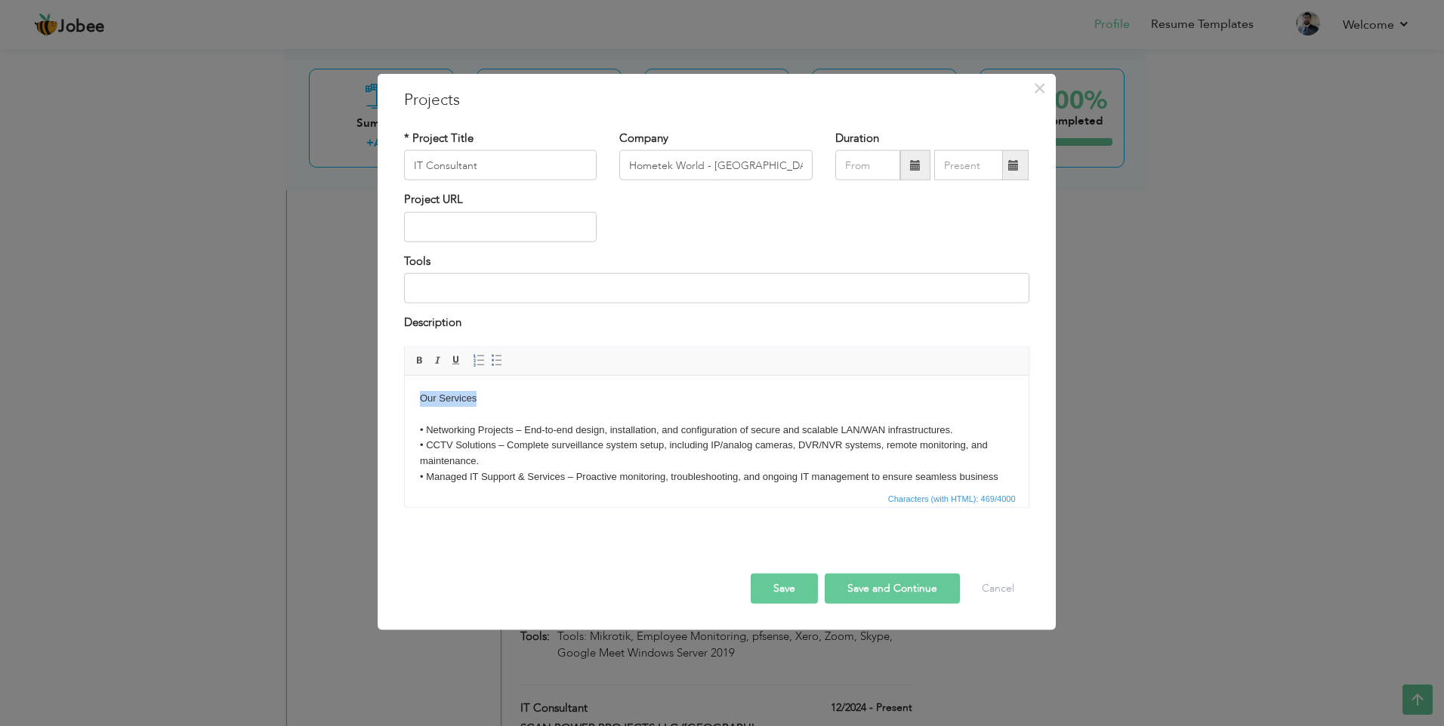
drag, startPoint x: 478, startPoint y: 399, endPoint x: 388, endPoint y: 394, distance: 90.0
click at [404, 394] on html "Our Services • Networking Projects – End-to-end design, installation, and confi…" at bounding box center [716, 445] width 624 height 140
click at [415, 356] on span at bounding box center [420, 360] width 12 height 12
click at [863, 170] on input "text" at bounding box center [867, 165] width 65 height 30
click at [1028, 195] on span at bounding box center [1023, 195] width 11 height 11
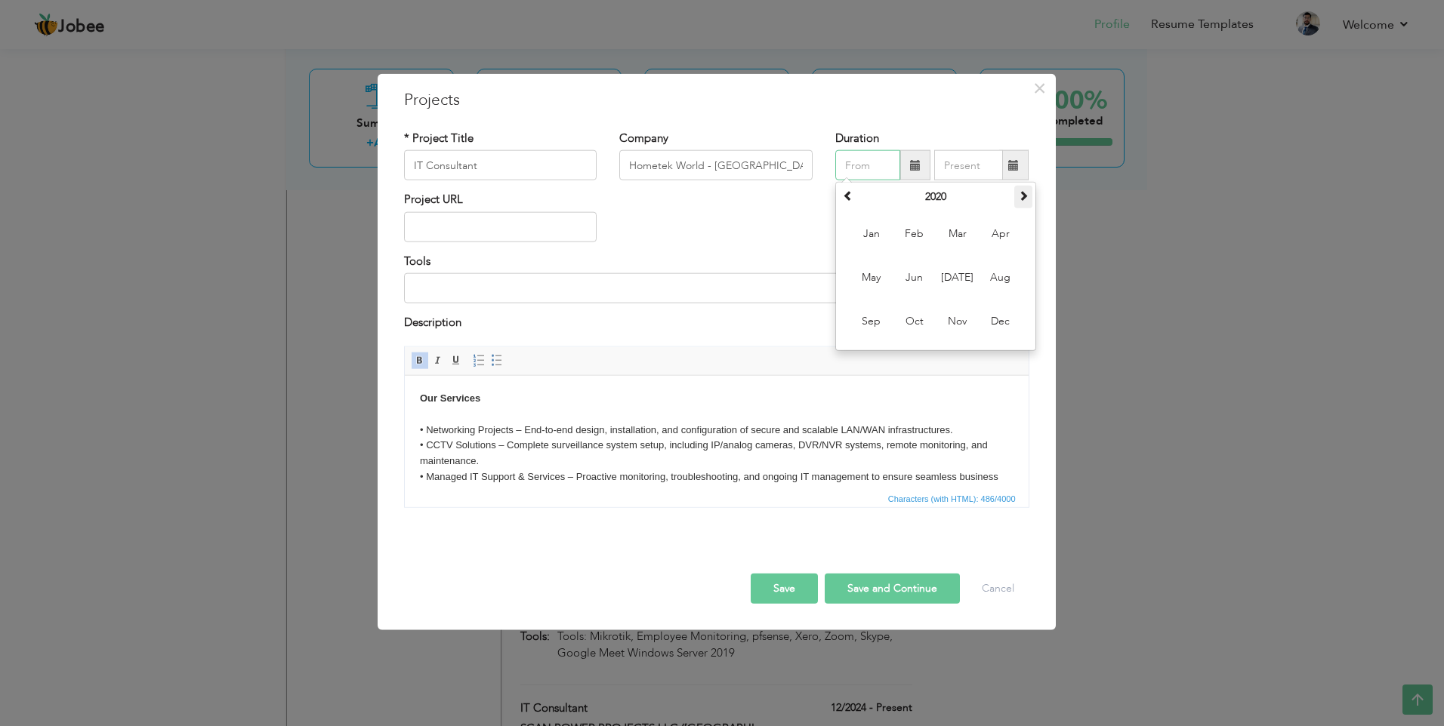
click at [1028, 195] on span at bounding box center [1023, 195] width 11 height 11
click at [997, 325] on span "Dec" at bounding box center [1000, 321] width 41 height 41
click at [877, 156] on input "12/2021" at bounding box center [867, 165] width 65 height 30
click at [1020, 200] on span at bounding box center [1023, 195] width 11 height 11
click at [997, 316] on span "Dec" at bounding box center [1000, 321] width 41 height 41
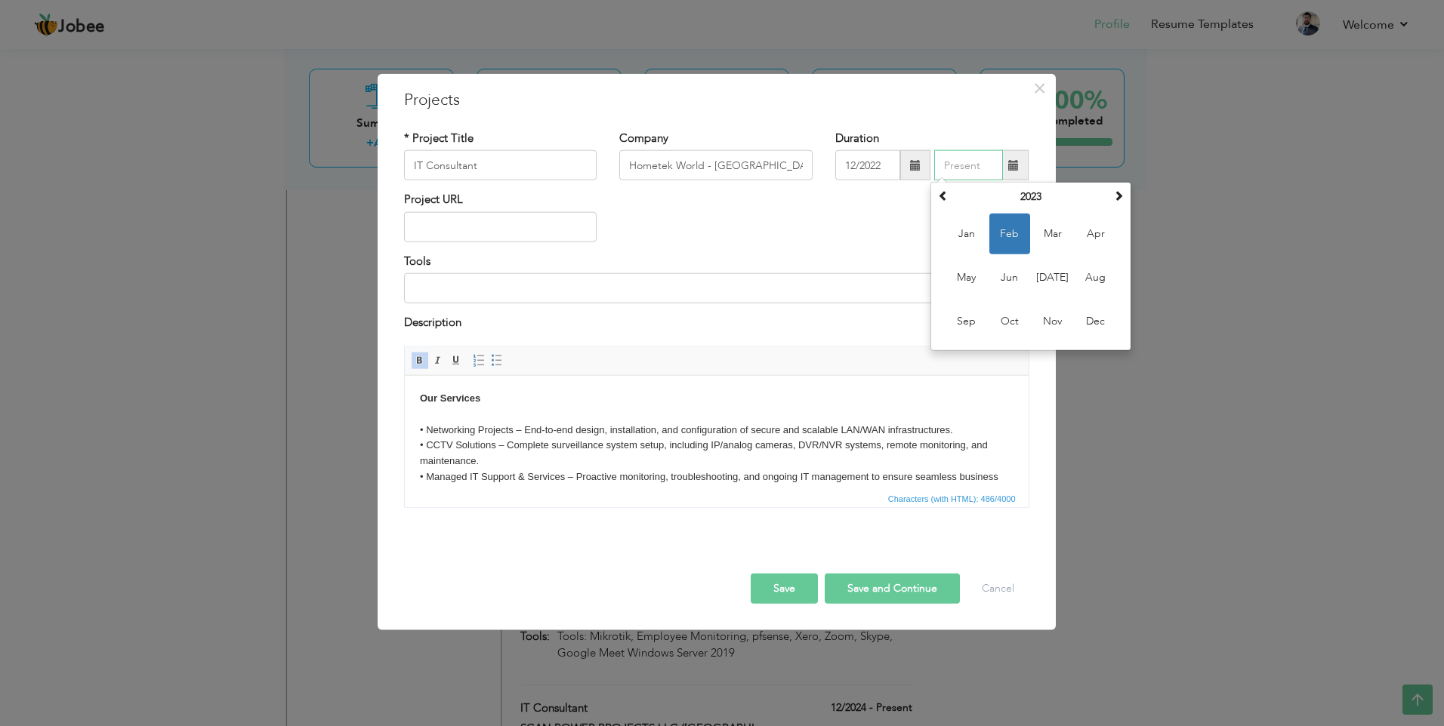
click at [979, 156] on input "text" at bounding box center [968, 165] width 69 height 30
click at [1024, 321] on span "Oct" at bounding box center [1009, 321] width 41 height 41
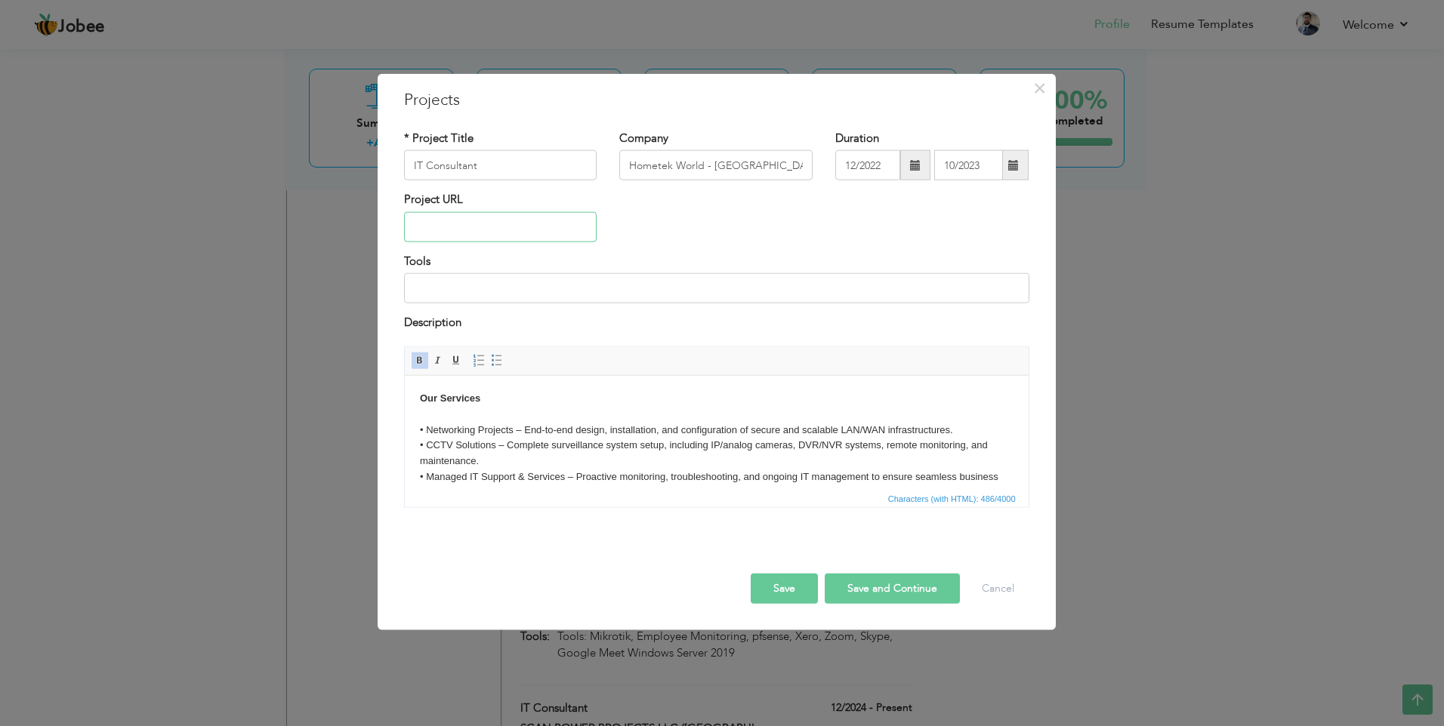
click at [517, 219] on input "text" at bounding box center [500, 227] width 193 height 30
click at [780, 584] on button "Save" at bounding box center [784, 588] width 67 height 30
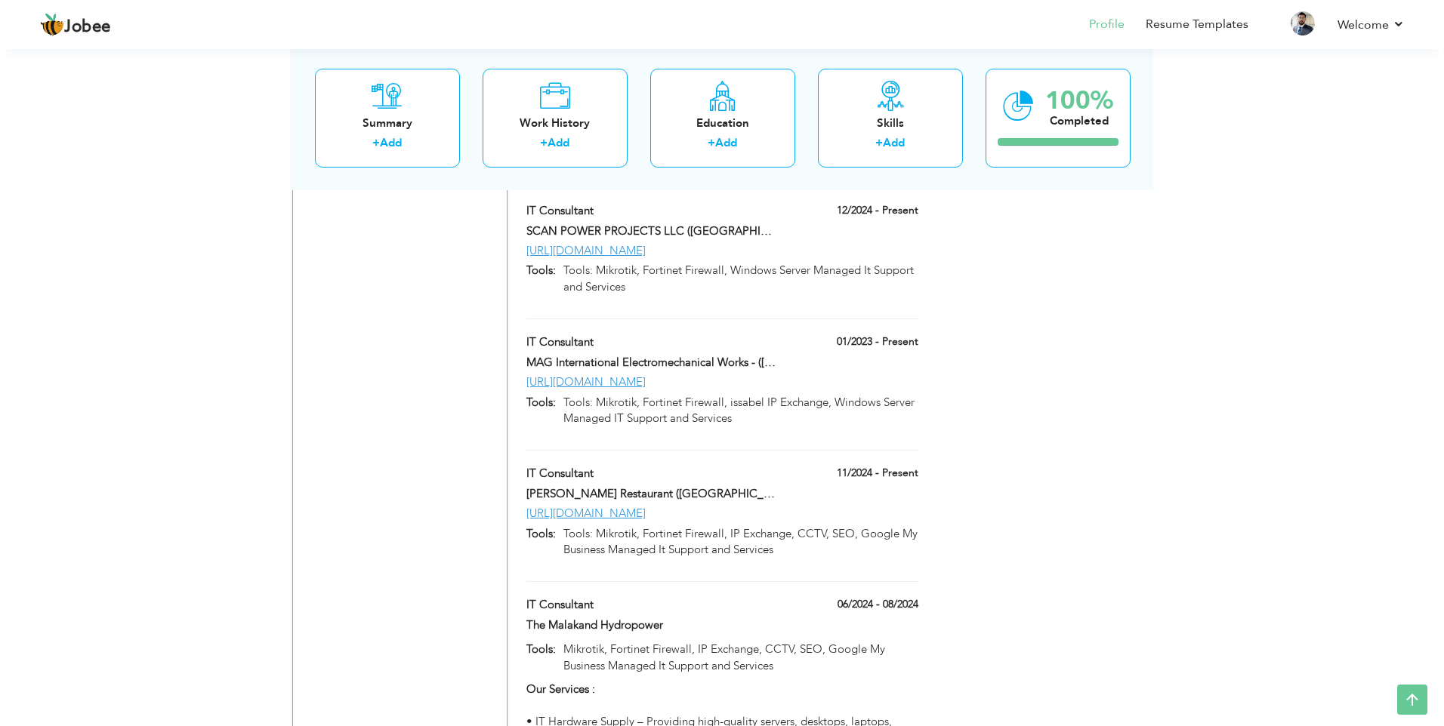
scroll to position [2445, 0]
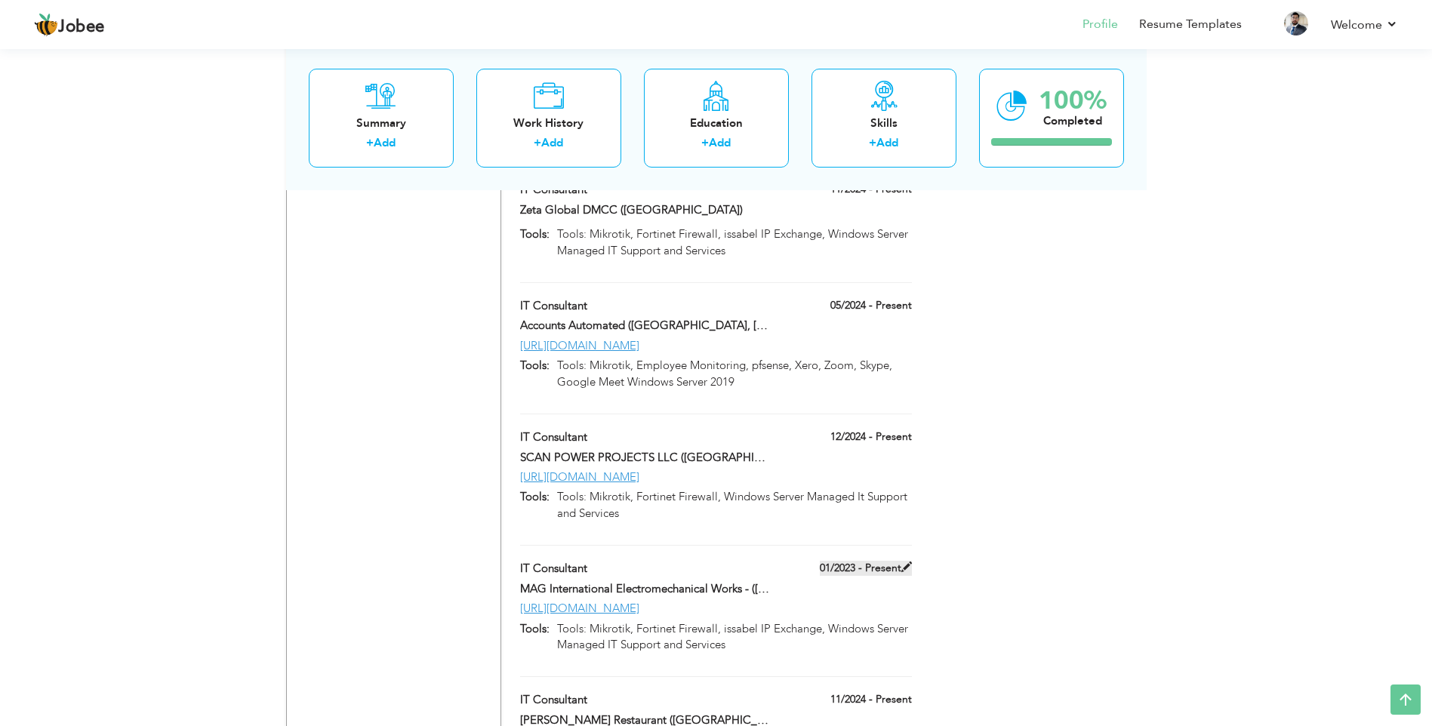
click at [904, 562] on span at bounding box center [907, 567] width 11 height 11
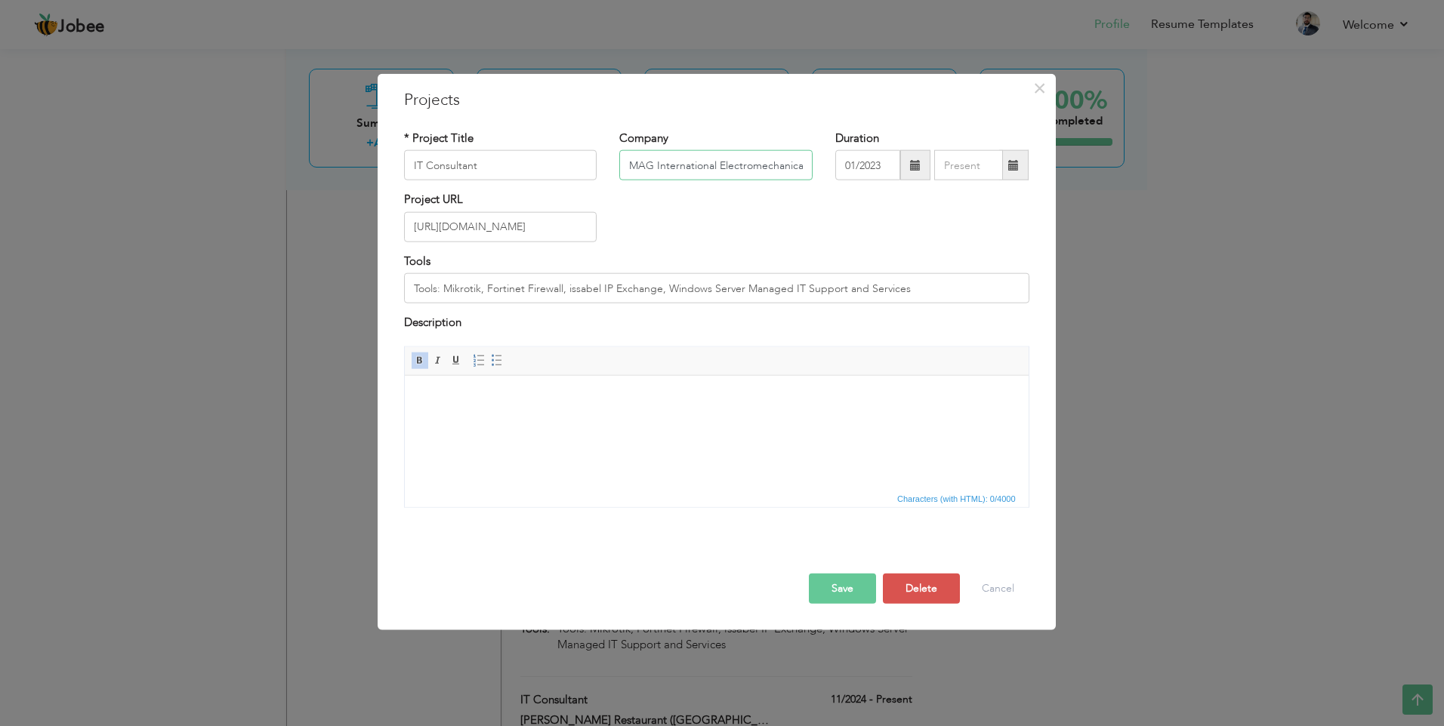
click at [766, 172] on input "MAG International Electromechanical Works - ([GEOGRAPHIC_DATA])" at bounding box center [715, 165] width 193 height 30
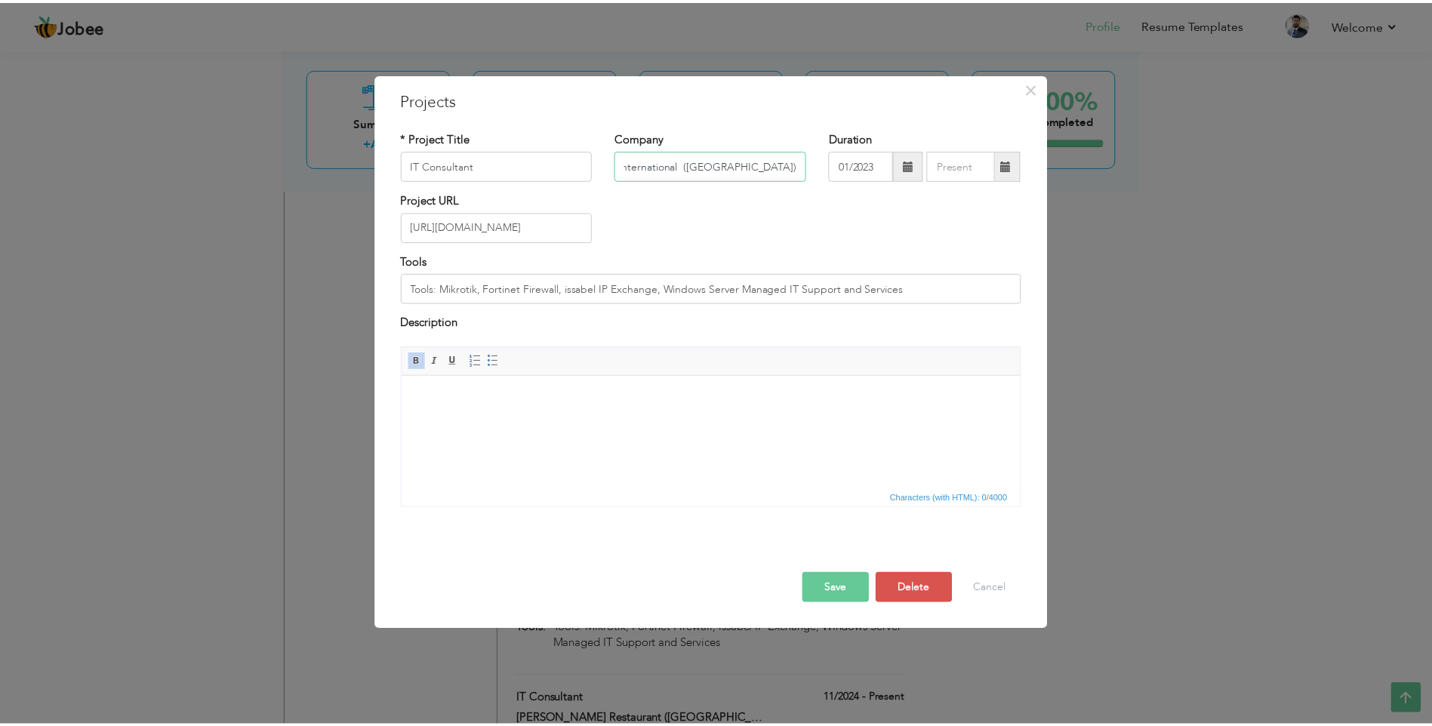
scroll to position [0, 0]
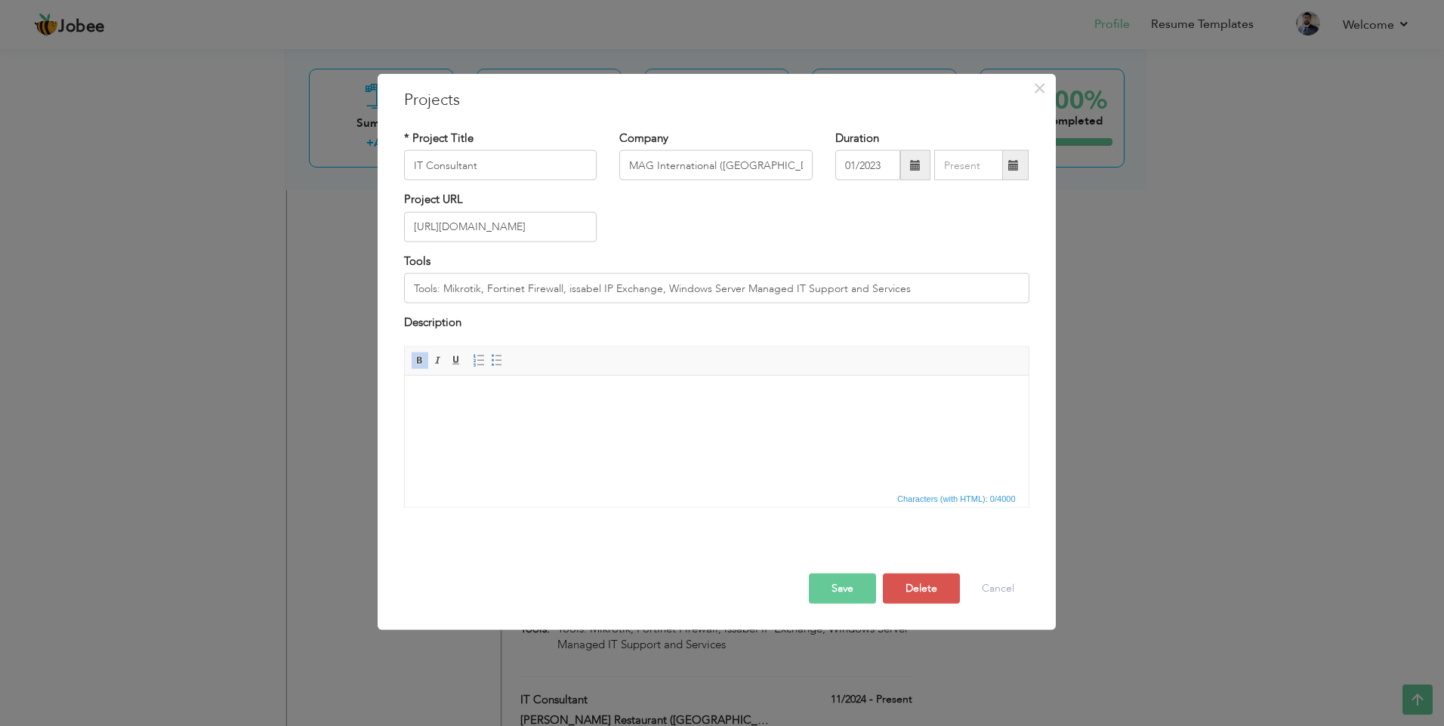
click at [836, 583] on button "Save" at bounding box center [842, 588] width 67 height 30
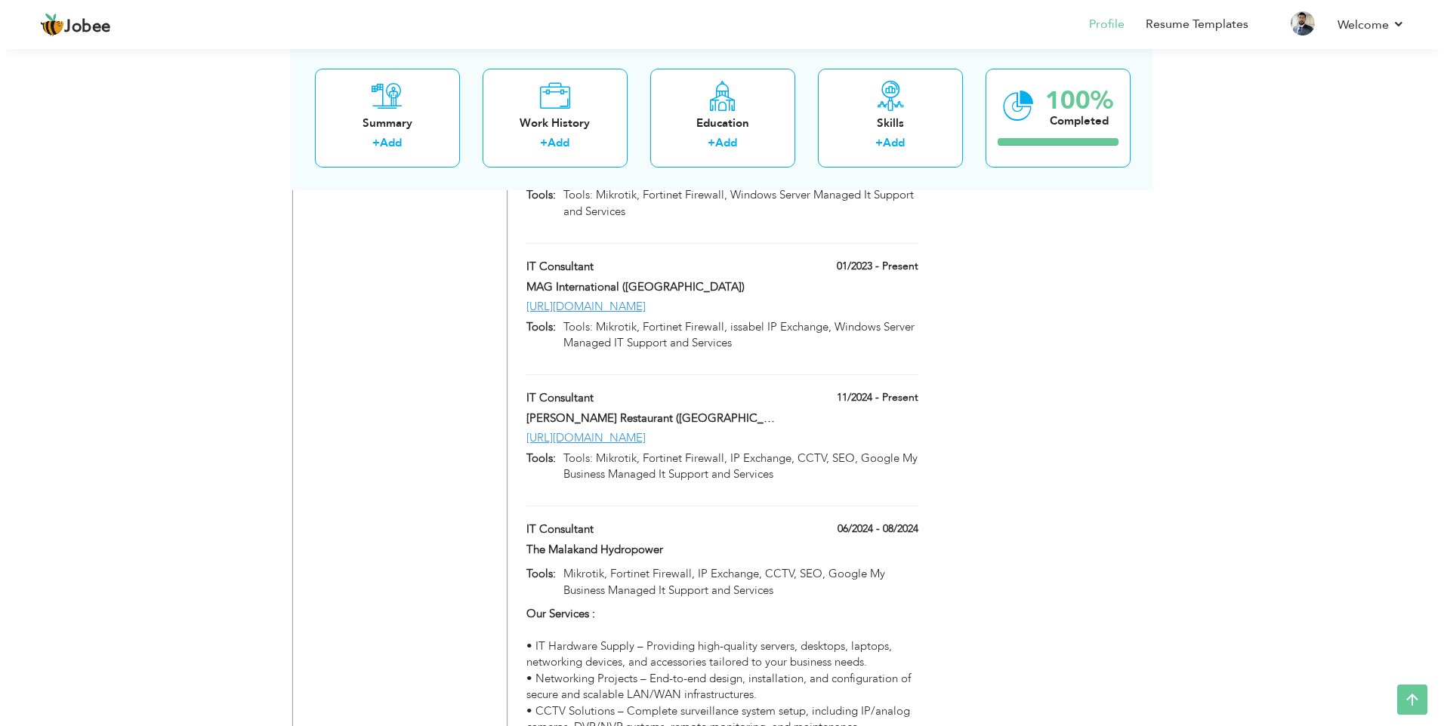
scroll to position [2822, 0]
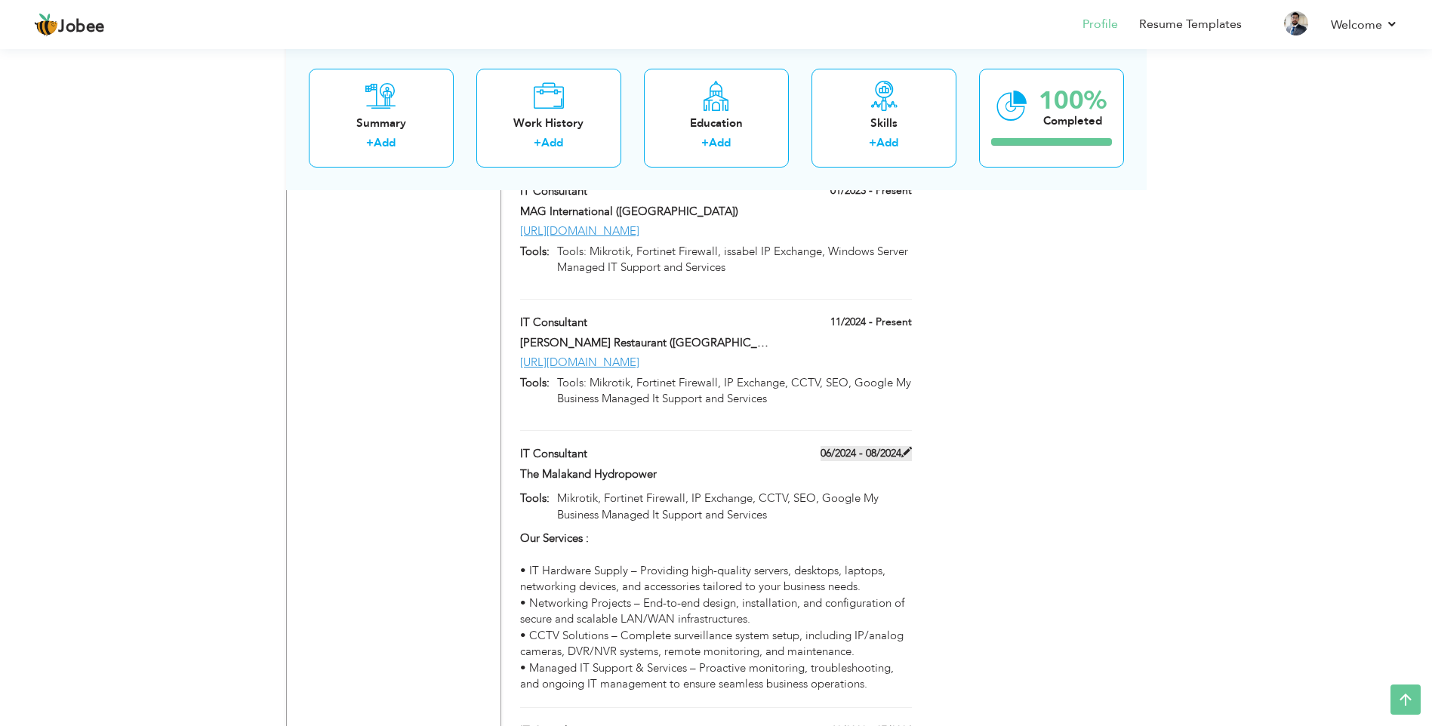
click at [908, 447] on span at bounding box center [907, 452] width 11 height 11
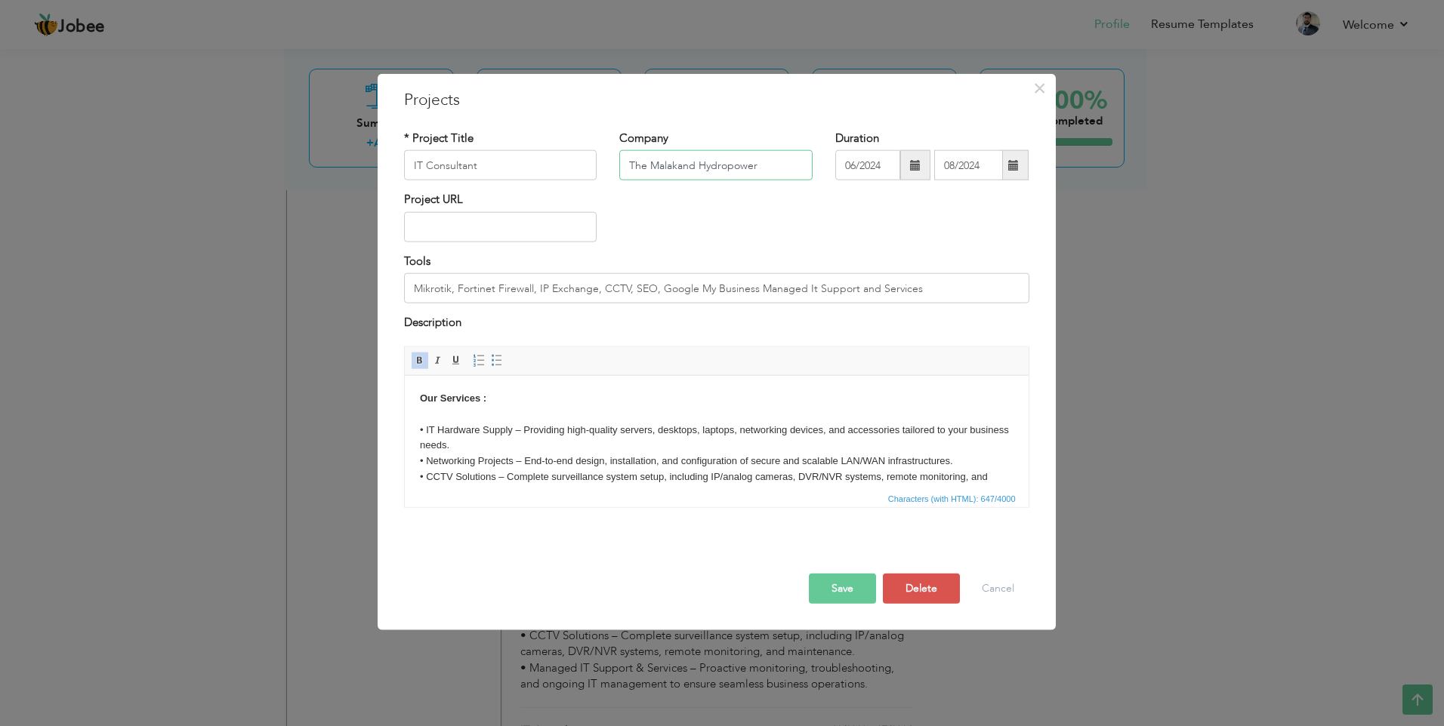
click at [653, 166] on input "The Malakand Hydropower" at bounding box center [715, 165] width 193 height 30
click at [763, 170] on input "Malakand Hydropower" at bounding box center [715, 165] width 193 height 30
paste input "Malakand 3 Dargai hydro power"
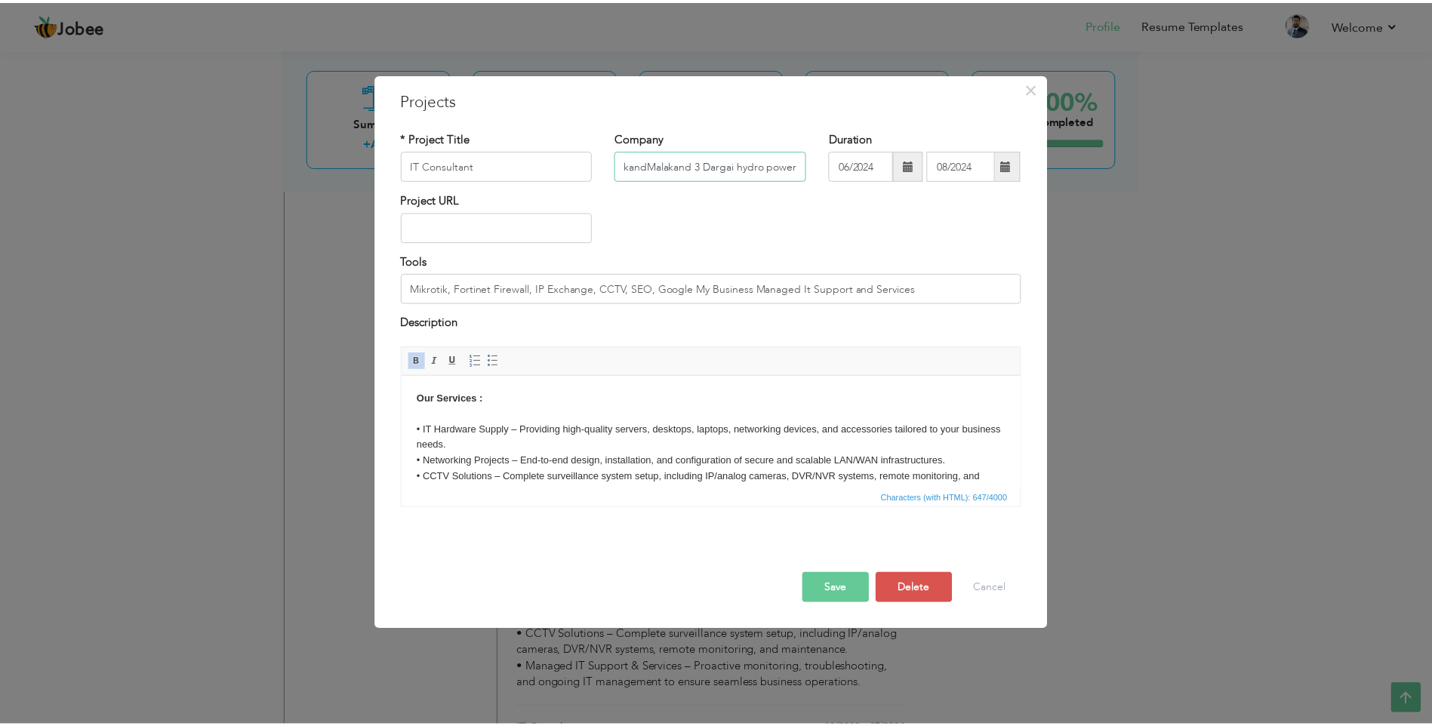
scroll to position [0, 0]
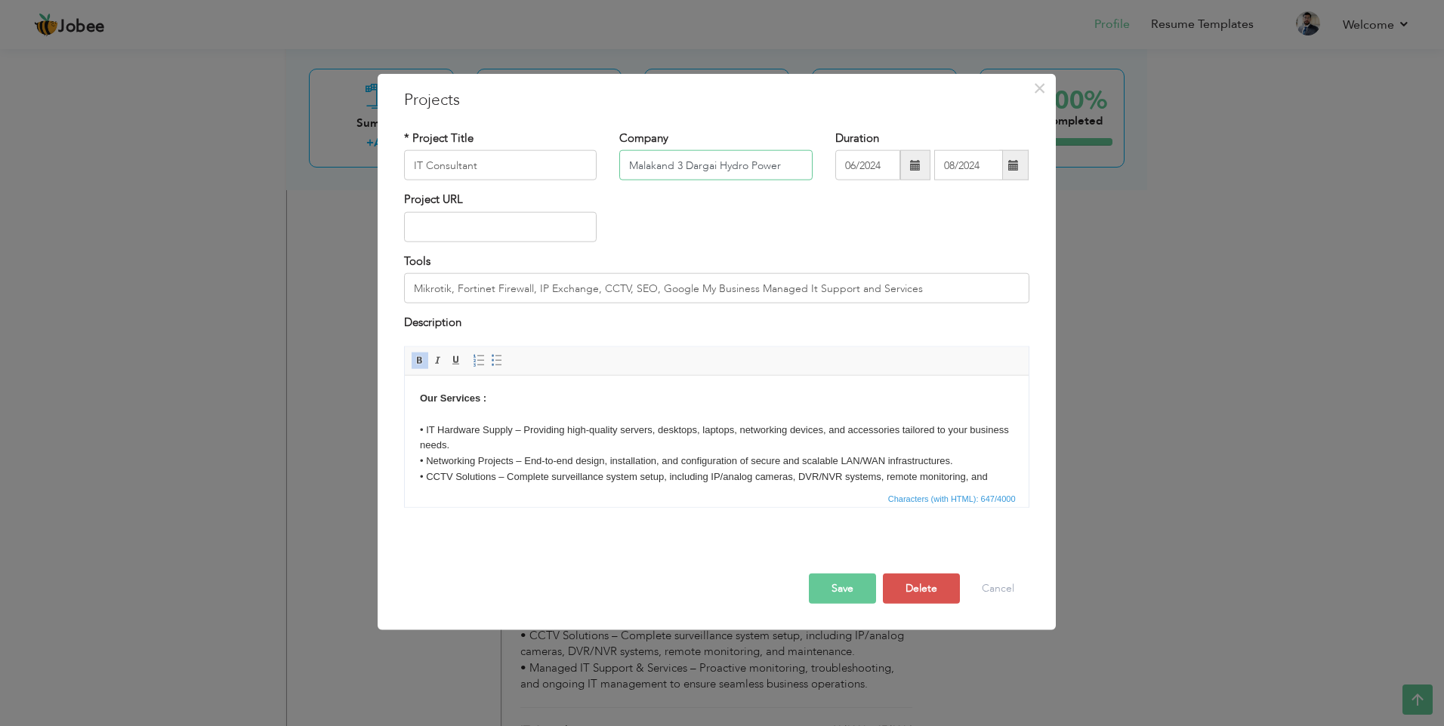
click at [797, 167] on input "Malakand 3 Dargai Hydro Power" at bounding box center [715, 165] width 193 height 30
click at [852, 596] on button "Save" at bounding box center [842, 588] width 67 height 30
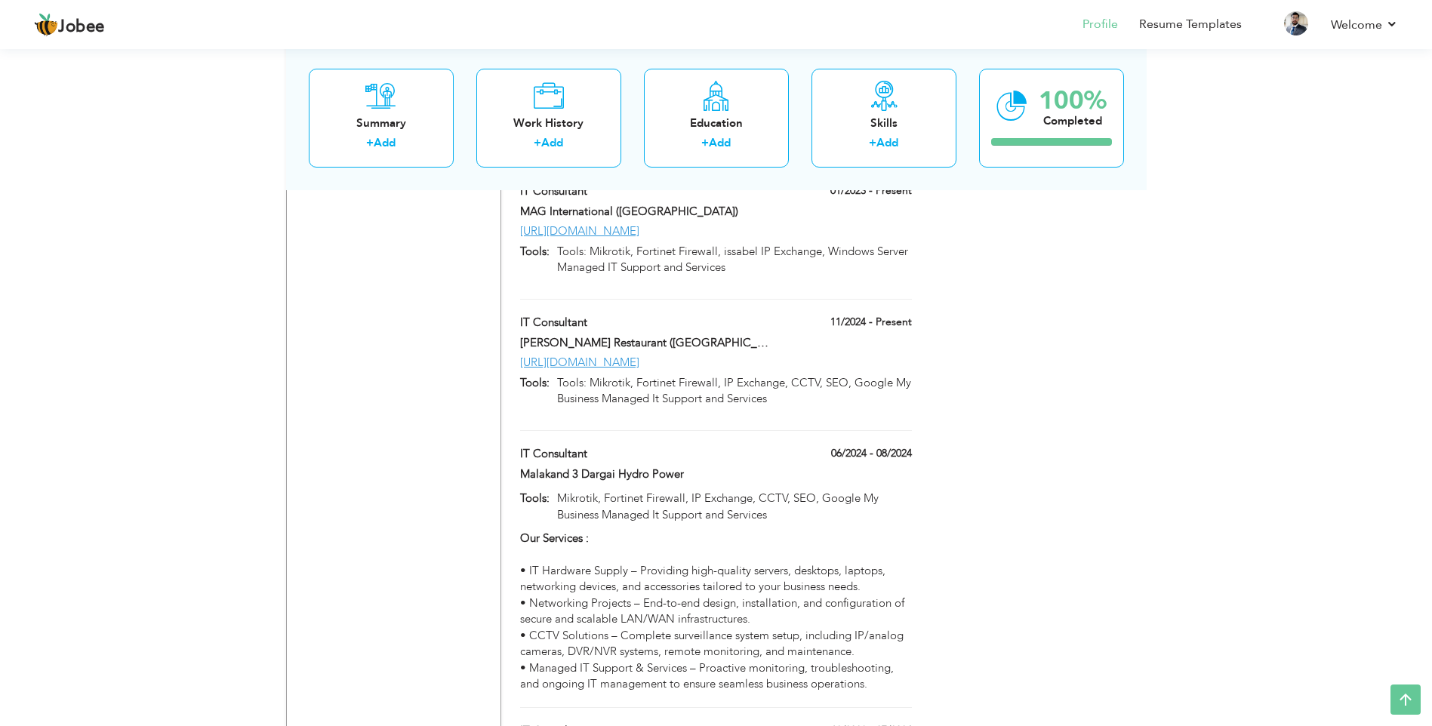
scroll to position [2898, 0]
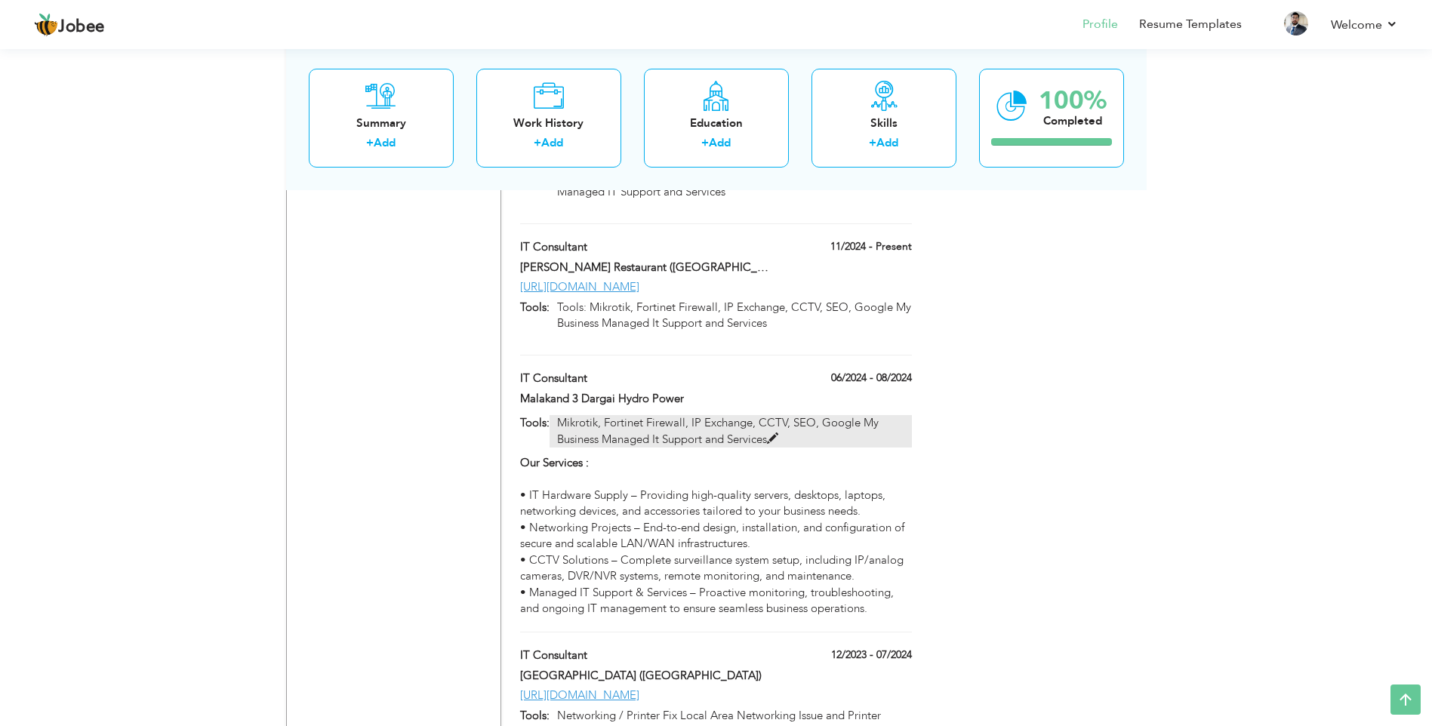
click at [772, 433] on span at bounding box center [772, 438] width 11 height 11
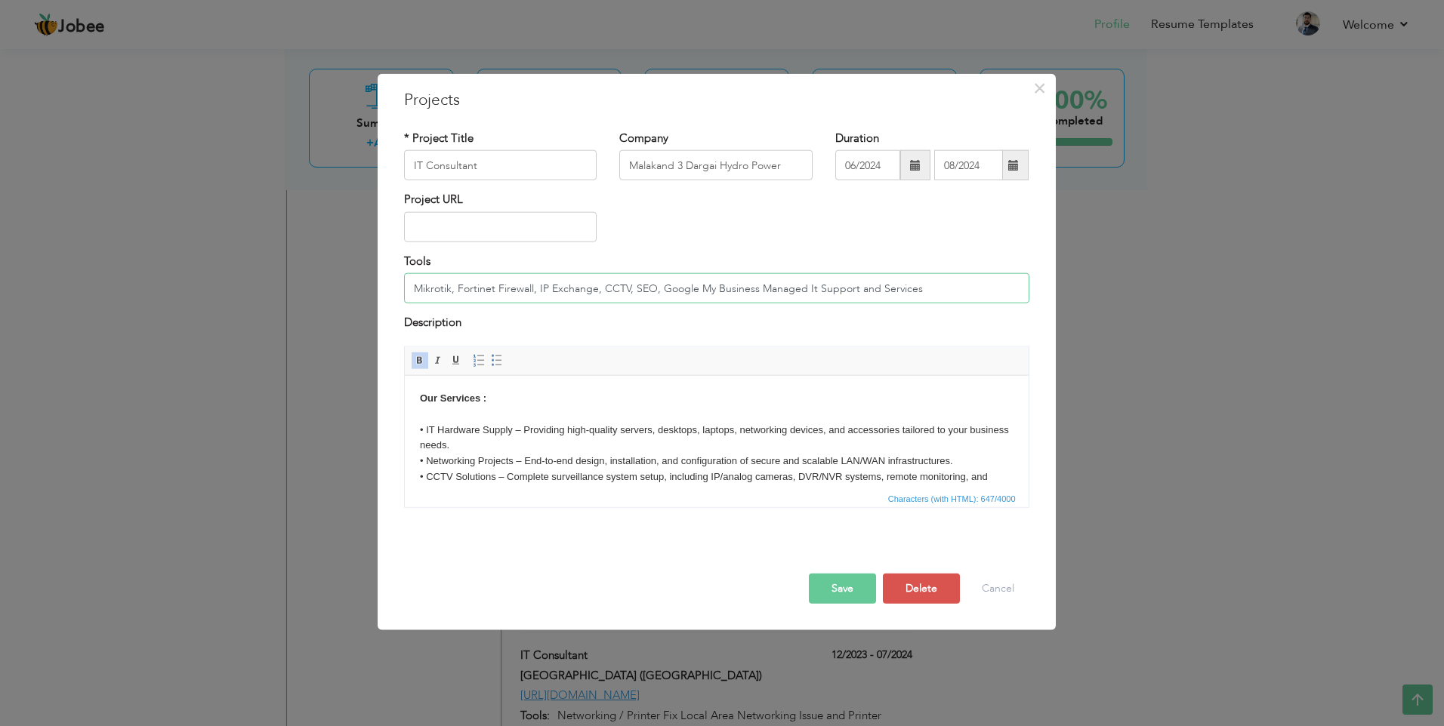
click at [667, 286] on input "Mikrotik, Fortinet Firewall, IP Exchange, CCTV, SEO, Google My Business Managed…" at bounding box center [716, 288] width 625 height 30
click at [638, 291] on input "Mikrotik, Fortinet Firewall, IP Exchange, CCTV, SEO, Google My Business Managed…" at bounding box center [716, 288] width 625 height 30
click at [807, 289] on input "Mikrotik, Fortinet Firewall, IP Exchange, CCTV, Managed It Support and Services" at bounding box center [716, 288] width 625 height 30
click at [847, 590] on button "Save" at bounding box center [842, 588] width 67 height 30
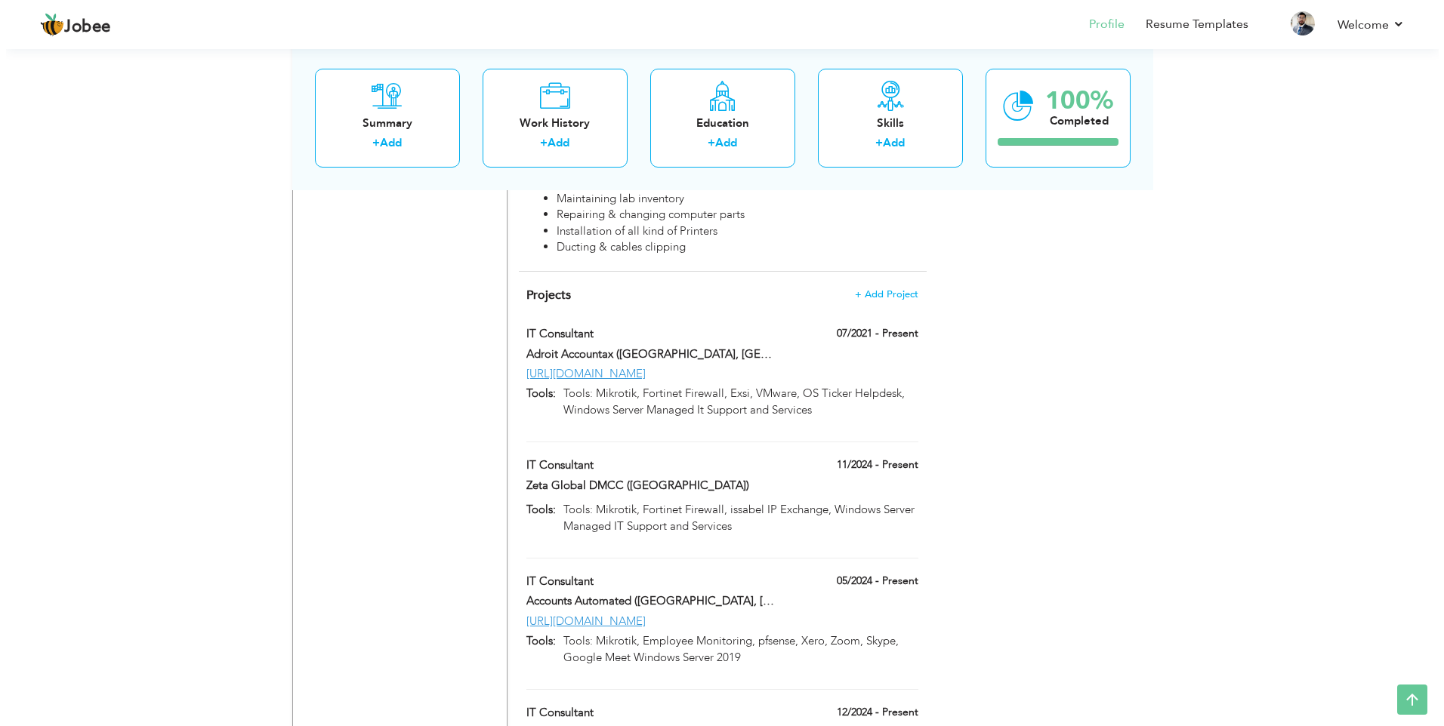
scroll to position [2143, 0]
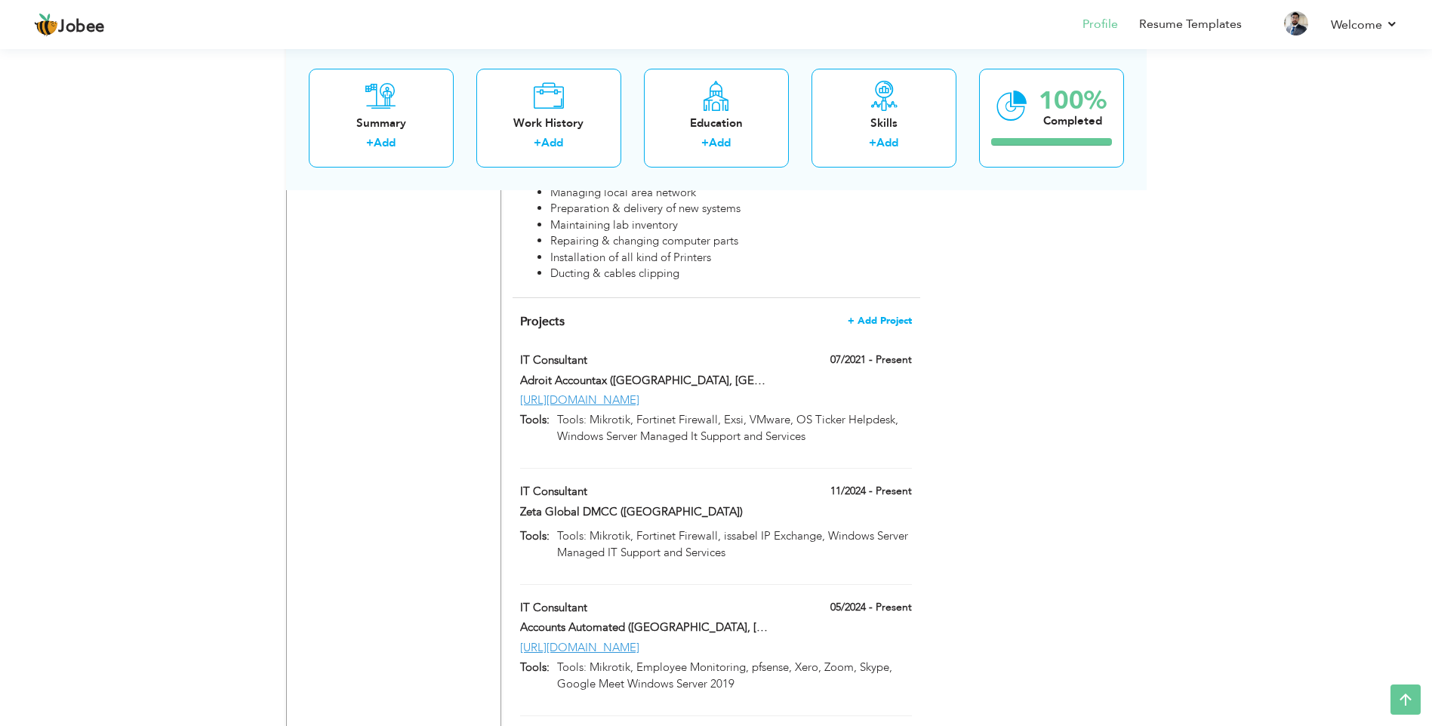
click at [888, 316] on span "+ Add Project" at bounding box center [880, 321] width 64 height 11
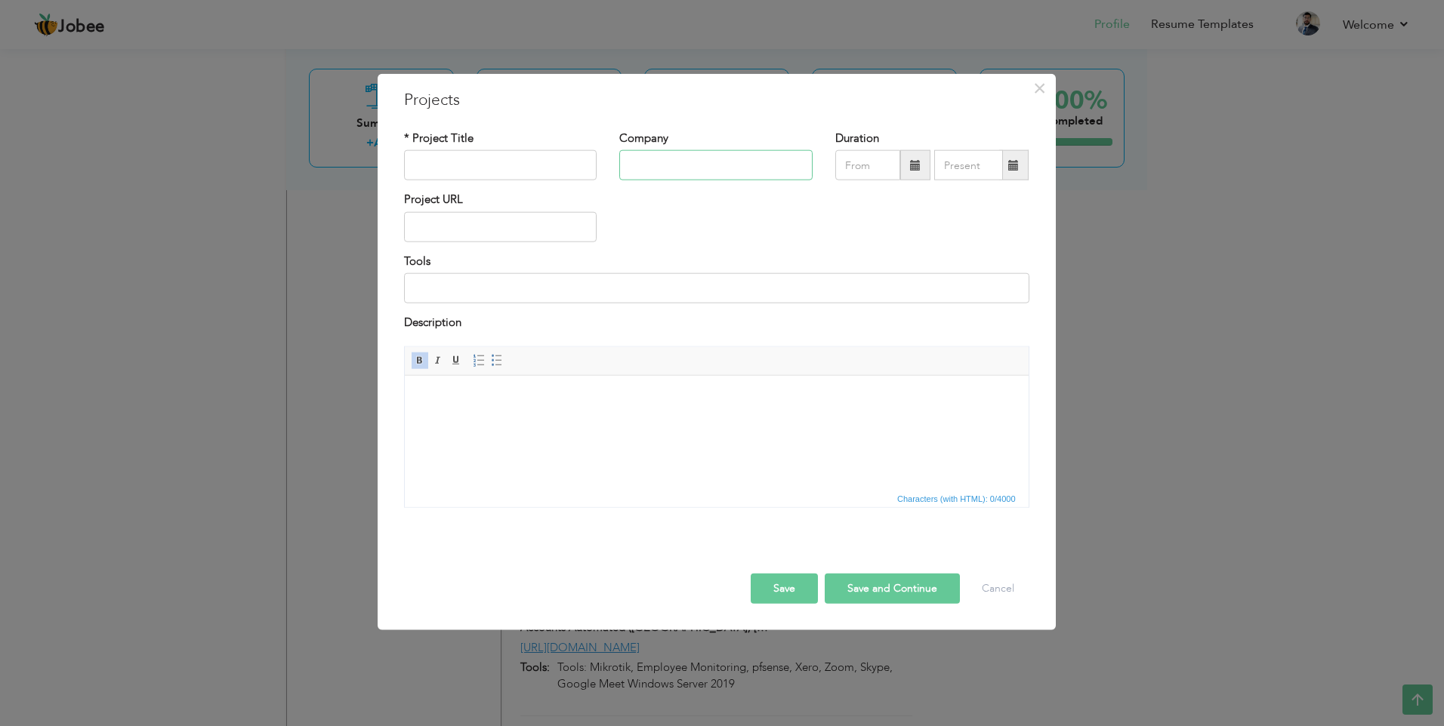
click at [667, 169] on input "text" at bounding box center [715, 165] width 193 height 30
paste input "Smartek World - [GEOGRAPHIC_DATA], [GEOGRAPHIC_DATA]"
click at [442, 154] on input "text" at bounding box center [500, 165] width 193 height 30
click at [451, 229] on input "text" at bounding box center [500, 227] width 193 height 30
click at [506, 390] on body at bounding box center [715, 398] width 593 height 16
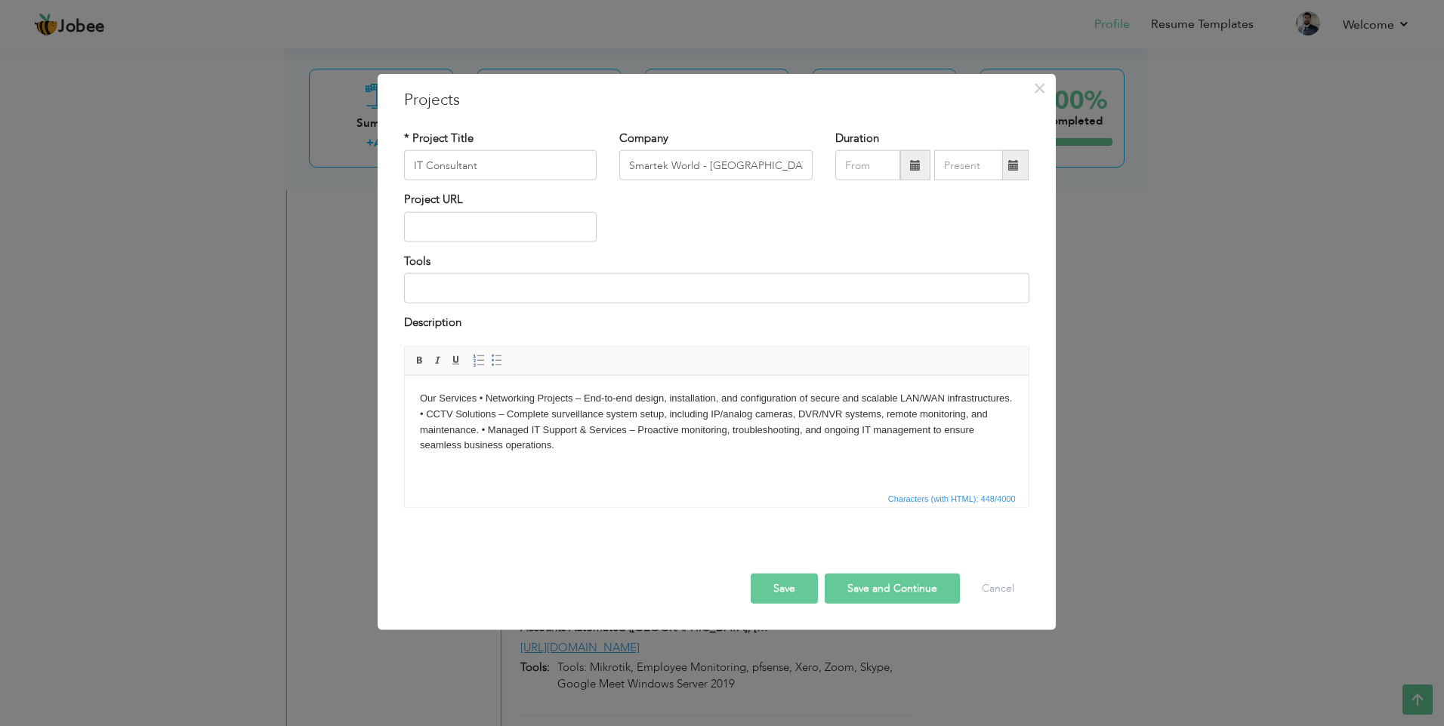
click at [475, 394] on body "Our Services • Networking Projects – End-to-end design, installation, and confi…" at bounding box center [715, 421] width 593 height 63
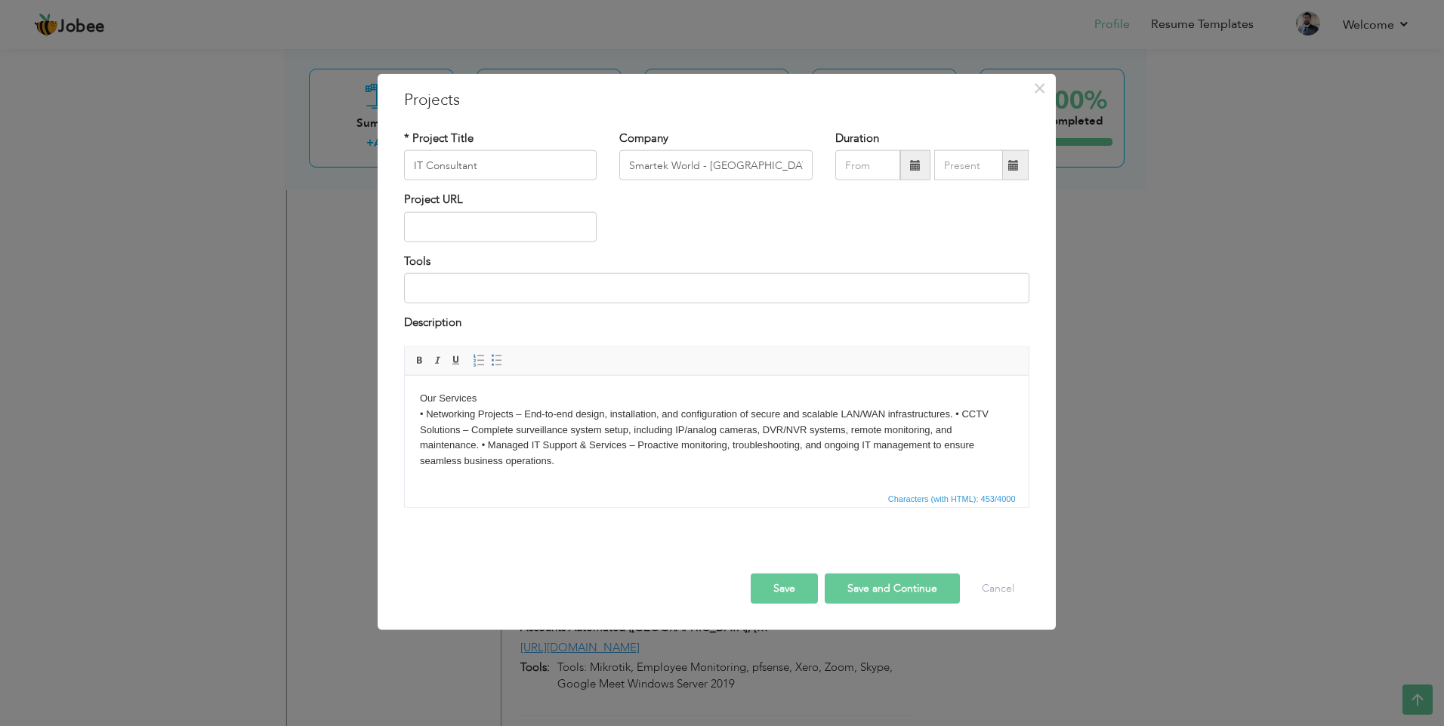
click at [954, 414] on body "Our Services • Networking Projects – End-to-end design, installation, and confi…" at bounding box center [715, 429] width 593 height 79
click at [482, 444] on body "Our Services • Networking Projects – End-to-end design, installation, and confi…" at bounding box center [715, 429] width 593 height 79
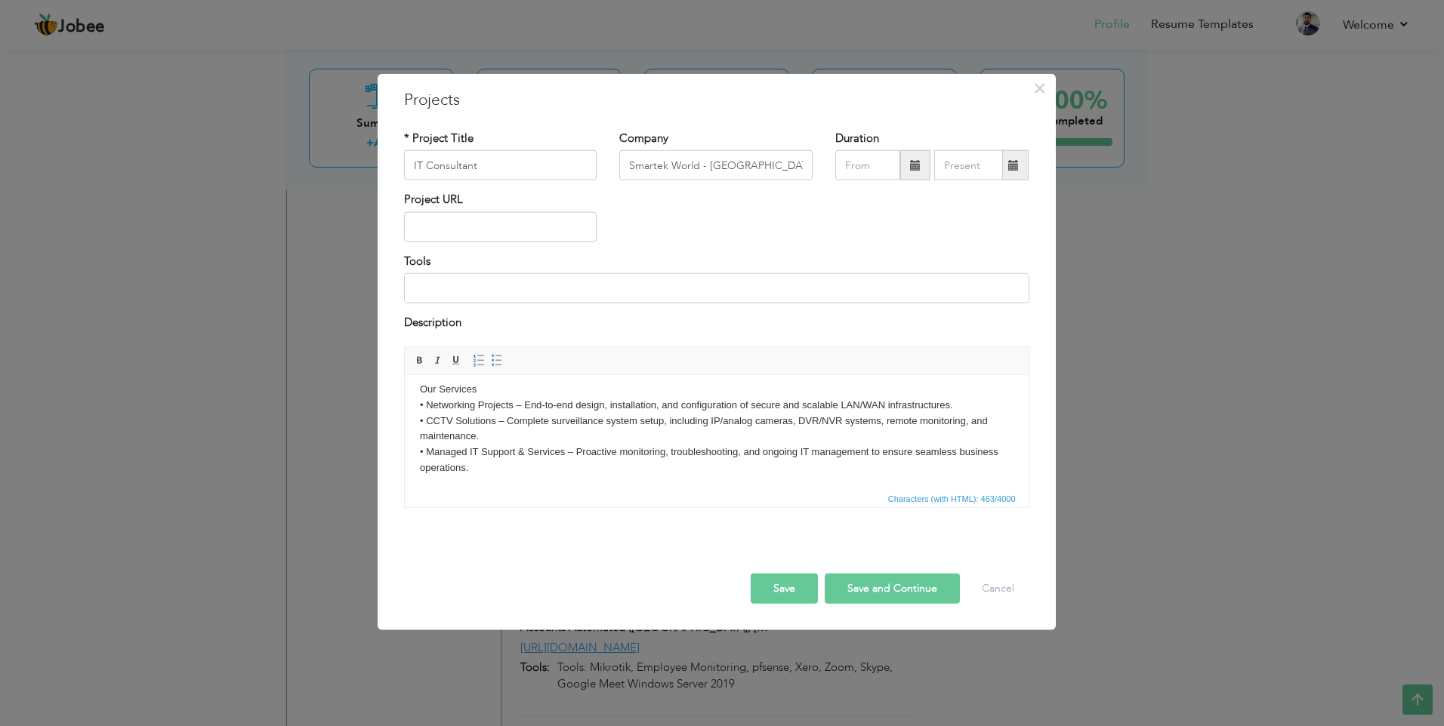
scroll to position [11, 0]
click at [479, 382] on body "Our Services • Networking Projects – End-to-end design, installation, and confi…" at bounding box center [715, 426] width 593 height 94
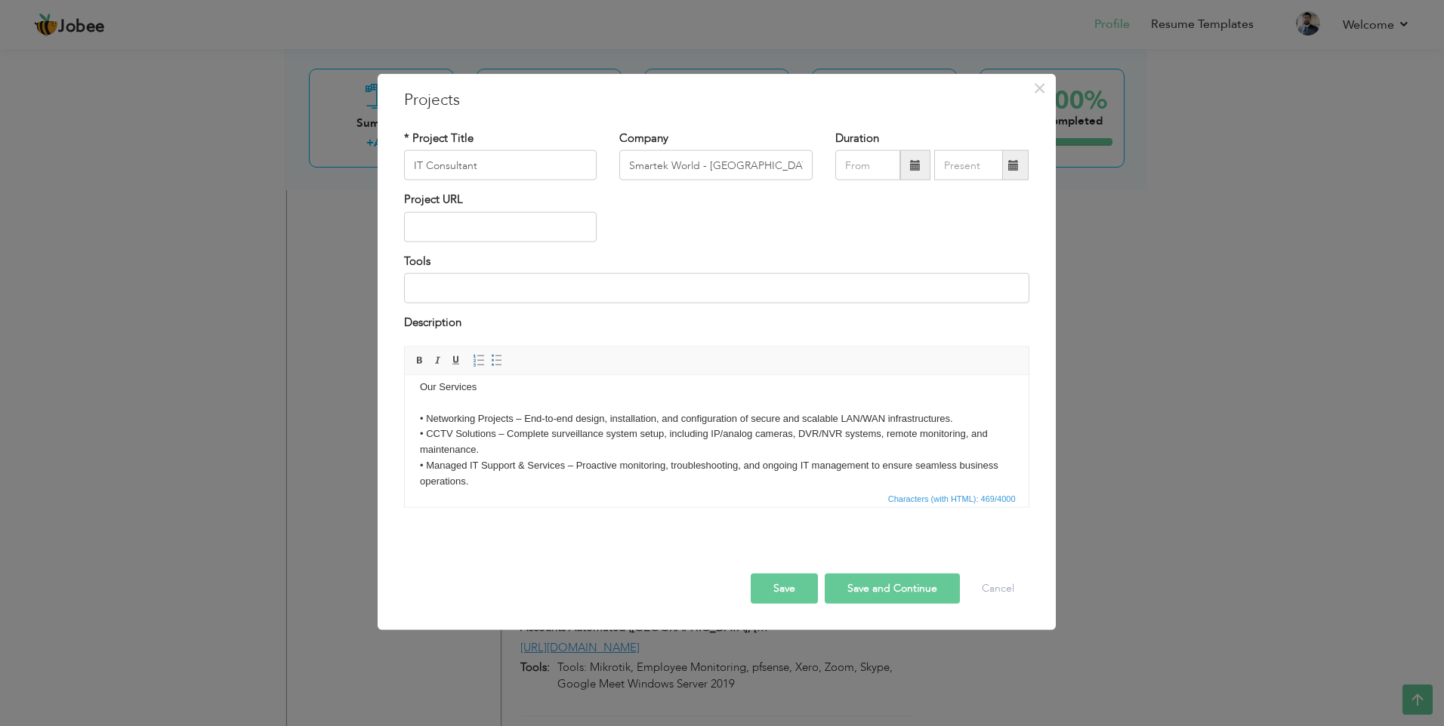
scroll to position [0, 0]
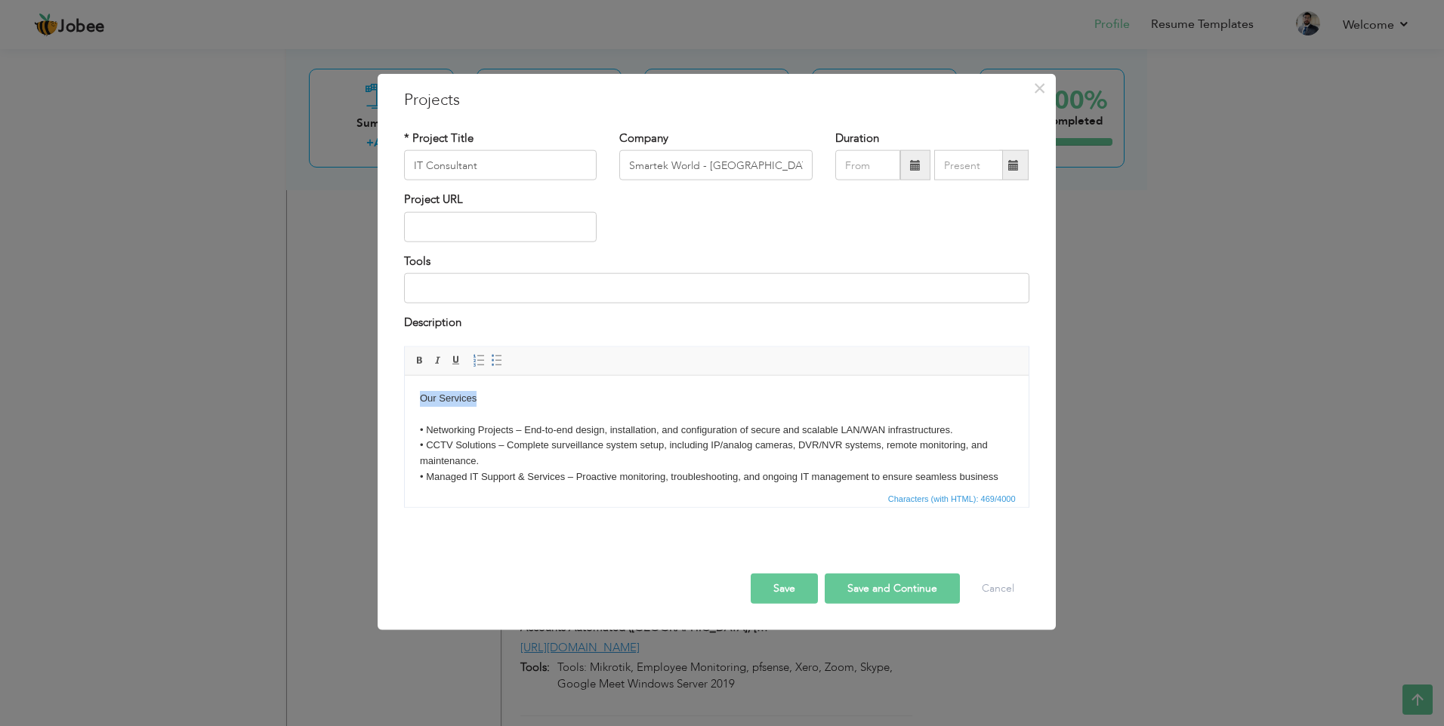
drag, startPoint x: 483, startPoint y: 384, endPoint x: 413, endPoint y: 386, distance: 70.3
click at [413, 386] on html "Our Services ​​​​​​​ • Networking Projects – End-to-end design, installation, a…" at bounding box center [716, 445] width 624 height 140
click at [414, 358] on span at bounding box center [420, 360] width 12 height 12
click at [445, 381] on html "Our Services ​​​​​​​ • Networking Projects – End-to-end design, installation, a…" at bounding box center [716, 445] width 624 height 140
click at [488, 399] on body "Our Services • Networking Projects – End-to-end design, installation, and confi…" at bounding box center [715, 445] width 593 height 110
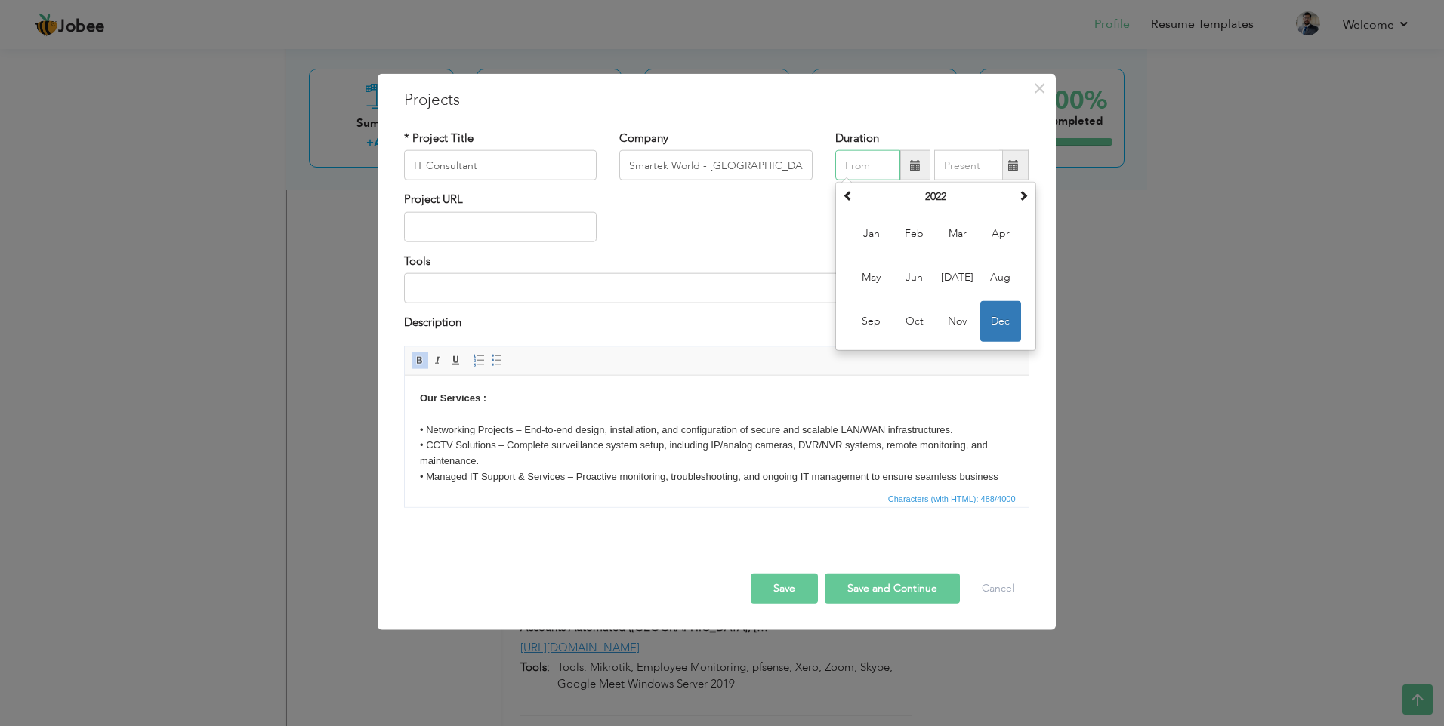
click at [862, 159] on input "text" at bounding box center [867, 165] width 65 height 30
click at [1000, 318] on span "Dec" at bounding box center [1000, 321] width 41 height 41
click at [979, 156] on input "text" at bounding box center [968, 165] width 69 height 30
click at [973, 157] on input "text" at bounding box center [968, 165] width 69 height 30
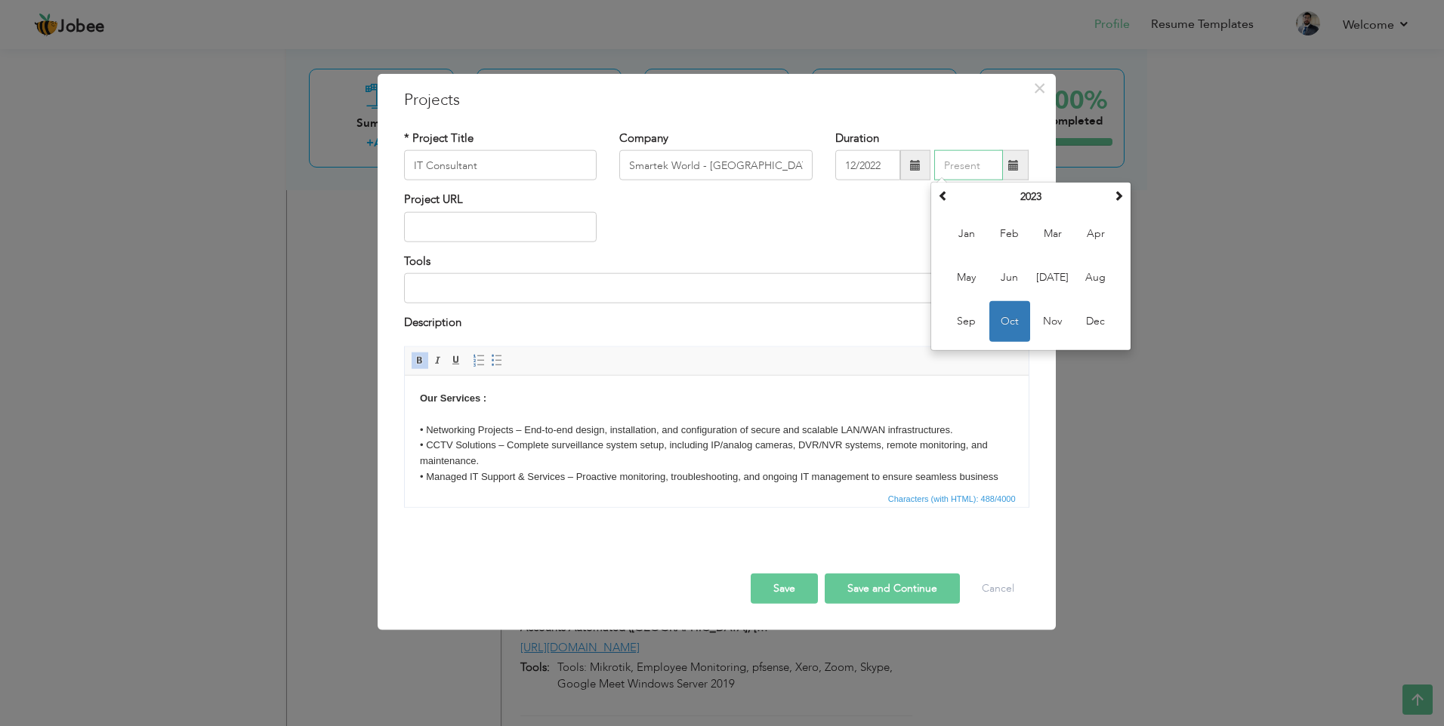
click at [1011, 328] on span "Oct" at bounding box center [1009, 321] width 41 height 41
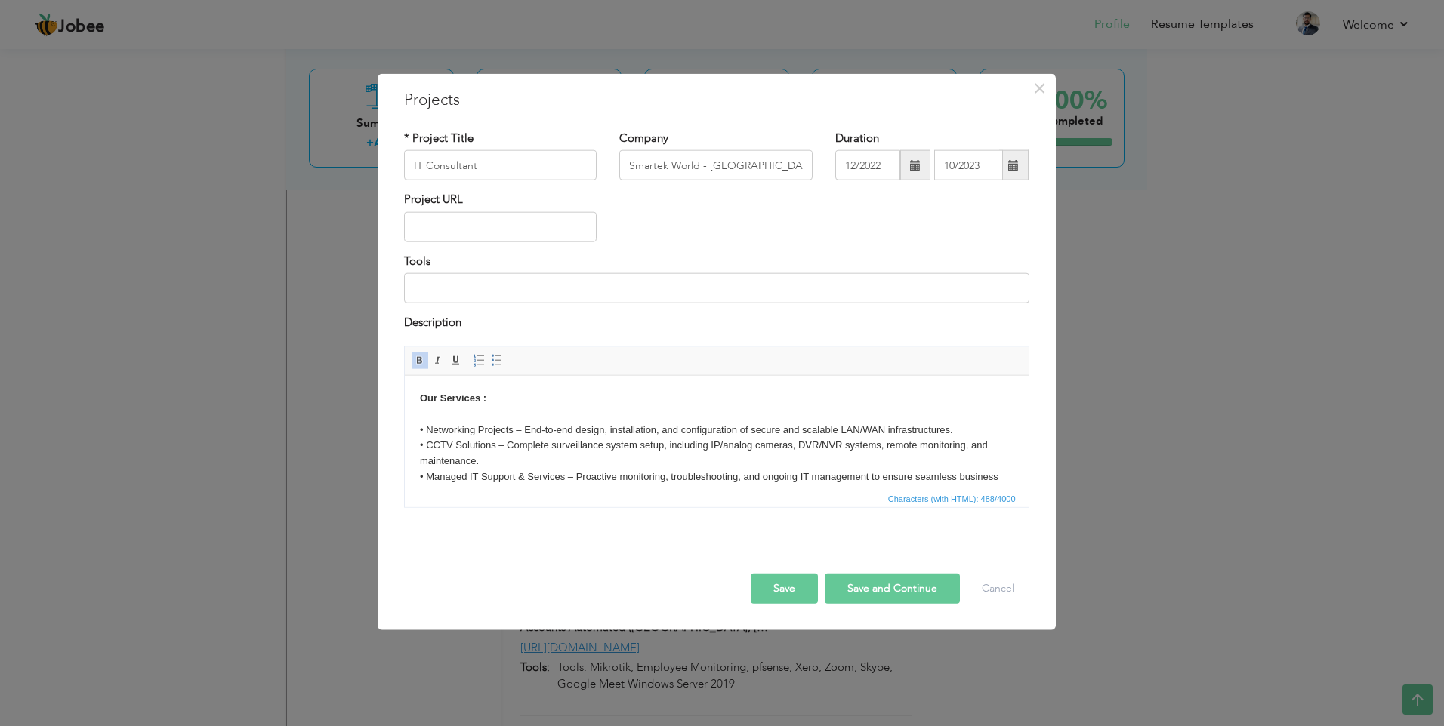
click at [791, 599] on button "Save" at bounding box center [784, 588] width 67 height 30
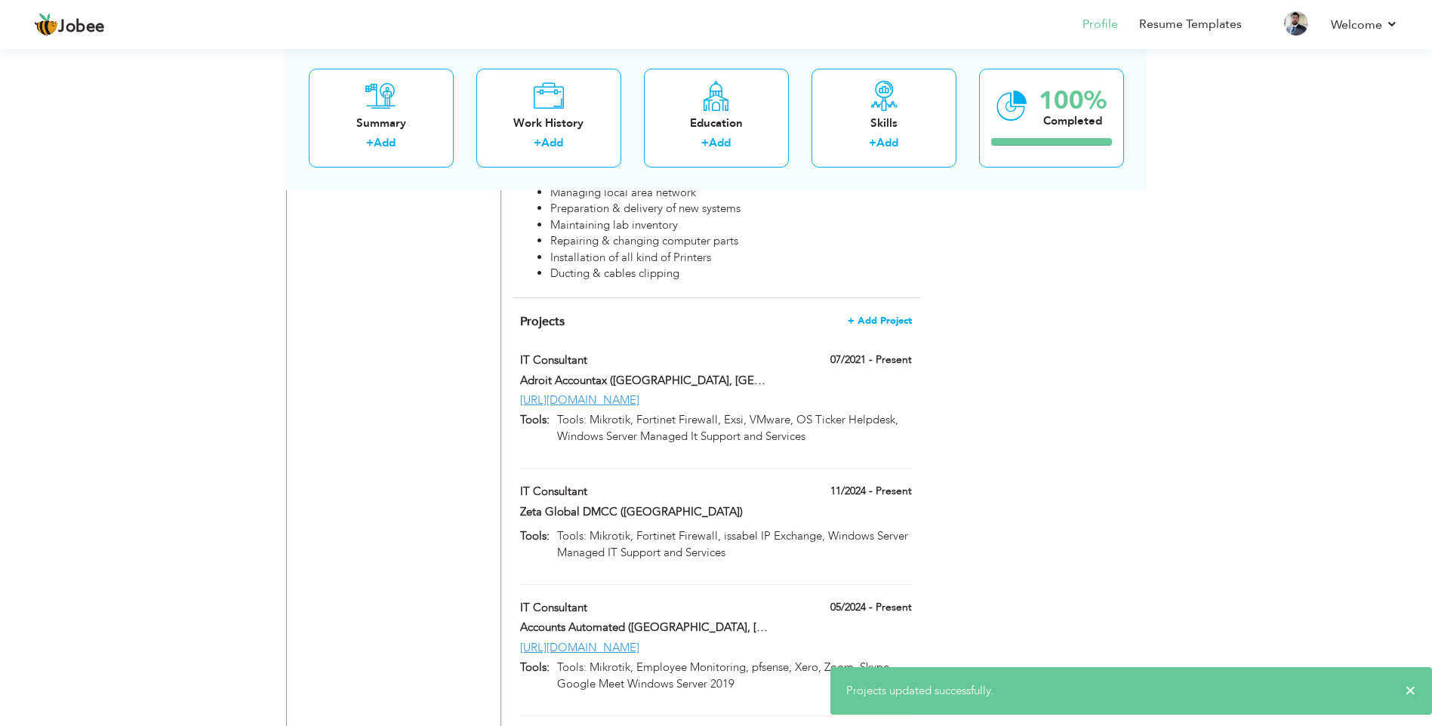
click at [892, 316] on span "+ Add Project" at bounding box center [880, 321] width 64 height 11
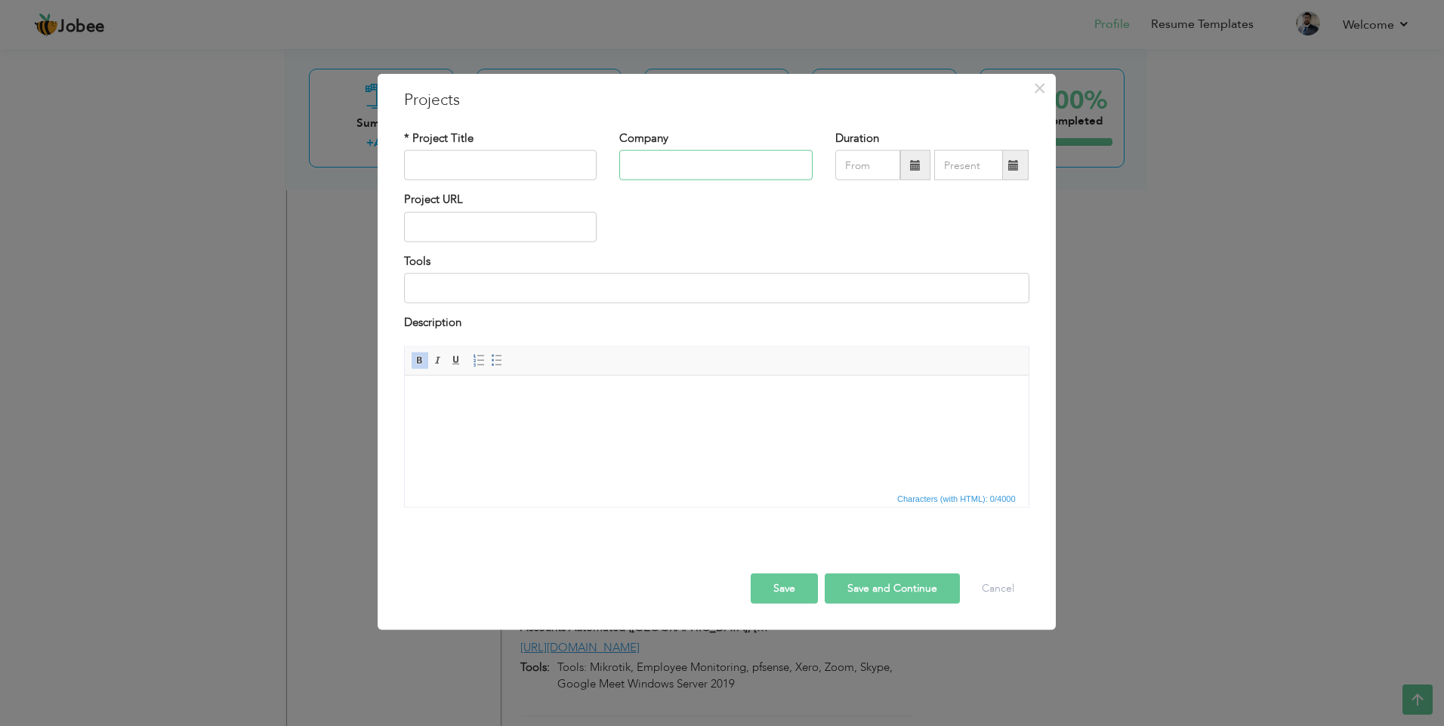
click at [647, 163] on input "text" at bounding box center [715, 165] width 193 height 30
paste input "CMEC, [GEOGRAPHIC_DATA], [GEOGRAPHIC_DATA]"
click at [499, 220] on input "text" at bounding box center [500, 227] width 193 height 30
click at [502, 405] on body at bounding box center [715, 398] width 593 height 16
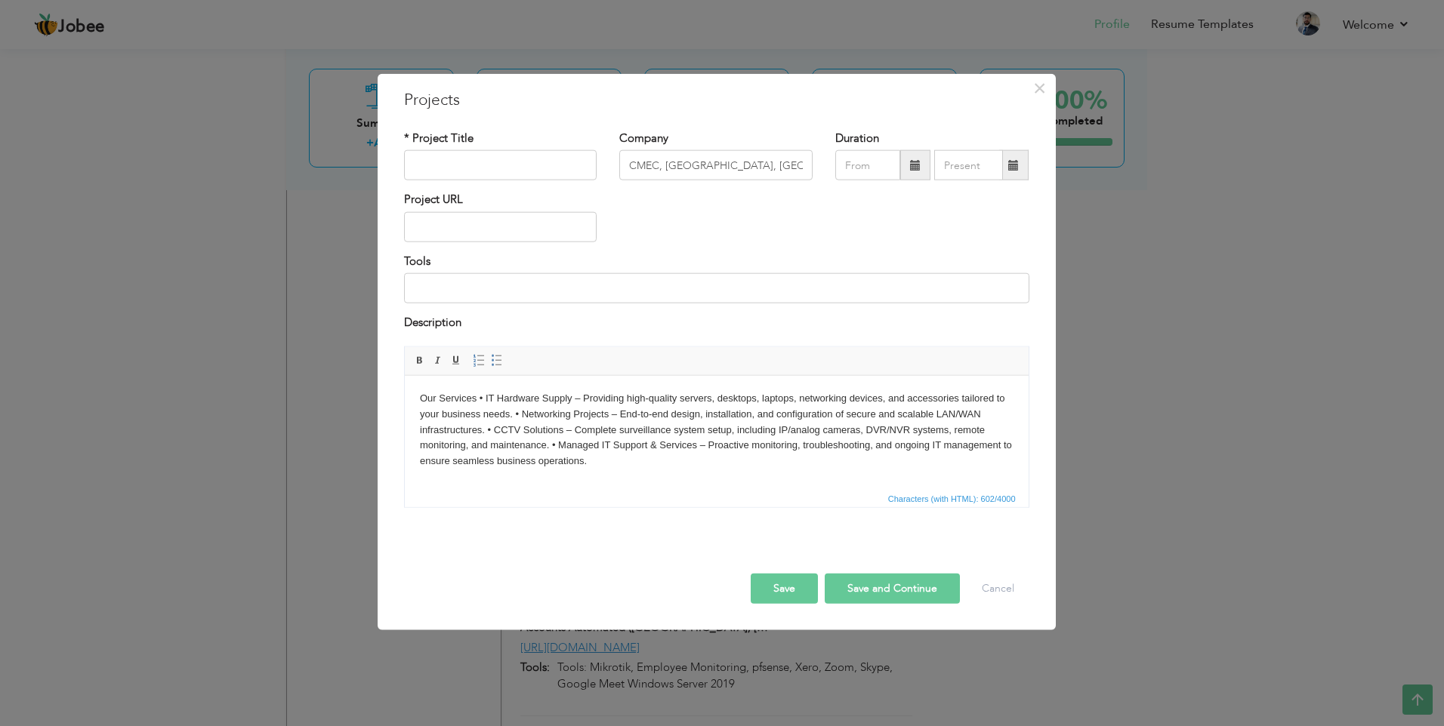
click at [478, 394] on body "Our Services • IT Hardware Supply – Providing high-quality servers, desktops, l…" at bounding box center [715, 429] width 593 height 79
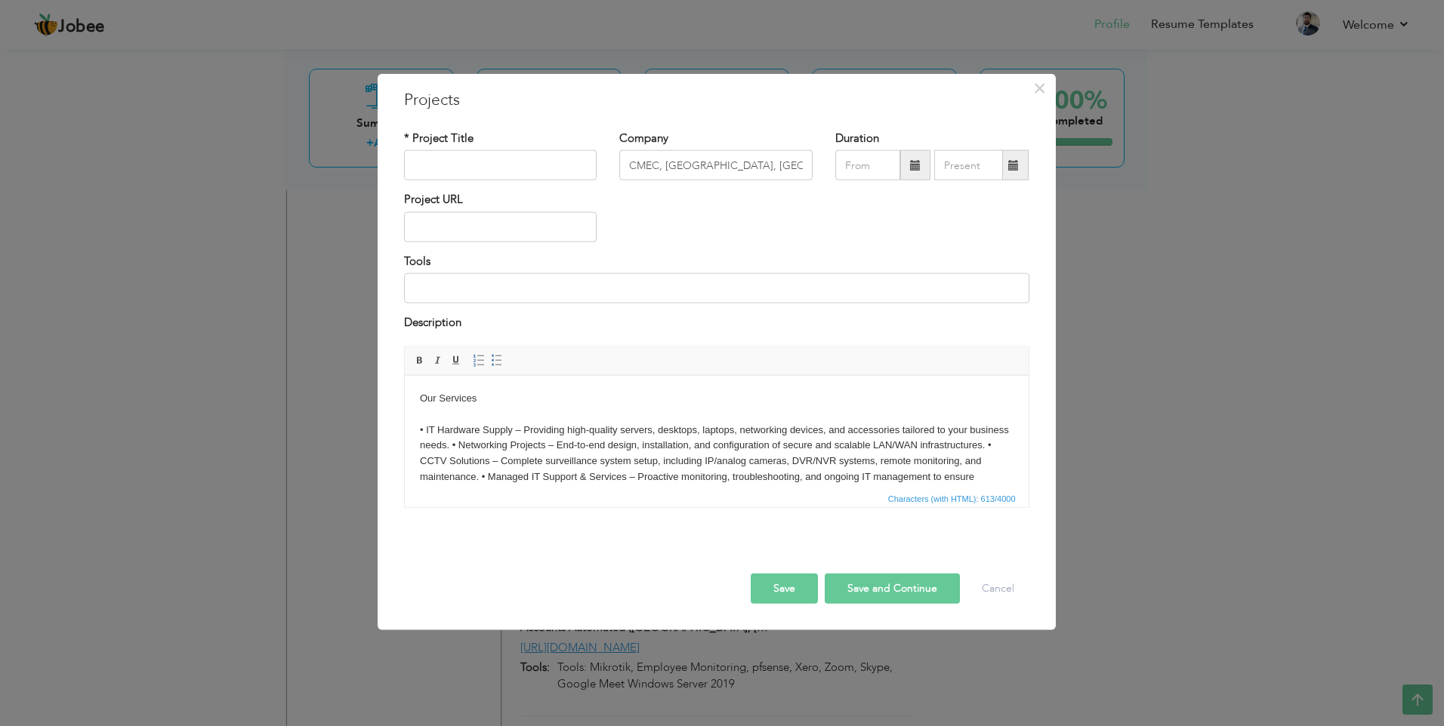
click at [492, 442] on body "Our Services ​​​​​​​ • IT Hardware Supply – Providing high-quality servers, des…" at bounding box center [715, 445] width 593 height 110
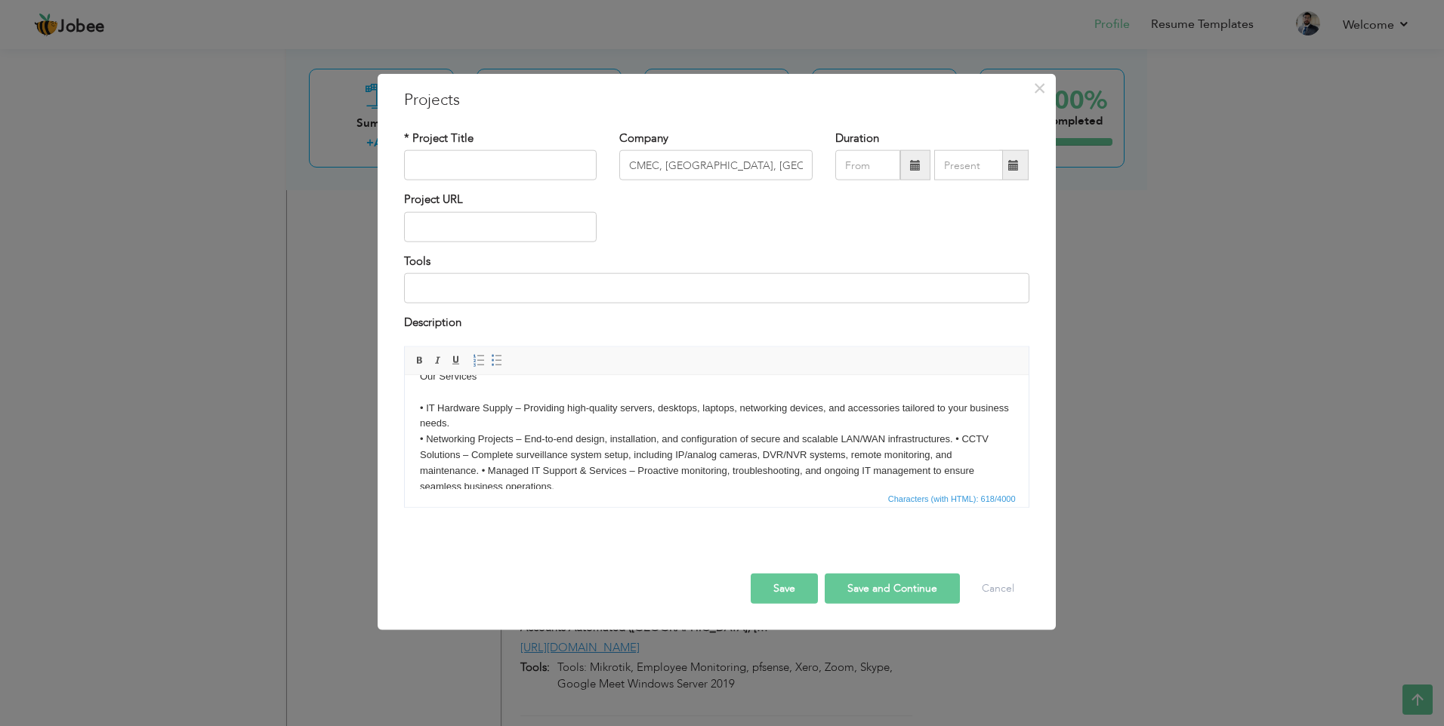
scroll to position [42, 0]
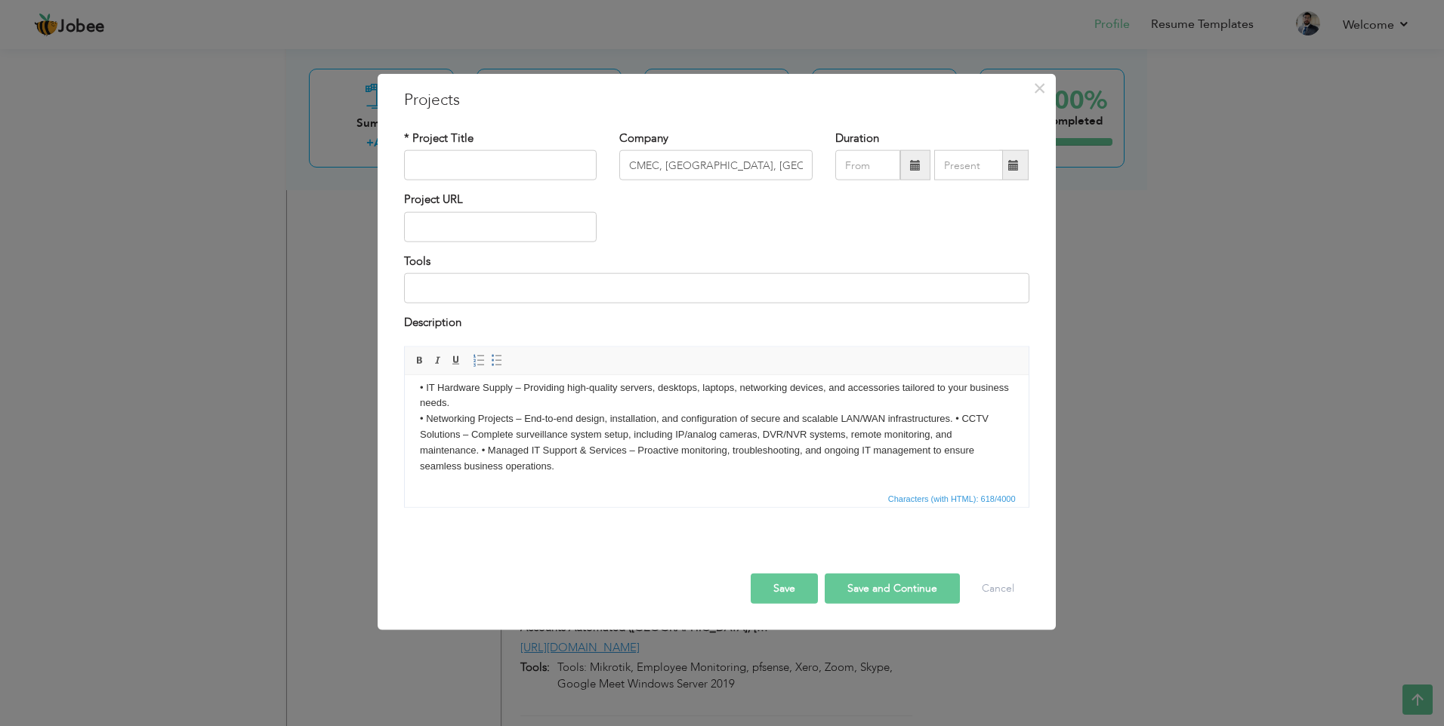
click at [957, 418] on body "Our Services • IT Hardware Supply – Providing high-quality servers, desktops, l…" at bounding box center [715, 410] width 593 height 125
click at [955, 420] on body "Our Services • IT Hardware Supply – Providing high-quality servers, desktops, l…" at bounding box center [715, 410] width 593 height 125
click at [482, 451] on body "Our Services • IT Hardware Supply – Providing high-quality servers, desktops, l…" at bounding box center [715, 410] width 593 height 125
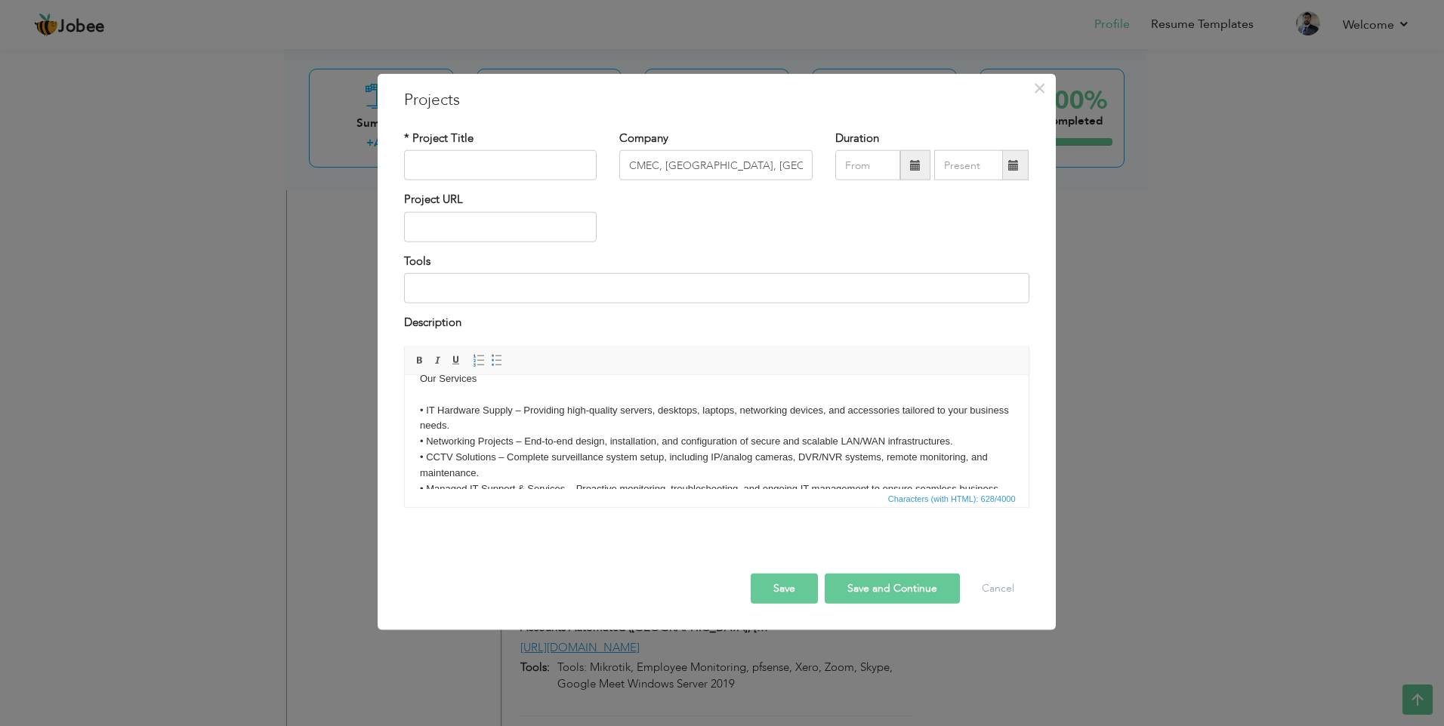
scroll to position [0, 0]
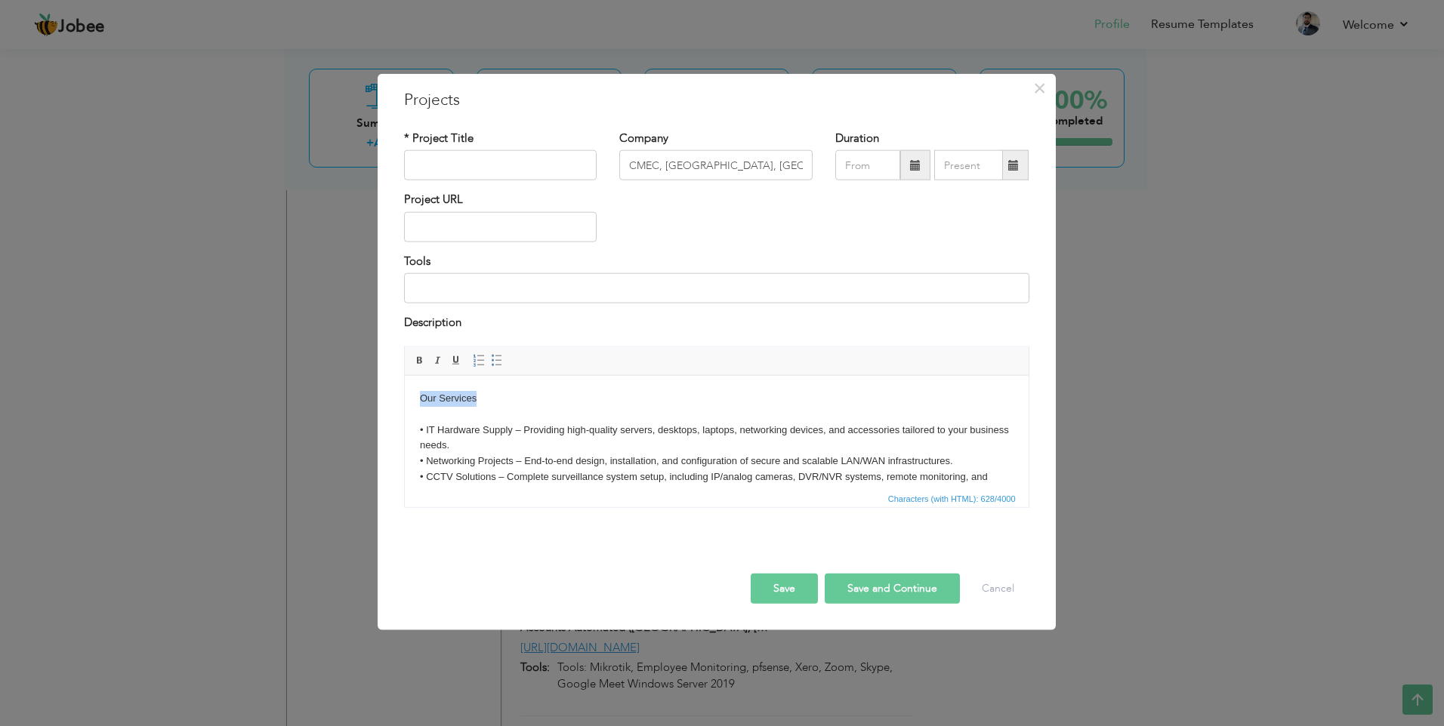
drag, startPoint x: 481, startPoint y: 396, endPoint x: 762, endPoint y: 772, distance: 469.3
click at [404, 396] on html "Our Services • IT Hardware Supply – Providing high-quality servers, desktops, l…" at bounding box center [716, 460] width 624 height 171
drag, startPoint x: 418, startPoint y: 357, endPoint x: 432, endPoint y: 371, distance: 20.3
click at [418, 357] on span at bounding box center [420, 360] width 12 height 12
click at [494, 399] on body "Our Services • IT Hardware Supply – Providing high-quality servers, desktops, l…" at bounding box center [715, 460] width 593 height 141
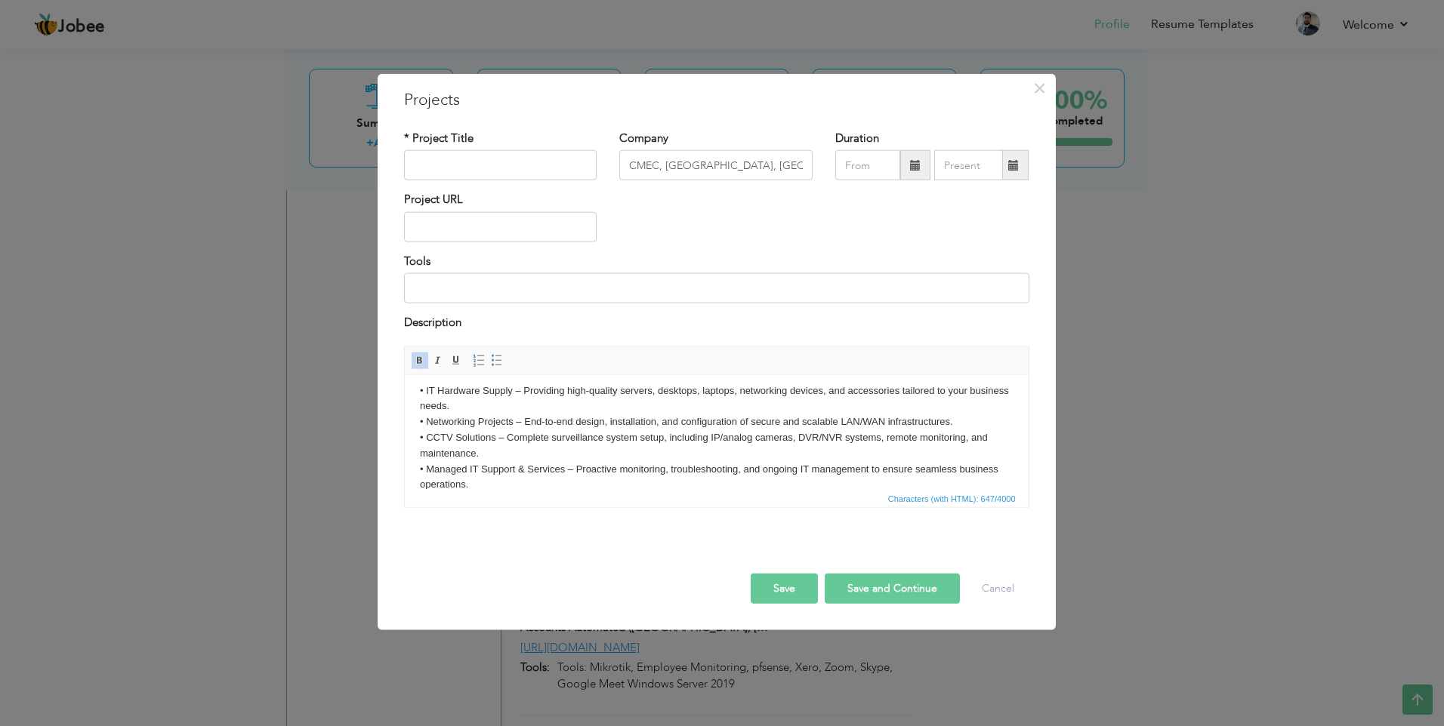
scroll to position [58, 0]
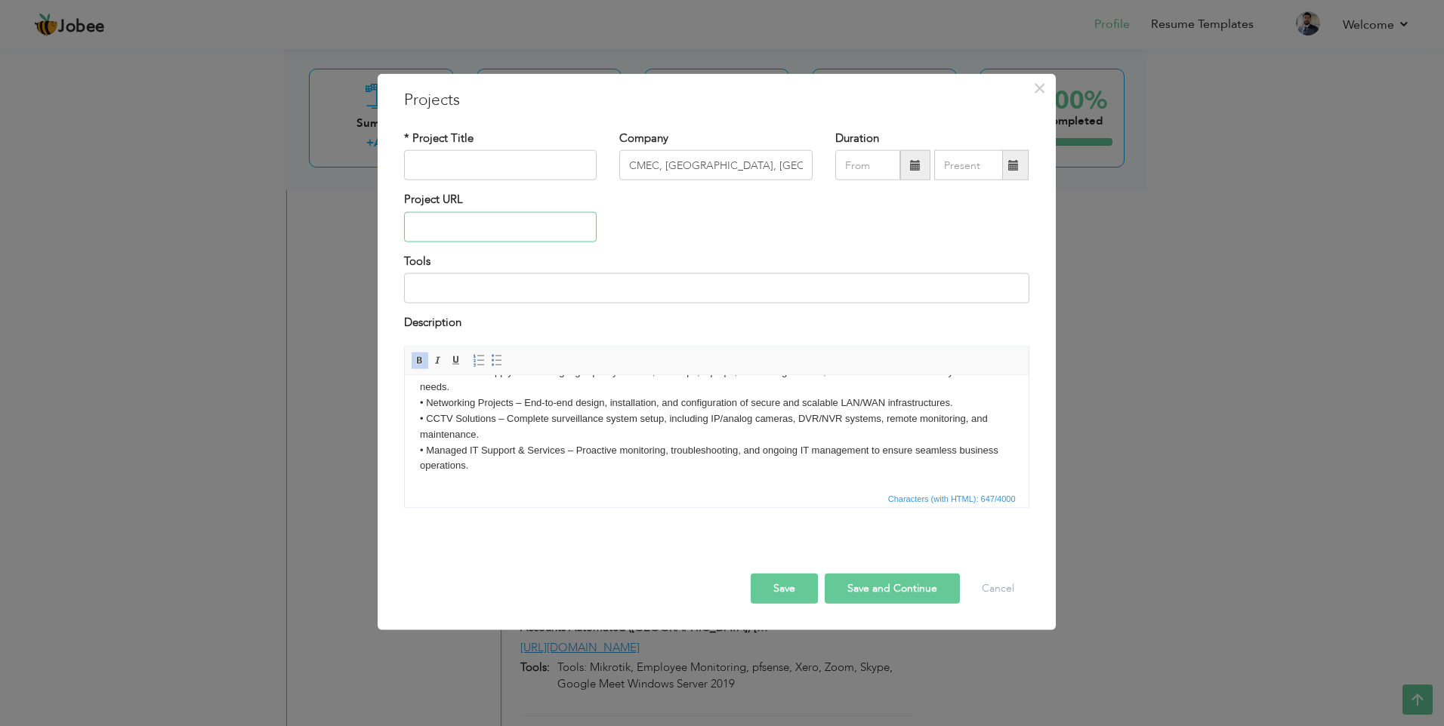
click at [510, 229] on input "text" at bounding box center [500, 227] width 193 height 30
click at [510, 159] on input "text" at bounding box center [500, 165] width 193 height 30
click at [870, 154] on input "text" at bounding box center [867, 165] width 65 height 30
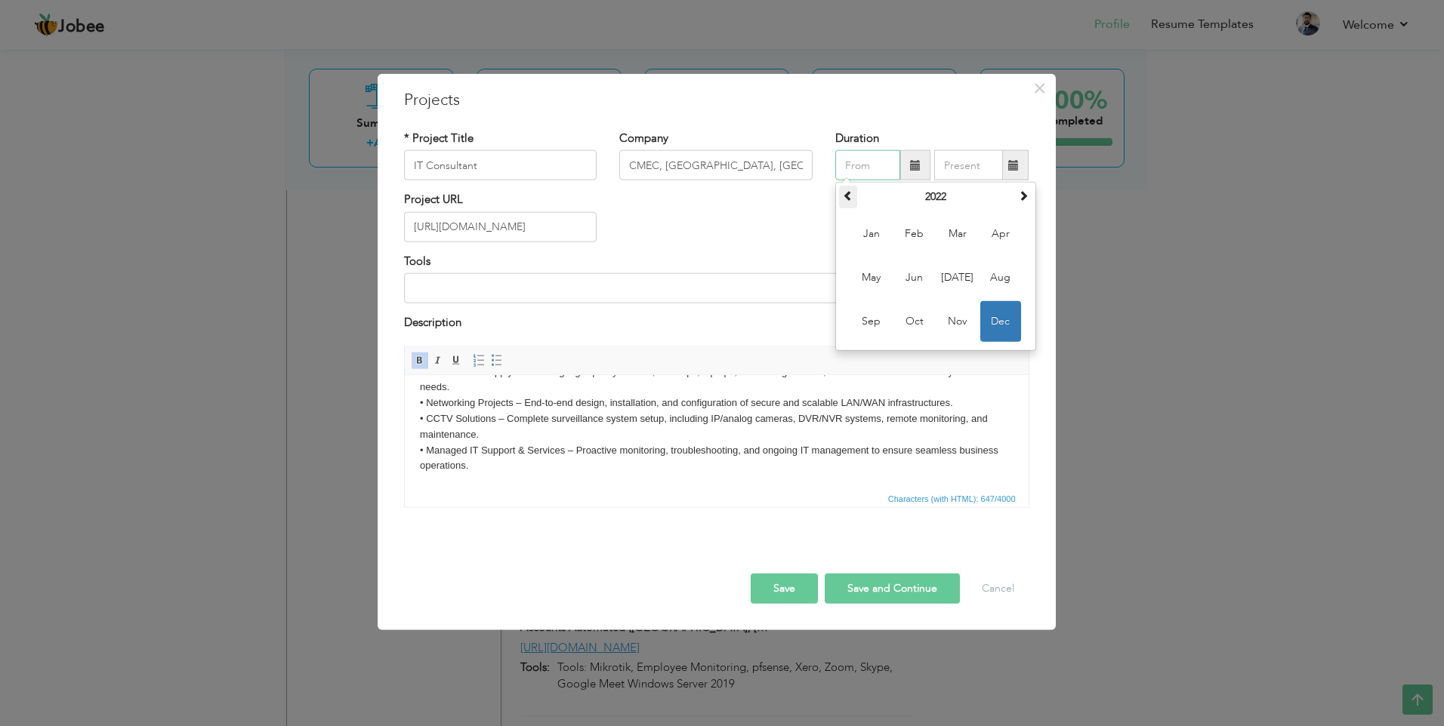
click at [847, 194] on span at bounding box center [848, 195] width 11 height 11
click at [880, 158] on input "text" at bounding box center [867, 165] width 65 height 30
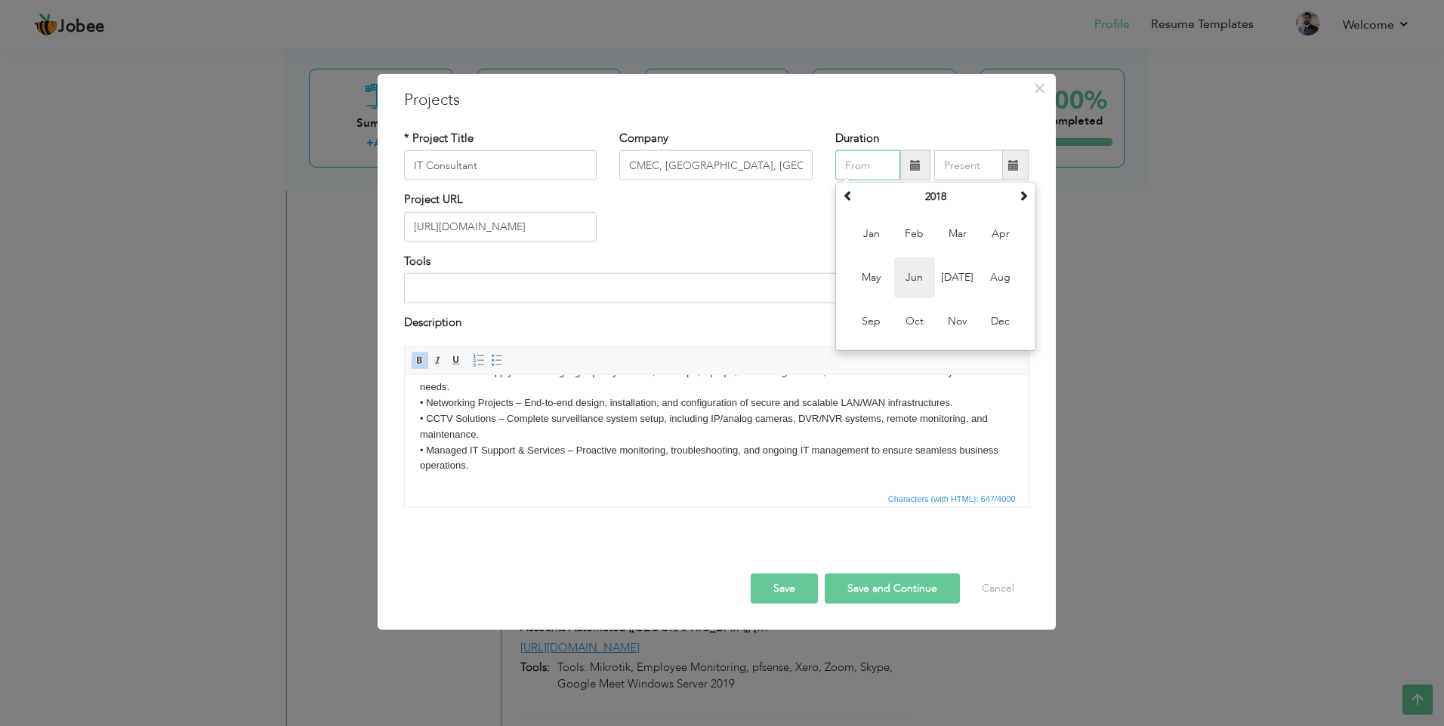
click at [918, 278] on span "Jun" at bounding box center [914, 277] width 41 height 41
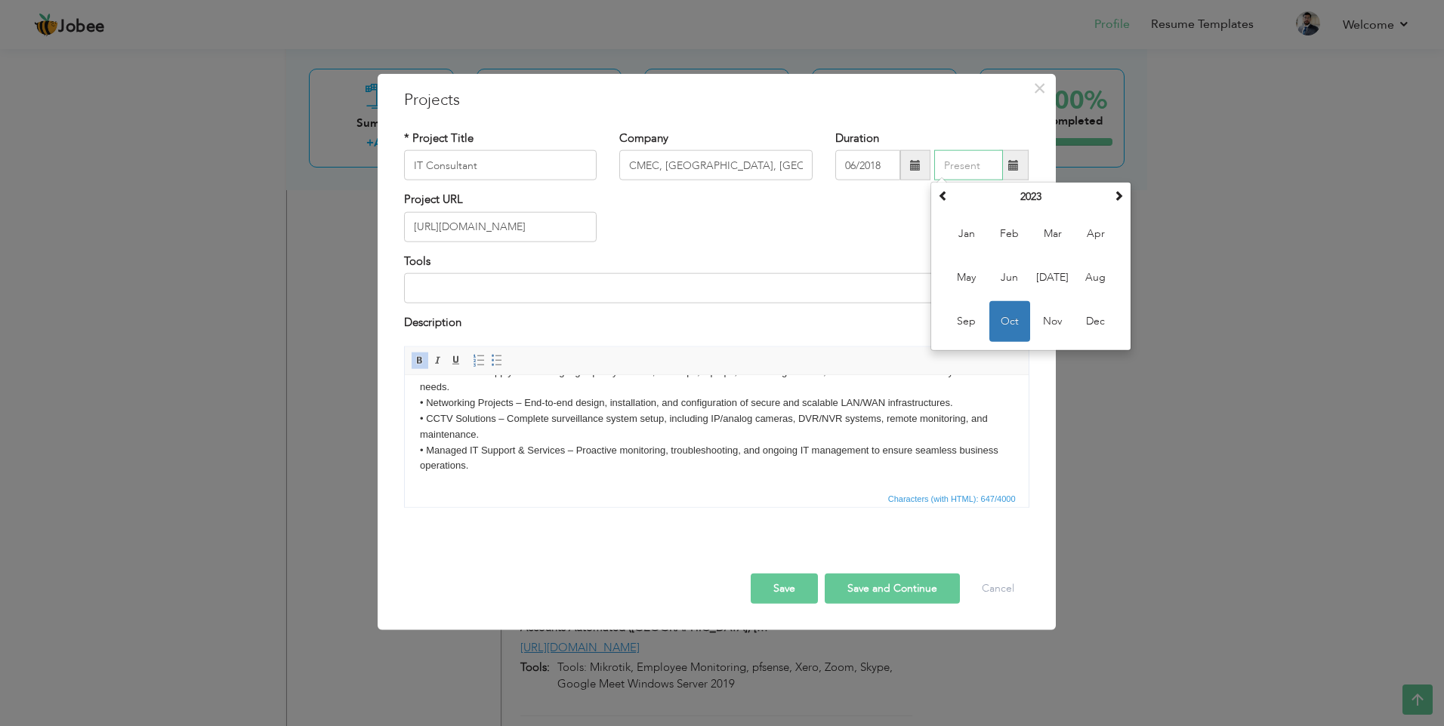
click at [981, 170] on input "text" at bounding box center [968, 165] width 69 height 30
click at [966, 232] on span "Jan" at bounding box center [966, 234] width 41 height 41
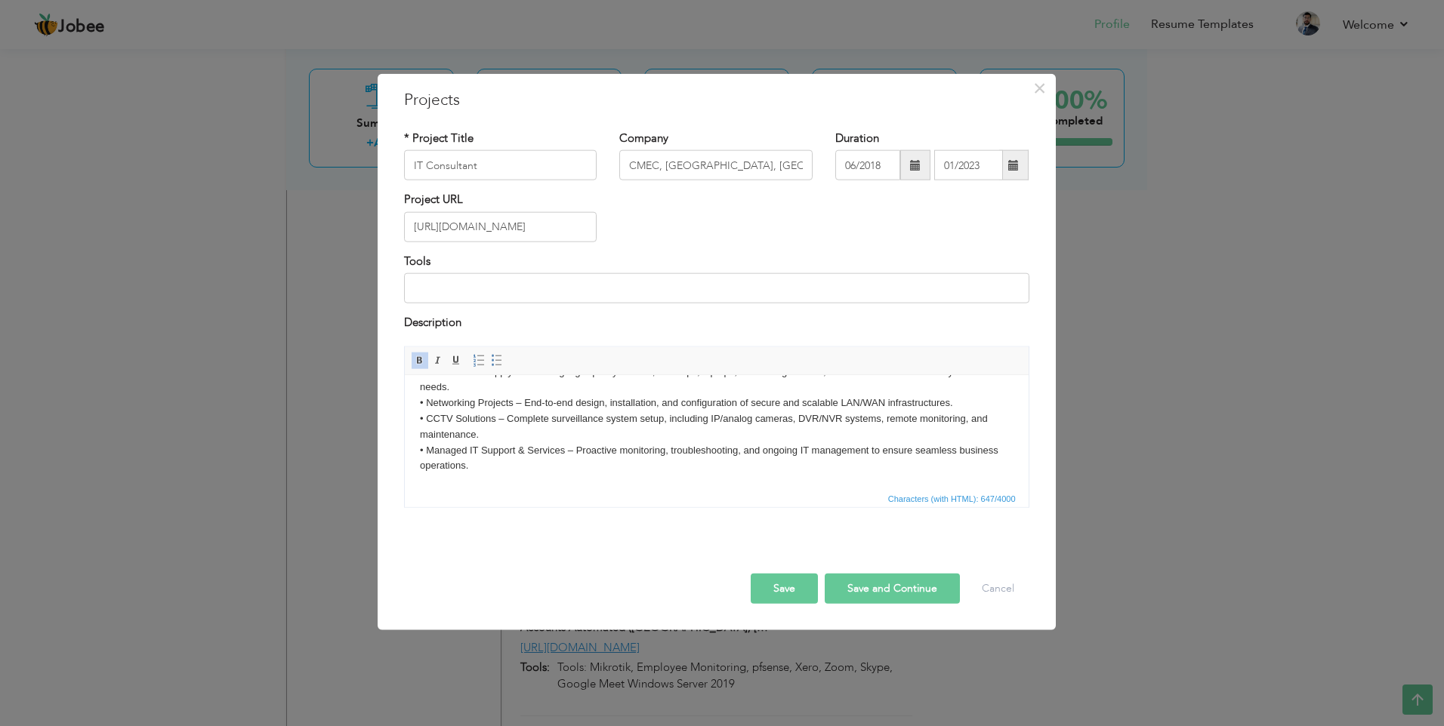
click at [790, 593] on button "Save" at bounding box center [784, 588] width 67 height 30
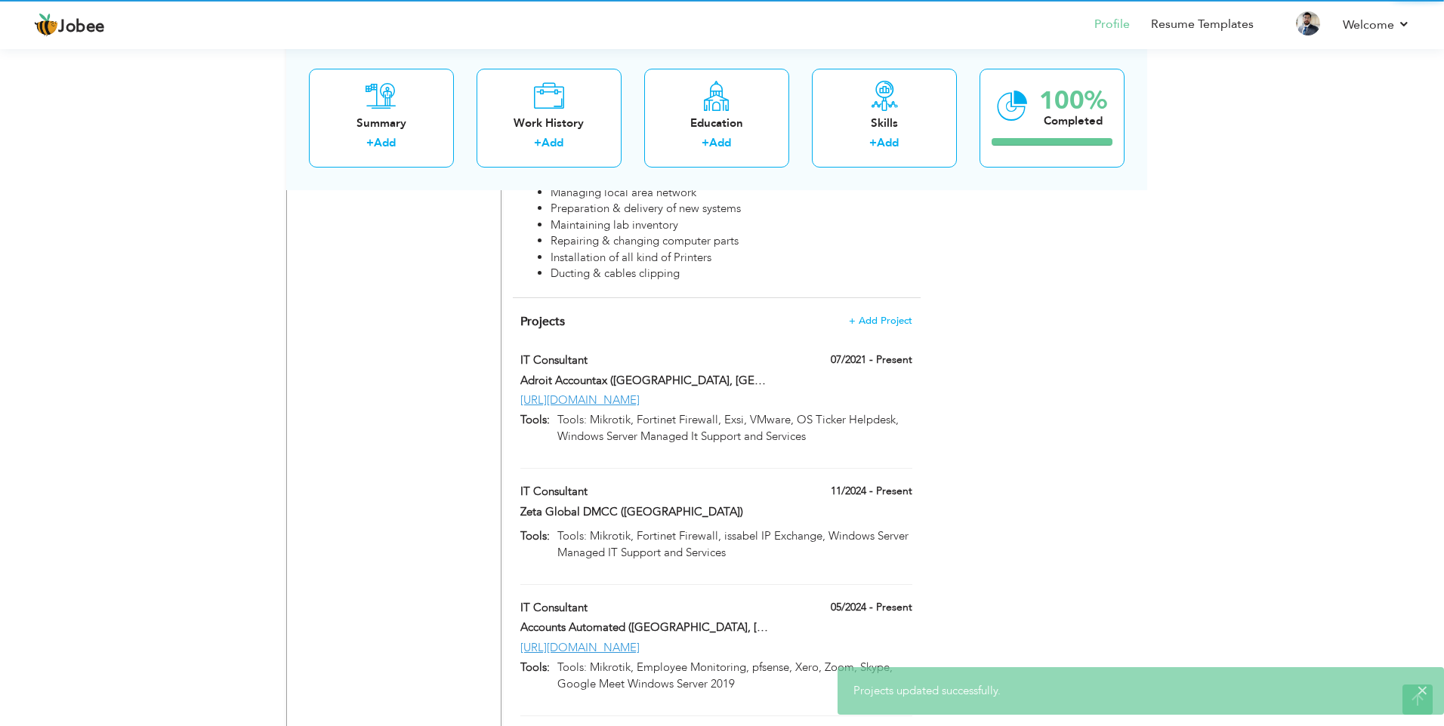
scroll to position [0, 0]
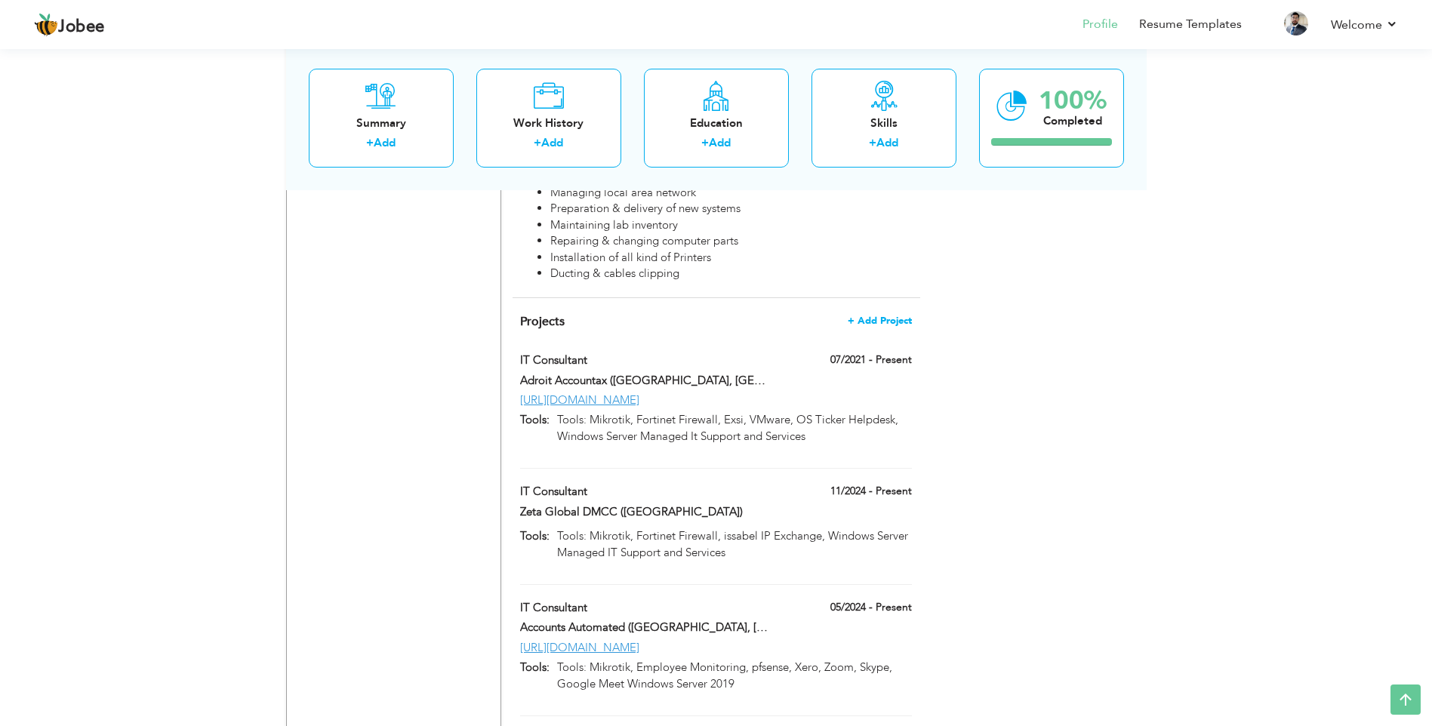
click at [888, 316] on span "+ Add Project" at bounding box center [880, 321] width 64 height 11
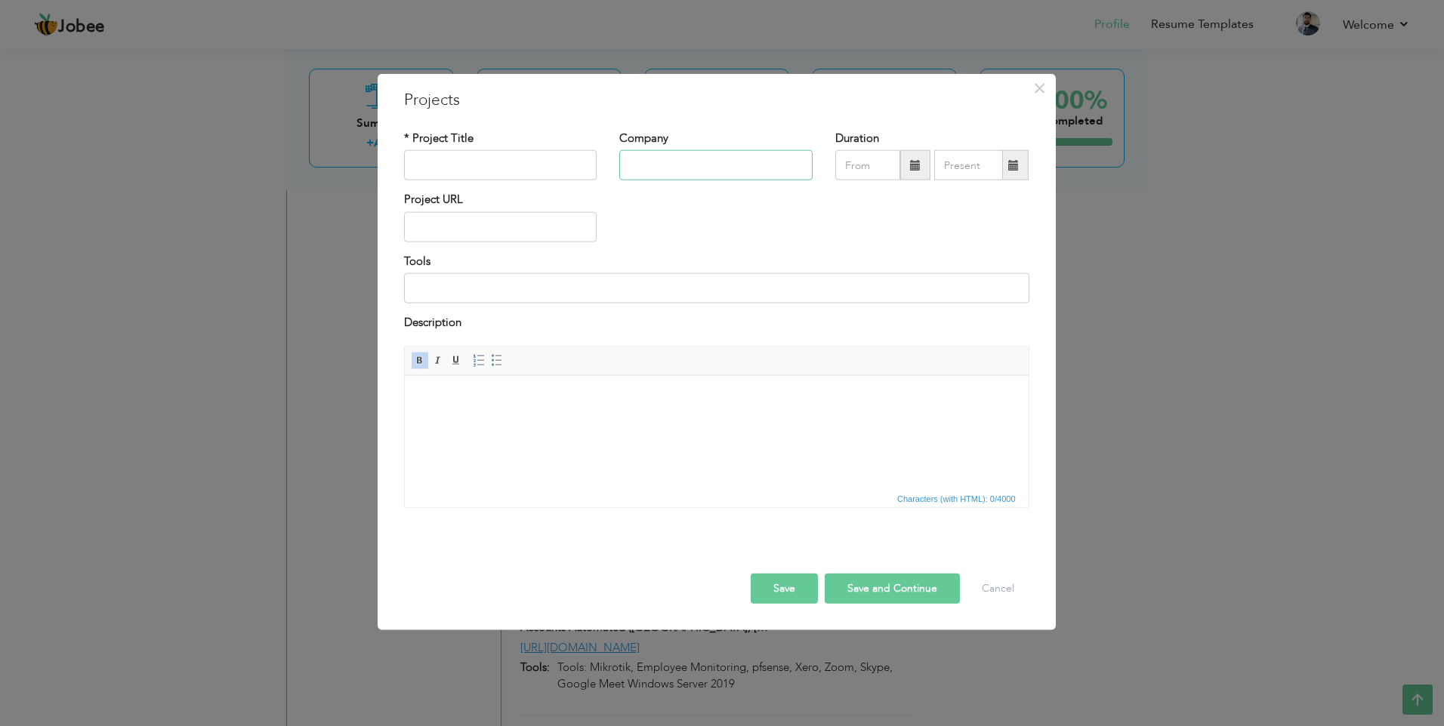
click at [646, 163] on input "text" at bounding box center [715, 165] width 193 height 30
paste input "infinikorn [GEOGRAPHIC_DATA], [GEOGRAPHIC_DATA]"
drag, startPoint x: 654, startPoint y: 165, endPoint x: 815, endPoint y: 212, distance: 168.2
click at [815, 212] on div "Project URL" at bounding box center [717, 222] width 648 height 61
click at [541, 163] on input "text" at bounding box center [500, 165] width 193 height 30
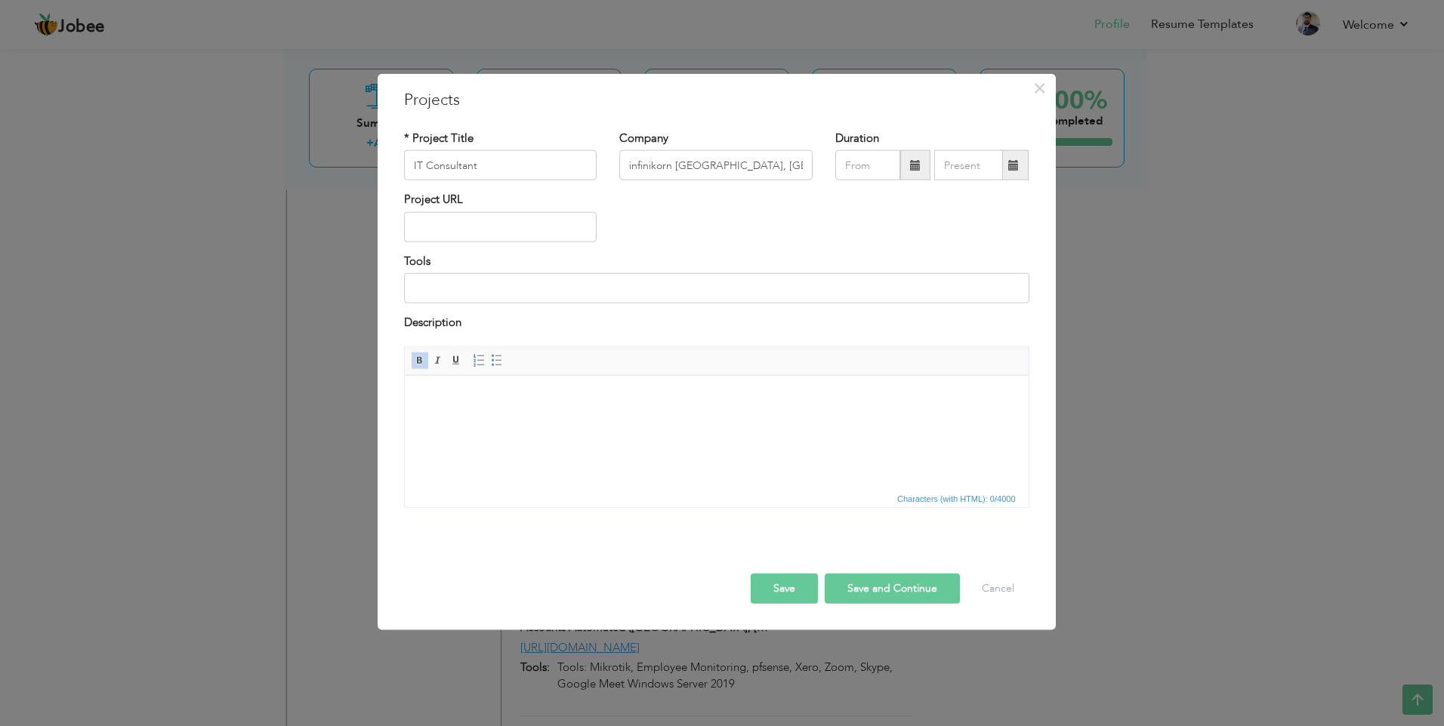
click at [514, 421] on html at bounding box center [716, 398] width 624 height 46
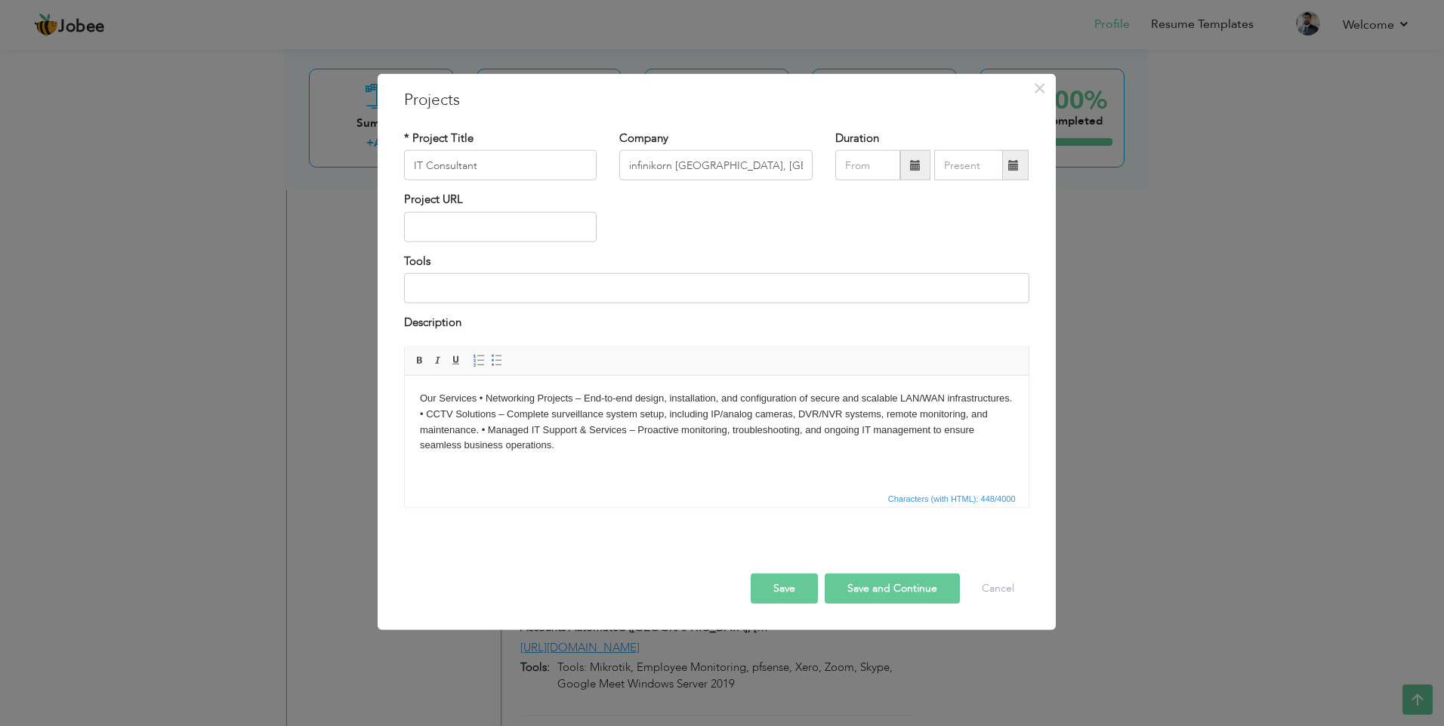
click at [479, 399] on body "Our Services • Networking Projects – End-to-end design, installation, and confi…" at bounding box center [715, 421] width 593 height 63
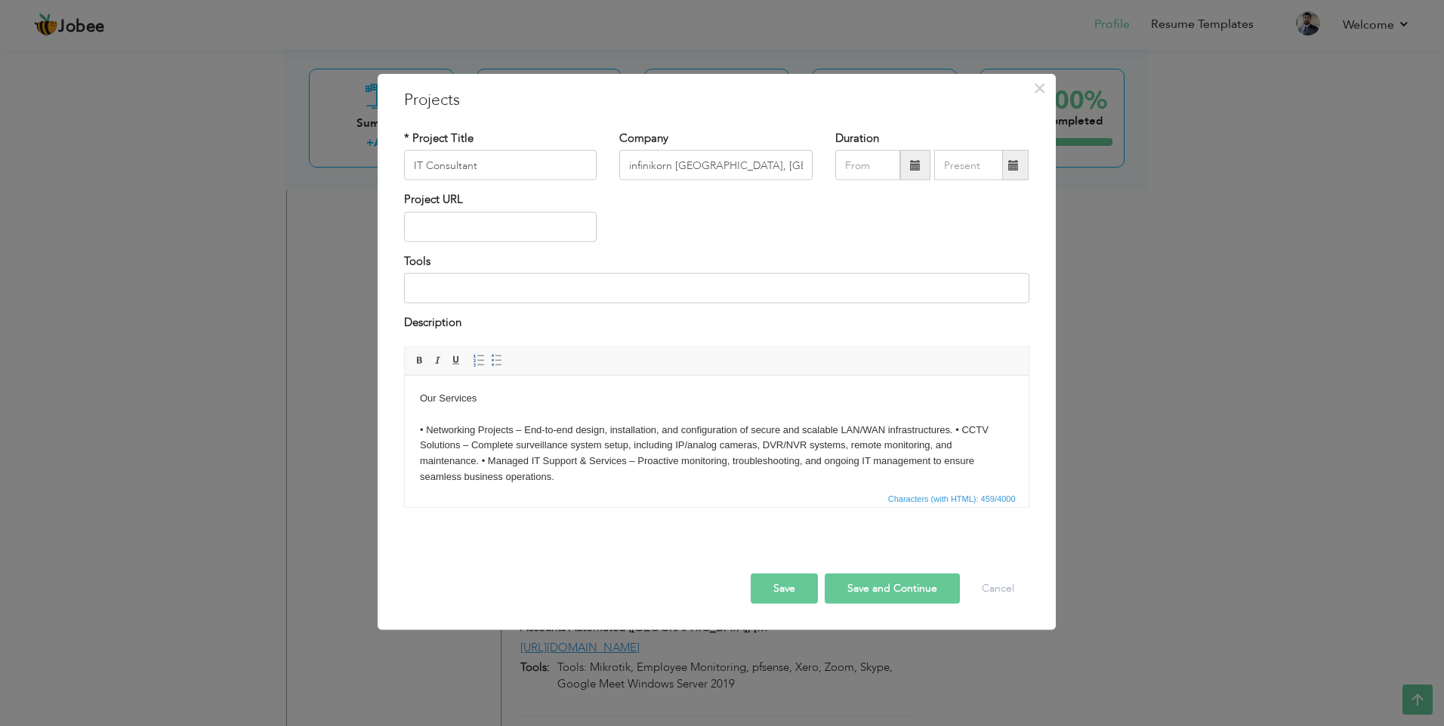
click at [957, 430] on body "Our Services ​​​​​​​ • Networking Projects – End-to-end design, installation, a…" at bounding box center [715, 437] width 593 height 94
click at [953, 430] on body "Our Services ​​​​​​​ • Networking Projects – End-to-end design, installation, a…" at bounding box center [715, 437] width 593 height 94
click at [954, 430] on body "Our Services ​​​​​​​ • Networking Projects – End-to-end design, installation, a…" at bounding box center [715, 437] width 593 height 94
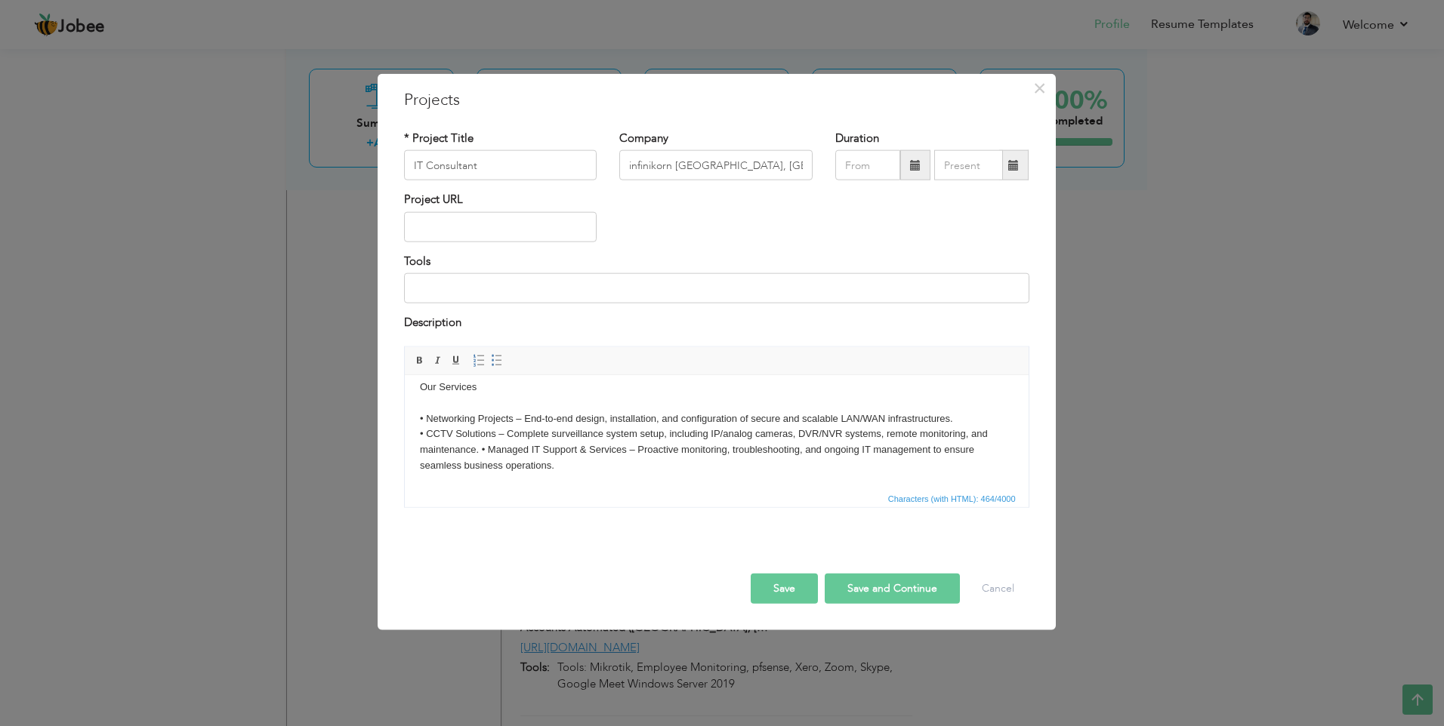
click at [479, 448] on body "Our Services • Networking Projects – End-to-end design, installation, and confi…" at bounding box center [715, 426] width 593 height 94
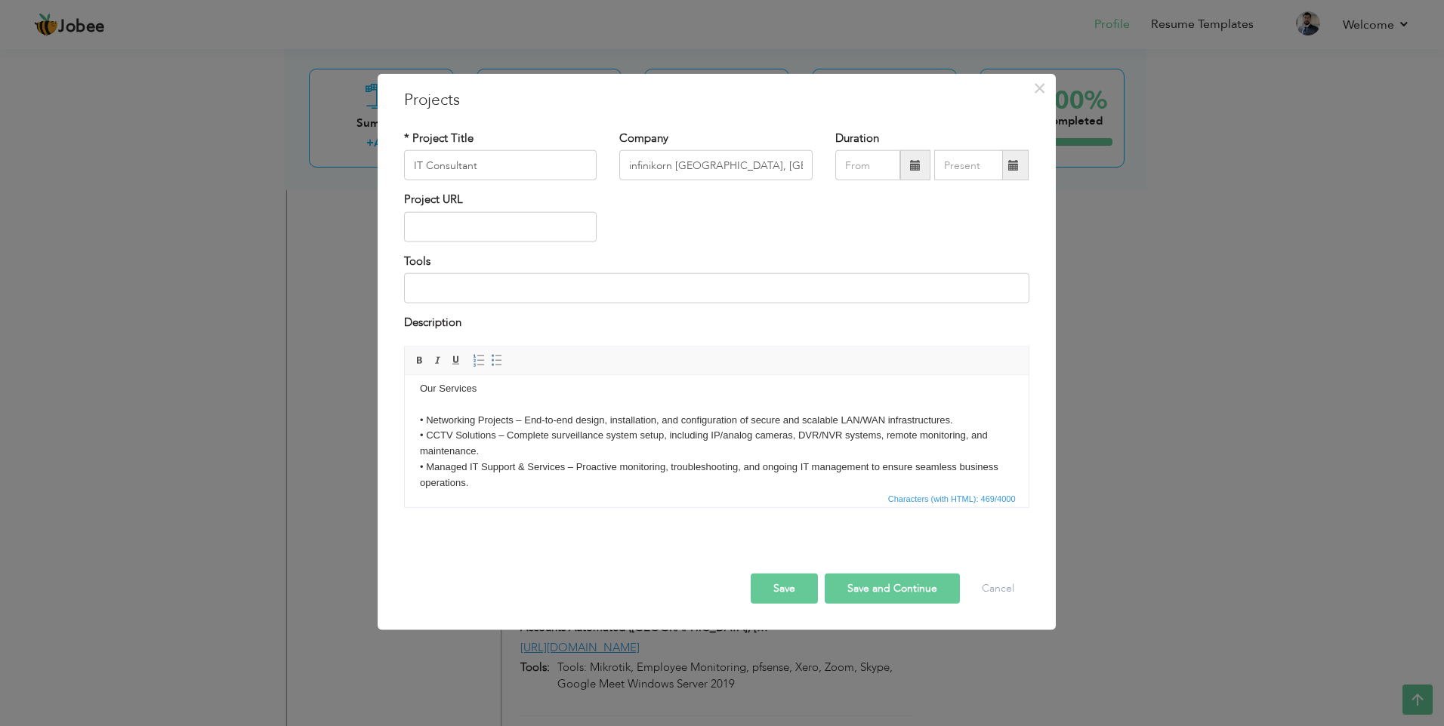
scroll to position [0, 0]
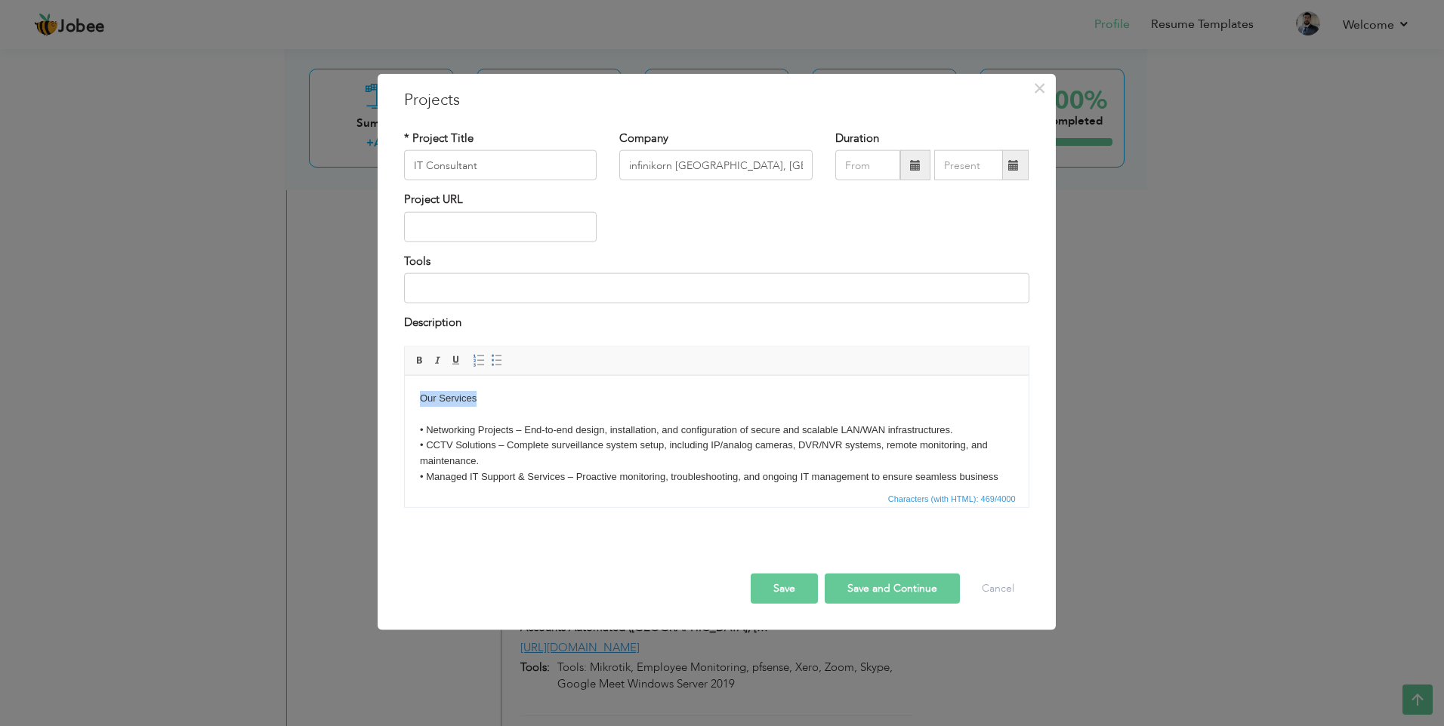
drag, startPoint x: 478, startPoint y: 398, endPoint x: 395, endPoint y: 393, distance: 83.2
click at [404, 393] on html "Our Services • Networking Projects – End-to-end design, installation, and confi…" at bounding box center [716, 445] width 624 height 140
drag, startPoint x: 415, startPoint y: 359, endPoint x: 441, endPoint y: 372, distance: 28.7
click at [415, 359] on span at bounding box center [420, 360] width 12 height 12
click at [480, 396] on body "Our Services • Networking Projects – End-to-end design, installation, and confi…" at bounding box center [715, 445] width 593 height 110
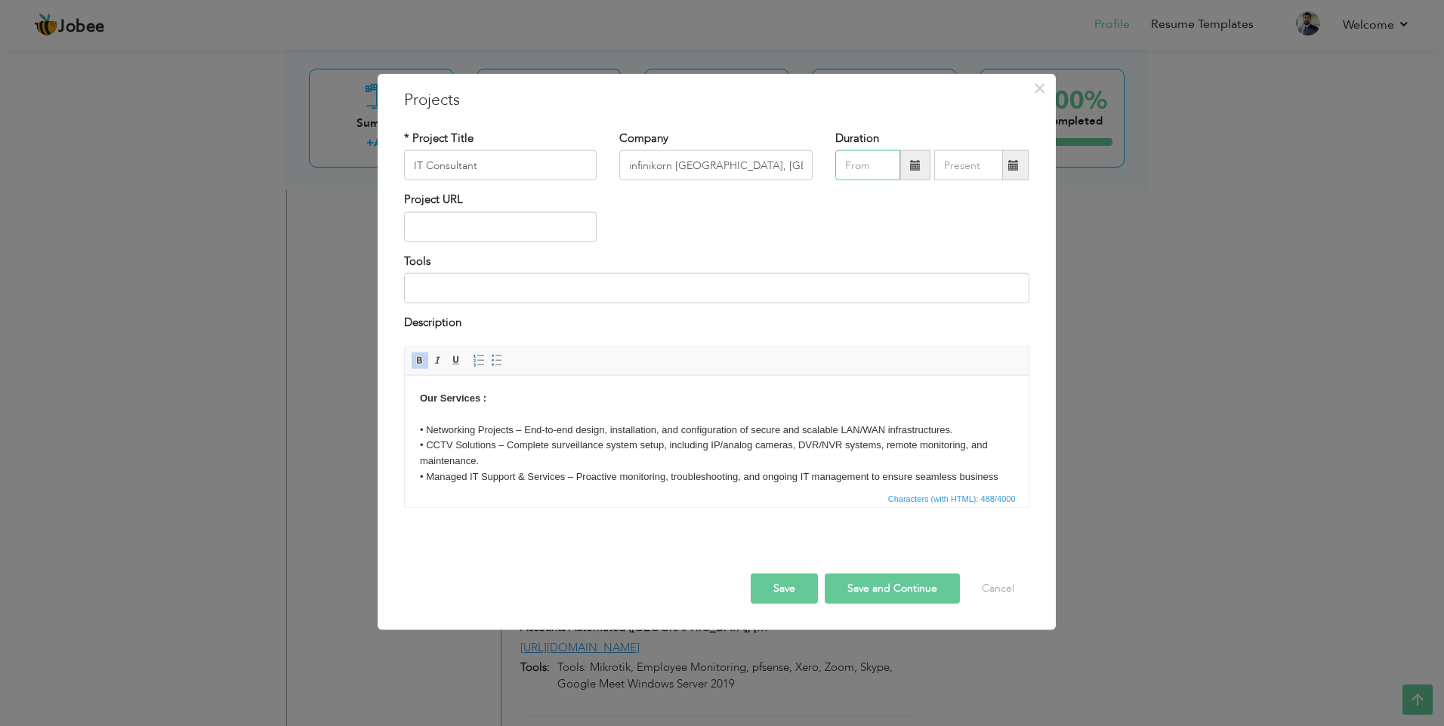
click at [880, 159] on input "text" at bounding box center [867, 165] width 65 height 30
click at [1027, 201] on span at bounding box center [1023, 195] width 11 height 11
click at [1027, 200] on span at bounding box center [1023, 195] width 11 height 11
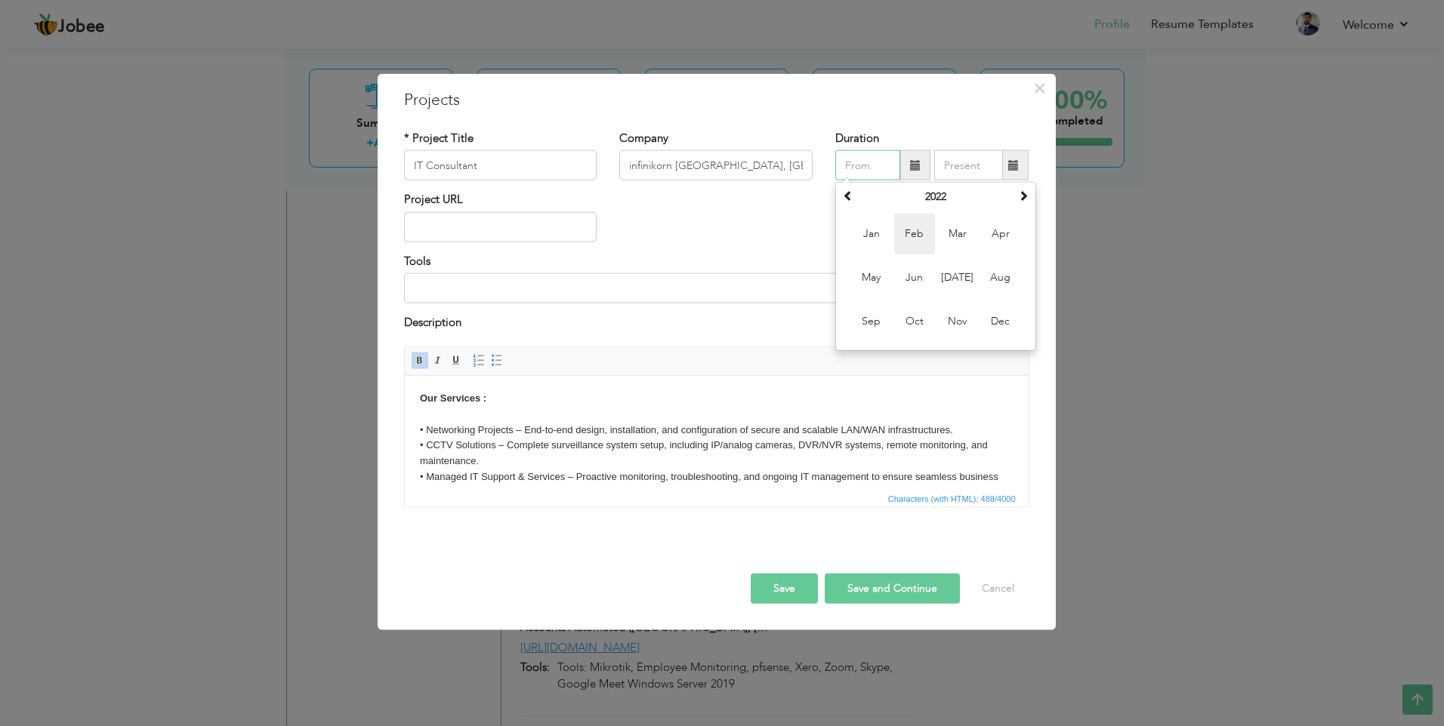
click at [915, 235] on span "Feb" at bounding box center [914, 234] width 41 height 41
click at [965, 167] on input "text" at bounding box center [968, 165] width 69 height 30
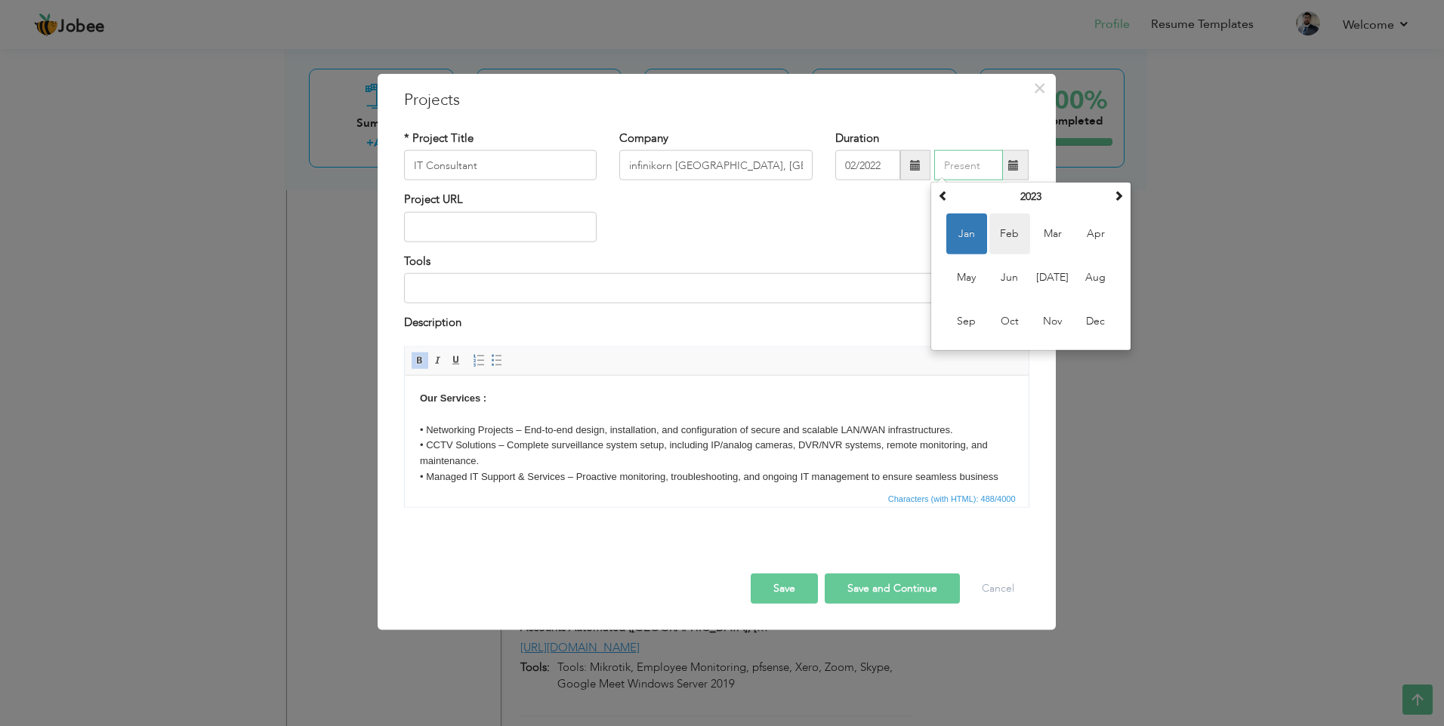
click at [1013, 231] on span "Feb" at bounding box center [1009, 234] width 41 height 41
click at [974, 165] on input "02/2023" at bounding box center [968, 165] width 69 height 30
click at [946, 193] on span at bounding box center [943, 195] width 11 height 11
click at [1005, 228] on span "Feb" at bounding box center [1009, 234] width 41 height 41
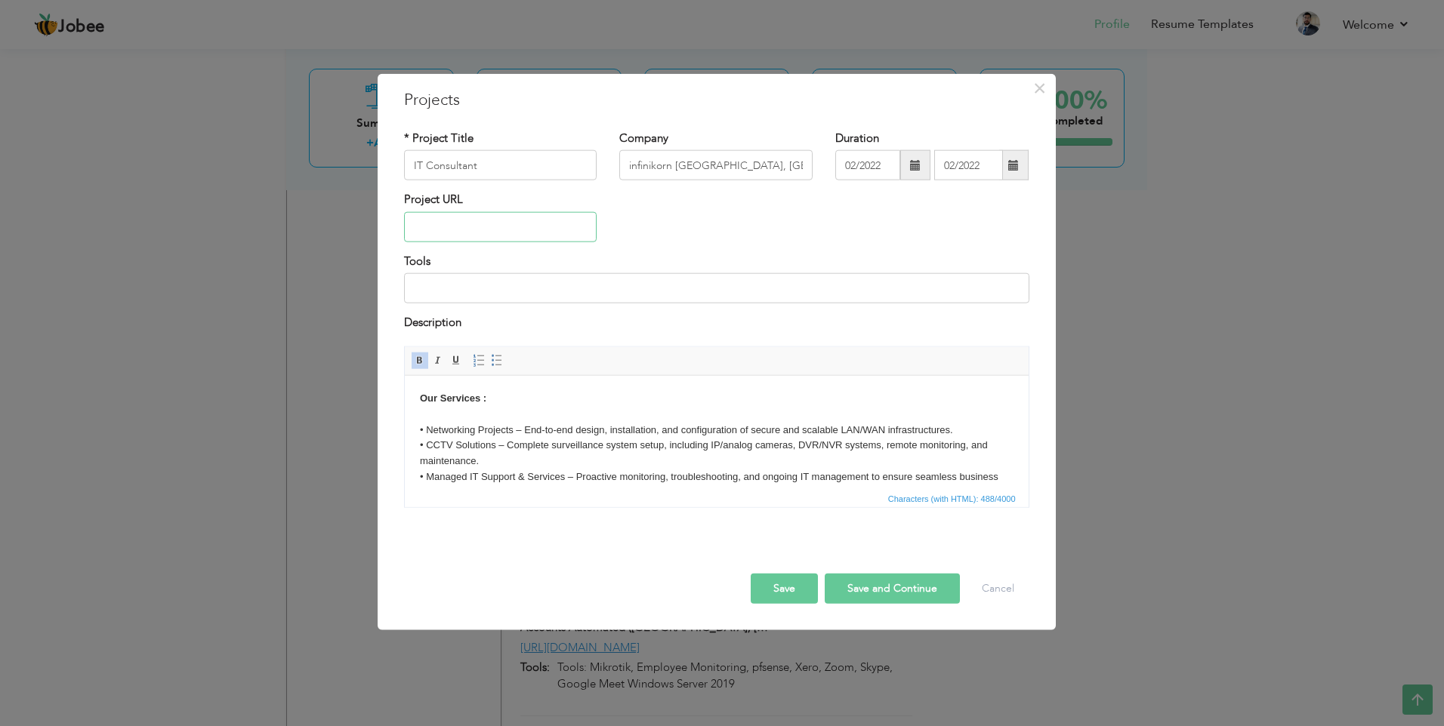
click at [523, 221] on input "text" at bounding box center [500, 227] width 193 height 30
paste input "[URL][DOMAIN_NAME]"
click at [778, 588] on button "Save" at bounding box center [784, 588] width 67 height 30
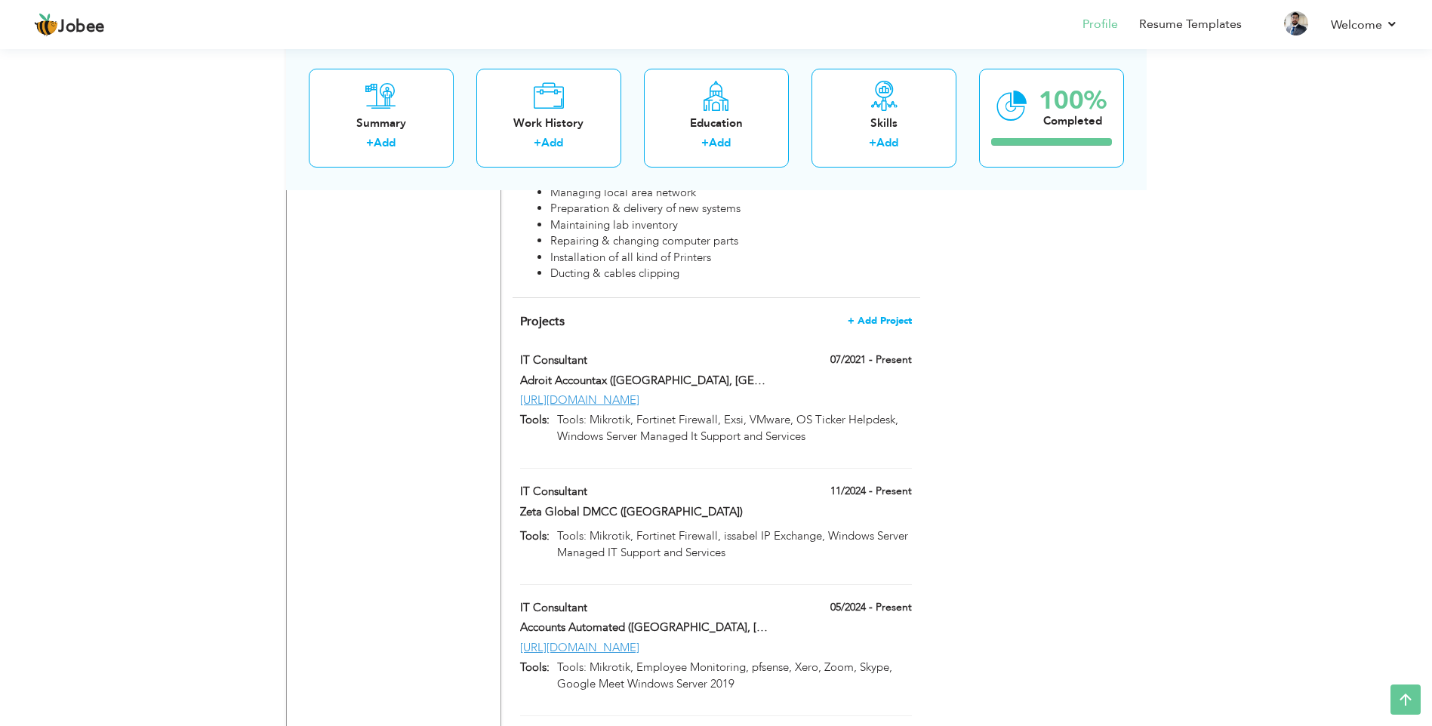
click at [878, 316] on span "+ Add Project" at bounding box center [880, 321] width 64 height 11
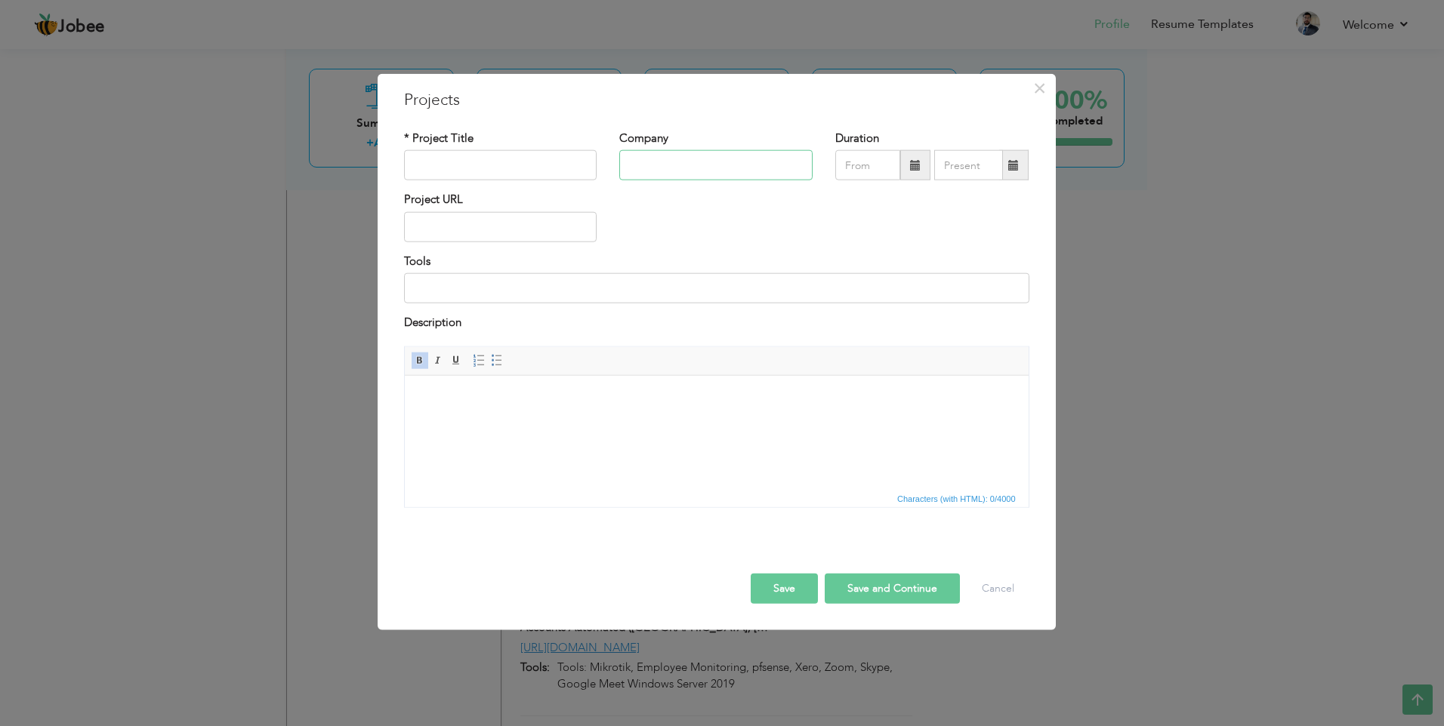
click at [656, 154] on input "text" at bounding box center [715, 165] width 193 height 30
paste input "Australian Concept Infertility [GEOGRAPHIC_DATA] [GEOGRAPHIC_DATA], [GEOGRAPHIC…"
click at [481, 221] on input "text" at bounding box center [500, 227] width 193 height 30
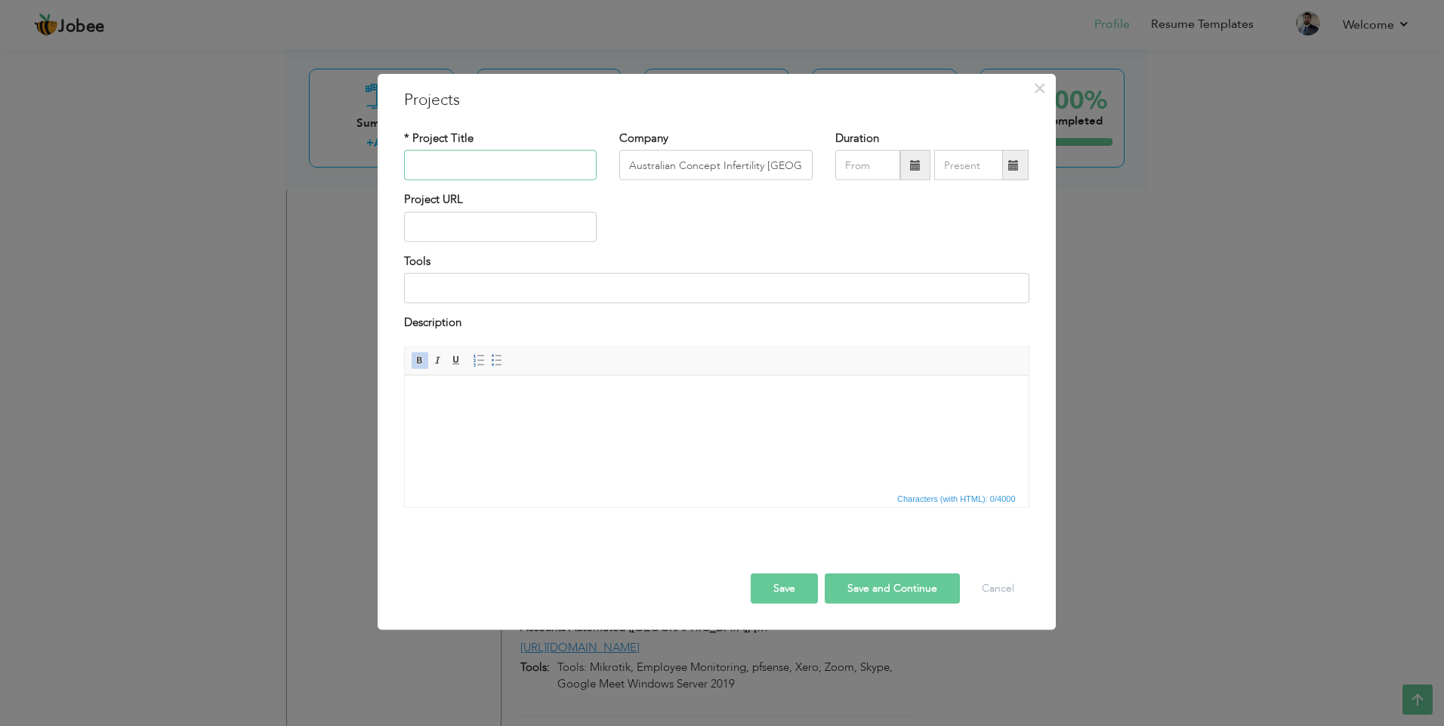
drag, startPoint x: 485, startPoint y: 156, endPoint x: 480, endPoint y: 171, distance: 15.0
click at [485, 156] on input "text" at bounding box center [500, 165] width 193 height 30
click at [475, 391] on body at bounding box center [715, 398] width 593 height 16
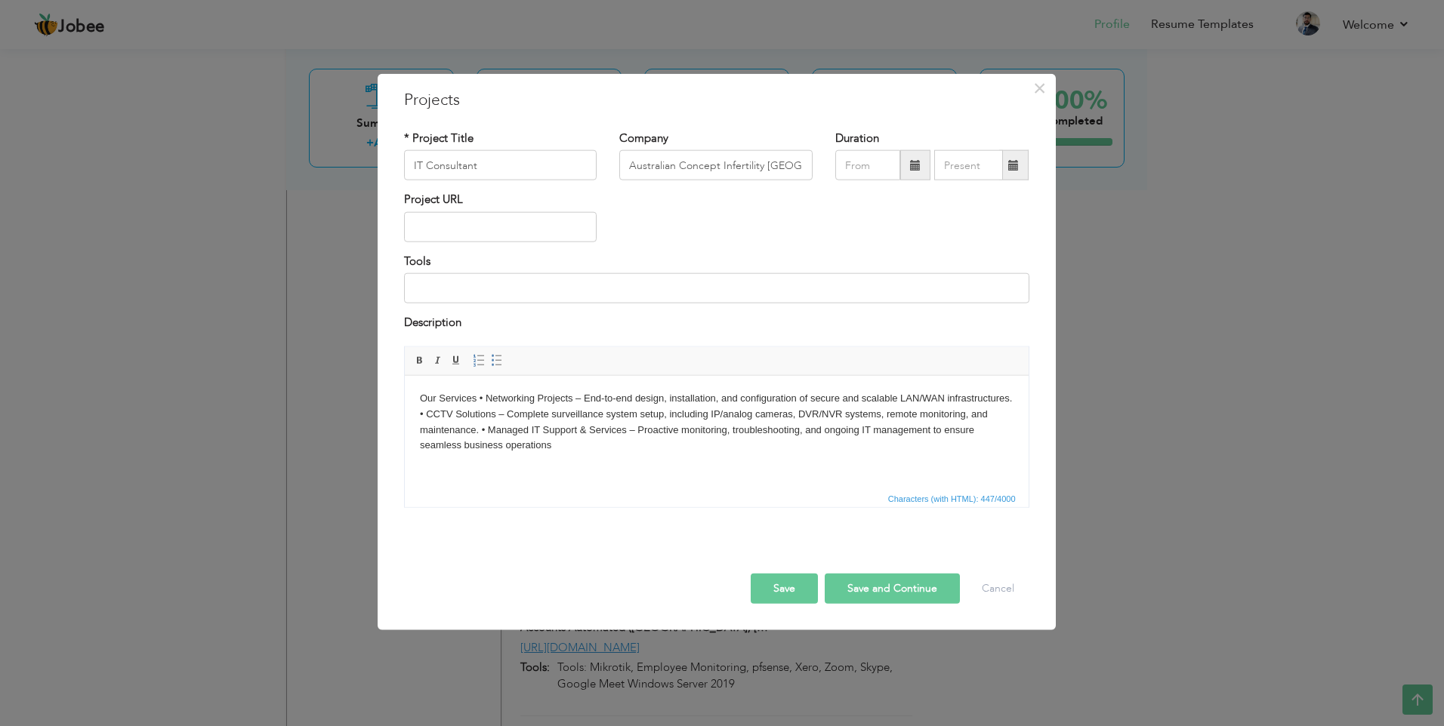
click at [479, 394] on body "Our Services • Networking Projects – End-to-end design, installation, and confi…" at bounding box center [715, 421] width 593 height 63
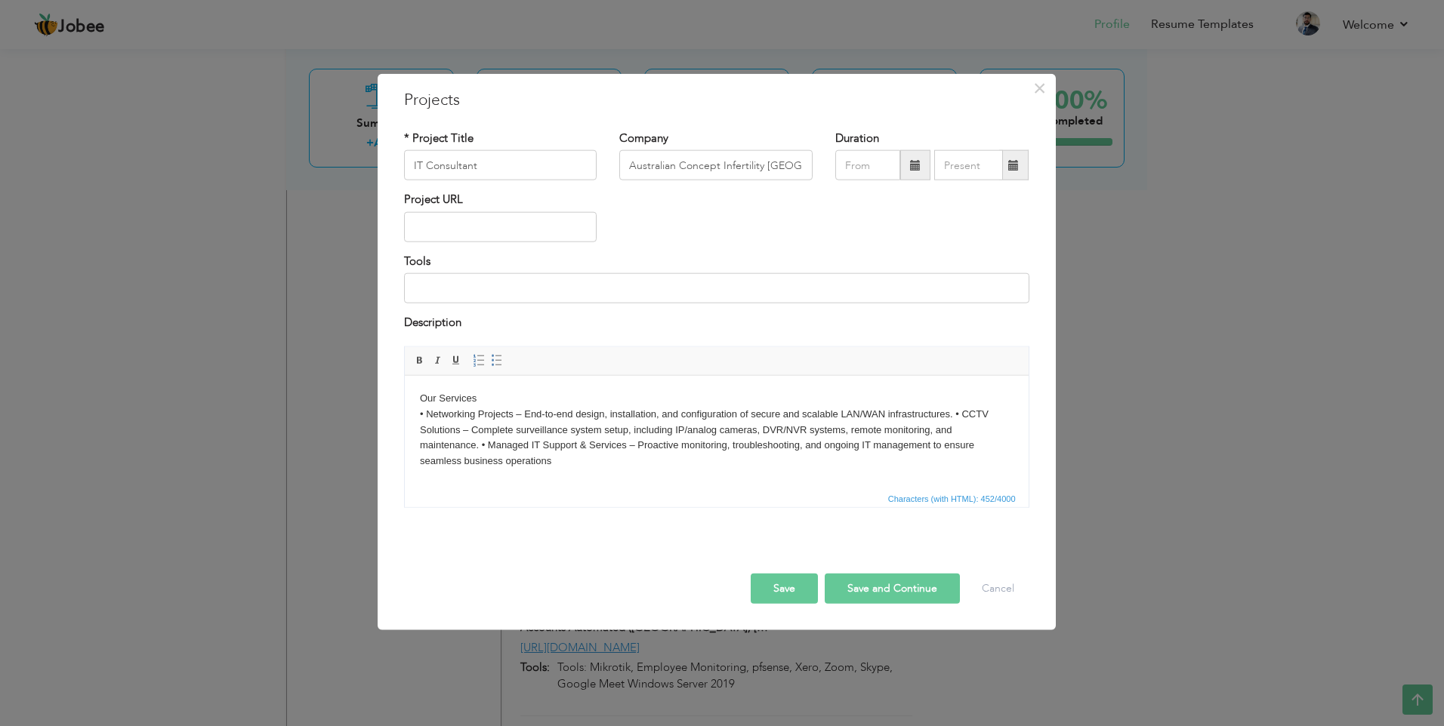
click at [956, 413] on body "Our Services ​​​​​​​ • Networking Projects – End-to-end design, installation, a…" at bounding box center [715, 429] width 593 height 79
click at [480, 445] on body "Our Services • Networking Projects – End-to-end design, installation, and confi…" at bounding box center [715, 429] width 593 height 79
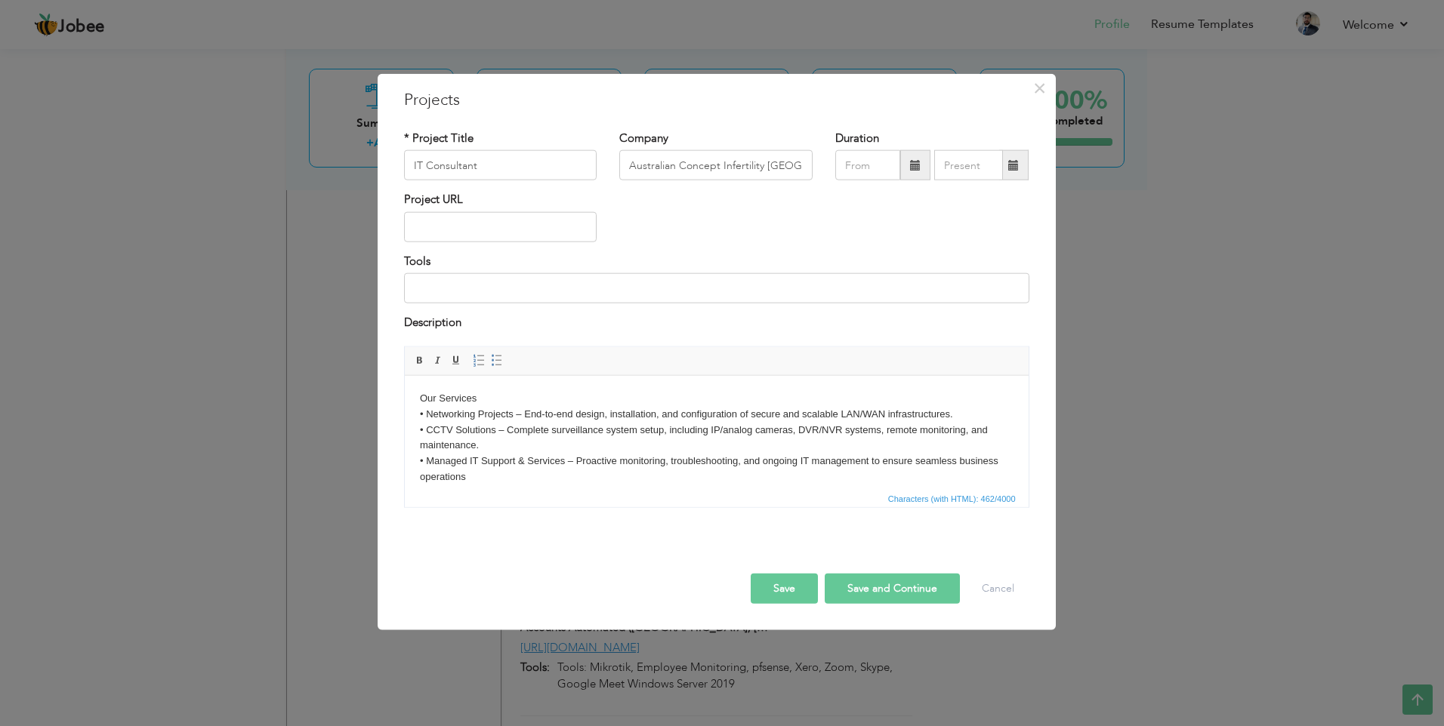
click at [478, 394] on body "Our Services • Networking Projects – End-to-end design, installation, and confi…" at bounding box center [715, 437] width 593 height 94
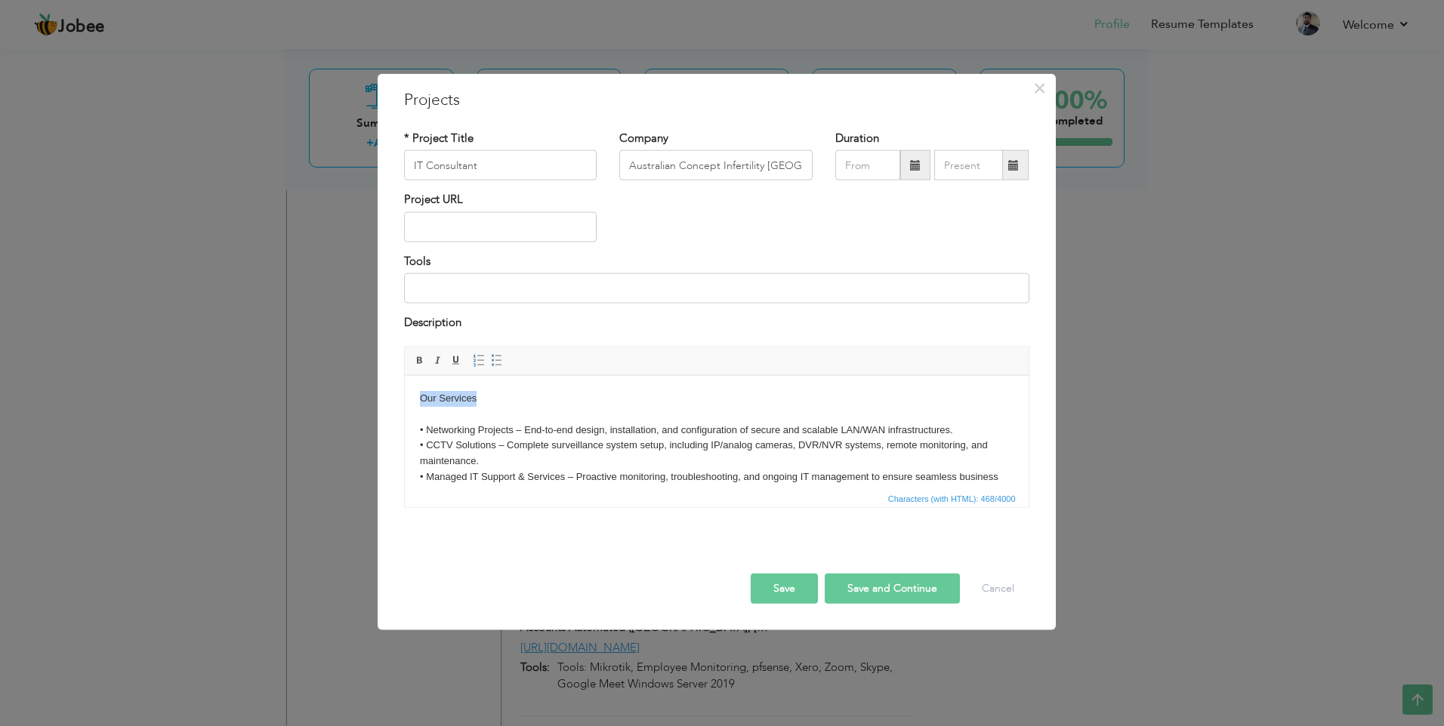
drag, startPoint x: 478, startPoint y: 397, endPoint x: 801, endPoint y: 772, distance: 494.7
click at [404, 396] on html "Our Services ​​​​​​​ • Networking Projects – End-to-end design, installation, a…" at bounding box center [716, 445] width 624 height 140
drag, startPoint x: 418, startPoint y: 356, endPoint x: 427, endPoint y: 369, distance: 15.7
click at [418, 356] on span at bounding box center [420, 360] width 12 height 12
click at [491, 400] on body "Our Services ​​​​​​​ • Networking Projects – End-to-end design, installation, a…" at bounding box center [715, 445] width 593 height 110
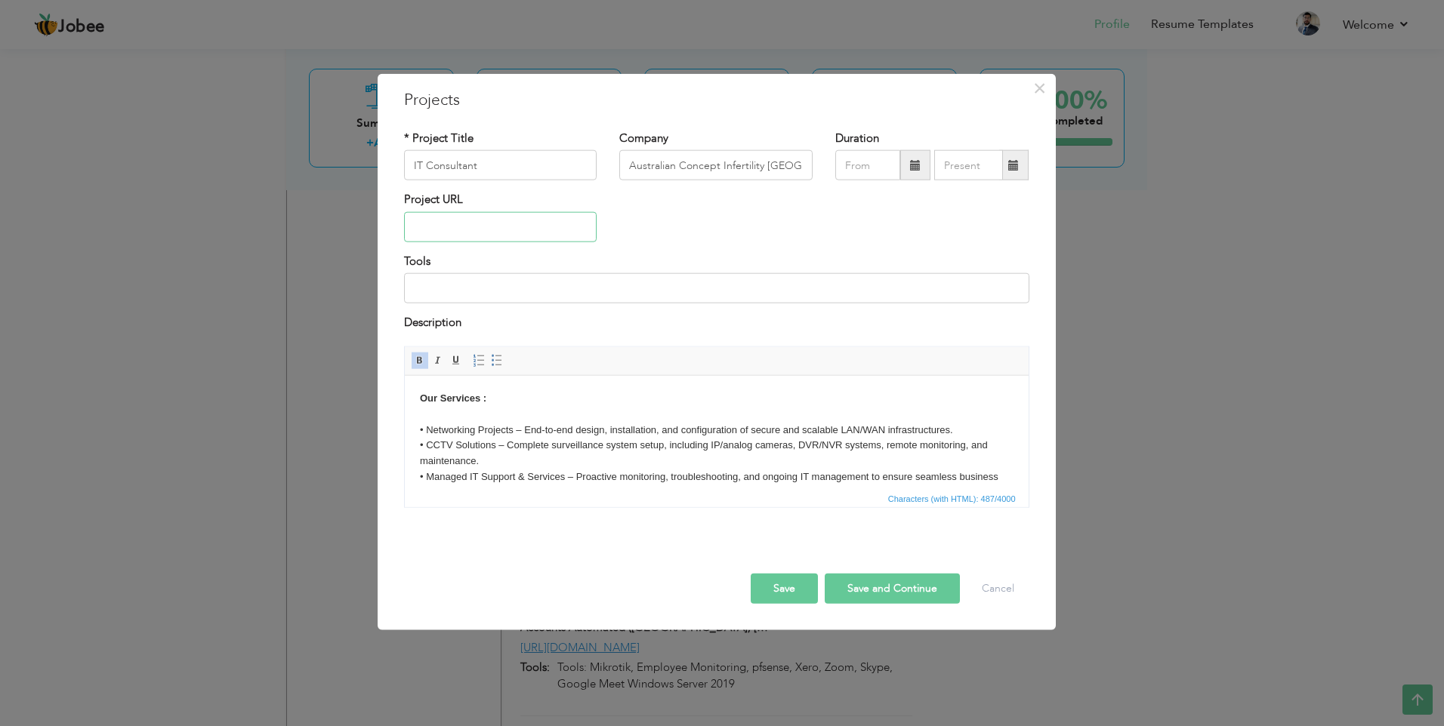
click at [489, 222] on input "text" at bounding box center [500, 227] width 193 height 30
click at [738, 168] on input "Australian Concept Infertility [GEOGRAPHIC_DATA] [GEOGRAPHIC_DATA], [GEOGRAPHIC…" at bounding box center [715, 165] width 193 height 30
click at [866, 157] on input "text" at bounding box center [867, 165] width 65 height 30
click at [1018, 195] on span at bounding box center [1023, 195] width 11 height 11
click at [864, 230] on span "Jan" at bounding box center [871, 234] width 41 height 41
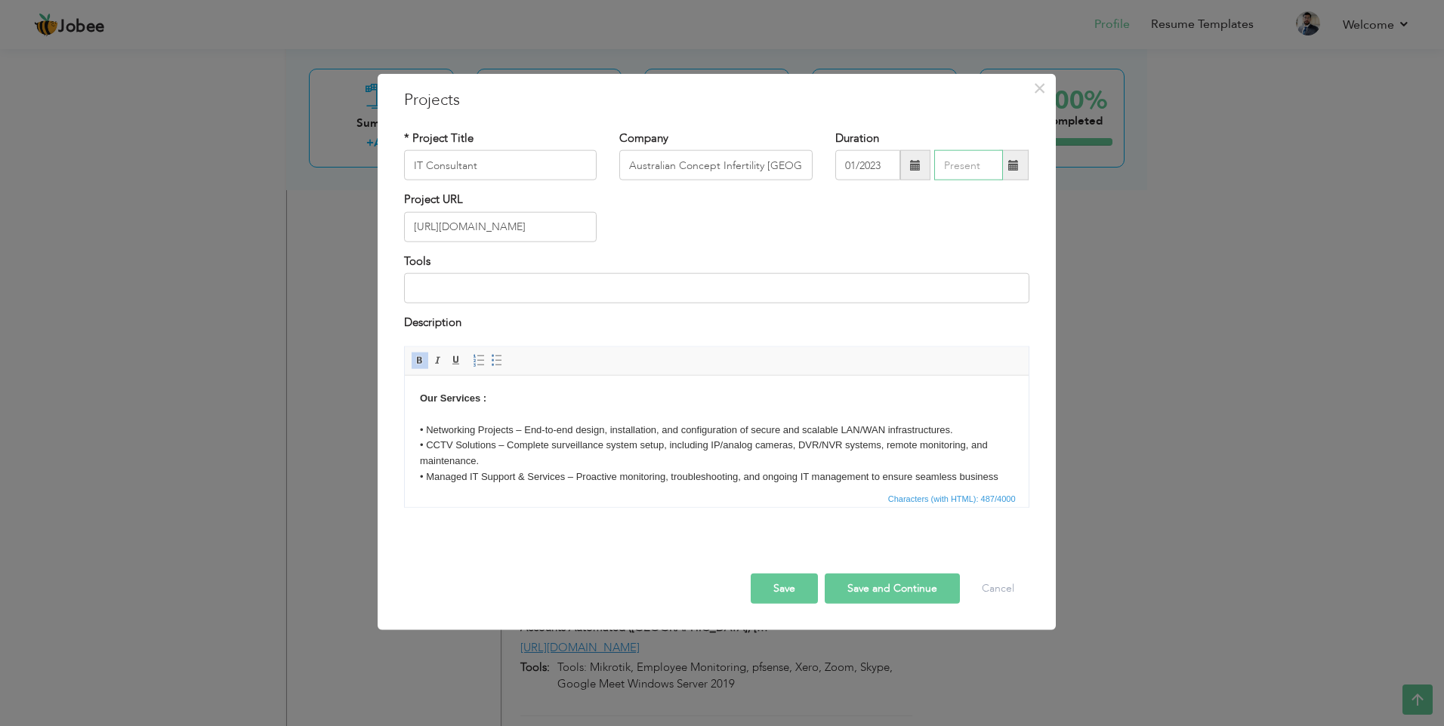
click at [963, 166] on input "text" at bounding box center [968, 165] width 69 height 30
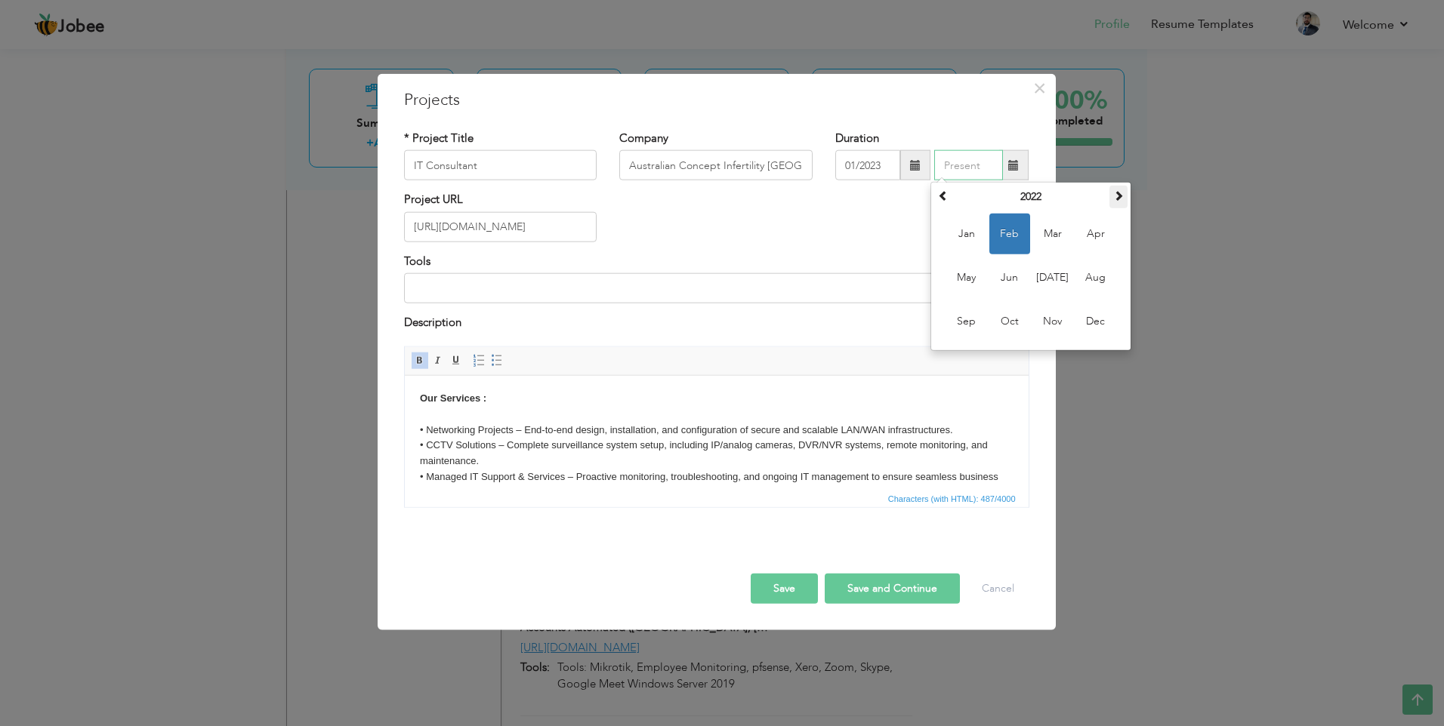
click at [1112, 197] on th at bounding box center [1118, 197] width 18 height 23
click at [1053, 323] on span "Nov" at bounding box center [1052, 321] width 41 height 41
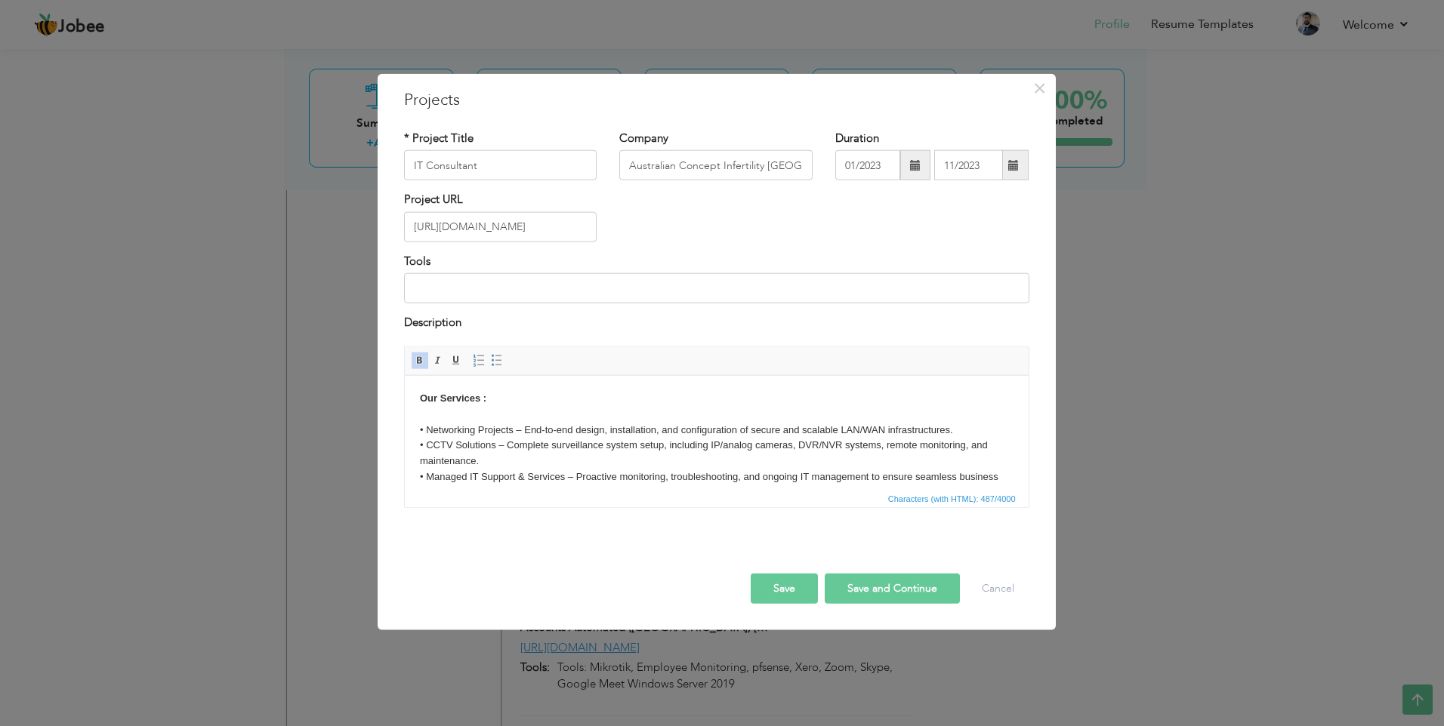
click at [781, 594] on button "Save" at bounding box center [784, 588] width 67 height 30
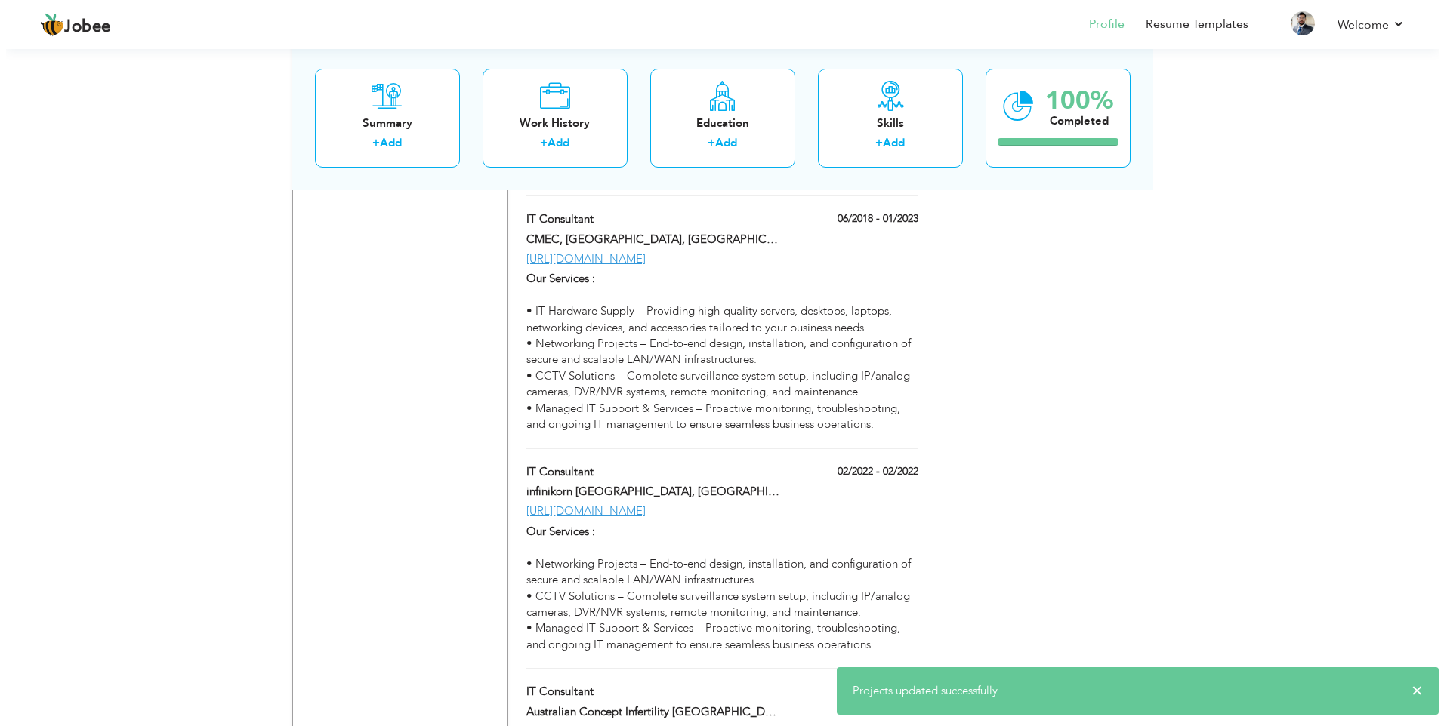
scroll to position [4853, 0]
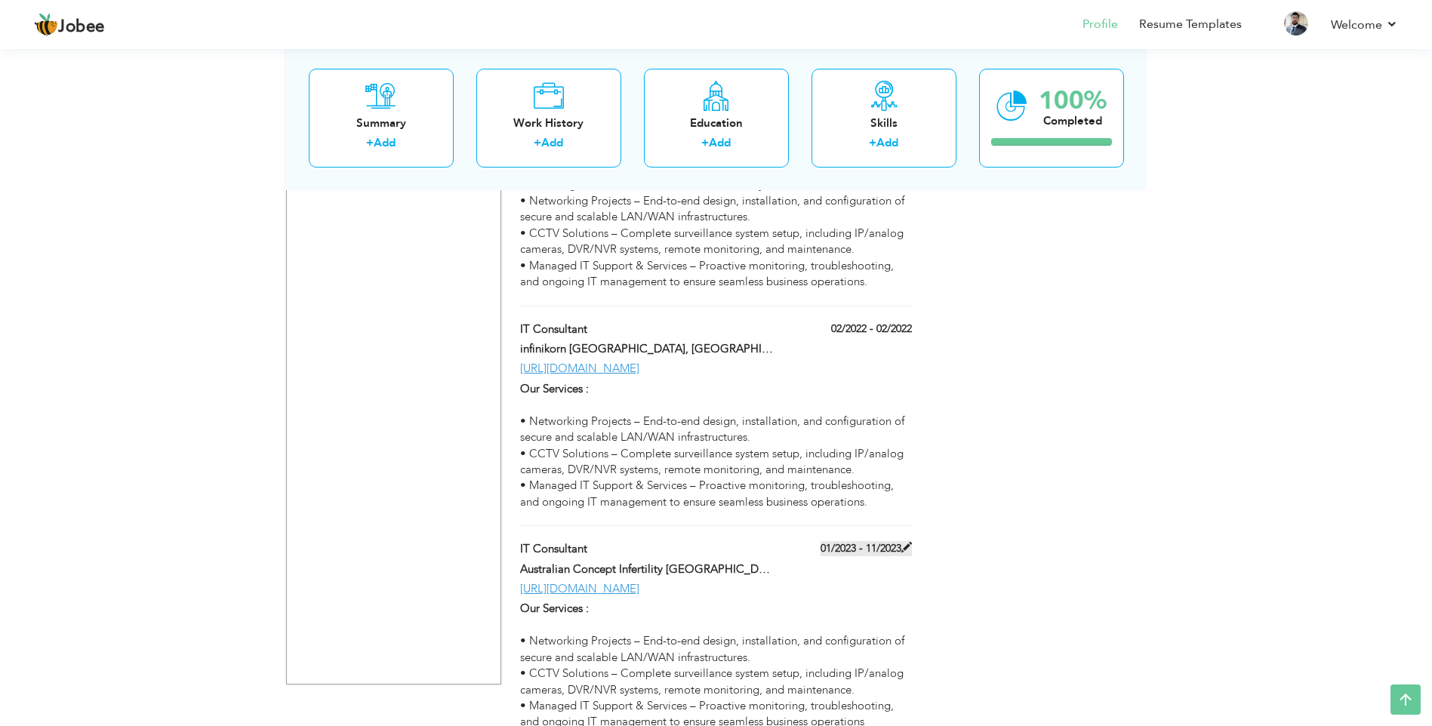
click at [894, 541] on label "01/2023 - 11/2023" at bounding box center [866, 548] width 91 height 15
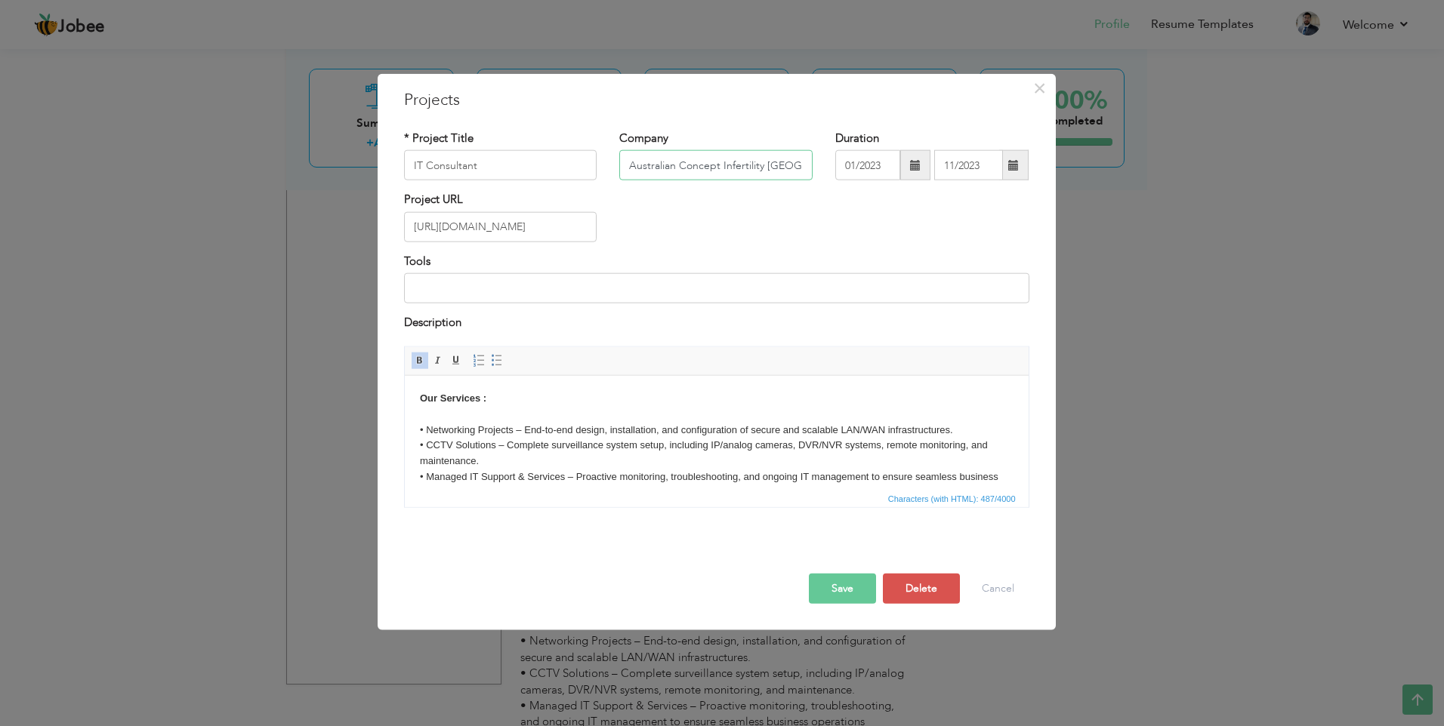
click at [791, 165] on input "Australian Concept Infertility [GEOGRAPHIC_DATA] [GEOGRAPHIC_DATA], [GEOGRAPHIC…" at bounding box center [715, 165] width 193 height 30
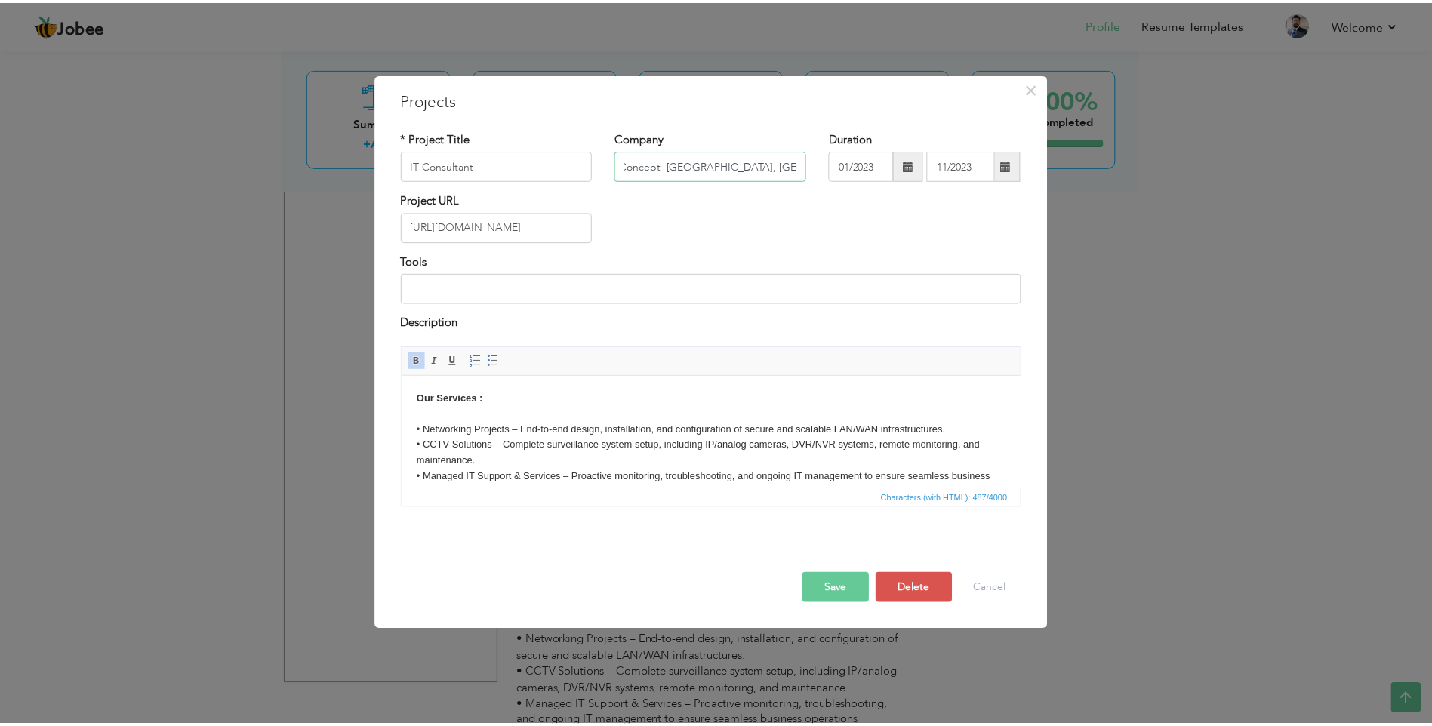
scroll to position [0, 0]
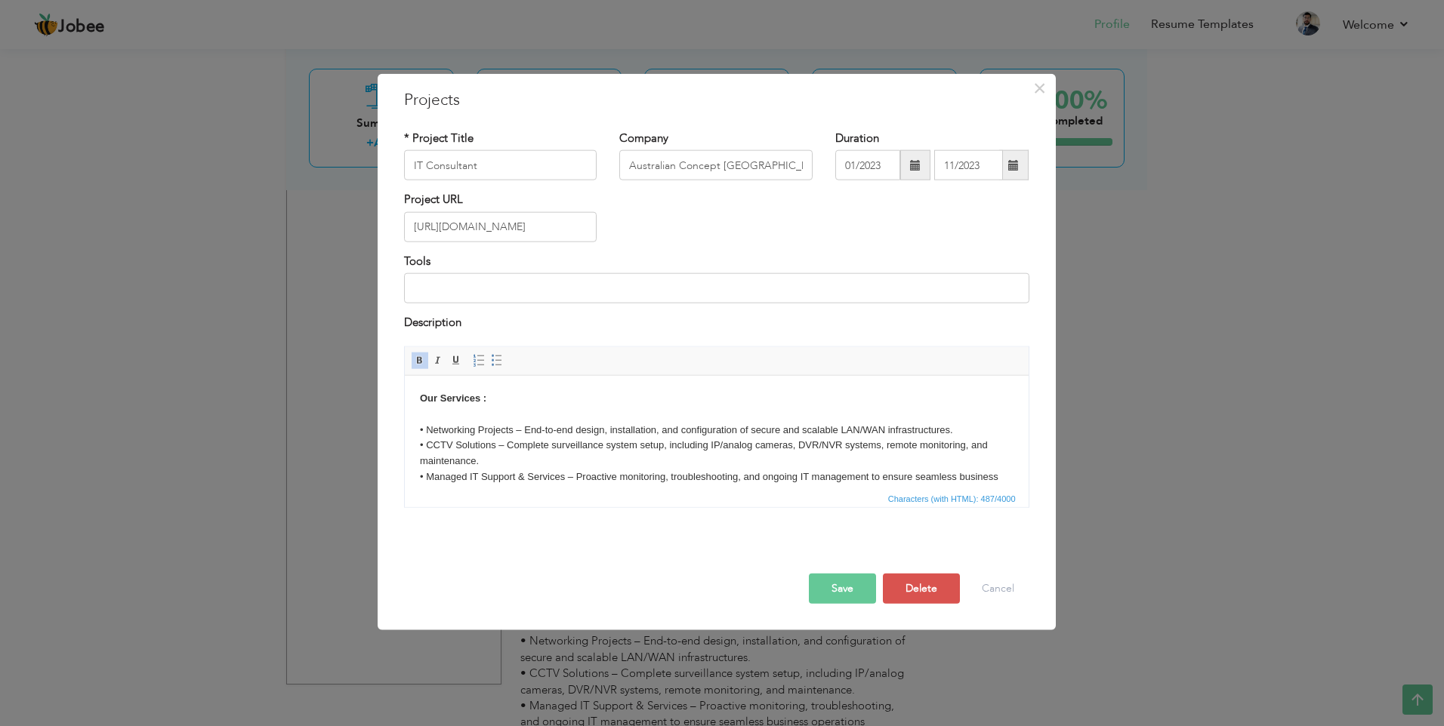
click at [831, 586] on button "Save" at bounding box center [842, 588] width 67 height 30
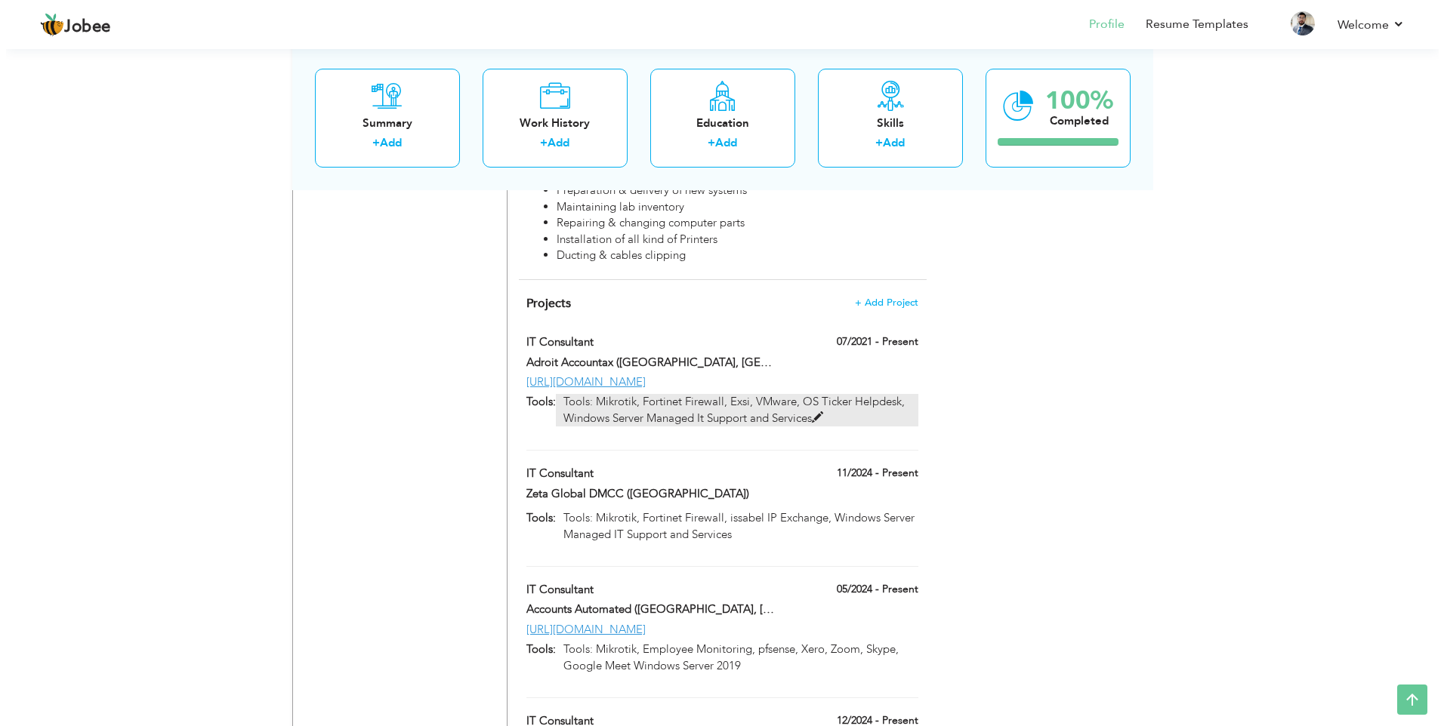
scroll to position [2135, 0]
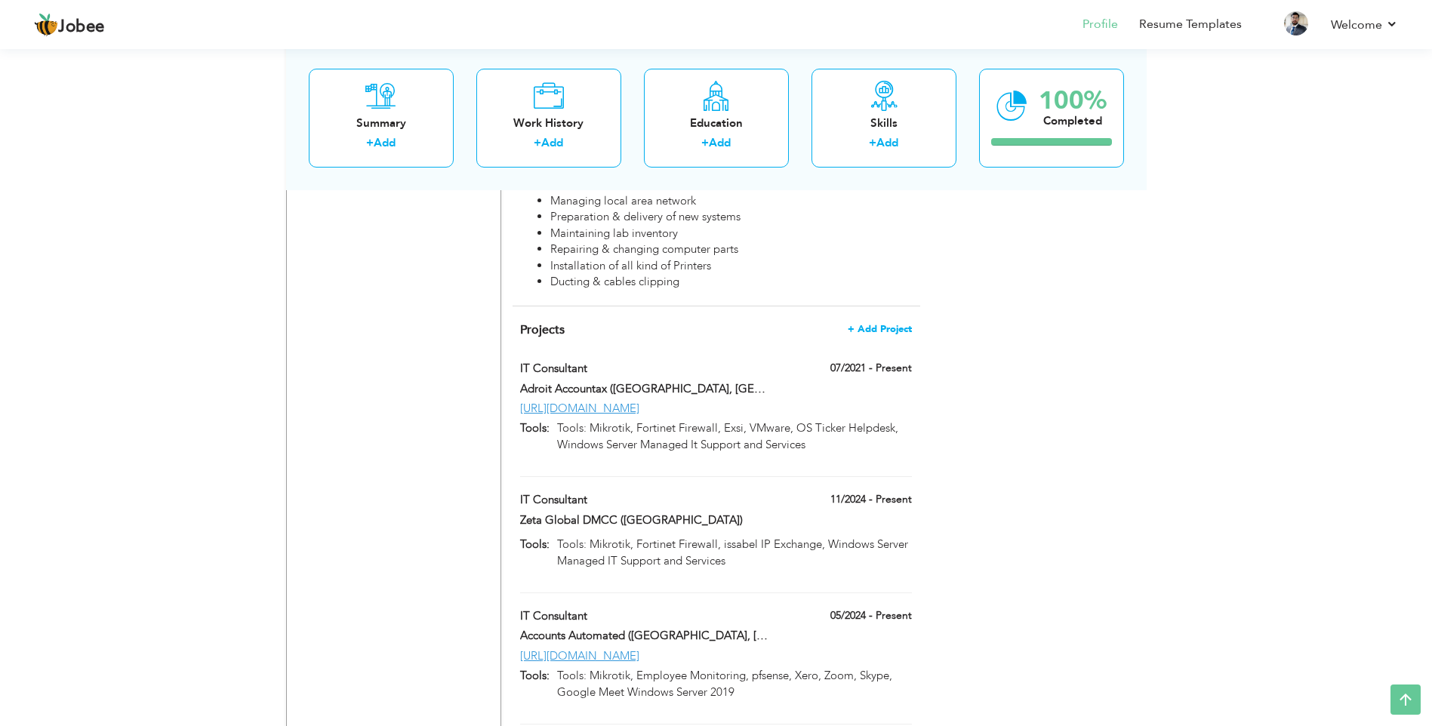
click at [887, 324] on span "+ Add Project" at bounding box center [880, 329] width 64 height 11
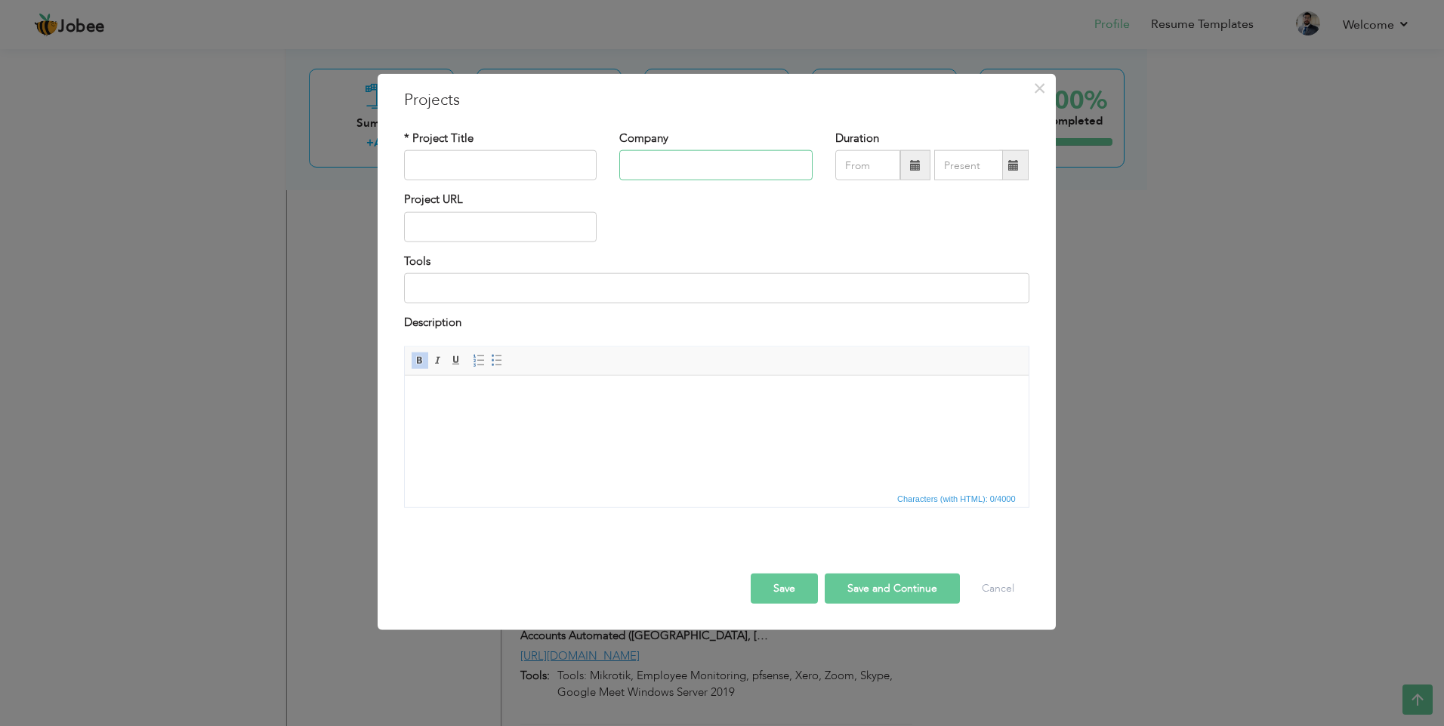
click at [700, 166] on input "text" at bounding box center [715, 165] width 193 height 30
paste input "Textile Marketing Company - [GEOGRAPHIC_DATA], [GEOGRAPHIC_DATA]"
click at [496, 159] on input "text" at bounding box center [500, 165] width 193 height 30
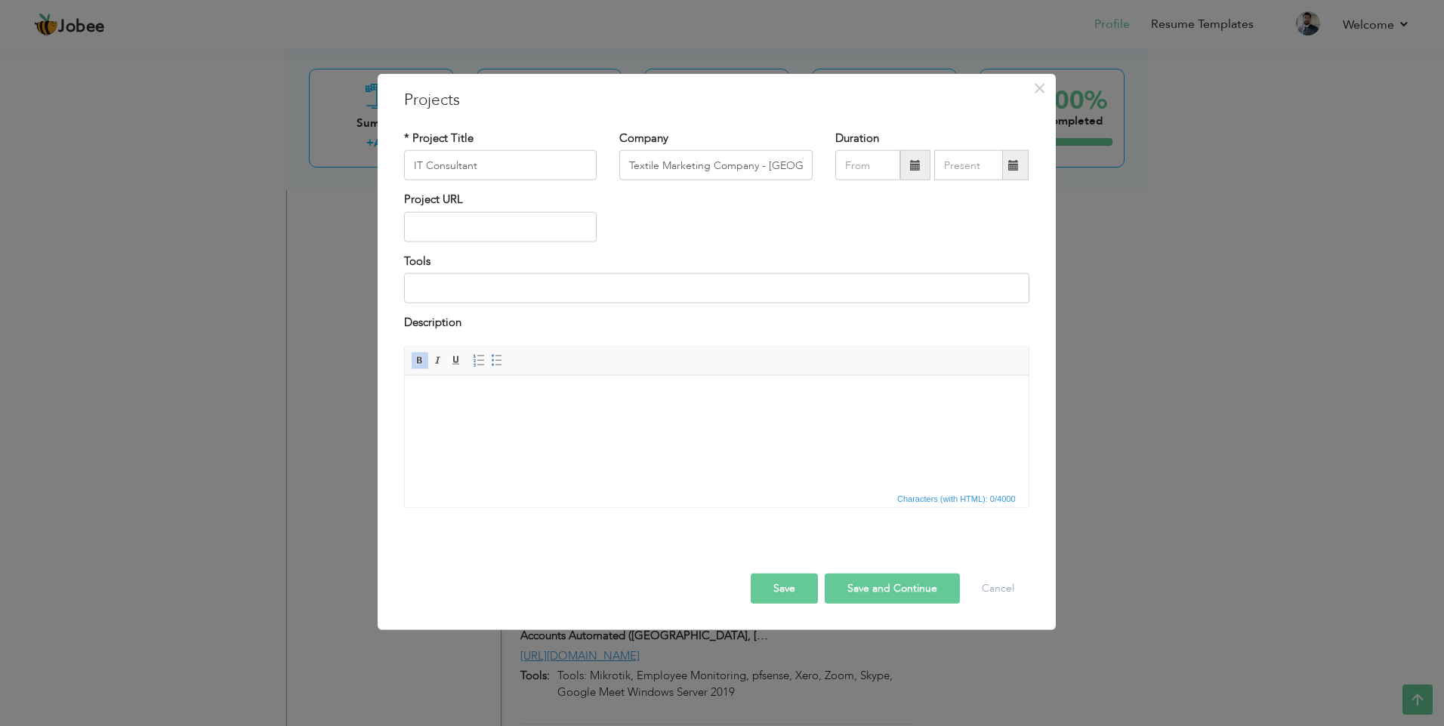
click at [503, 414] on html at bounding box center [716, 398] width 624 height 46
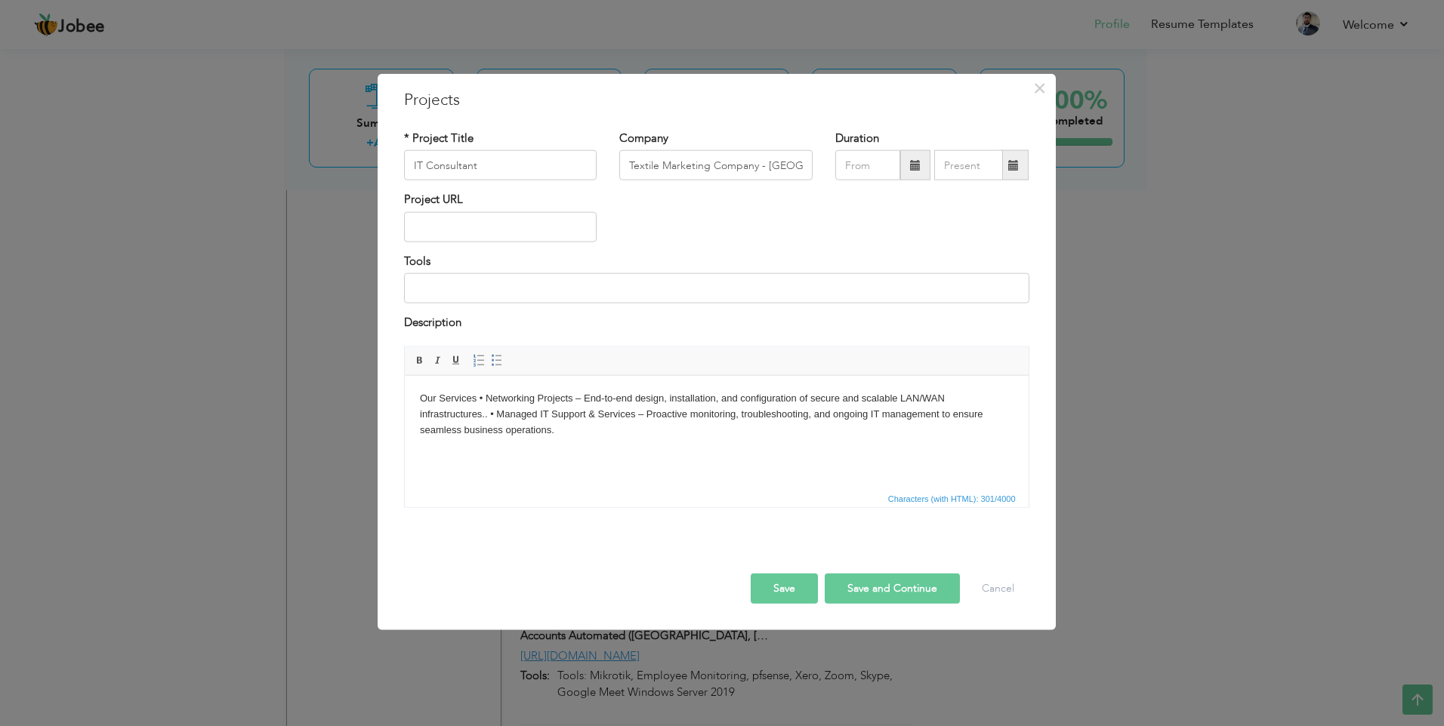
click at [480, 395] on body "Our Services • Networking Projects – End-to-end design, installation, and confi…" at bounding box center [715, 413] width 593 height 47
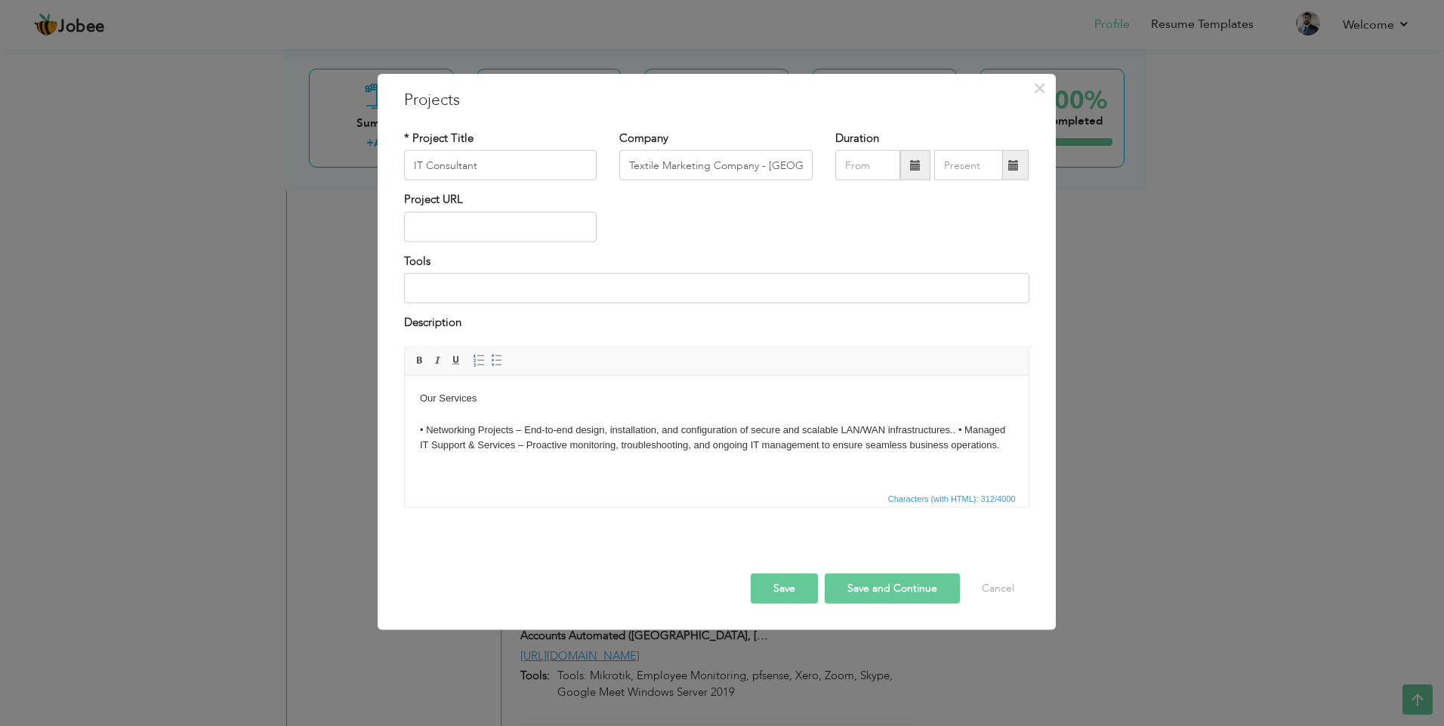
click at [957, 428] on body "Our Services ​​​​​​​ • Networking Projects – End-to-end design, installation, a…" at bounding box center [715, 421] width 593 height 63
click at [487, 234] on input "text" at bounding box center [500, 227] width 193 height 30
click at [479, 283] on input at bounding box center [716, 288] width 625 height 30
click at [491, 233] on input "text" at bounding box center [500, 227] width 193 height 30
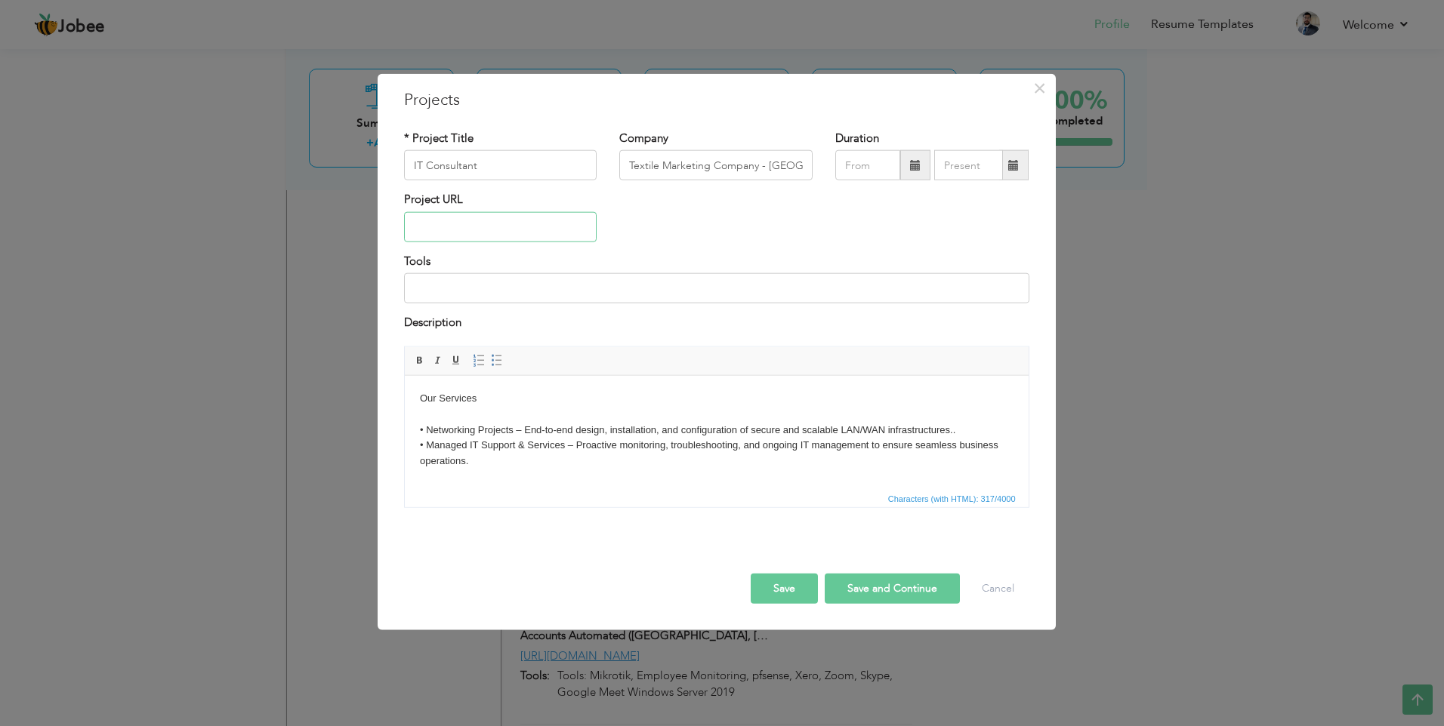
paste input "[URL][DOMAIN_NAME]"
click at [862, 161] on input "text" at bounding box center [867, 165] width 65 height 30
click at [1018, 197] on span at bounding box center [1023, 195] width 11 height 11
click at [909, 236] on span "Feb" at bounding box center [914, 234] width 41 height 41
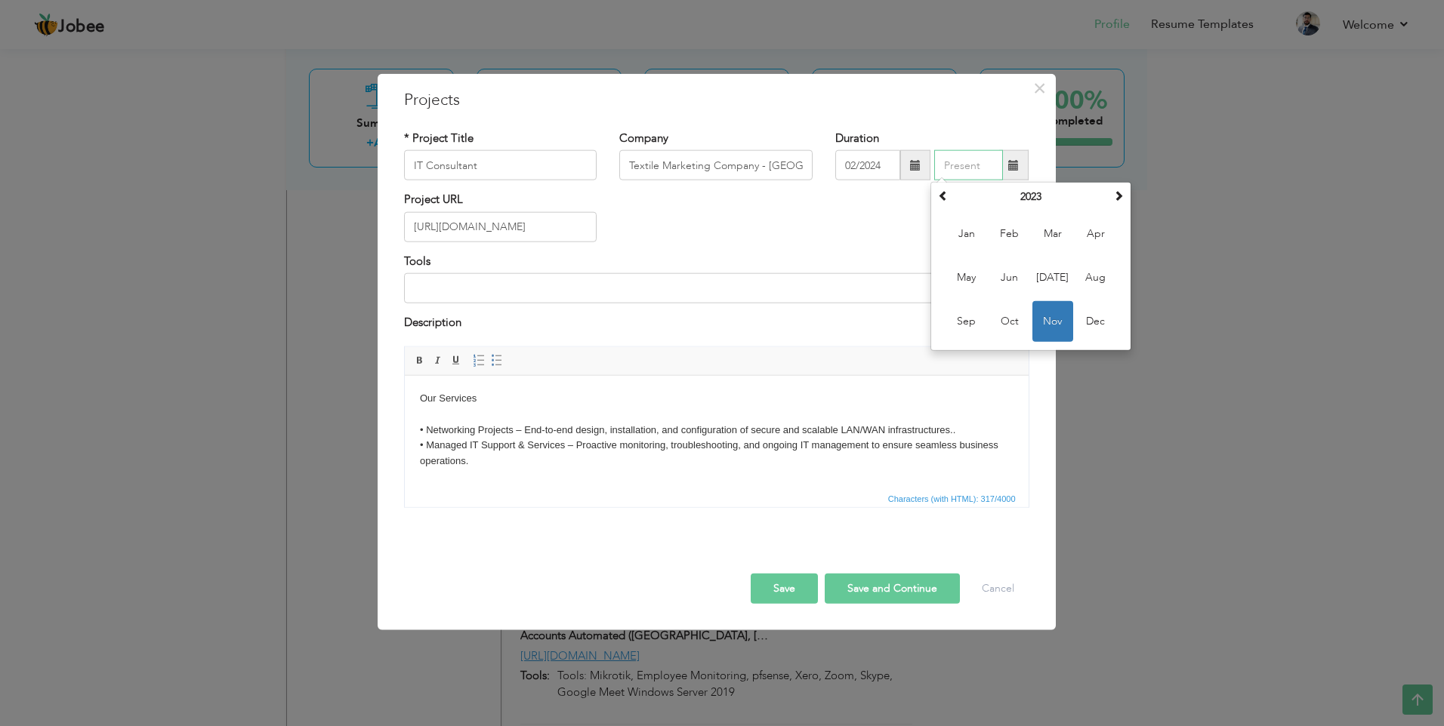
click at [980, 168] on input "text" at bounding box center [968, 165] width 69 height 30
click at [1117, 199] on span at bounding box center [1118, 195] width 11 height 11
click at [1096, 276] on span "Aug" at bounding box center [1095, 277] width 41 height 41
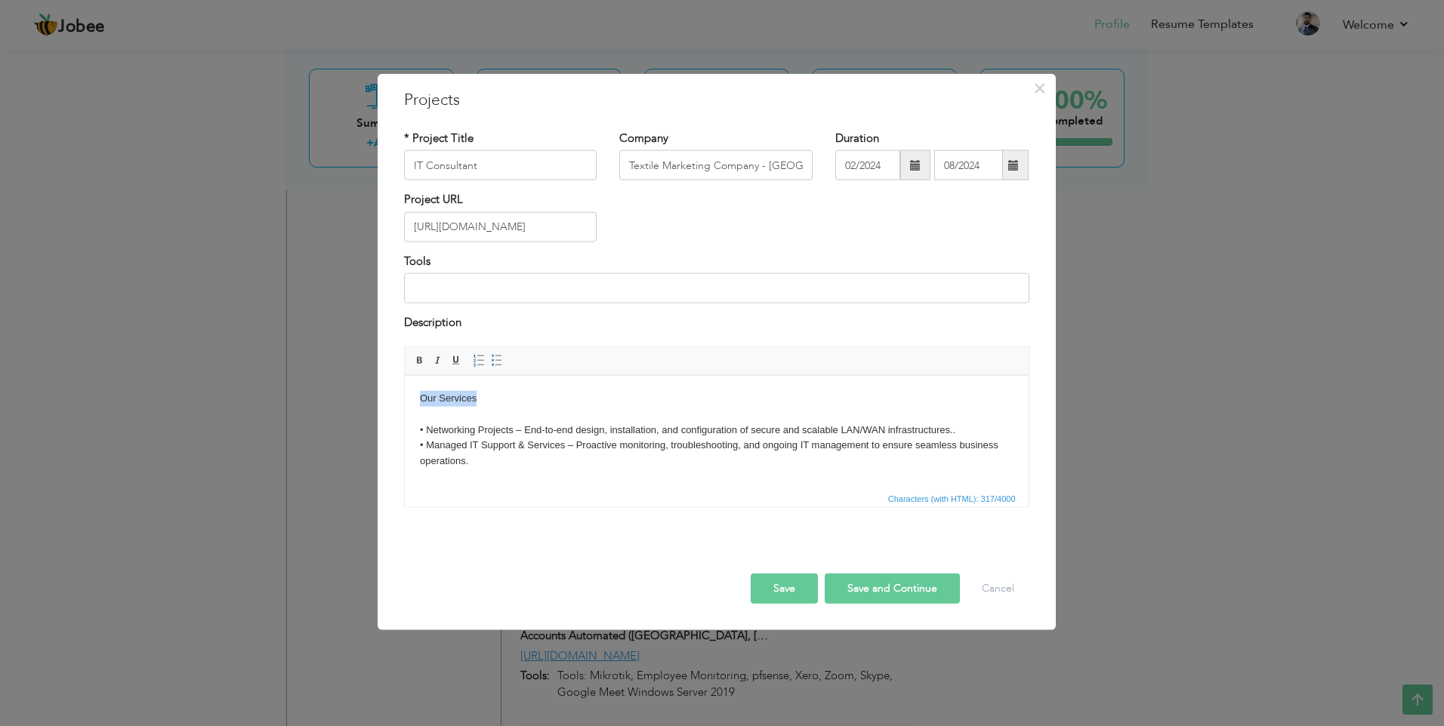
drag, startPoint x: 485, startPoint y: 397, endPoint x: 310, endPoint y: 397, distance: 175.2
click at [404, 397] on html "Our Services • Networking Projects – End-to-end design, installation, and confi…" at bounding box center [716, 429] width 624 height 109
click at [423, 362] on span at bounding box center [420, 360] width 12 height 12
click at [493, 394] on body "Our Services • Networking Projects – End-to-end design, installation, and confi…" at bounding box center [715, 429] width 593 height 79
click at [770, 594] on button "Save" at bounding box center [784, 588] width 67 height 30
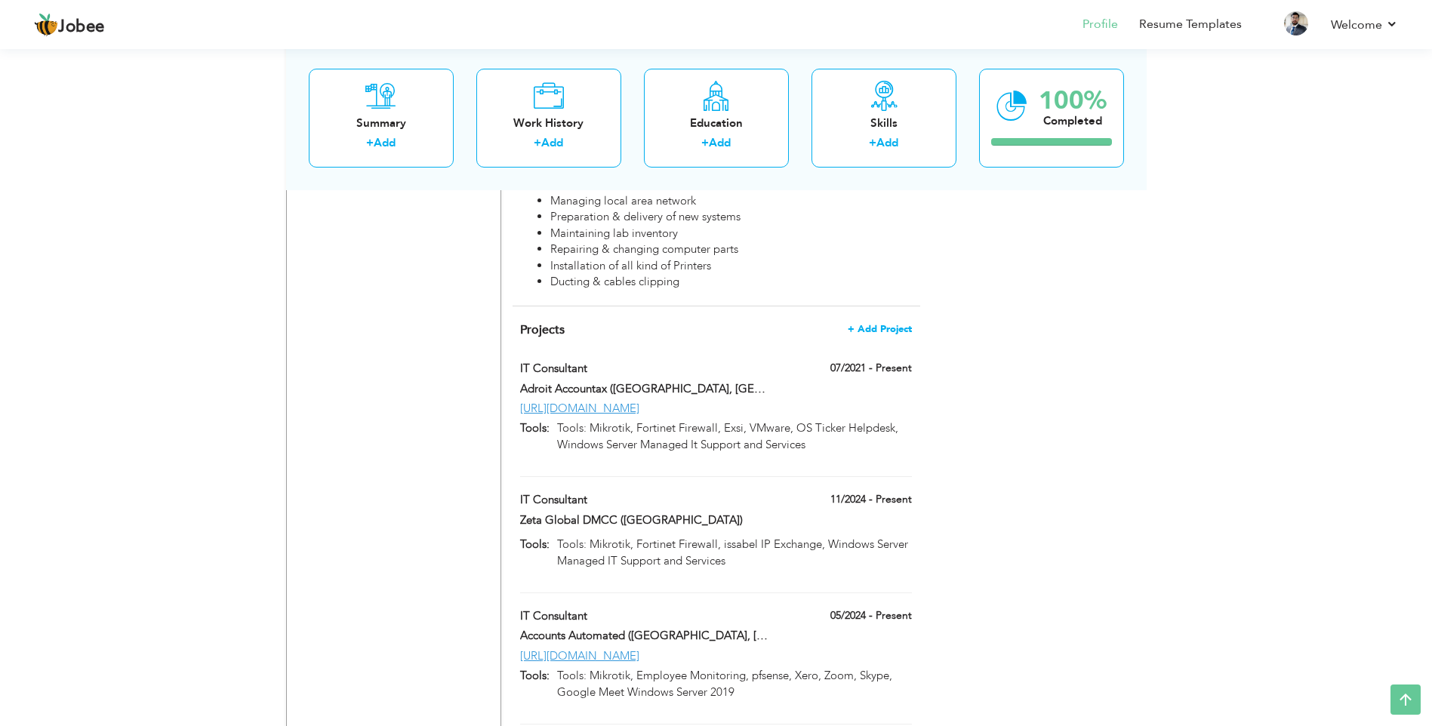
click at [890, 324] on span "+ Add Project" at bounding box center [880, 329] width 64 height 11
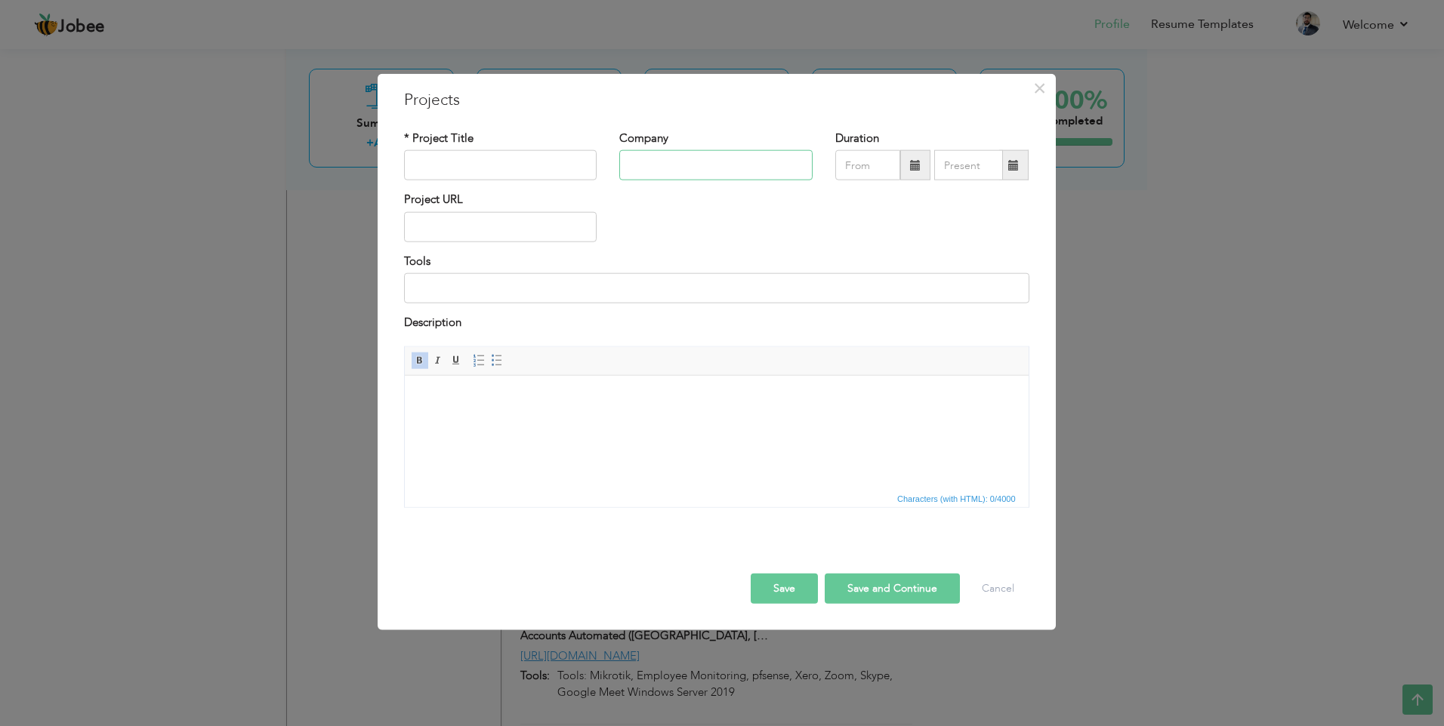
click at [647, 160] on input "text" at bounding box center [715, 165] width 193 height 30
paste input "Dankash - [GEOGRAPHIC_DATA], [GEOGRAPHIC_DATA]"
click at [491, 165] on input "text" at bounding box center [500, 165] width 193 height 30
click at [503, 226] on input "text" at bounding box center [500, 227] width 193 height 30
paste input "[URL][DOMAIN_NAME]"
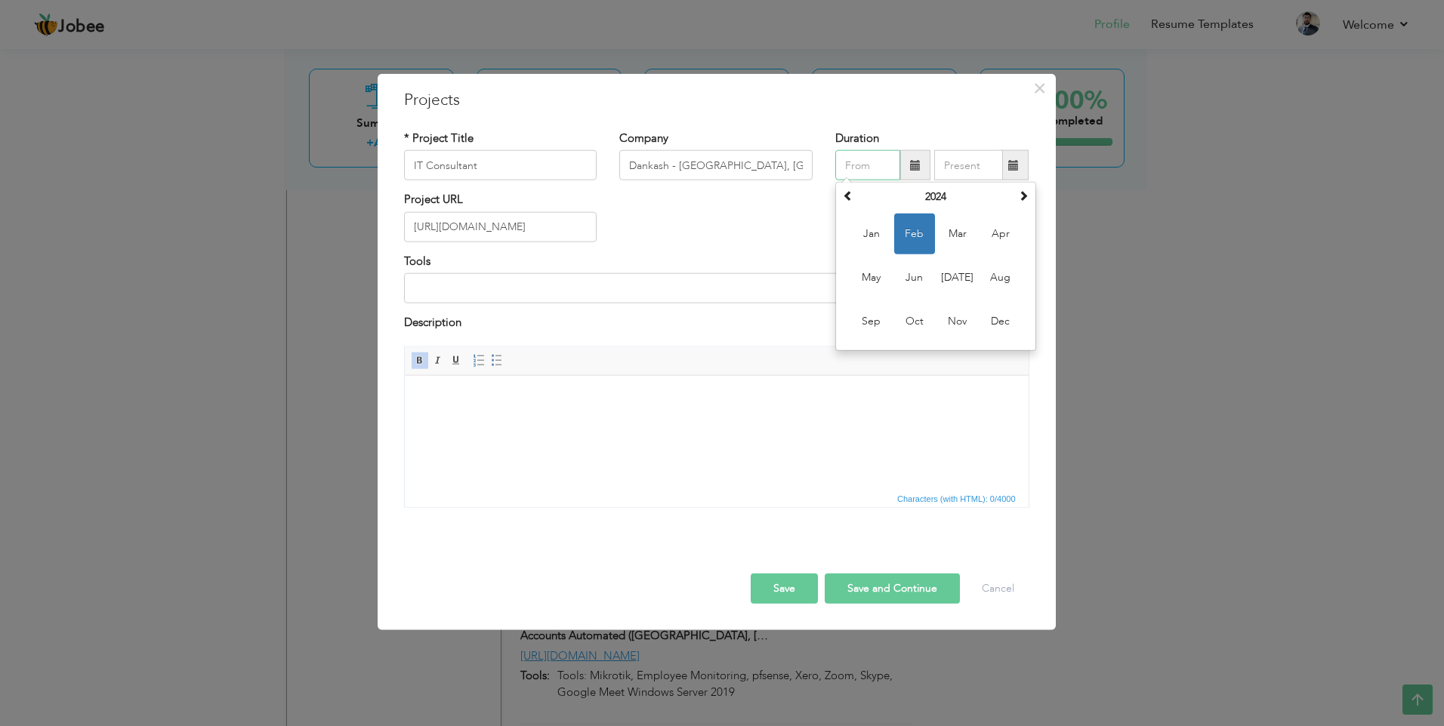
click at [860, 165] on input "text" at bounding box center [867, 165] width 65 height 30
click at [848, 195] on span at bounding box center [848, 195] width 11 height 11
click at [911, 270] on span "Jun" at bounding box center [914, 277] width 41 height 41
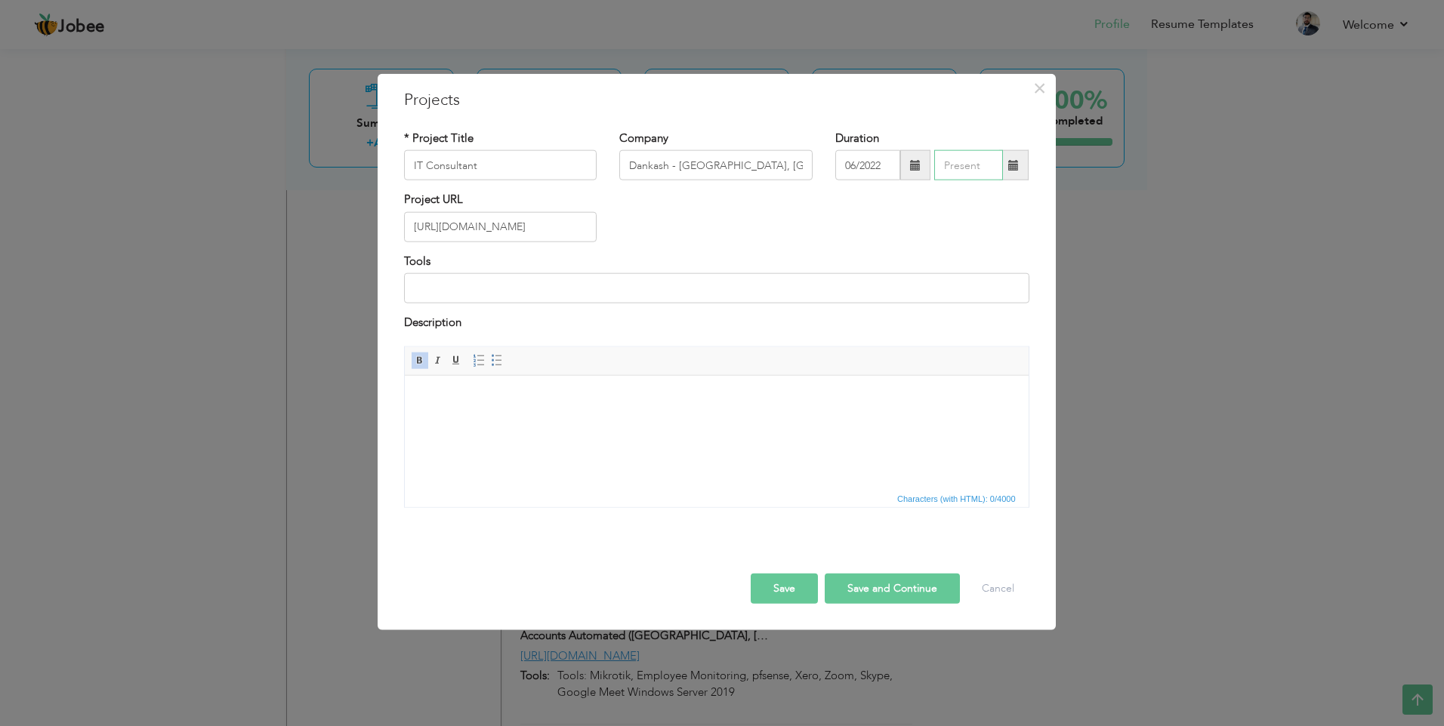
click at [963, 169] on input "text" at bounding box center [968, 165] width 69 height 30
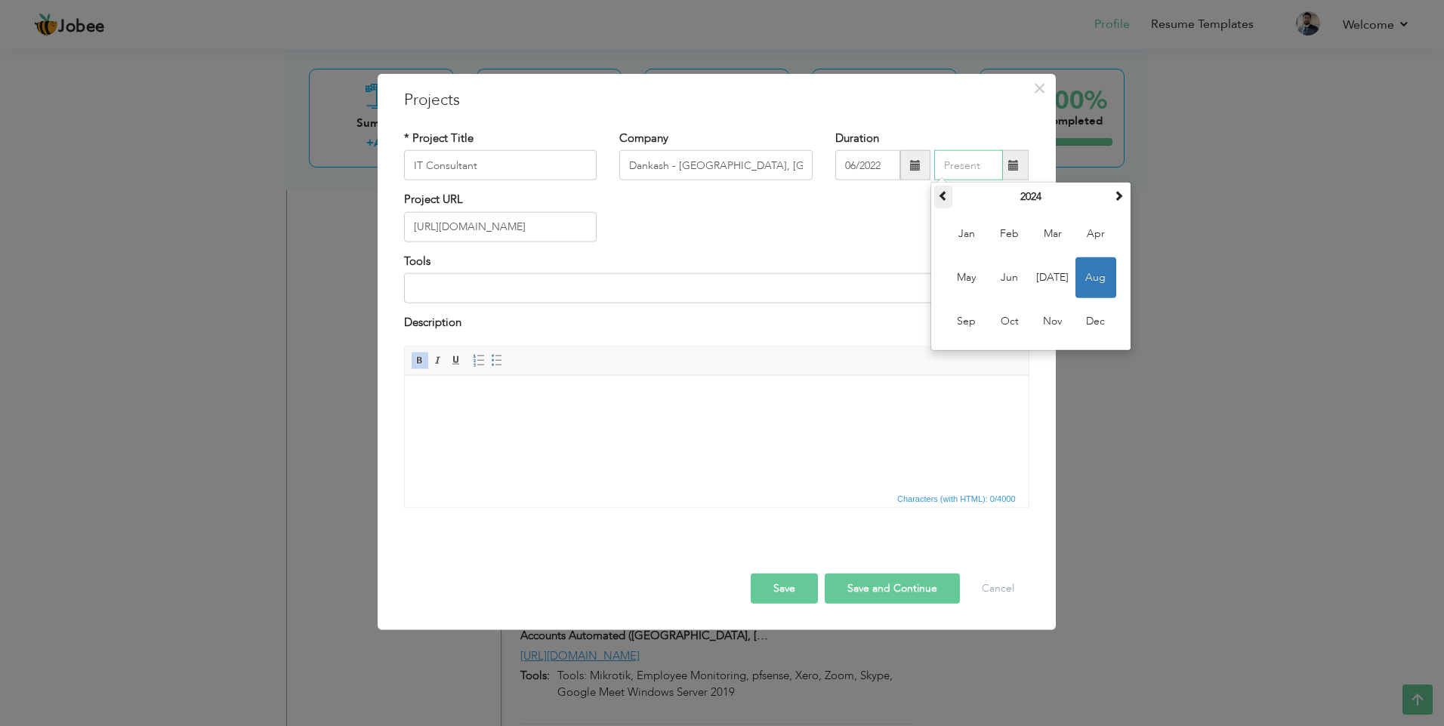
click at [936, 194] on th at bounding box center [943, 197] width 18 height 23
click at [1010, 273] on span "Jun" at bounding box center [1009, 277] width 41 height 41
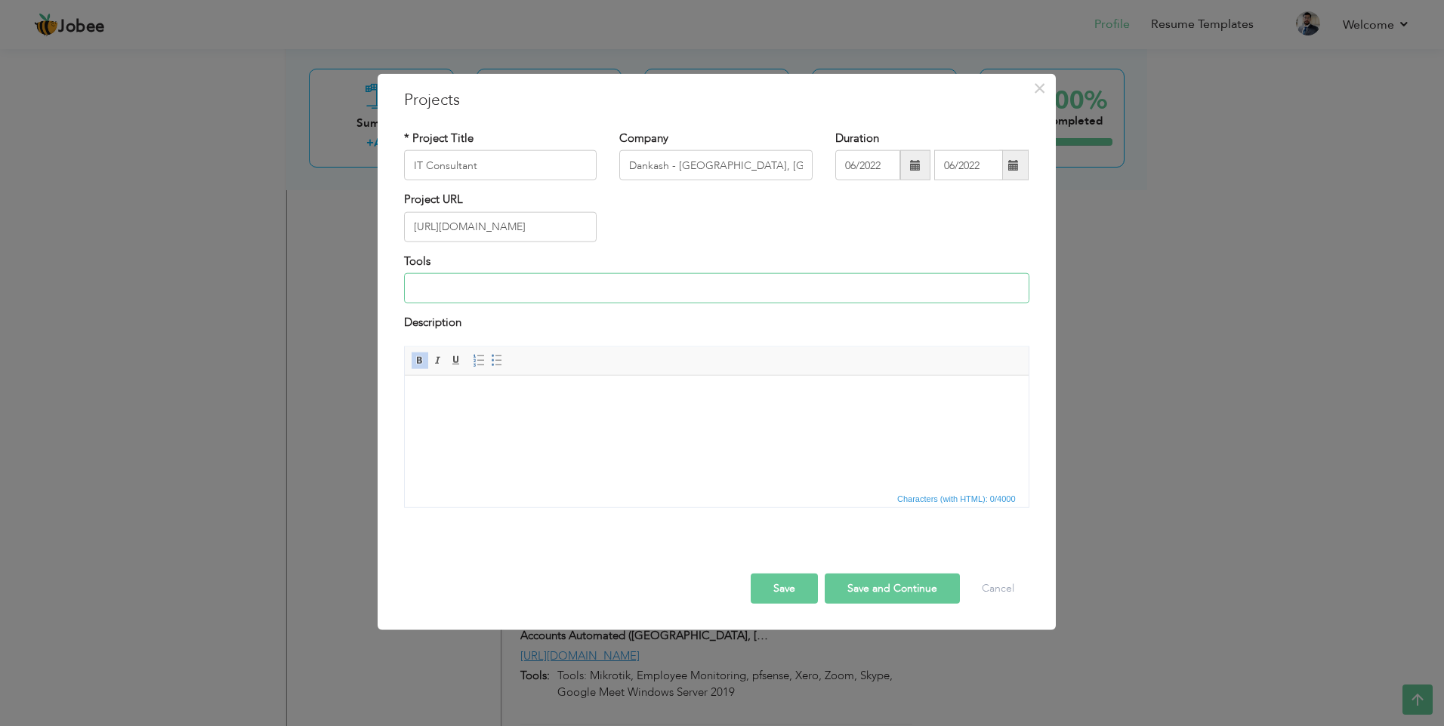
click at [599, 285] on input at bounding box center [716, 288] width 625 height 30
paste input "Mikrotik Load Balance | Fail over | Merge | pfsense, Unifi AC Pro Configuration"
click at [790, 586] on button "Save" at bounding box center [784, 588] width 67 height 30
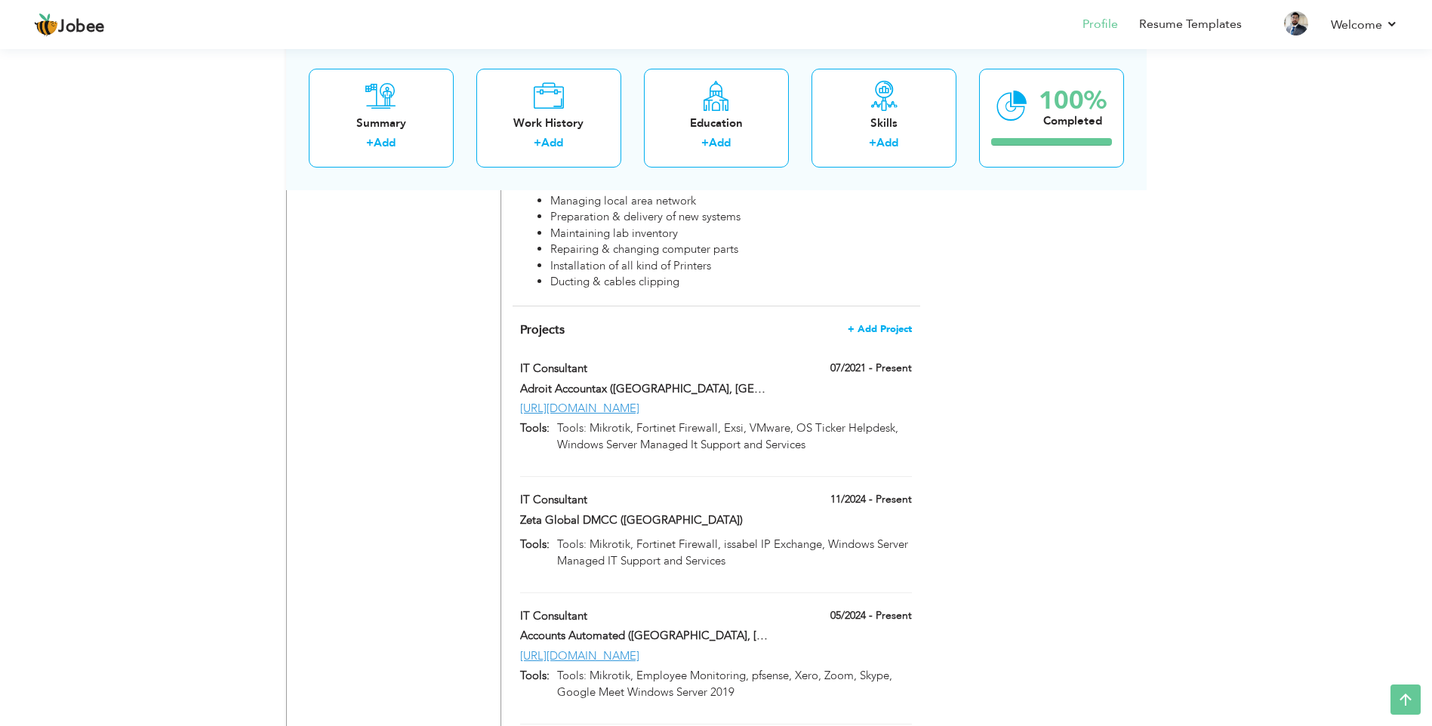
click at [892, 324] on span "+ Add Project" at bounding box center [880, 329] width 64 height 11
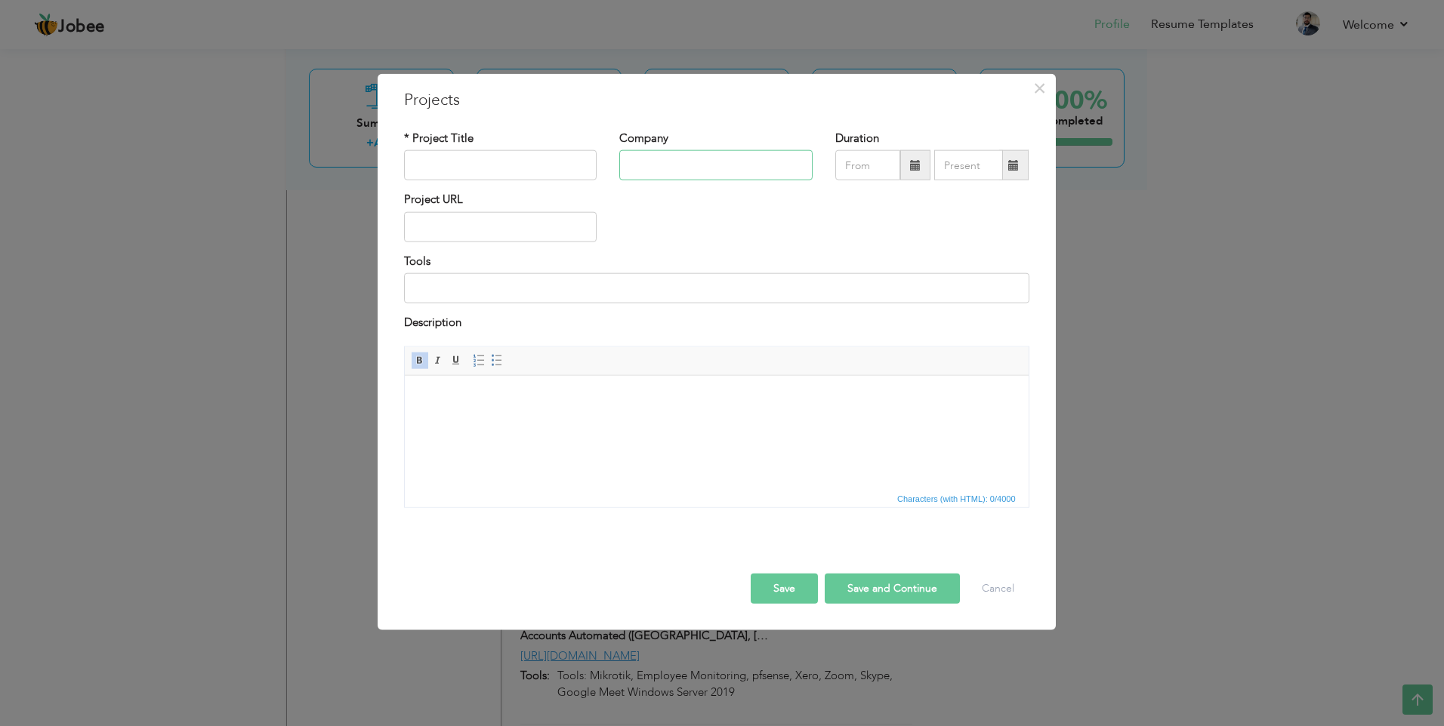
click at [655, 171] on input "text" at bounding box center [715, 165] width 193 height 30
paste input "[GEOGRAPHIC_DATA]"
click at [531, 162] on input "text" at bounding box center [500, 165] width 193 height 30
click at [464, 284] on input at bounding box center [716, 288] width 625 height 30
paste input "Mikrotik, Fortinet Firewall, Exsi, VMware, Windows Server Managed IT Support an…"
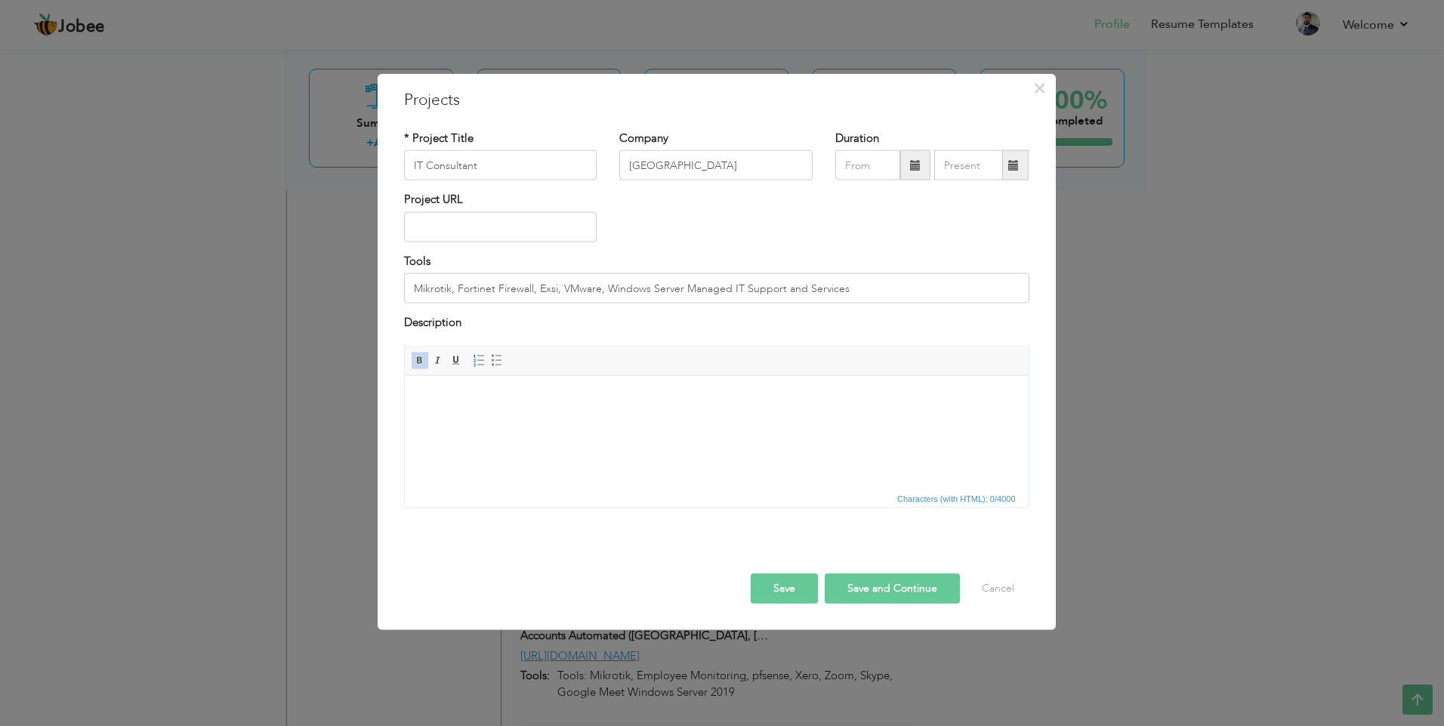
click at [522, 408] on html at bounding box center [716, 398] width 624 height 46
click at [469, 229] on input "text" at bounding box center [500, 227] width 193 height 30
paste input "[URL][DOMAIN_NAME]"
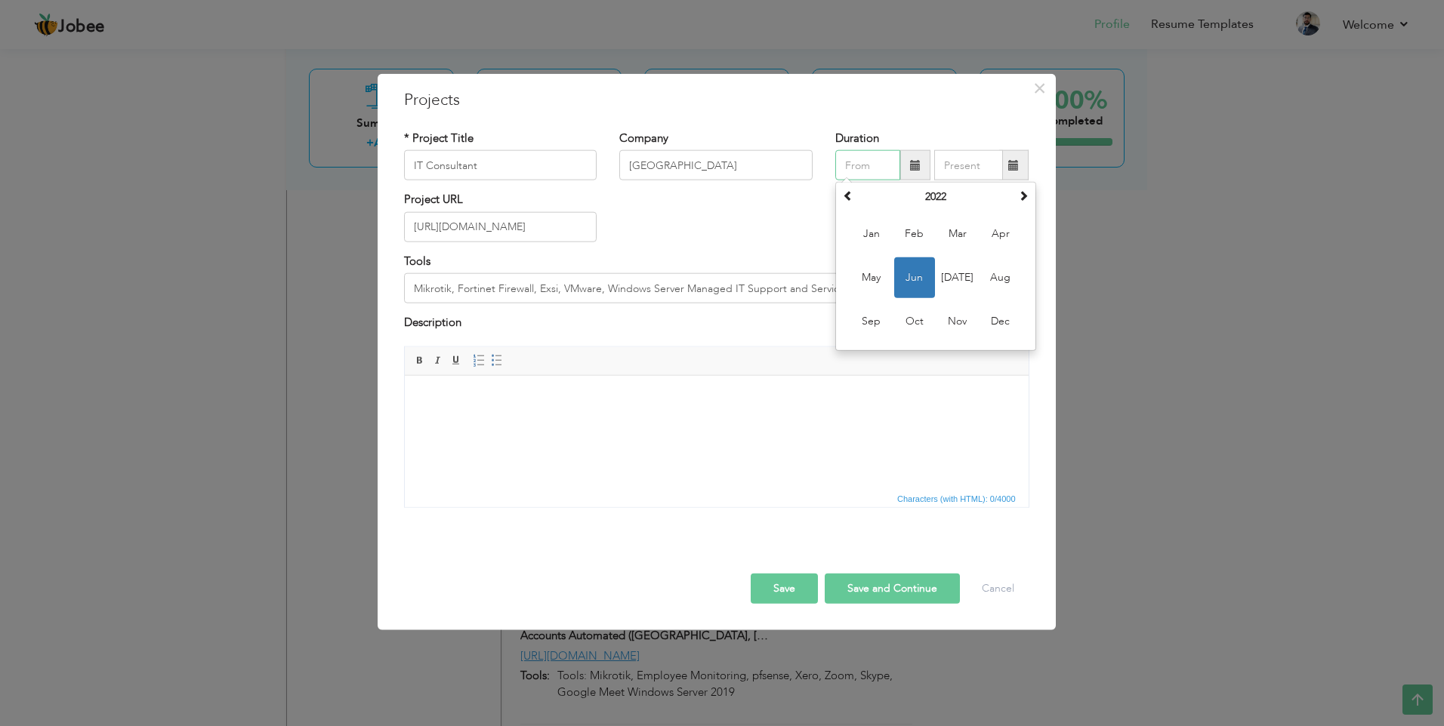
click at [861, 165] on input "text" at bounding box center [867, 165] width 65 height 30
click at [916, 233] on span "Feb" at bounding box center [914, 234] width 41 height 41
click at [973, 166] on input "text" at bounding box center [968, 165] width 69 height 30
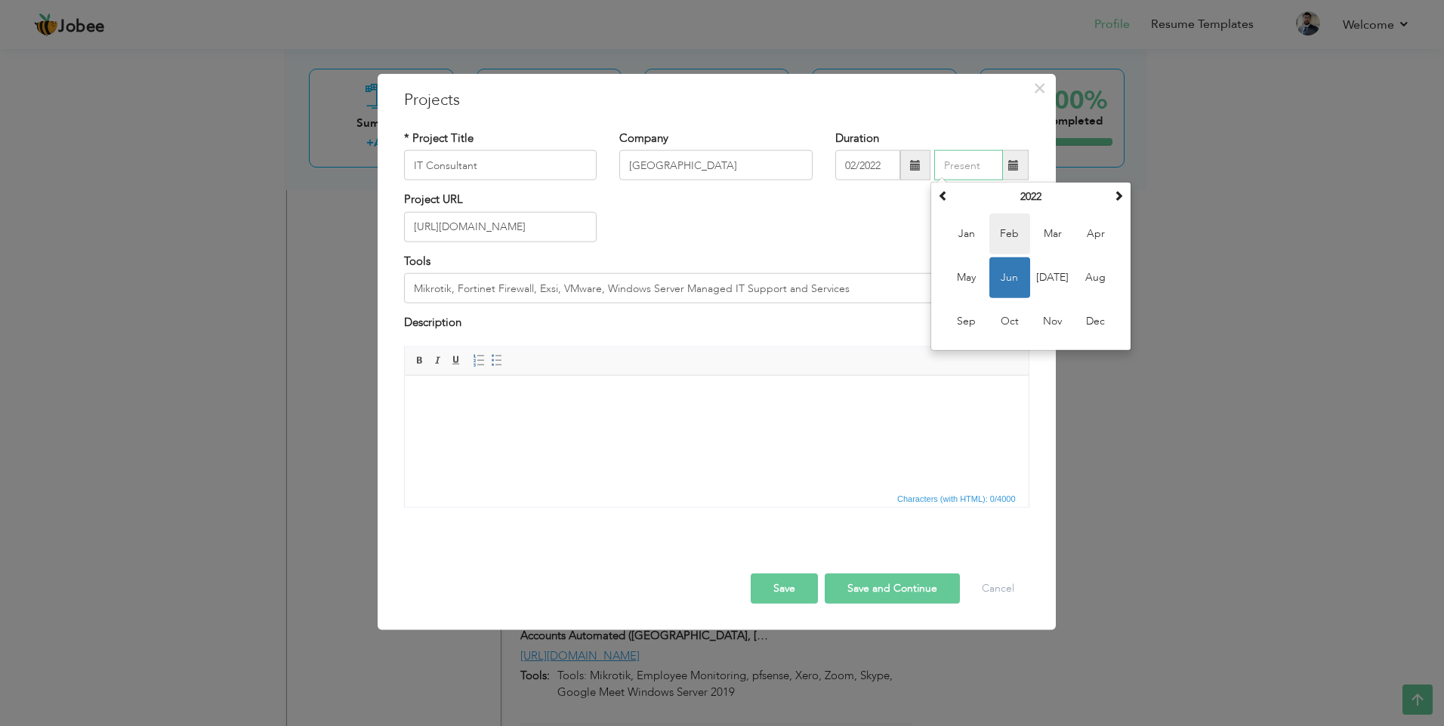
click at [1006, 230] on span "Feb" at bounding box center [1009, 234] width 41 height 41
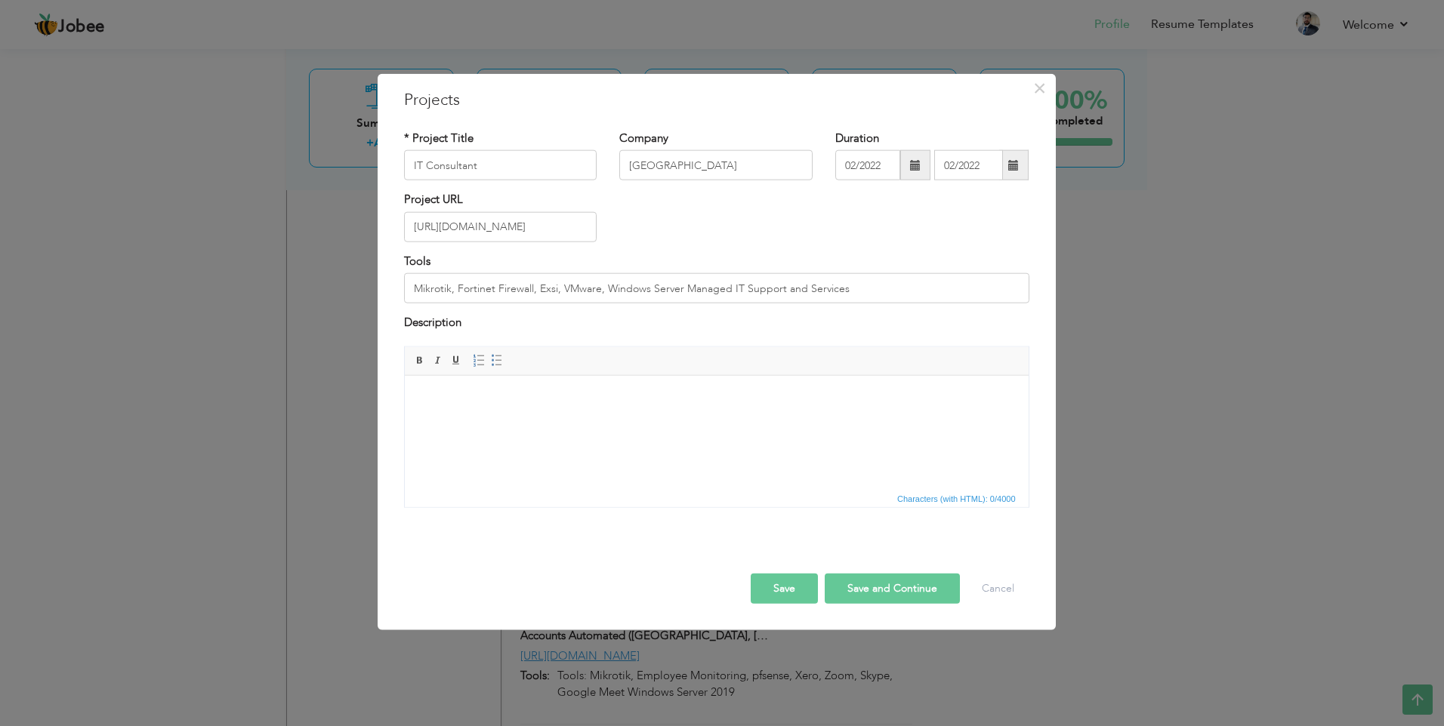
click at [769, 587] on button "Save" at bounding box center [784, 588] width 67 height 30
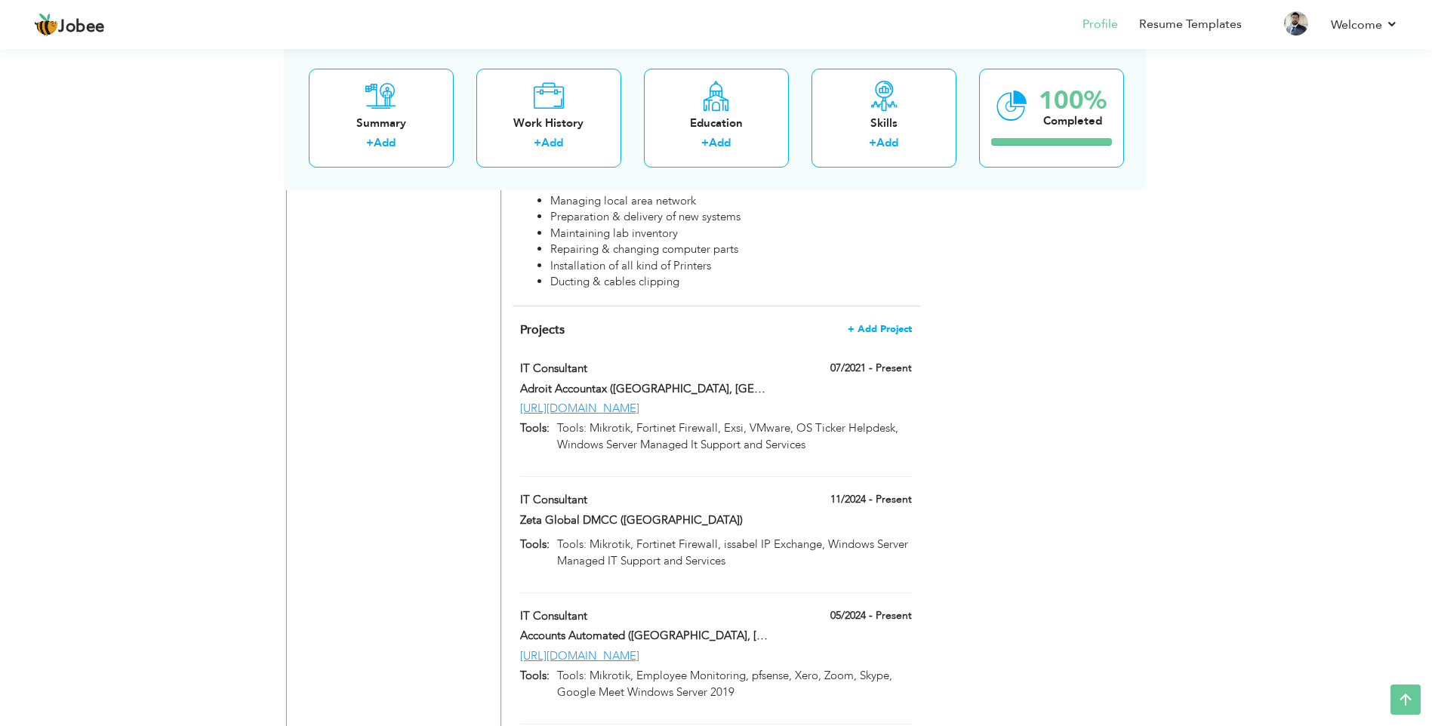
click at [889, 324] on span "+ Add Project" at bounding box center [880, 329] width 64 height 11
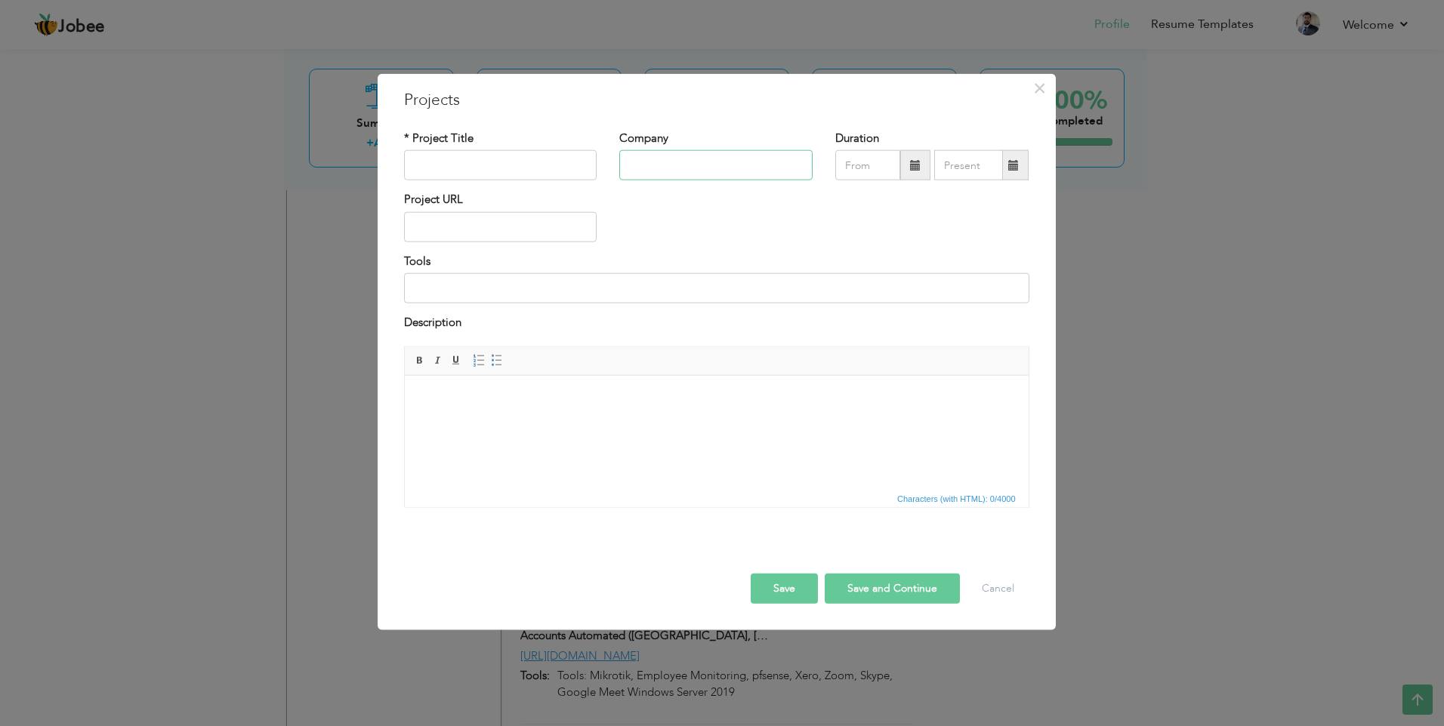
click at [674, 162] on input "text" at bounding box center [715, 165] width 193 height 30
paste input "Raaziq International Pvt. Ltd - [GEOGRAPHIC_DATA], [GEOGRAPHIC_DATA]"
click at [523, 416] on html at bounding box center [716, 398] width 624 height 46
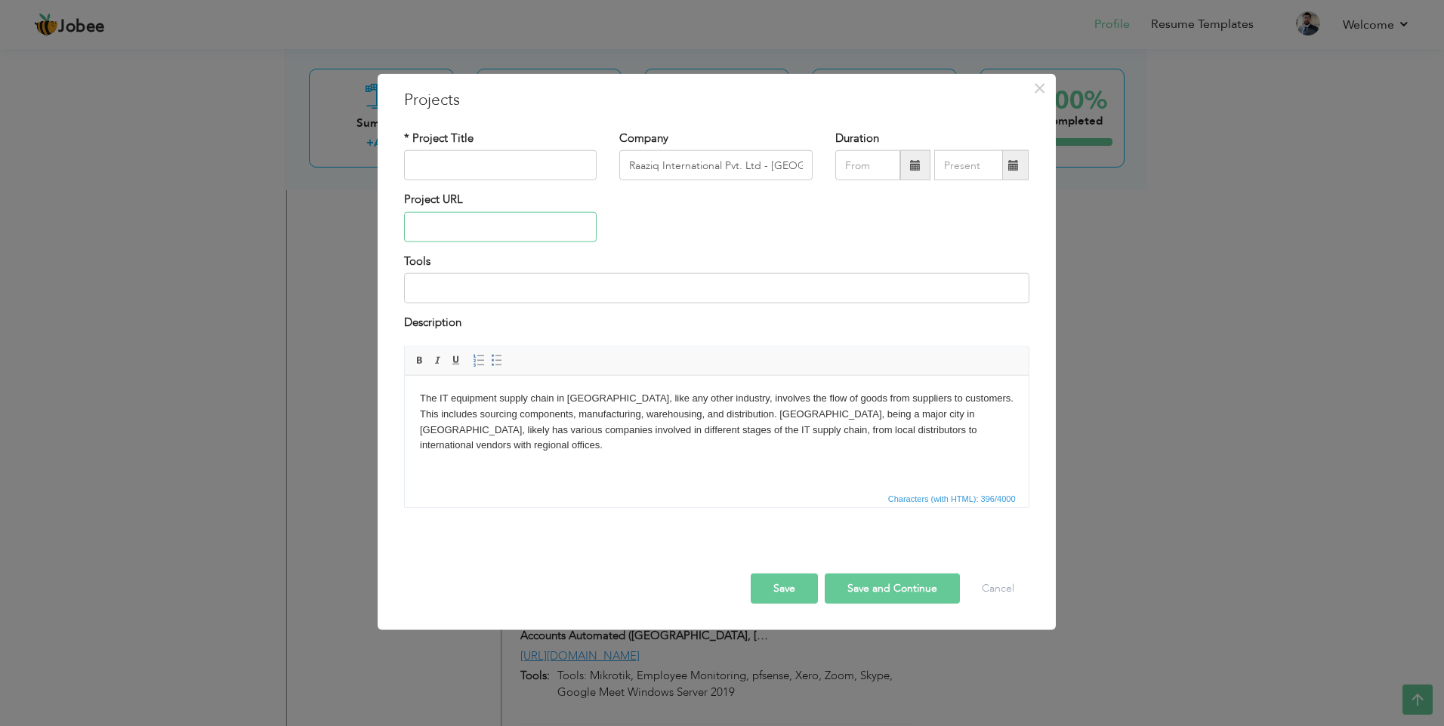
click at [455, 231] on input "text" at bounding box center [500, 227] width 193 height 30
click at [781, 587] on button "Save" at bounding box center [784, 588] width 67 height 30
paste input "IT equipment supply"
click at [798, 586] on button "Save" at bounding box center [784, 588] width 67 height 30
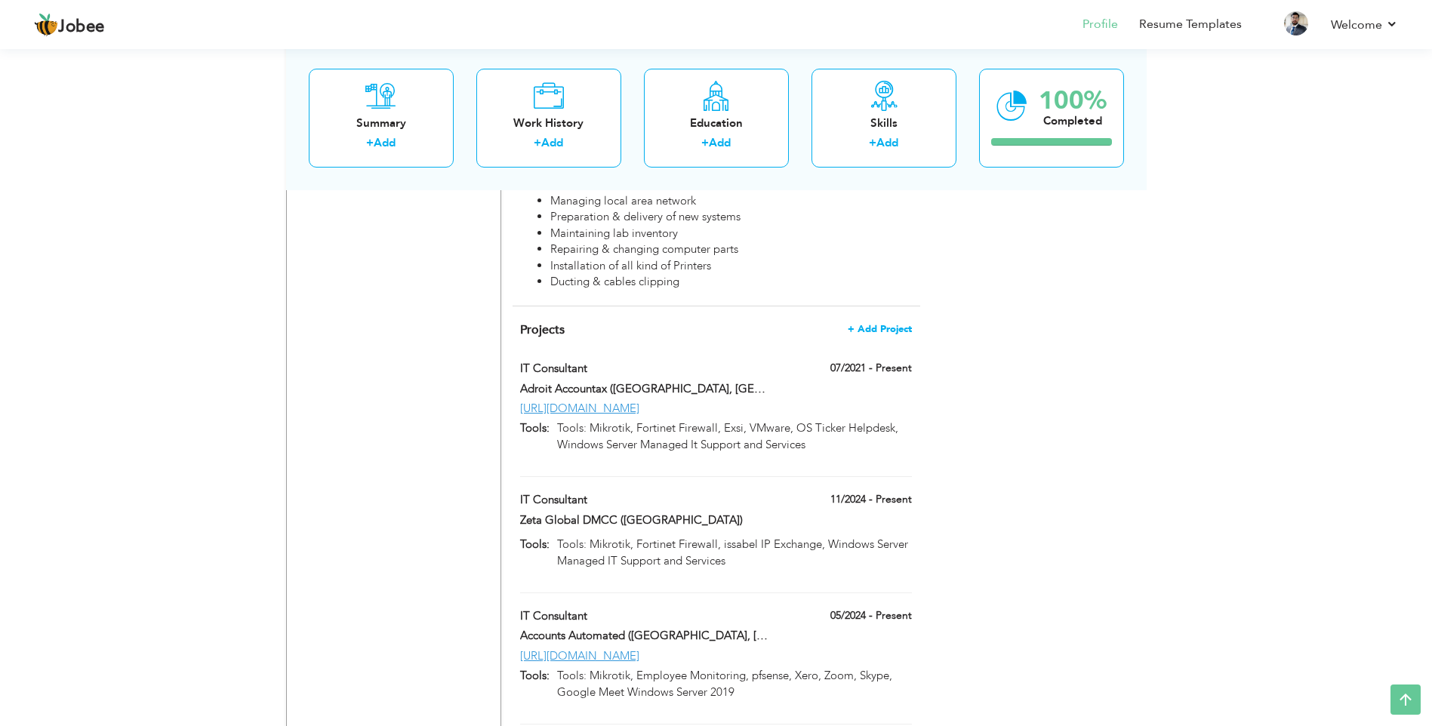
click at [877, 324] on span "+ Add Project" at bounding box center [880, 329] width 64 height 11
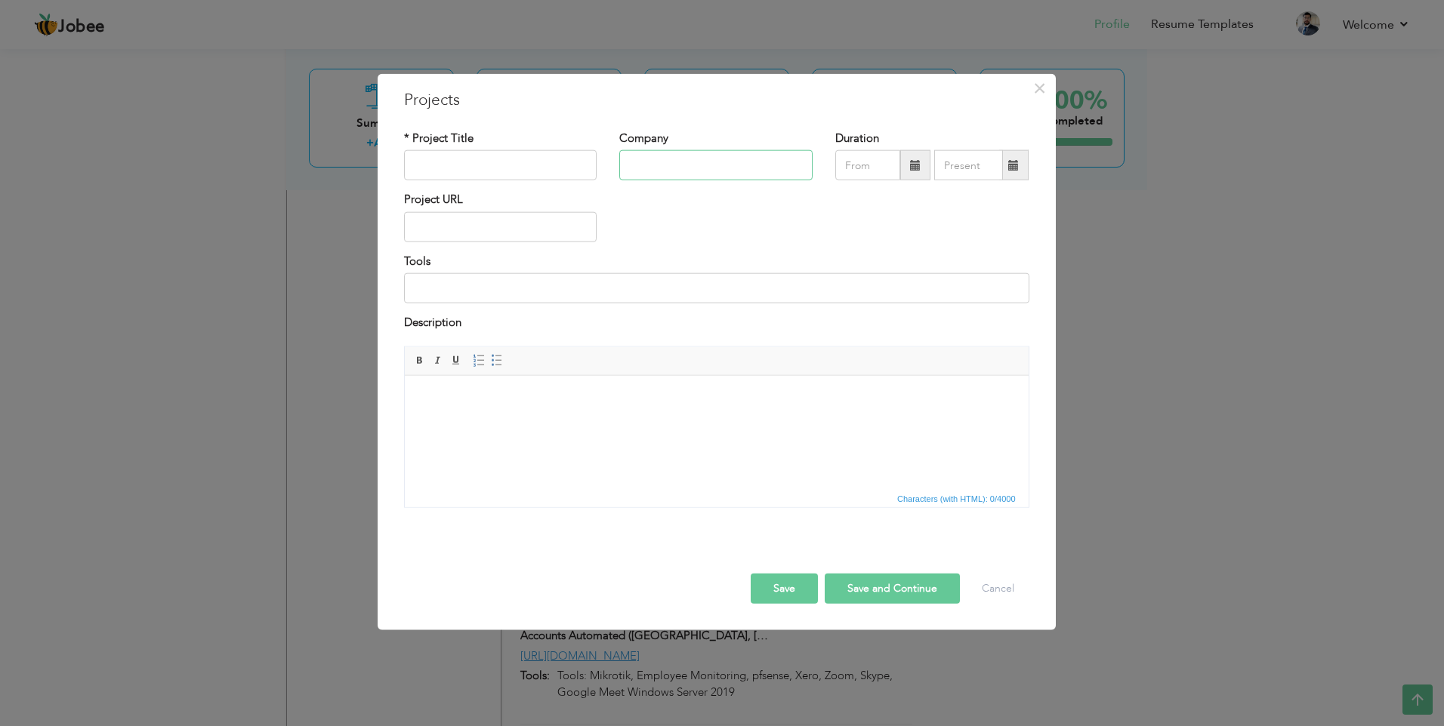
click at [666, 167] on input "text" at bounding box center [715, 165] width 193 height 30
paste input "Dyson Research Labs (Pvt) Ltd - [GEOGRAPHIC_DATA], [GEOGRAPHIC_DATA]"
click at [510, 164] on input "text" at bounding box center [500, 165] width 193 height 30
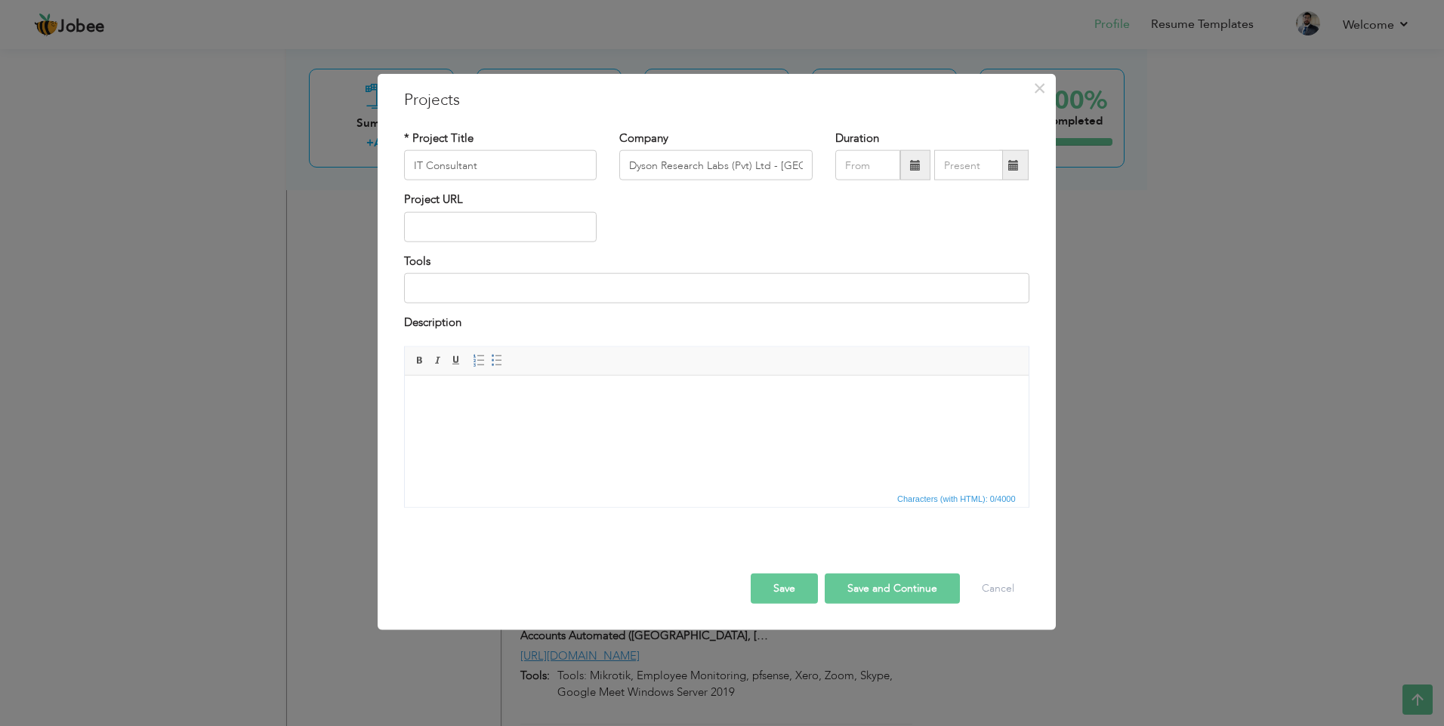
click at [495, 403] on body at bounding box center [715, 398] width 593 height 16
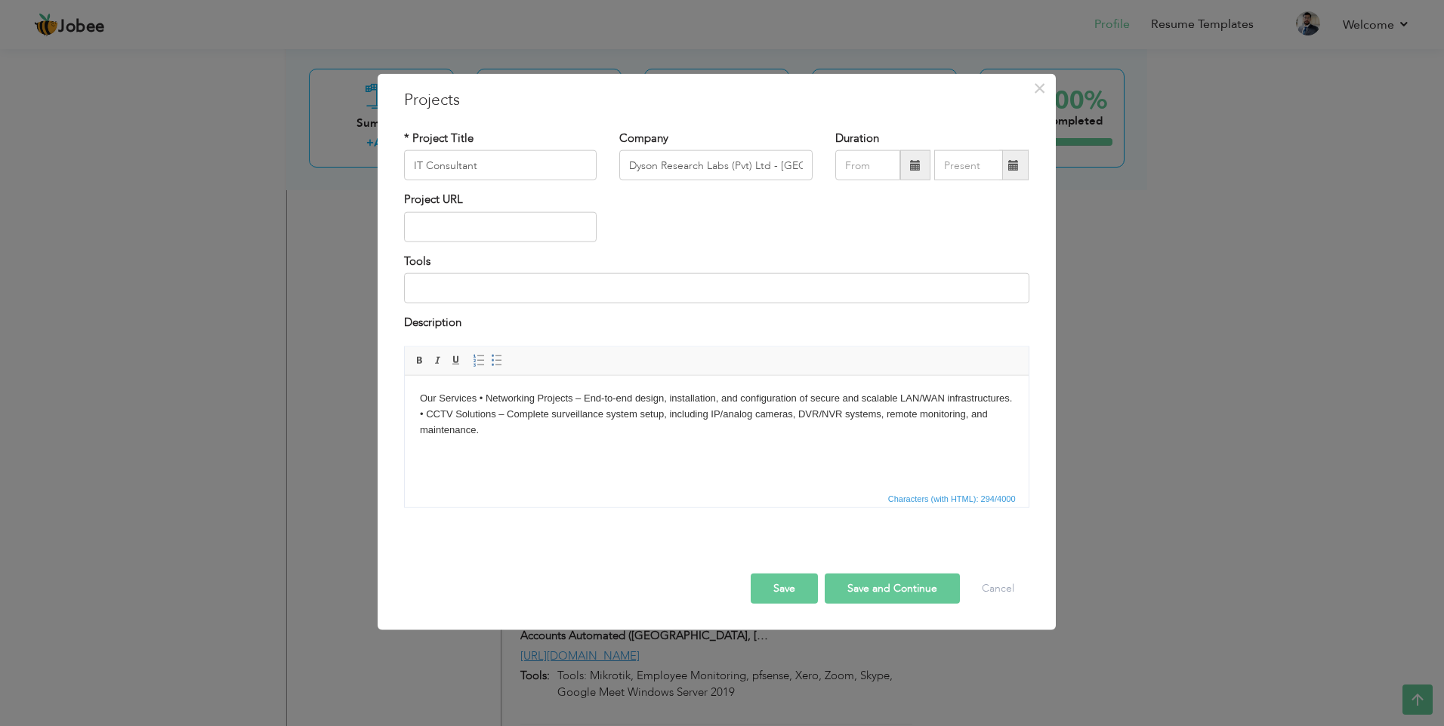
click at [479, 399] on body "Our Services • Networking Projects – End-to-end design, installation, and confi…" at bounding box center [715, 413] width 593 height 47
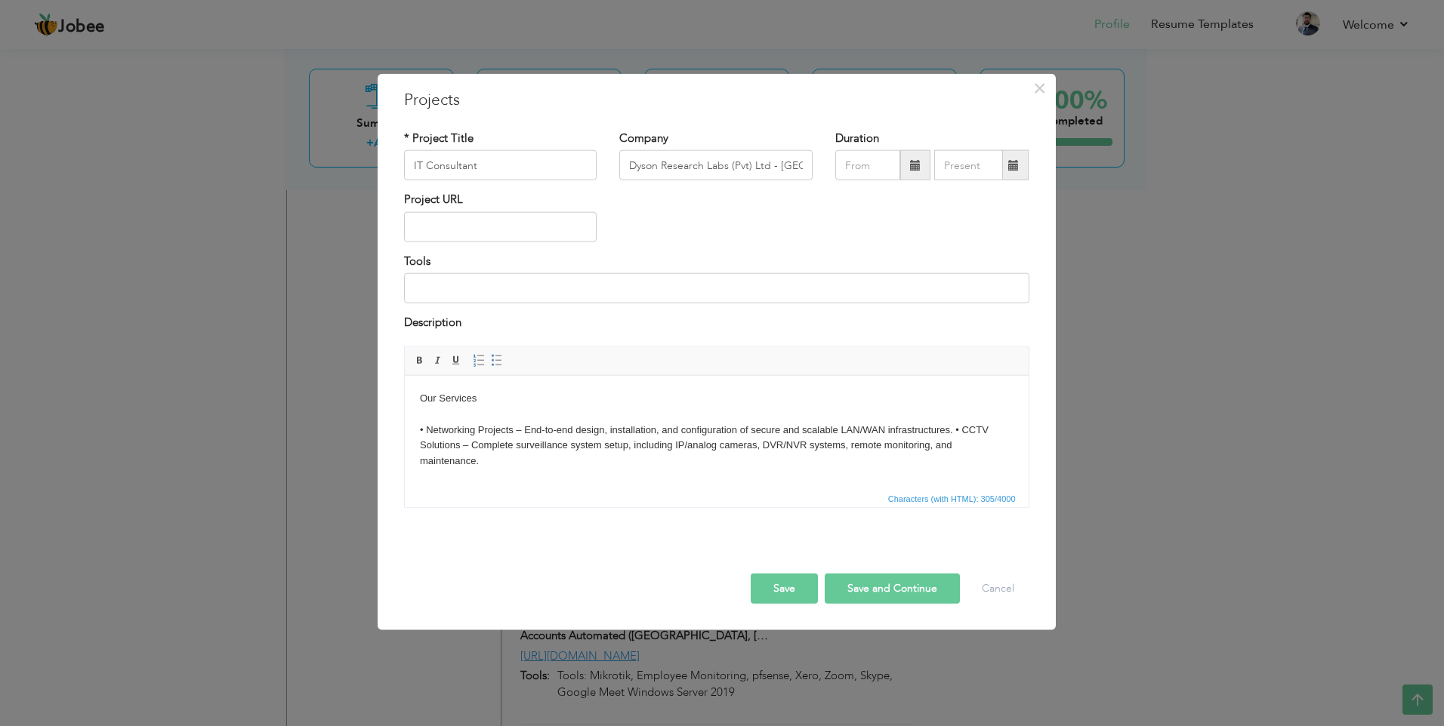
click at [954, 432] on body "Our Services ​​​​​​​ • Networking Projects – End-to-end design, installation, a…" at bounding box center [715, 429] width 593 height 79
drag, startPoint x: 478, startPoint y: 396, endPoint x: 354, endPoint y: 384, distance: 124.4
click at [404, 384] on html "Our Services • Networking Projects – End-to-end design, installation, and confi…" at bounding box center [716, 429] width 624 height 109
click at [504, 400] on body "Our Services • Networking Projects – End-to-end design, installation, and confi…" at bounding box center [715, 429] width 593 height 79
click at [486, 233] on input "text" at bounding box center [500, 227] width 193 height 30
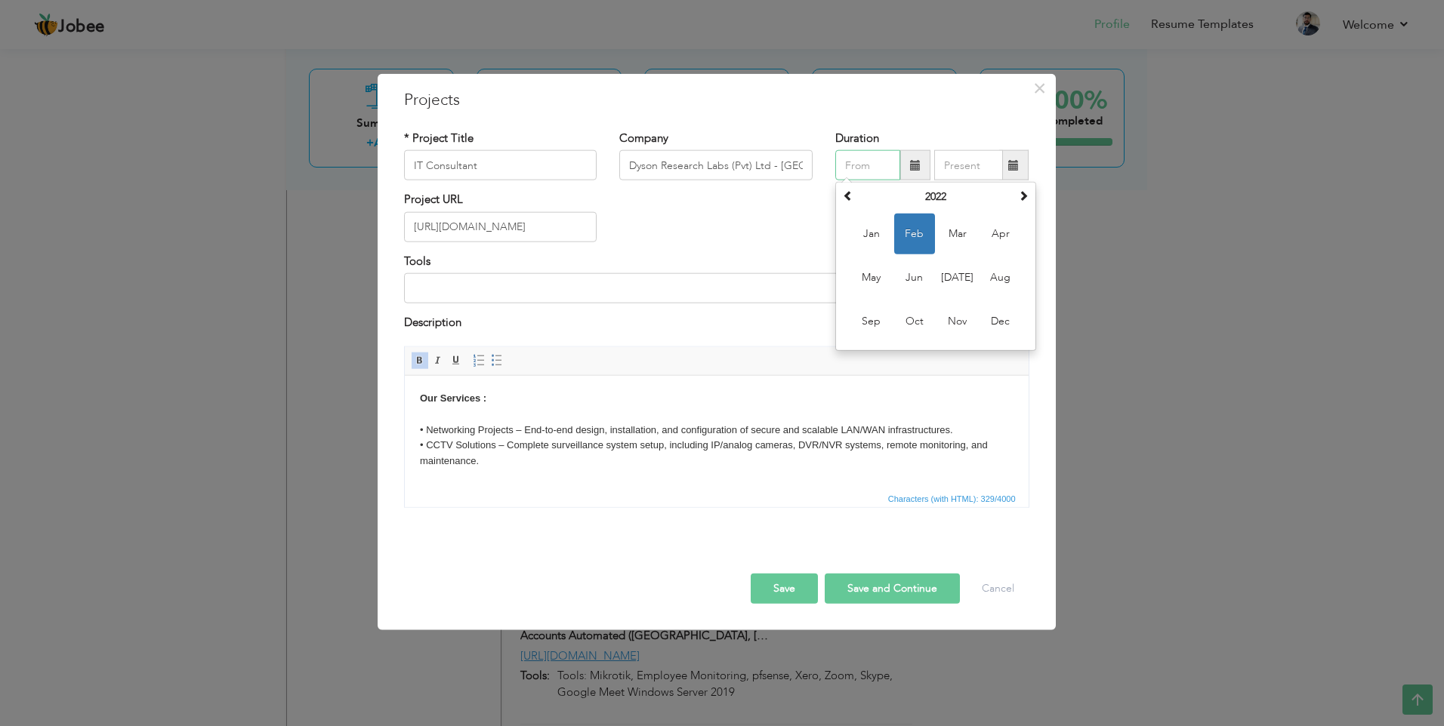
click at [877, 164] on input "text" at bounding box center [867, 165] width 65 height 30
click at [847, 194] on span at bounding box center [848, 195] width 11 height 11
click at [877, 317] on span "Sep" at bounding box center [871, 321] width 41 height 41
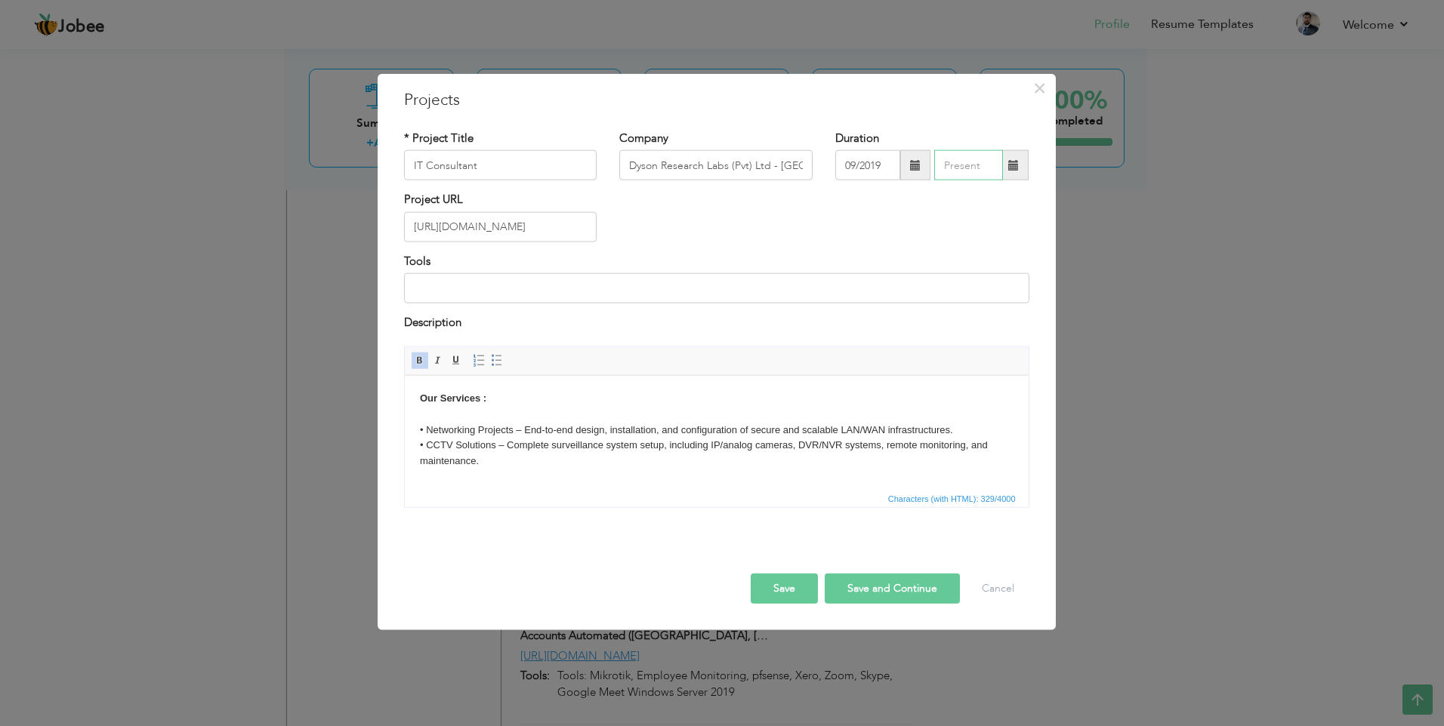
click at [965, 164] on input "text" at bounding box center [968, 165] width 69 height 30
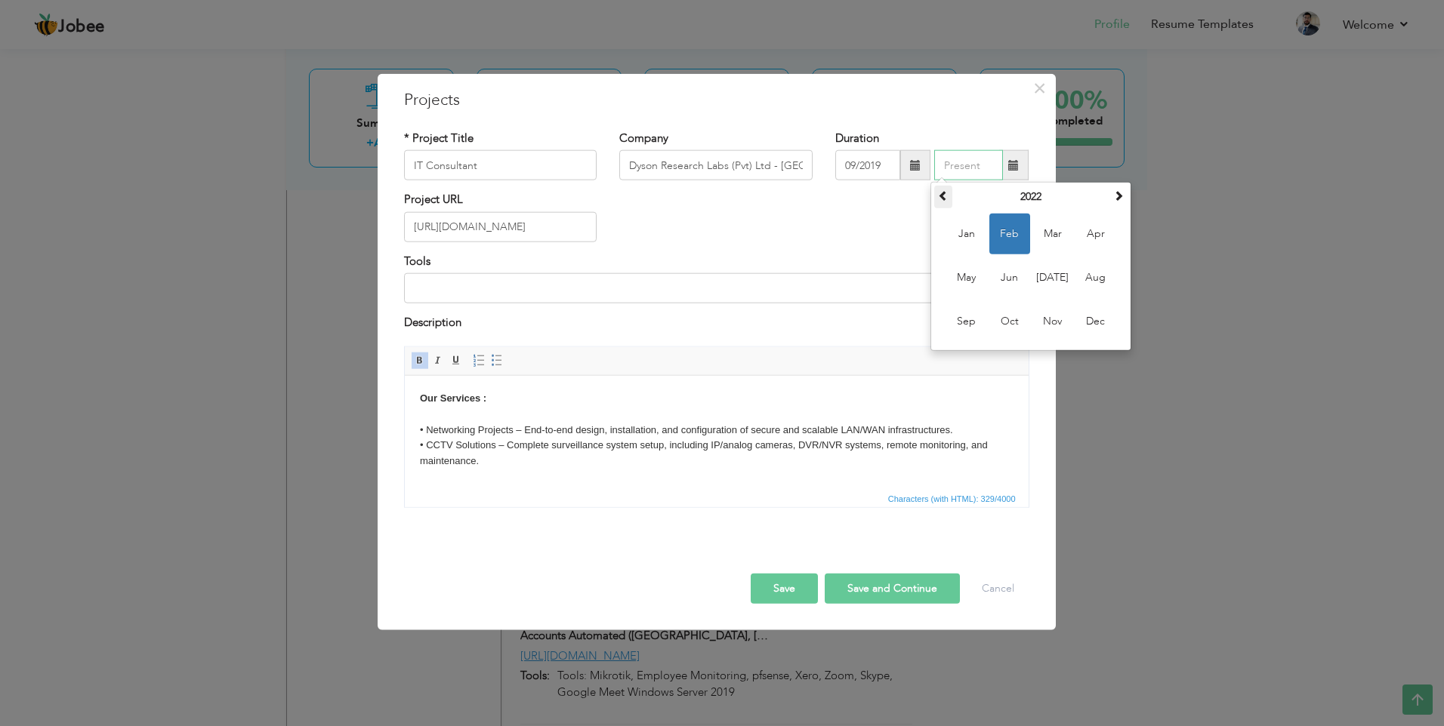
click at [942, 194] on span at bounding box center [943, 195] width 11 height 11
click at [1049, 321] on span "Nov" at bounding box center [1052, 321] width 41 height 41
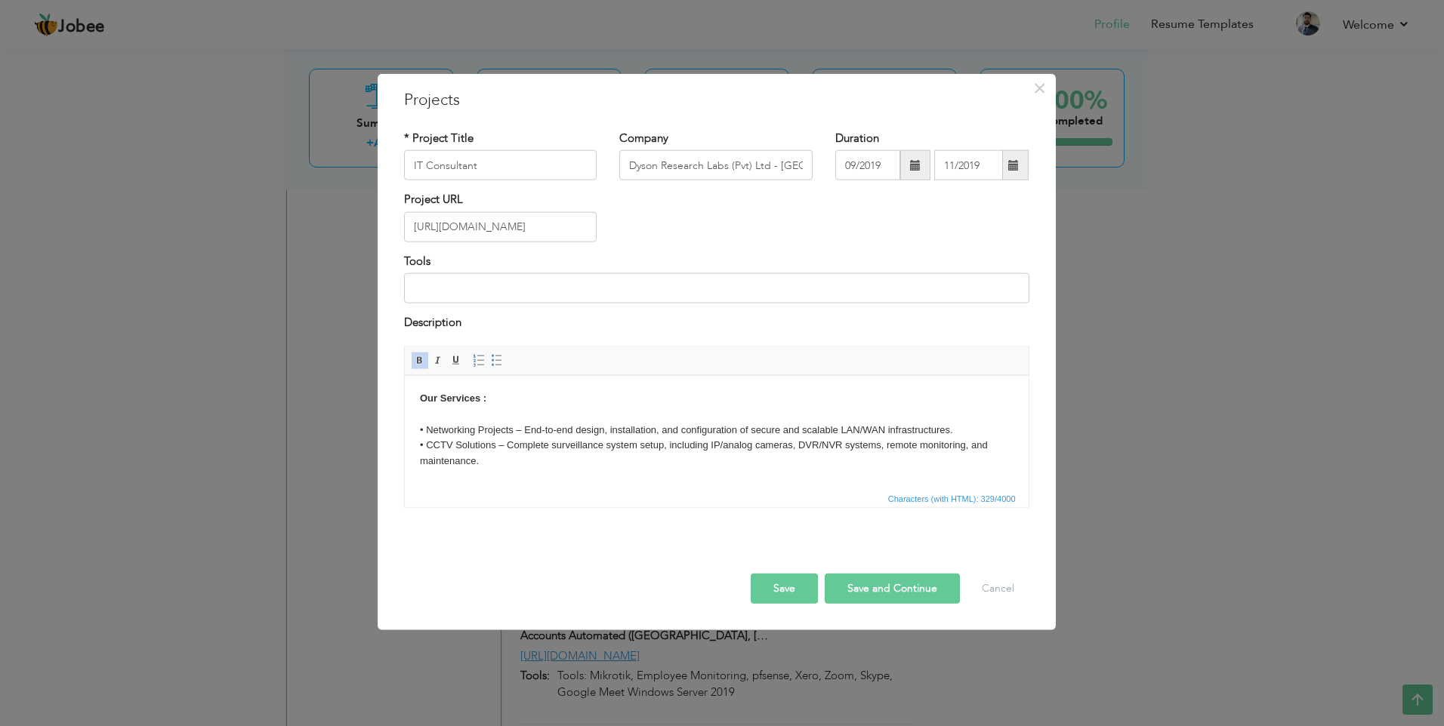
click at [781, 581] on button "Save" at bounding box center [784, 588] width 67 height 30
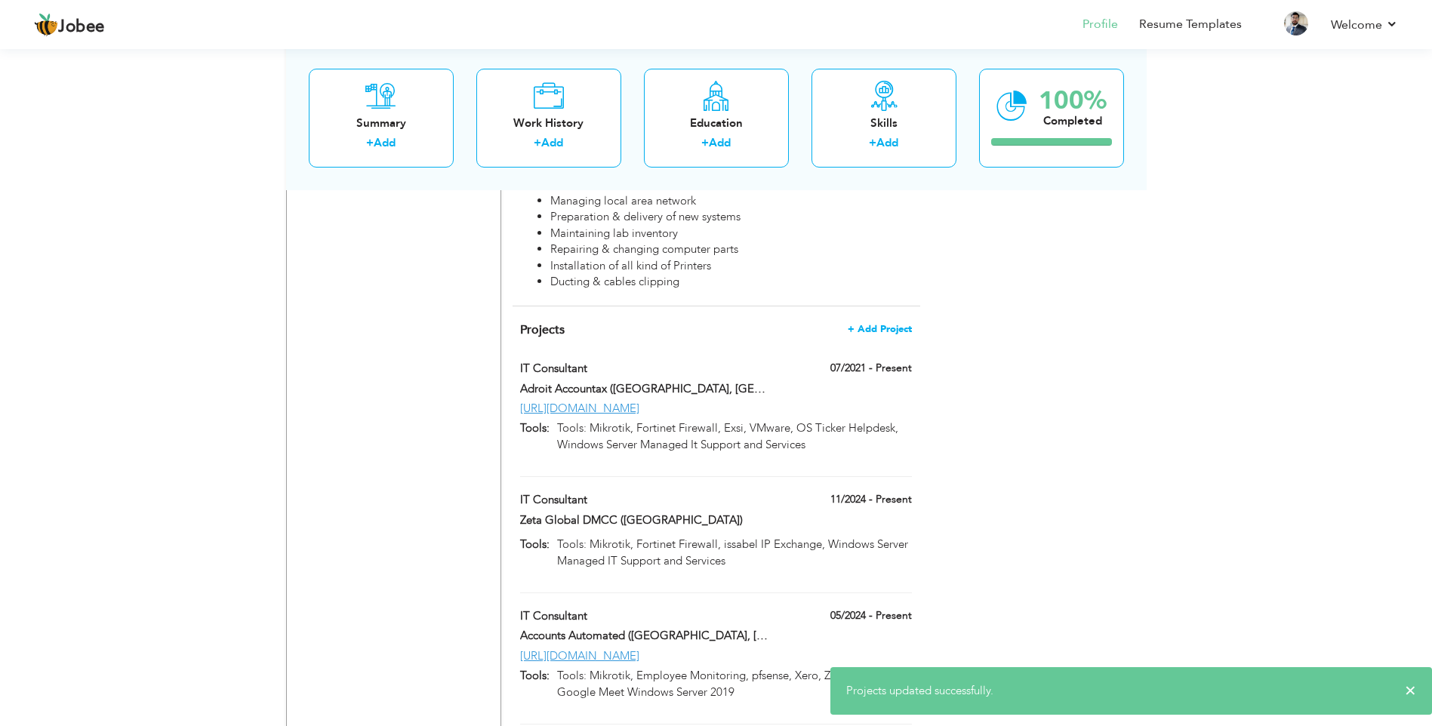
click at [879, 324] on span "+ Add Project" at bounding box center [880, 329] width 64 height 11
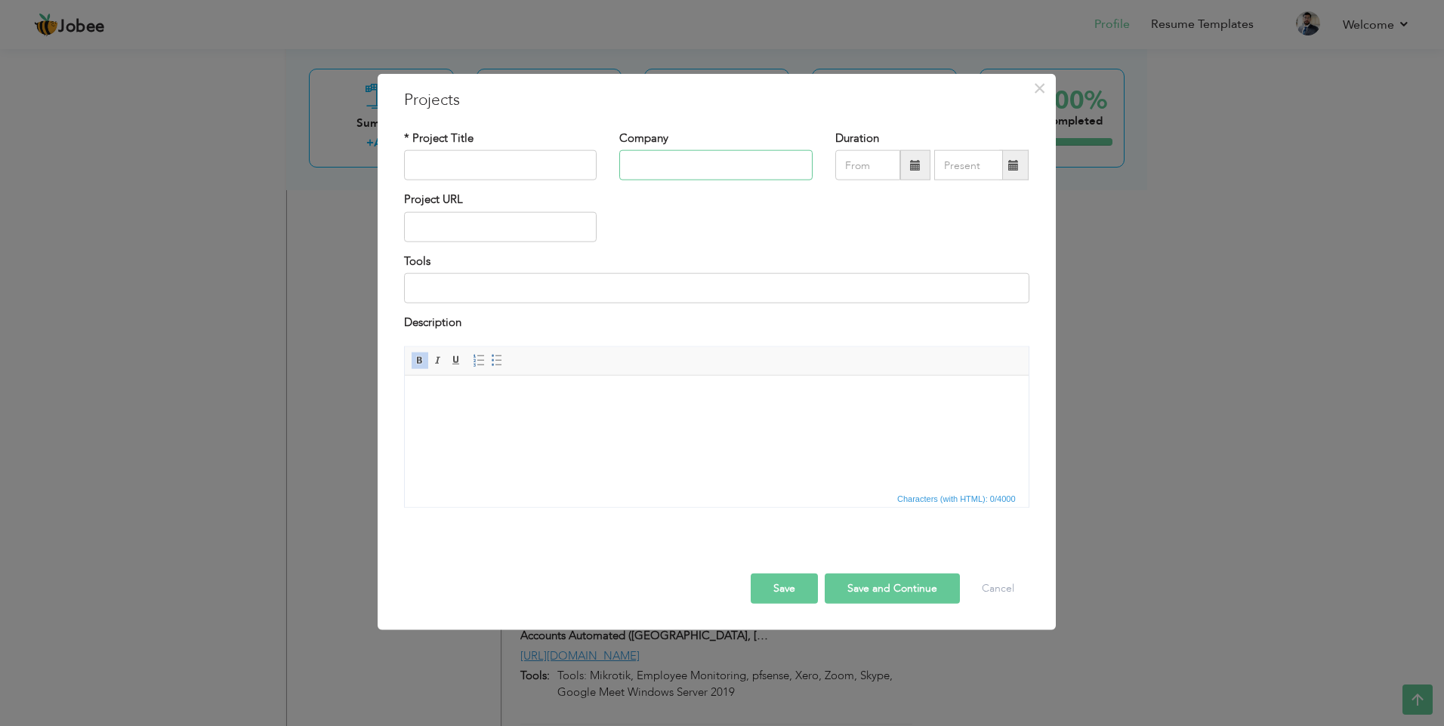
click at [661, 158] on input "text" at bounding box center [715, 165] width 193 height 30
paste input "Gold Label International - [GEOGRAPHIC_DATA], [GEOGRAPHIC_DATA]"
click at [513, 161] on input "text" at bounding box center [500, 165] width 193 height 30
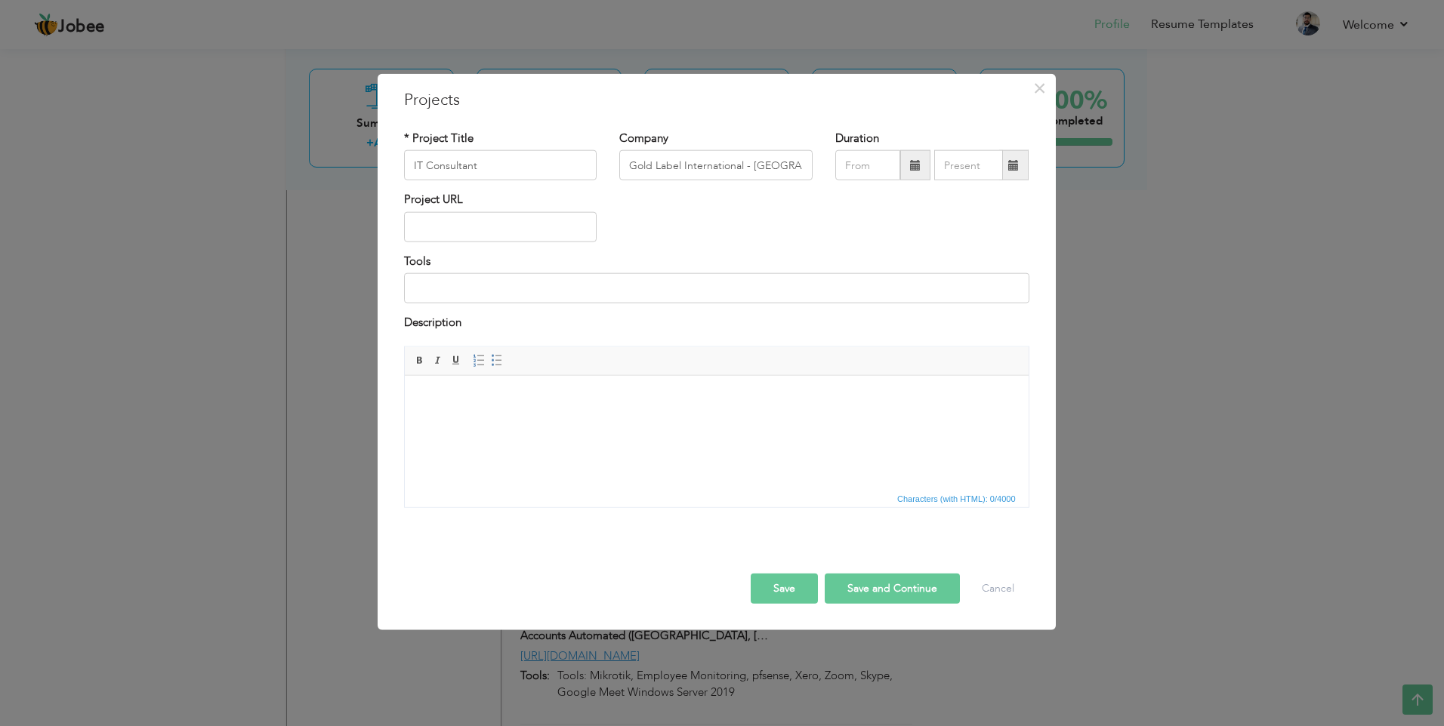
click at [538, 412] on html at bounding box center [716, 398] width 624 height 46
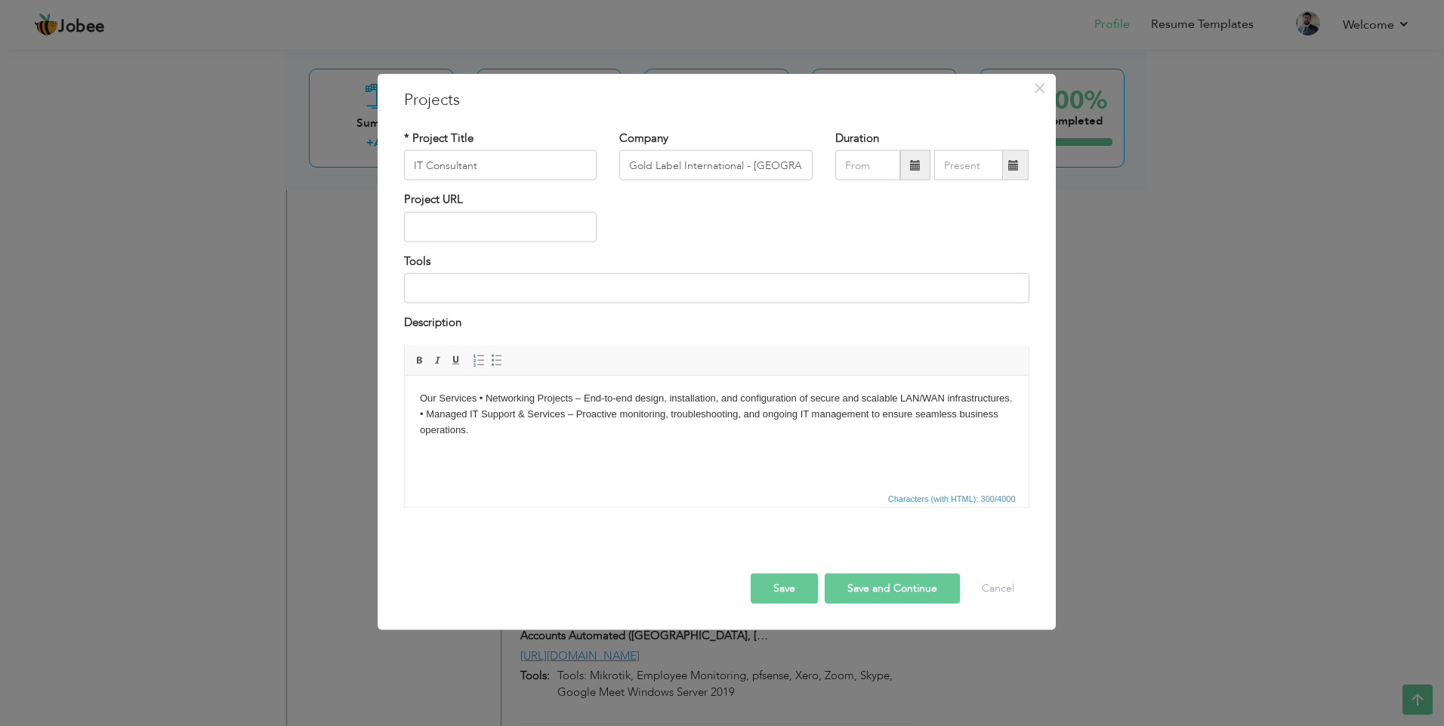
click at [482, 393] on body "Our Services • Networking Projects – End-to-end design, installation, and confi…" at bounding box center [715, 413] width 593 height 47
click at [481, 394] on body "Our Services • Networking Projects – End-to-end design, installation, and confi…" at bounding box center [715, 413] width 593 height 47
click at [507, 394] on body "Our Services • Networking Projects – End-to-end design, installation, and confi…" at bounding box center [715, 413] width 593 height 47
click at [479, 398] on body "Our Services • Networking Projects – End-to-end design, installation, and confi…" at bounding box center [715, 413] width 593 height 47
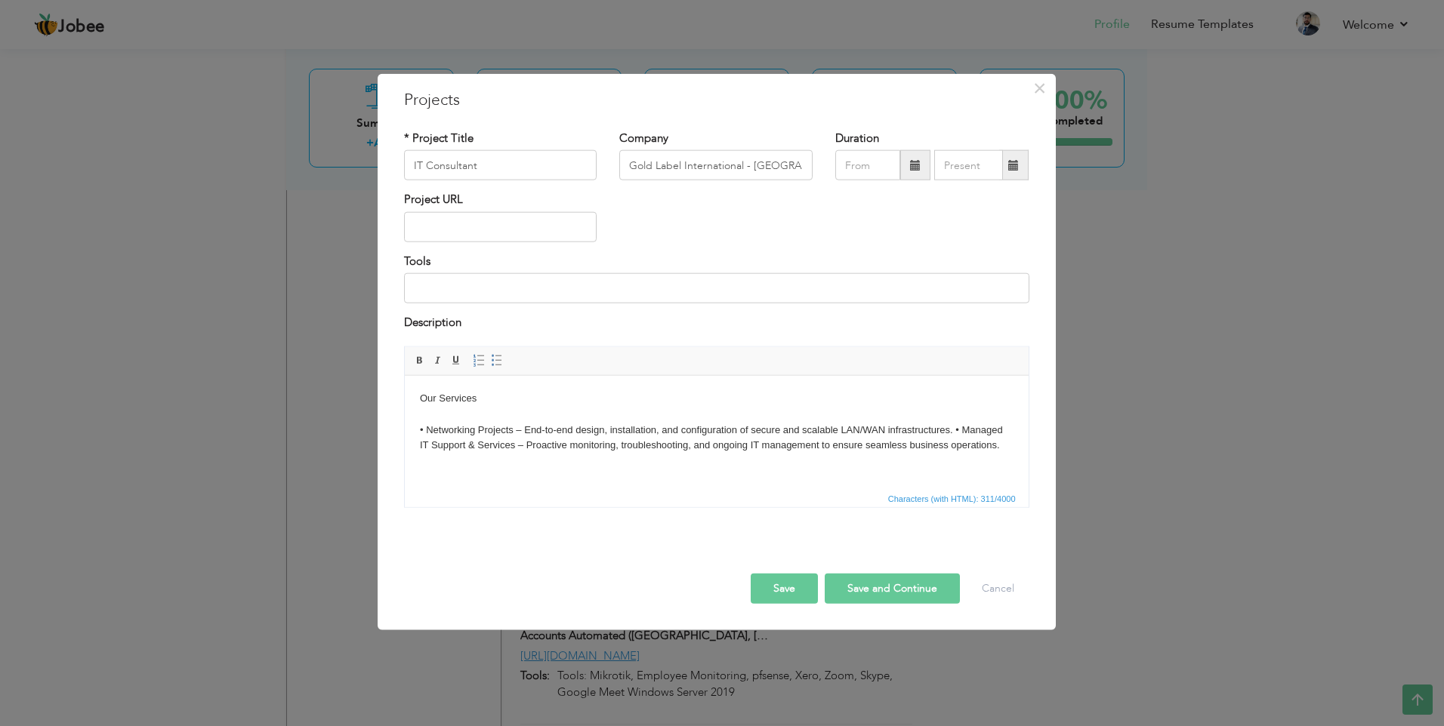
click at [953, 428] on body "Our Services ​​​​​​​ • Networking Projects – End-to-end design, installation, a…" at bounding box center [715, 421] width 593 height 63
drag, startPoint x: 478, startPoint y: 392, endPoint x: 399, endPoint y: 390, distance: 79.3
click at [404, 390] on html "Our Services • Networking Projects – End-to-end design, installation, and confi…" at bounding box center [716, 429] width 624 height 109
click at [415, 358] on span at bounding box center [420, 360] width 12 height 12
click at [486, 399] on body "Our Services • Networking Projects – End-to-end design, installation, and confi…" at bounding box center [715, 429] width 593 height 79
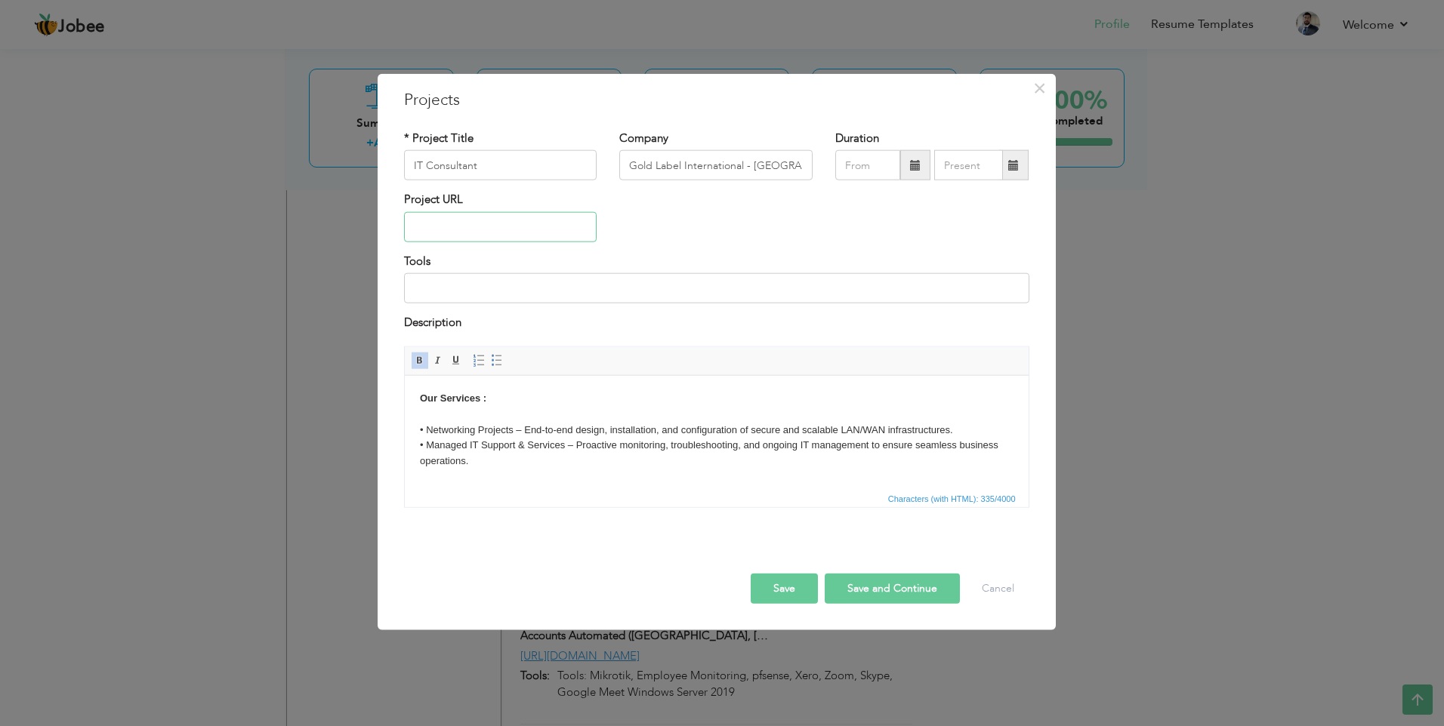
click at [506, 223] on input "text" at bounding box center [500, 227] width 193 height 30
paste input "[URL][DOMAIN_NAME]"
click at [869, 171] on input "text" at bounding box center [867, 165] width 65 height 30
click at [877, 321] on span "Sep" at bounding box center [871, 321] width 41 height 41
click at [958, 166] on input "text" at bounding box center [968, 165] width 69 height 30
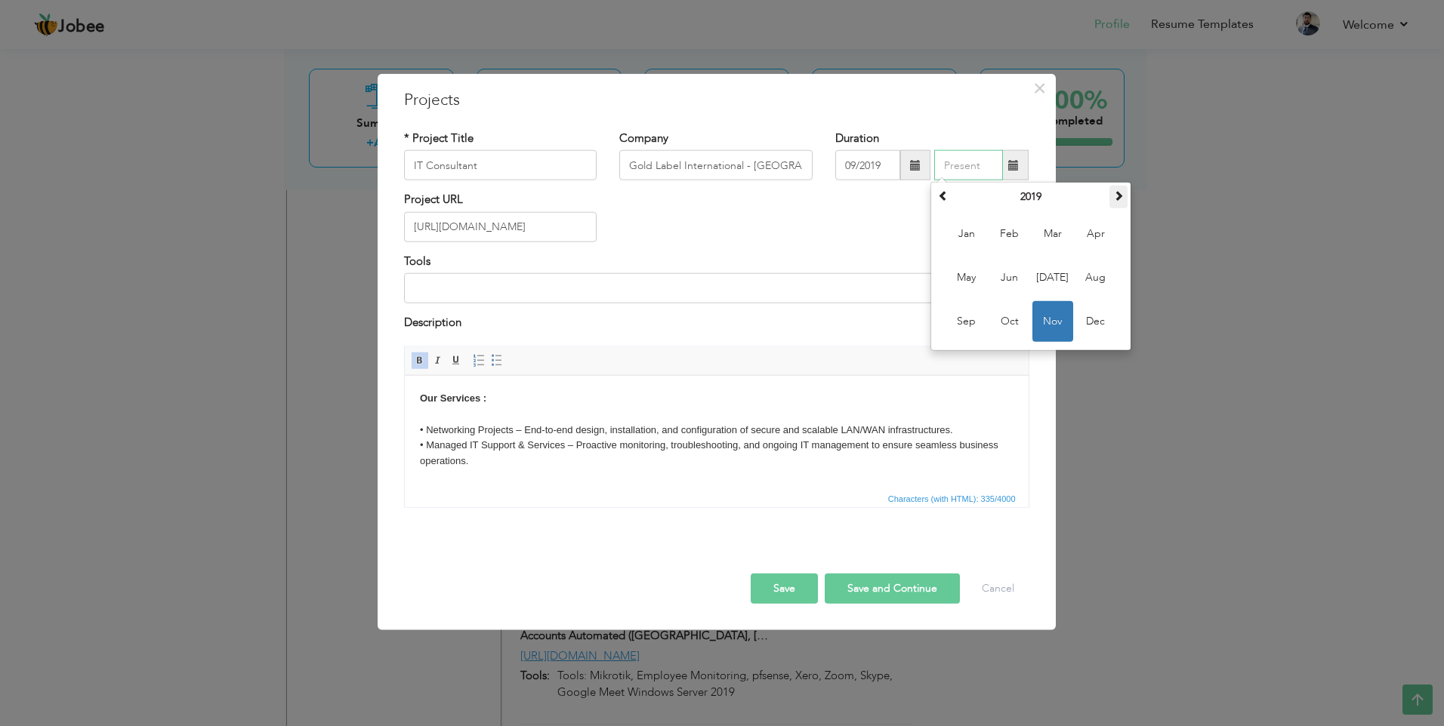
click at [1113, 199] on span at bounding box center [1118, 195] width 11 height 11
click at [966, 320] on span "Sep" at bounding box center [966, 321] width 41 height 41
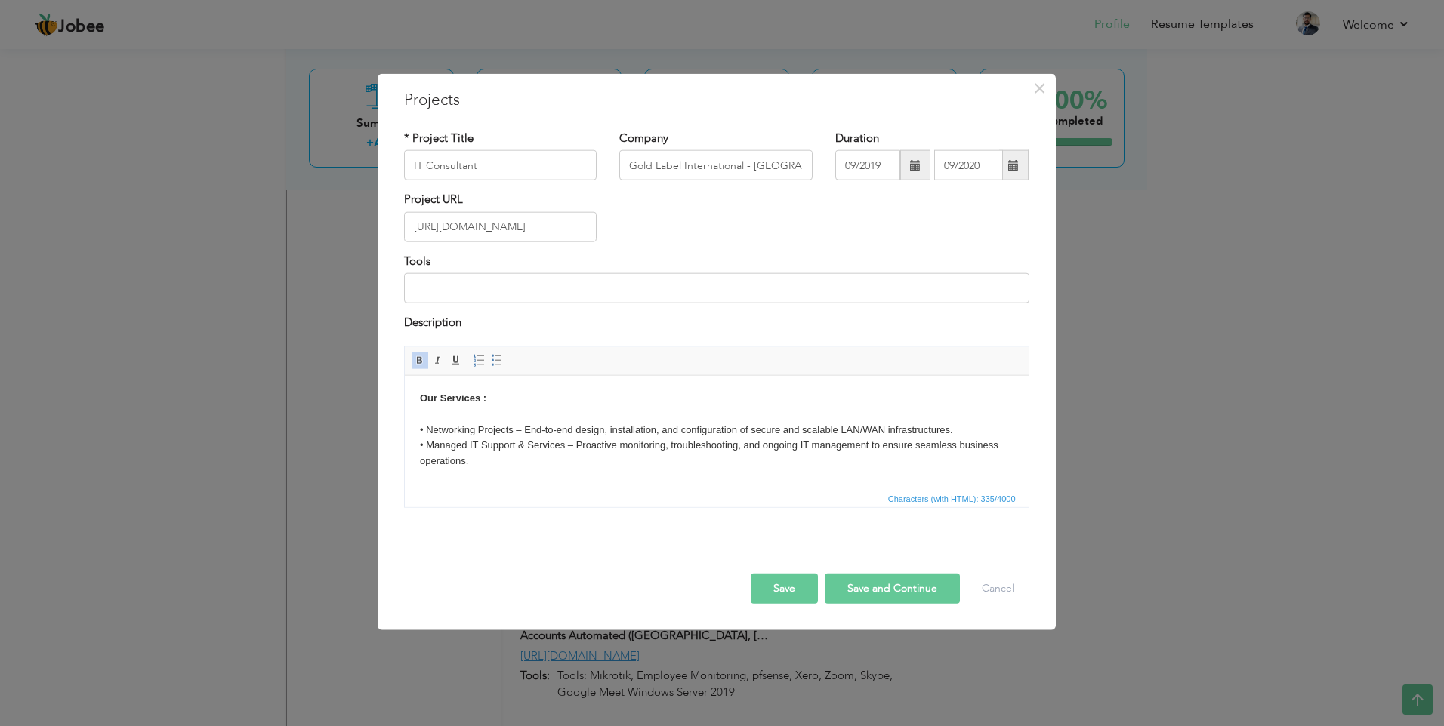
click at [785, 587] on button "Save" at bounding box center [784, 588] width 67 height 30
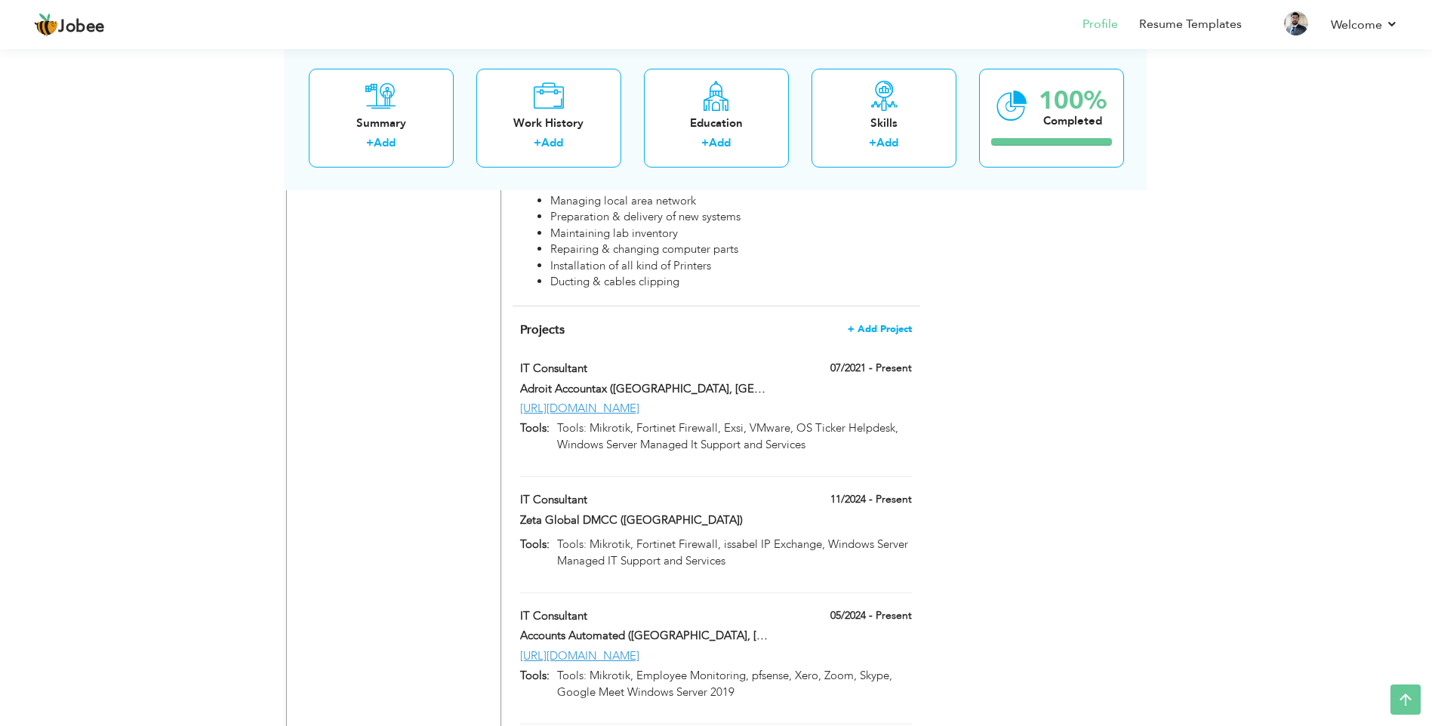
click at [886, 324] on span "+ Add Project" at bounding box center [880, 329] width 64 height 11
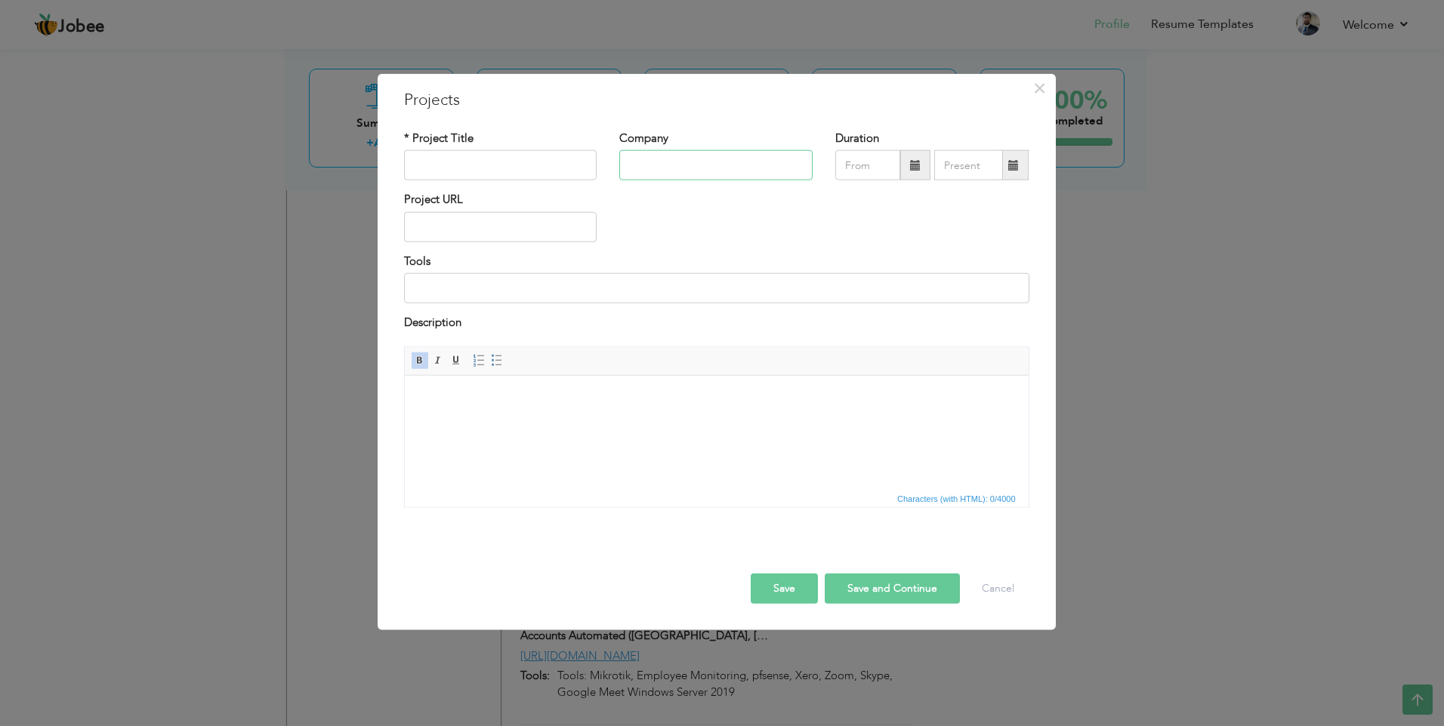
click at [677, 161] on input "text" at bounding box center [715, 165] width 193 height 30
paste input "Horizon Oil Company Pvt. Ltd. [GEOGRAPHIC_DATA], [GEOGRAPHIC_DATA]"
click at [480, 158] on input "text" at bounding box center [500, 165] width 193 height 30
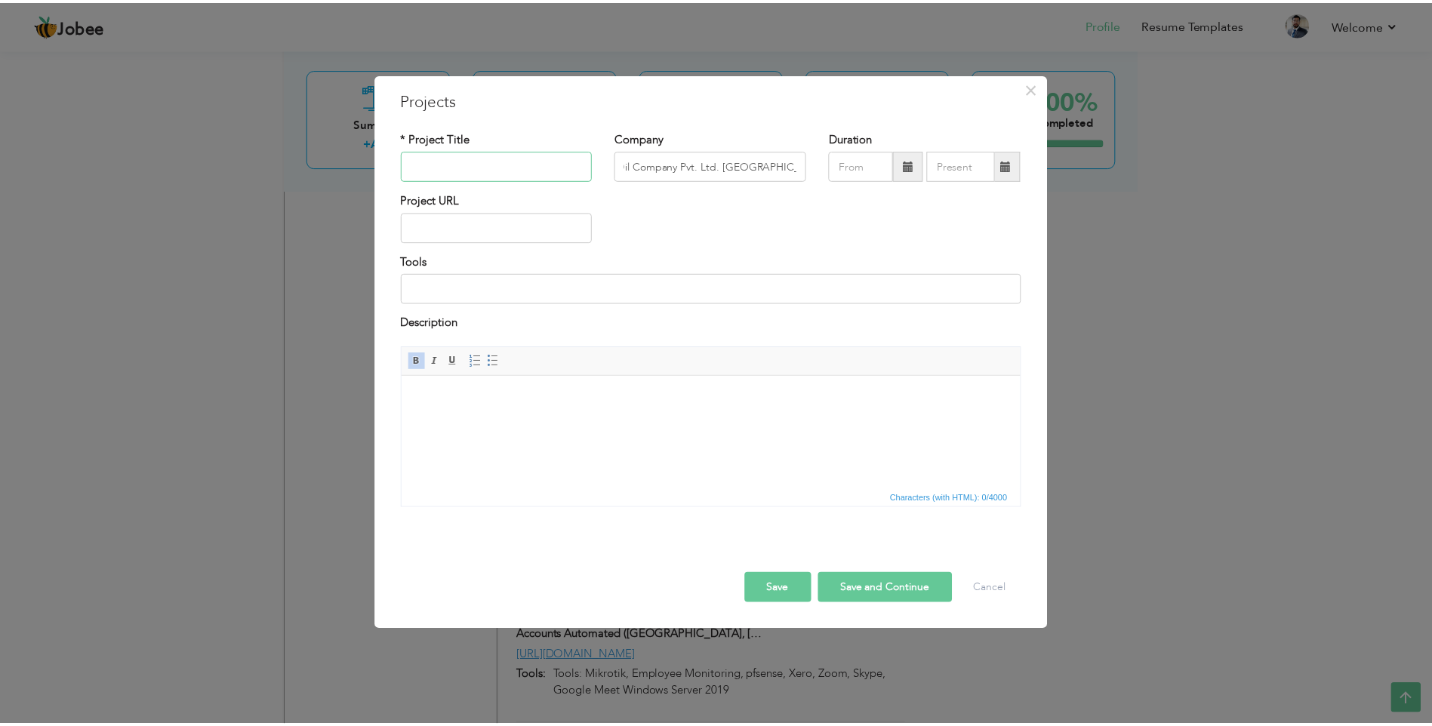
scroll to position [0, 0]
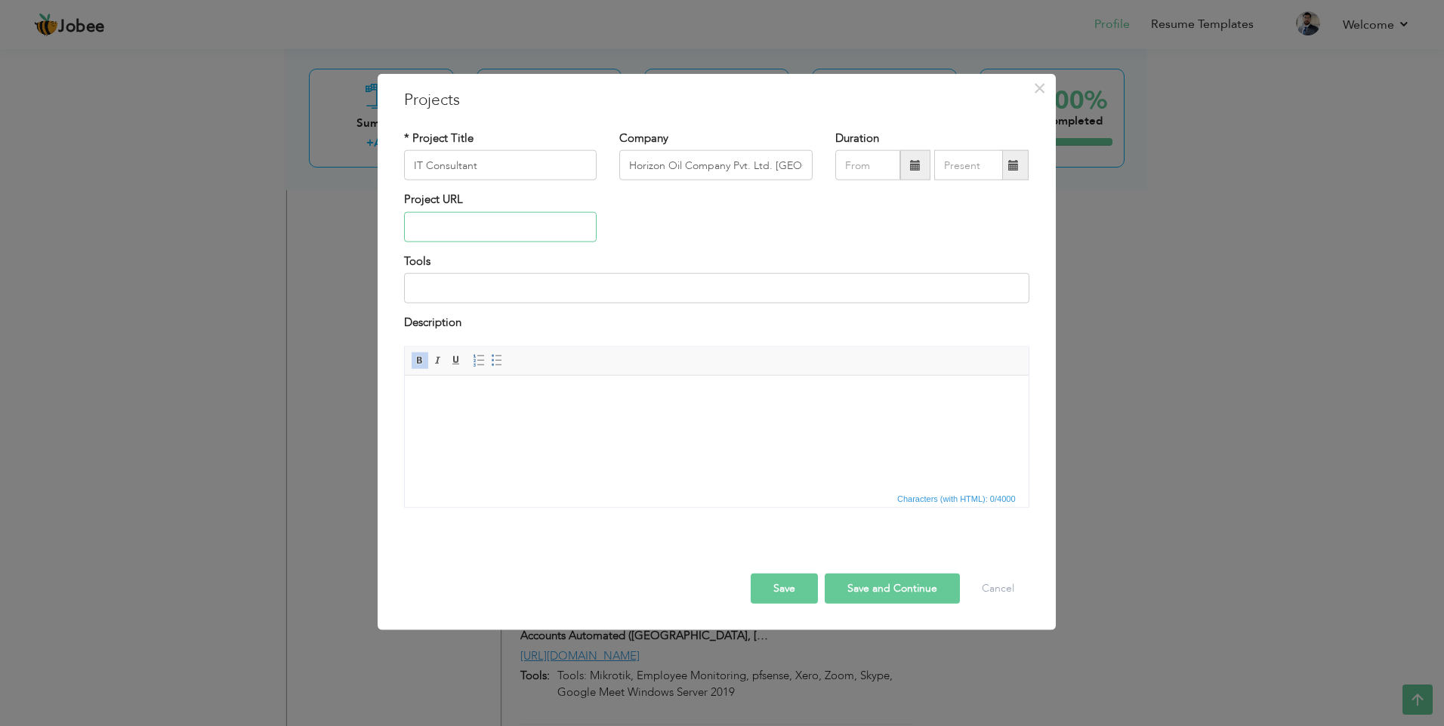
click at [470, 223] on input "text" at bounding box center [500, 227] width 193 height 30
paste input "[URL][DOMAIN_NAME]"
click at [518, 408] on html at bounding box center [716, 398] width 624 height 46
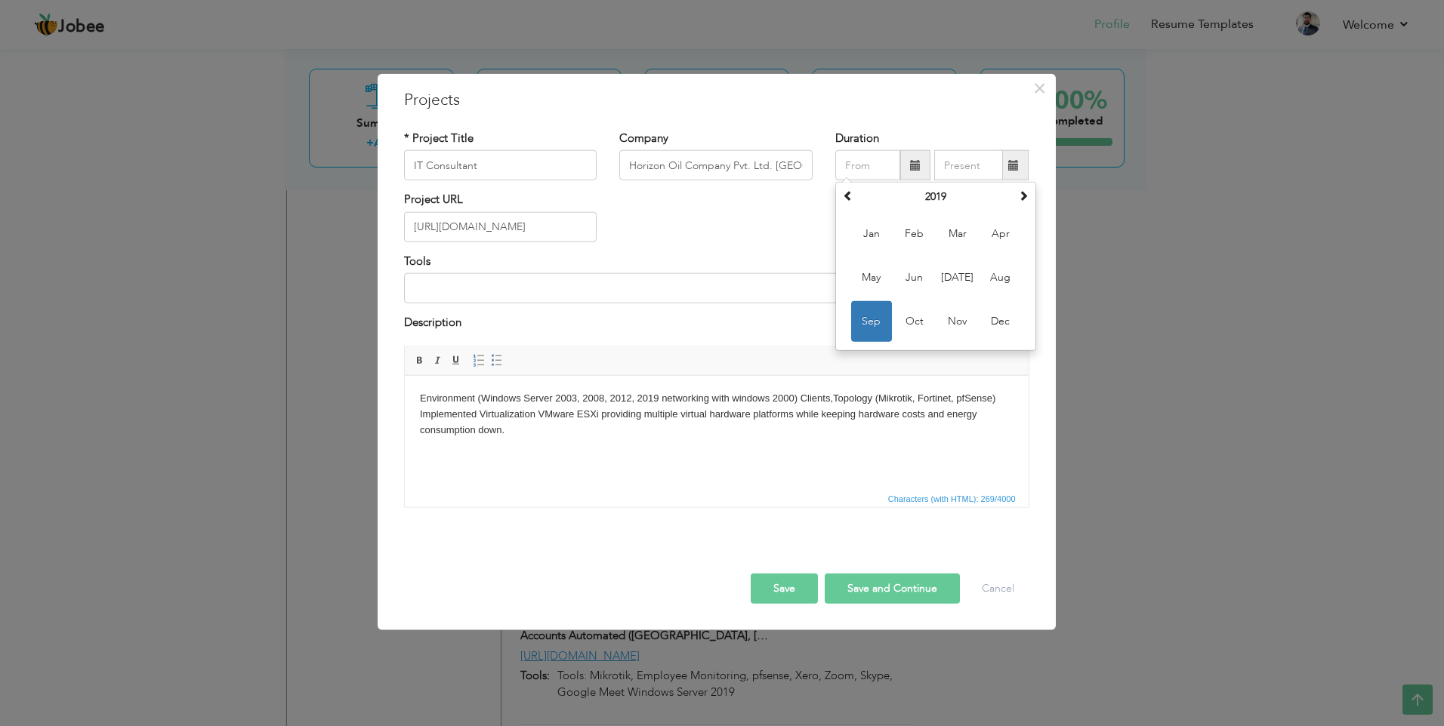
click at [869, 170] on input "text" at bounding box center [867, 165] width 65 height 30
click at [1019, 198] on span at bounding box center [1023, 195] width 11 height 11
click at [952, 236] on span "Mar" at bounding box center [957, 234] width 41 height 41
click at [965, 171] on input "text" at bounding box center [968, 165] width 69 height 30
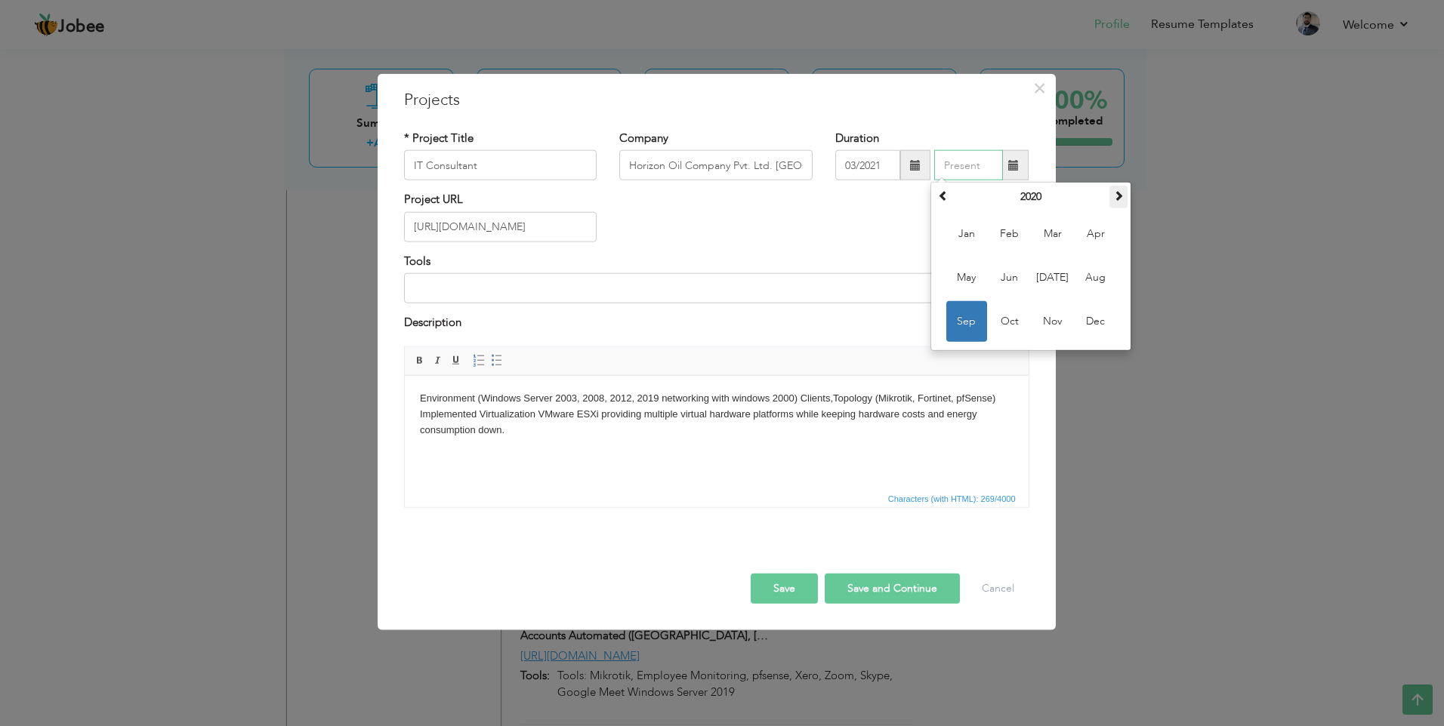
click at [1114, 199] on span at bounding box center [1118, 195] width 11 height 11
click at [1053, 233] on span "Mar" at bounding box center [1052, 234] width 41 height 41
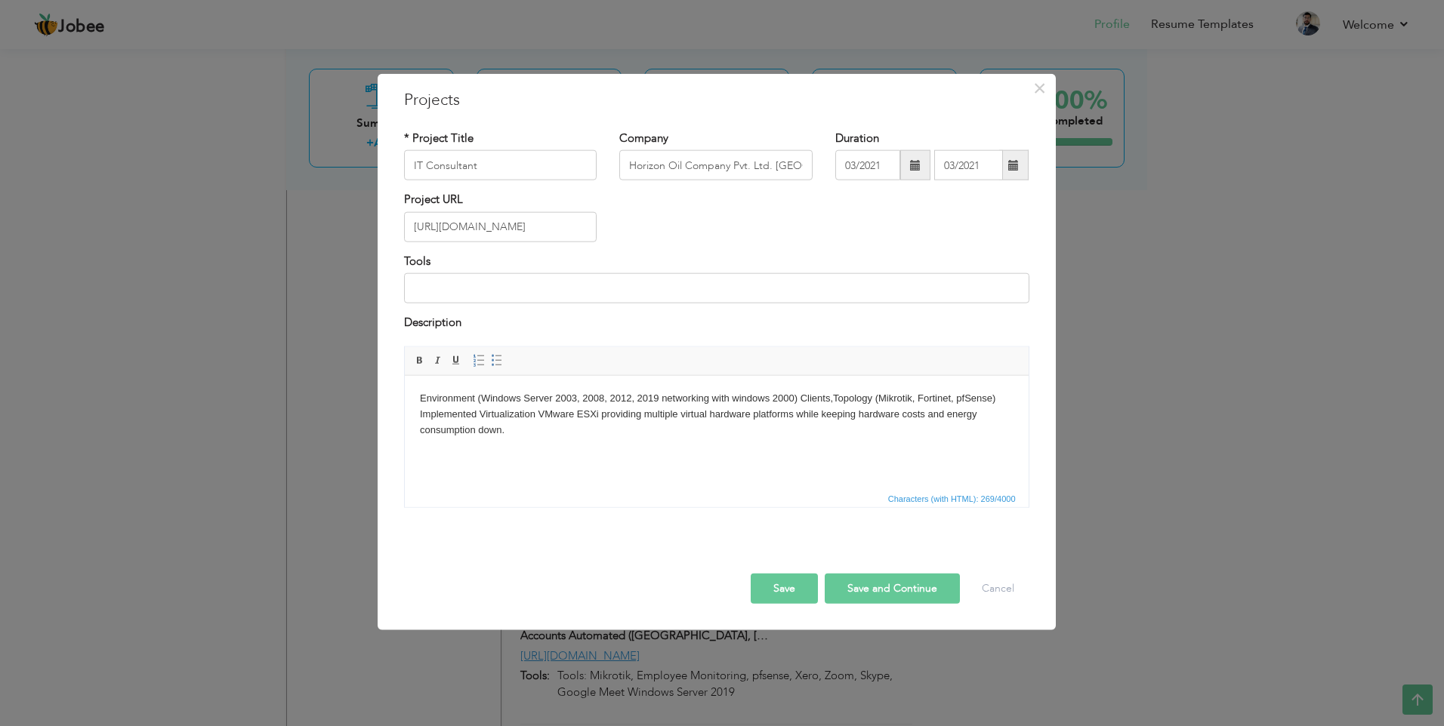
click at [777, 585] on button "Save" at bounding box center [784, 588] width 67 height 30
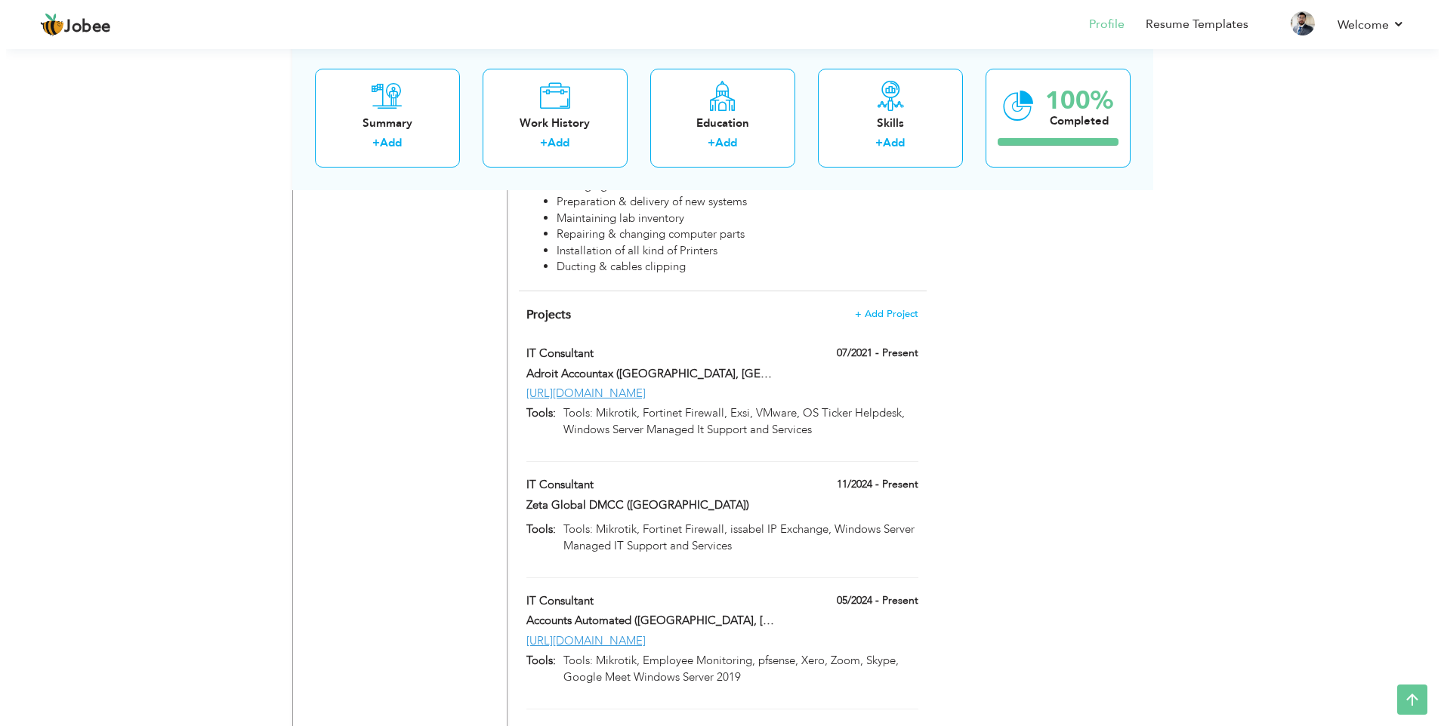
scroll to position [2156, 0]
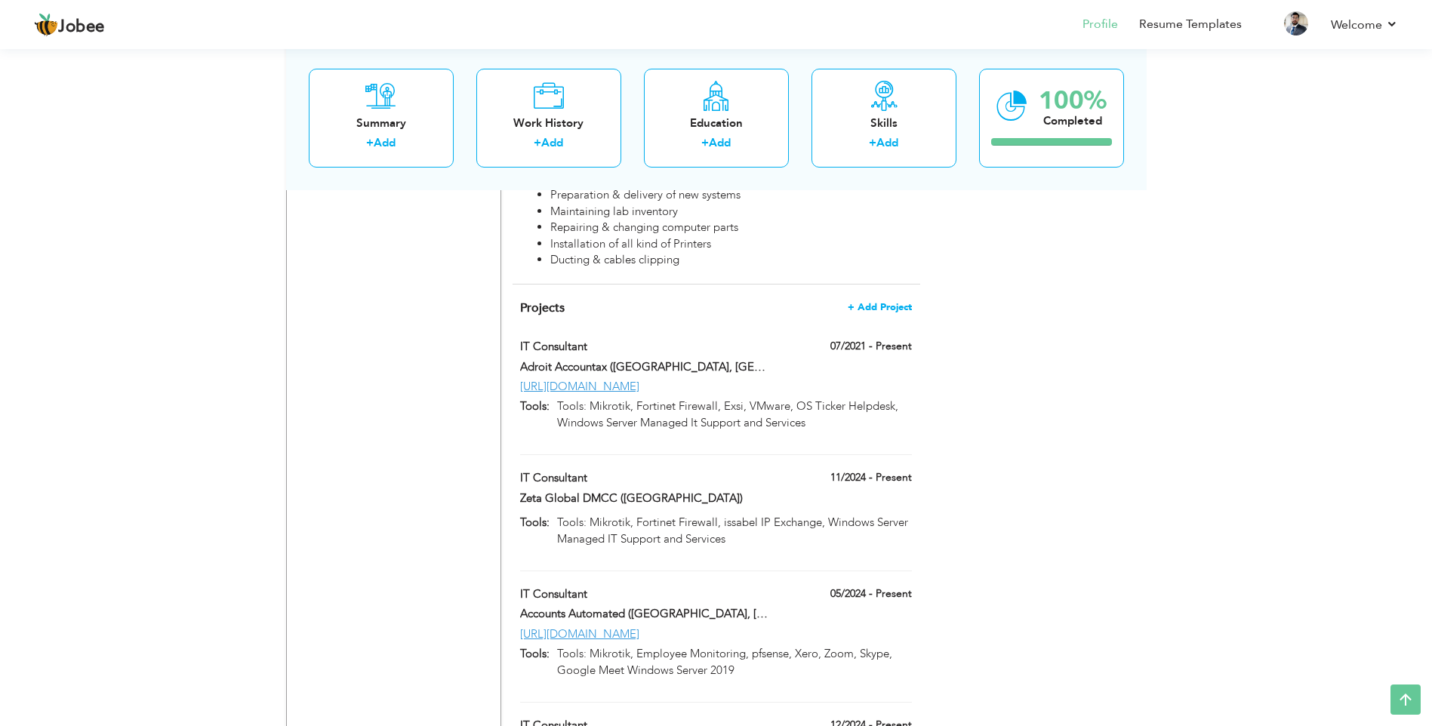
click at [893, 302] on span "+ Add Project" at bounding box center [880, 307] width 64 height 11
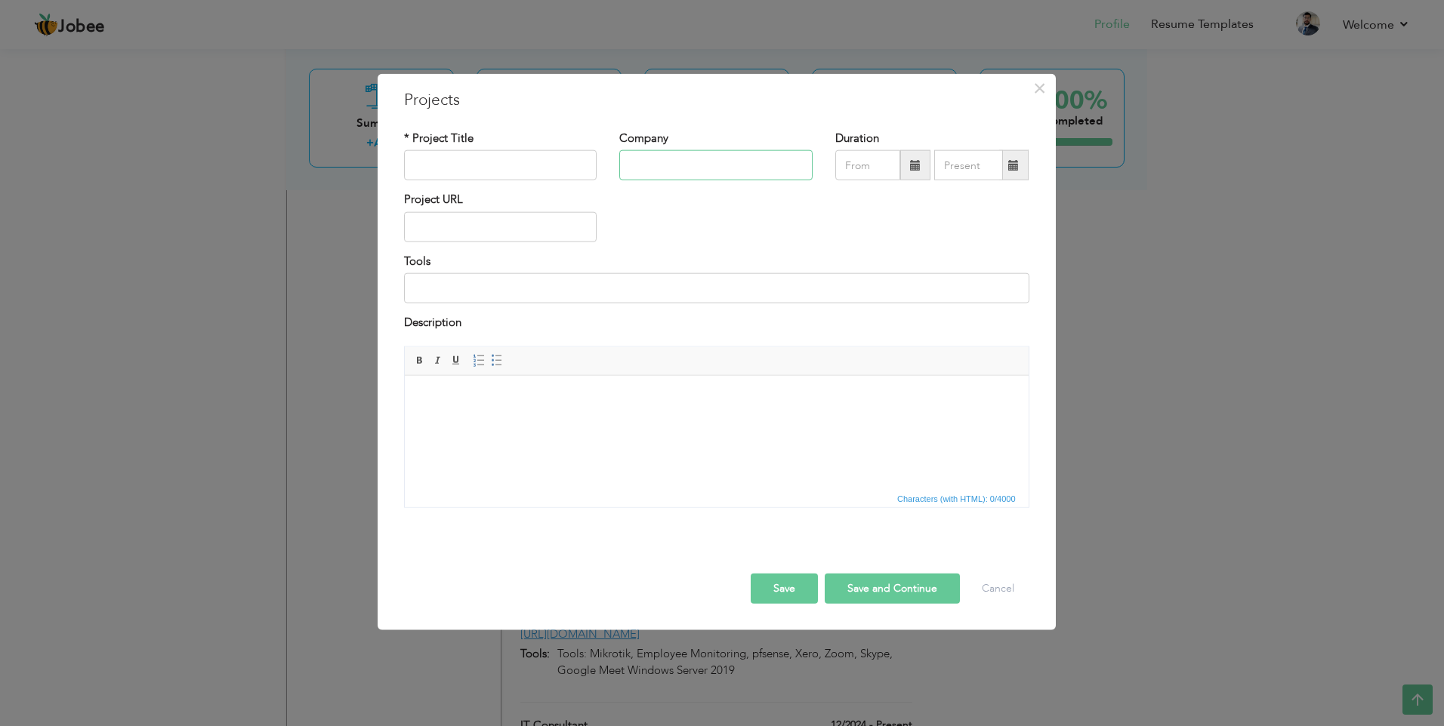
click at [664, 168] on input "text" at bounding box center [715, 165] width 193 height 30
paste input "KENWOOD / [GEOGRAPHIC_DATA] - [GEOGRAPHIC_DATA], [GEOGRAPHIC_DATA]"
click at [677, 165] on input "KENWOOD / [GEOGRAPHIC_DATA] - [GEOGRAPHIC_DATA], [GEOGRAPHIC_DATA]" at bounding box center [715, 165] width 193 height 30
drag, startPoint x: 727, startPoint y: 164, endPoint x: 681, endPoint y: 164, distance: 46.1
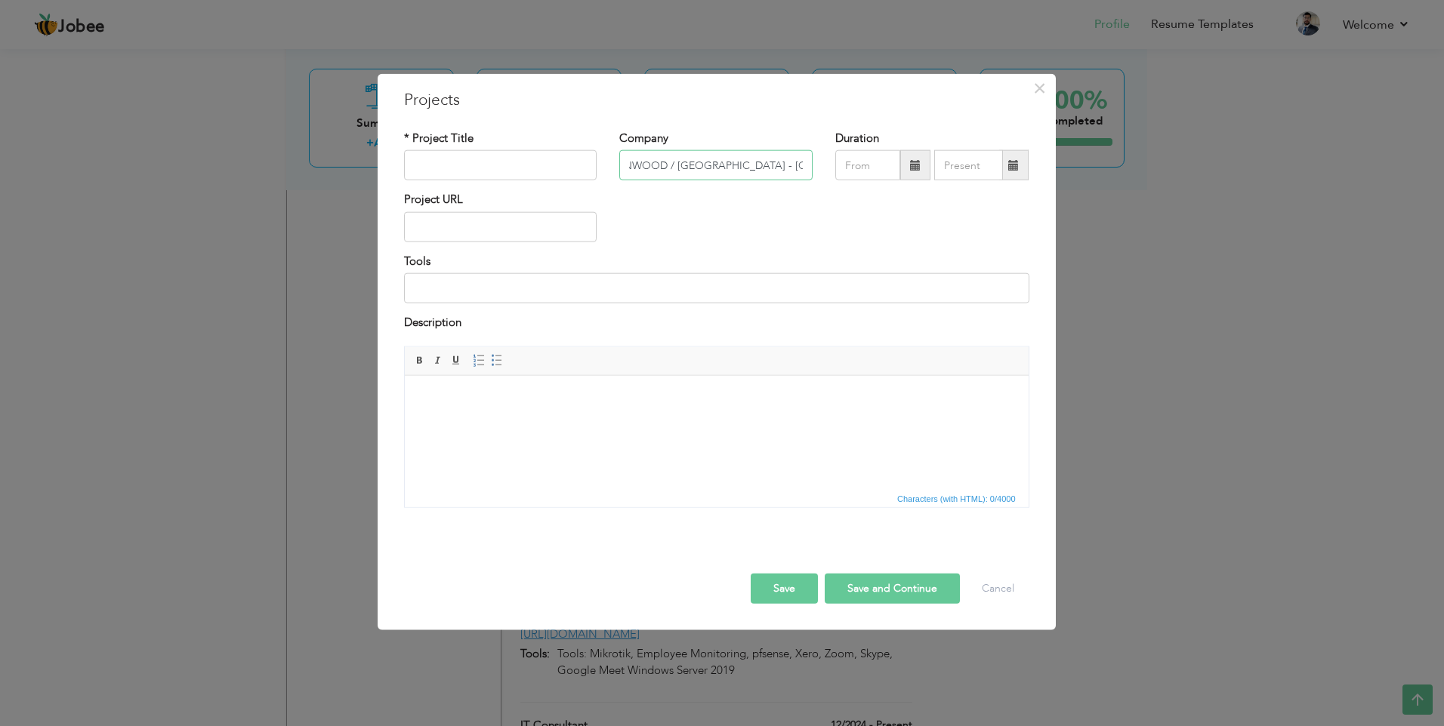
click at [681, 164] on input "KENWOOD / [GEOGRAPHIC_DATA] - [GEOGRAPHIC_DATA], [GEOGRAPHIC_DATA]" at bounding box center [715, 165] width 193 height 30
click at [512, 421] on html at bounding box center [716, 398] width 624 height 46
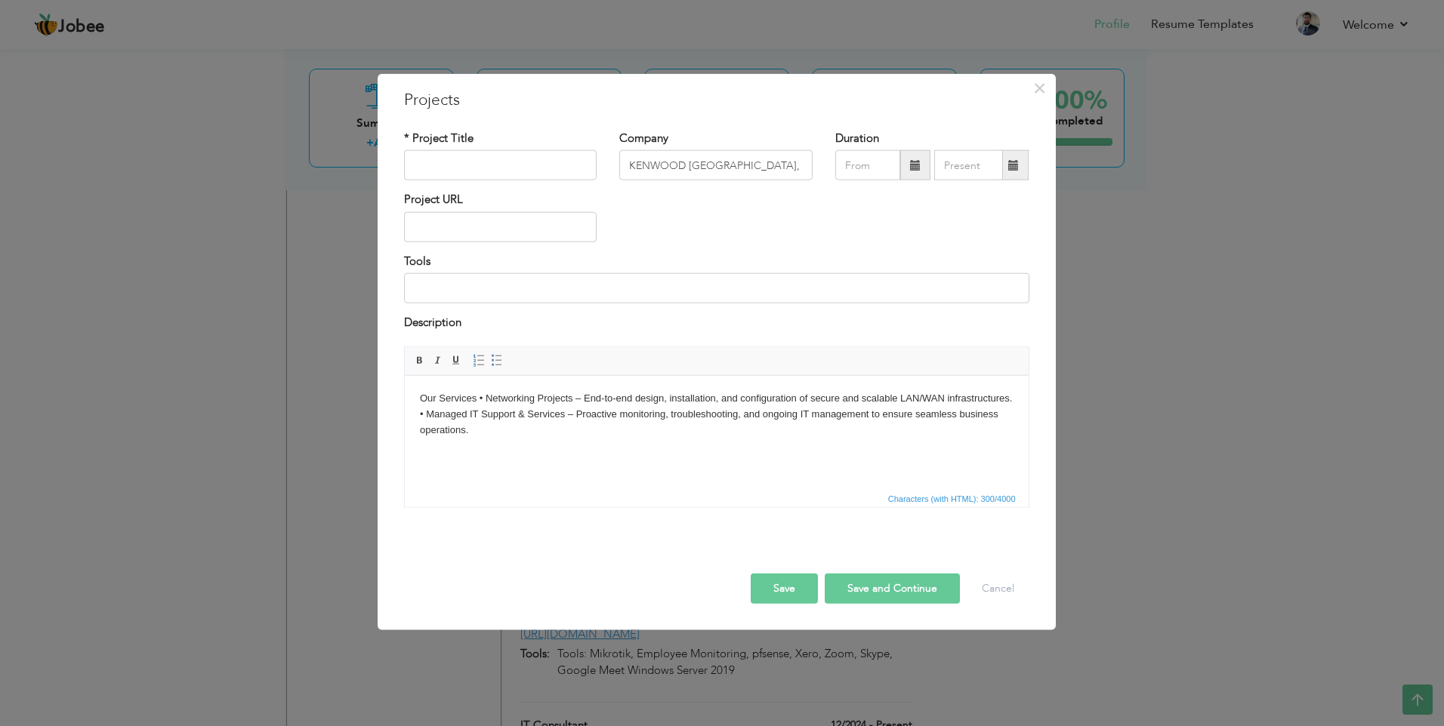
click at [479, 394] on body "Our Services • Networking Projects – End-to-end design, installation, and confi…" at bounding box center [715, 413] width 593 height 47
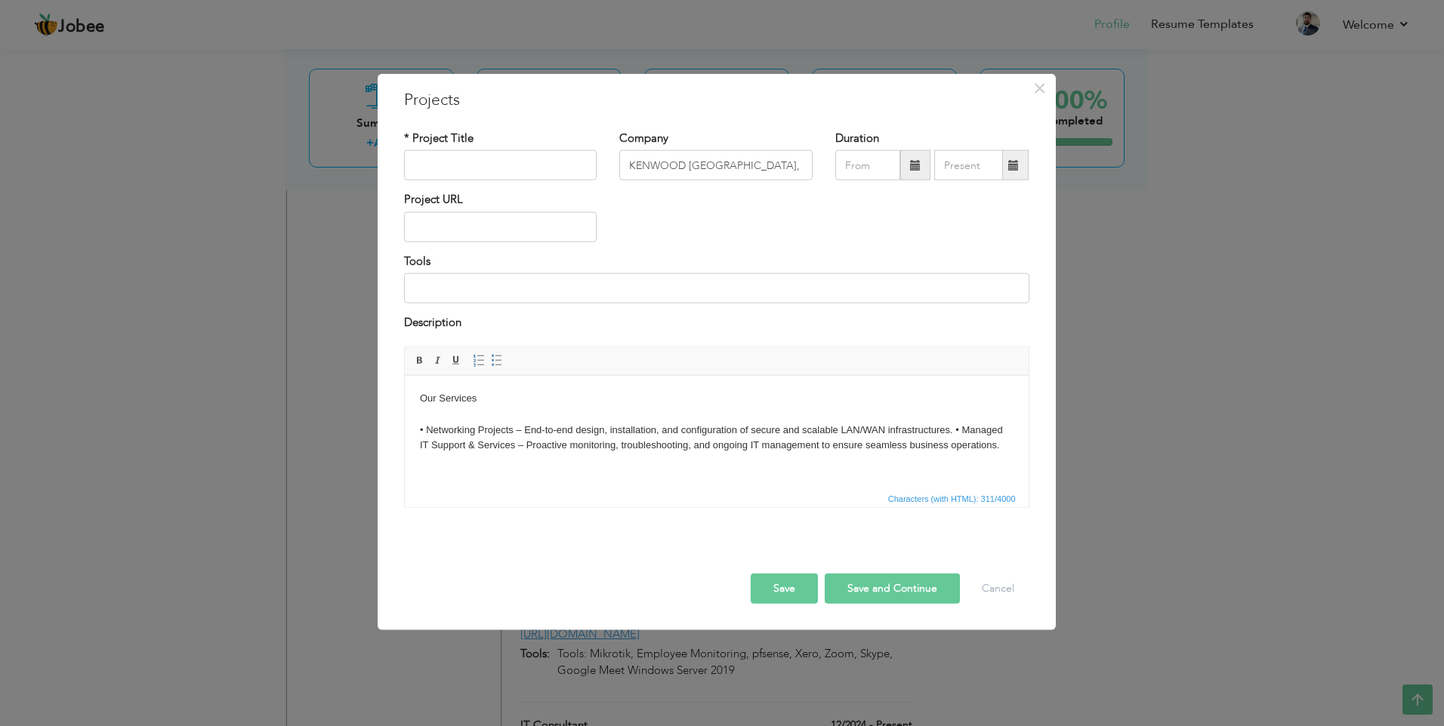
click at [964, 429] on body "Our Services ​​​​​​​ • Networking Projects – End-to-end design, installation, a…" at bounding box center [715, 421] width 593 height 63
click at [955, 429] on body "Our Services ​​​​​​​ • Networking Projects – End-to-end design, installation, a…" at bounding box center [715, 421] width 593 height 63
drag, startPoint x: 362, startPoint y: 390, endPoint x: 767, endPoint y: 766, distance: 552.4
click at [404, 390] on html "Our Services • Networking Projects – End-to-end design, installation, and confi…" at bounding box center [716, 429] width 624 height 109
click at [451, 236] on input "text" at bounding box center [500, 227] width 193 height 30
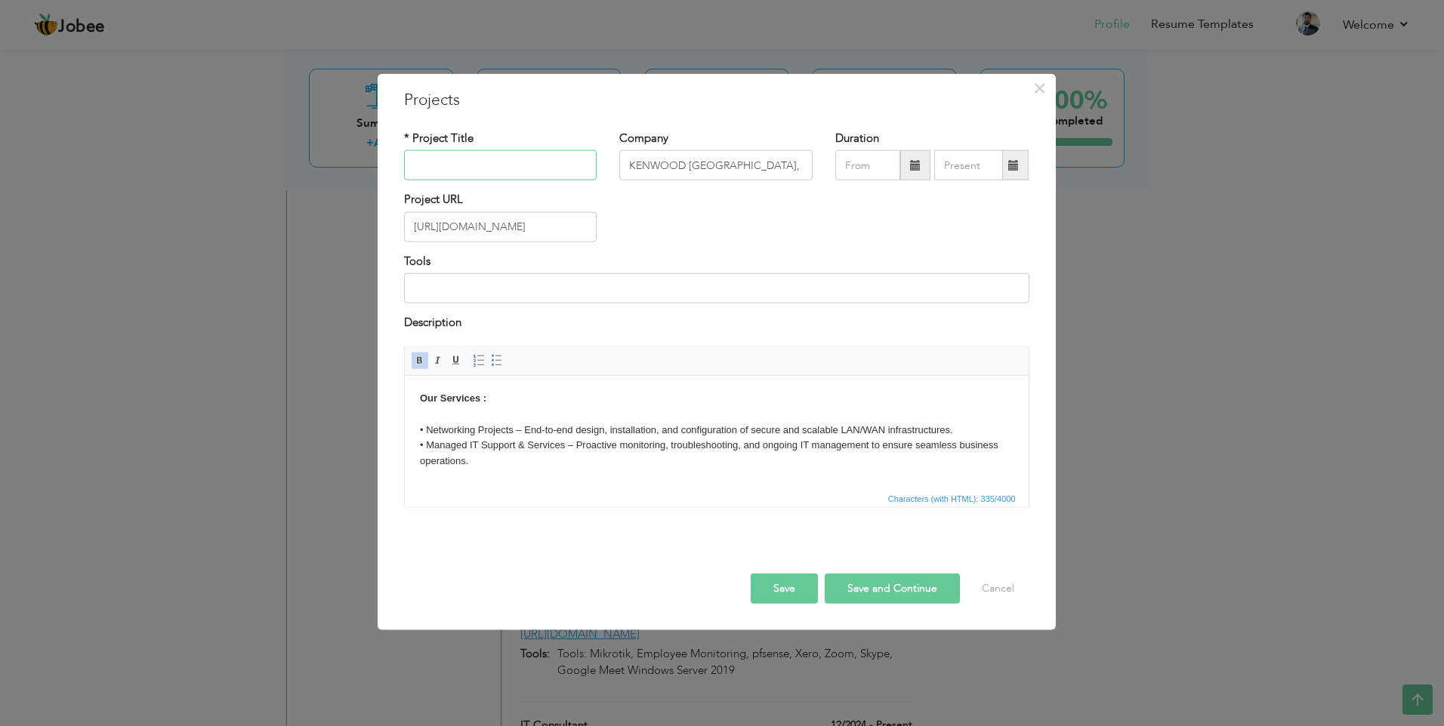
click at [479, 169] on input "text" at bounding box center [500, 165] width 193 height 30
click at [868, 168] on input "text" at bounding box center [867, 165] width 65 height 30
click at [841, 195] on th at bounding box center [848, 197] width 18 height 23
click at [954, 319] on span "Nov" at bounding box center [957, 321] width 41 height 41
click at [963, 159] on input "text" at bounding box center [968, 165] width 69 height 30
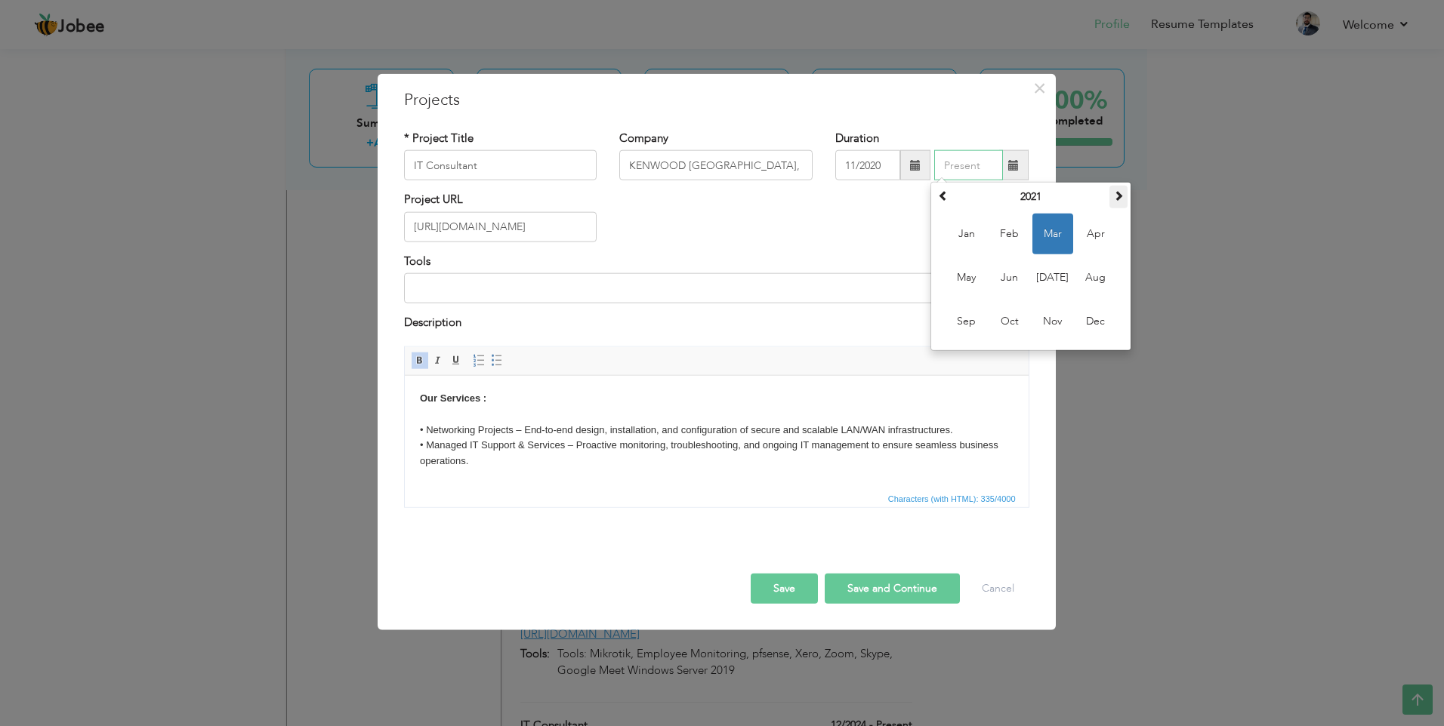
click at [1115, 196] on span at bounding box center [1118, 195] width 11 height 11
click at [948, 196] on span at bounding box center [943, 195] width 11 height 11
click at [1007, 232] on span "Feb" at bounding box center [1009, 234] width 41 height 41
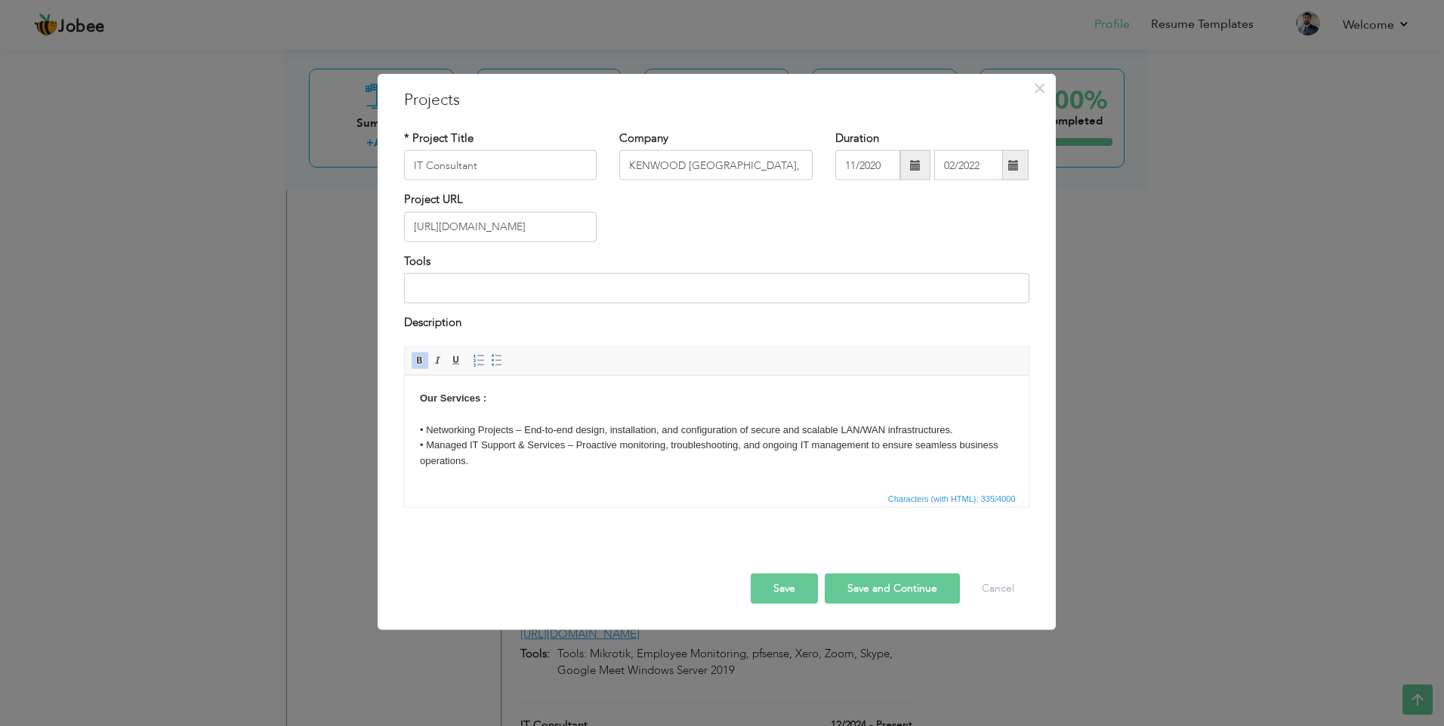
click at [790, 585] on button "Save" at bounding box center [784, 588] width 67 height 30
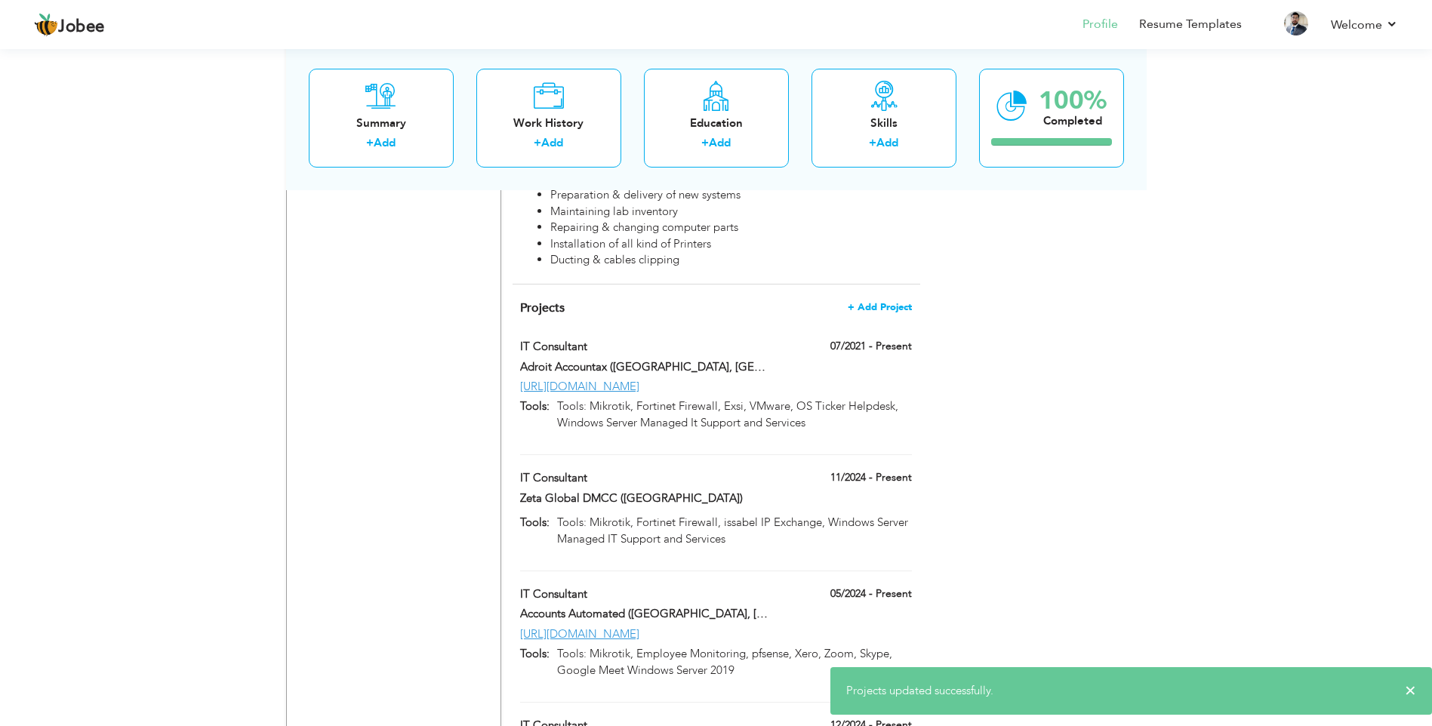
click at [899, 302] on span "+ Add Project" at bounding box center [880, 307] width 64 height 11
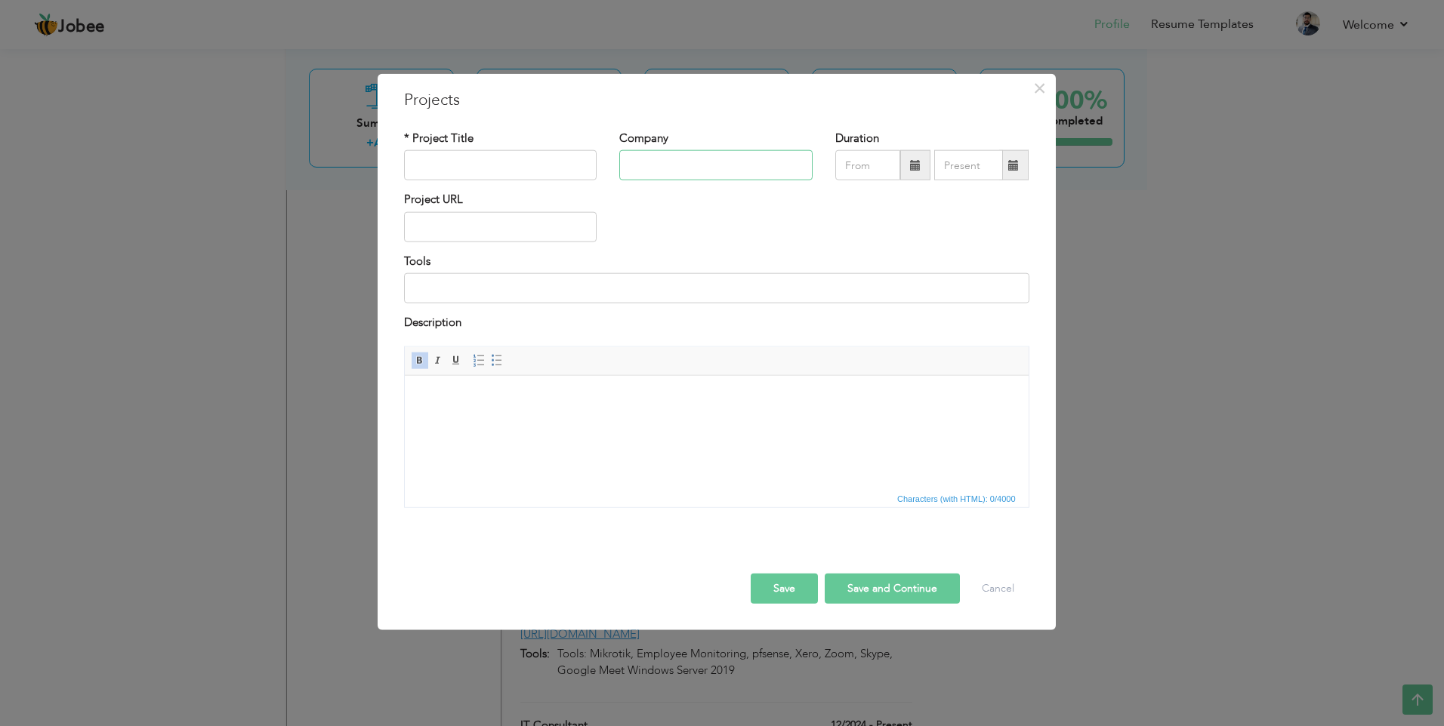
click at [654, 161] on input "text" at bounding box center [715, 165] width 193 height 30
paste input "Homage - [GEOGRAPHIC_DATA], [GEOGRAPHIC_DATA]"
click at [492, 153] on input "text" at bounding box center [500, 165] width 193 height 30
click at [501, 227] on input "text" at bounding box center [500, 227] width 193 height 30
paste input "[URL][DOMAIN_NAME]"
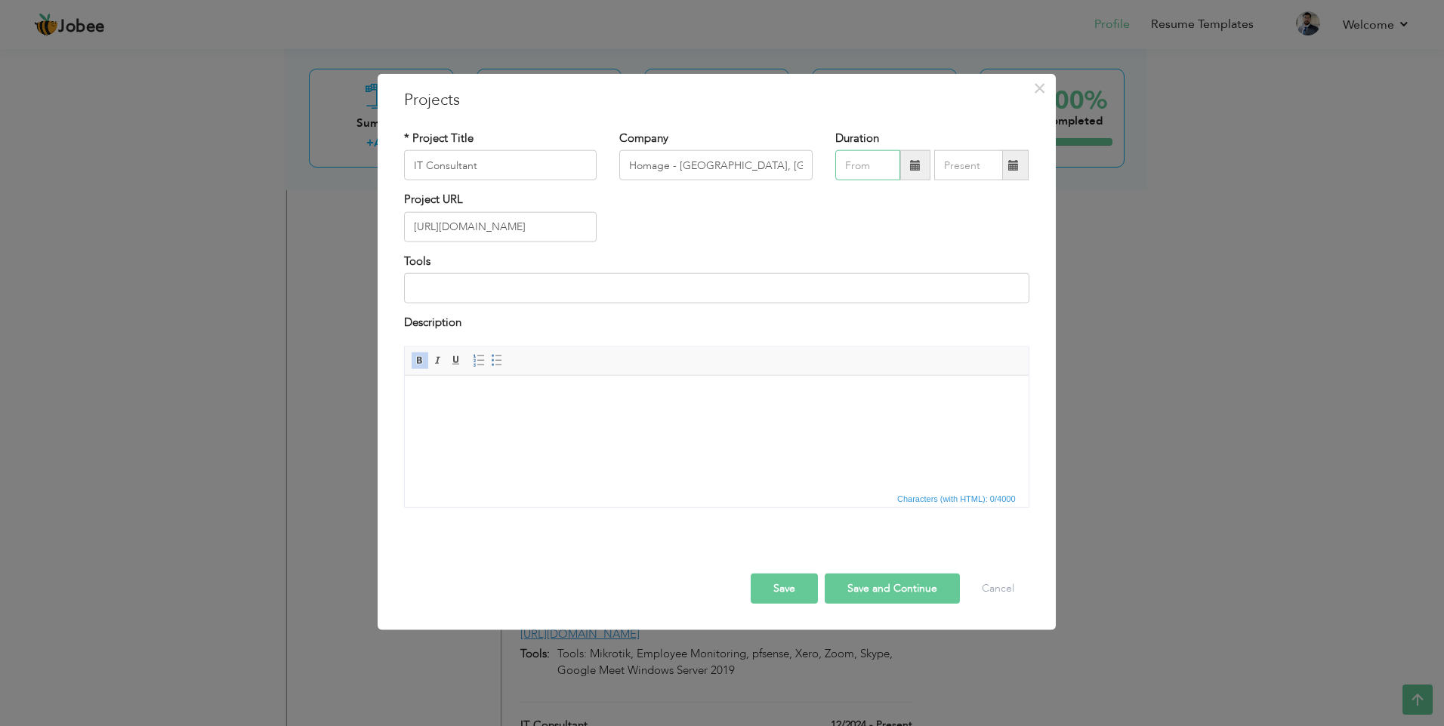
click at [868, 161] on input "text" at bounding box center [867, 165] width 65 height 30
click at [959, 309] on span "Nov" at bounding box center [957, 321] width 41 height 41
click at [982, 168] on input "text" at bounding box center [968, 165] width 69 height 30
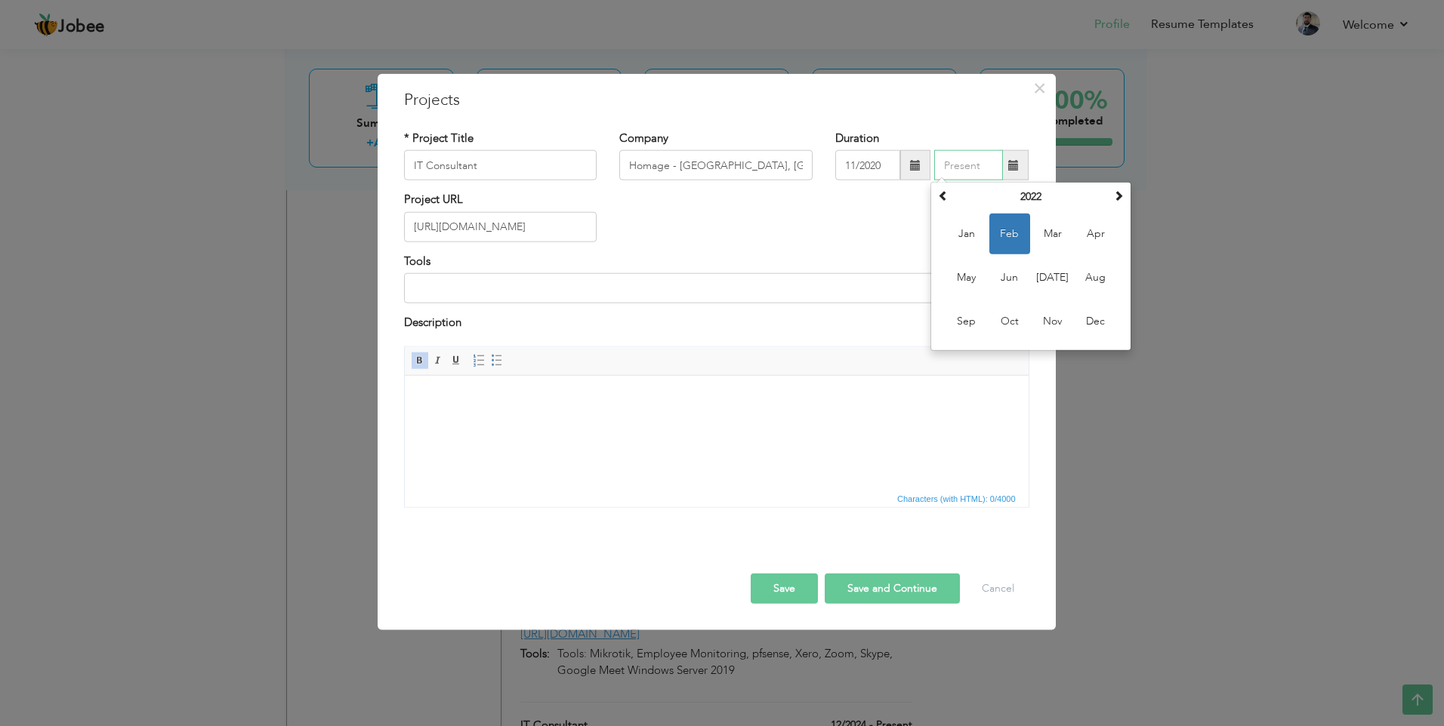
click at [1004, 230] on span "Feb" at bounding box center [1009, 234] width 41 height 41
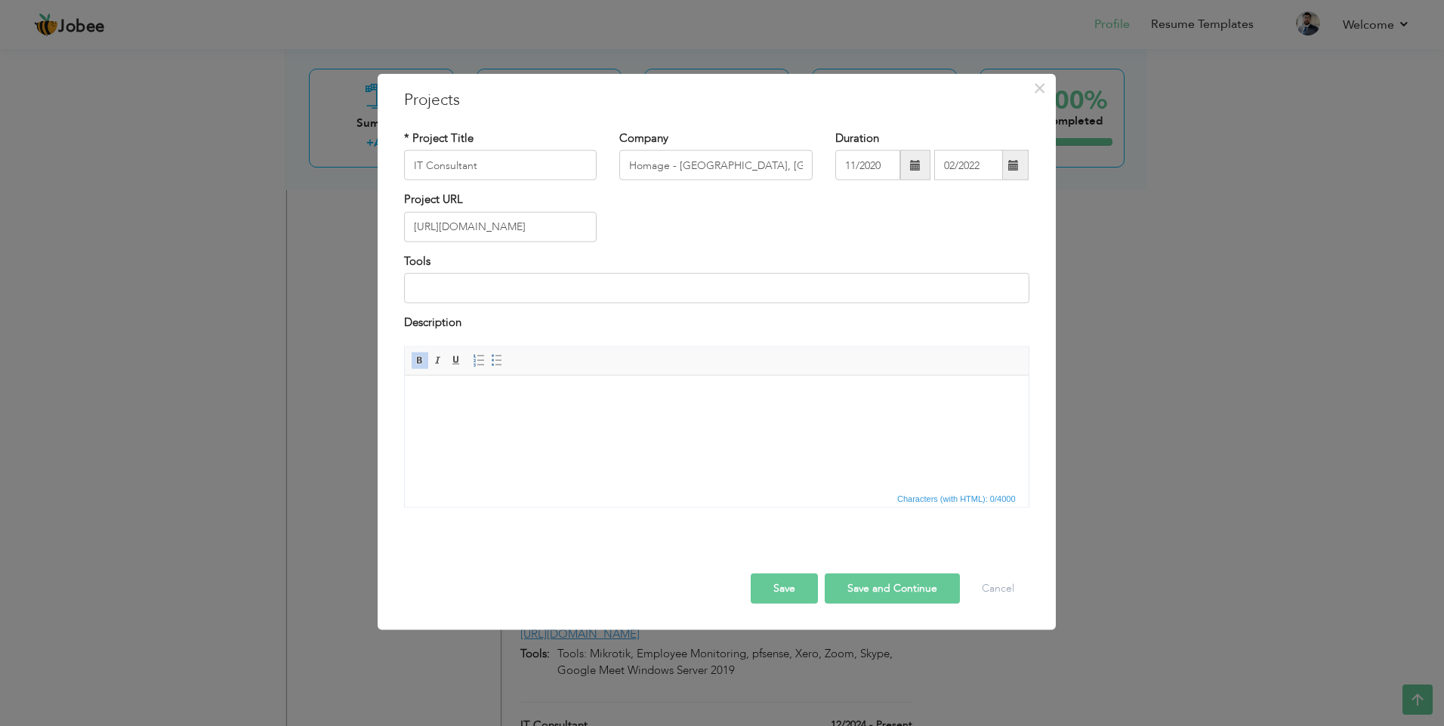
click at [507, 421] on html at bounding box center [716, 398] width 624 height 46
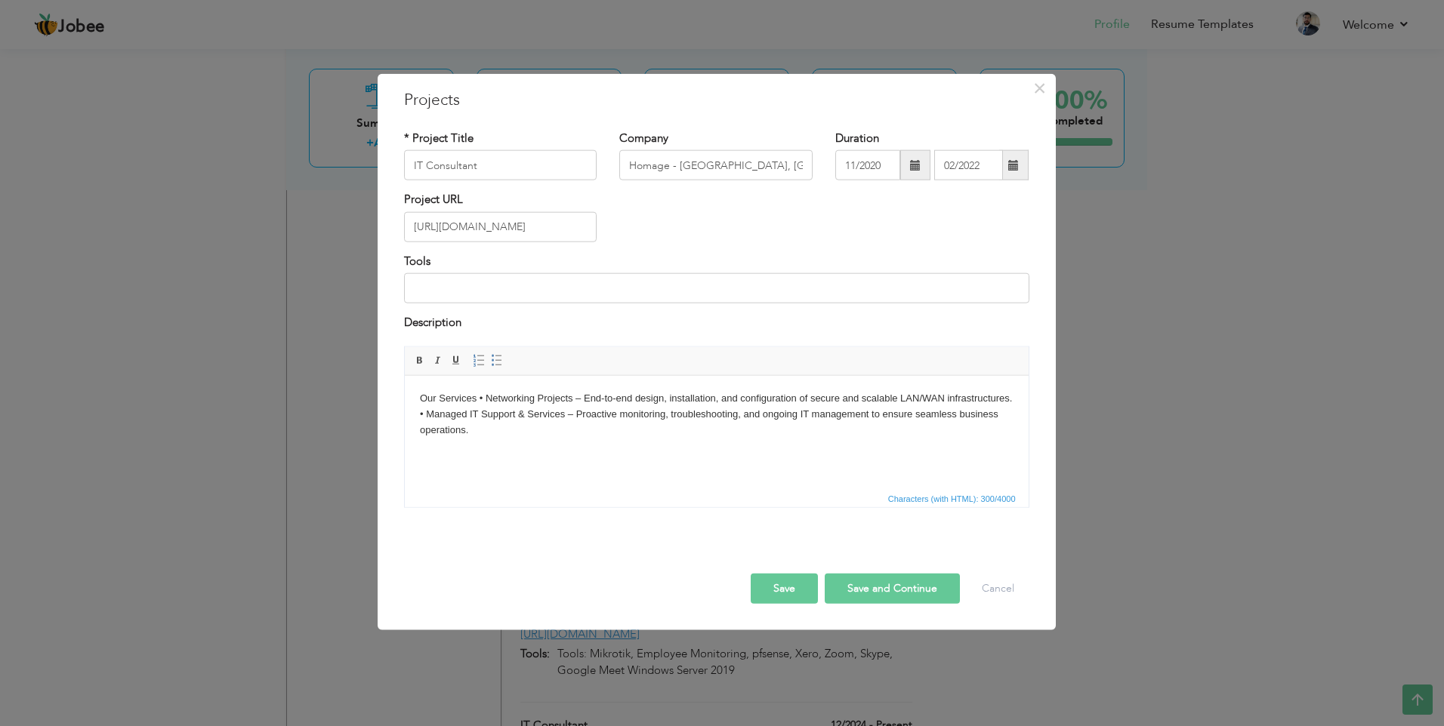
click at [481, 401] on body "Our Services • Networking Projects – End-to-end design, installation, and confi…" at bounding box center [715, 413] width 593 height 47
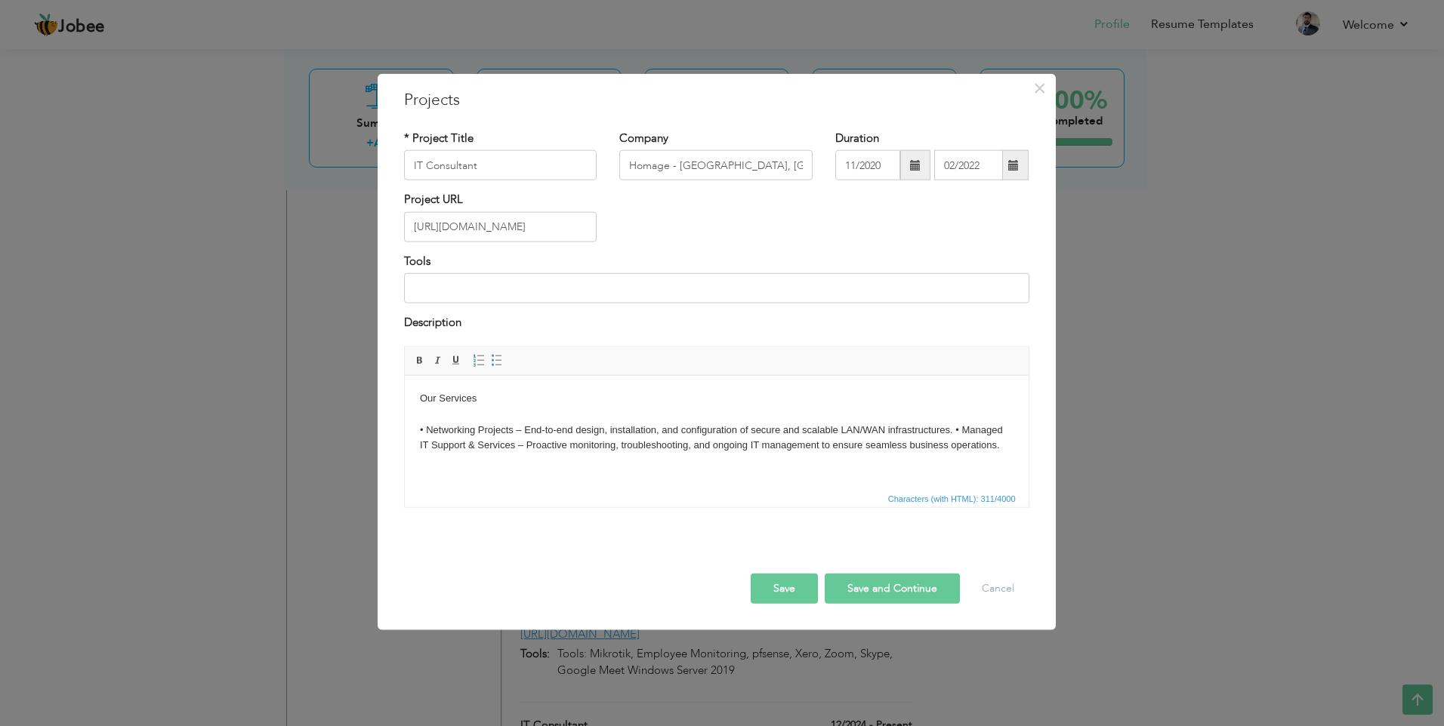
click at [957, 432] on body "Our Services ​​​​​​​ • Networking Projects – End-to-end design, installation, a…" at bounding box center [715, 421] width 593 height 63
drag, startPoint x: 478, startPoint y: 398, endPoint x: 343, endPoint y: 377, distance: 136.8
click at [404, 377] on html "Our Services • Networking Projects – End-to-end design, installation, and confi…" at bounding box center [716, 429] width 624 height 109
click at [415, 356] on span at bounding box center [420, 360] width 12 height 12
click at [504, 402] on body "Our Services • Networking Projects – End-to-end design, installation, and confi…" at bounding box center [715, 429] width 593 height 79
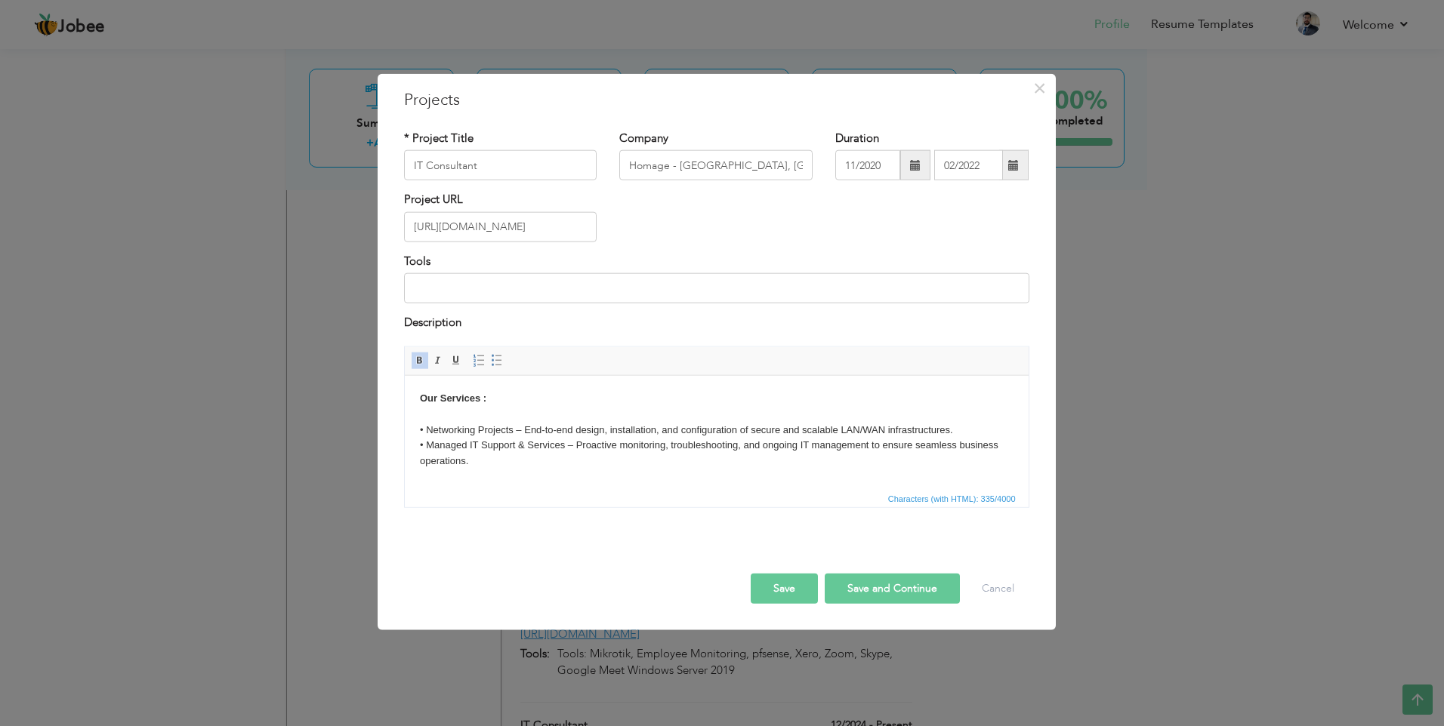
click at [791, 581] on button "Save" at bounding box center [784, 588] width 67 height 30
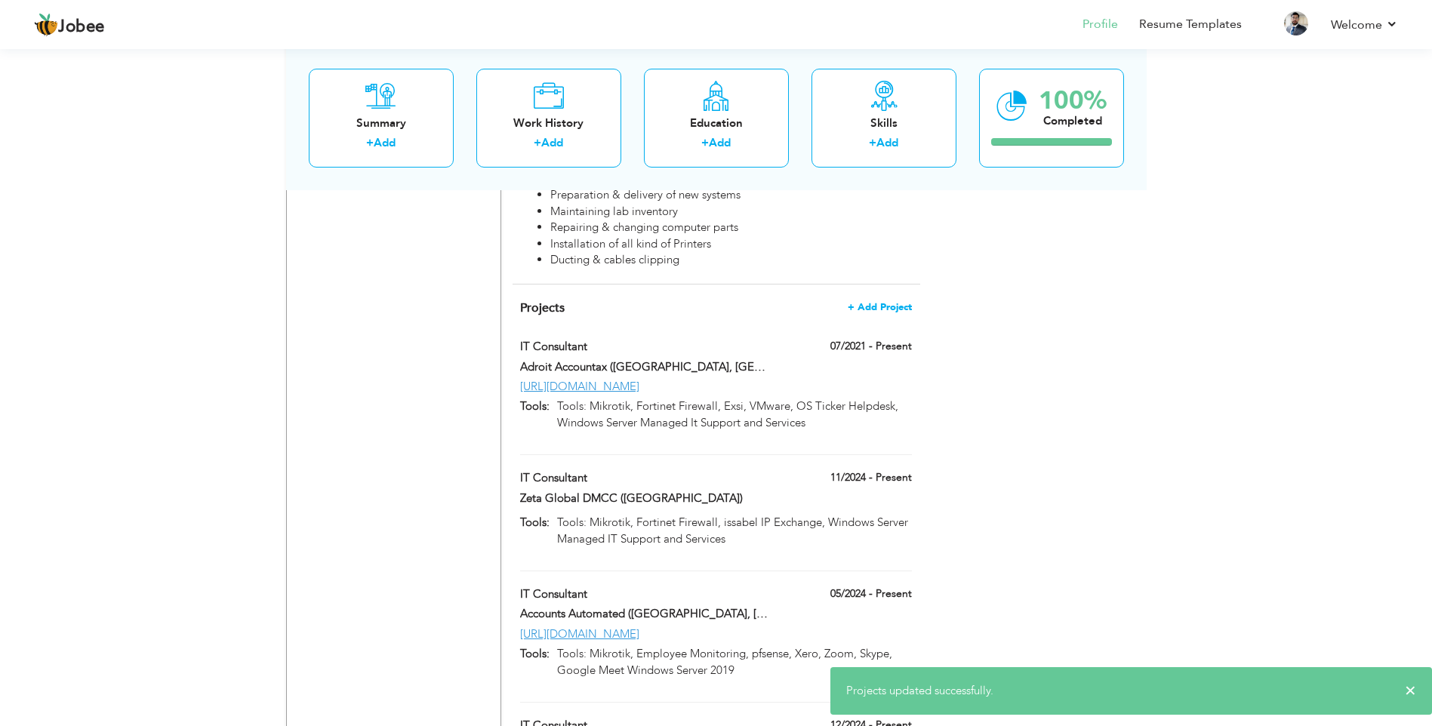
click at [875, 302] on span "+ Add Project" at bounding box center [880, 307] width 64 height 11
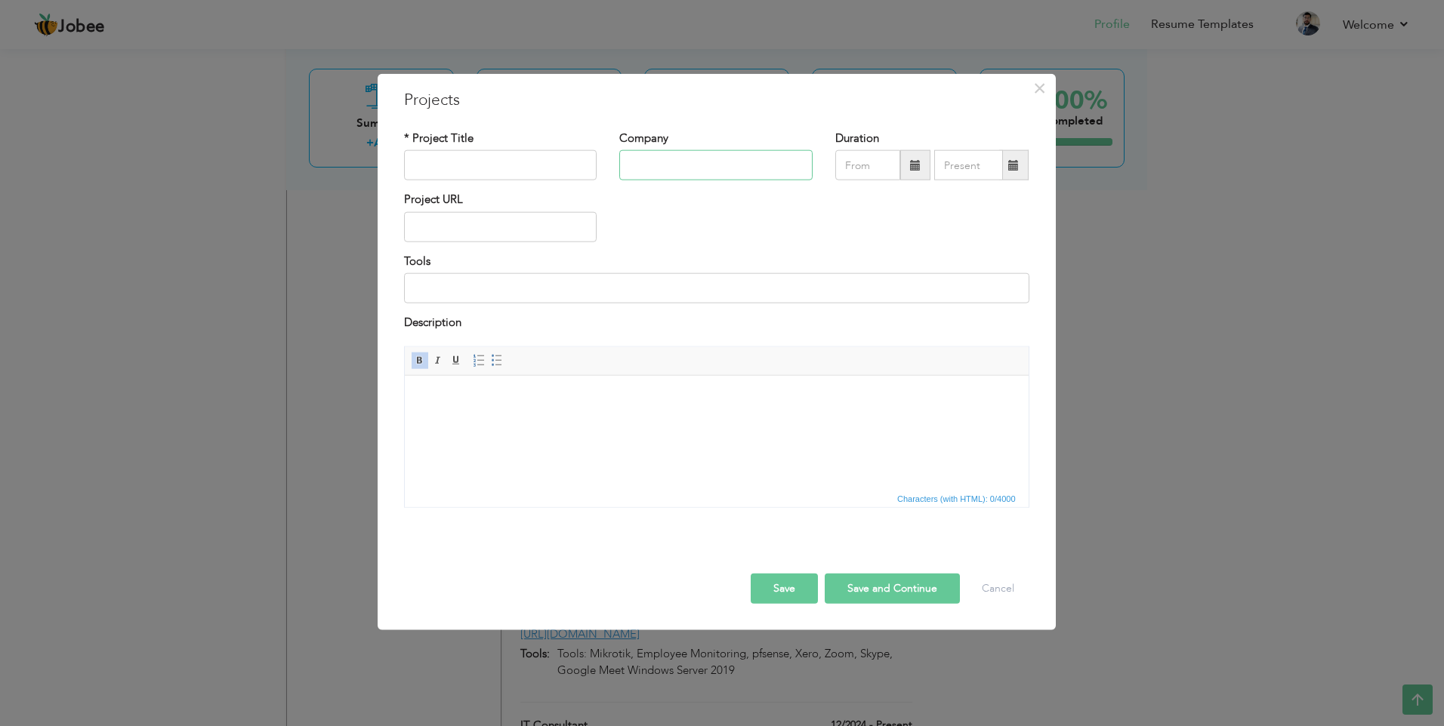
click at [640, 168] on input "text" at bounding box center [715, 165] width 193 height 30
paste input "Taiga Apparel Limited - [GEOGRAPHIC_DATA], [GEOGRAPHIC_DATA]"
click at [497, 171] on input "text" at bounding box center [500, 165] width 193 height 30
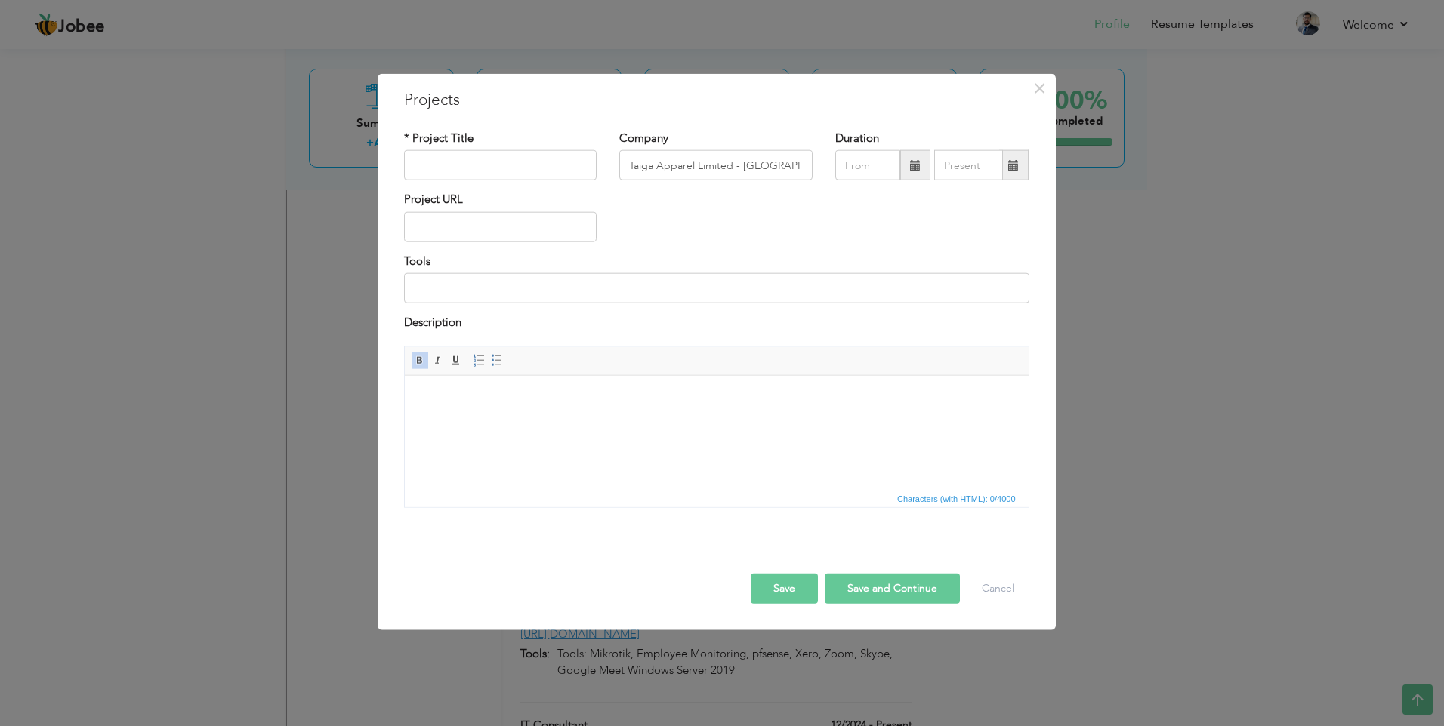
click at [489, 409] on html at bounding box center [716, 398] width 624 height 46
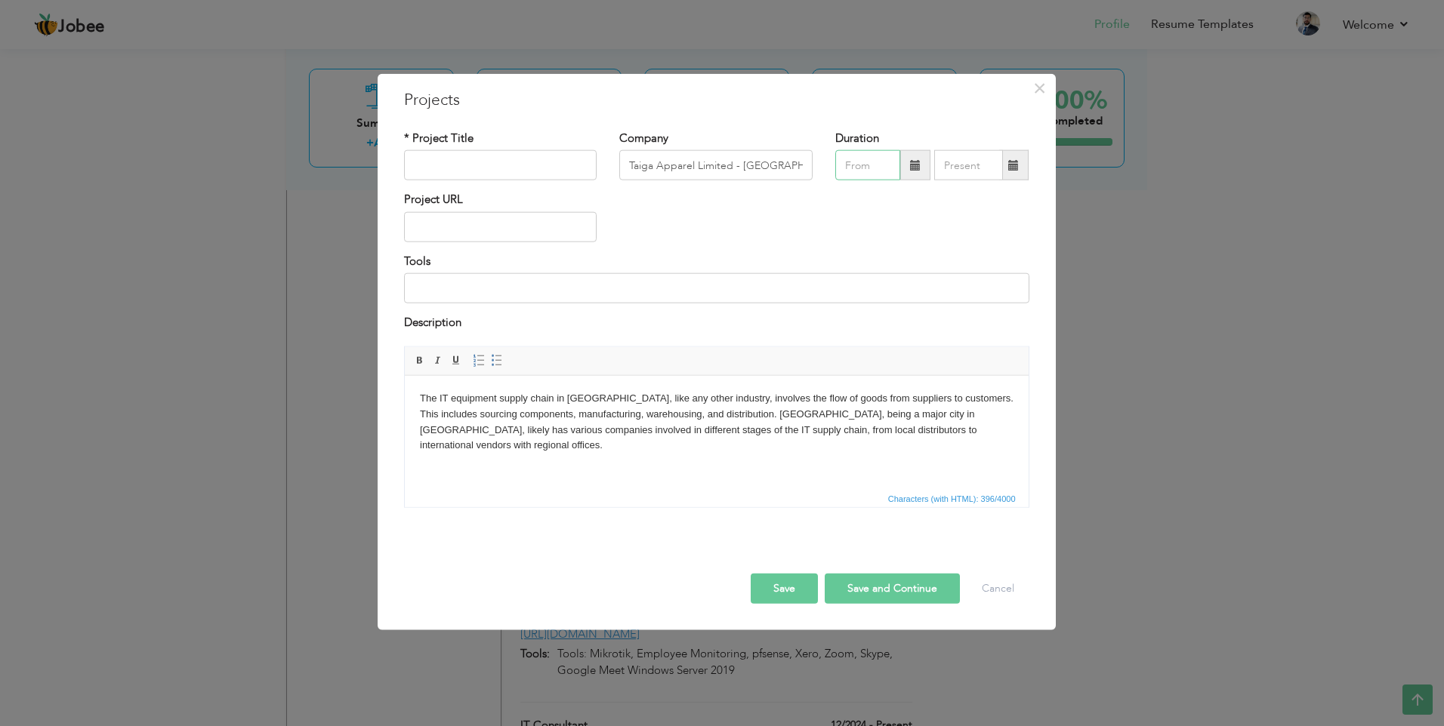
click at [855, 167] on input "text" at bounding box center [867, 165] width 65 height 30
click at [849, 190] on span at bounding box center [848, 195] width 11 height 11
click at [954, 235] on span "Mar" at bounding box center [957, 234] width 41 height 41
click at [973, 162] on input "text" at bounding box center [968, 165] width 69 height 30
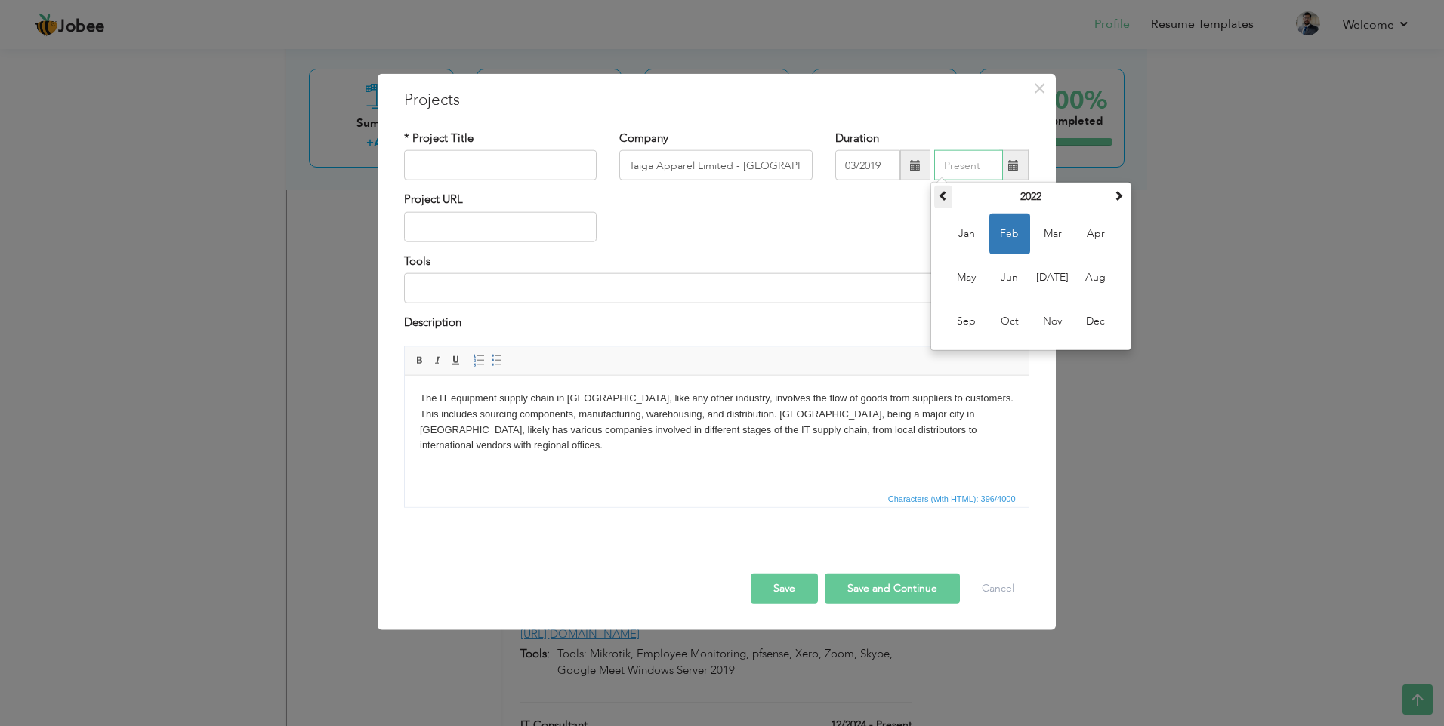
click at [941, 193] on span at bounding box center [943, 195] width 11 height 11
click at [1016, 274] on span "Jun" at bounding box center [1009, 277] width 41 height 41
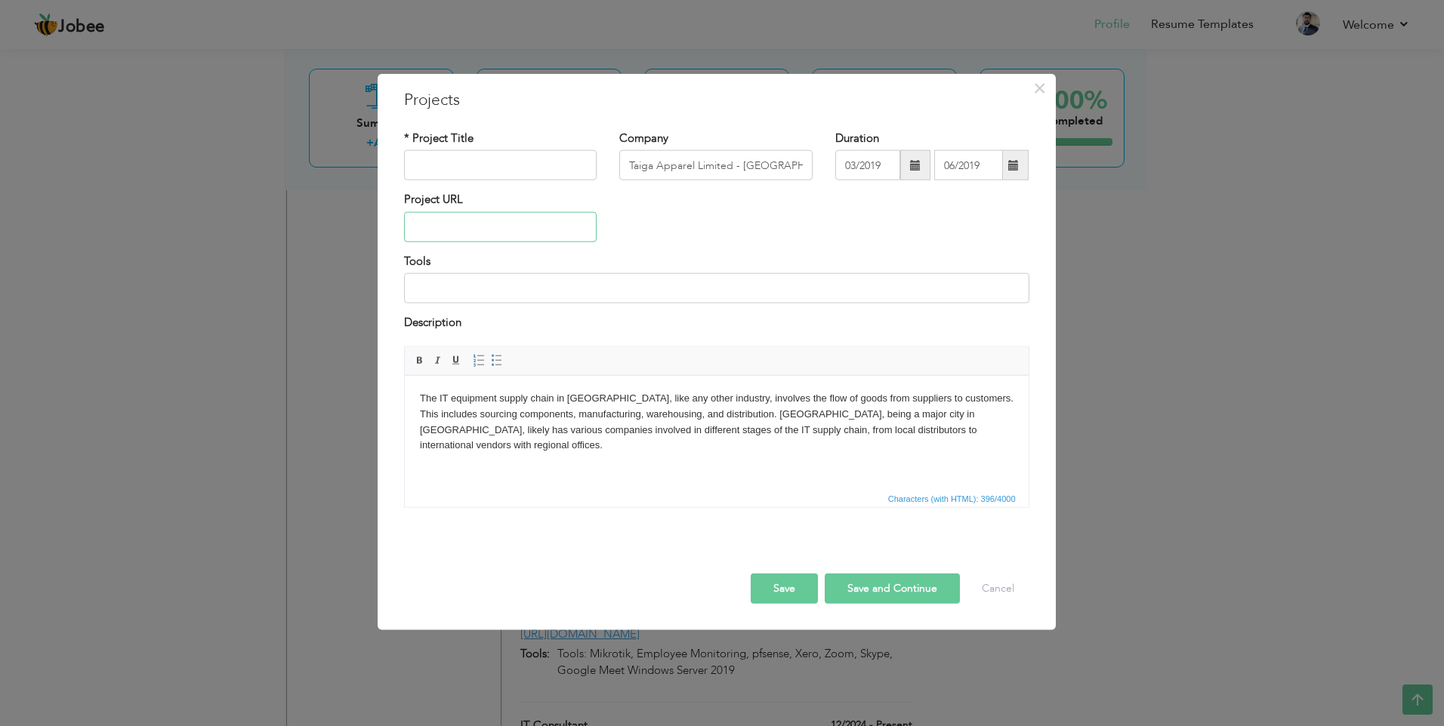
click at [492, 225] on input "text" at bounding box center [500, 227] width 193 height 30
paste input "[URL][DOMAIN_NAME]"
click at [490, 160] on input "text" at bounding box center [500, 165] width 193 height 30
click at [772, 584] on button "Save" at bounding box center [784, 588] width 67 height 30
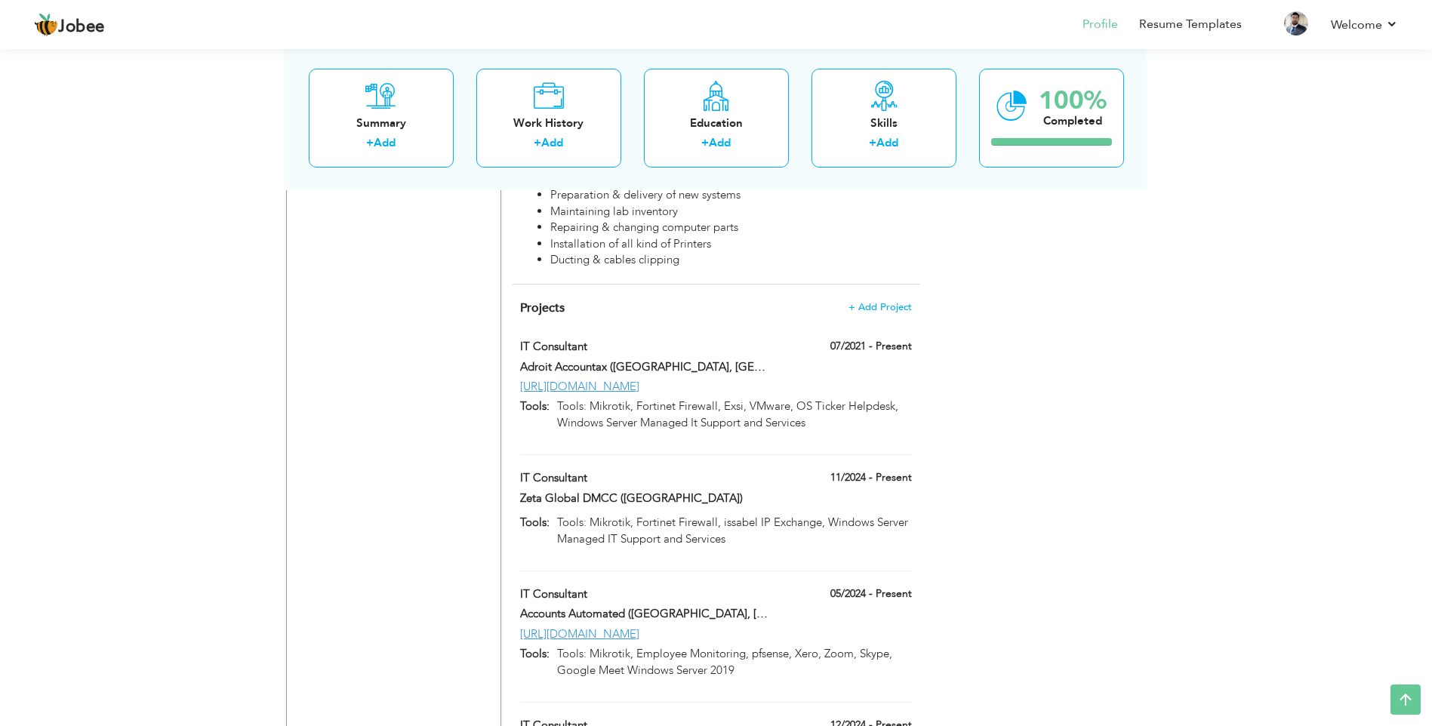
click at [874, 302] on span "+ Add Project" at bounding box center [880, 307] width 64 height 11
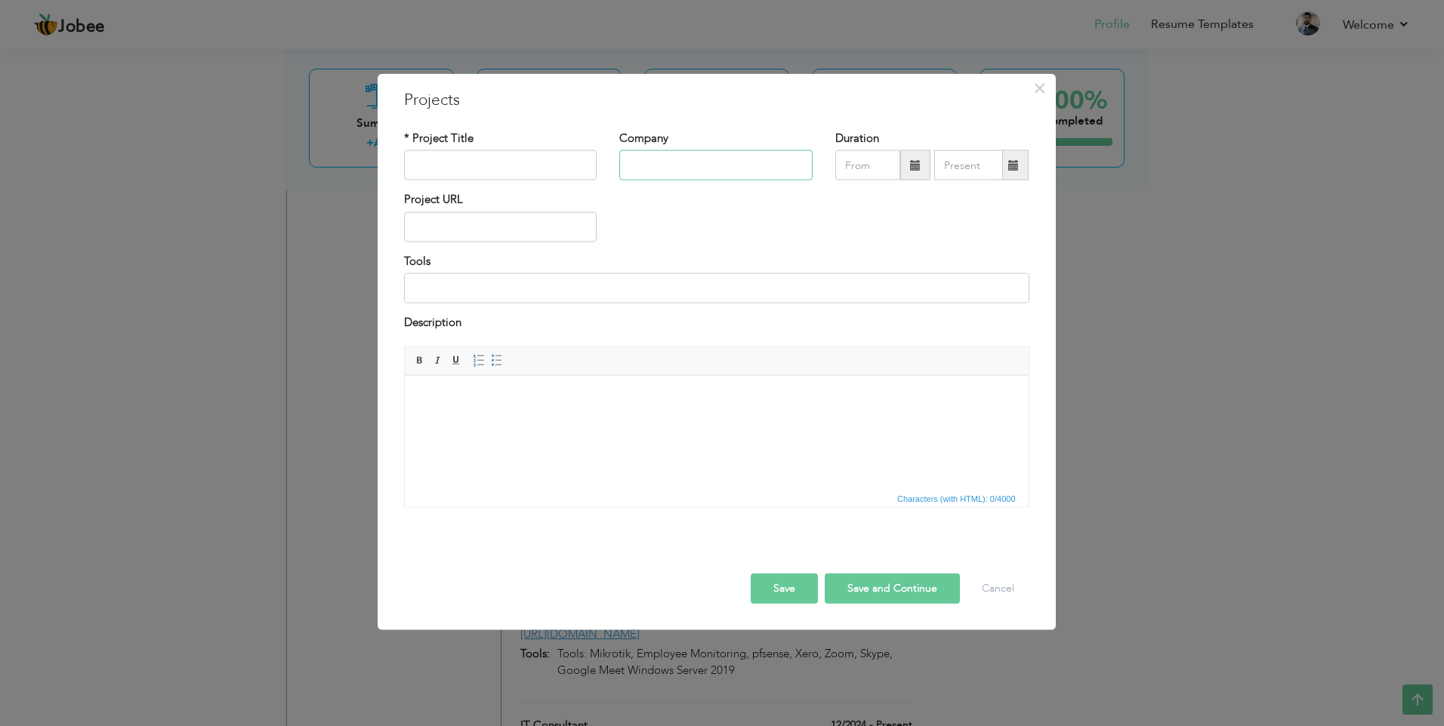
click at [647, 166] on input "text" at bounding box center [715, 165] width 193 height 30
paste input "Venus Pakistan"
click at [553, 233] on input "text" at bounding box center [500, 227] width 193 height 30
click at [486, 410] on html at bounding box center [716, 398] width 624 height 46
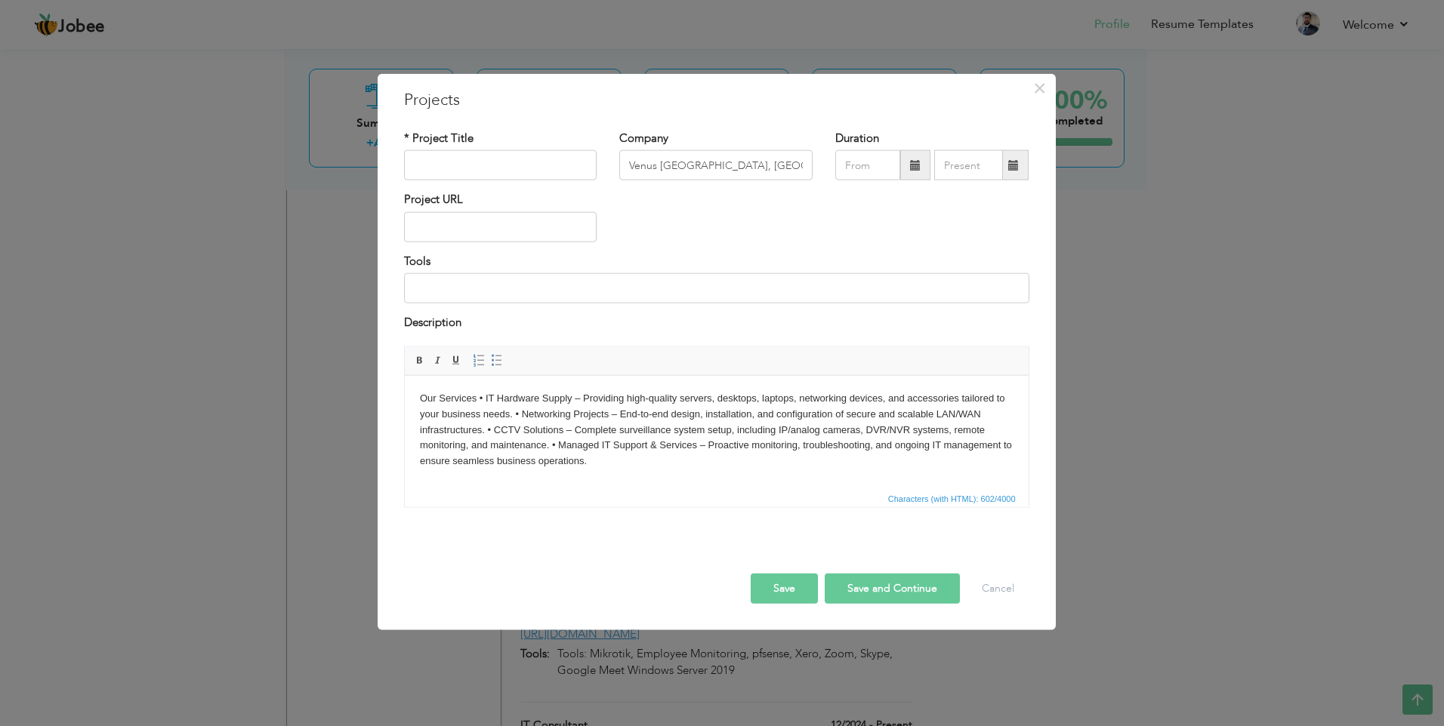
click at [477, 402] on body "Our Services • IT Hardware Supply – Providing high-quality servers, desktops, l…" at bounding box center [715, 429] width 593 height 79
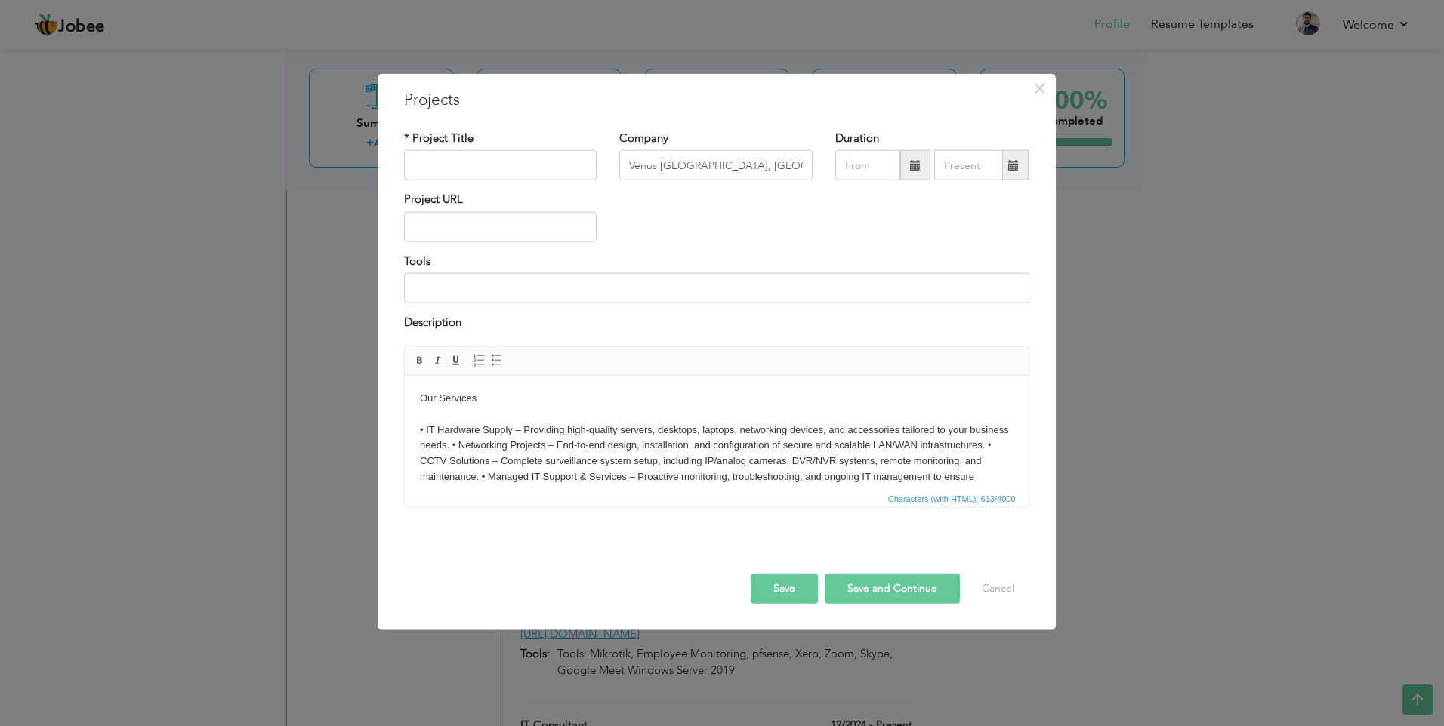
click at [494, 444] on body "Our Services • IT Hardware Supply – Providing high-quality servers, desktops, l…" at bounding box center [715, 445] width 593 height 110
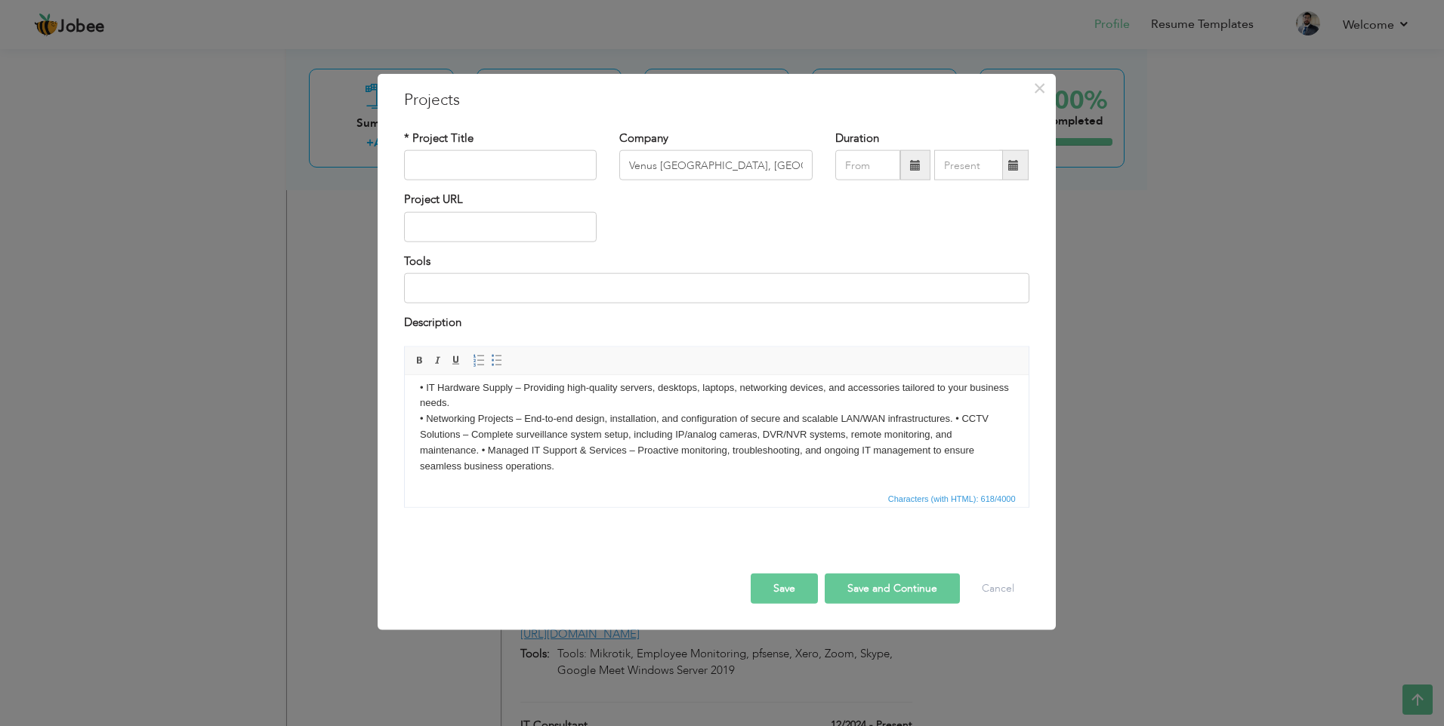
click at [955, 419] on body "Our Services • IT Hardware Supply – Providing high-quality servers, desktops, l…" at bounding box center [715, 410] width 593 height 125
click at [481, 451] on body "Our Services • IT Hardware Supply – Providing high-quality servers, desktops, l…" at bounding box center [715, 410] width 593 height 125
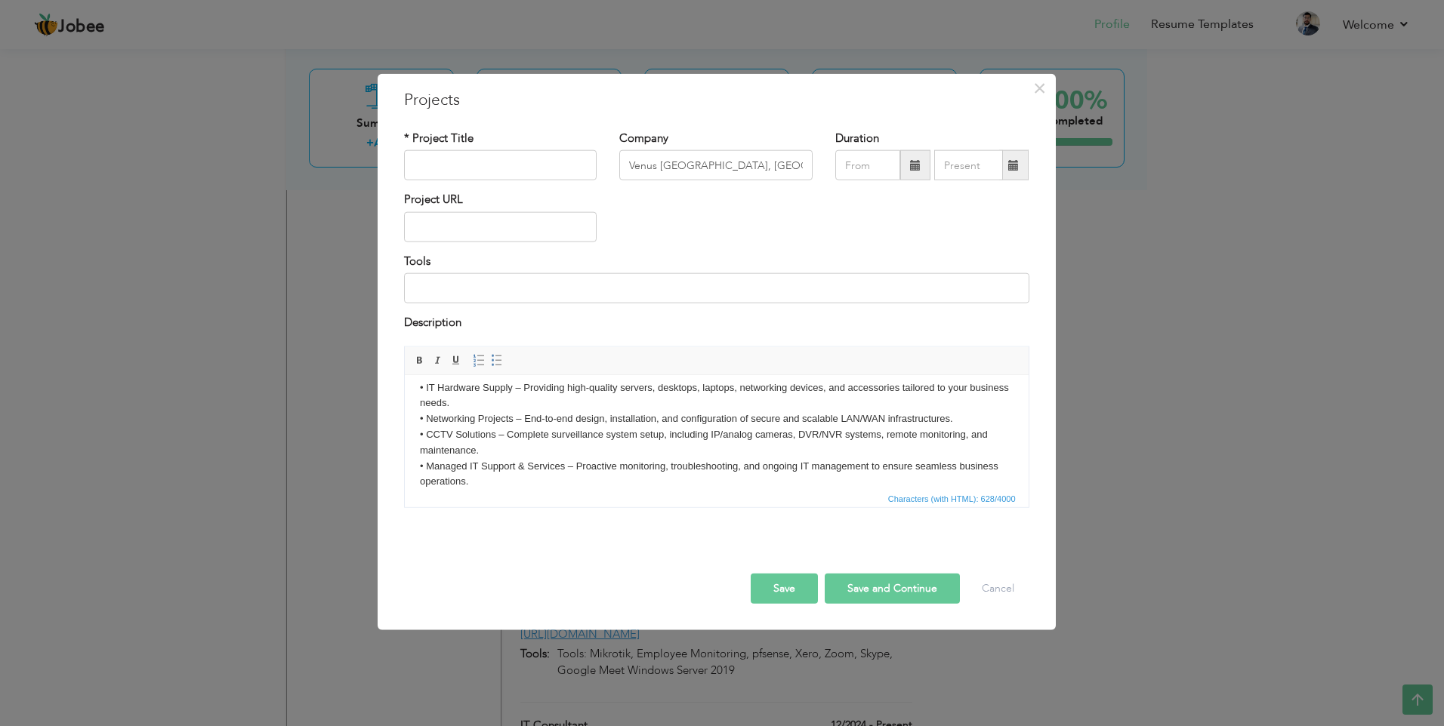
scroll to position [58, 0]
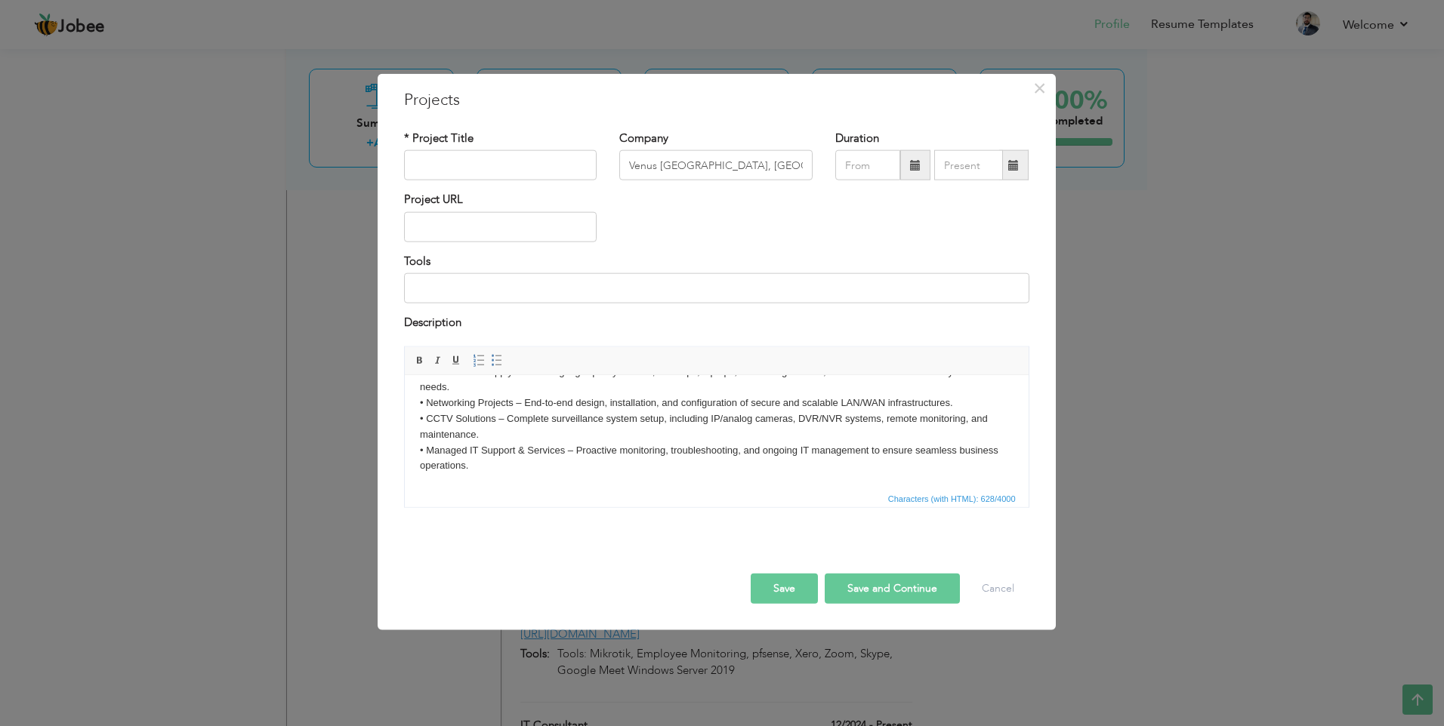
click at [495, 470] on body "Our Services • IT Hardware Supply – Providing high-quality servers, desktops, l…" at bounding box center [715, 402] width 593 height 141
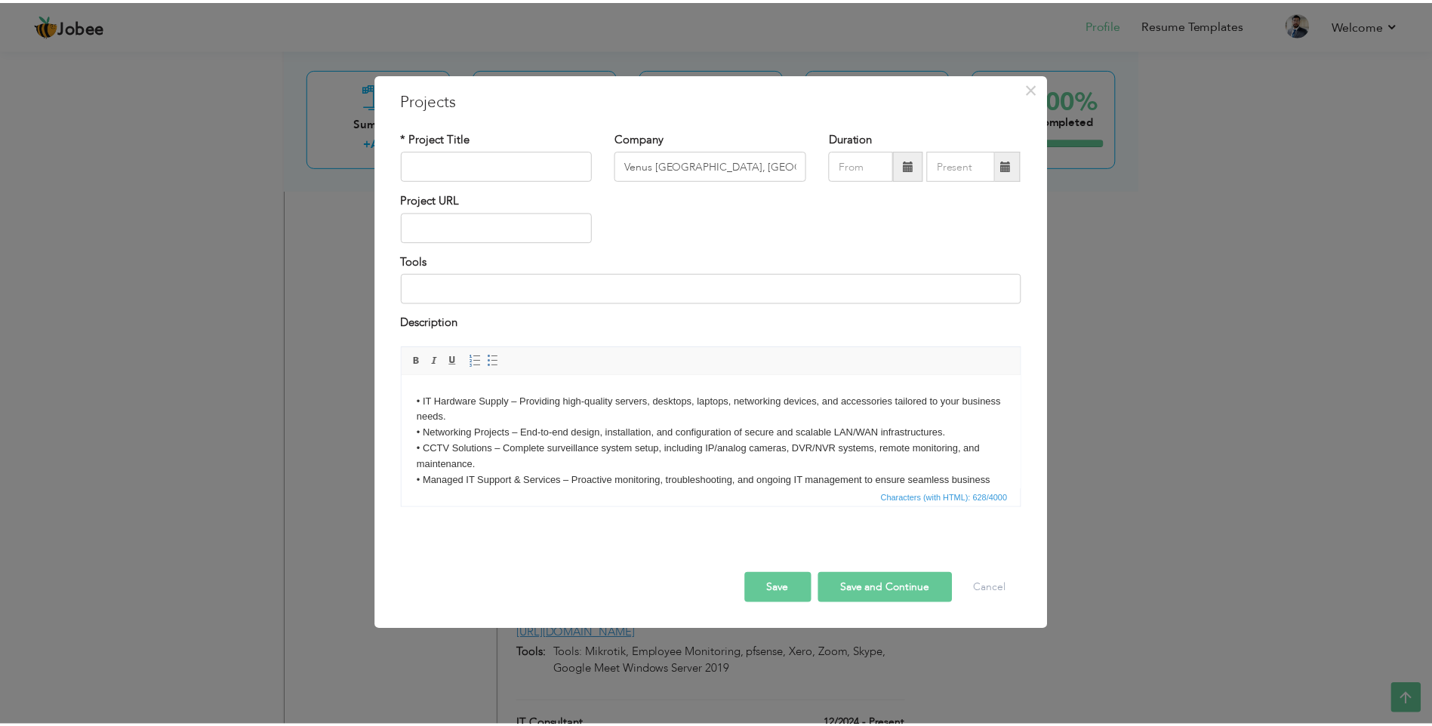
scroll to position [0, 0]
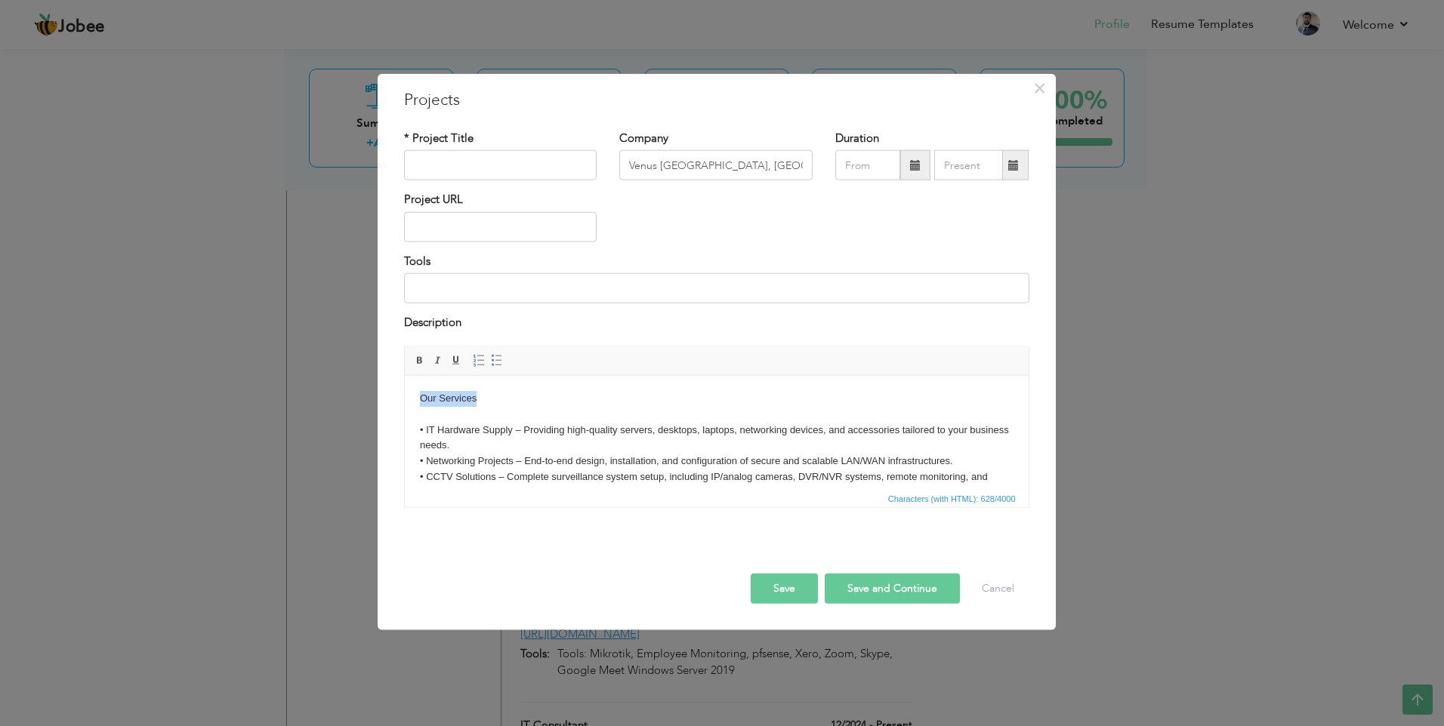
drag, startPoint x: 484, startPoint y: 399, endPoint x: 418, endPoint y: 397, distance: 65.7
click at [419, 397] on body "Our Services • IT Hardware Supply – Providing high-quality servers, desktops, l…" at bounding box center [715, 460] width 593 height 141
click at [421, 366] on span at bounding box center [420, 360] width 12 height 12
click at [498, 405] on body "Our Services • IT Hardware Supply – Providing high-quality servers, desktops, l…" at bounding box center [715, 460] width 593 height 141
click at [855, 167] on input "text" at bounding box center [867, 165] width 65 height 30
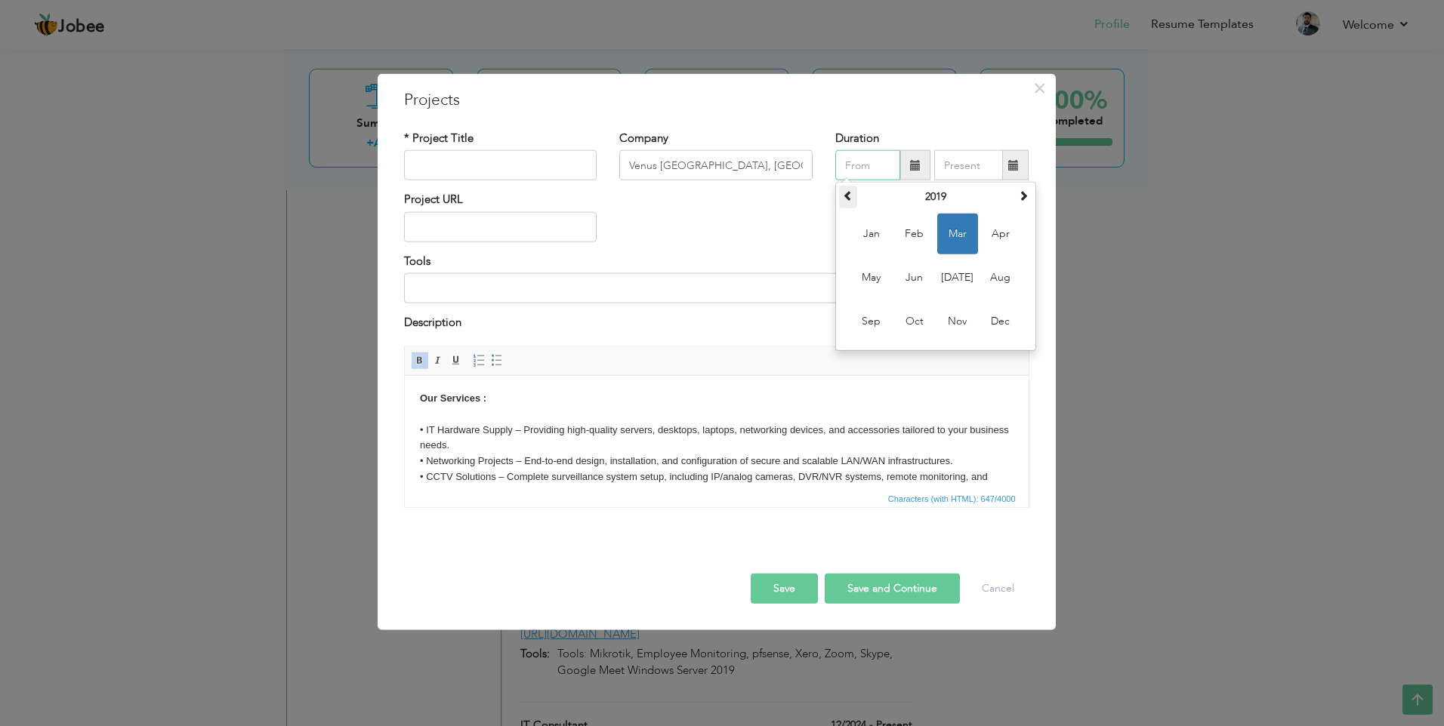
click at [846, 196] on span at bounding box center [848, 195] width 11 height 11
click at [885, 162] on input "text" at bounding box center [867, 165] width 65 height 30
click at [968, 171] on input "text" at bounding box center [968, 165] width 69 height 30
click at [895, 171] on input "text" at bounding box center [867, 165] width 65 height 30
click at [804, 219] on div "Project URL" at bounding box center [717, 222] width 648 height 61
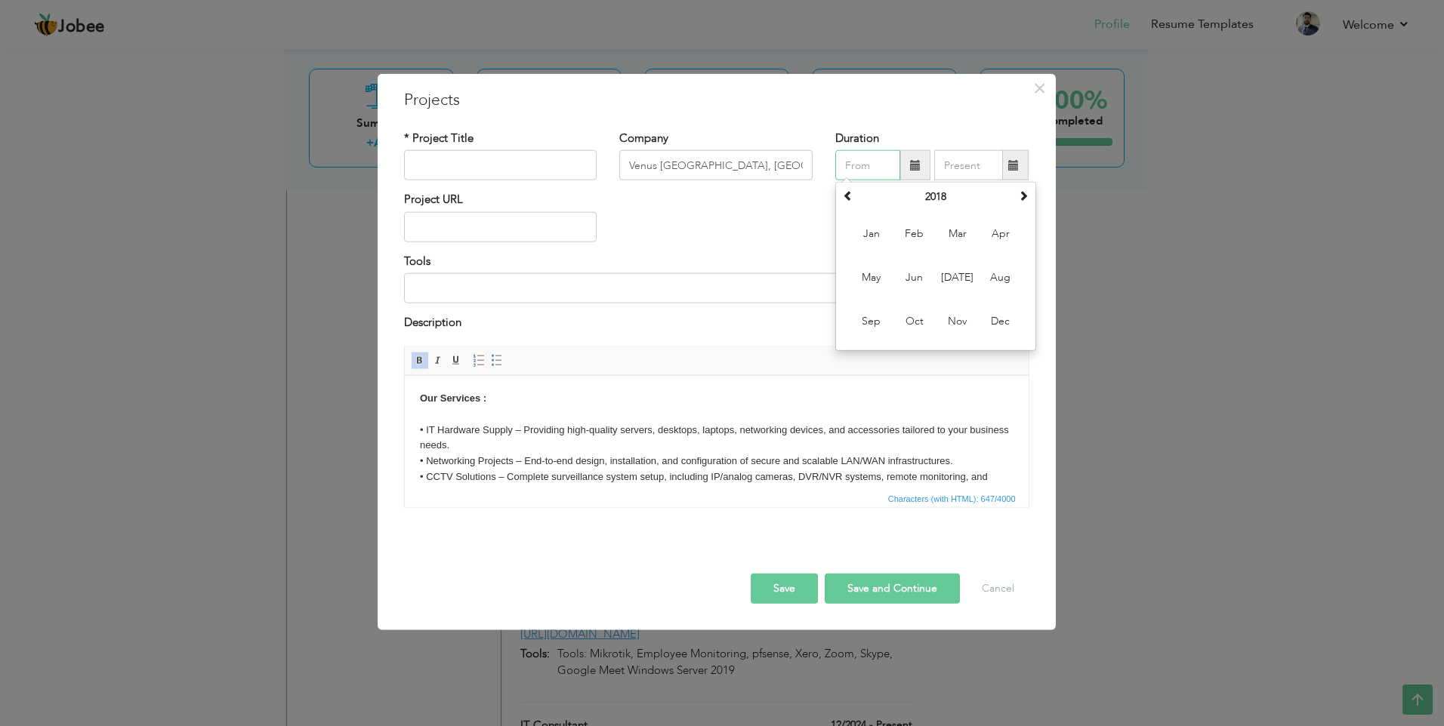
click at [871, 164] on input "text" at bounding box center [867, 165] width 65 height 30
click at [842, 213] on td "Jan Feb Mar Apr May Jun [DATE] Aug Sep Oct Nov Dec" at bounding box center [935, 277] width 193 height 139
click at [851, 165] on input "text" at bounding box center [867, 165] width 65 height 30
click at [955, 280] on span "[DATE]" at bounding box center [957, 277] width 41 height 41
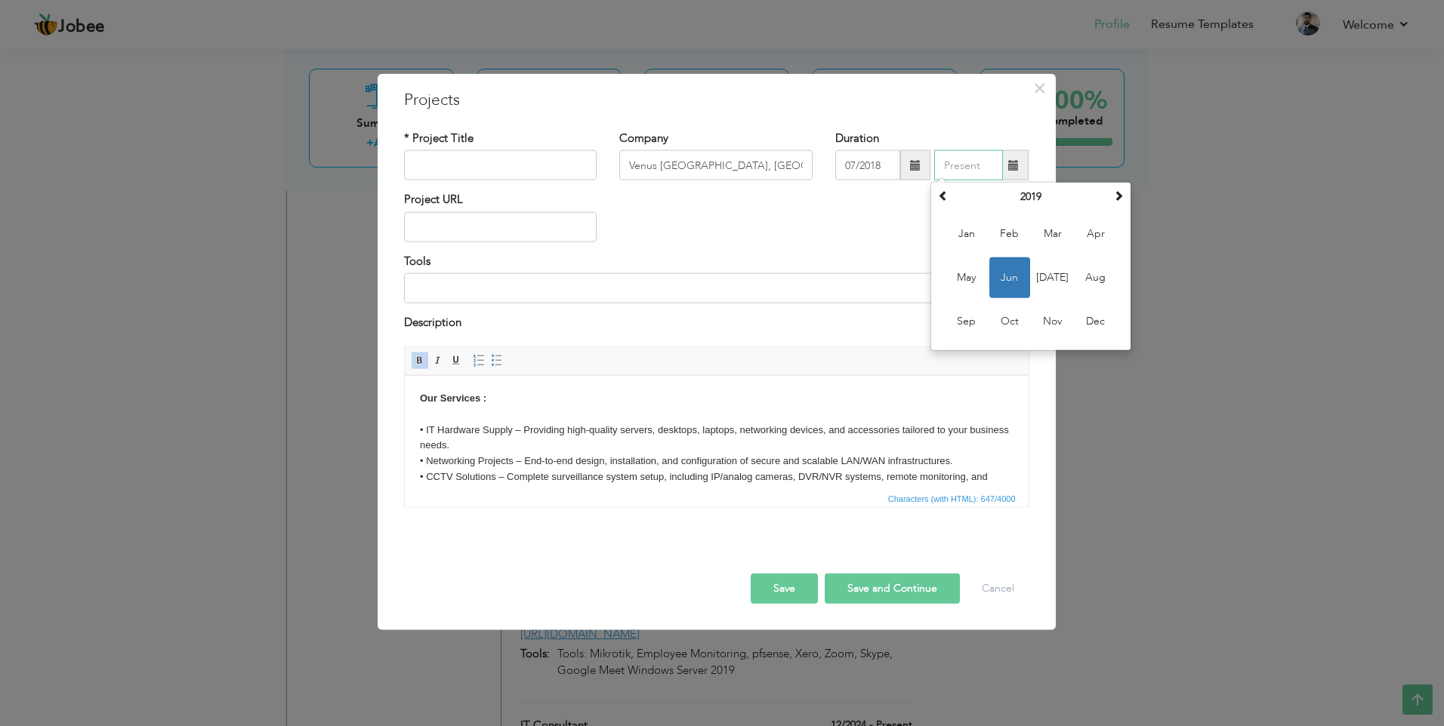
click at [973, 171] on input "text" at bounding box center [968, 165] width 69 height 30
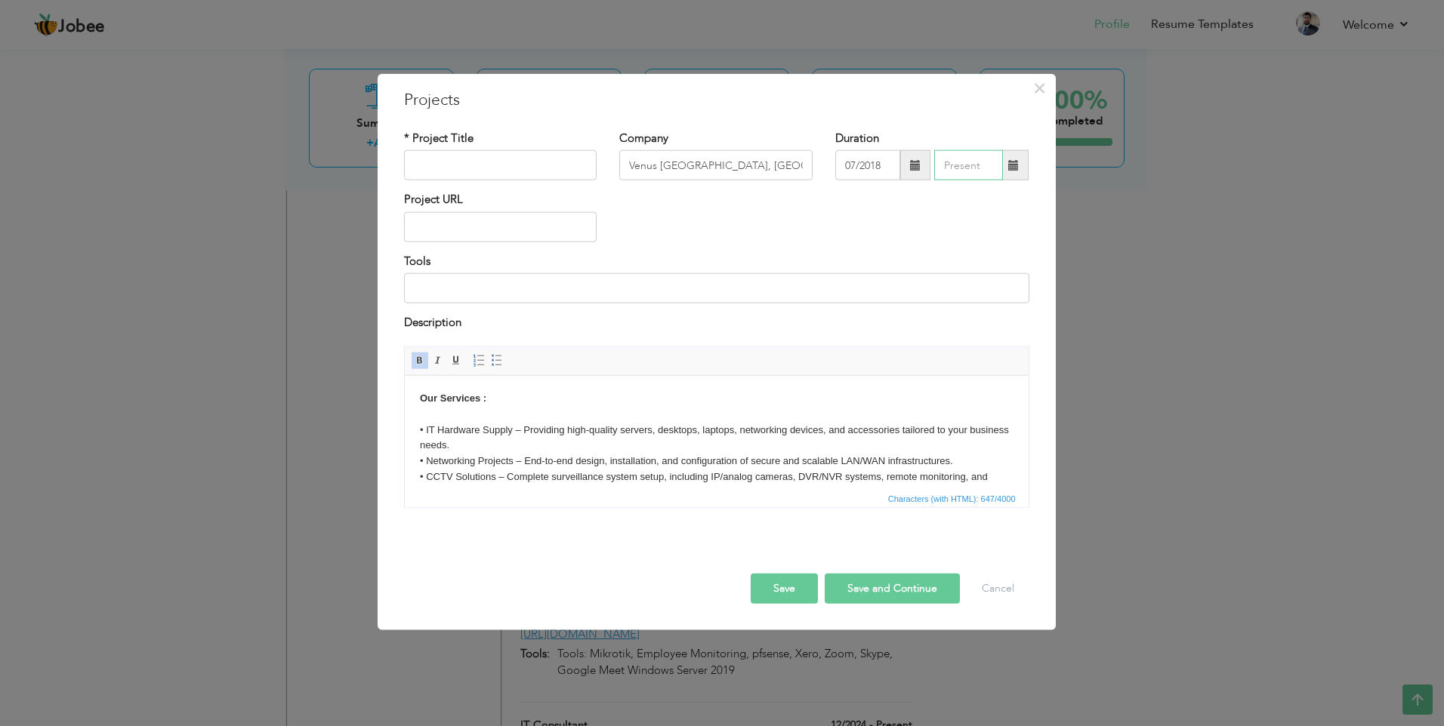
click at [976, 165] on input "text" at bounding box center [968, 165] width 69 height 30
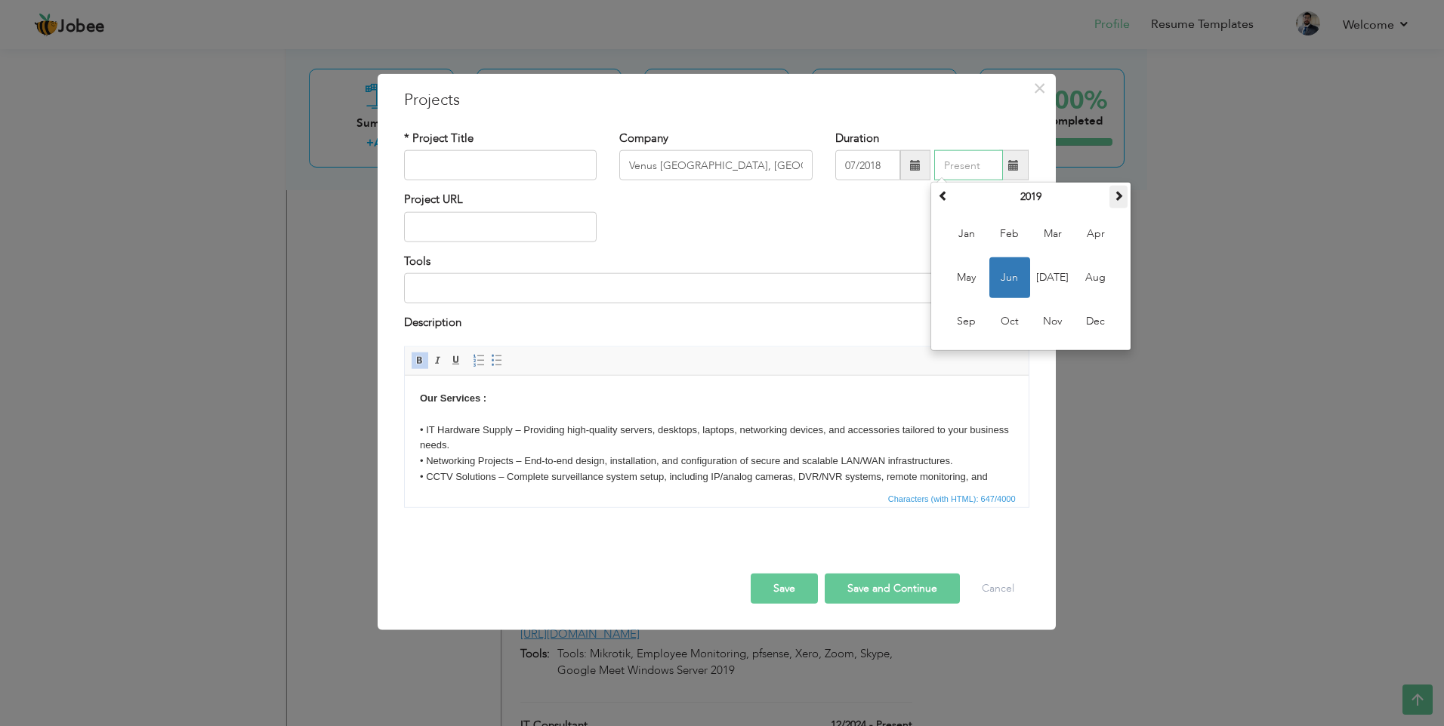
click at [1116, 191] on span at bounding box center [1118, 195] width 11 height 11
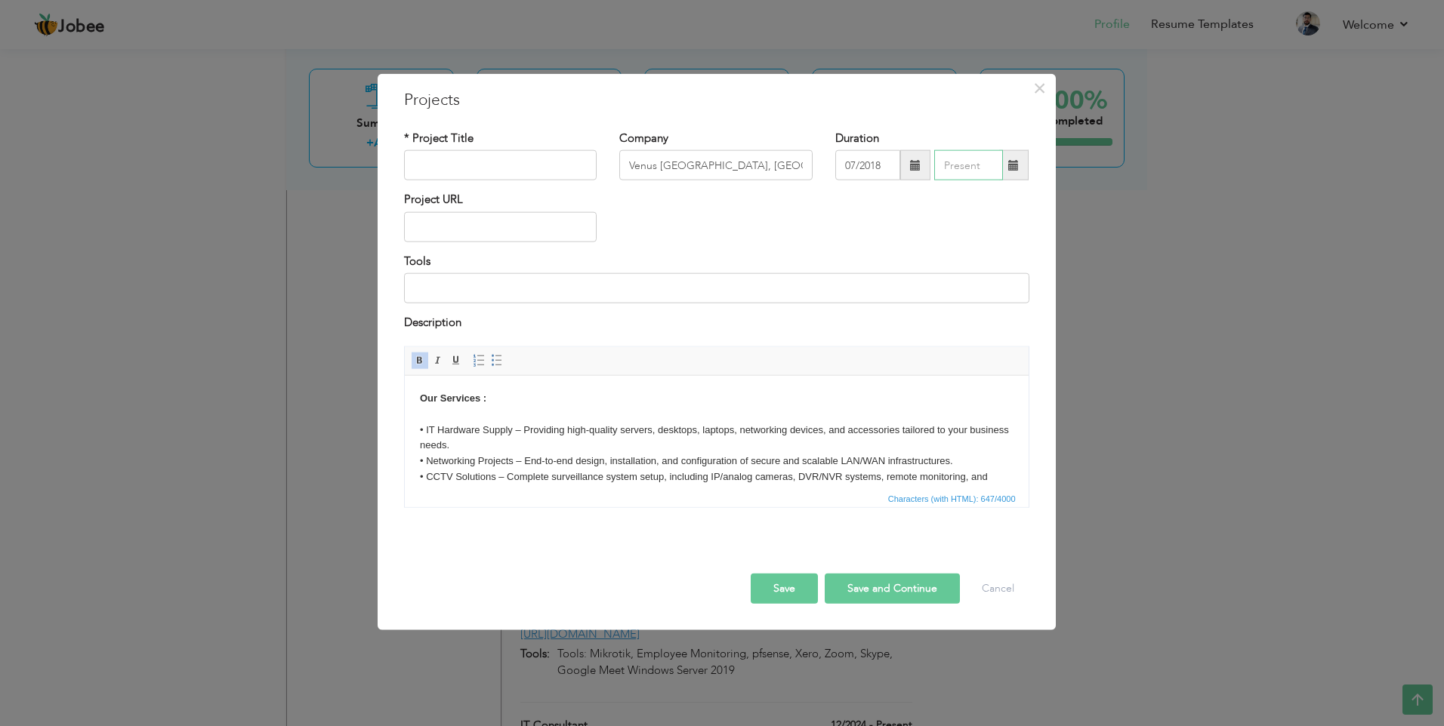
click at [978, 156] on input "text" at bounding box center [968, 165] width 69 height 30
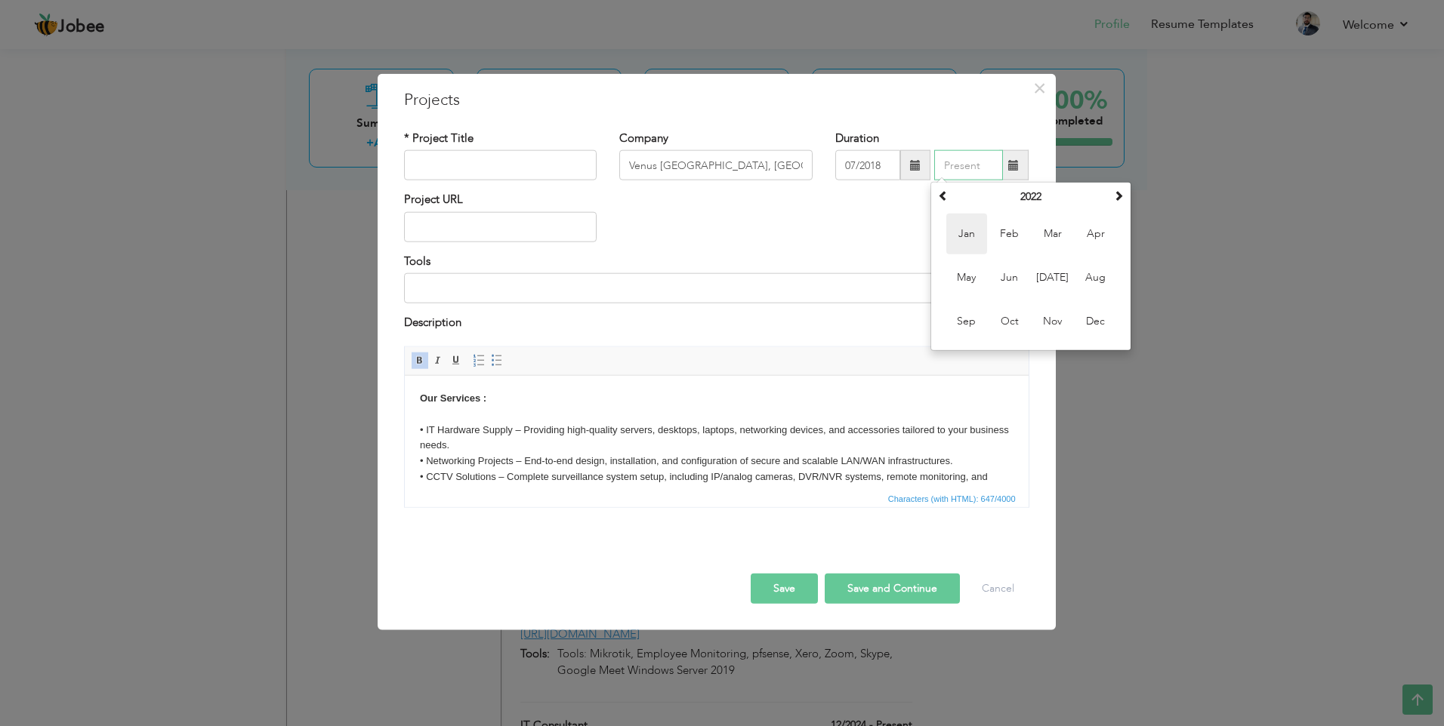
click at [969, 229] on span "Jan" at bounding box center [966, 234] width 41 height 41
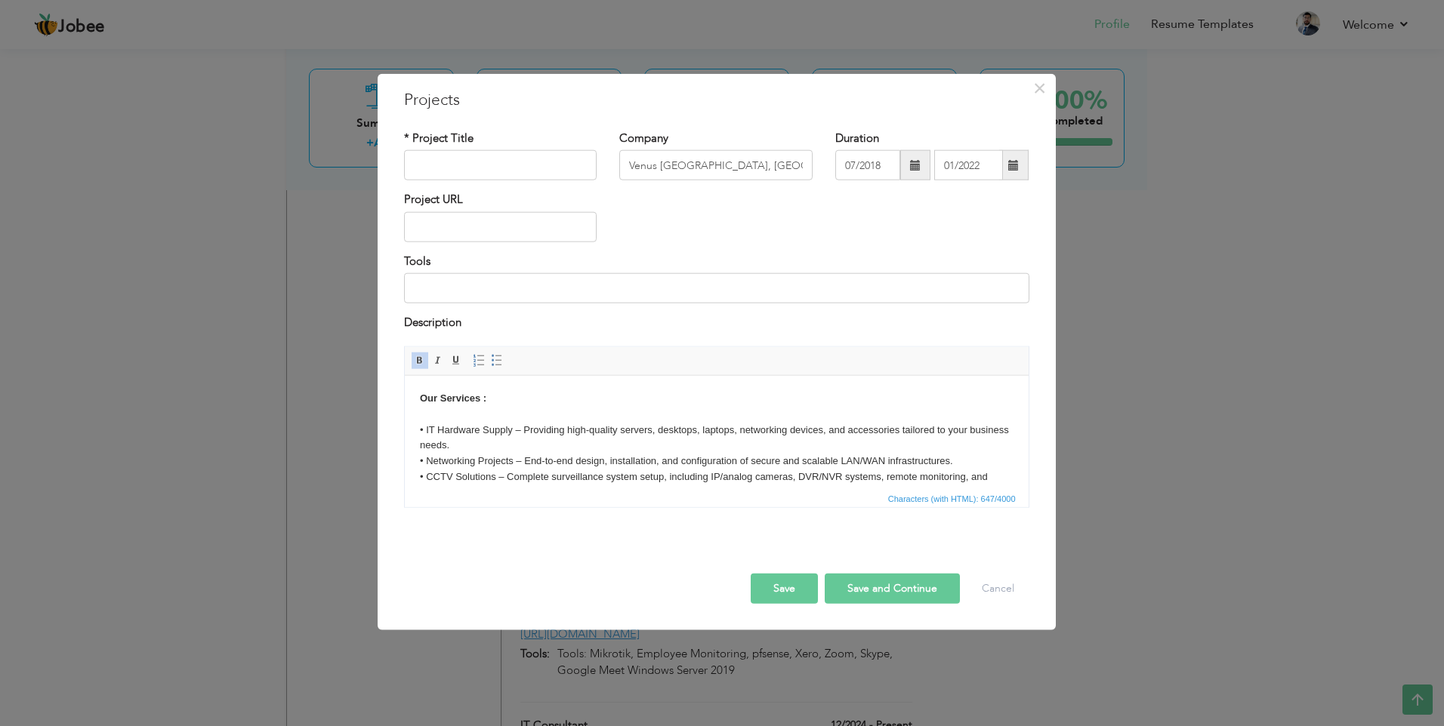
click at [788, 590] on button "Save" at bounding box center [784, 588] width 67 height 30
click at [441, 161] on input "text" at bounding box center [500, 165] width 193 height 30
click at [446, 292] on input at bounding box center [716, 288] width 625 height 30
click at [463, 223] on input "text" at bounding box center [500, 227] width 193 height 30
paste input "[URL][DOMAIN_NAME]"
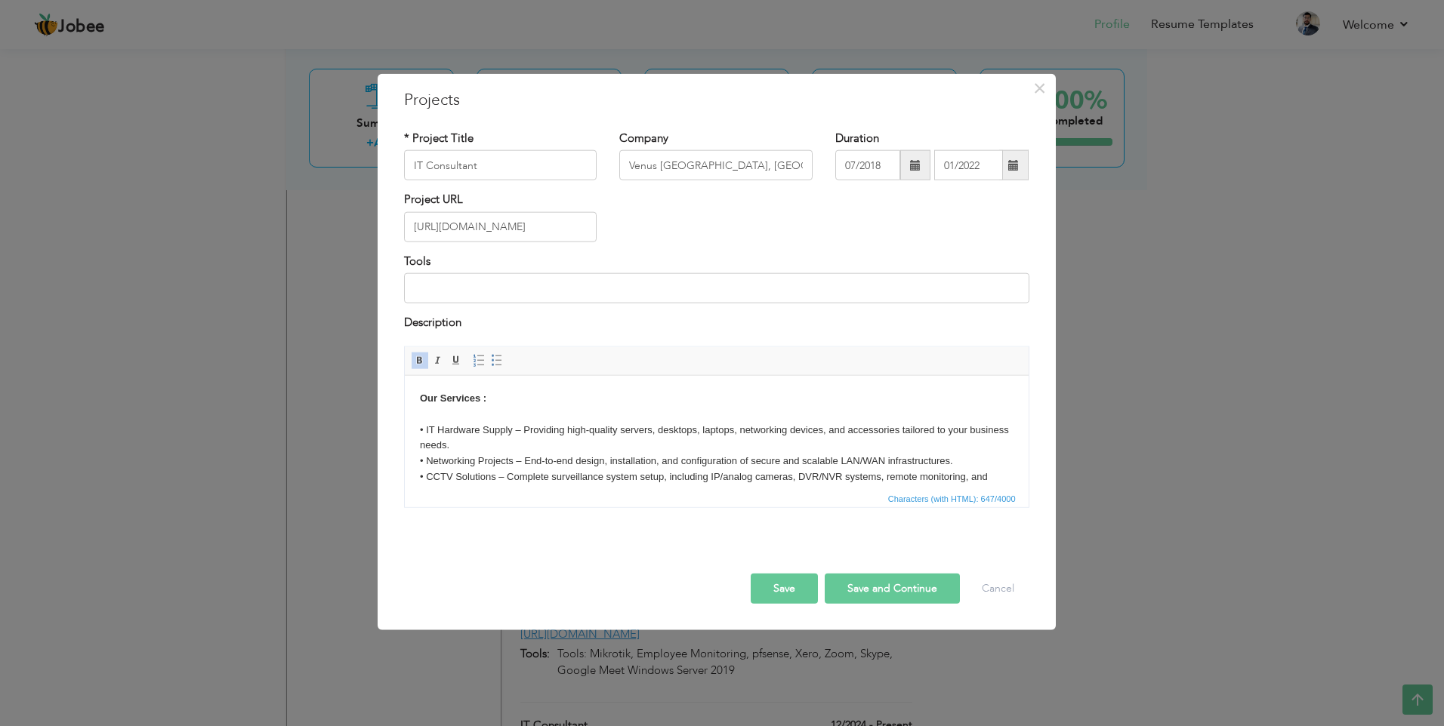
click at [784, 590] on button "Save" at bounding box center [784, 588] width 67 height 30
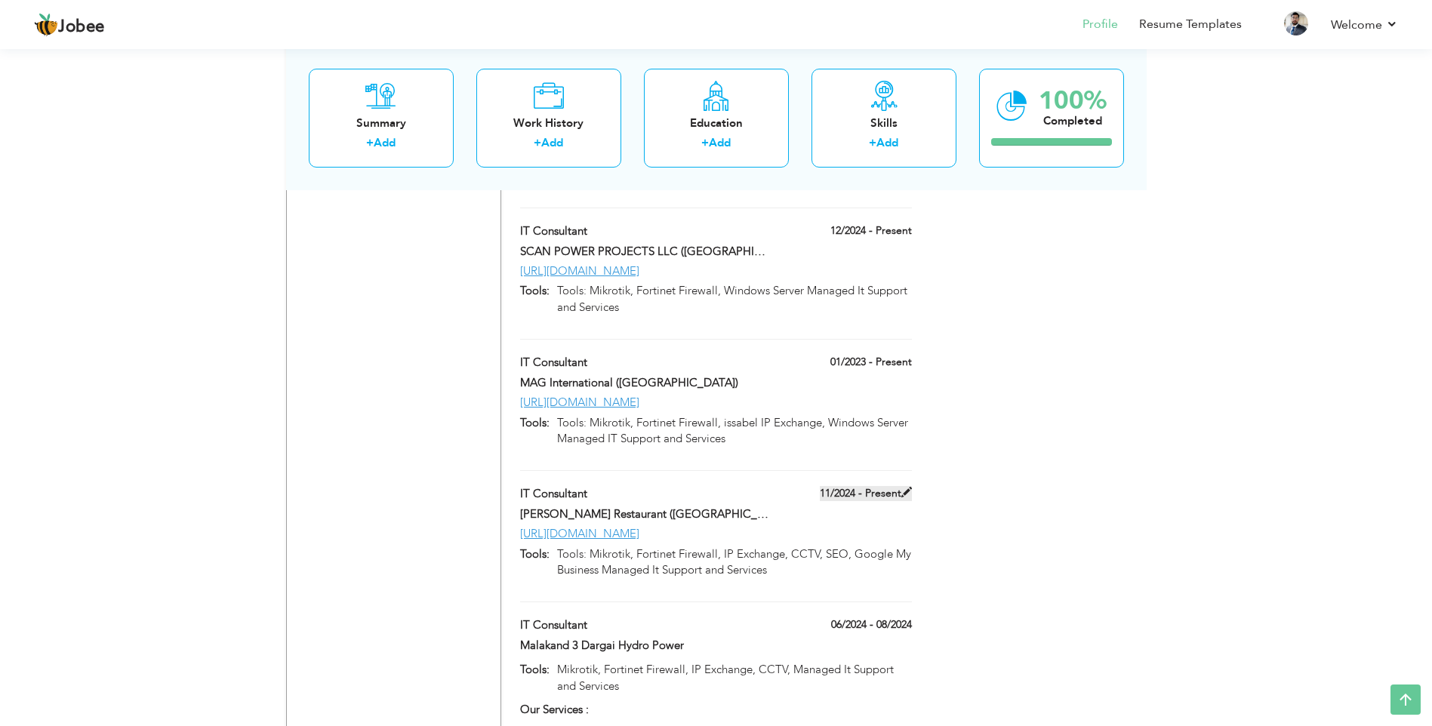
scroll to position [2686, 0]
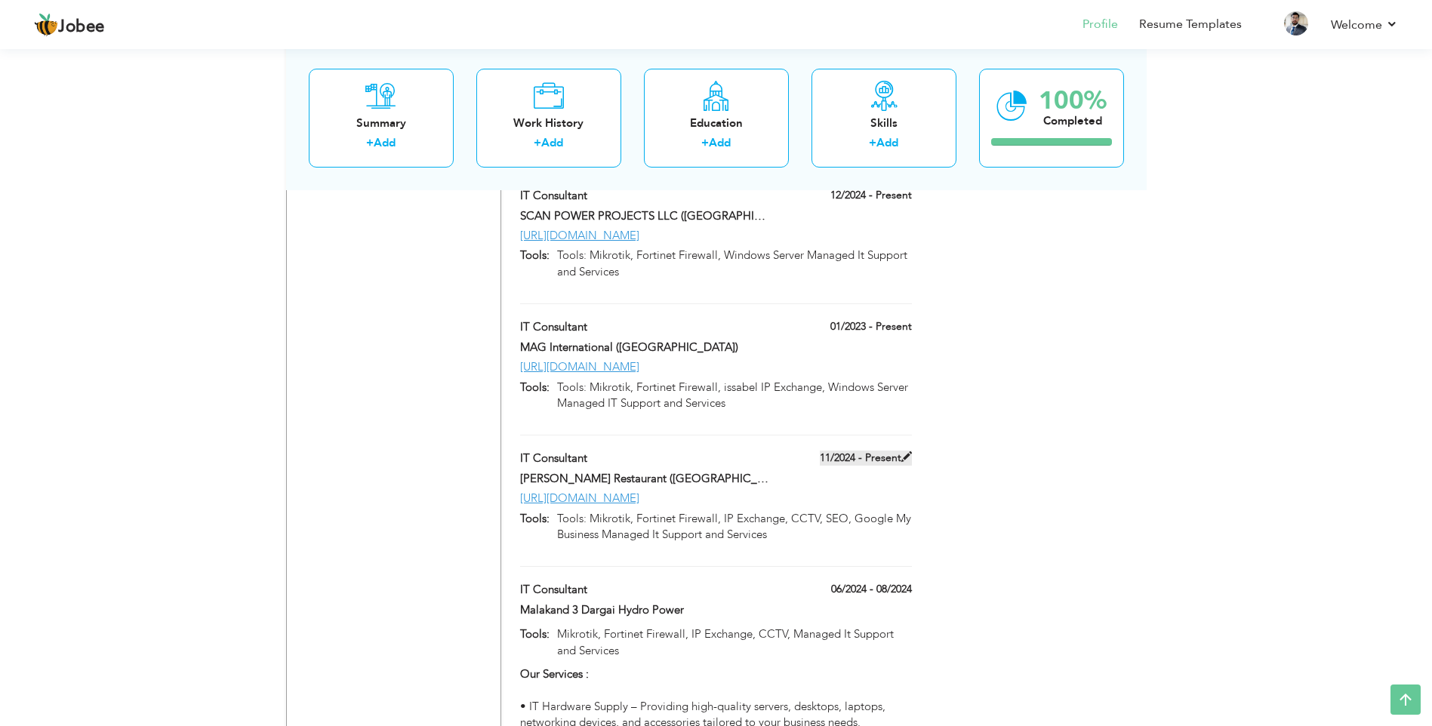
click at [905, 452] on span at bounding box center [907, 457] width 11 height 11
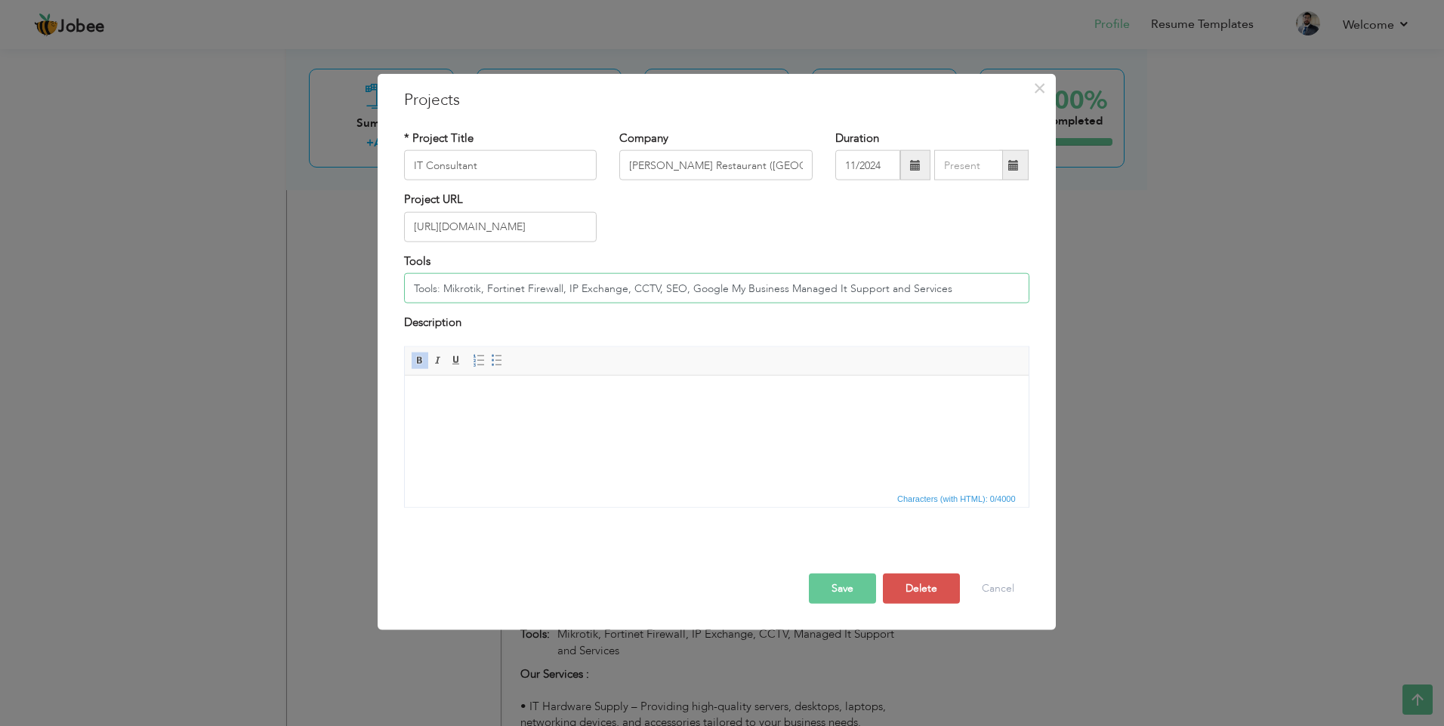
drag, startPoint x: 442, startPoint y: 288, endPoint x: 246, endPoint y: 261, distance: 198.2
click at [246, 261] on div "× Projects * Project Title IT Consultant Company [PERSON_NAME] Restaurant ([GEO…" at bounding box center [722, 363] width 1444 height 726
click at [843, 599] on button "Save" at bounding box center [842, 588] width 67 height 30
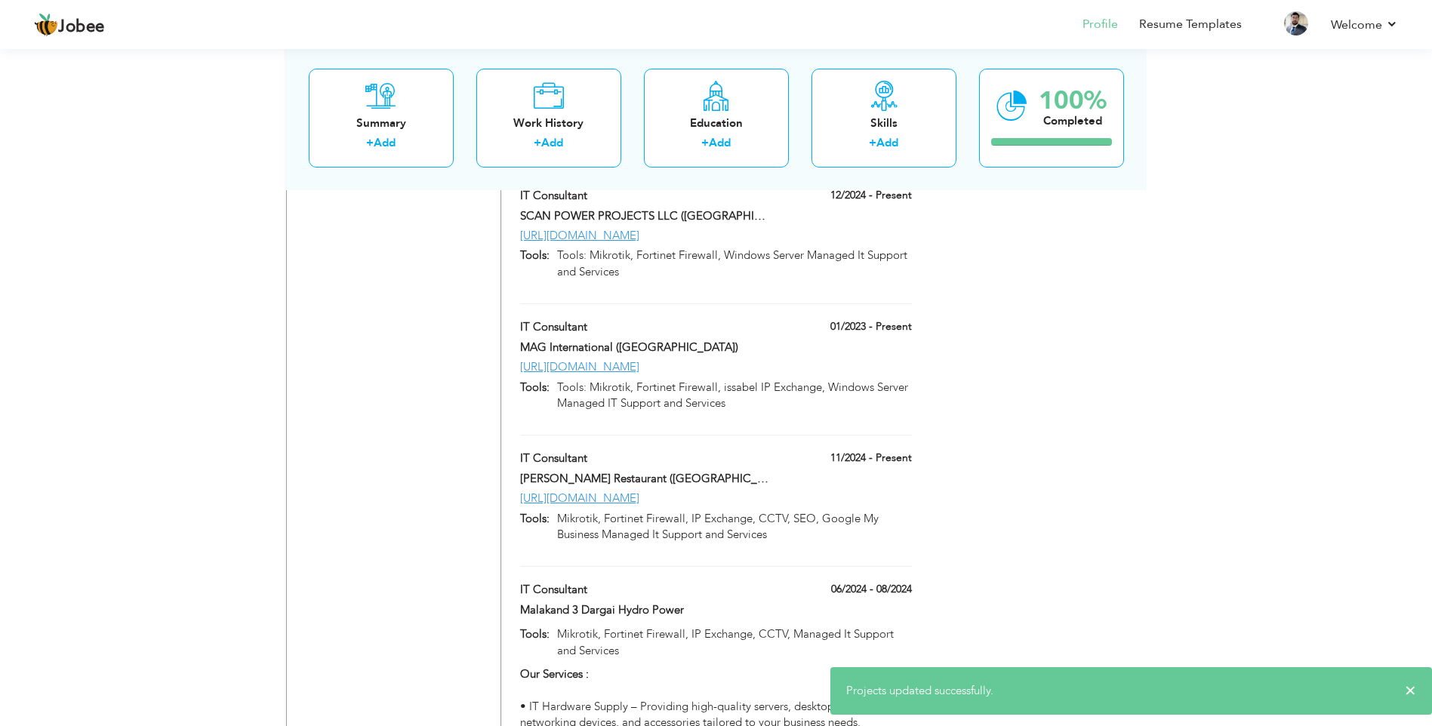
scroll to position [2611, 0]
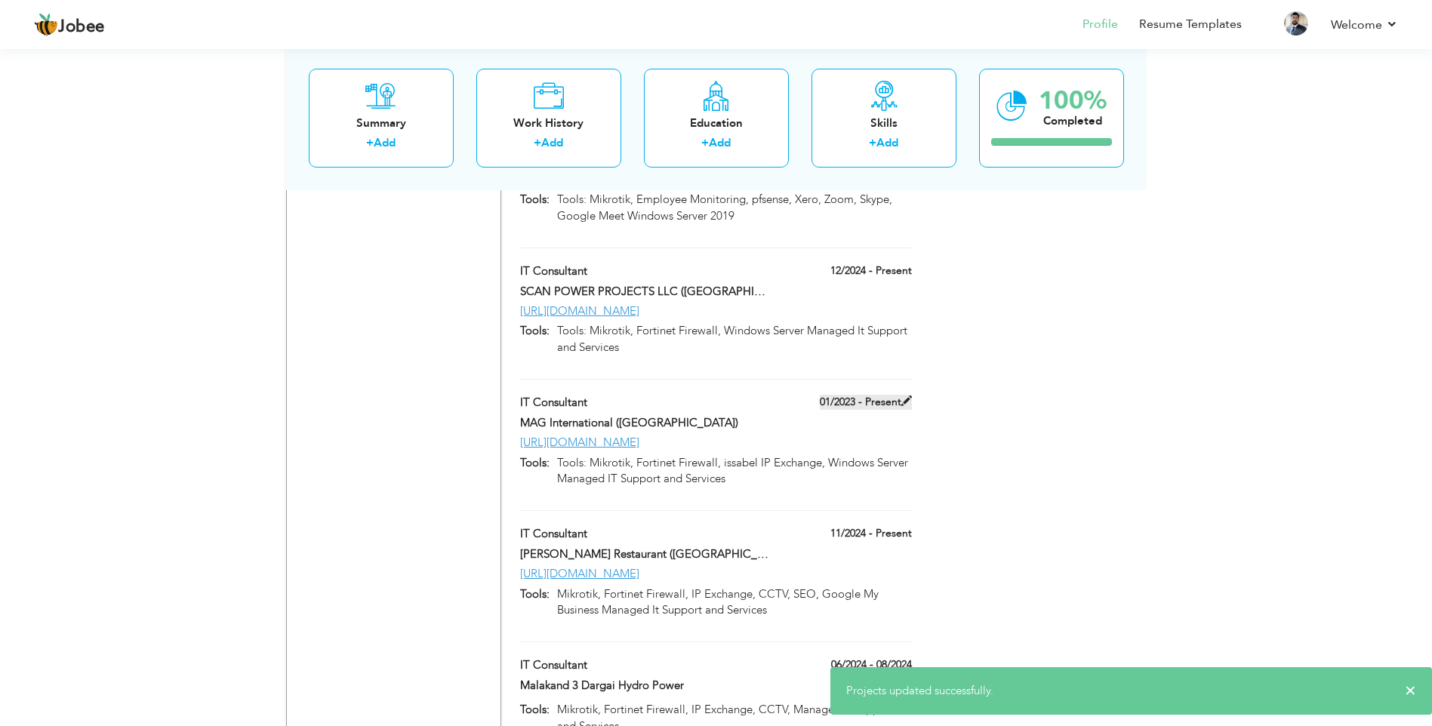
click at [904, 396] on span at bounding box center [907, 401] width 11 height 11
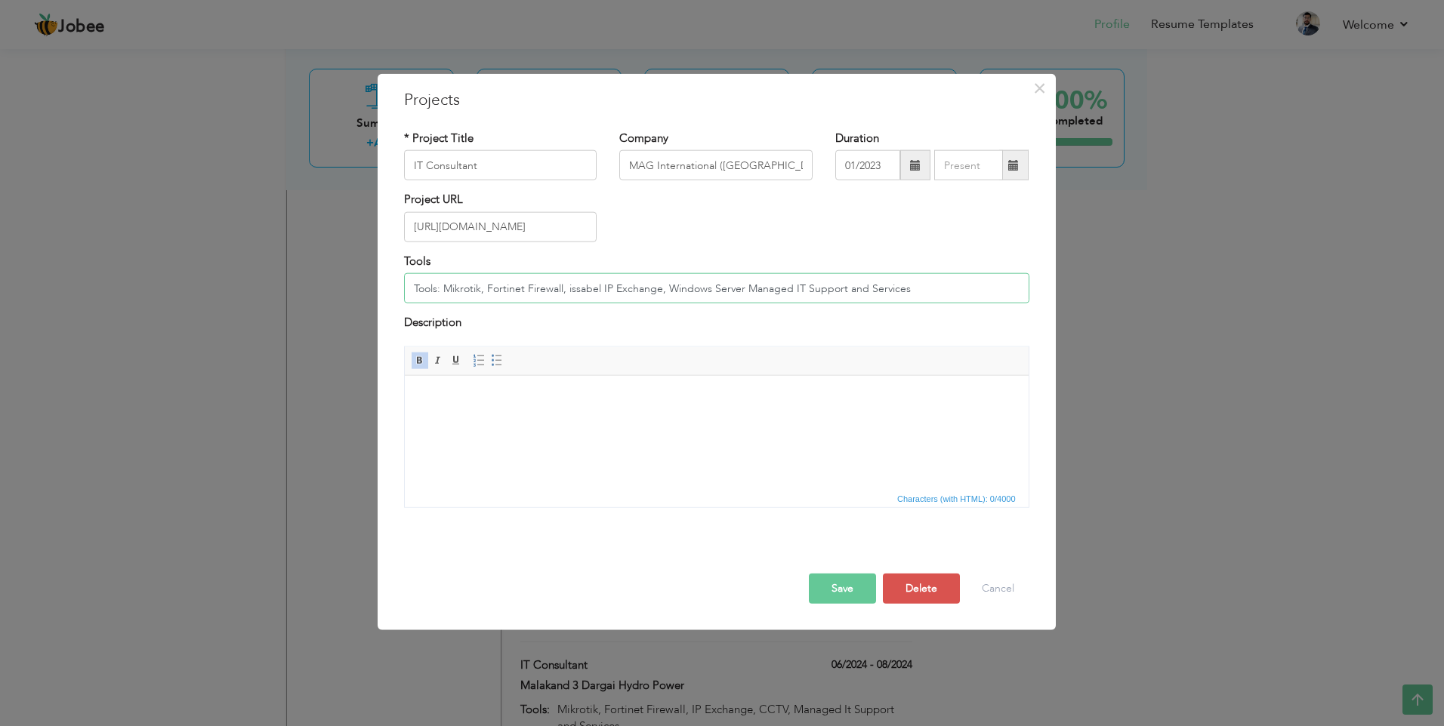
drag, startPoint x: 443, startPoint y: 285, endPoint x: 298, endPoint y: 279, distance: 145.1
click at [298, 279] on div "× Projects * Project Title IT Consultant Company MAG International ([GEOGRAPHIC…" at bounding box center [722, 363] width 1444 height 726
click at [821, 585] on button "Save" at bounding box center [842, 588] width 67 height 30
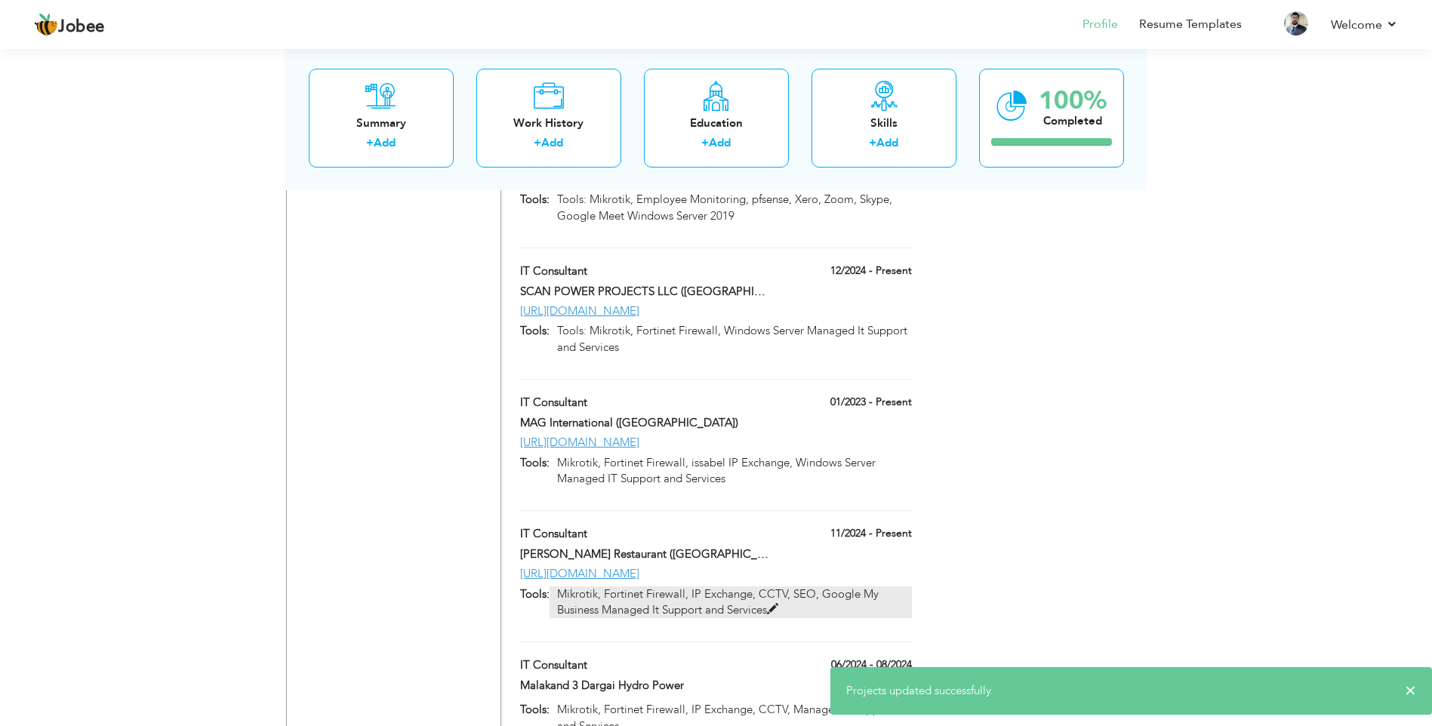
scroll to position [2535, 0]
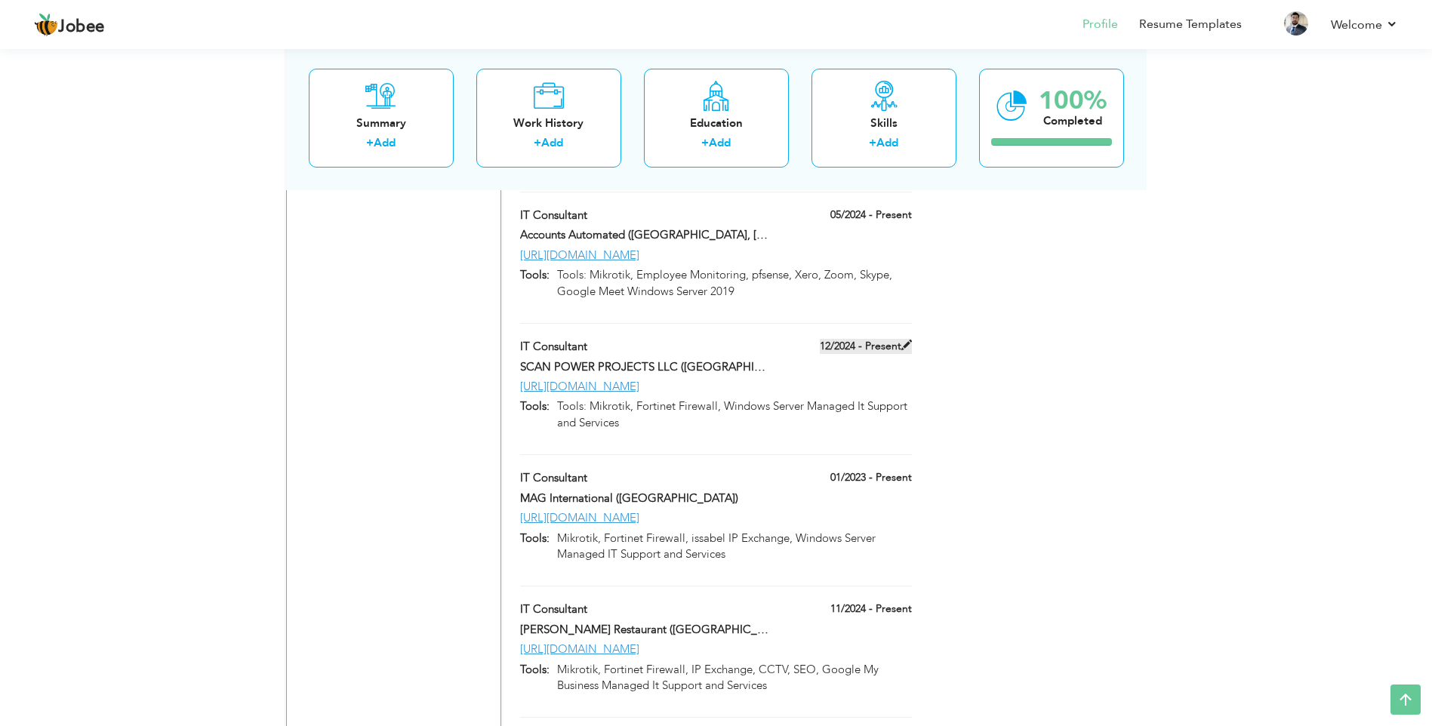
click at [902, 340] on span at bounding box center [907, 345] width 11 height 11
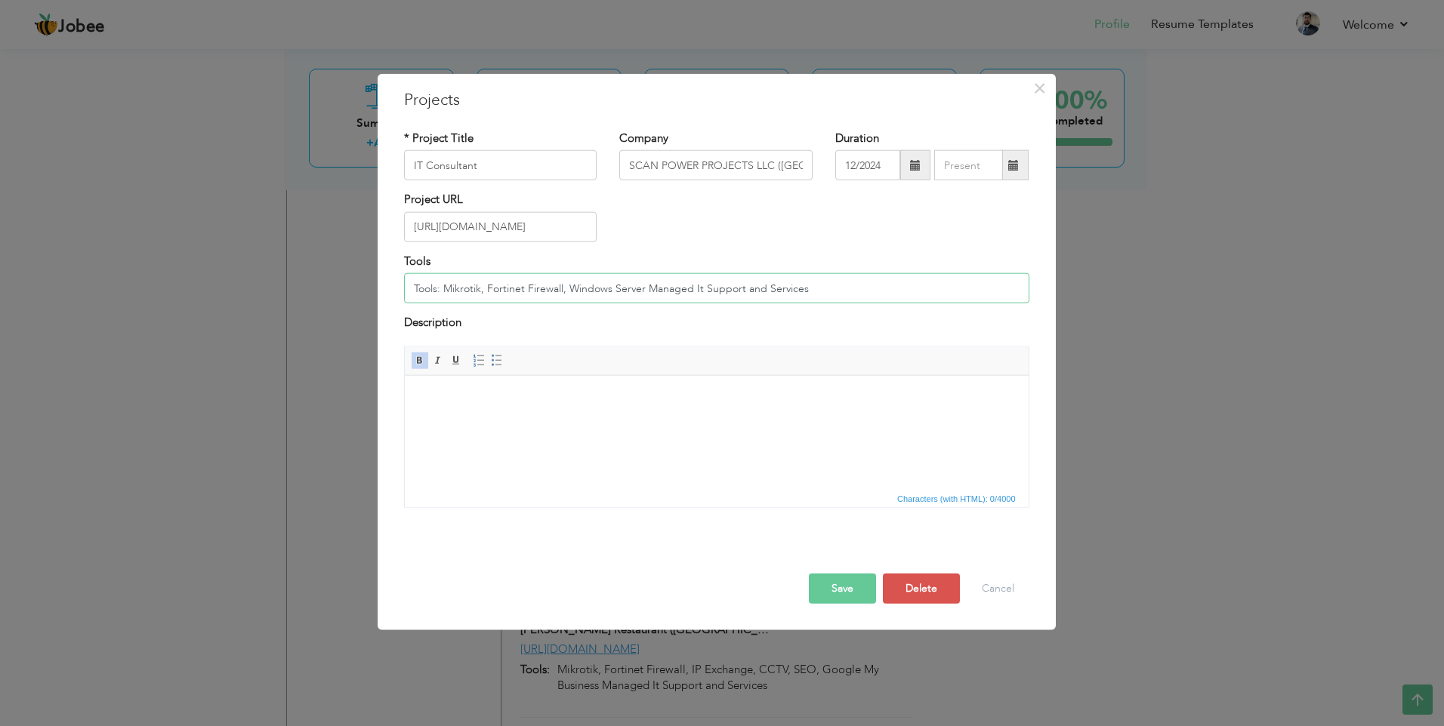
drag, startPoint x: 441, startPoint y: 285, endPoint x: 304, endPoint y: 282, distance: 136.7
click at [304, 282] on div "× Projects * Project Title IT Consultant Company SCAN POWER PROJECTS LLC ([GEOG…" at bounding box center [722, 363] width 1444 height 726
click at [846, 585] on button "Save" at bounding box center [842, 588] width 67 height 30
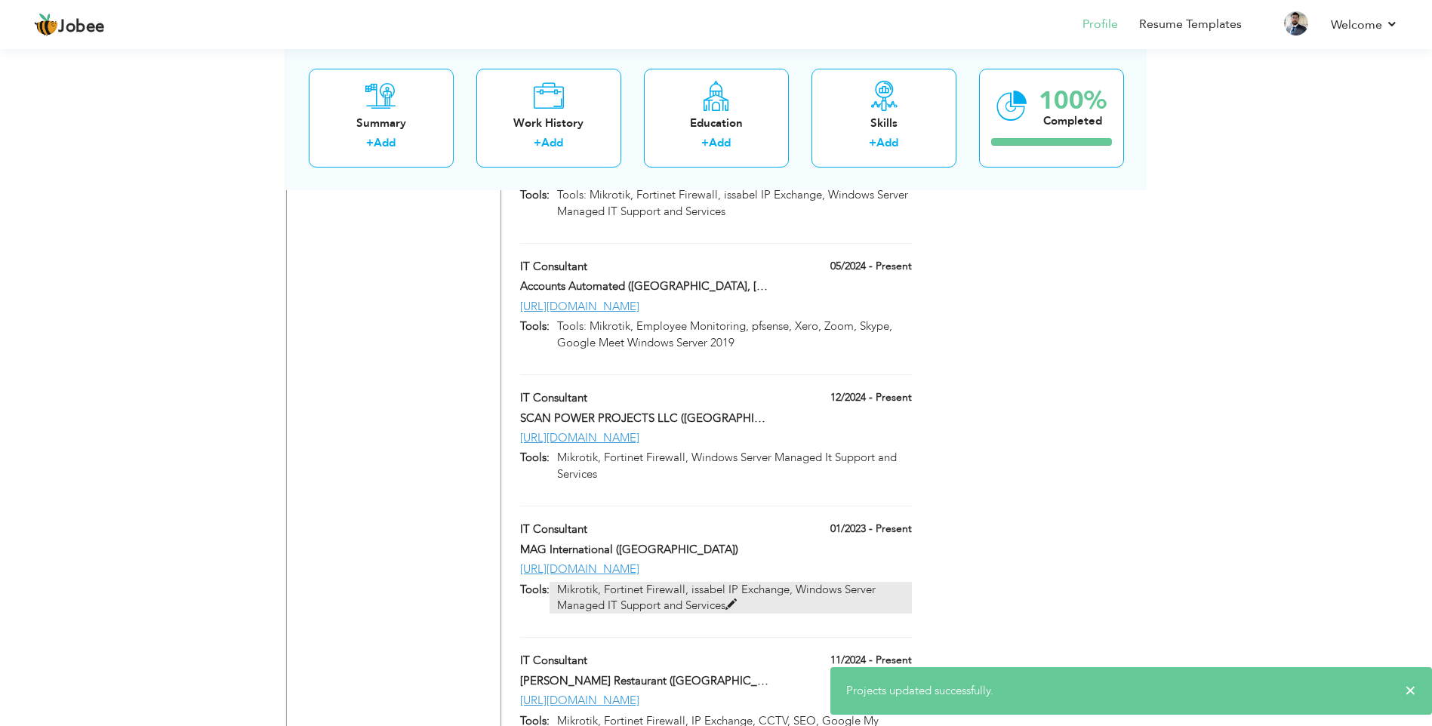
scroll to position [2460, 0]
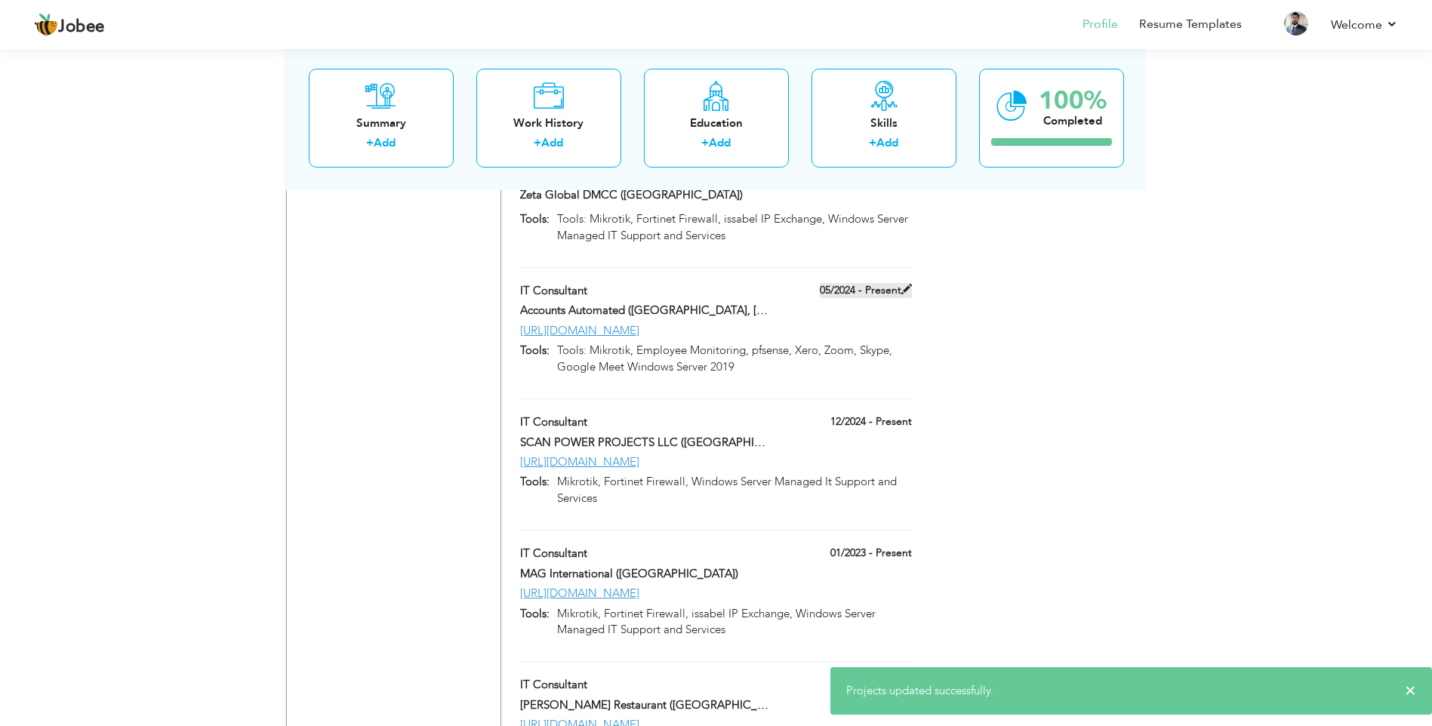
click at [911, 284] on span at bounding box center [907, 289] width 11 height 11
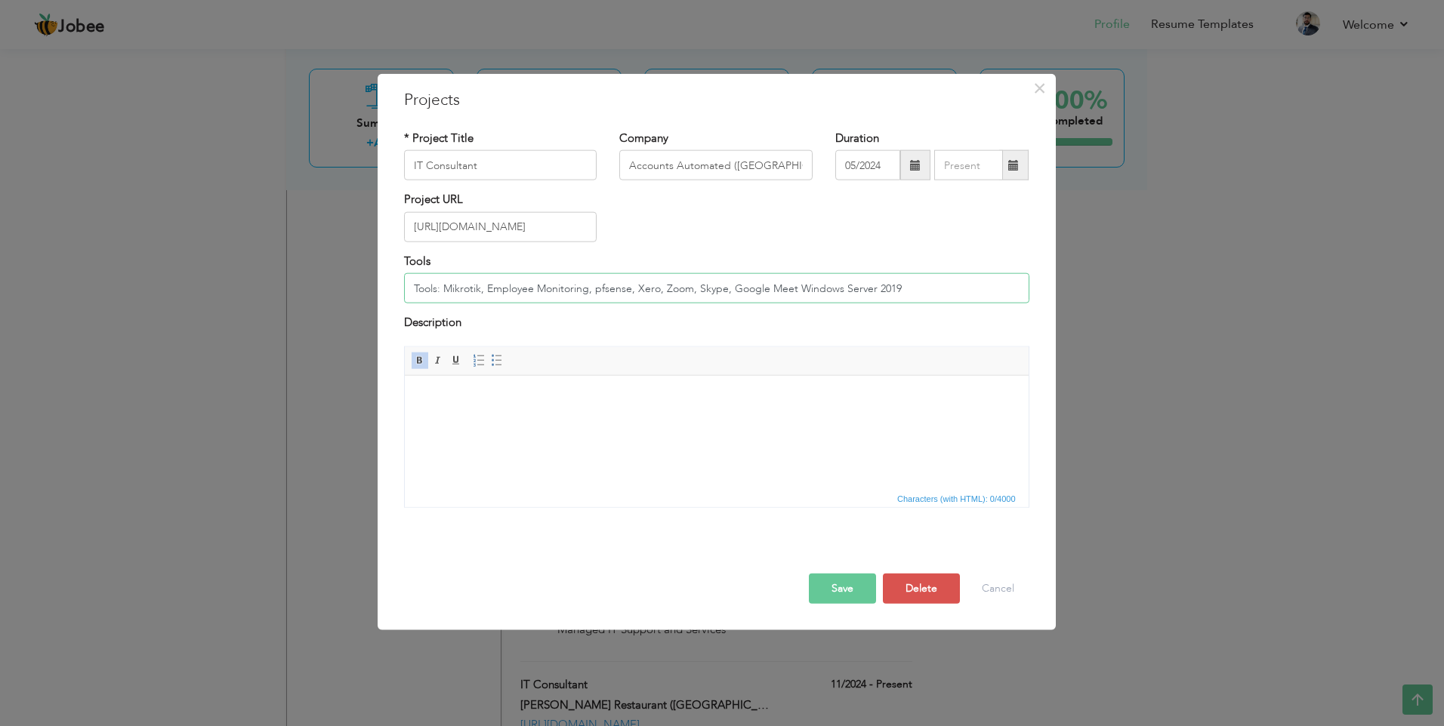
drag, startPoint x: 443, startPoint y: 285, endPoint x: 359, endPoint y: 271, distance: 85.8
click at [359, 271] on div "× Projects * Project Title IT Consultant Company Accounts Automated ([GEOGRAPHI…" at bounding box center [722, 363] width 1444 height 726
click at [843, 589] on button "Save" at bounding box center [842, 588] width 67 height 30
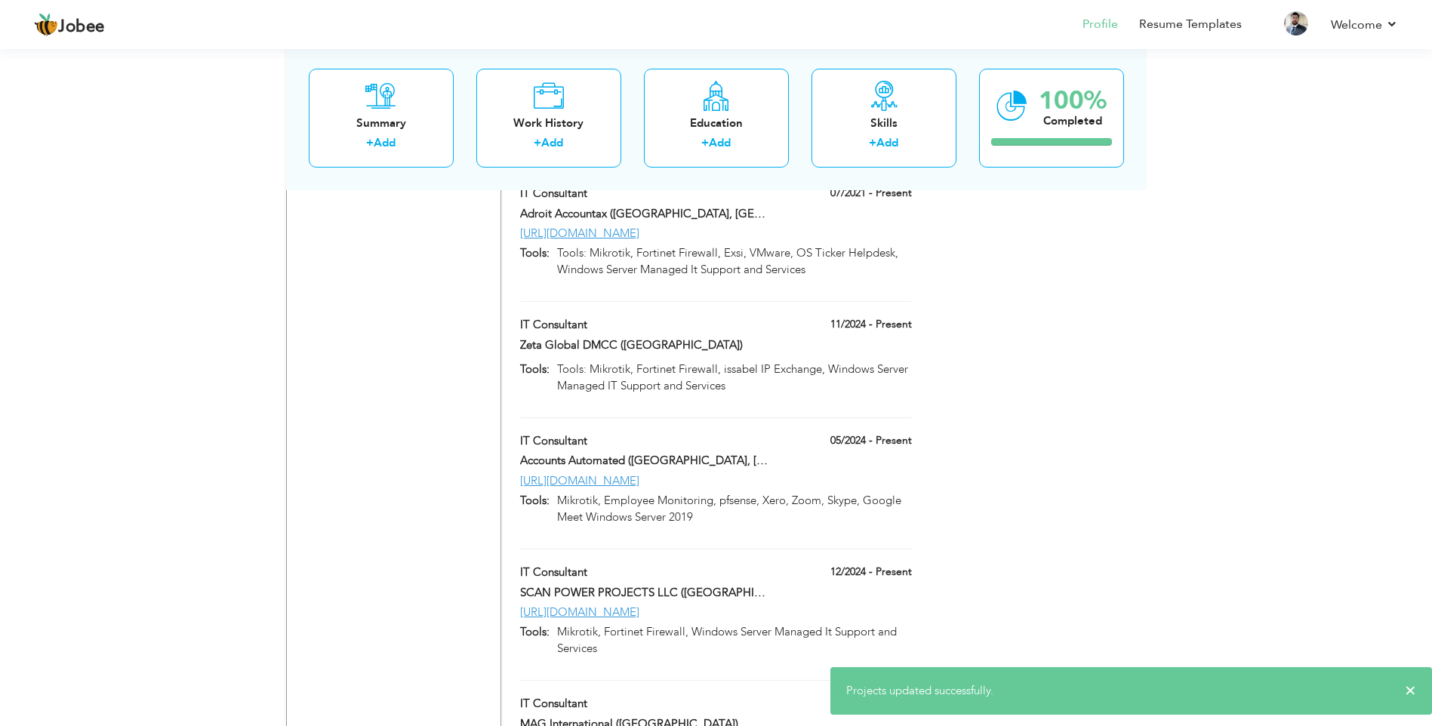
scroll to position [2309, 0]
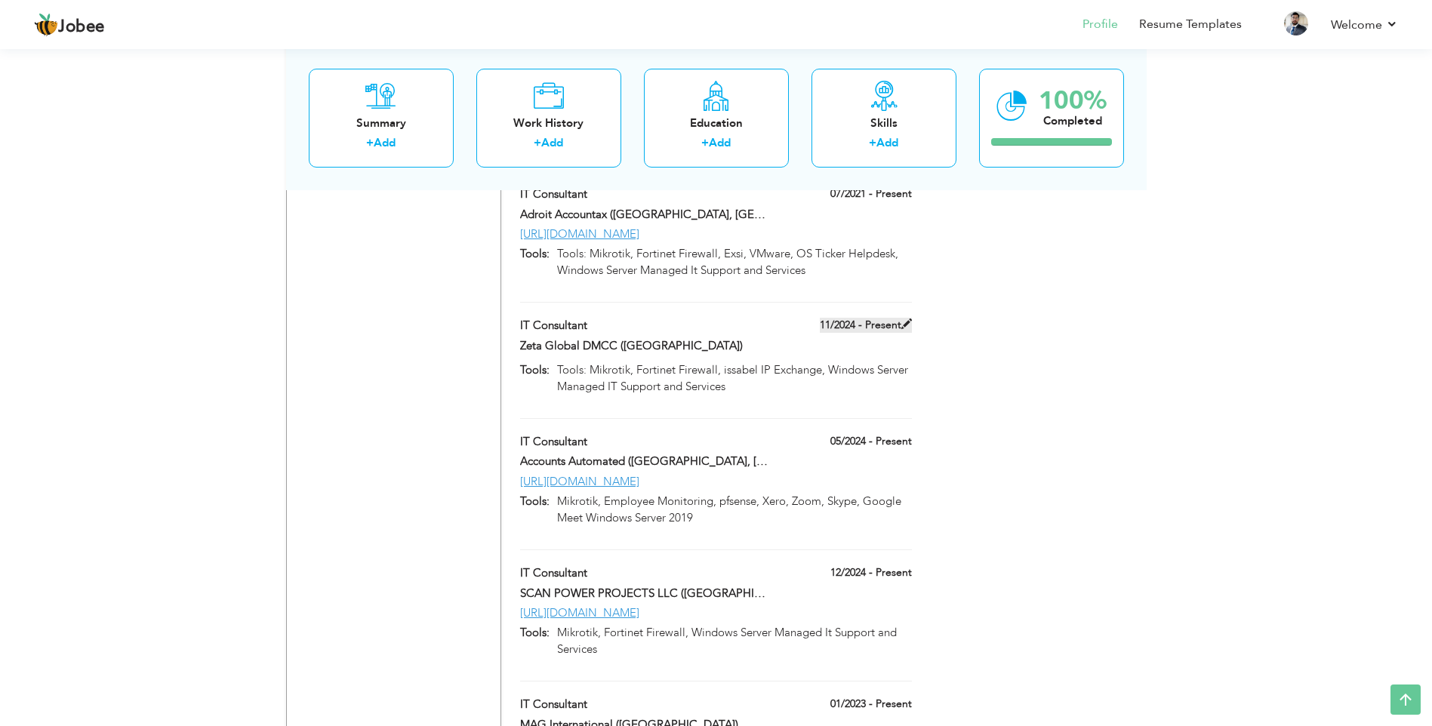
click at [899, 318] on label "11/2024 - Present" at bounding box center [866, 325] width 92 height 15
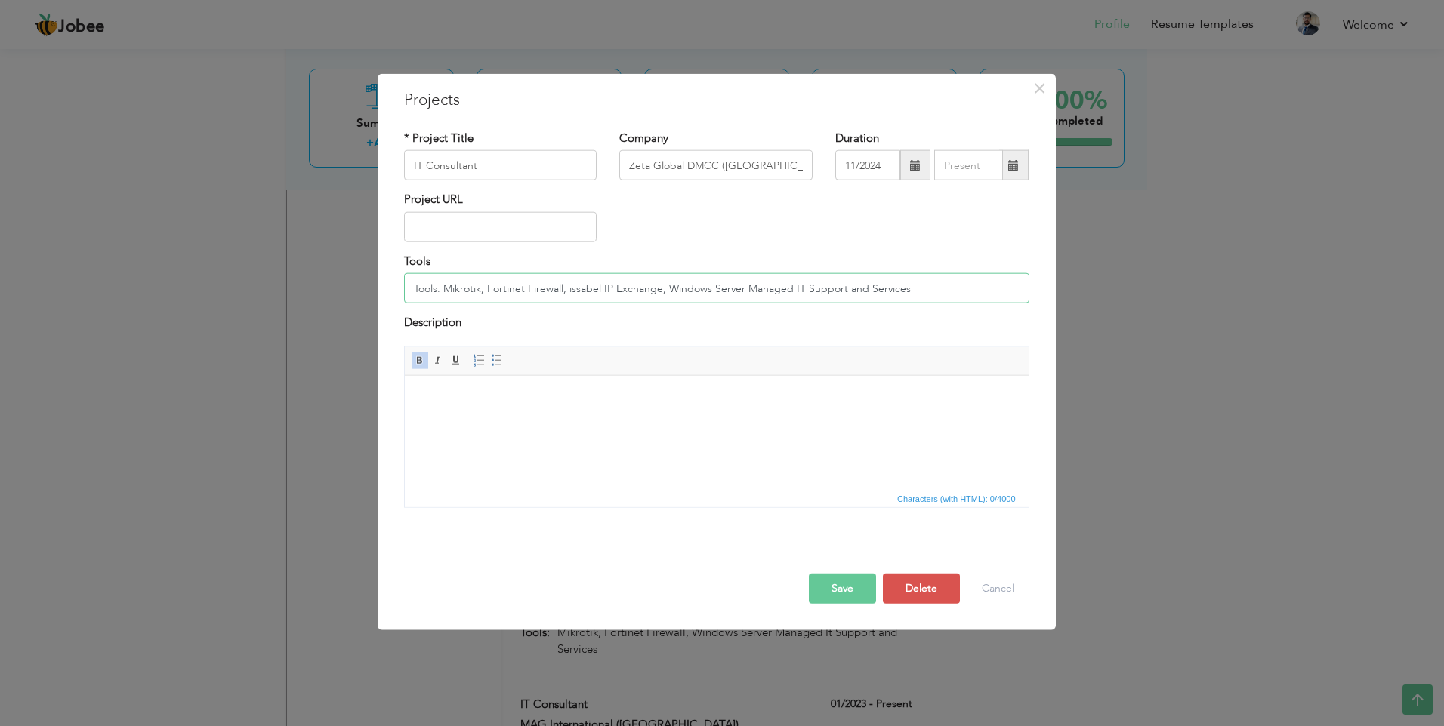
drag, startPoint x: 445, startPoint y: 288, endPoint x: 318, endPoint y: 288, distance: 126.9
click at [318, 288] on div "× Projects * Project Title IT Consultant Company Zeta Global DMCC ([GEOGRAPHIC_…" at bounding box center [722, 363] width 1444 height 726
click at [833, 581] on button "Save" at bounding box center [842, 588] width 67 height 30
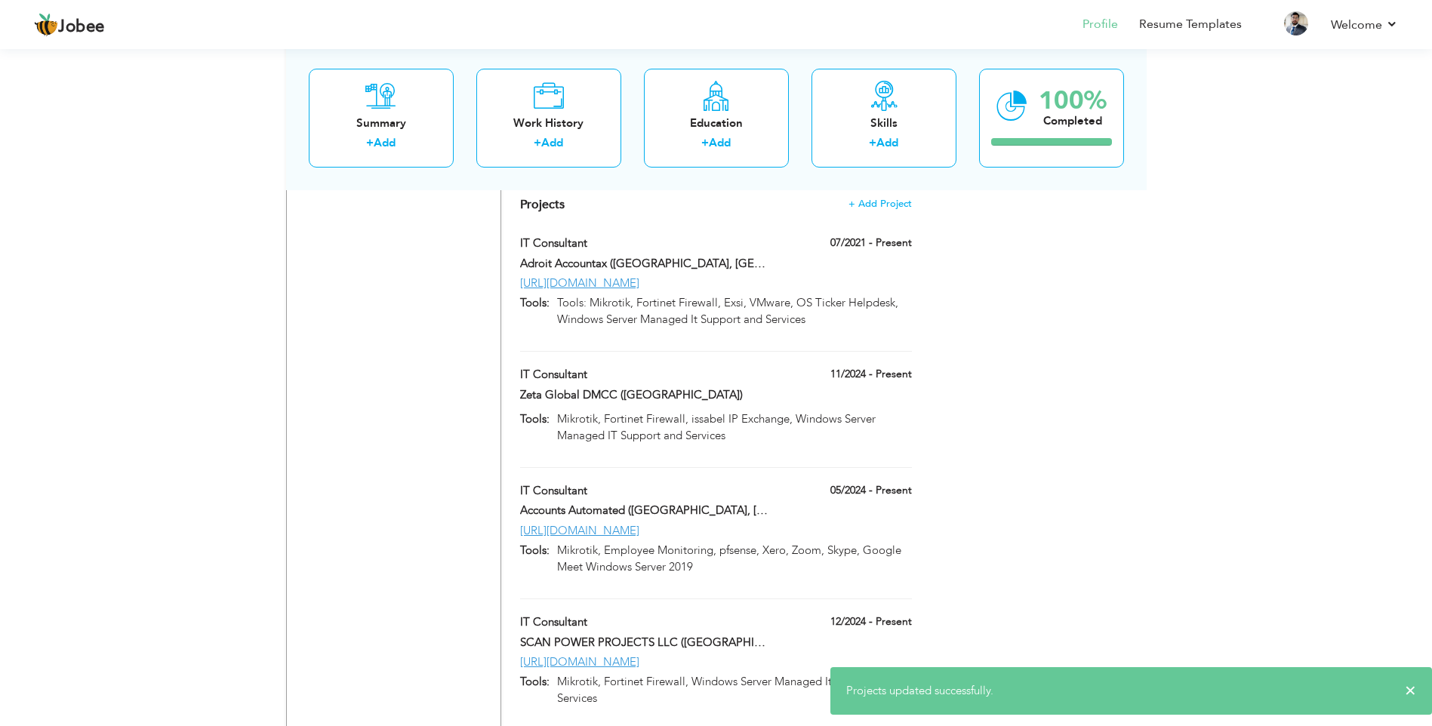
scroll to position [2233, 0]
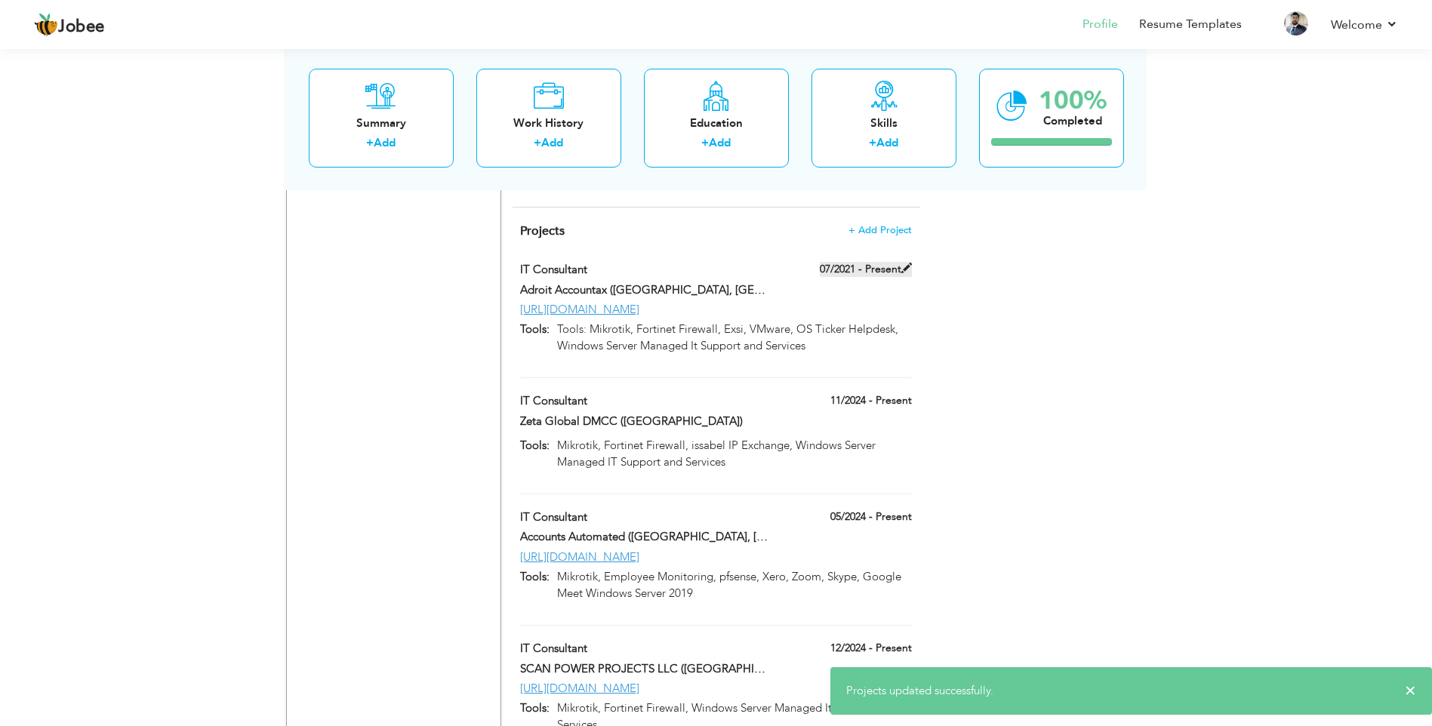
click at [906, 263] on span at bounding box center [907, 268] width 11 height 11
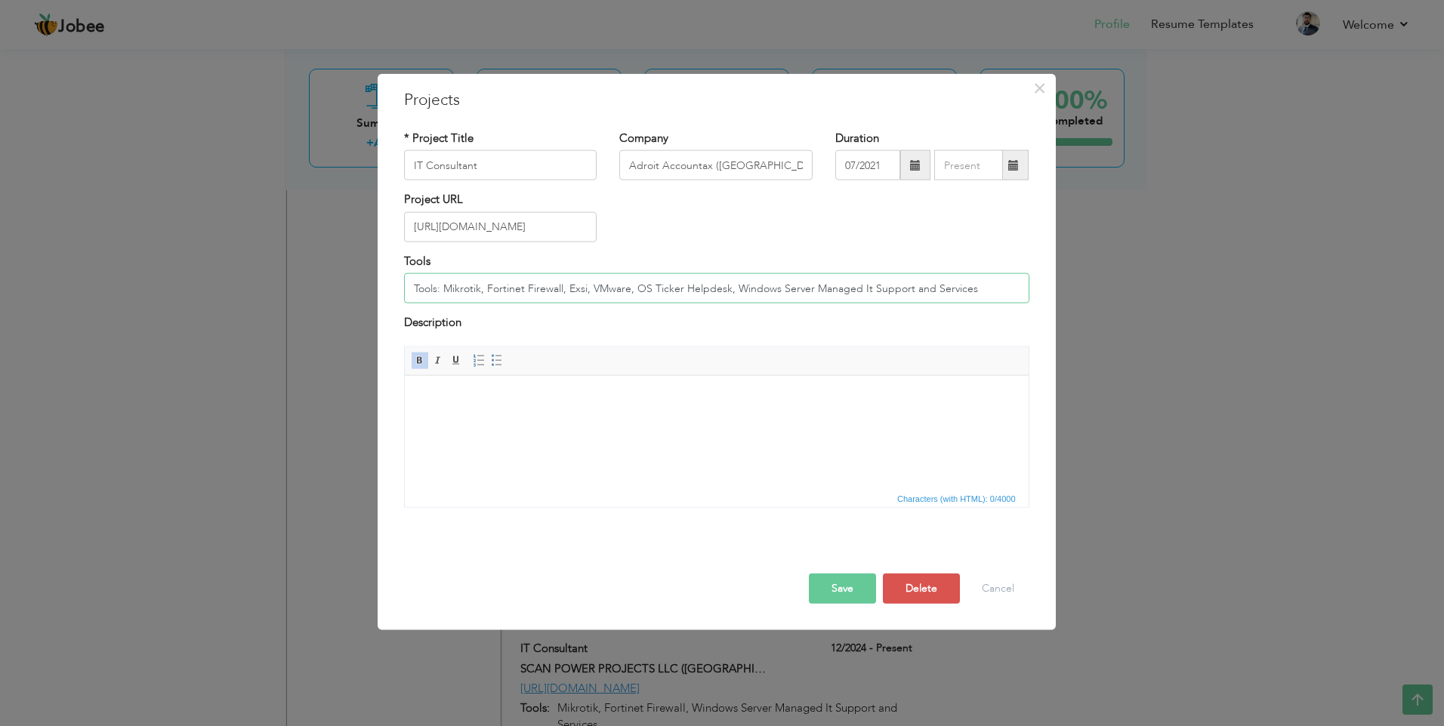
drag, startPoint x: 445, startPoint y: 284, endPoint x: 285, endPoint y: 283, distance: 159.3
click at [285, 283] on div "× Projects * Project Title IT Consultant Company Adroit Accountax ([GEOGRAPHIC_…" at bounding box center [722, 363] width 1444 height 726
click at [840, 590] on button "Save" at bounding box center [842, 588] width 67 height 30
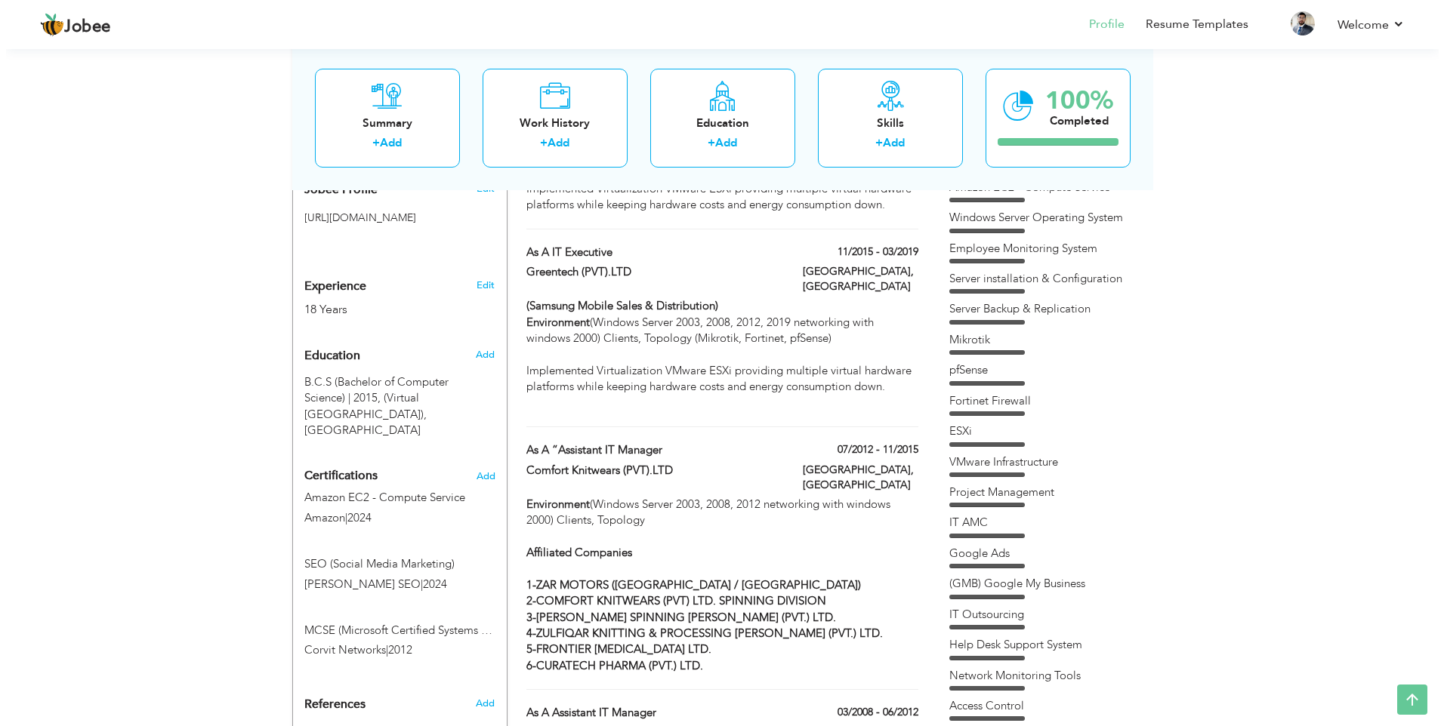
scroll to position [572, 0]
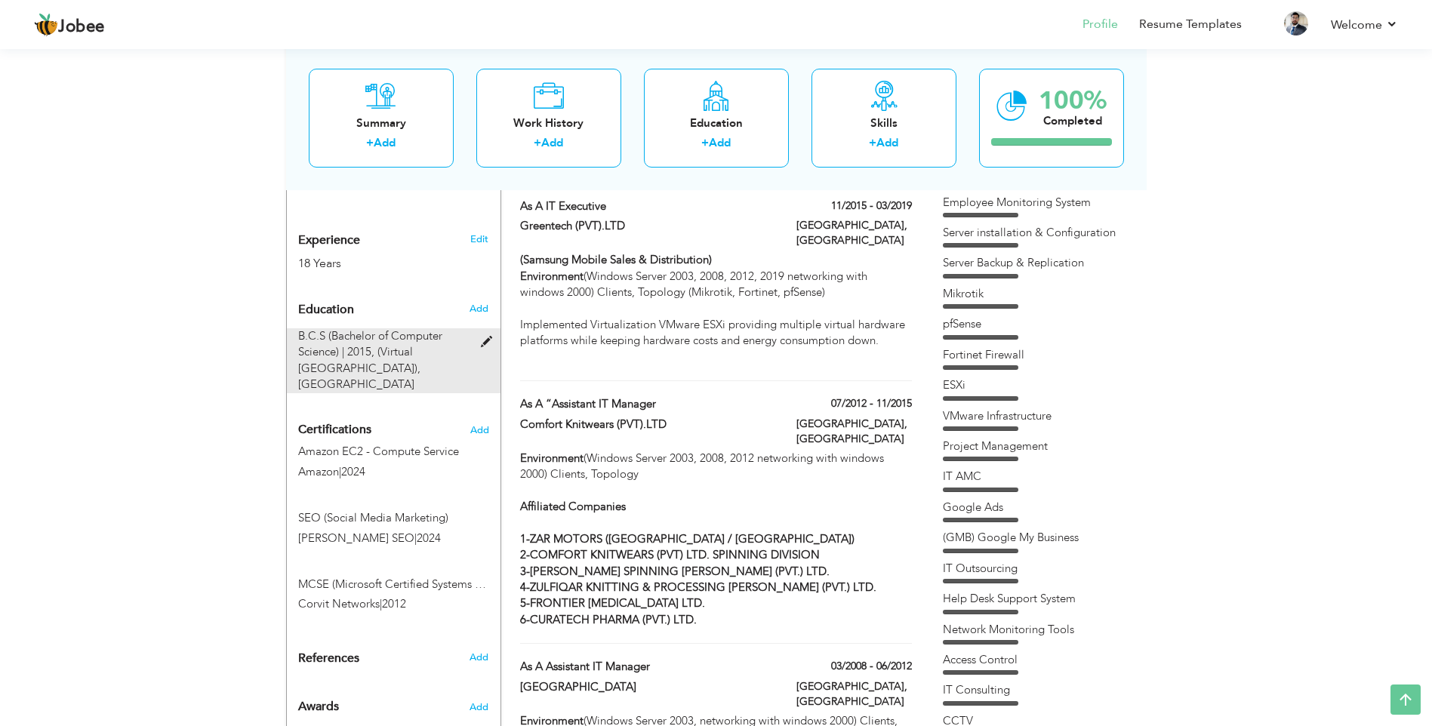
click at [479, 328] on div "B.C.S (Bachelor of Computer Science) | 2015, ([GEOGRAPHIC_DATA]), [GEOGRAPHIC_D…" at bounding box center [385, 360] width 196 height 65
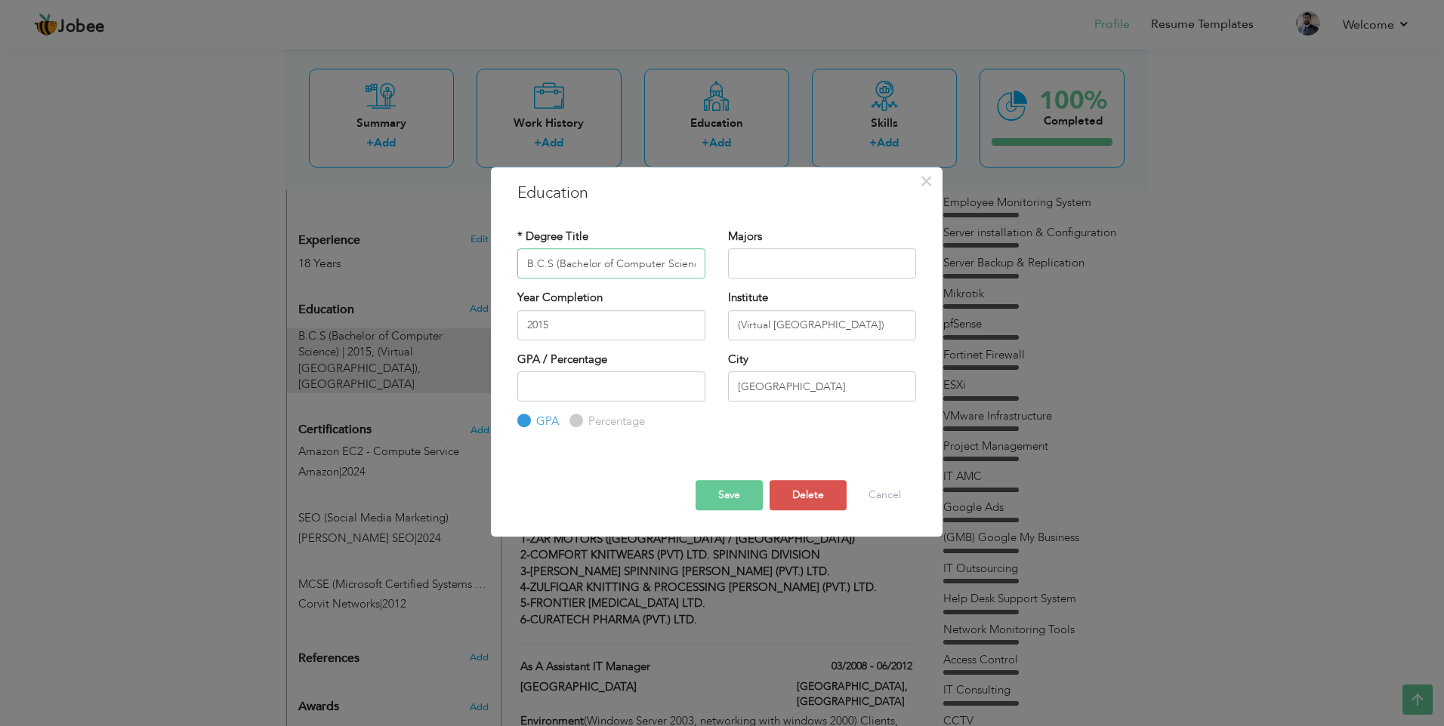
scroll to position [0, 8]
click at [563, 258] on input "B.C.S (Bachelor of Computer Science)" at bounding box center [611, 263] width 188 height 30
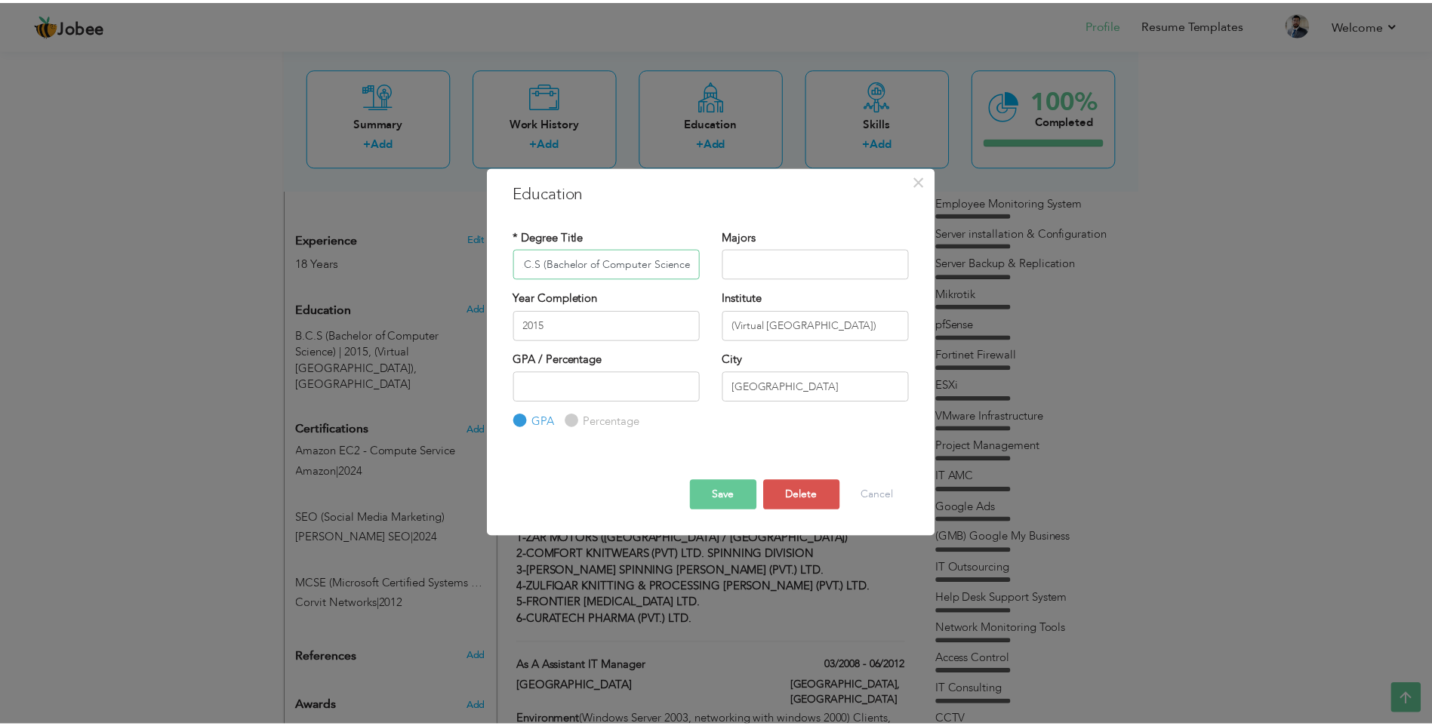
scroll to position [0, 0]
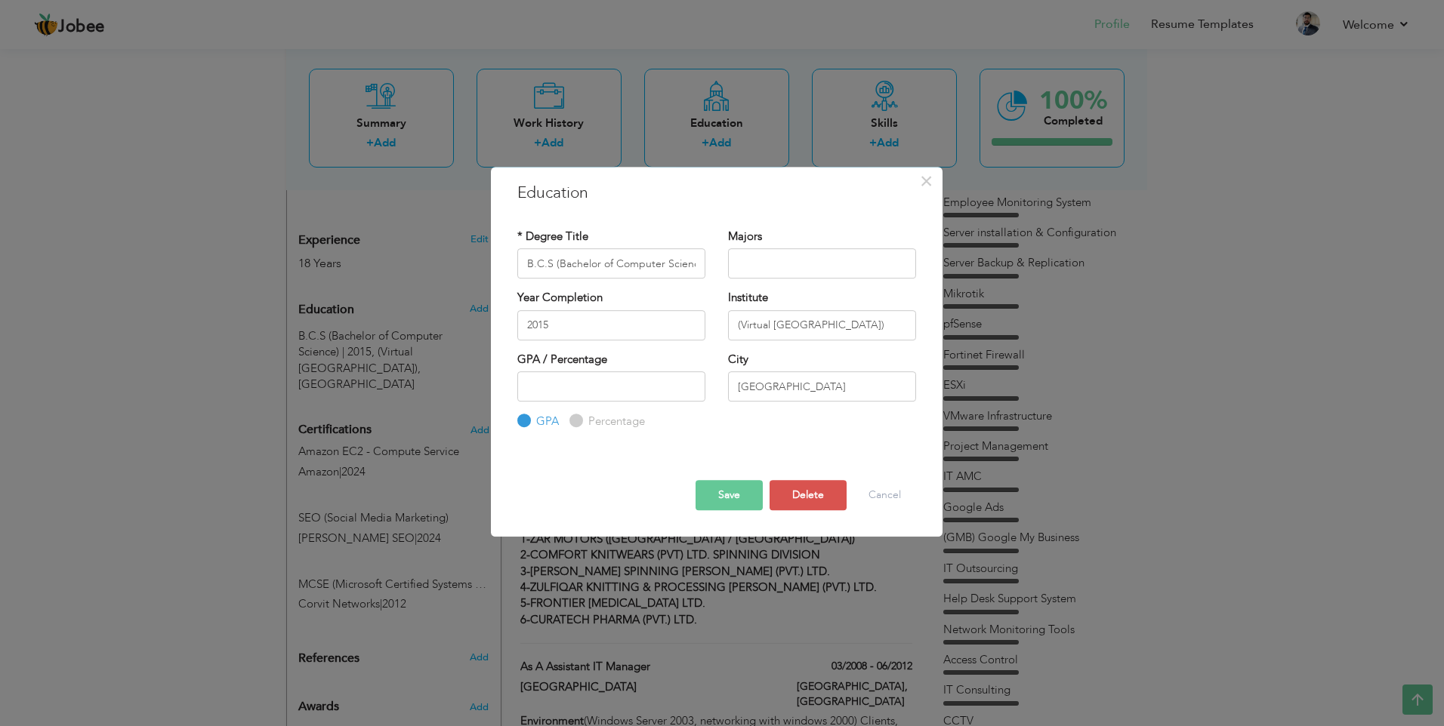
click at [165, 245] on div "× Education * Degree Title B.C.S (Bachelor of Computer Science) Majors" at bounding box center [722, 363] width 1444 height 726
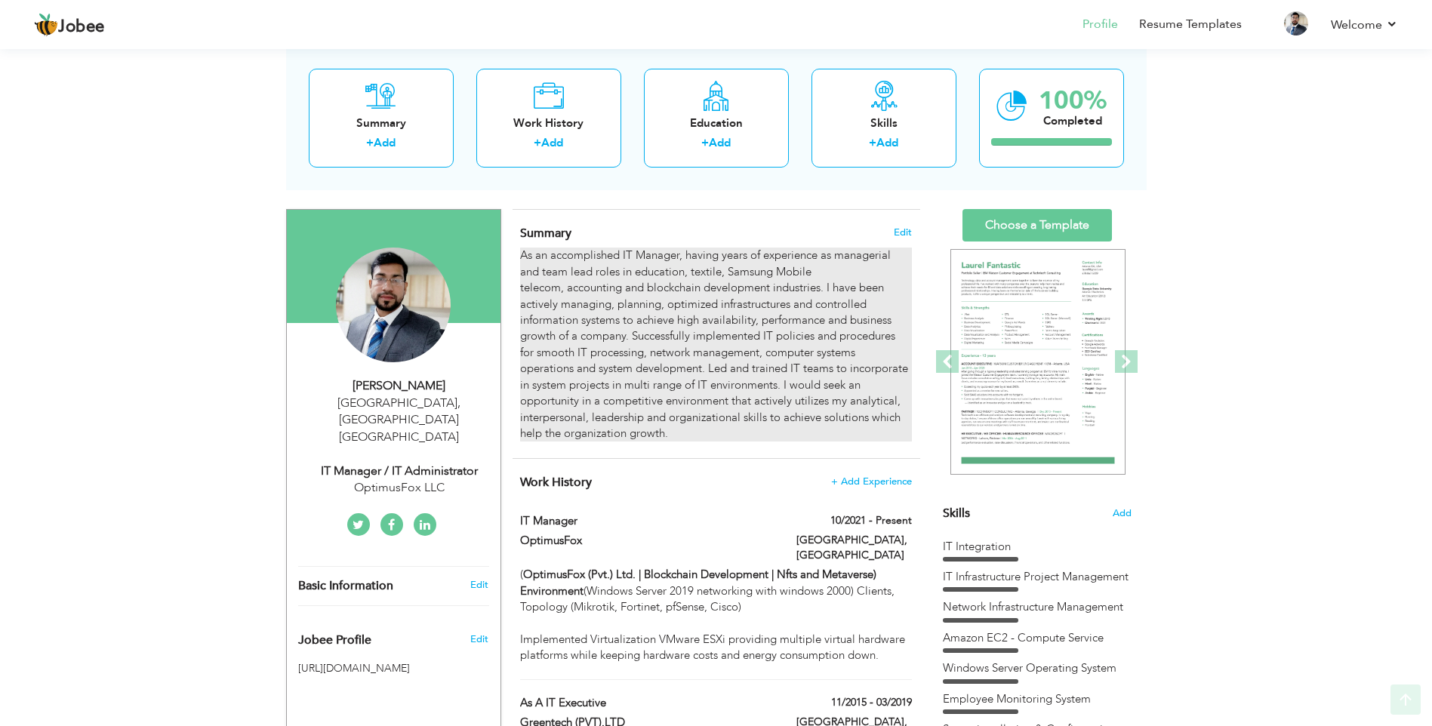
scroll to position [151, 0]
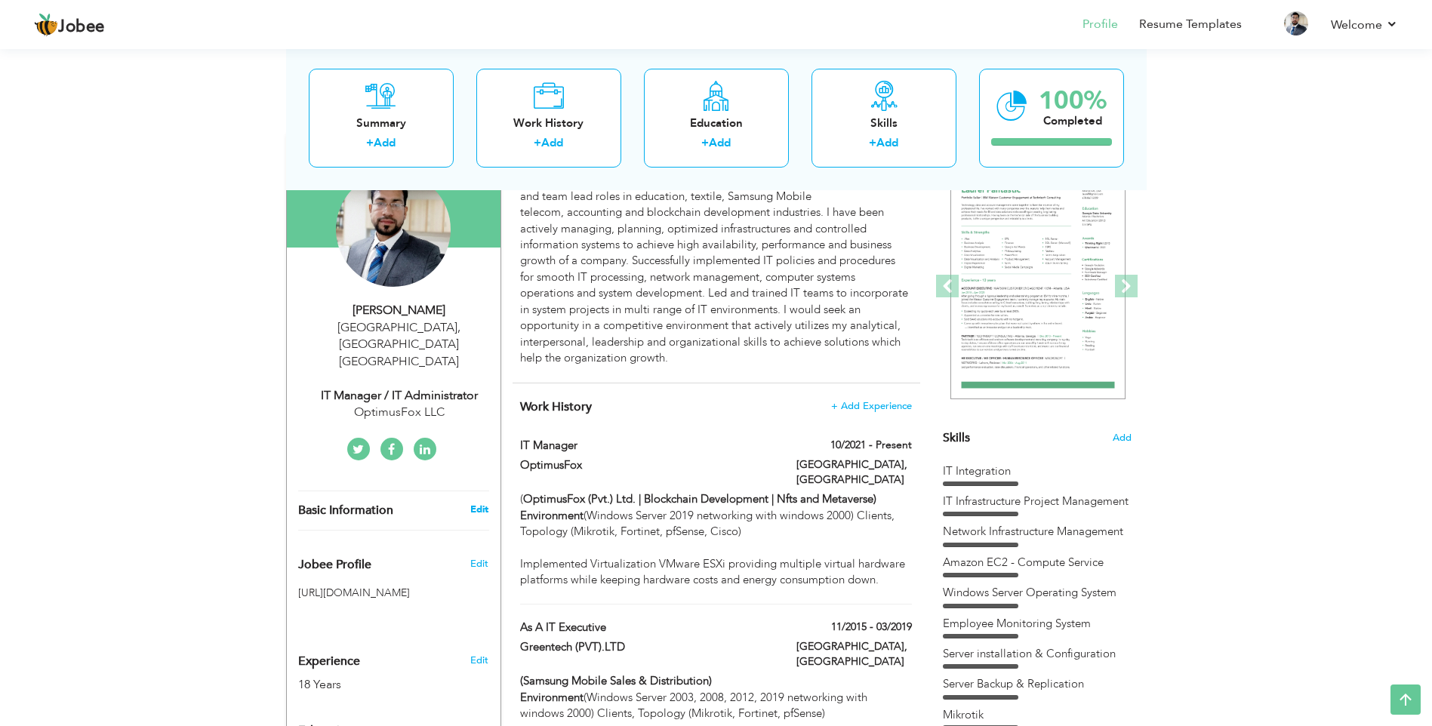
click at [481, 503] on link "Edit" at bounding box center [479, 510] width 18 height 14
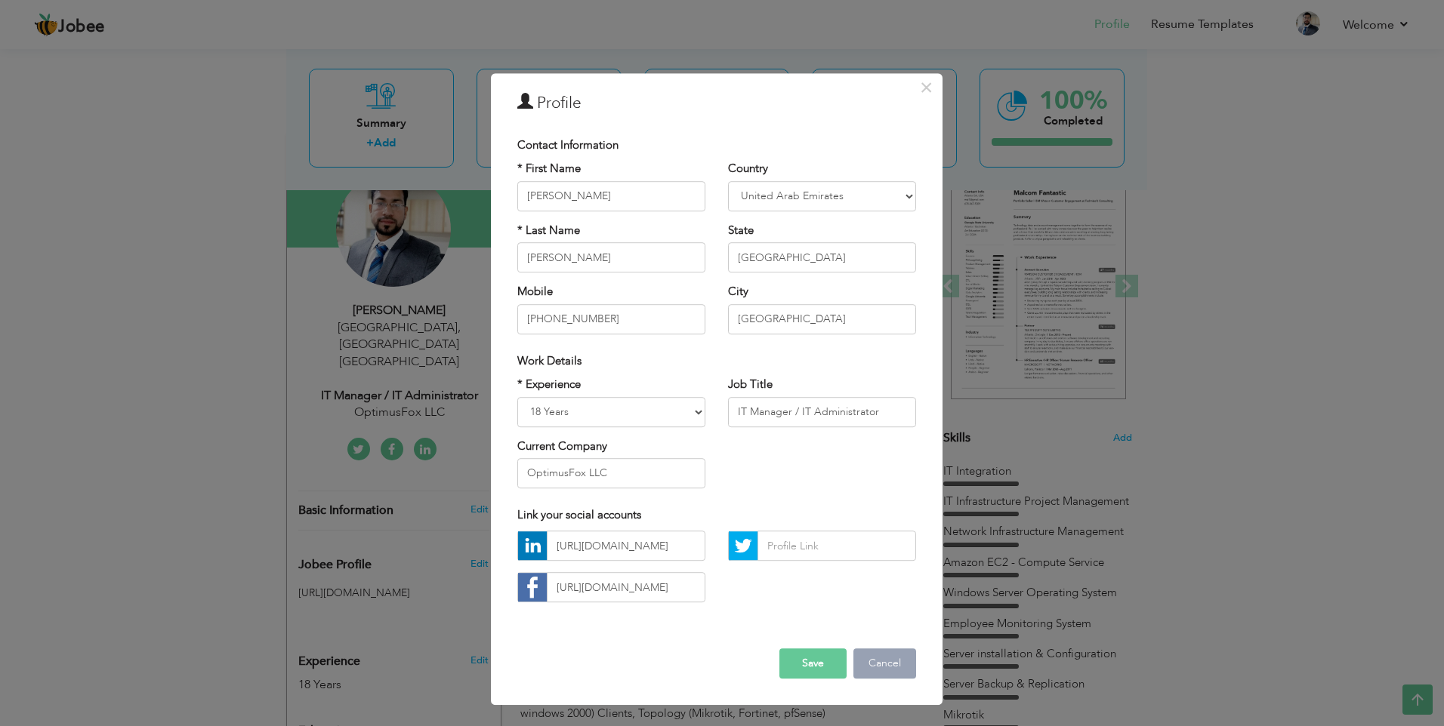
click at [875, 667] on button "Cancel" at bounding box center [884, 664] width 63 height 30
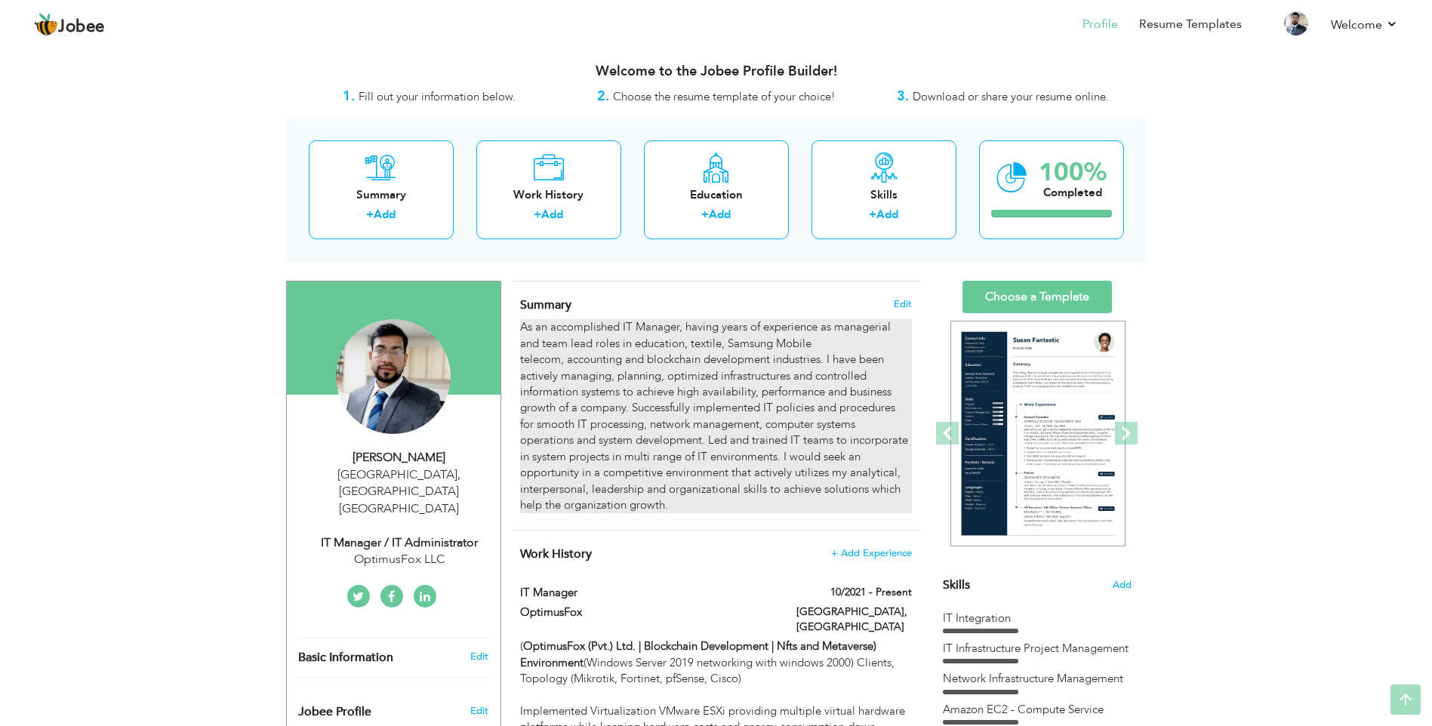
scroll to position [0, 0]
